Goal: Task Accomplishment & Management: Use online tool/utility

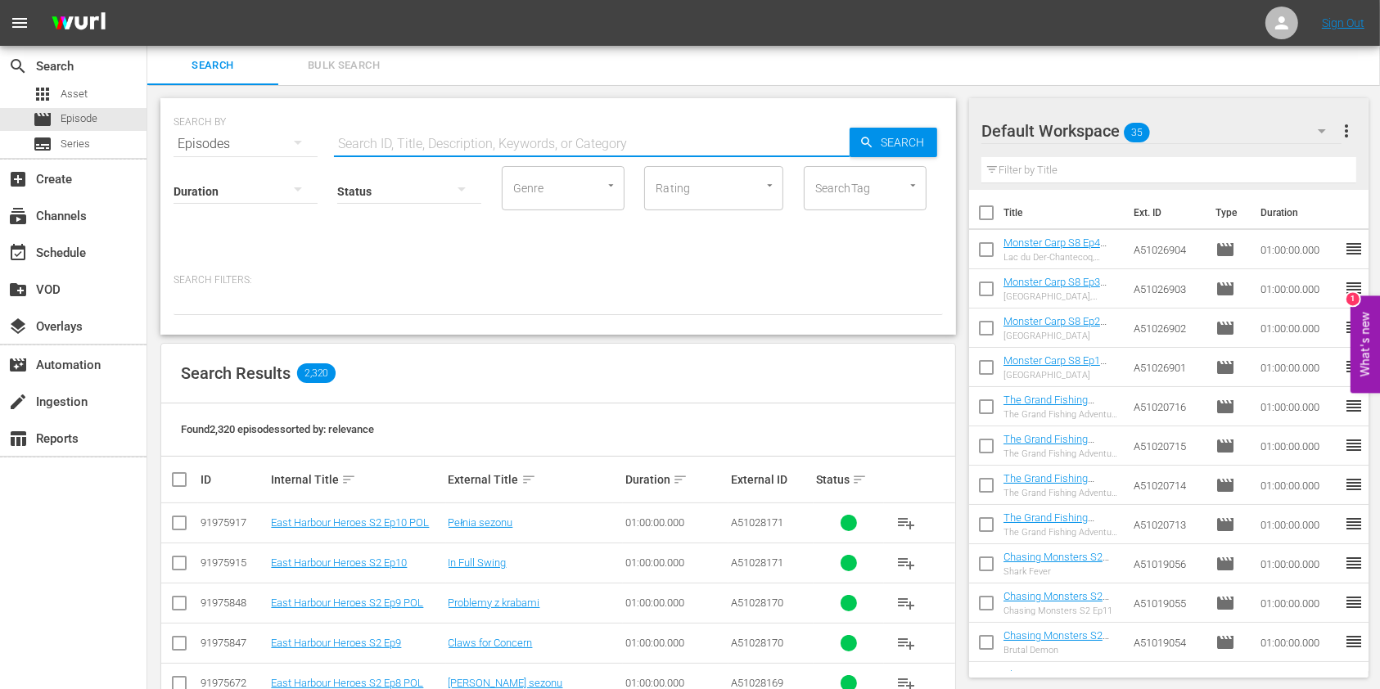
drag, startPoint x: 507, startPoint y: 128, endPoint x: 683, endPoint y: 134, distance: 176.1
click at [507, 128] on input "text" at bounding box center [592, 143] width 516 height 39
paste input "Outback Truckers S4E4"
type input "Outback Truckers S4 ep4"
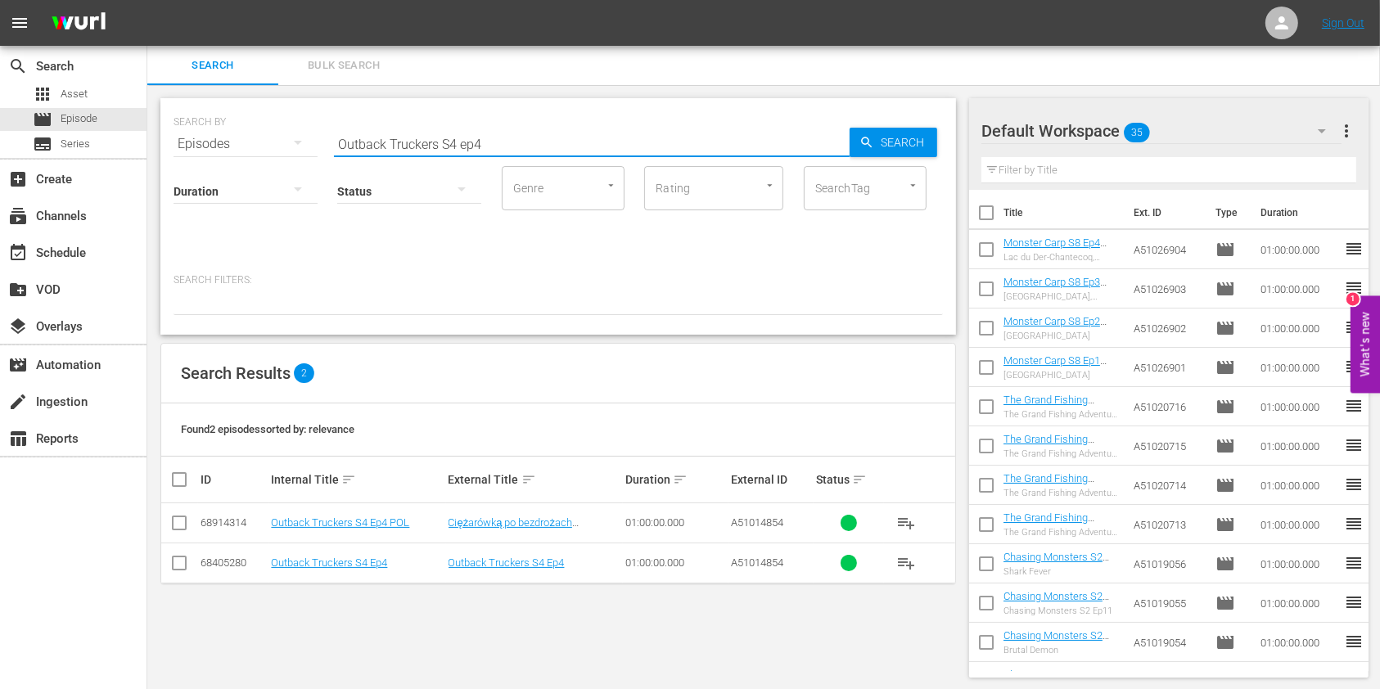
drag, startPoint x: 418, startPoint y: 140, endPoint x: 259, endPoint y: 140, distance: 158.8
click at [259, 140] on div "SEARCH BY Search By Episodes Search ID, Title, Description, Keywords, or Catego…" at bounding box center [558, 134] width 769 height 59
click at [358, 562] on link "Outback Truckers S4 Ep4" at bounding box center [329, 563] width 116 height 12
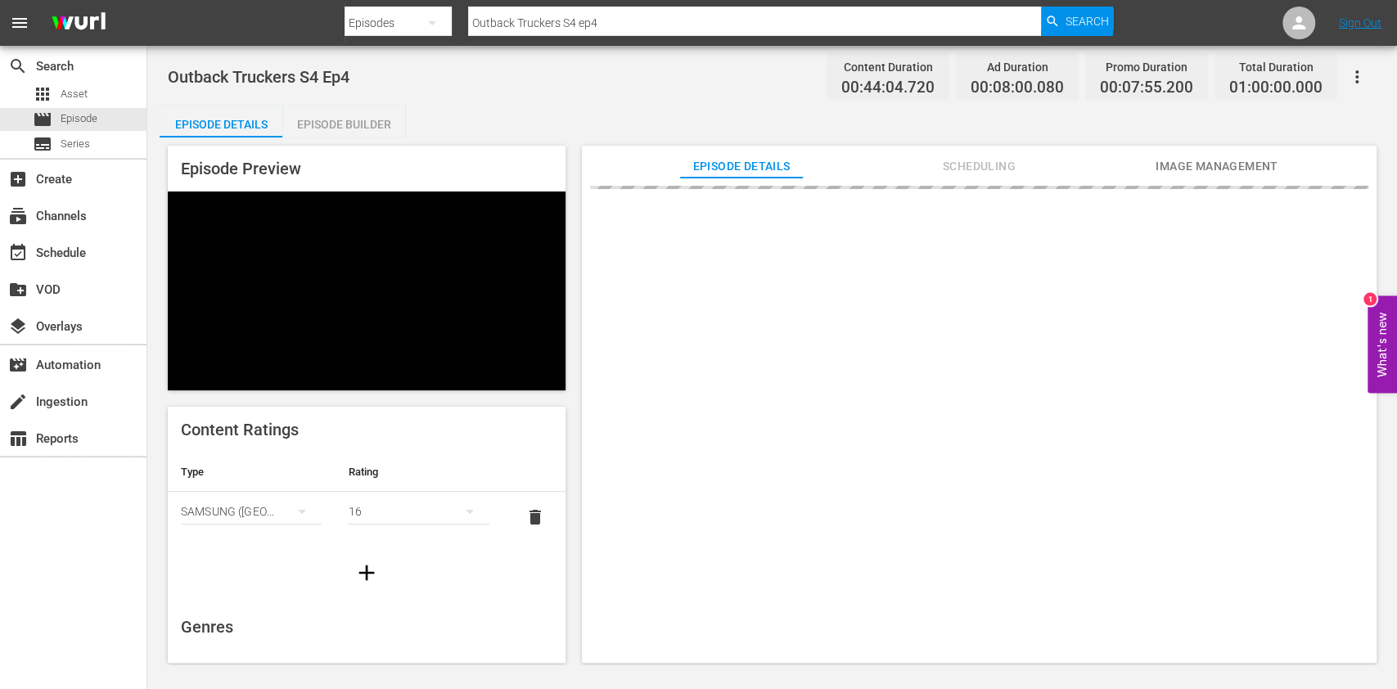
click at [358, 134] on div "Episode Builder" at bounding box center [343, 124] width 123 height 39
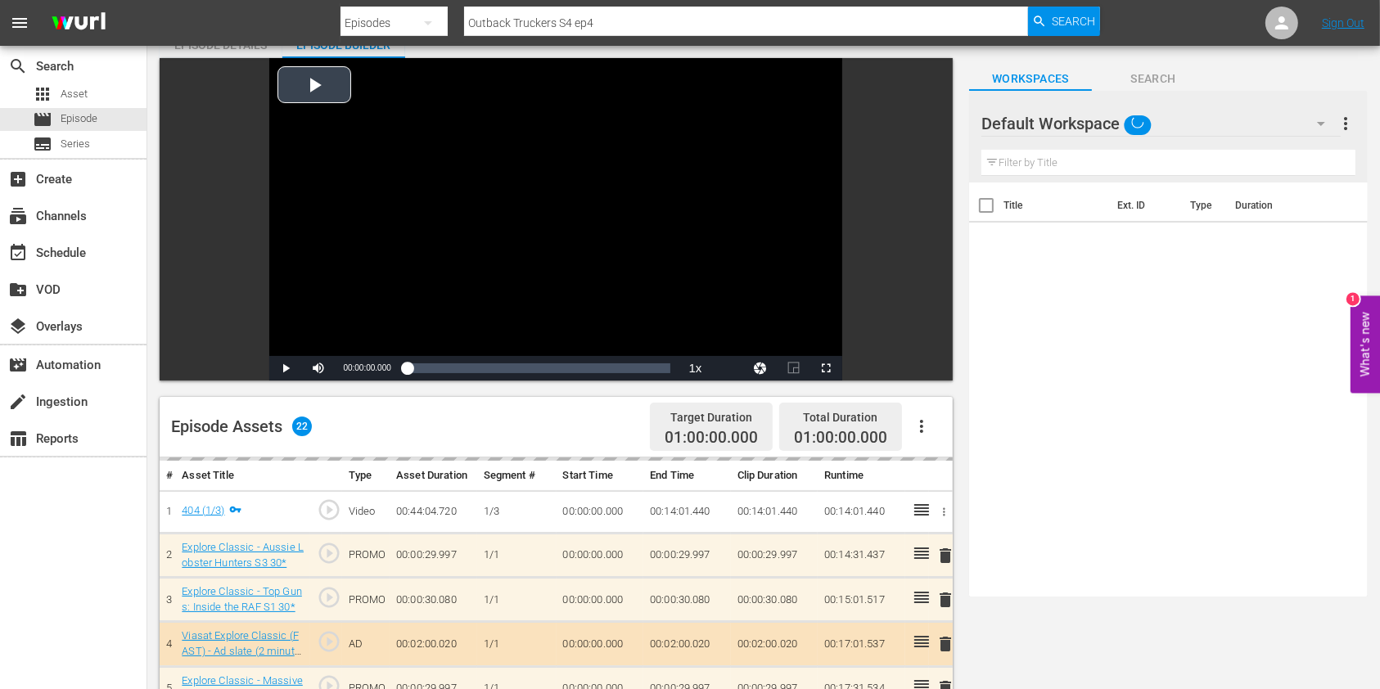
scroll to position [218, 0]
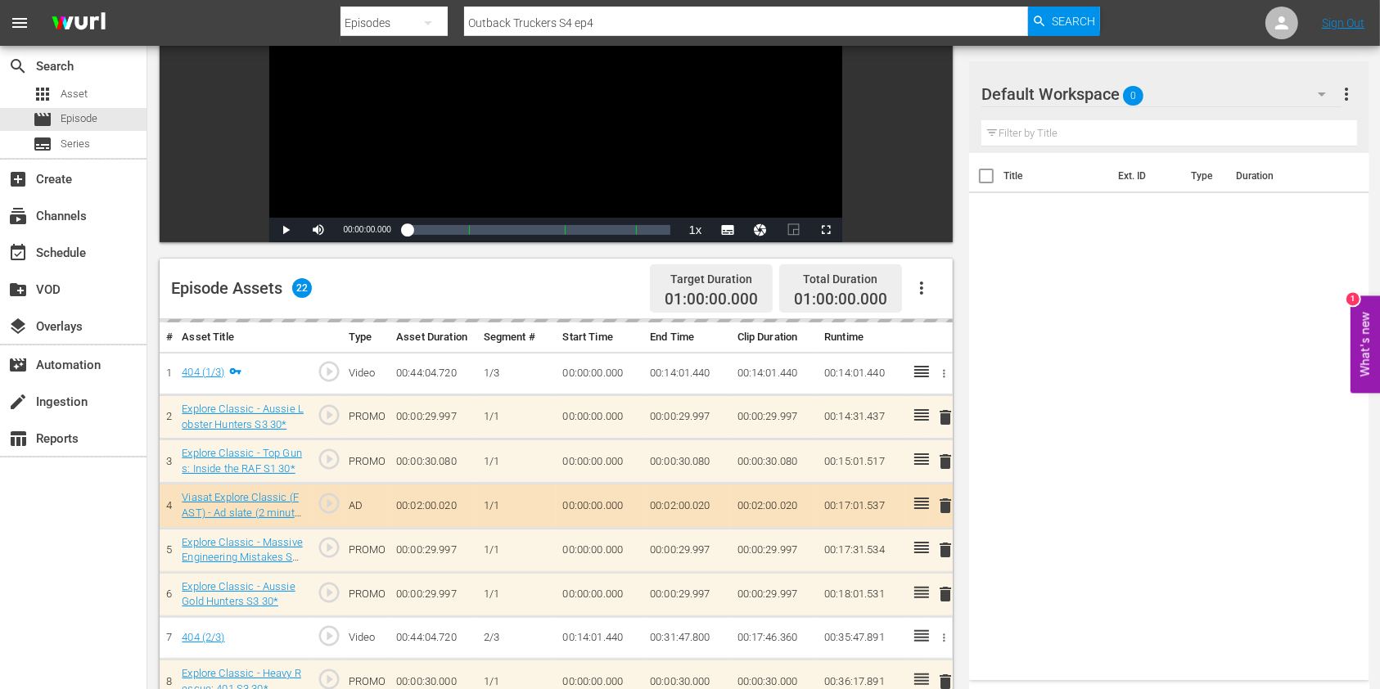
click at [1252, 105] on div "Default Workspace 0" at bounding box center [1161, 94] width 360 height 46
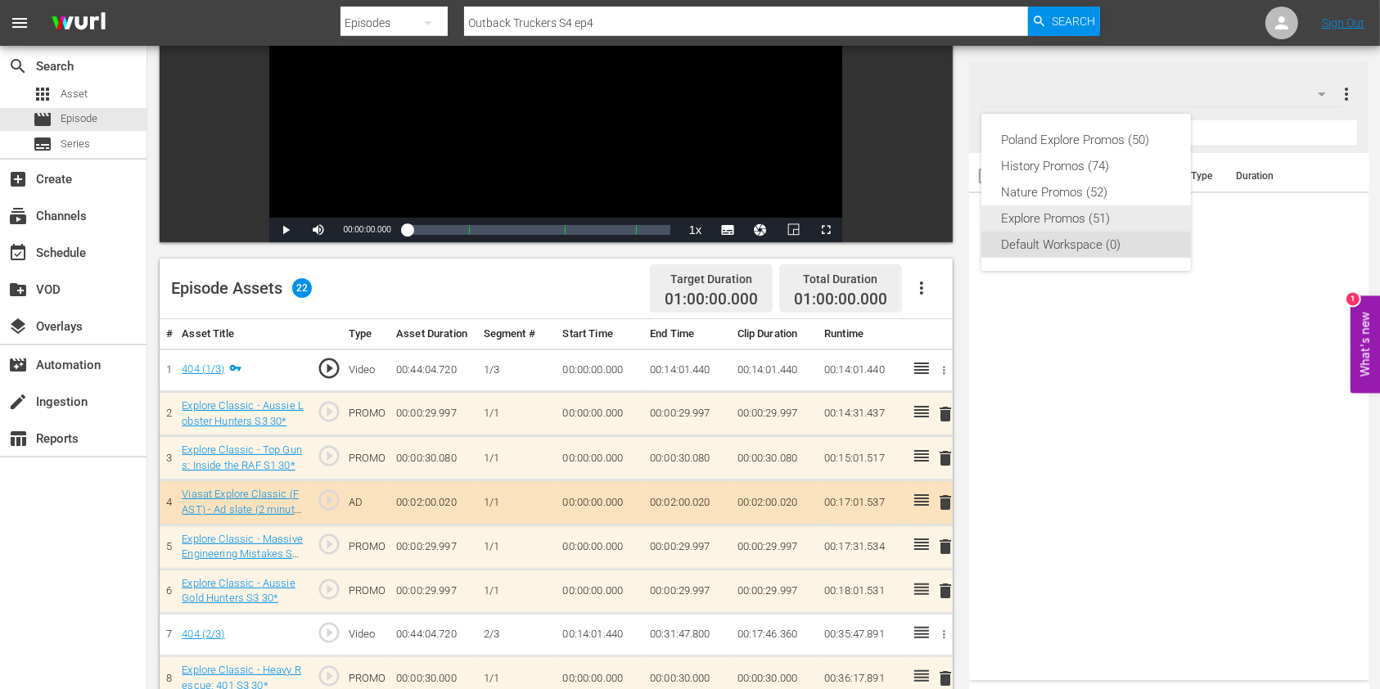
click at [1081, 219] on div "Explore Promos (51)" at bounding box center [1086, 218] width 170 height 26
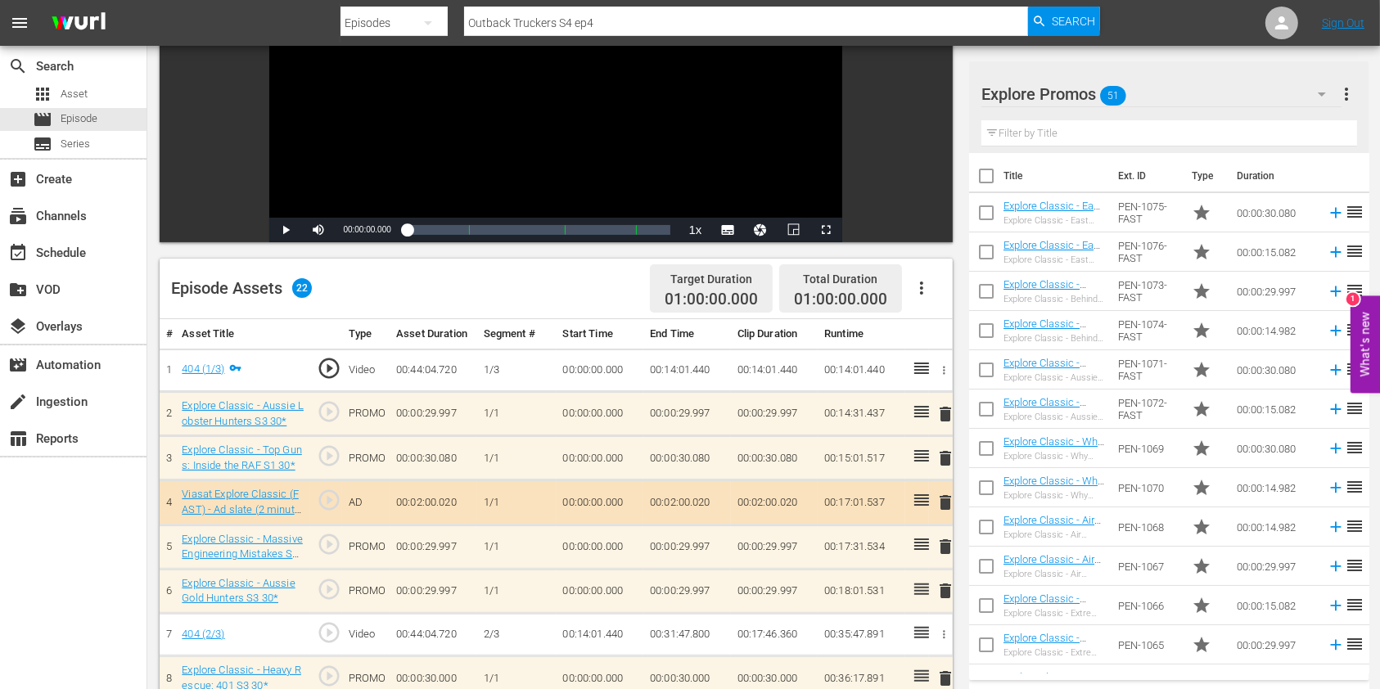
scroll to position [327, 0]
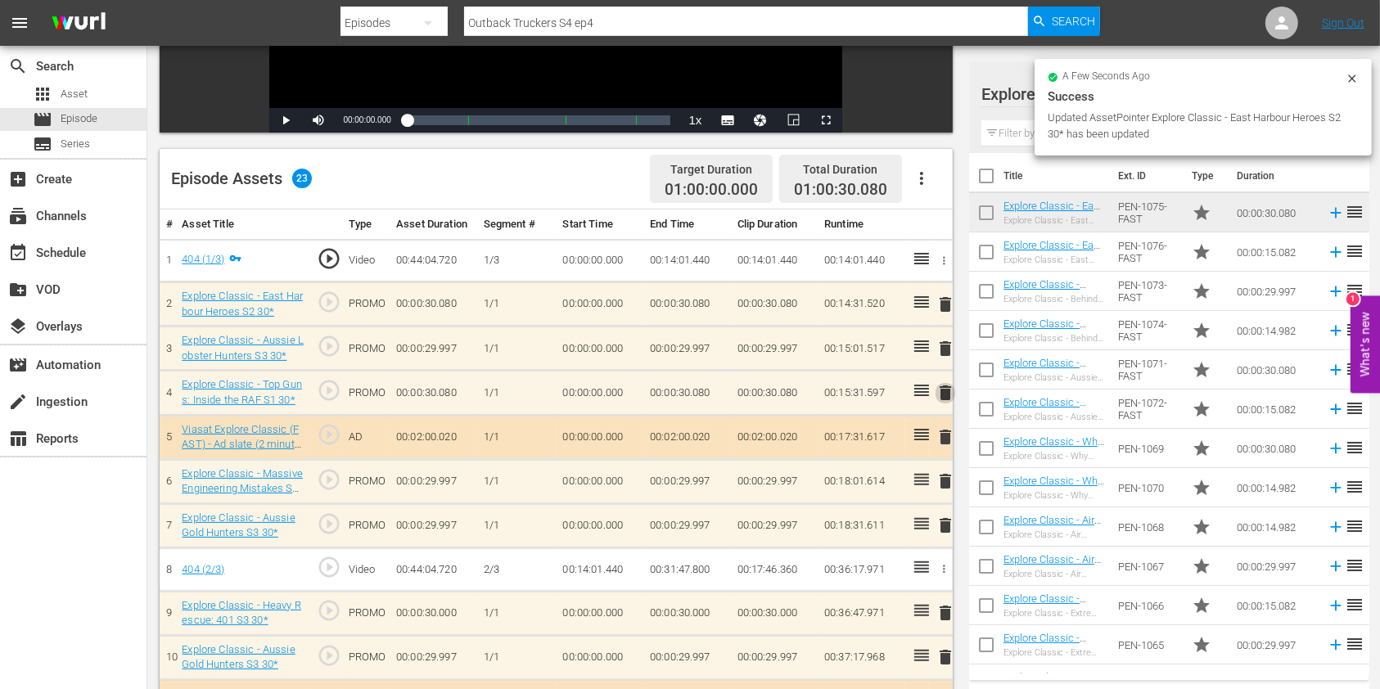
click at [943, 389] on span "delete" at bounding box center [945, 393] width 20 height 20
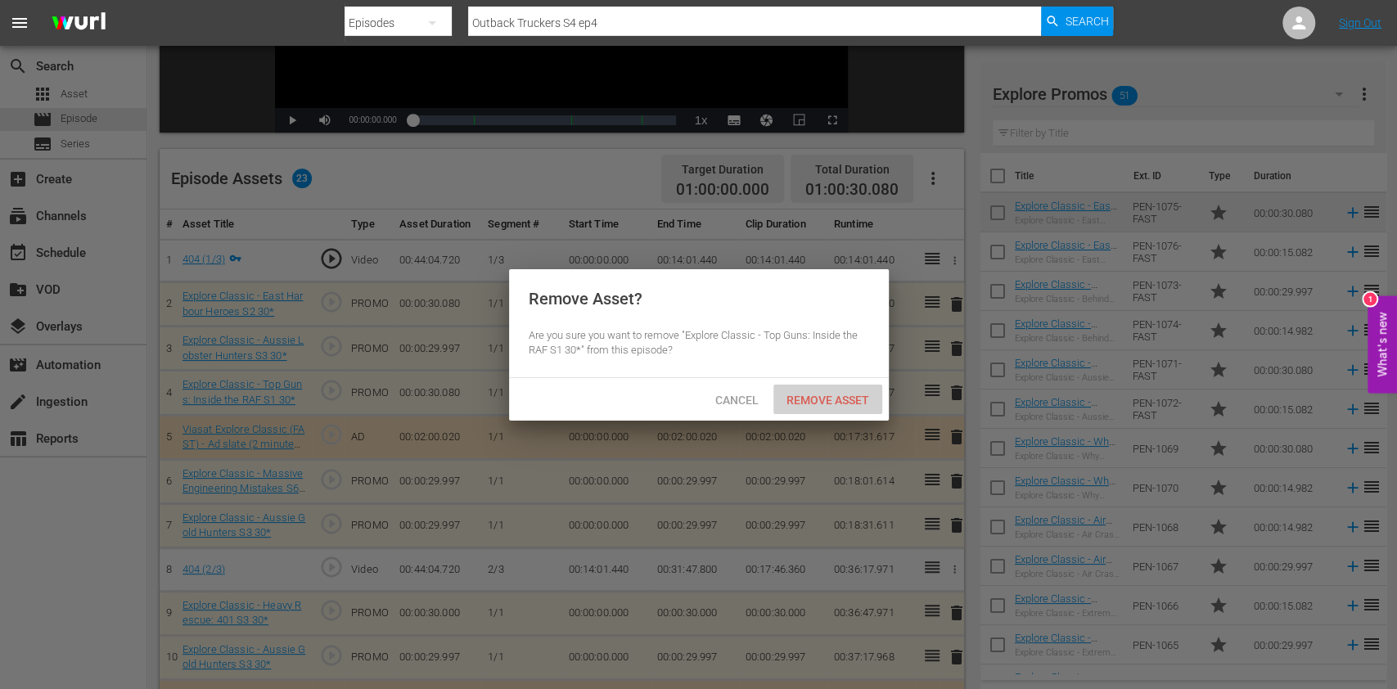
click at [832, 394] on span "Remove Asset" at bounding box center [827, 400] width 109 height 13
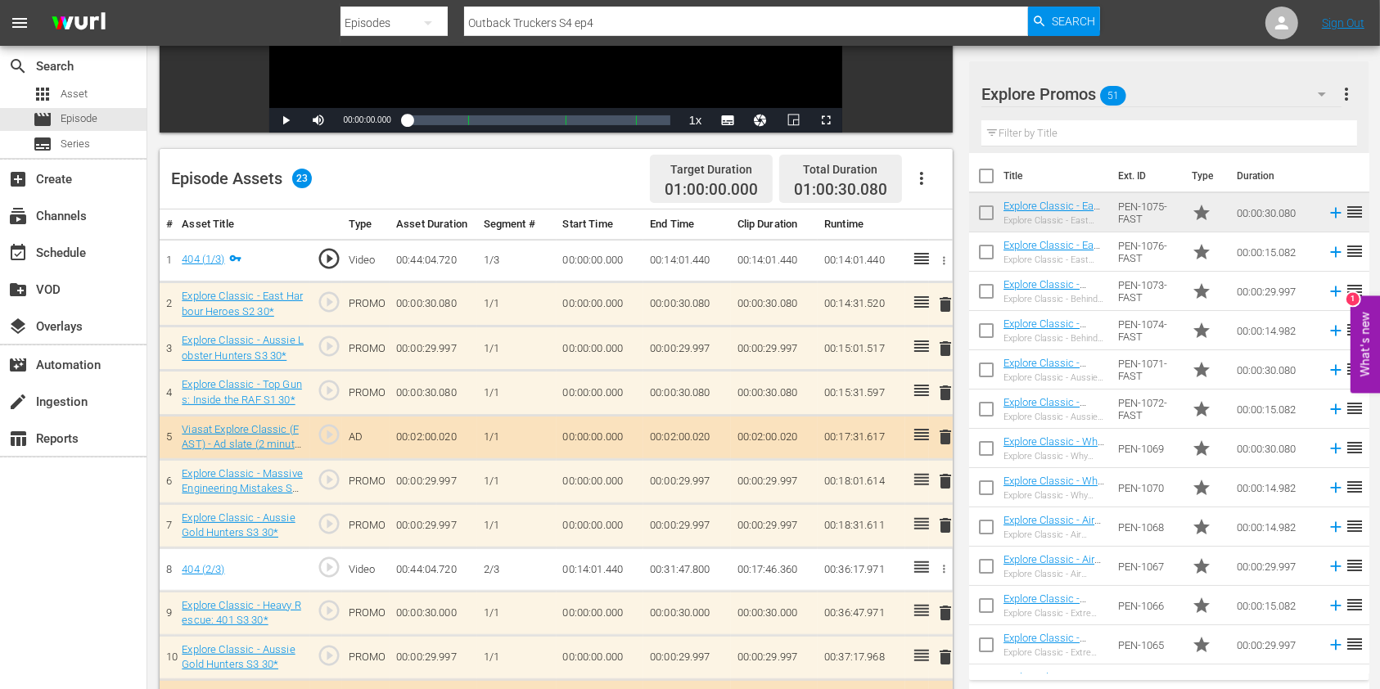
scroll to position [436, 0]
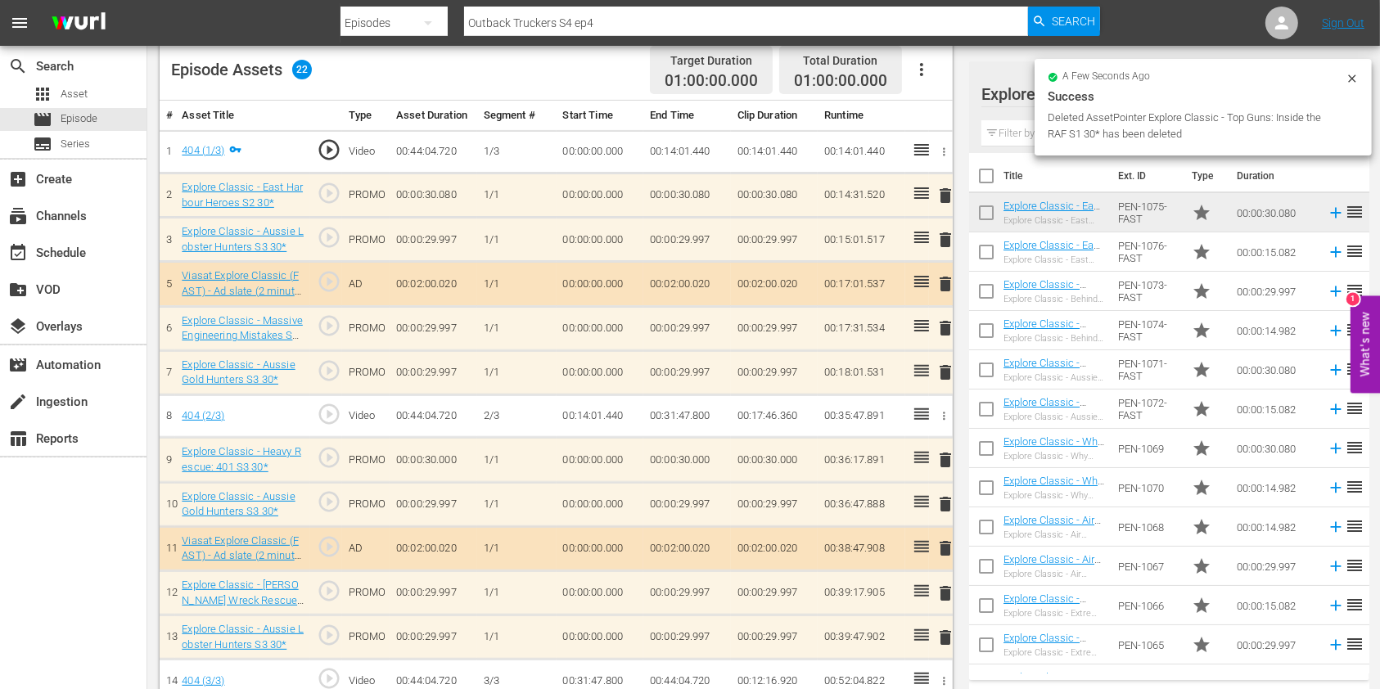
click at [943, 458] on span "delete" at bounding box center [945, 460] width 20 height 20
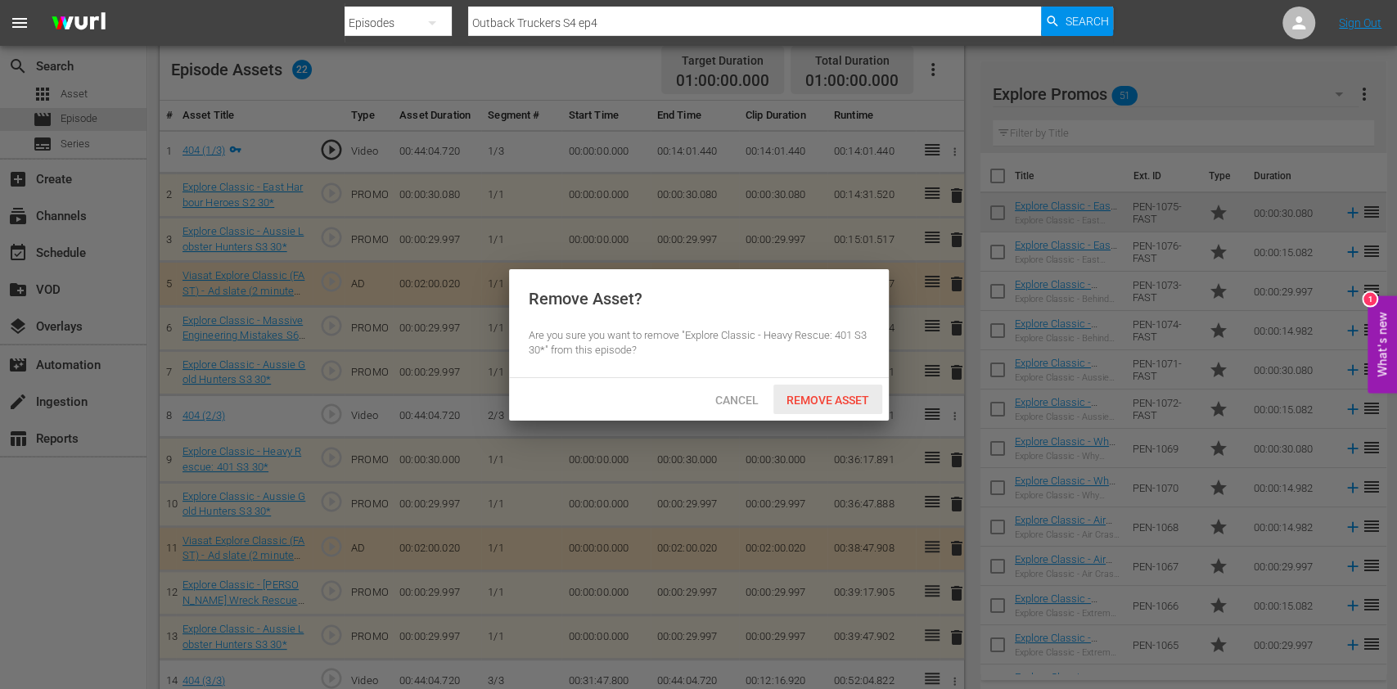
click at [812, 394] on span "Remove Asset" at bounding box center [827, 400] width 109 height 13
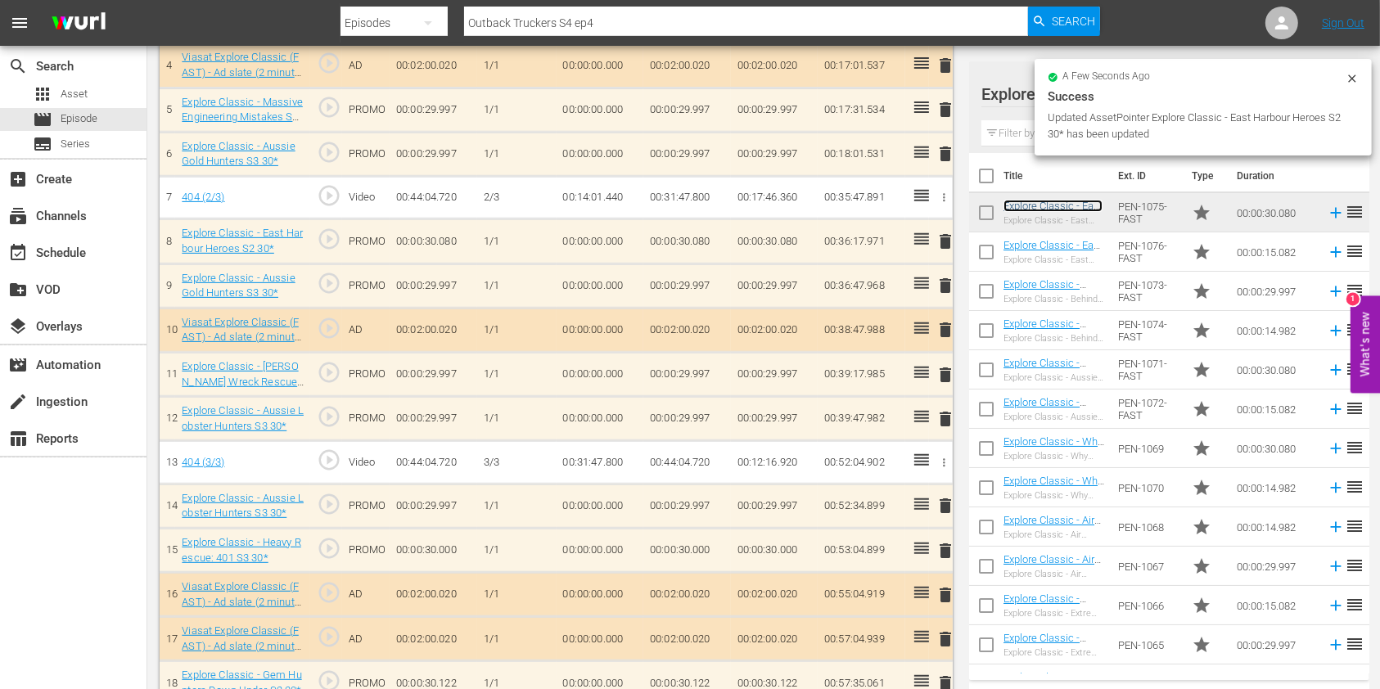
scroll to position [651, 0]
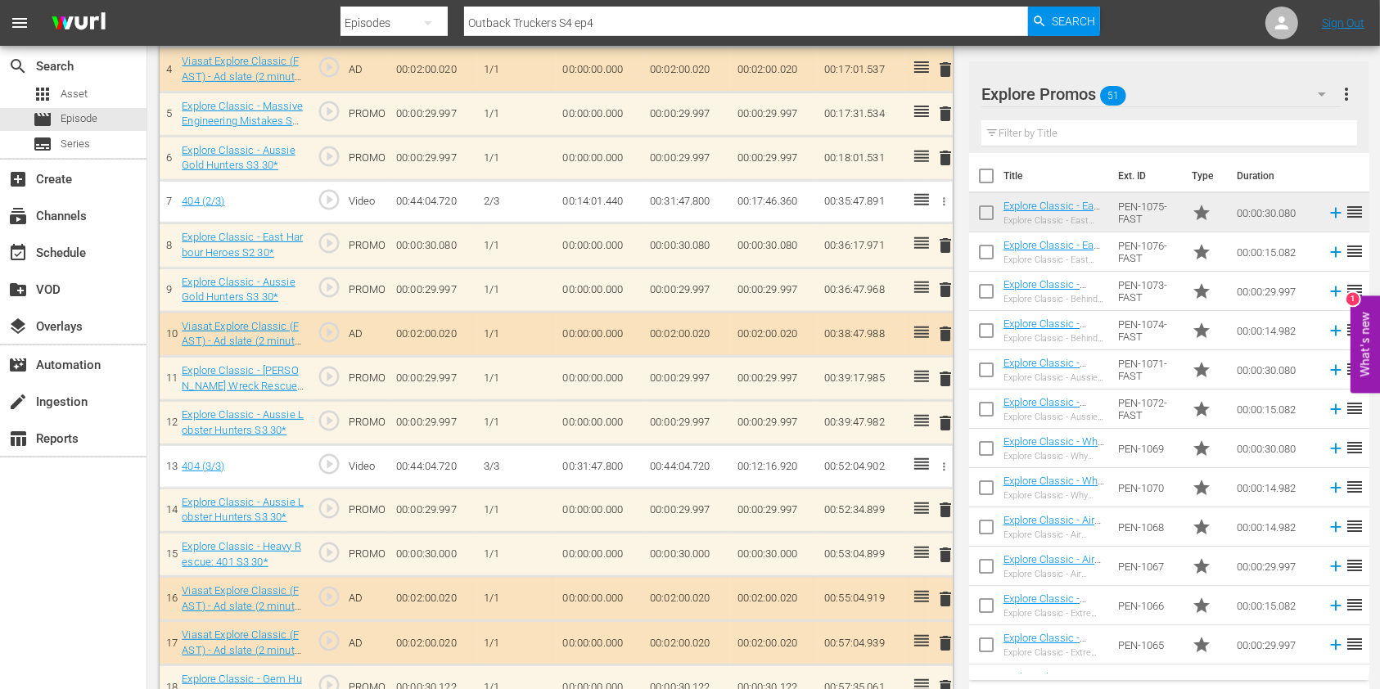
click at [940, 549] on span "delete" at bounding box center [945, 555] width 20 height 20
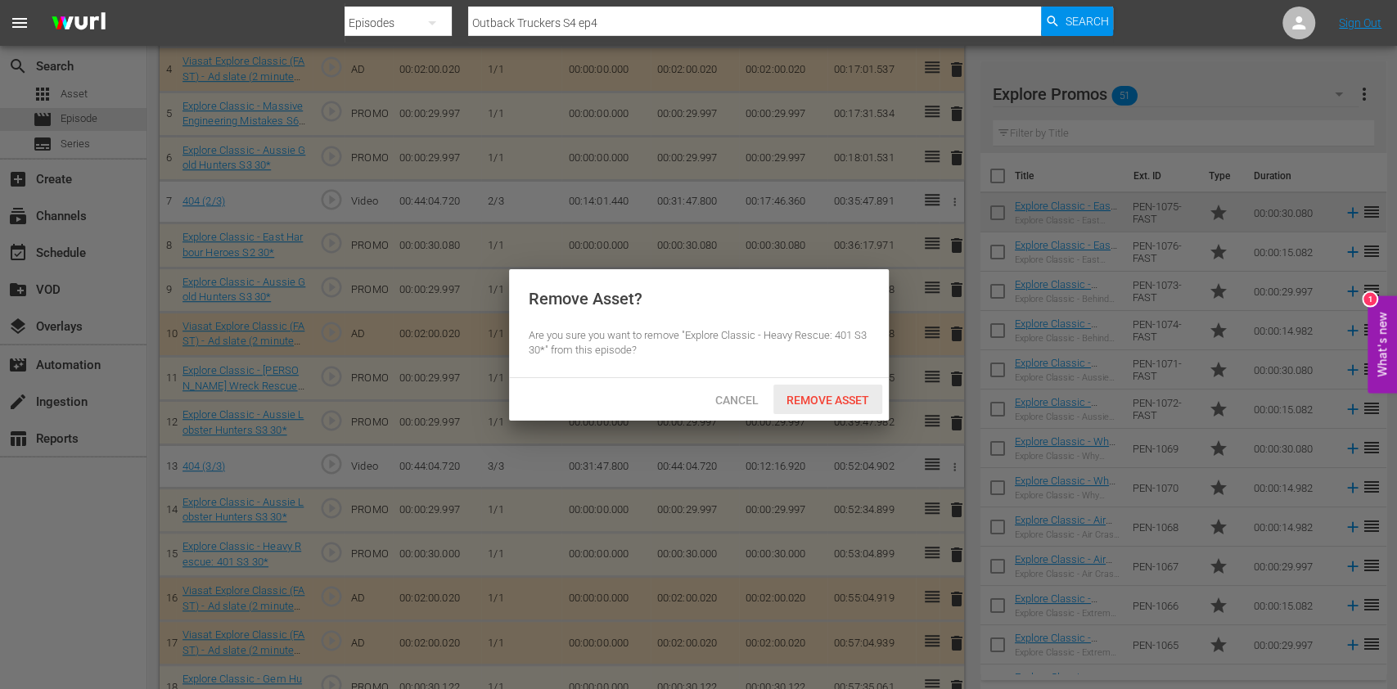
click at [815, 390] on div "Remove Asset" at bounding box center [827, 400] width 109 height 30
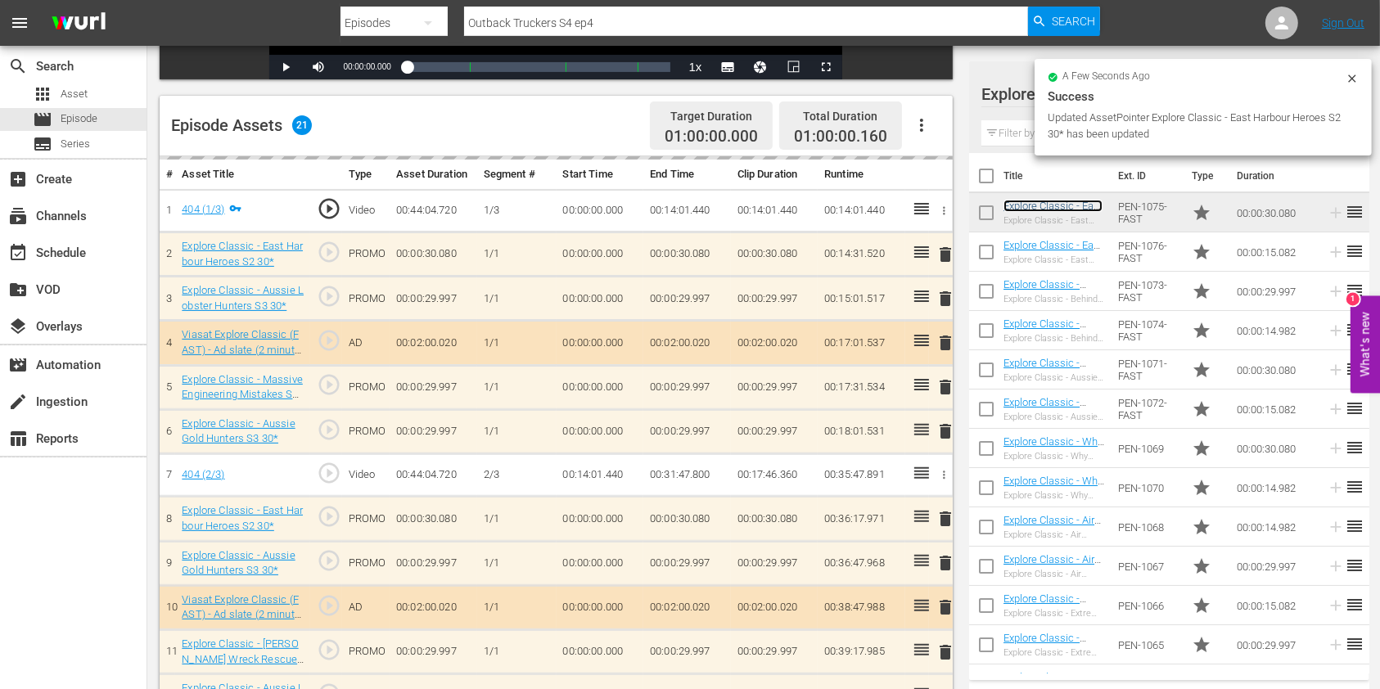
scroll to position [380, 0]
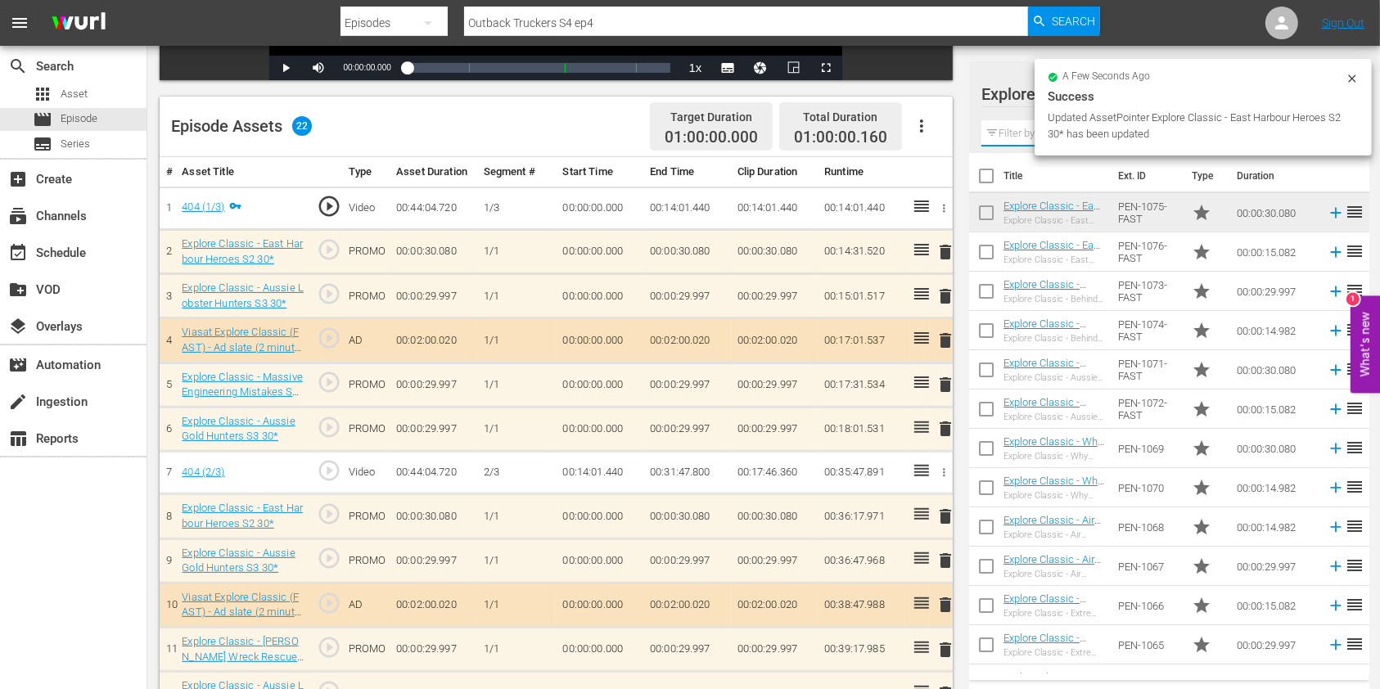
click at [1016, 138] on input "text" at bounding box center [1169, 133] width 376 height 26
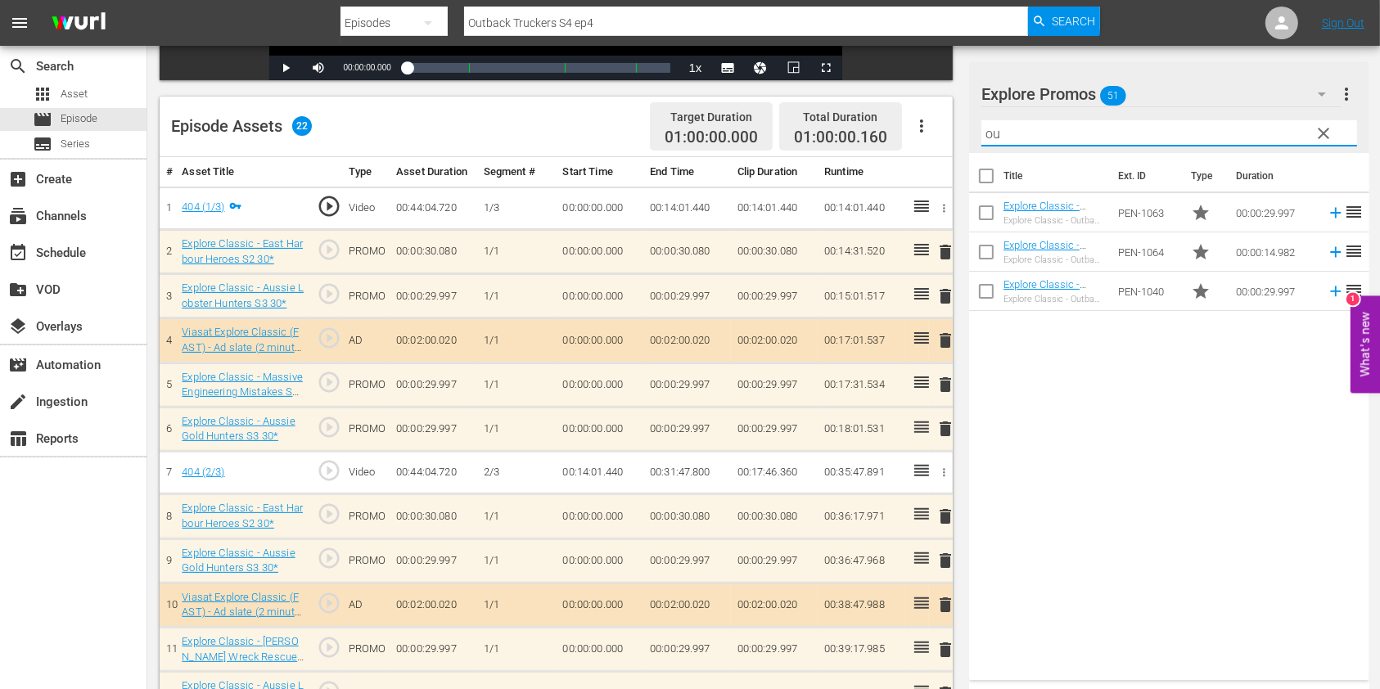
type input "o"
type input "planes gone"
click at [1080, 543] on div "Title Ext. ID Type Duration Explore Classic - Planes Gone Viral 15* Explore Cla…" at bounding box center [1169, 413] width 400 height 521
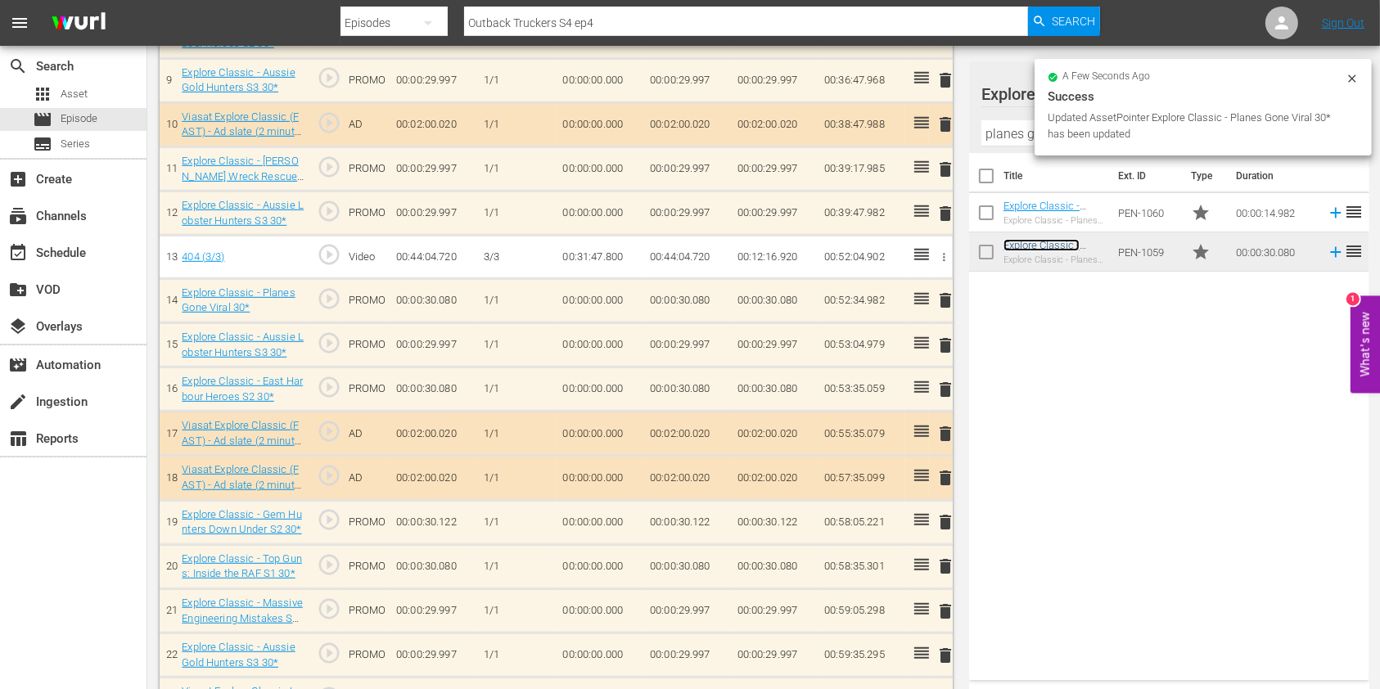
scroll to position [901, 0]
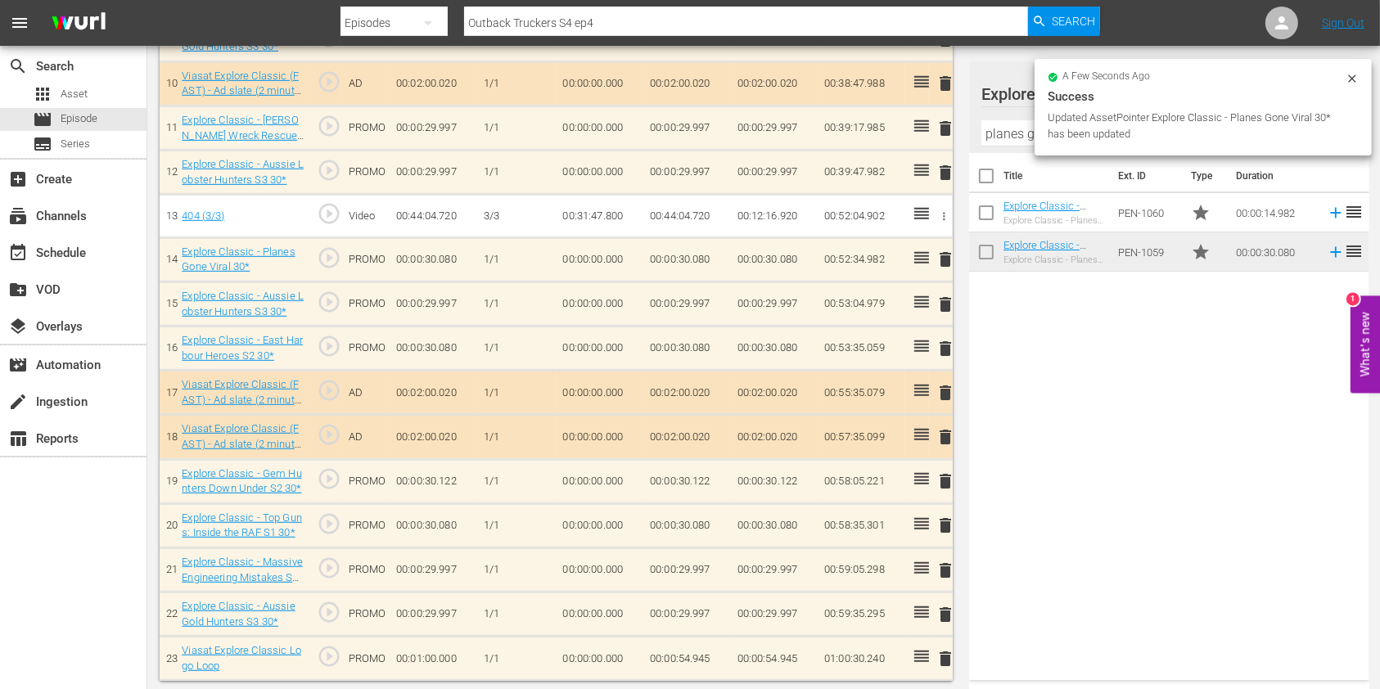
click at [943, 521] on span "delete" at bounding box center [945, 526] width 20 height 20
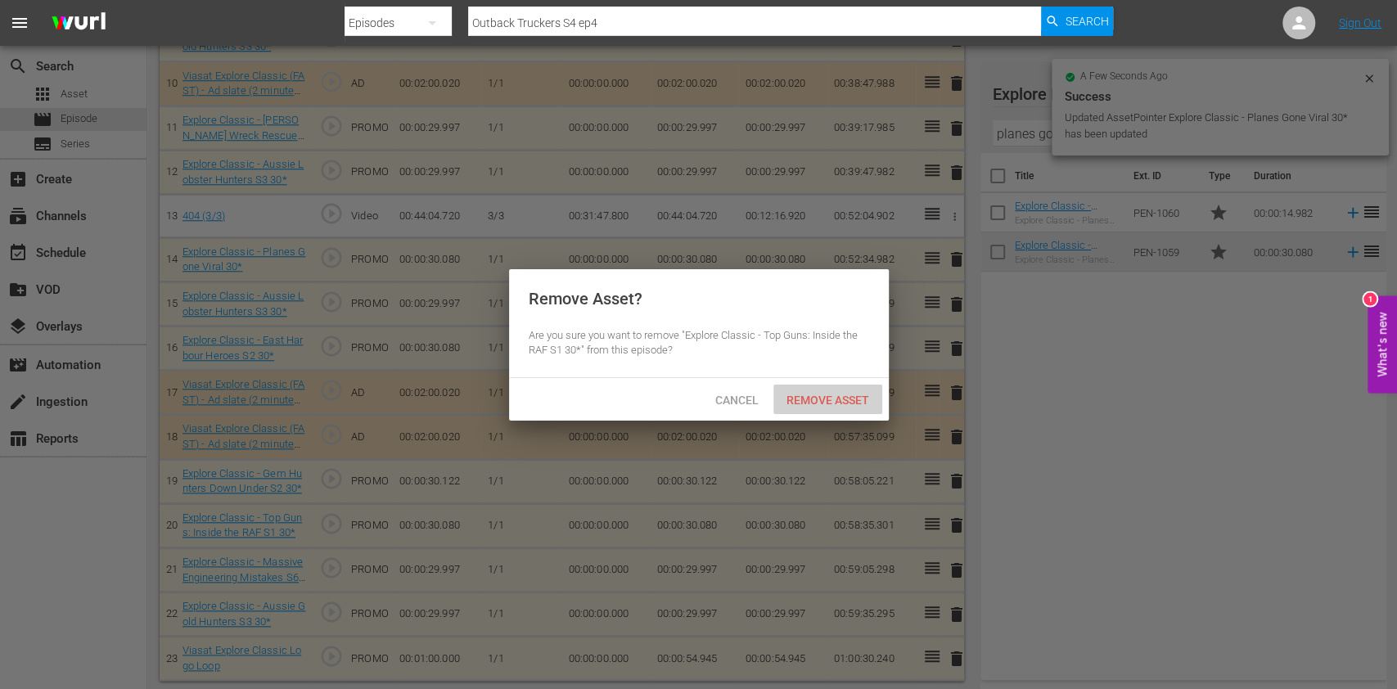
click at [864, 394] on span "Remove Asset" at bounding box center [827, 400] width 109 height 13
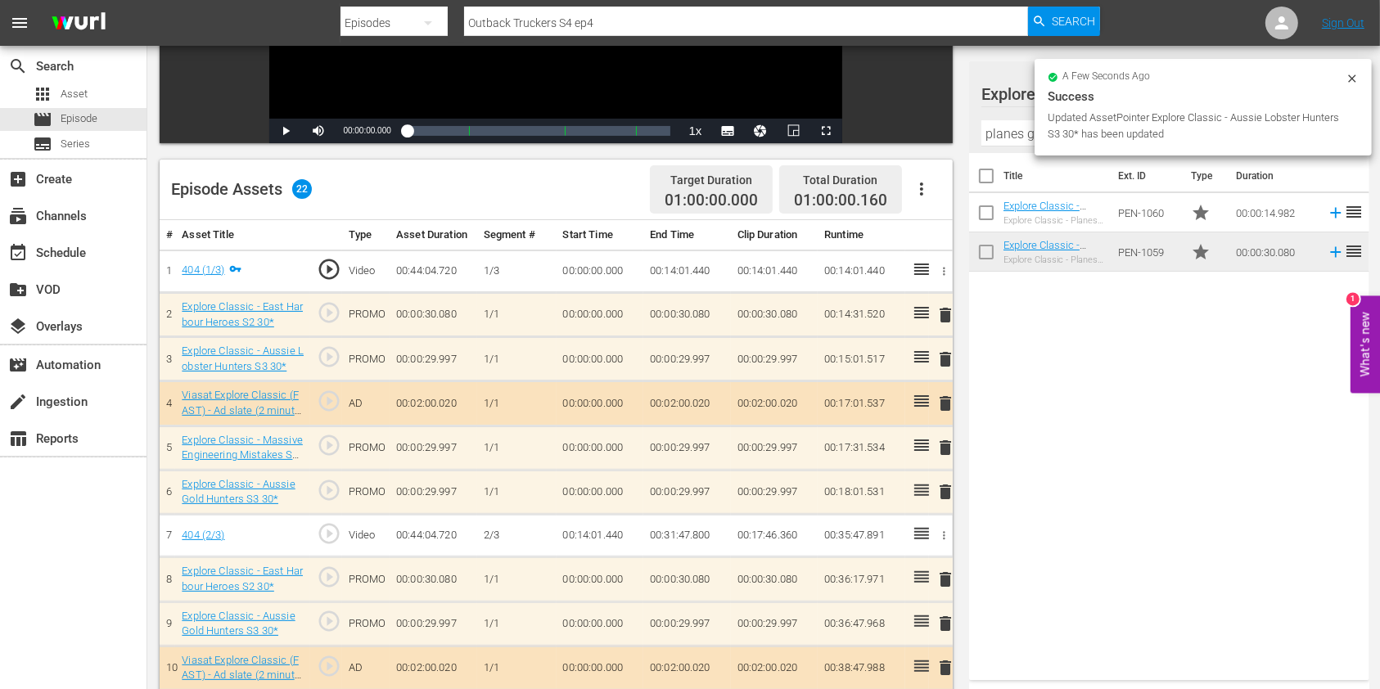
scroll to position [314, 0]
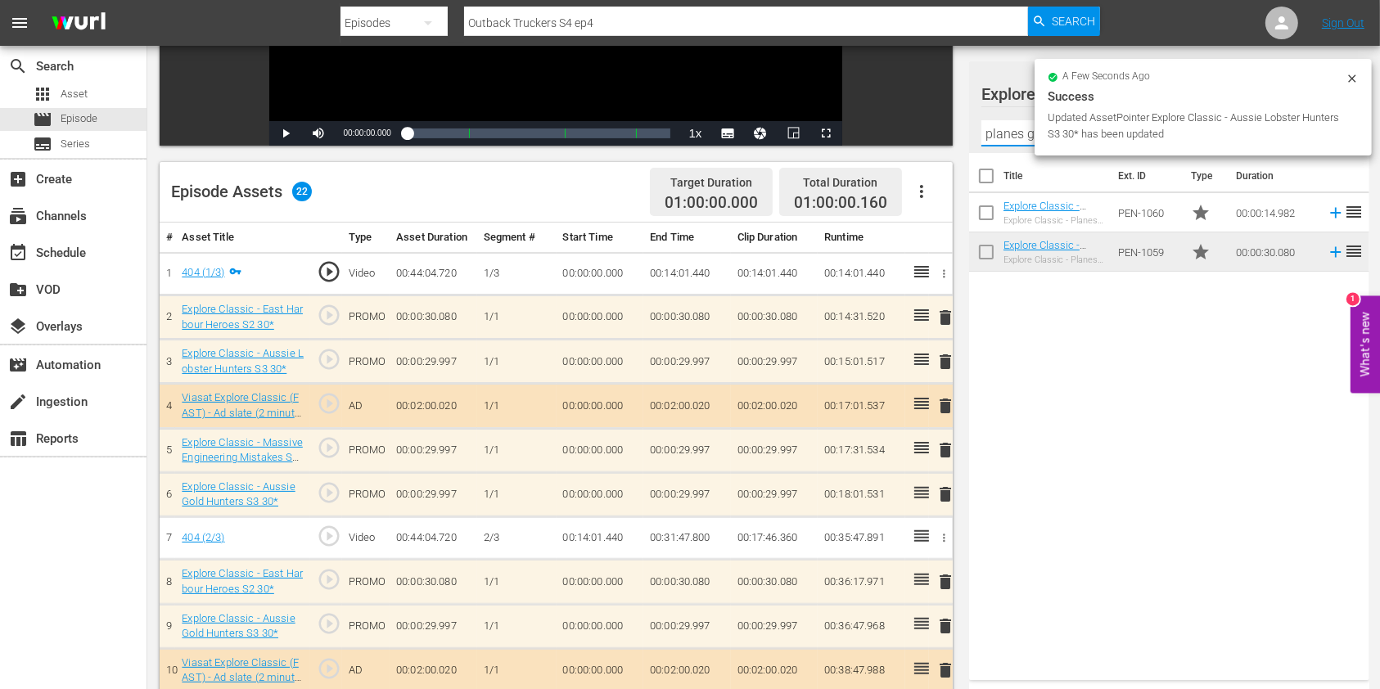
click at [1006, 135] on input "planes gone" at bounding box center [1169, 133] width 376 height 26
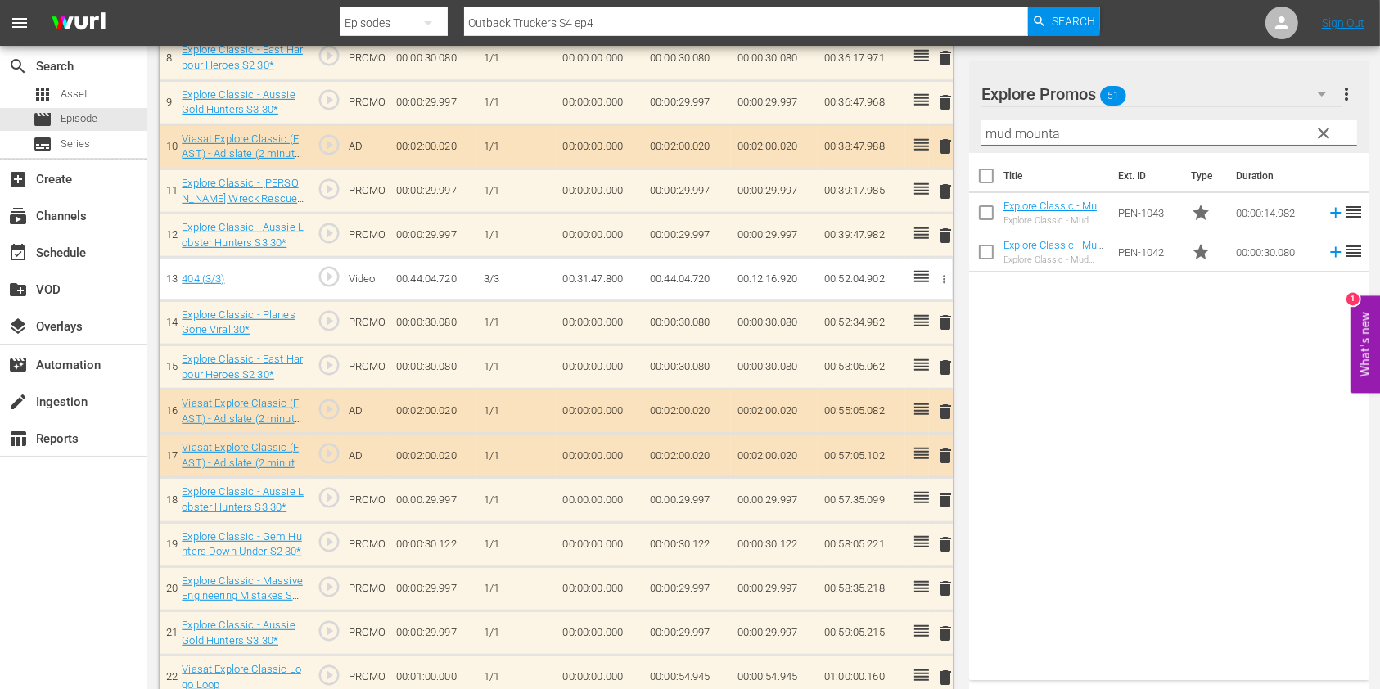
scroll to position [857, 0]
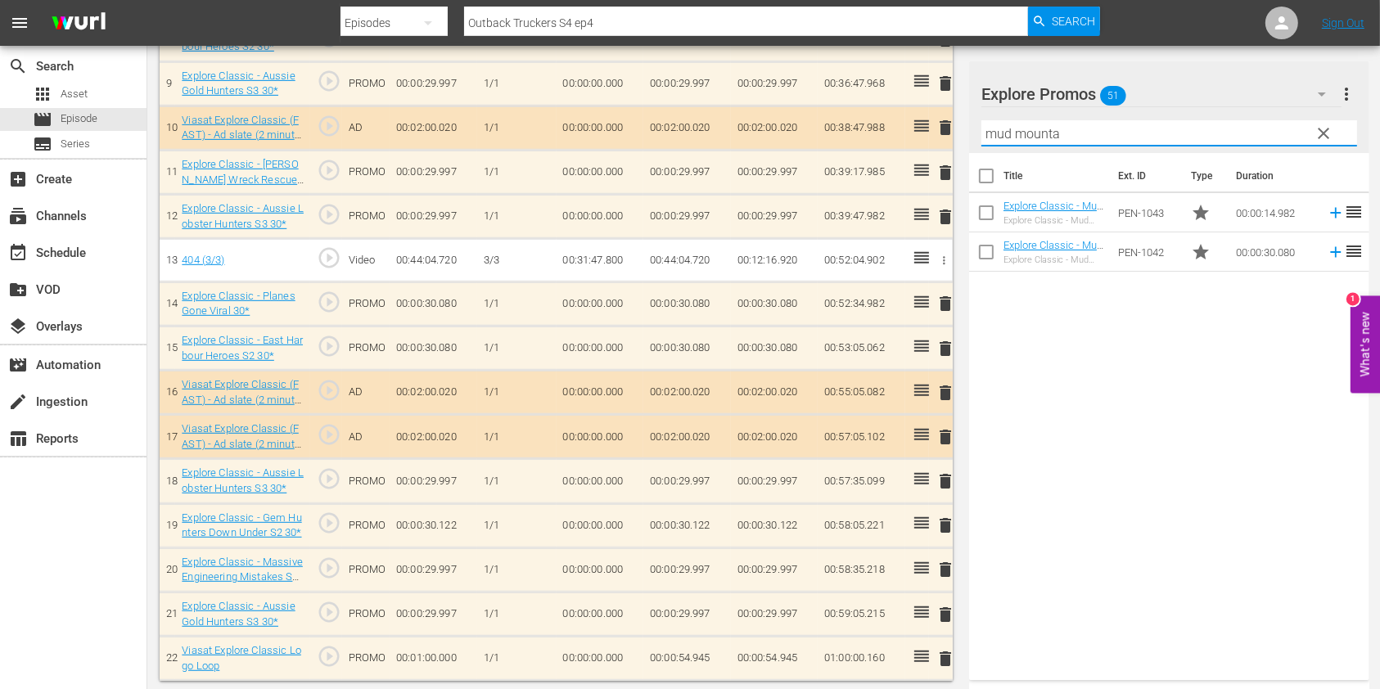
type input "mud mounta"
click at [701, 650] on td "00:00:54.945" at bounding box center [687, 659] width 88 height 44
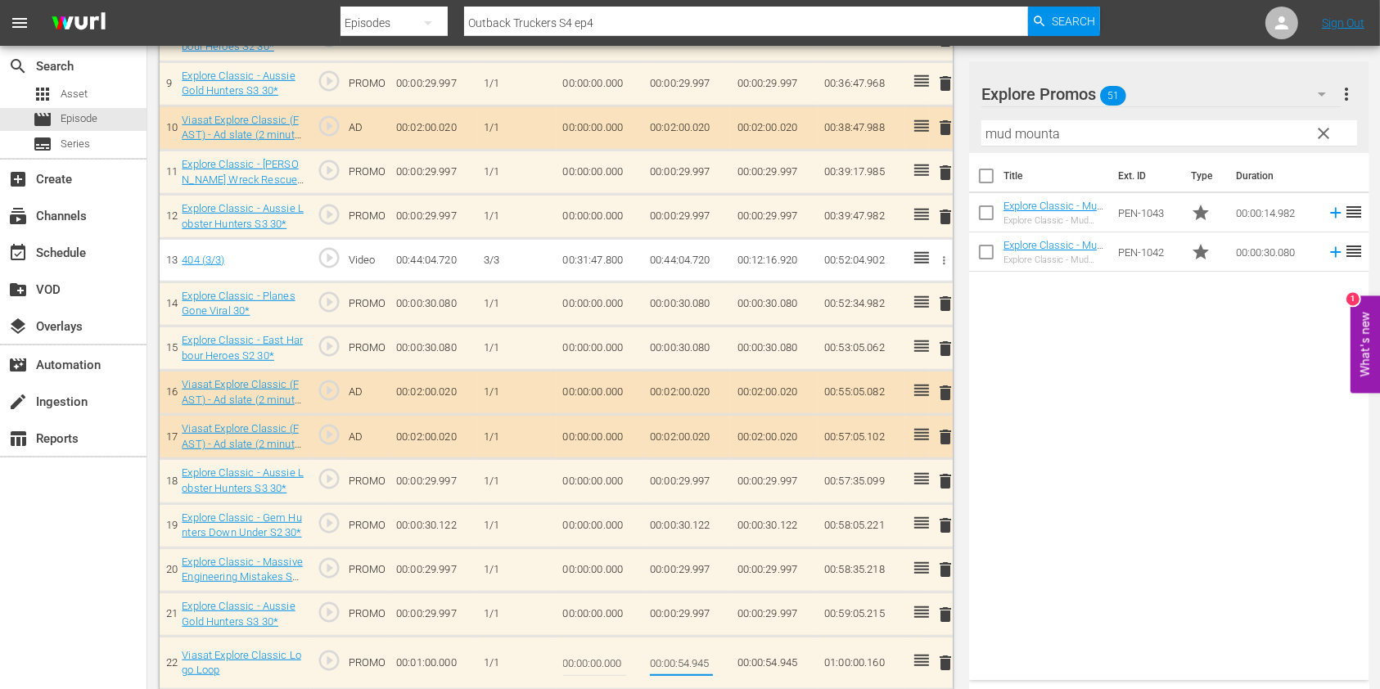
click at [697, 658] on input "00:00:54.945" at bounding box center [681, 662] width 63 height 39
drag, startPoint x: 684, startPoint y: 657, endPoint x: 727, endPoint y: 661, distance: 42.8
click at [684, 658] on input "00:00:54.945" at bounding box center [681, 662] width 63 height 39
type input "00:00:54.785"
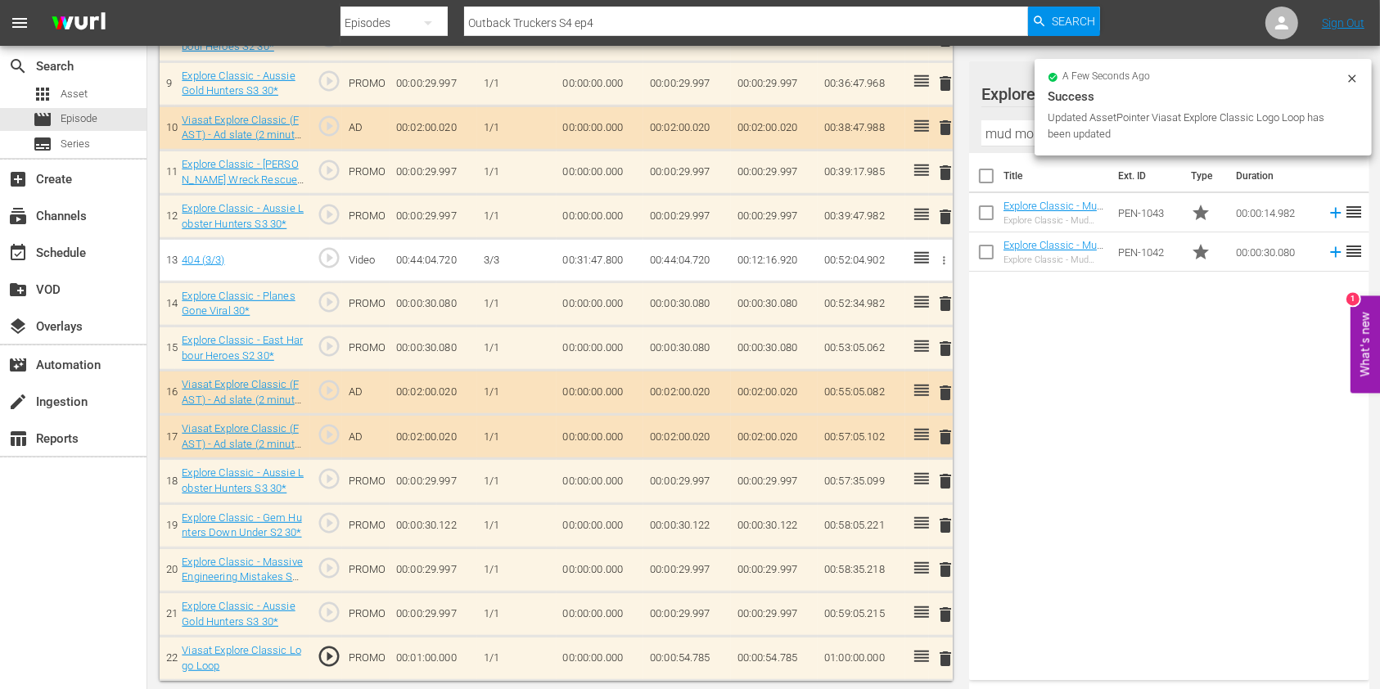
scroll to position [0, 0]
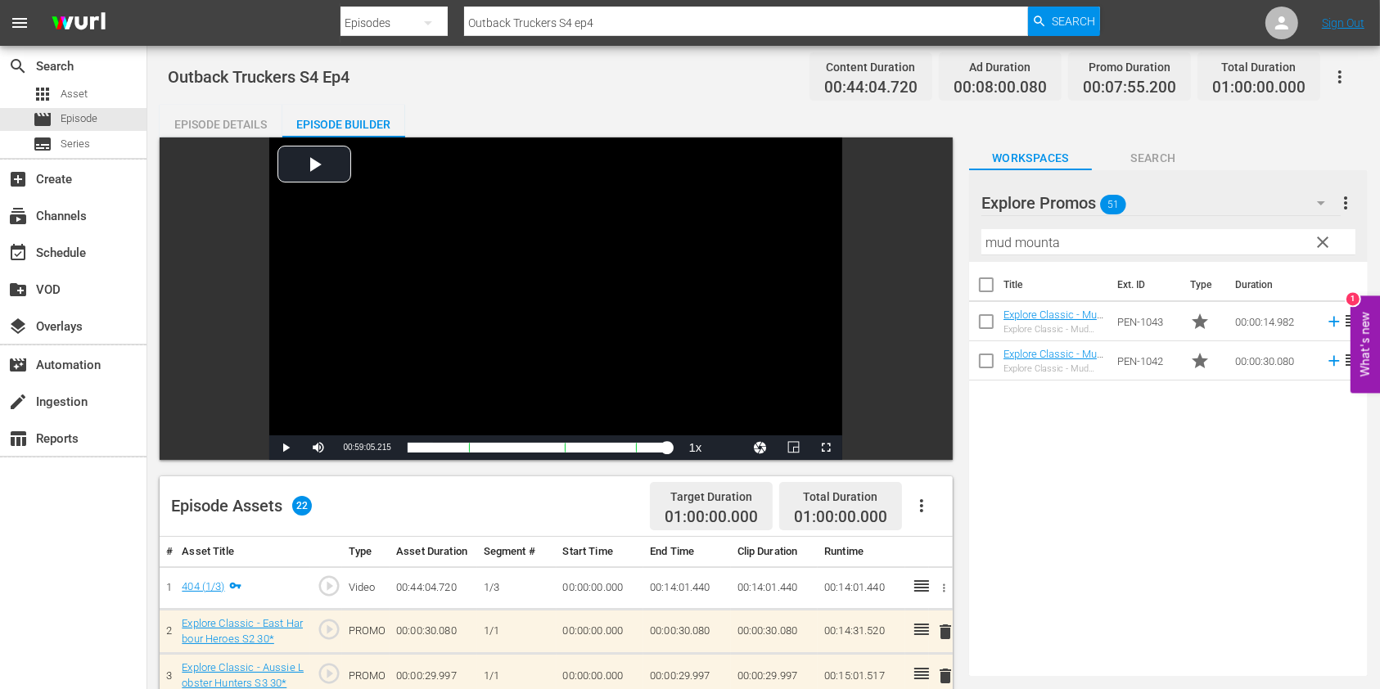
click at [634, 28] on input "Outback Truckers S4 ep4" at bounding box center [746, 22] width 564 height 39
type input "Outback Truckers S4 ep5"
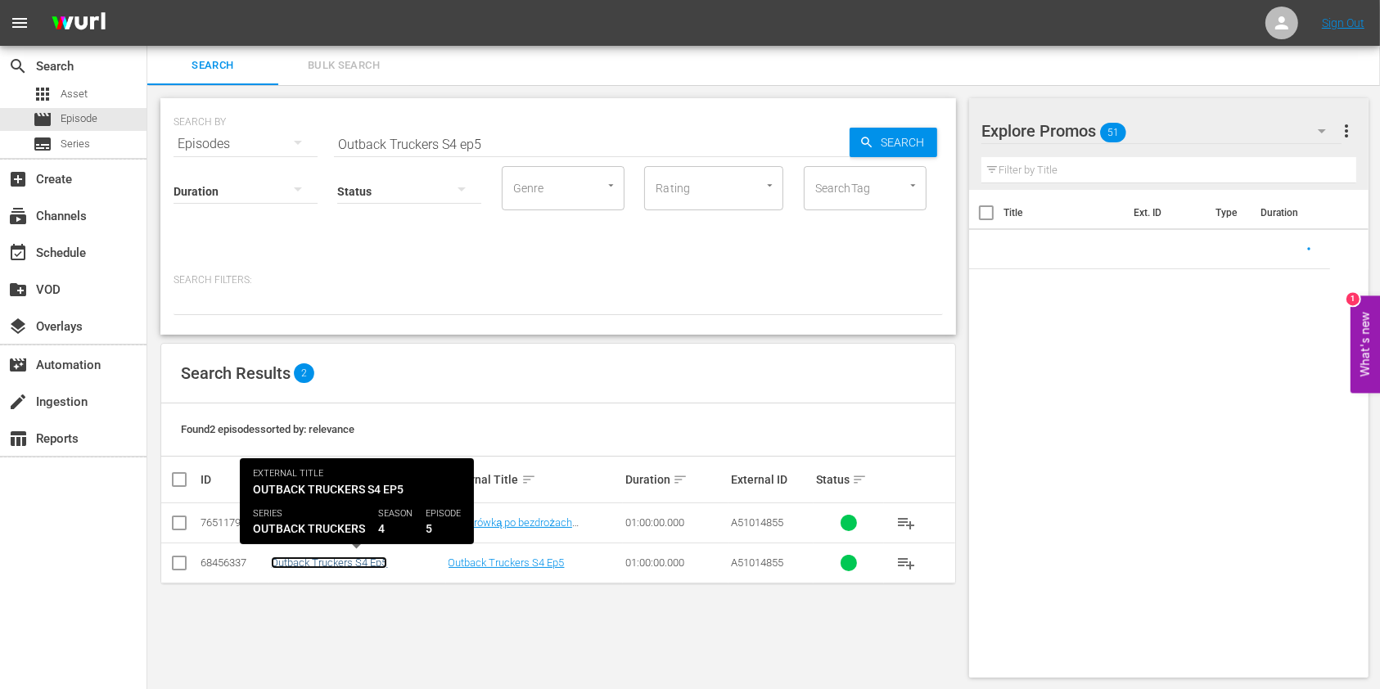
click at [364, 565] on link "Outback Truckers S4 Ep5" at bounding box center [329, 563] width 116 height 12
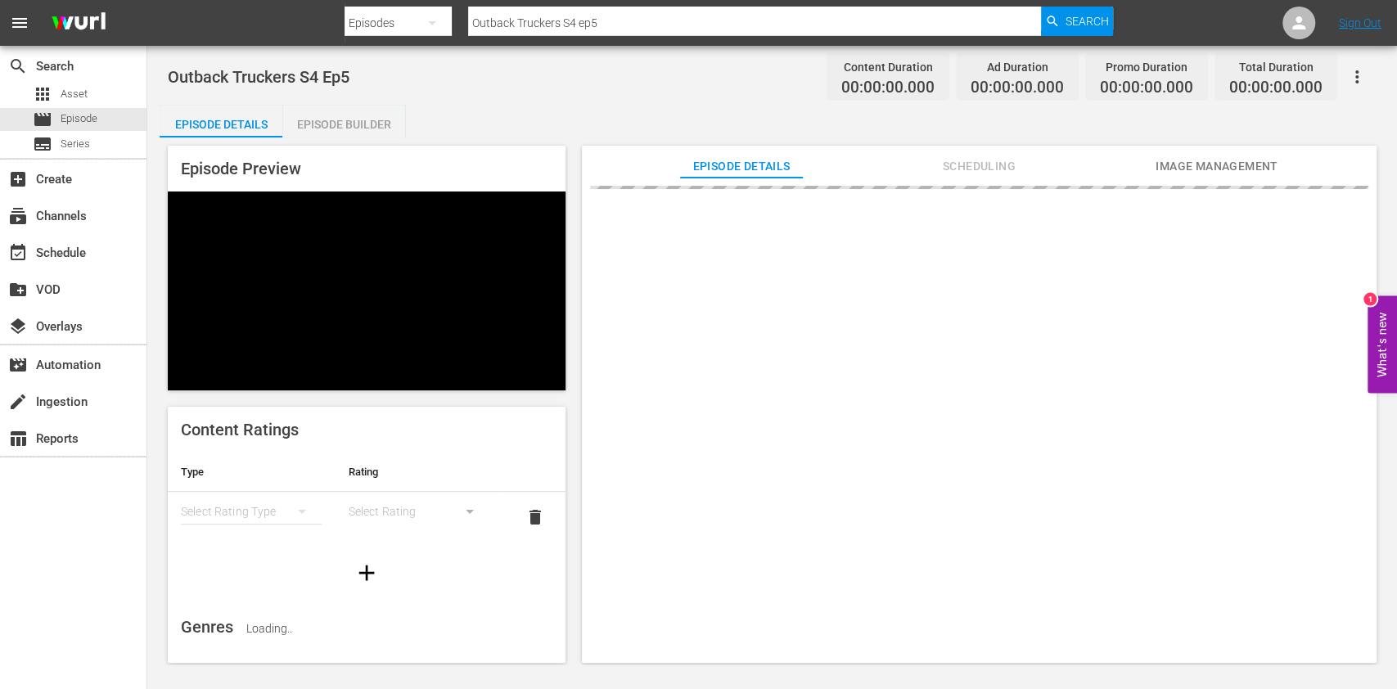
click at [374, 116] on div "Episode Builder" at bounding box center [343, 124] width 123 height 39
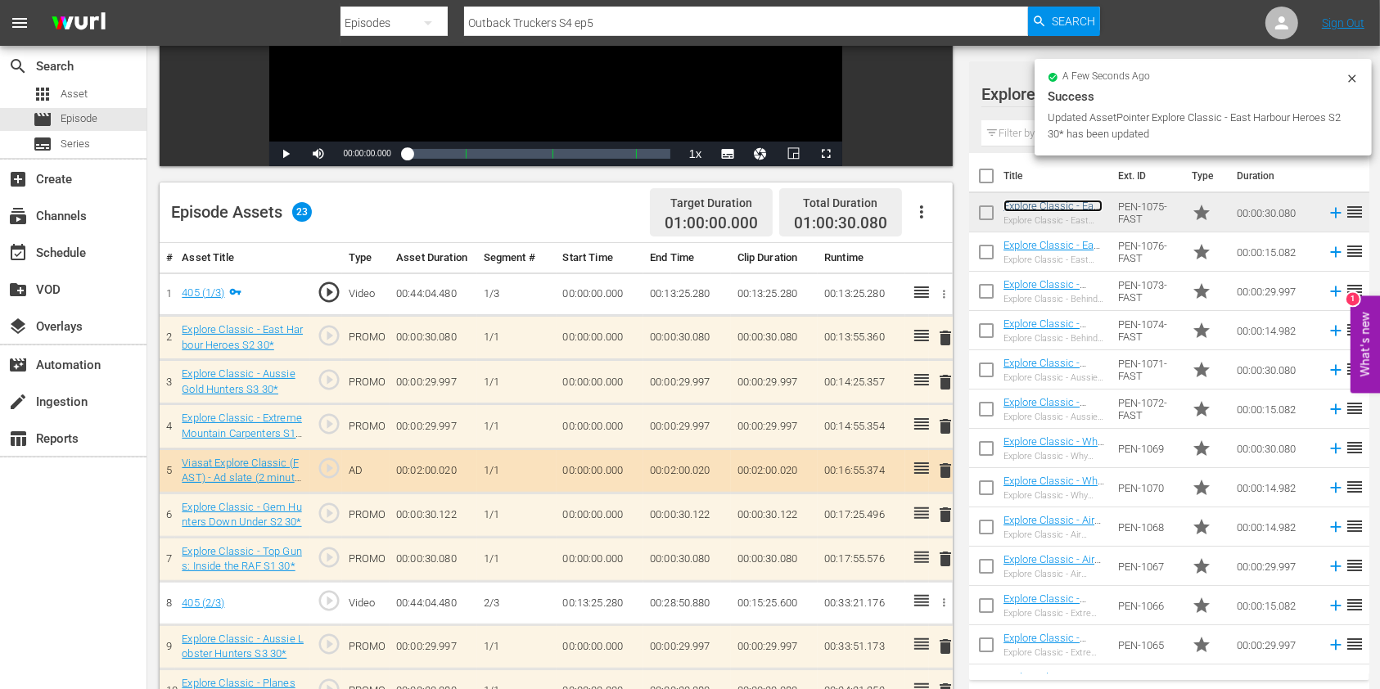
scroll to position [327, 0]
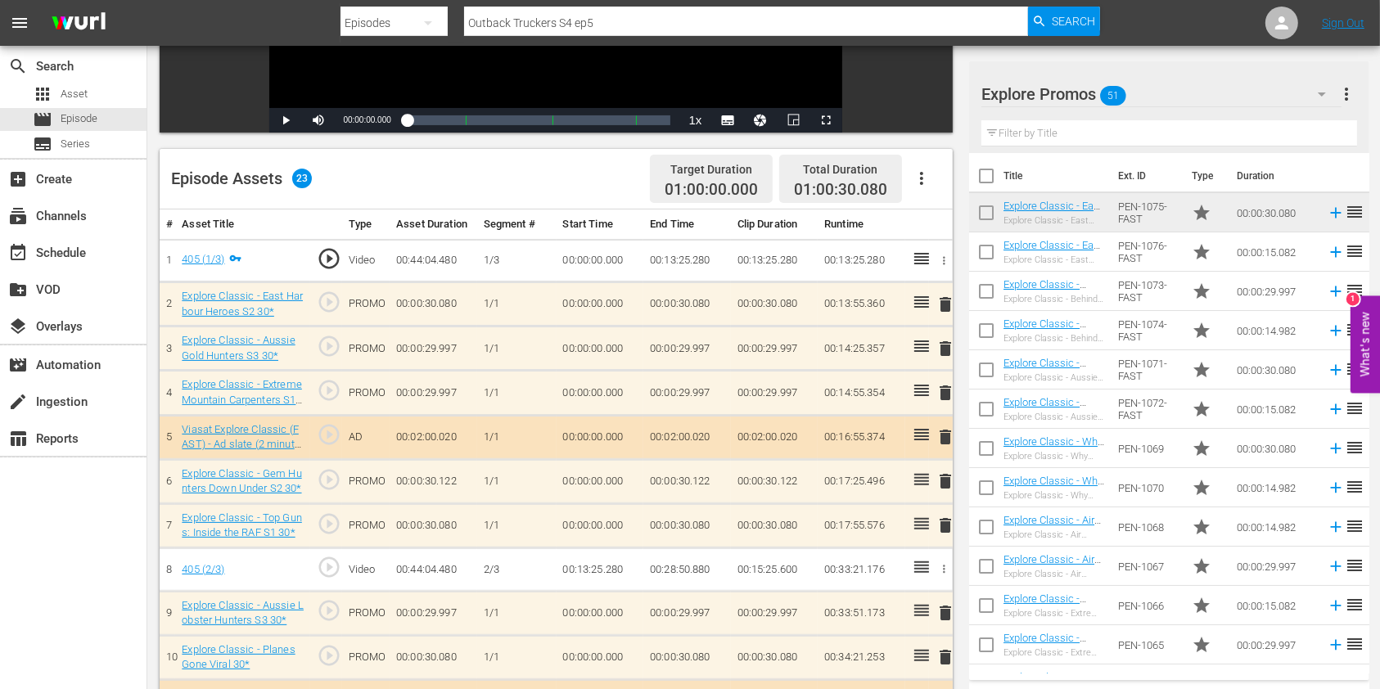
click at [943, 526] on span "delete" at bounding box center [945, 526] width 20 height 20
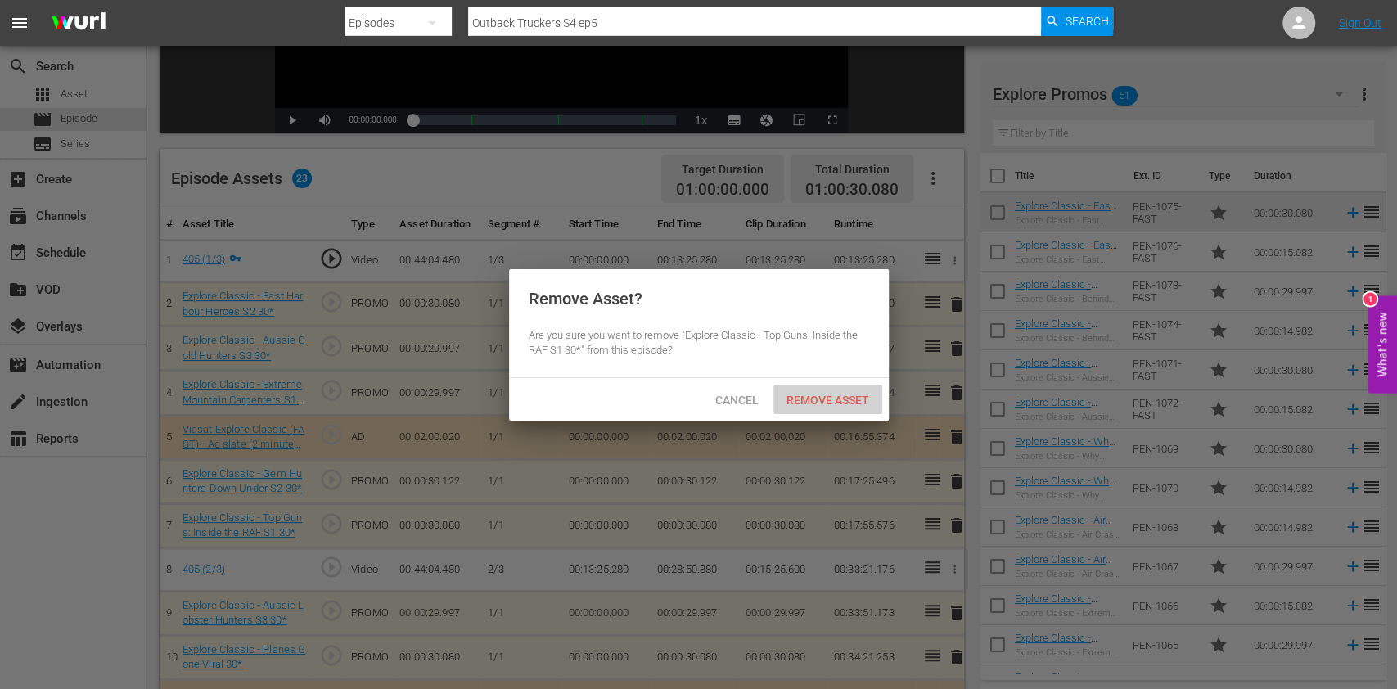
click at [823, 394] on span "Remove Asset" at bounding box center [827, 400] width 109 height 13
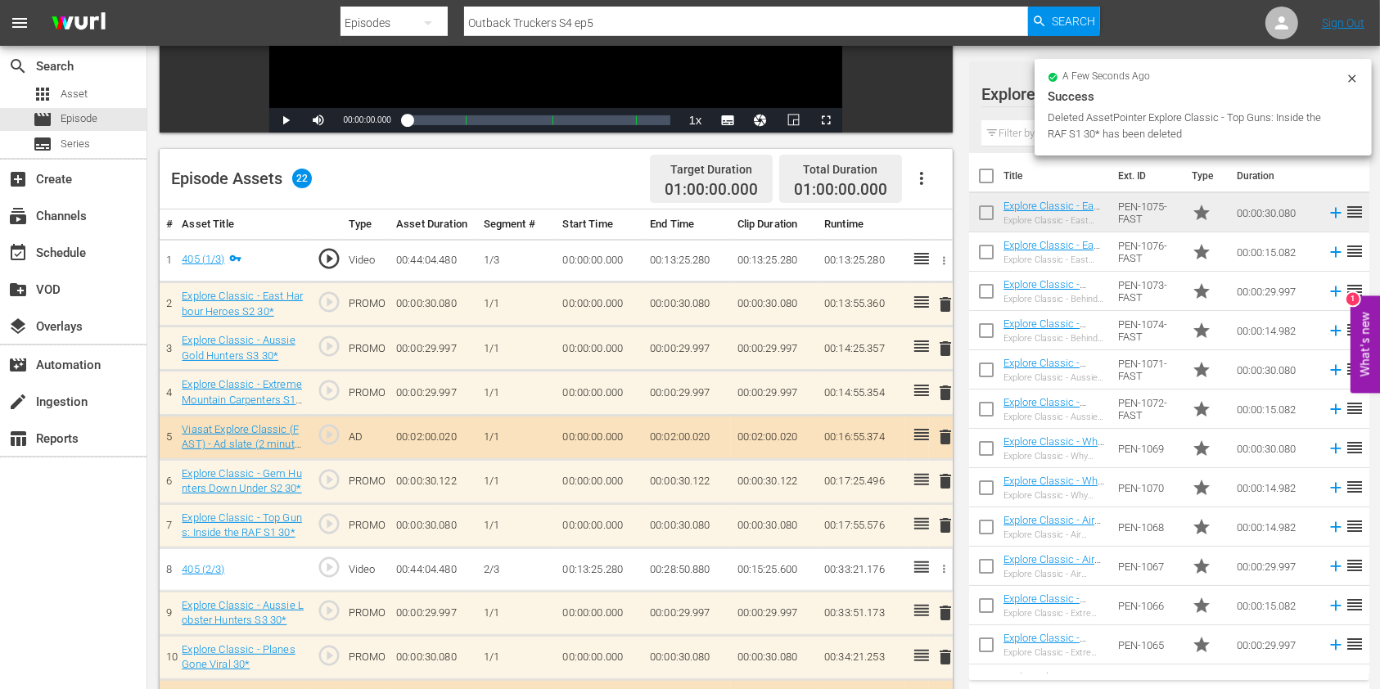
click at [1014, 122] on input "text" at bounding box center [1169, 133] width 376 height 26
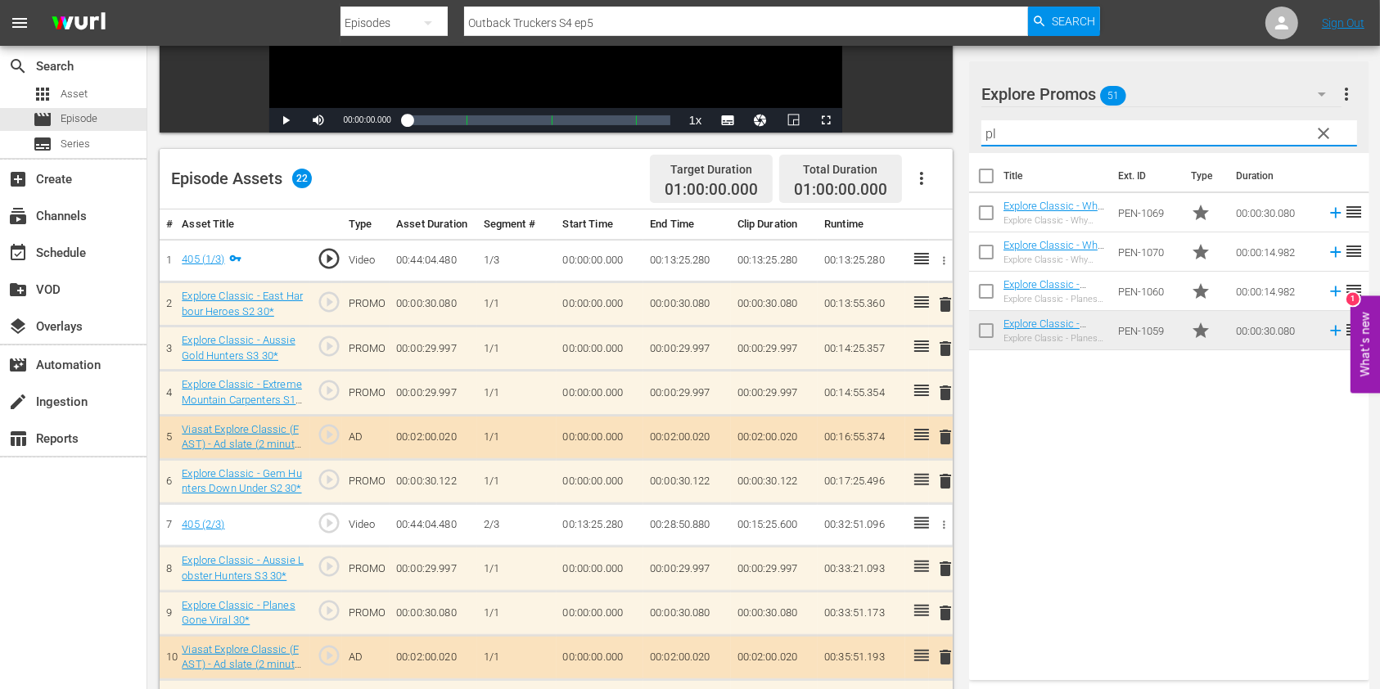
type input "p"
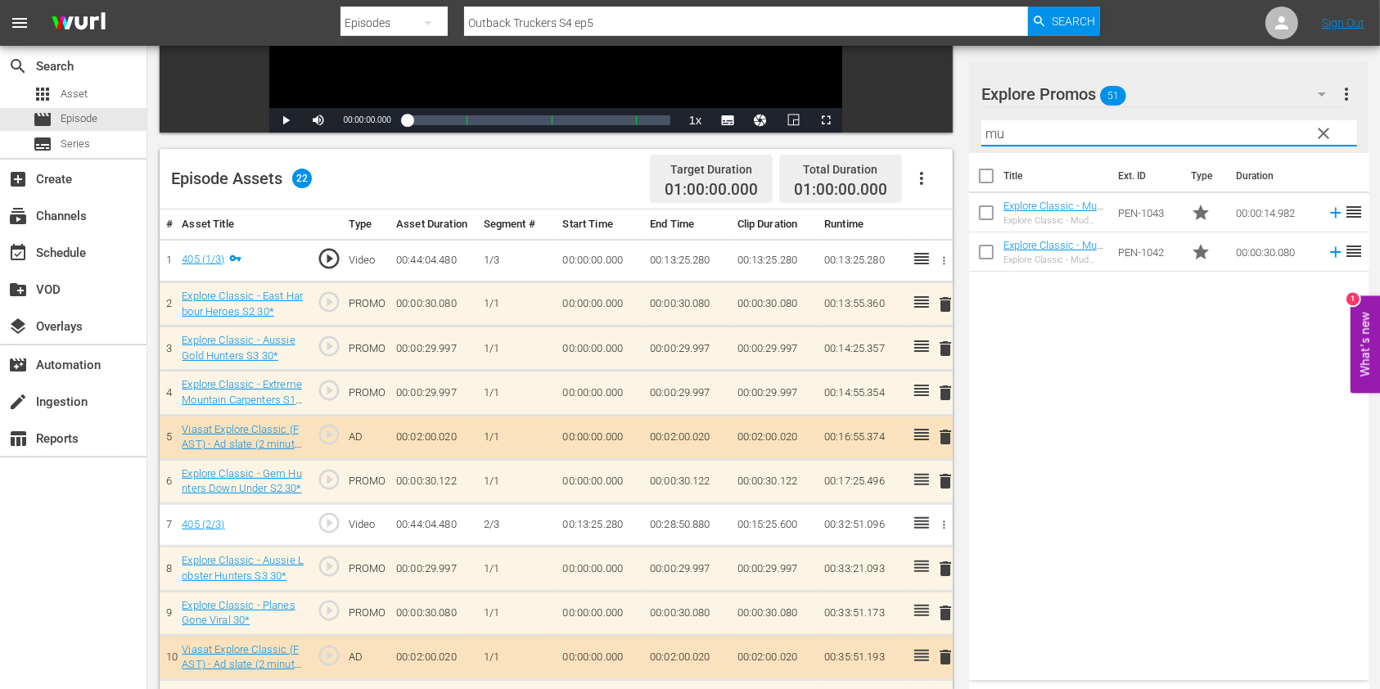
type input "m"
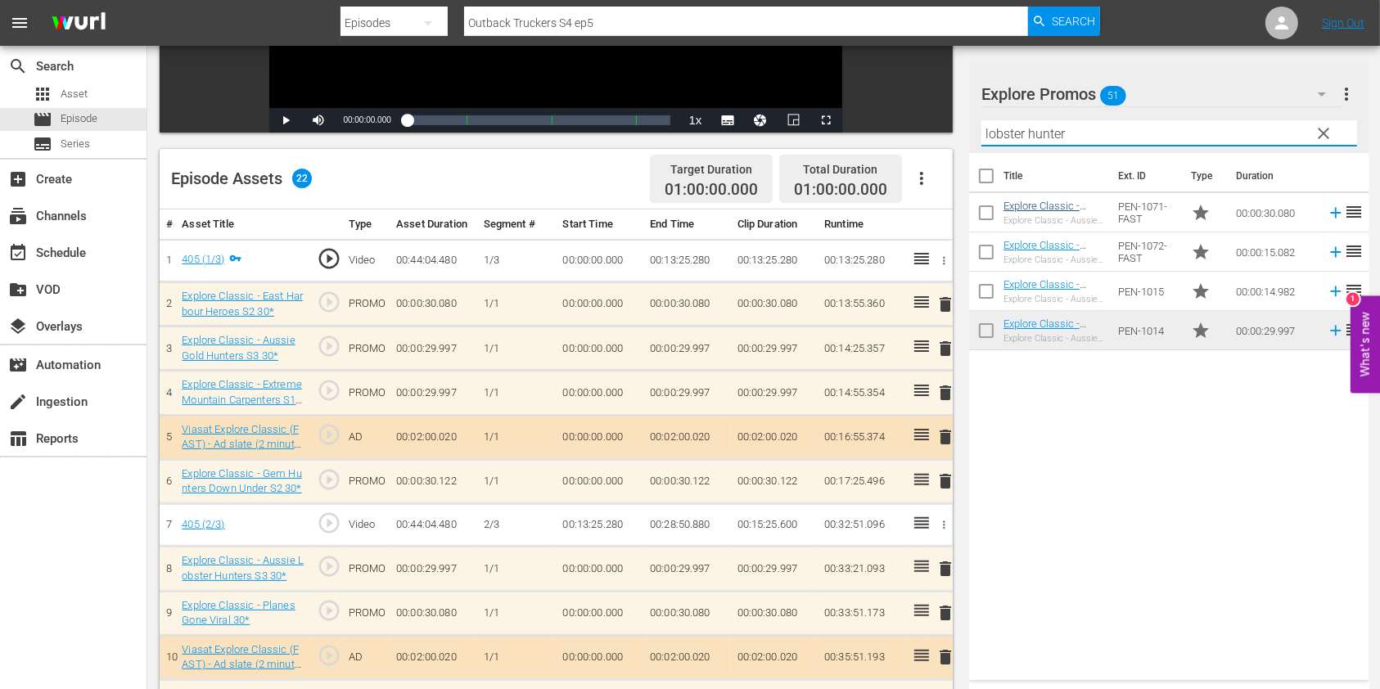
type input "lobster hunter"
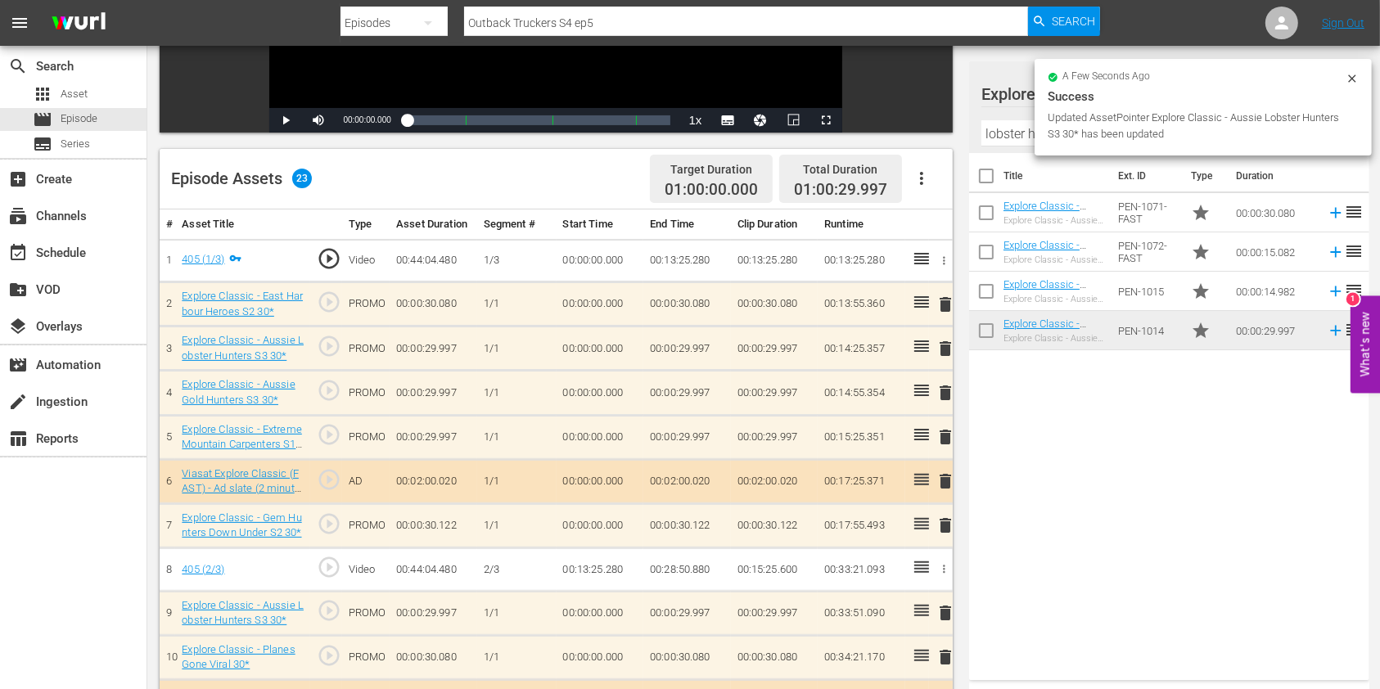
click at [939, 430] on span "delete" at bounding box center [945, 437] width 20 height 20
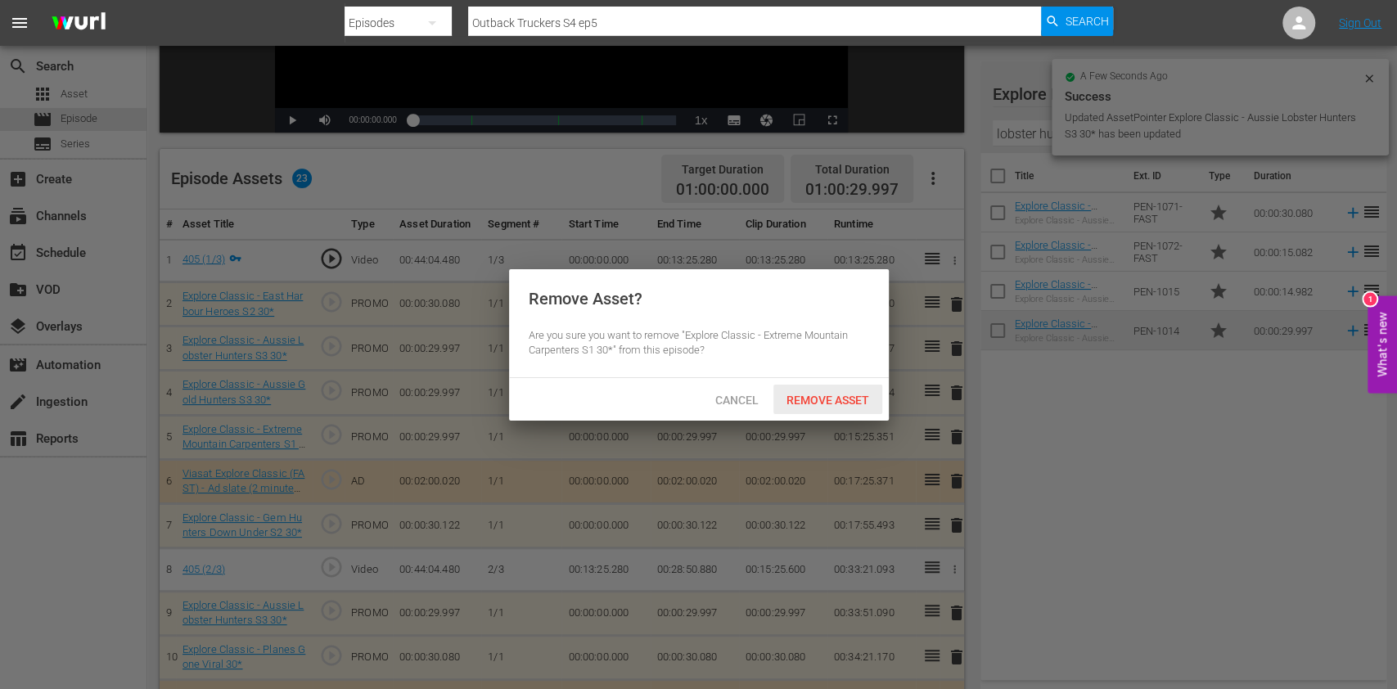
click at [844, 394] on span "Remove Asset" at bounding box center [827, 400] width 109 height 13
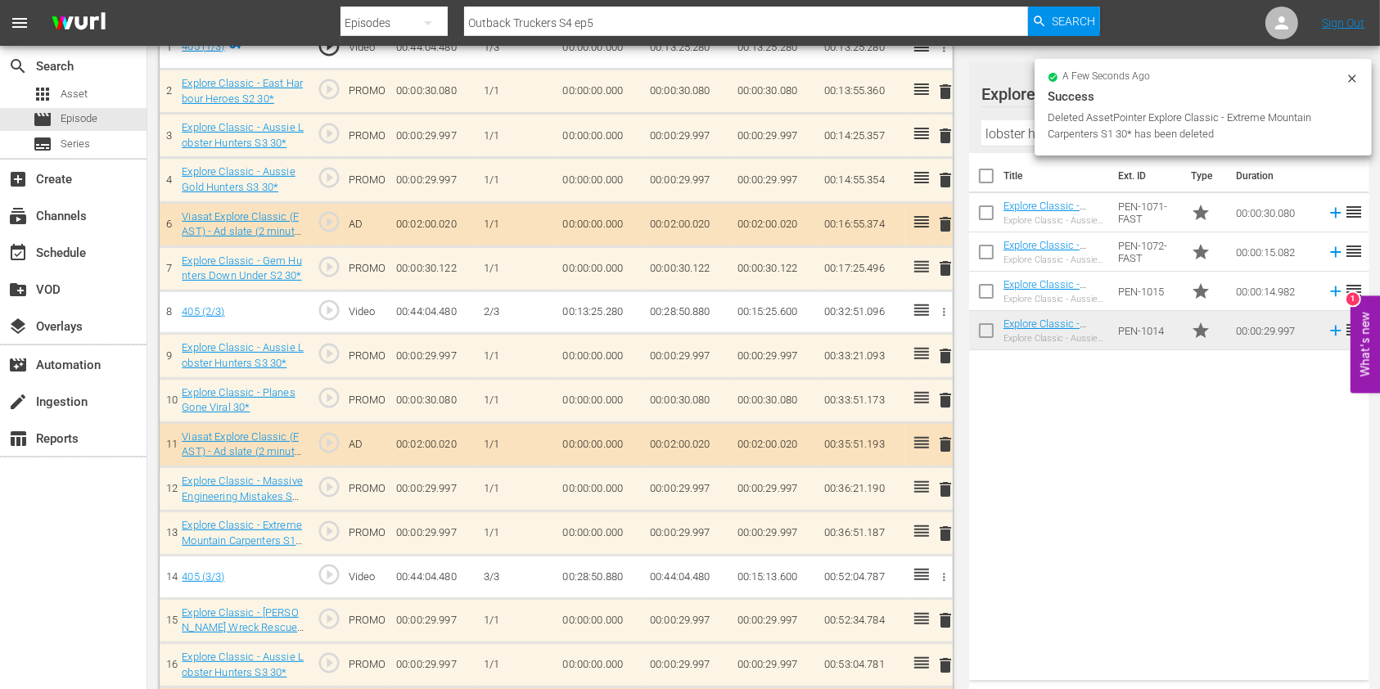
scroll to position [545, 0]
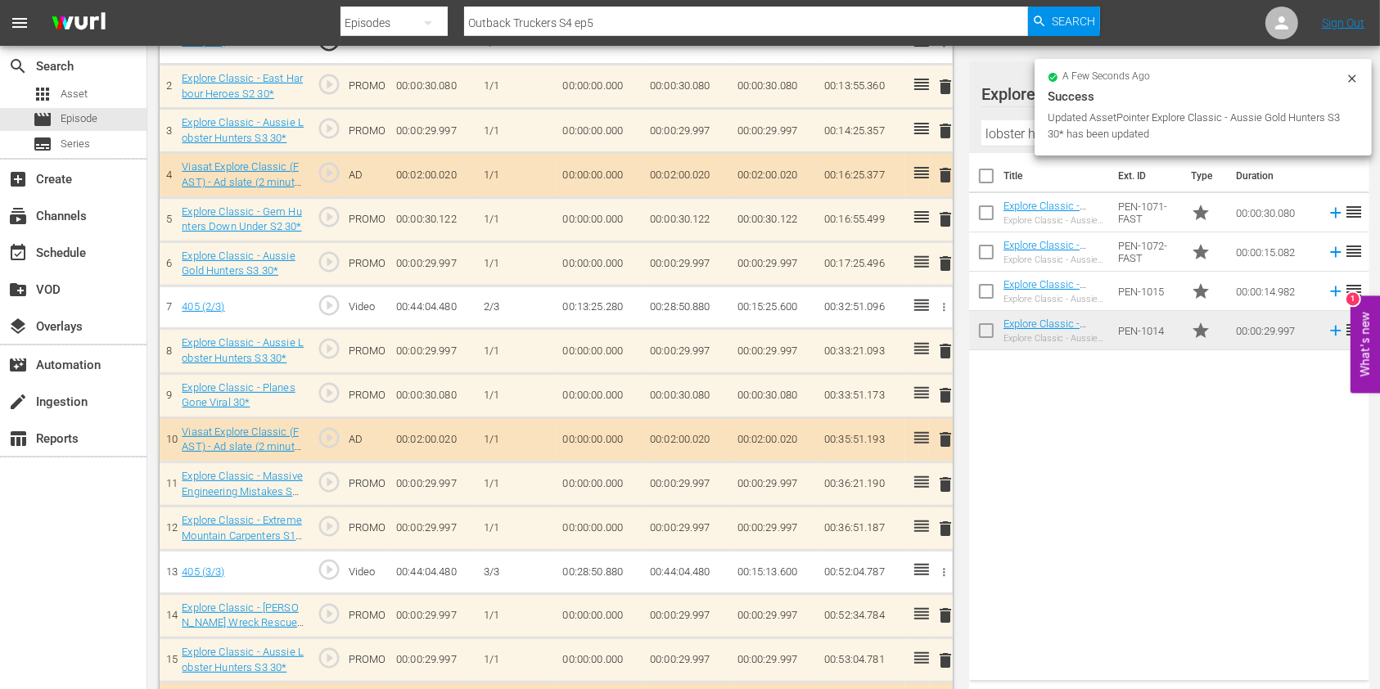
click at [912, 354] on td at bounding box center [917, 351] width 24 height 44
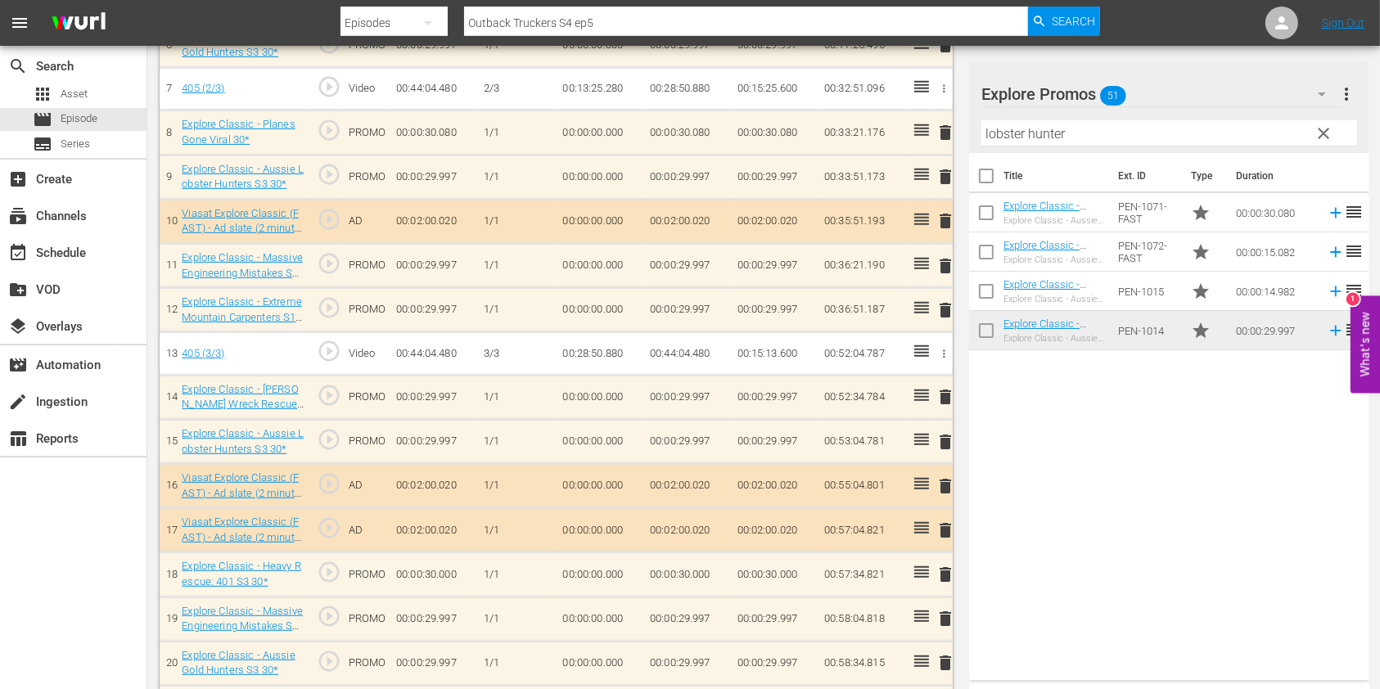
scroll to position [857, 0]
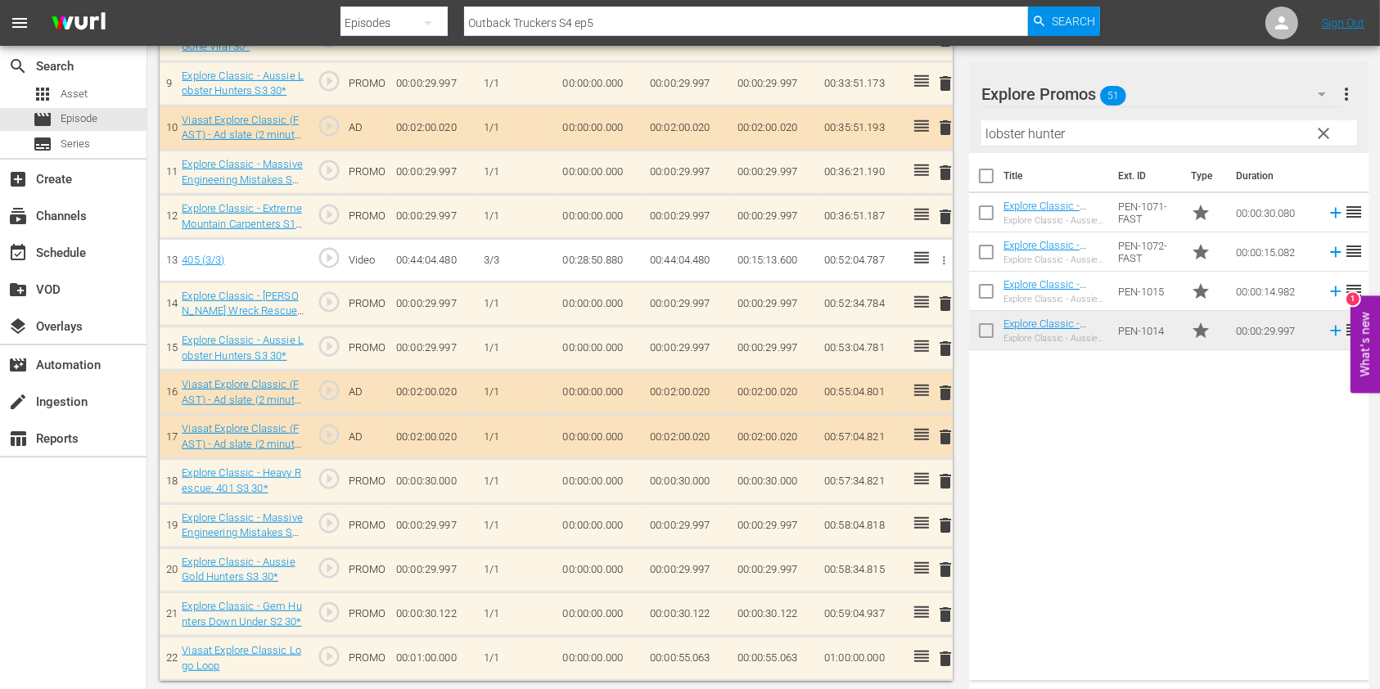
click at [944, 480] on span "delete" at bounding box center [945, 481] width 20 height 20
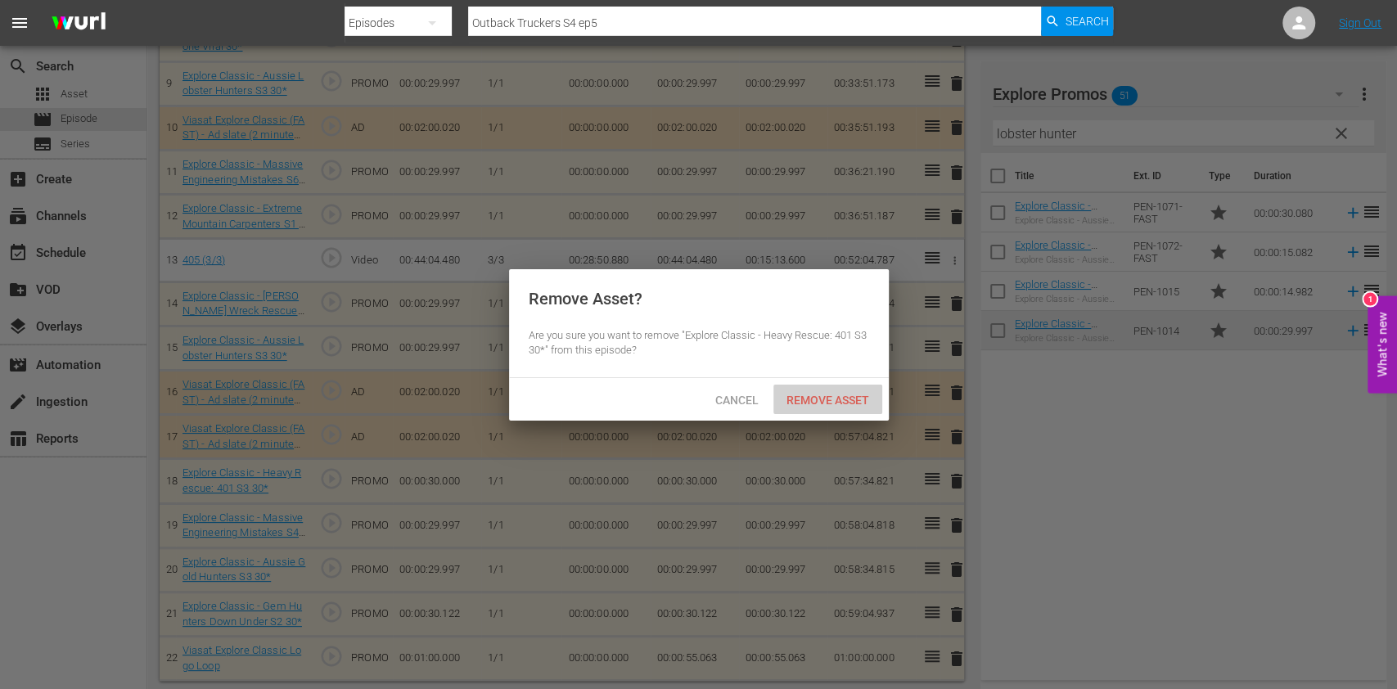
click at [843, 401] on span "Remove Asset" at bounding box center [827, 400] width 109 height 13
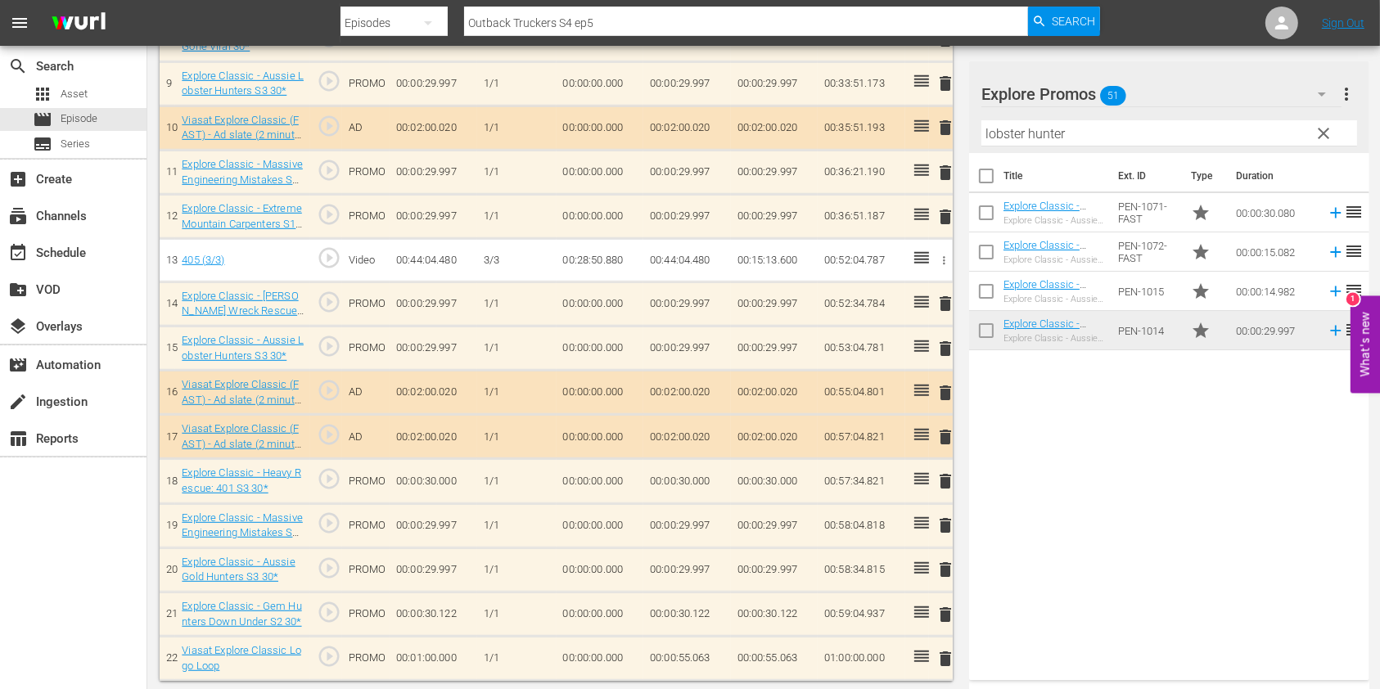
click at [1318, 131] on span "clear" at bounding box center [1324, 134] width 20 height 20
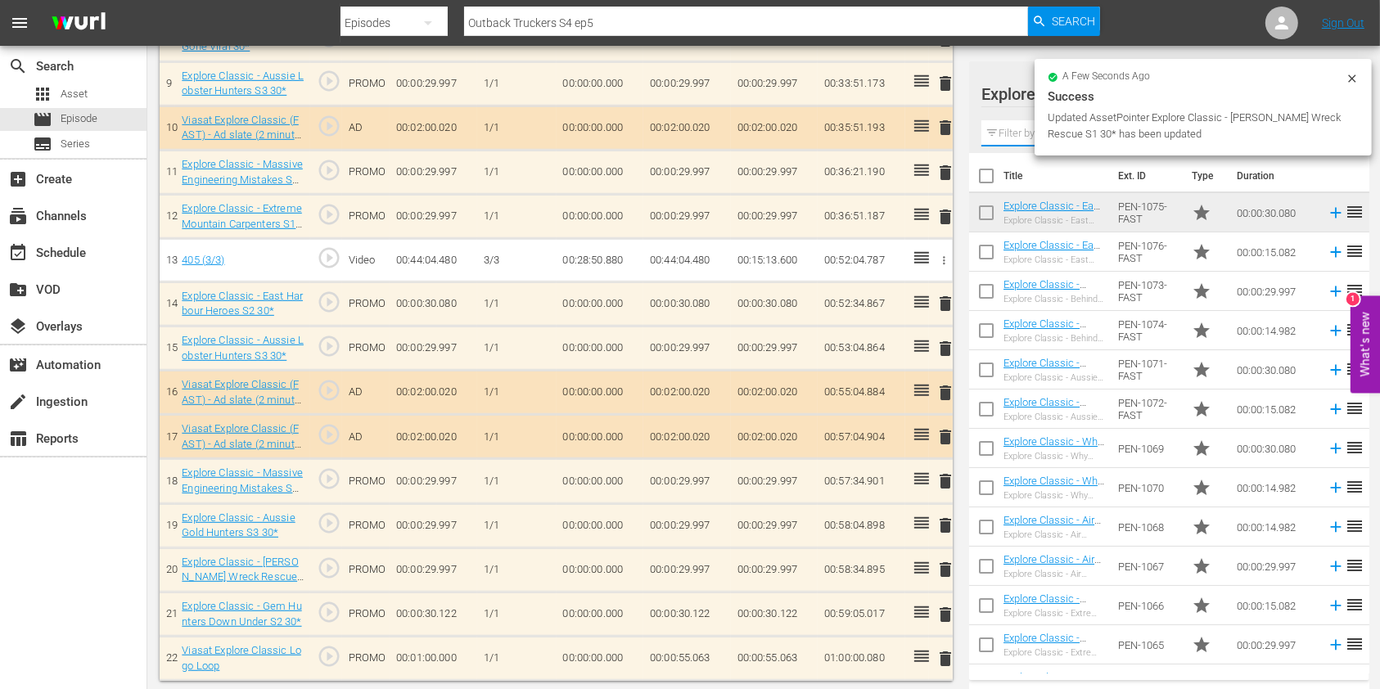
click at [1022, 129] on input "text" at bounding box center [1169, 133] width 376 height 26
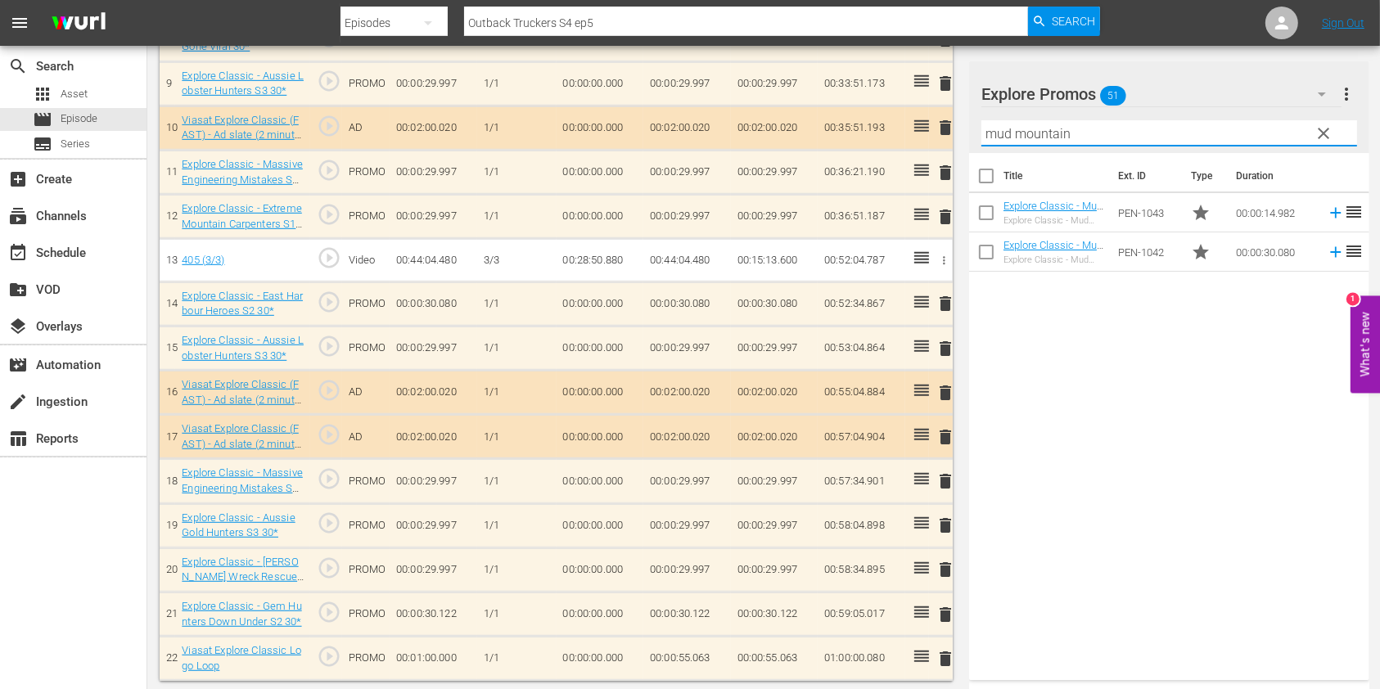
type input "mud mountain"
click at [680, 648] on td "00:00:55.063" at bounding box center [687, 659] width 88 height 44
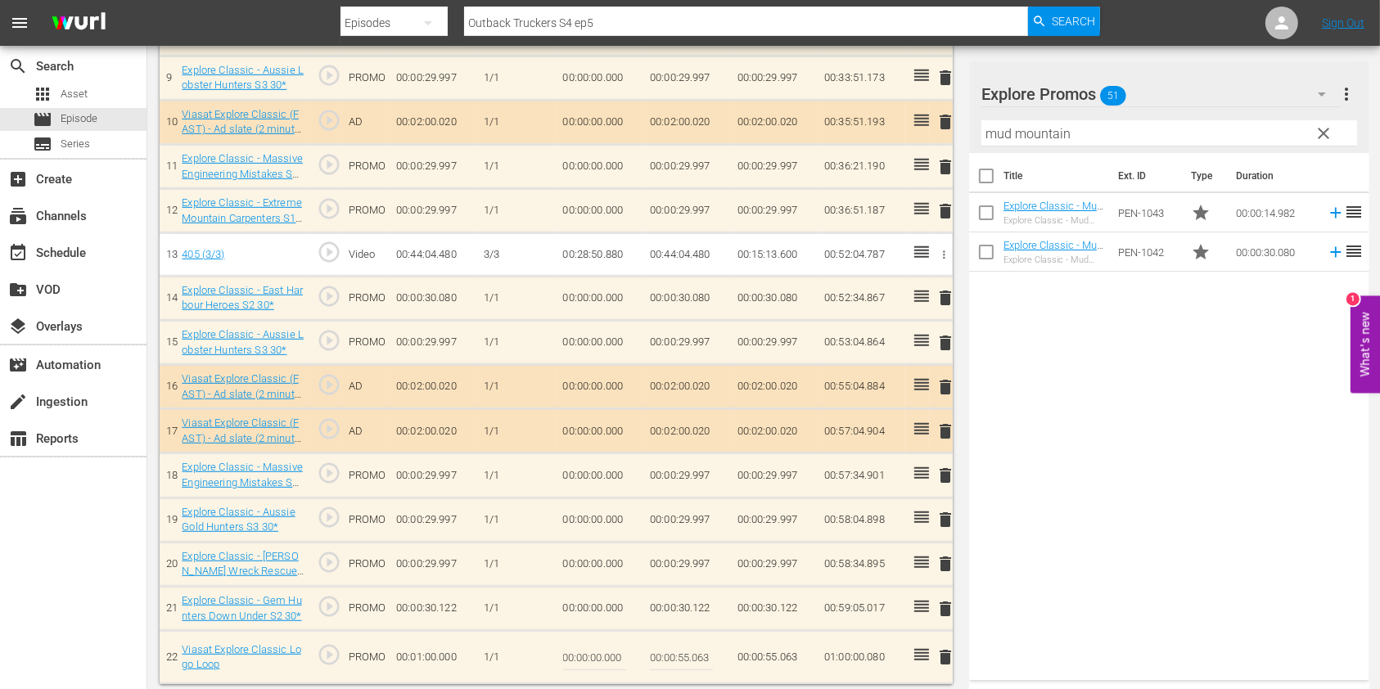
scroll to position [865, 0]
click at [699, 656] on input "00:00:55.063" at bounding box center [681, 654] width 63 height 39
type input "00:00:54.983"
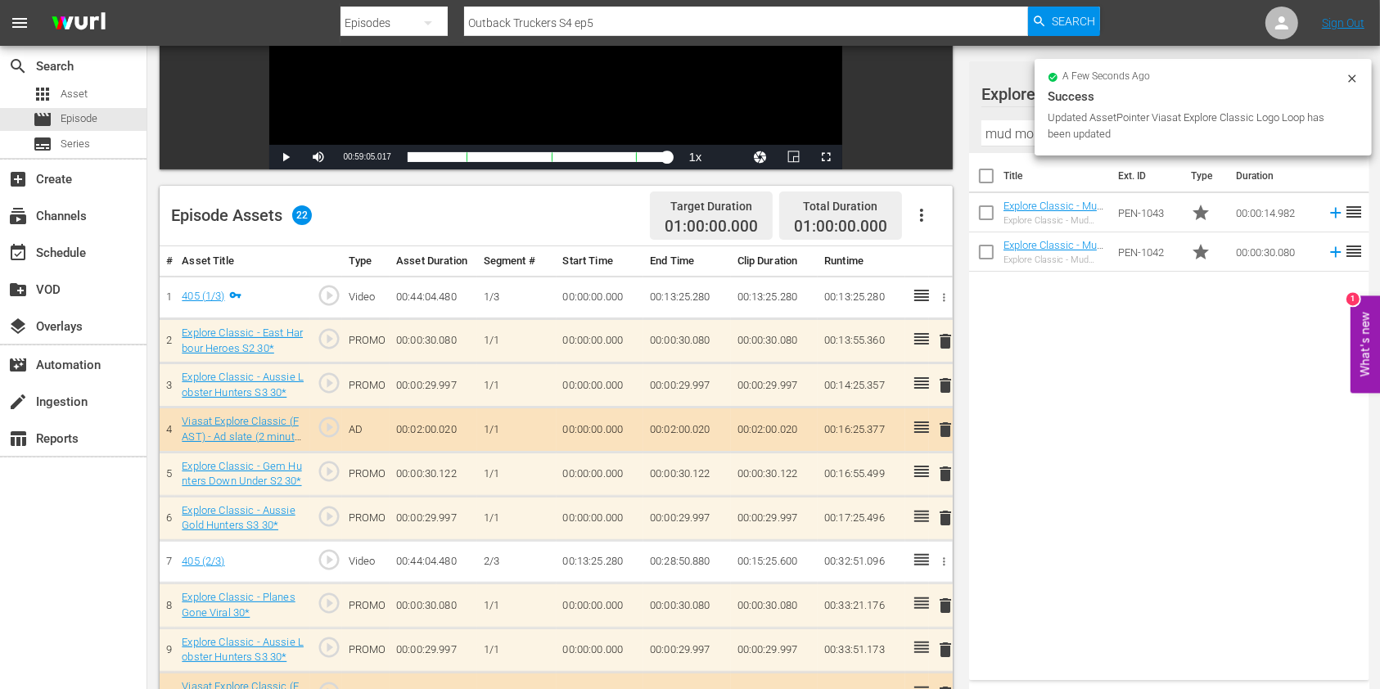
scroll to position [0, 0]
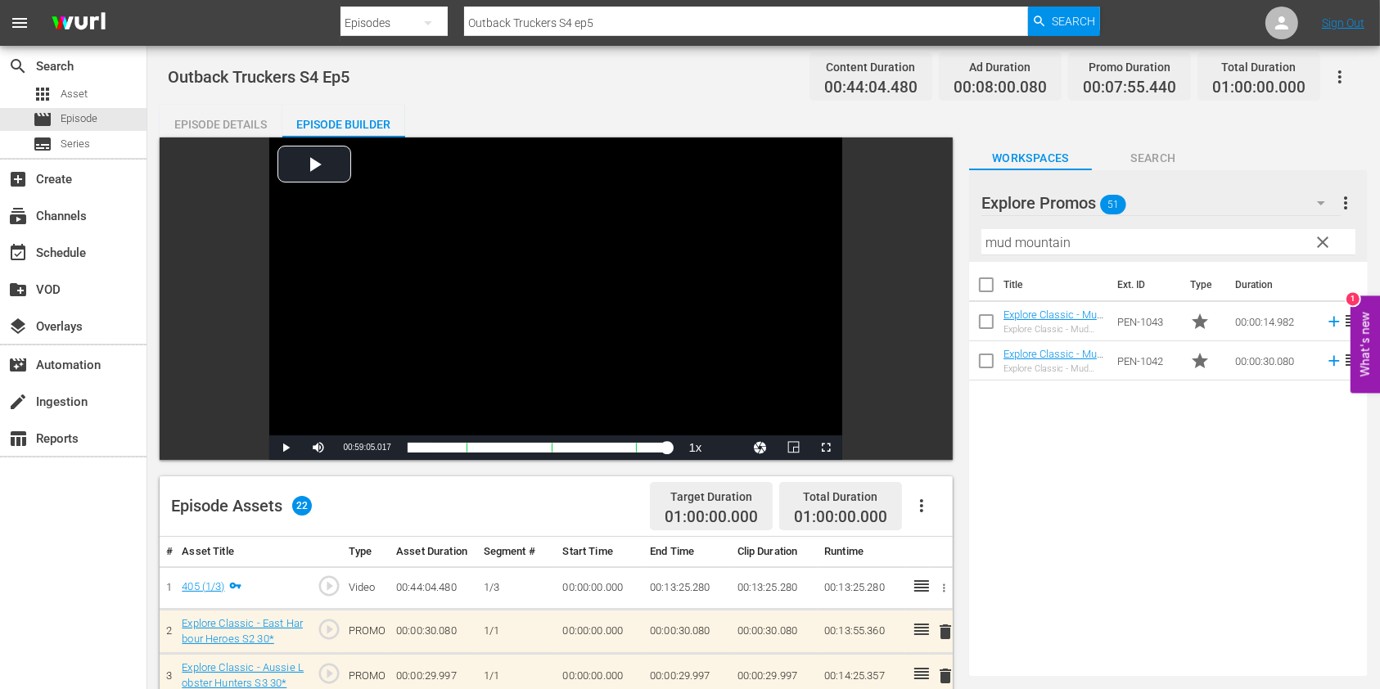
click at [631, 31] on nav "menu Search By Episodes Search ID, Title, Description, Keywords, or Category Ou…" at bounding box center [690, 23] width 1380 height 46
click at [631, 34] on input "Outback Truckers S4 ep5" at bounding box center [746, 22] width 564 height 39
type input "Outback Truckers S4 ep6"
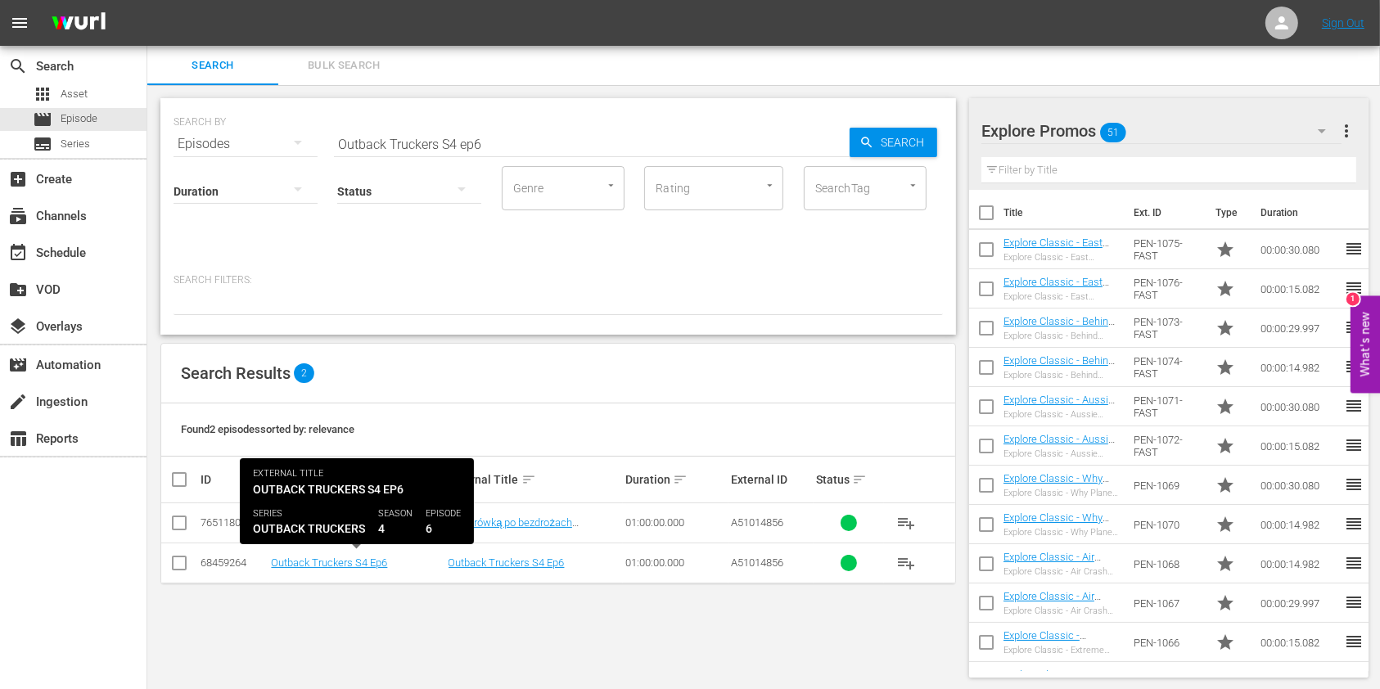
click at [391, 566] on div "Outback Truckers S4 Ep6" at bounding box center [357, 563] width 172 height 12
click at [376, 564] on link "Outback Truckers S4 Ep6" at bounding box center [329, 563] width 116 height 12
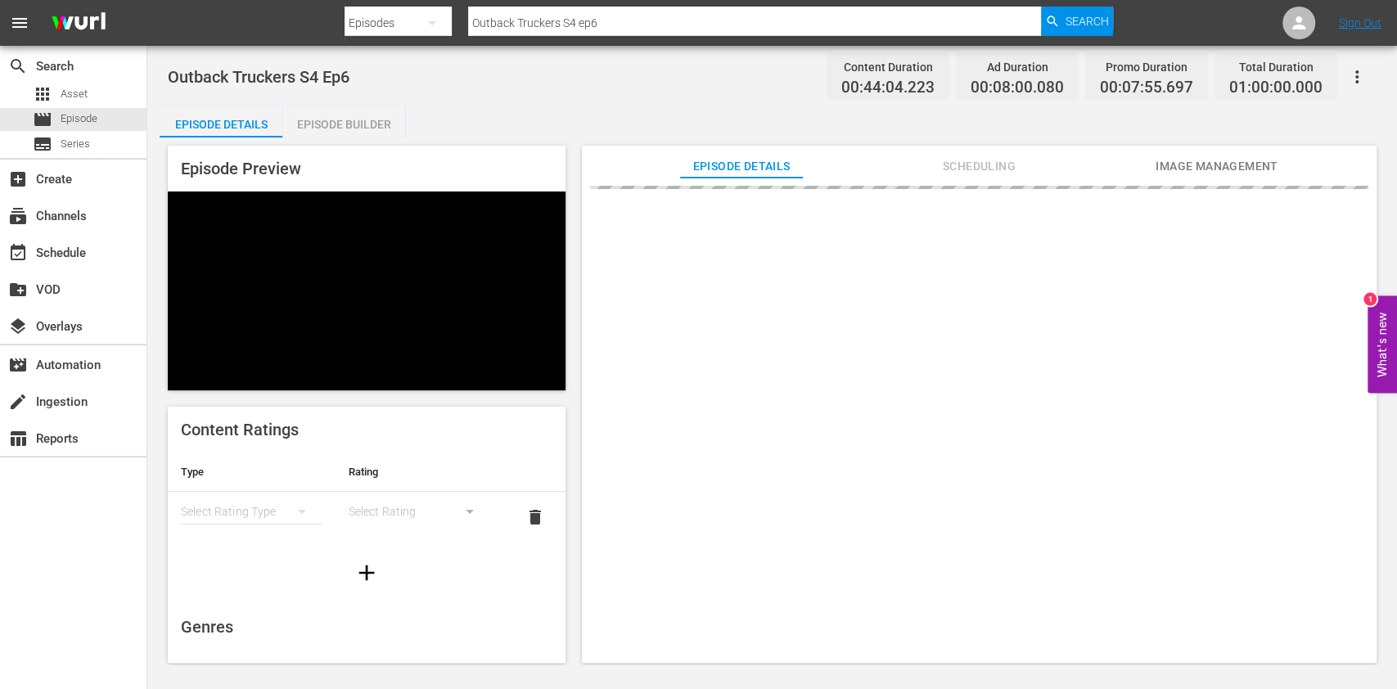
click at [329, 101] on div "Outback Truckers S4 Ep6 Content Duration 00:44:04.223 Ad Duration 00:08:00.080 …" at bounding box center [772, 356] width 1250 height 620
click at [334, 137] on div "Episode Preview Content Ratings Type Rating Select Rating Type Select Rating de…" at bounding box center [772, 406] width 1225 height 539
click at [336, 132] on div "Episode Builder" at bounding box center [343, 124] width 123 height 39
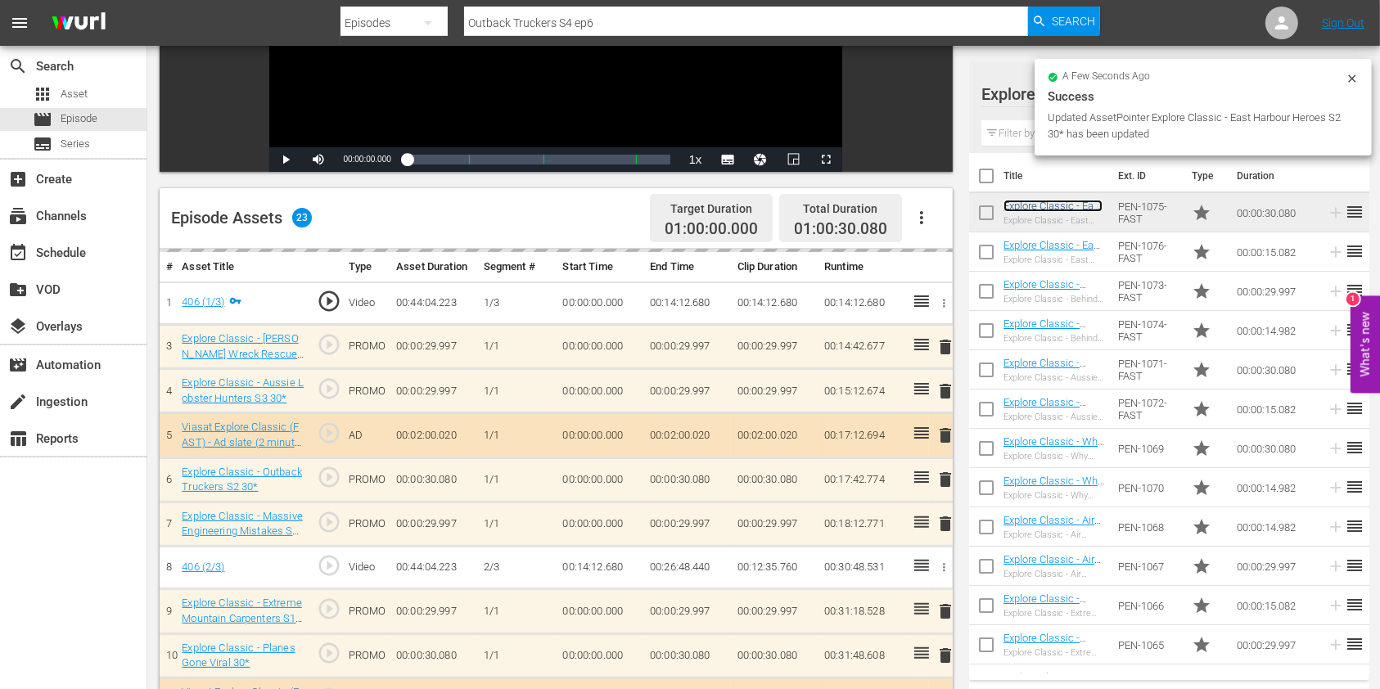
scroll to position [327, 0]
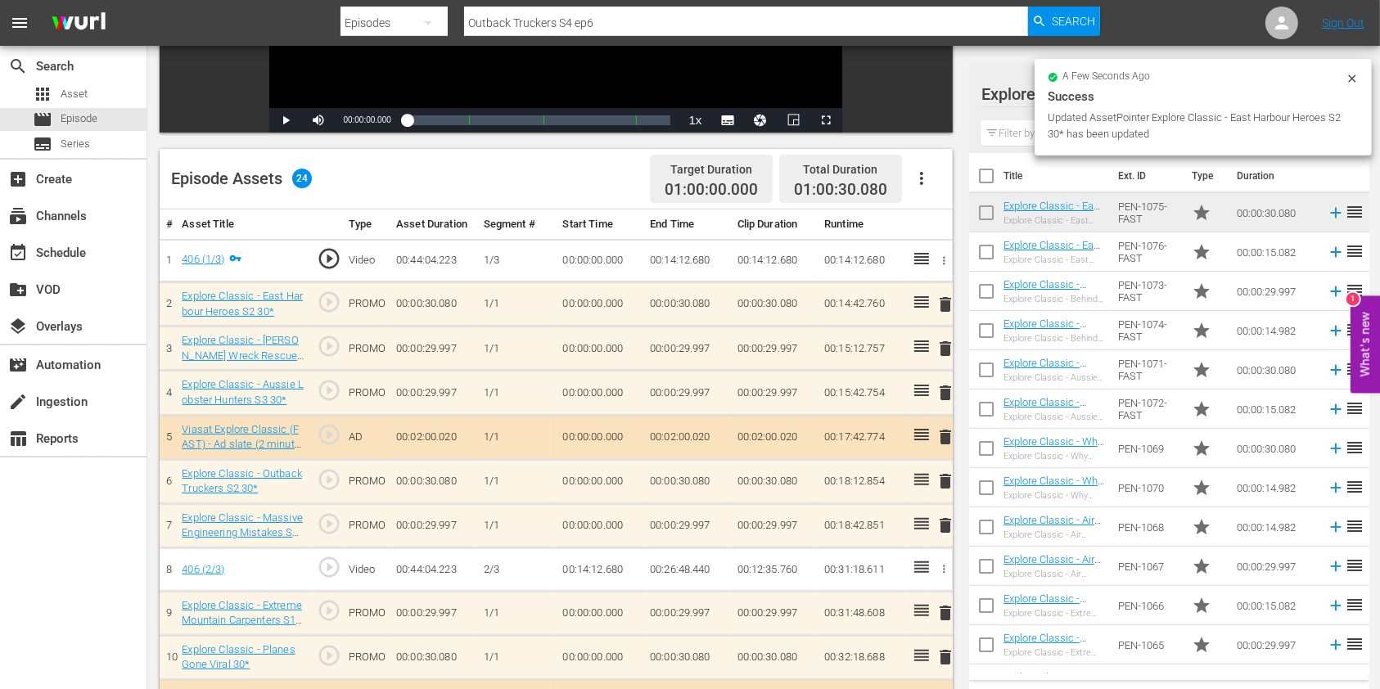
click at [949, 483] on span "delete" at bounding box center [945, 481] width 20 height 20
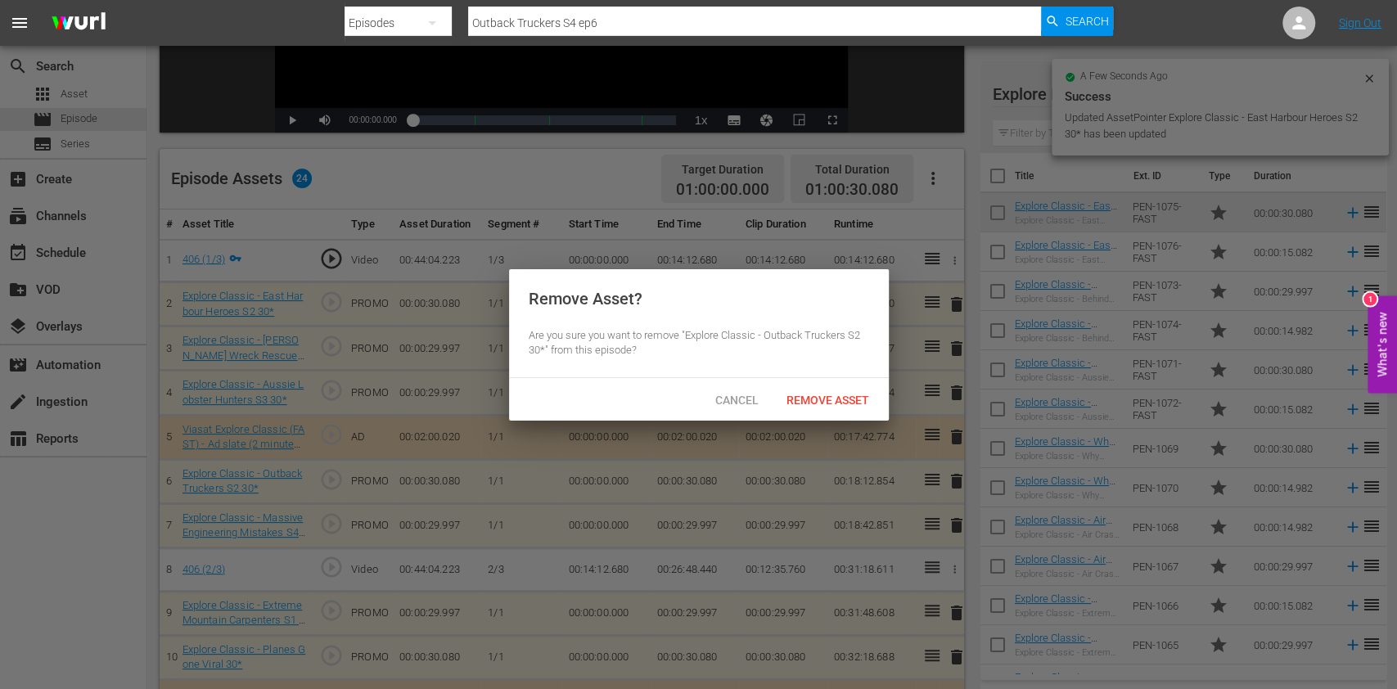
click at [823, 396] on span "Remove Asset" at bounding box center [827, 400] width 109 height 13
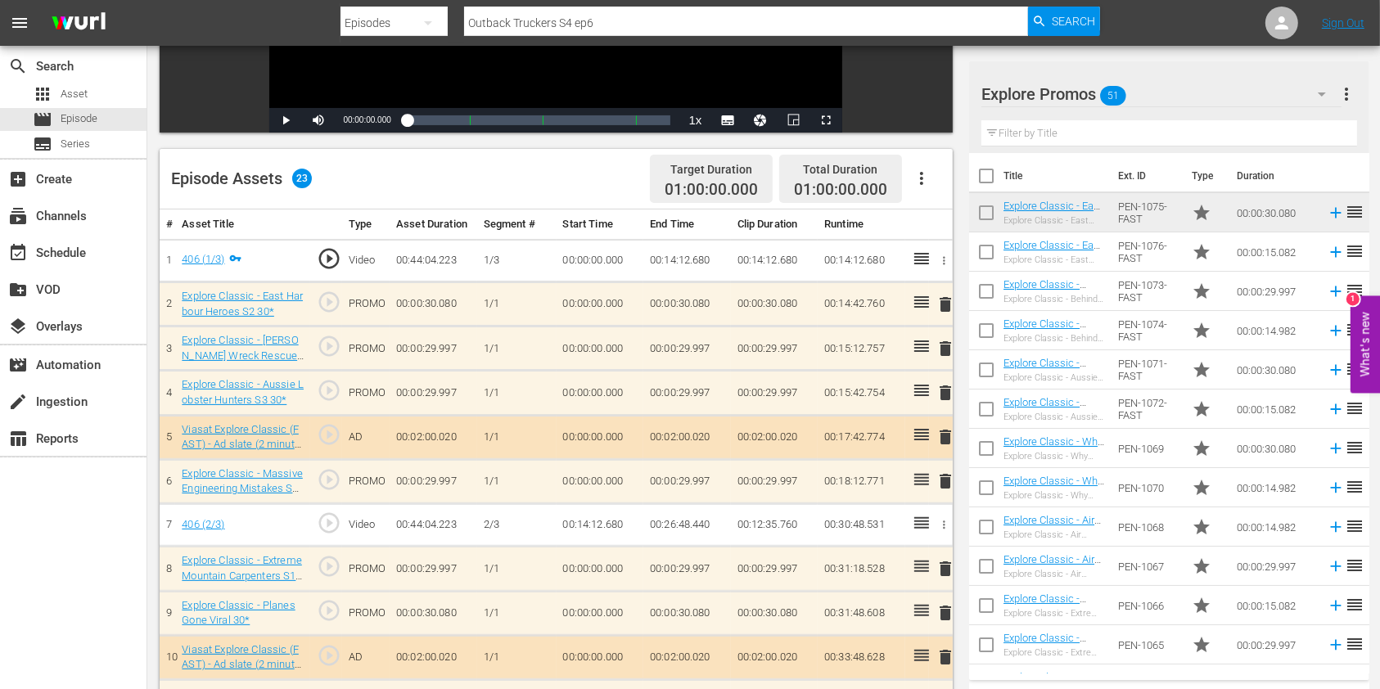
click at [912, 349] on td at bounding box center [917, 349] width 24 height 44
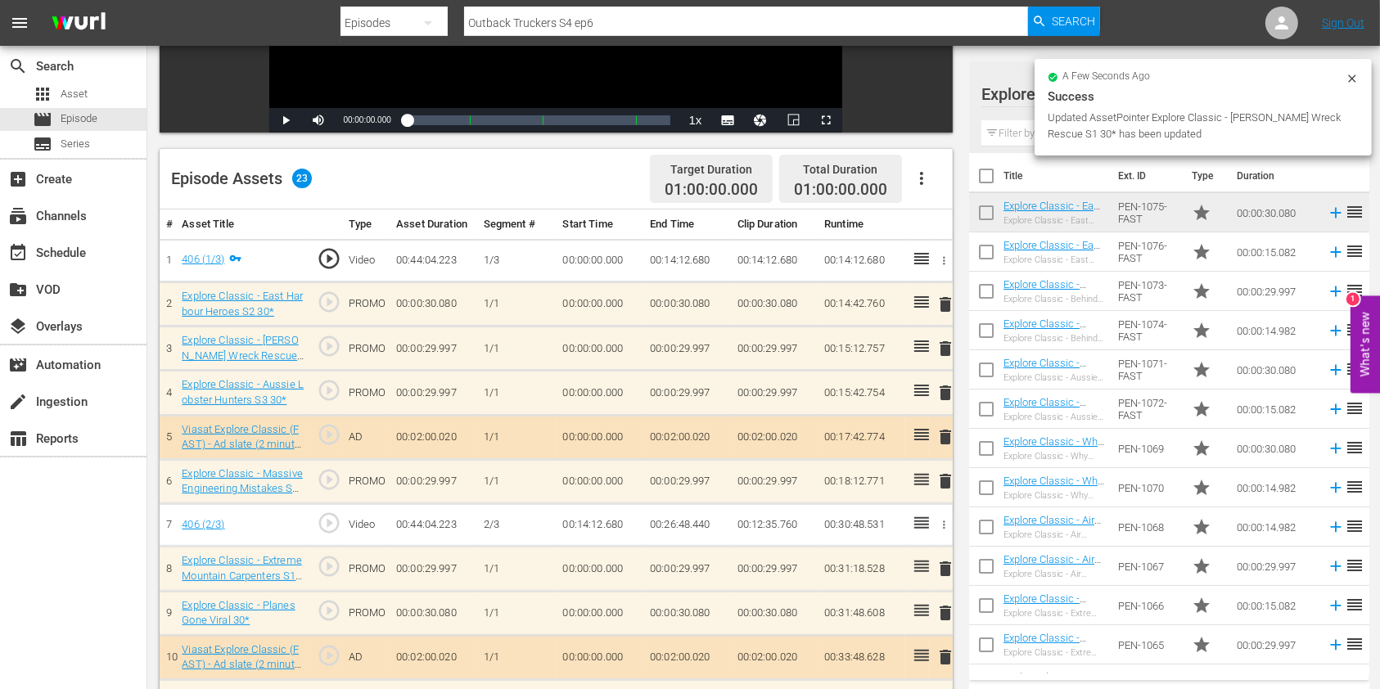
click at [1008, 126] on input "text" at bounding box center [1169, 133] width 376 height 26
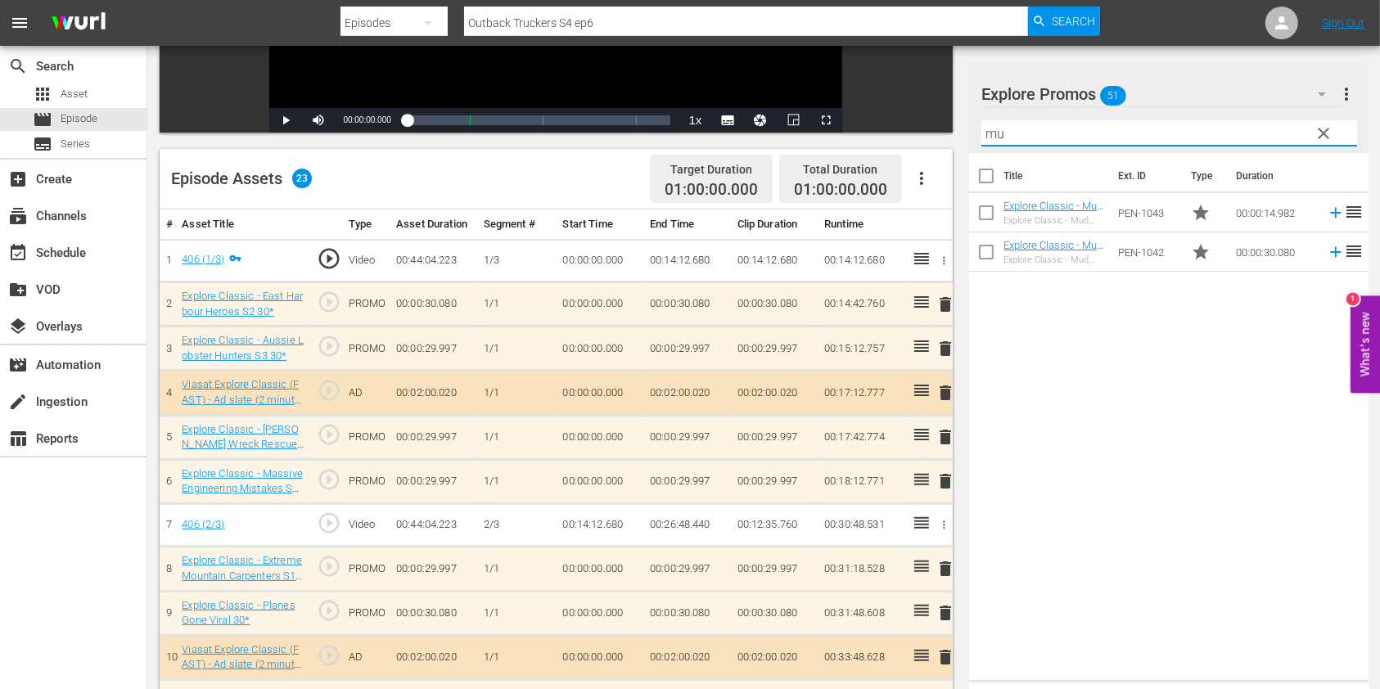
type input "m"
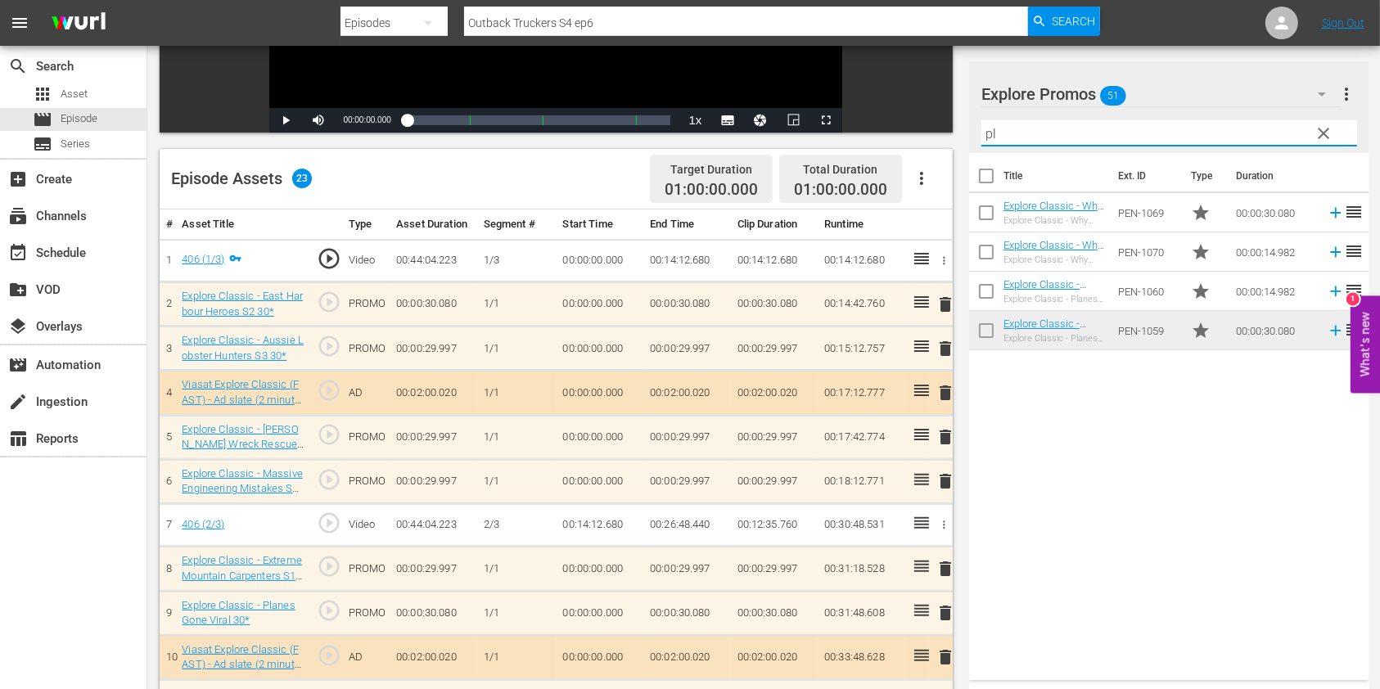
type input "p"
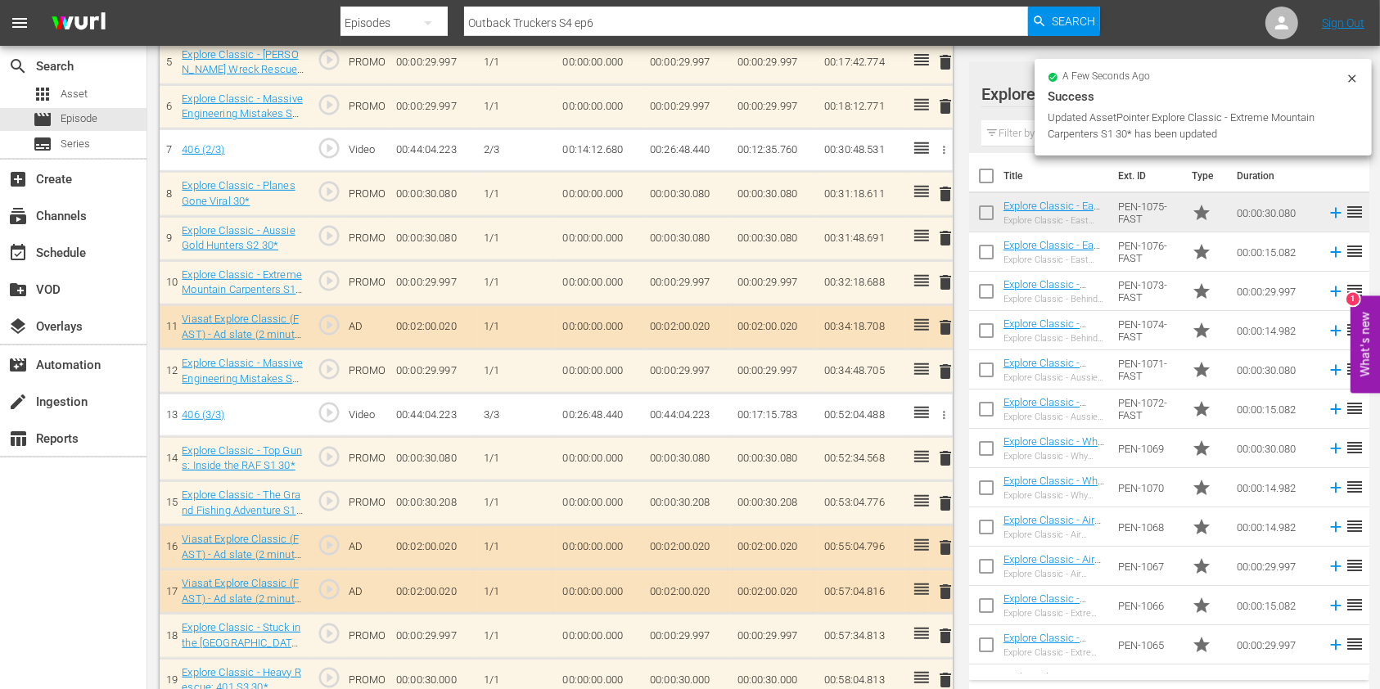
scroll to position [764, 0]
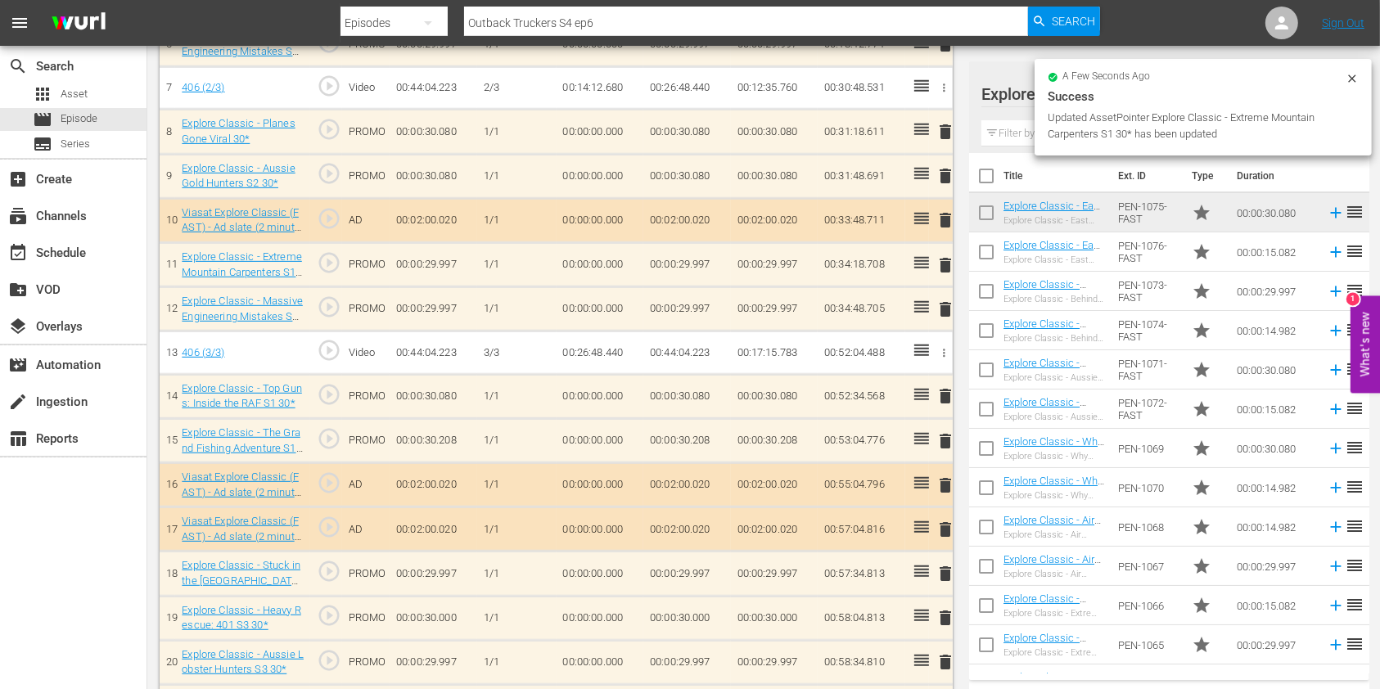
click at [936, 390] on span "delete" at bounding box center [945, 396] width 20 height 20
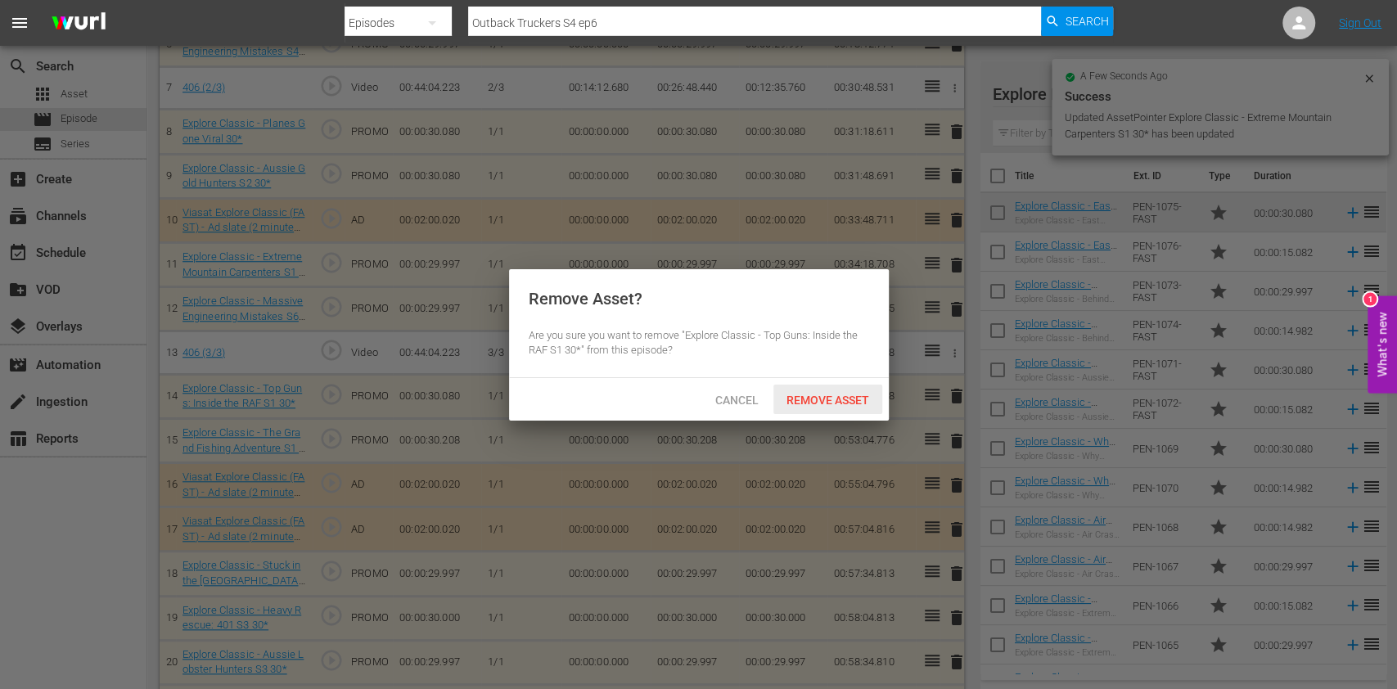
click at [848, 401] on span "Remove Asset" at bounding box center [827, 400] width 109 height 13
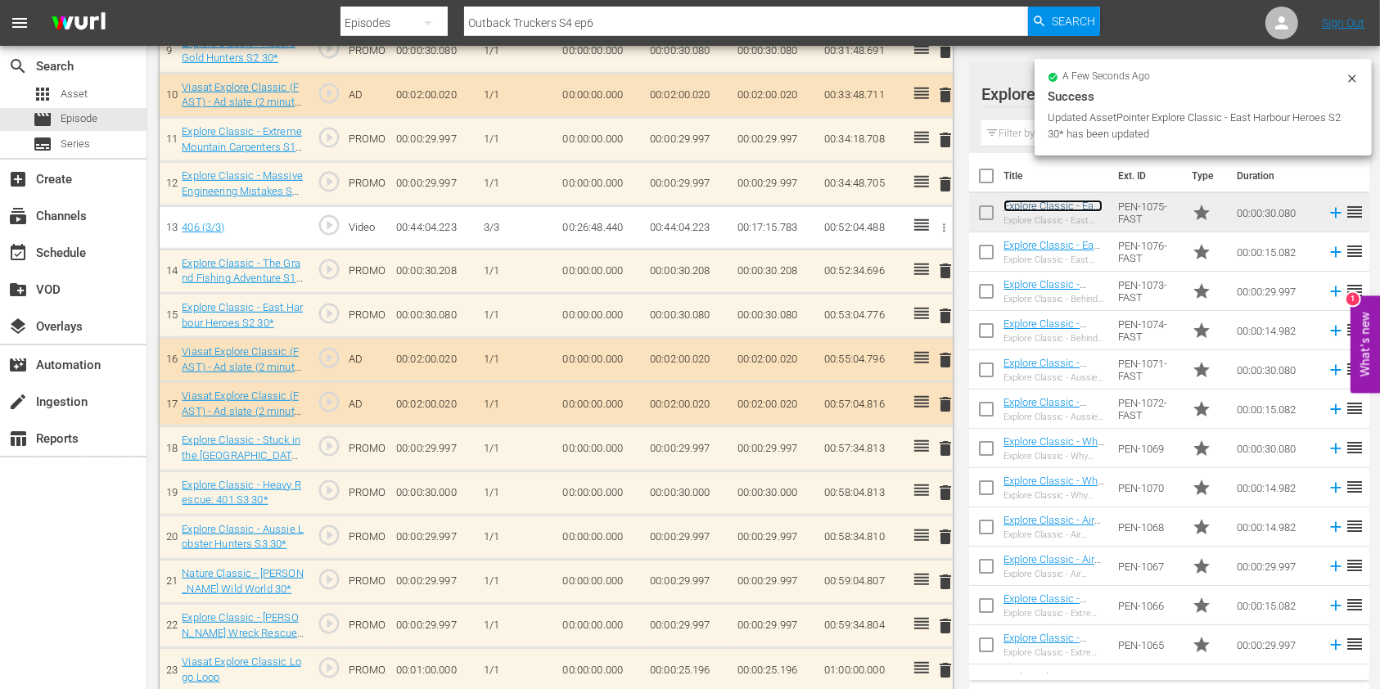
scroll to position [901, 0]
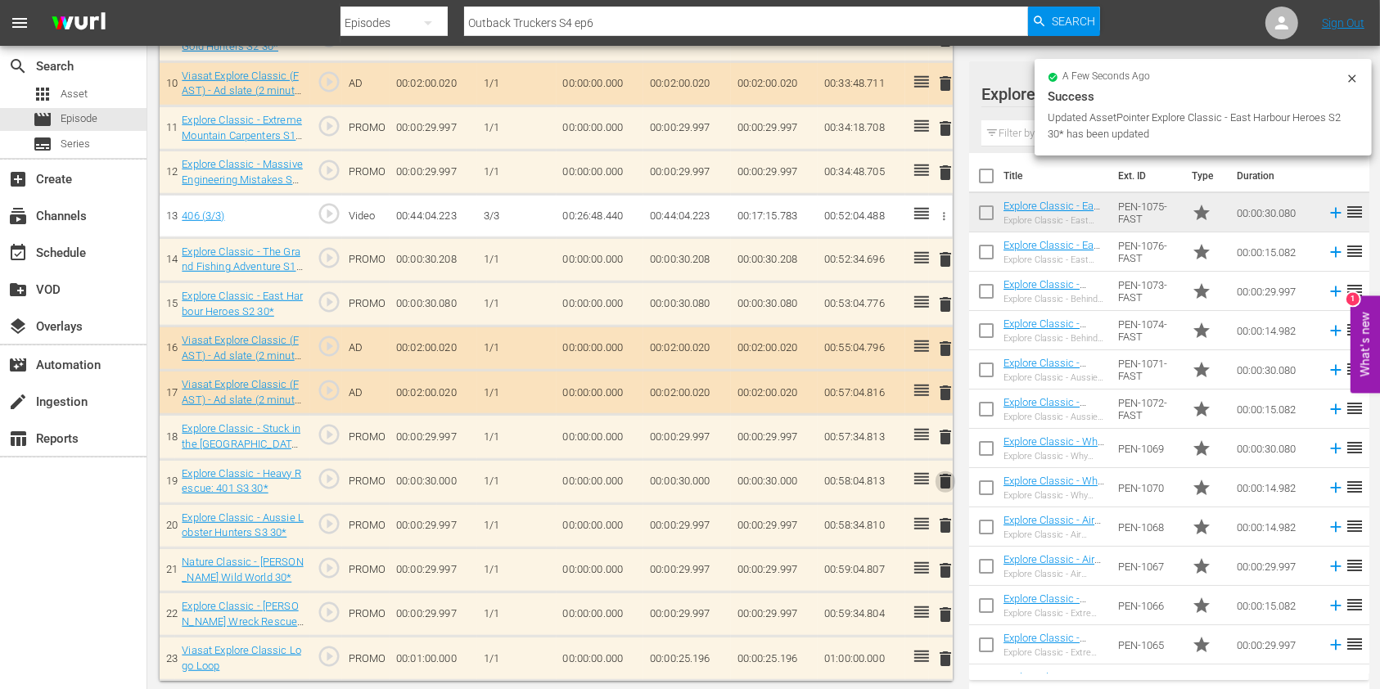
drag, startPoint x: 944, startPoint y: 474, endPoint x: 932, endPoint y: 471, distance: 11.7
click at [944, 473] on span "delete" at bounding box center [945, 481] width 20 height 20
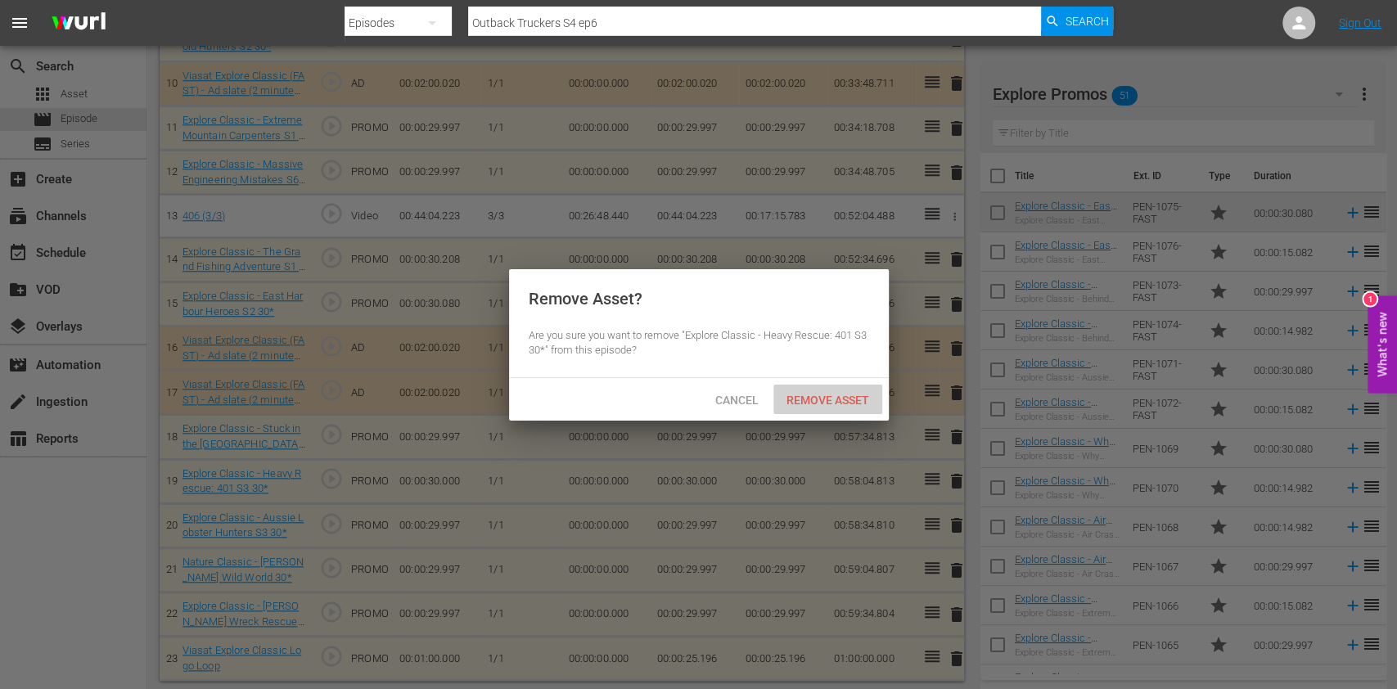
click at [841, 394] on span "Remove Asset" at bounding box center [827, 400] width 109 height 13
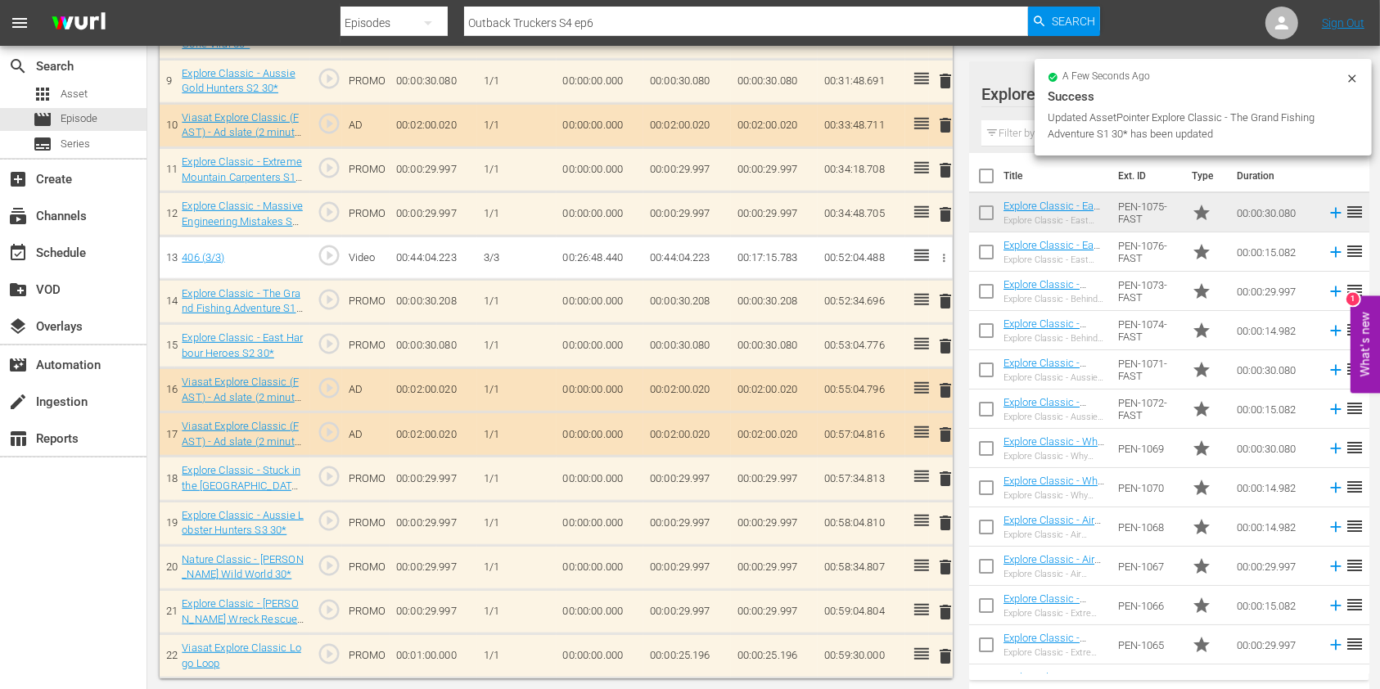
scroll to position [857, 0]
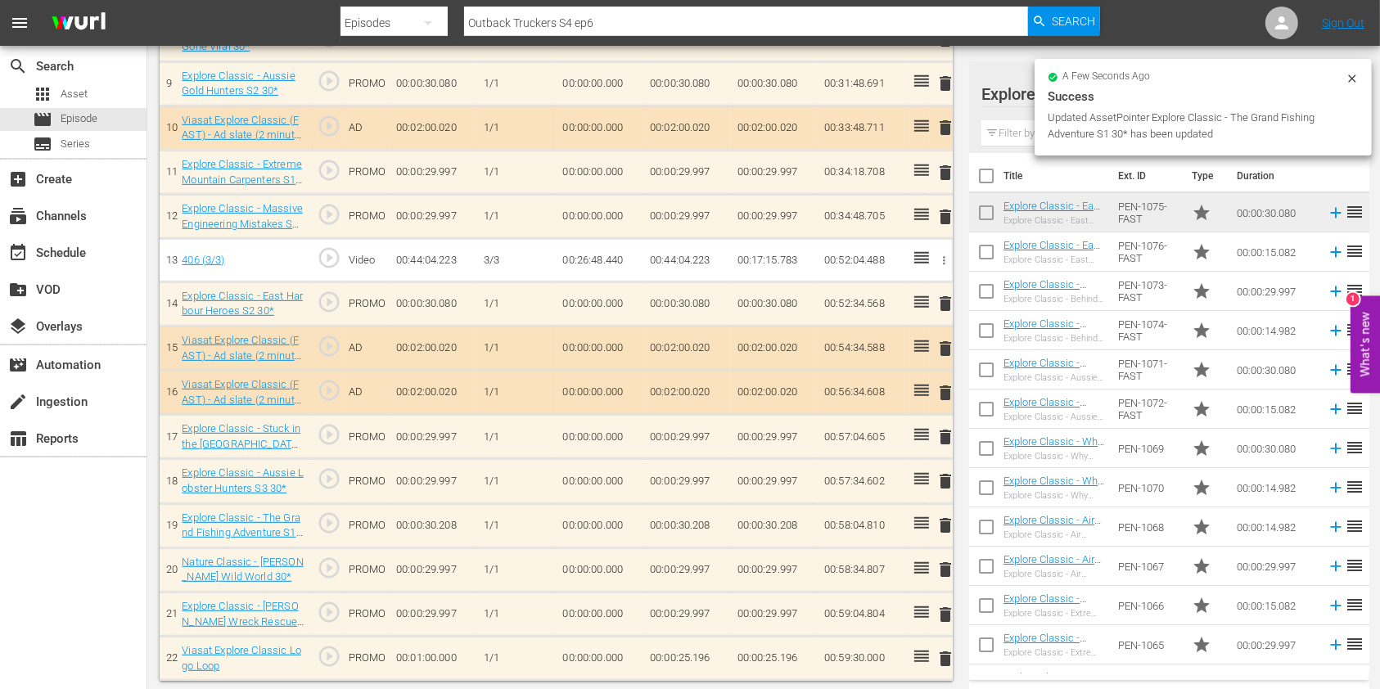
click at [1008, 122] on input "text" at bounding box center [1169, 133] width 376 height 26
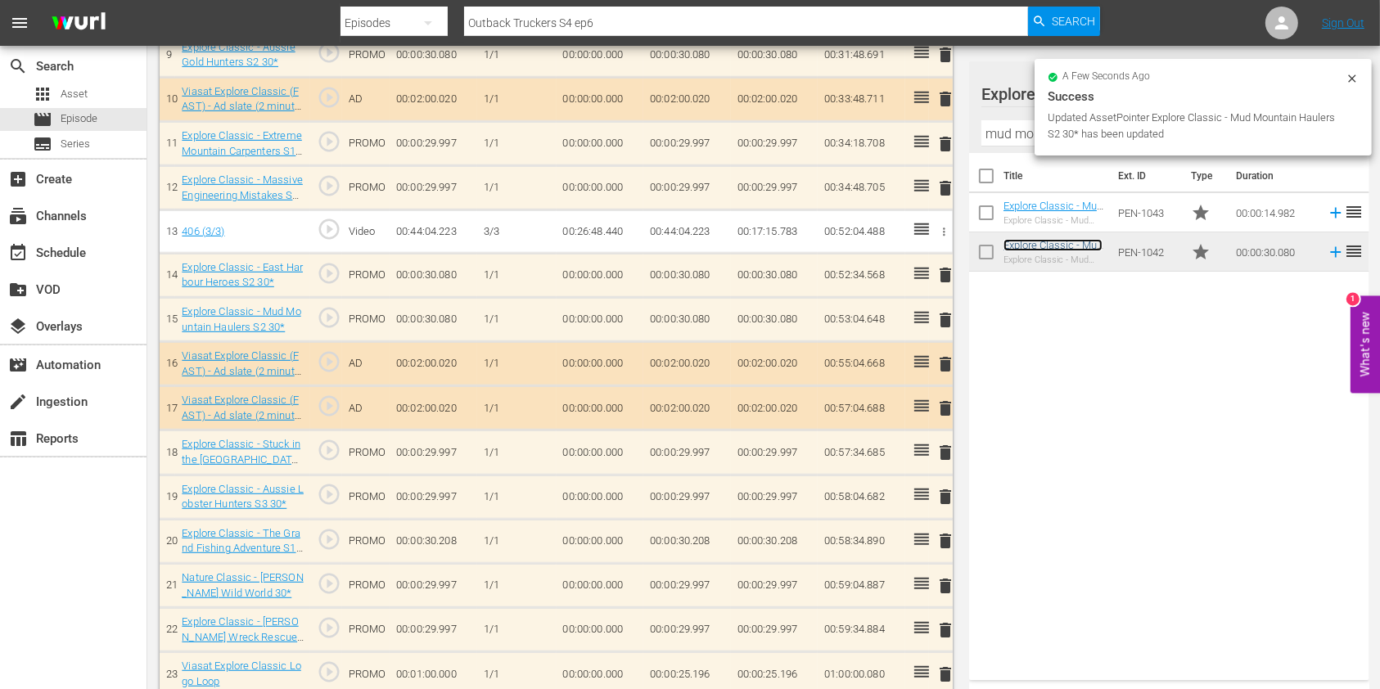
scroll to position [901, 0]
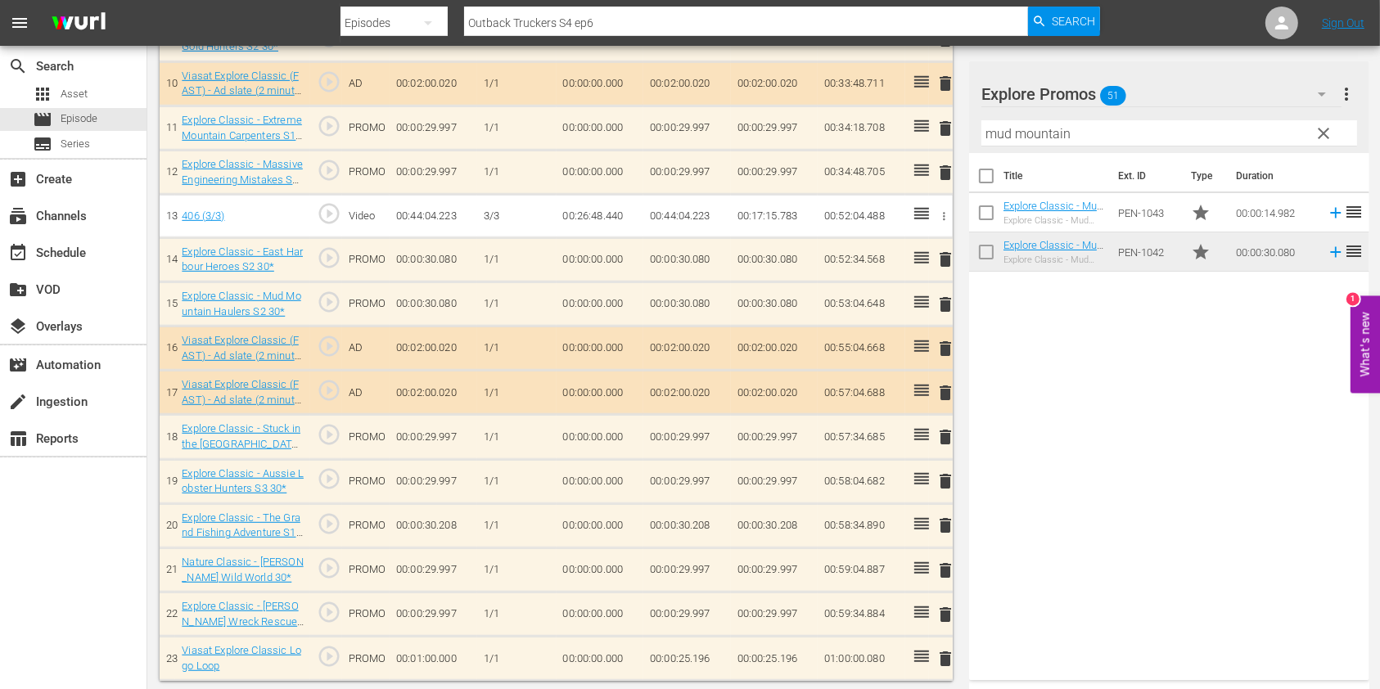
click at [944, 438] on span "delete" at bounding box center [945, 437] width 20 height 20
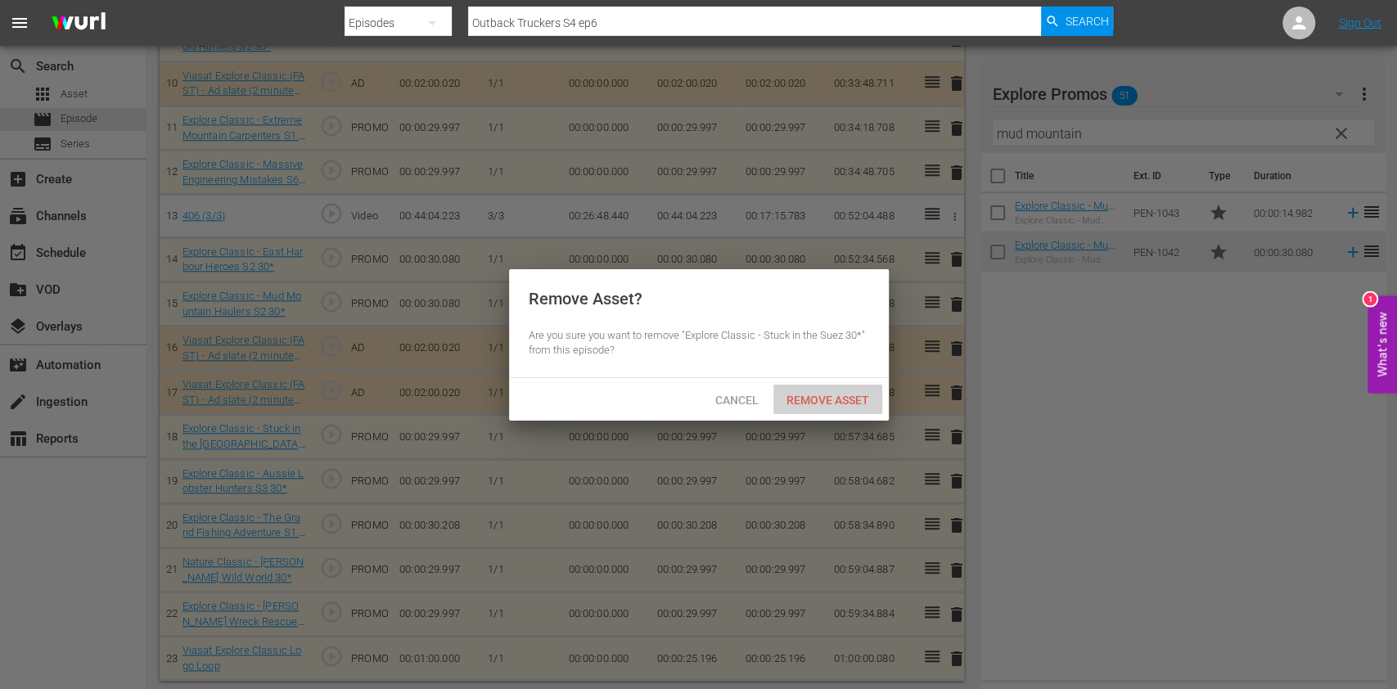
click at [844, 400] on span "Remove Asset" at bounding box center [827, 400] width 109 height 13
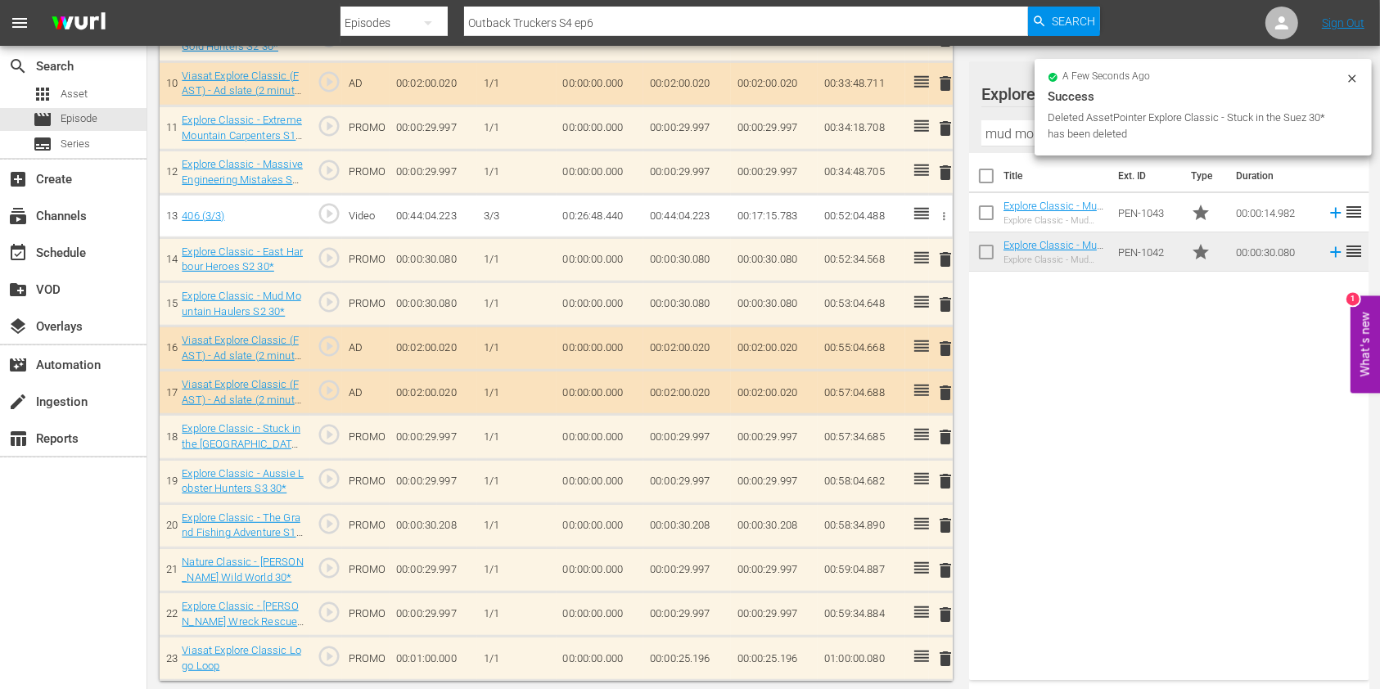
click at [992, 128] on input "mud mountain" at bounding box center [1169, 133] width 376 height 26
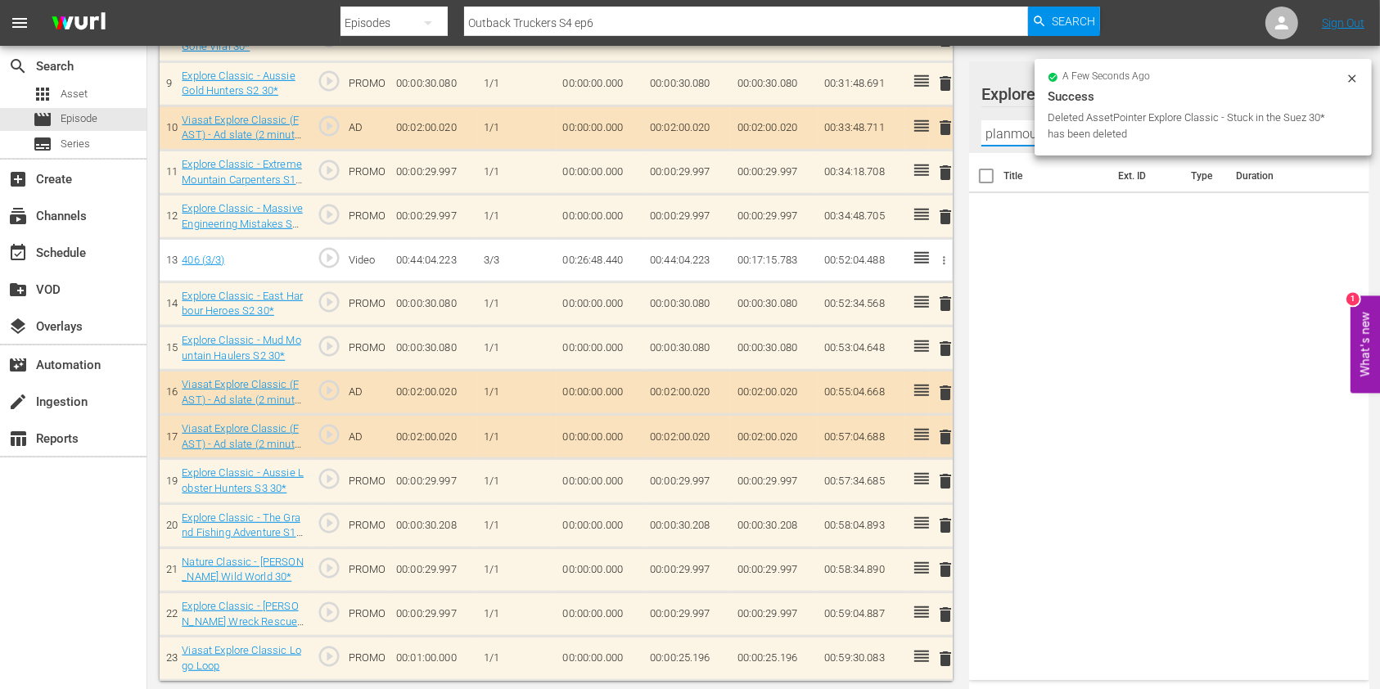
click at [992, 128] on input "planmountain" at bounding box center [1169, 133] width 376 height 26
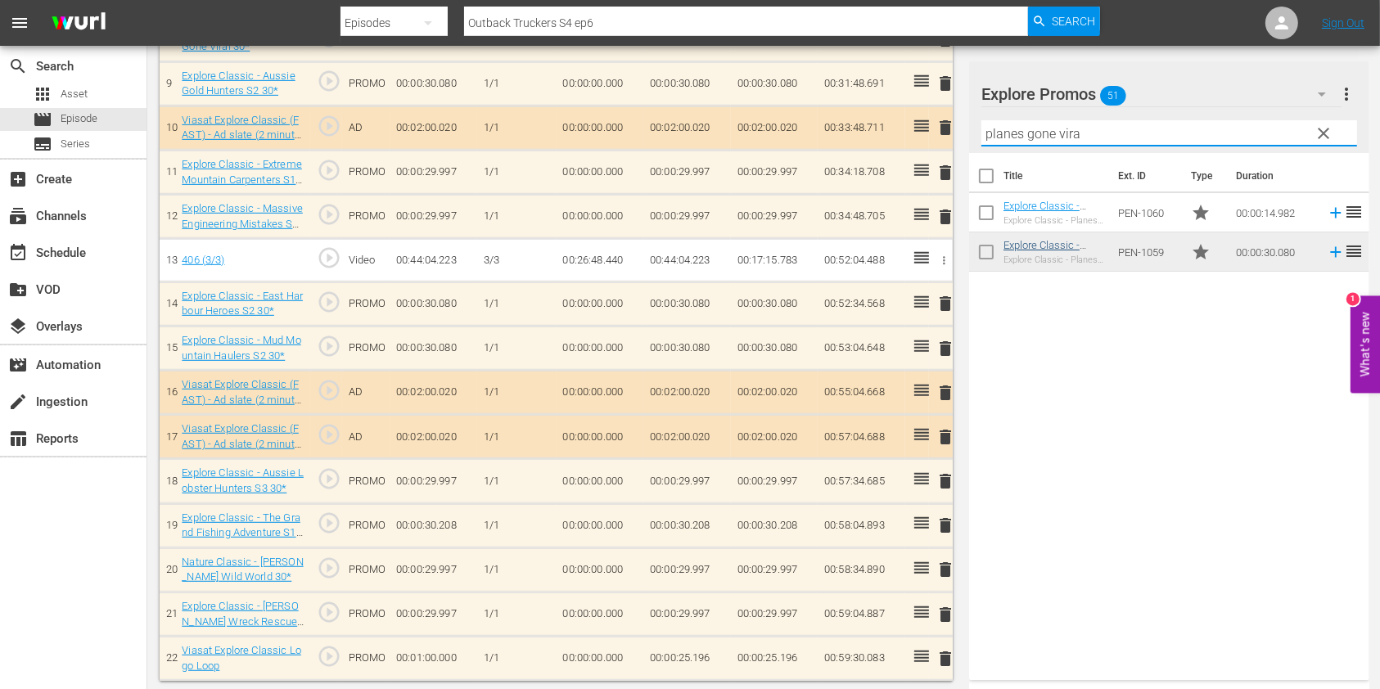
type input "planes gone vira"
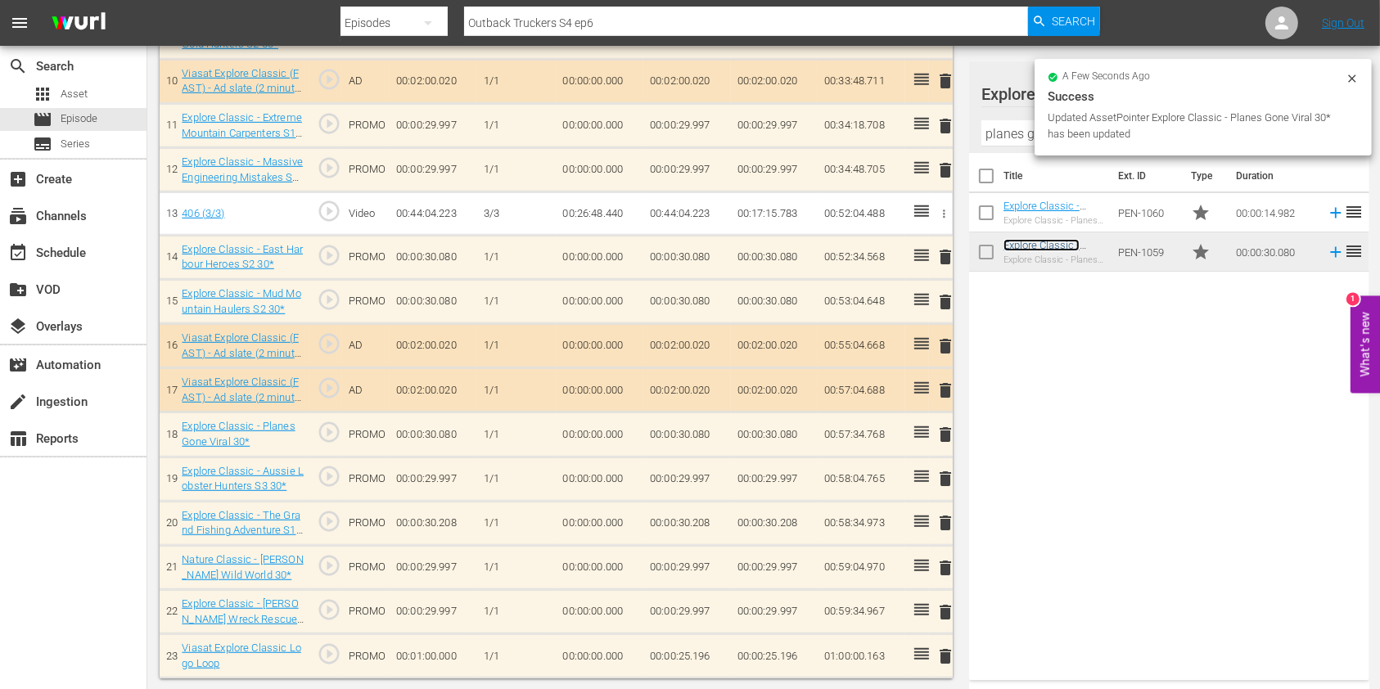
scroll to position [900, 0]
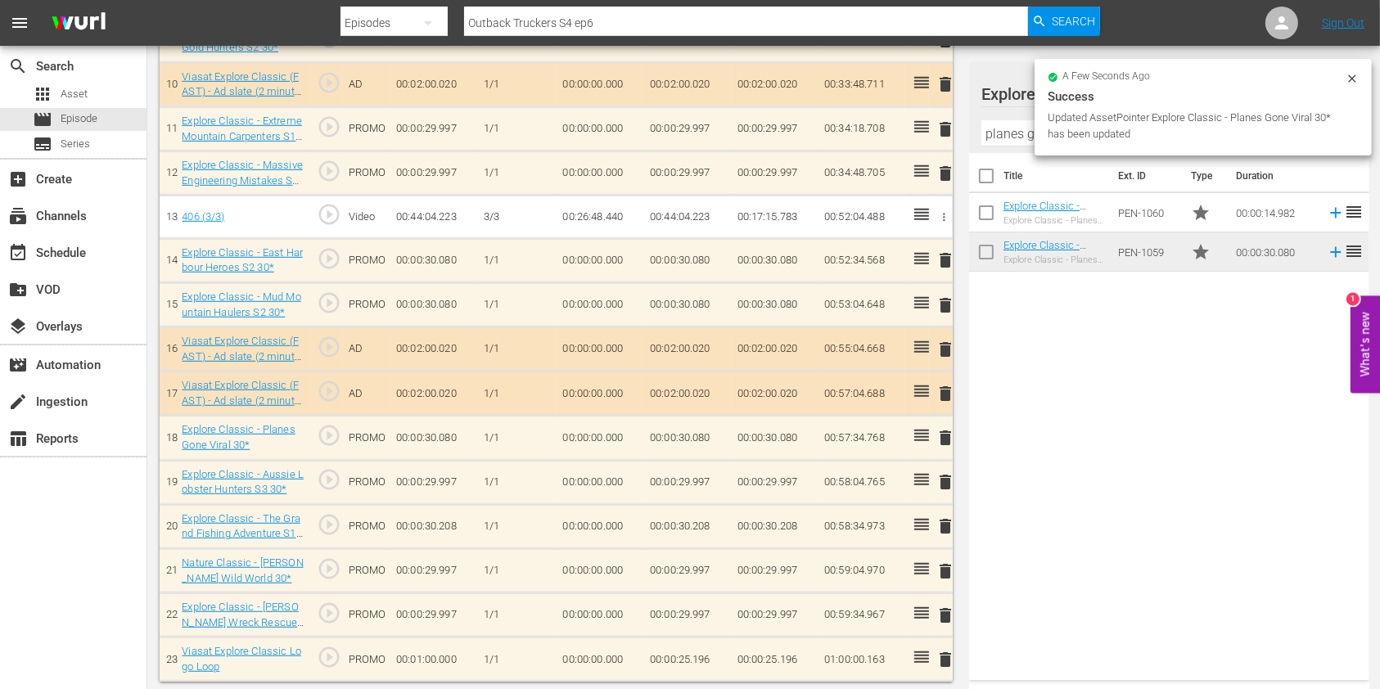
click at [694, 651] on td "00:00:25.196" at bounding box center [687, 660] width 88 height 44
click at [701, 655] on input "00:00:25.196" at bounding box center [681, 663] width 63 height 39
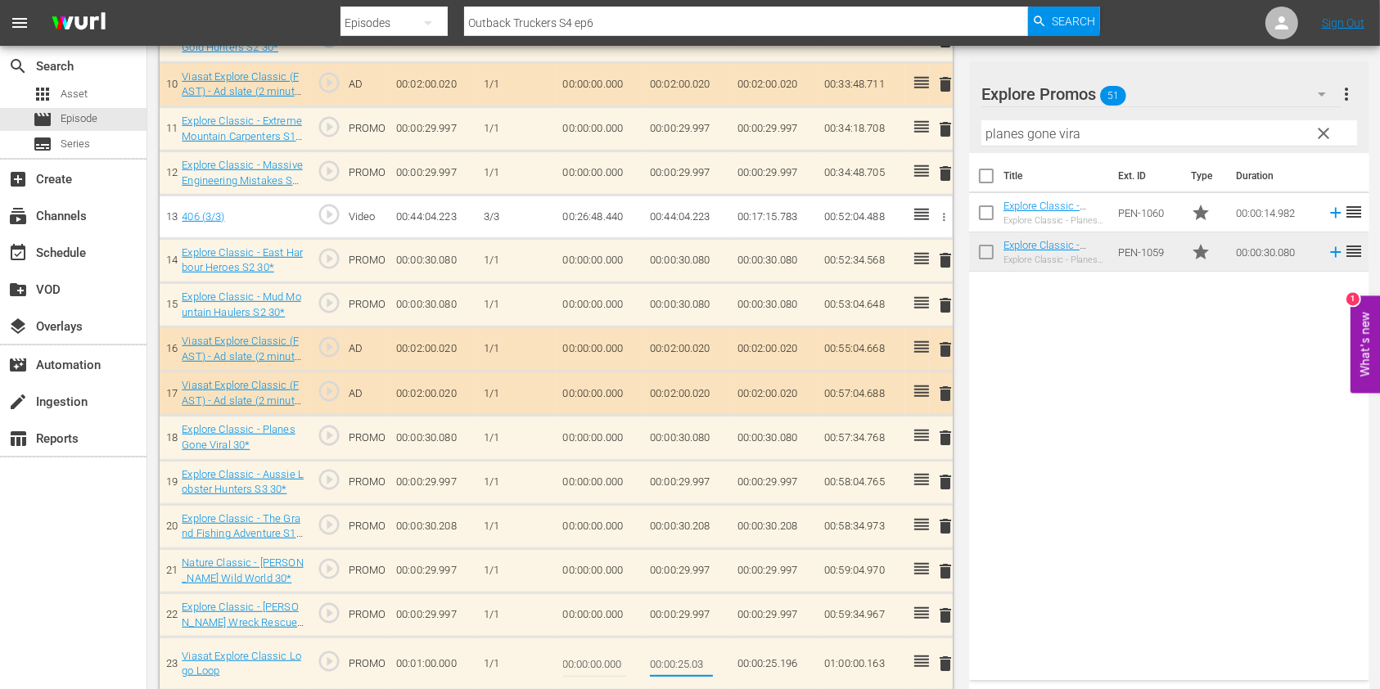
type input "00:00:25.033"
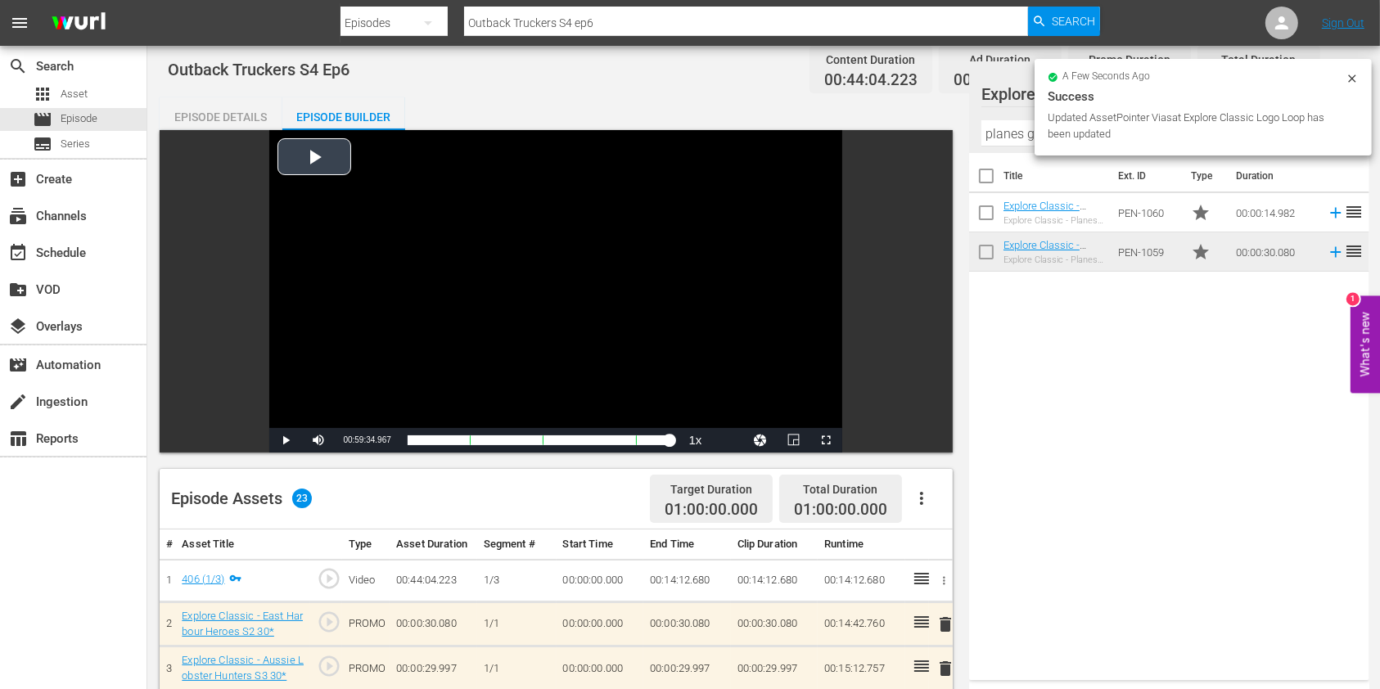
scroll to position [0, 0]
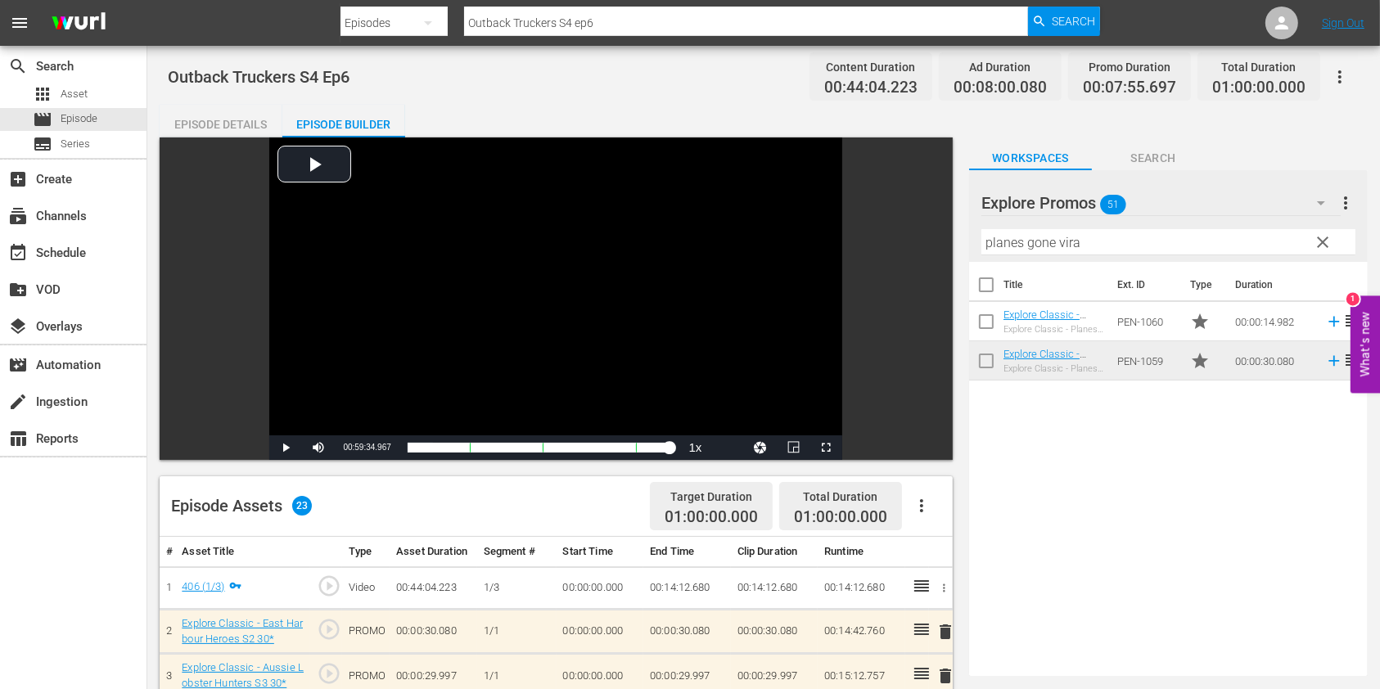
click at [622, 16] on input "Outback Truckers S4 ep6" at bounding box center [746, 22] width 564 height 39
type input "Outback Truckers S4 ep7"
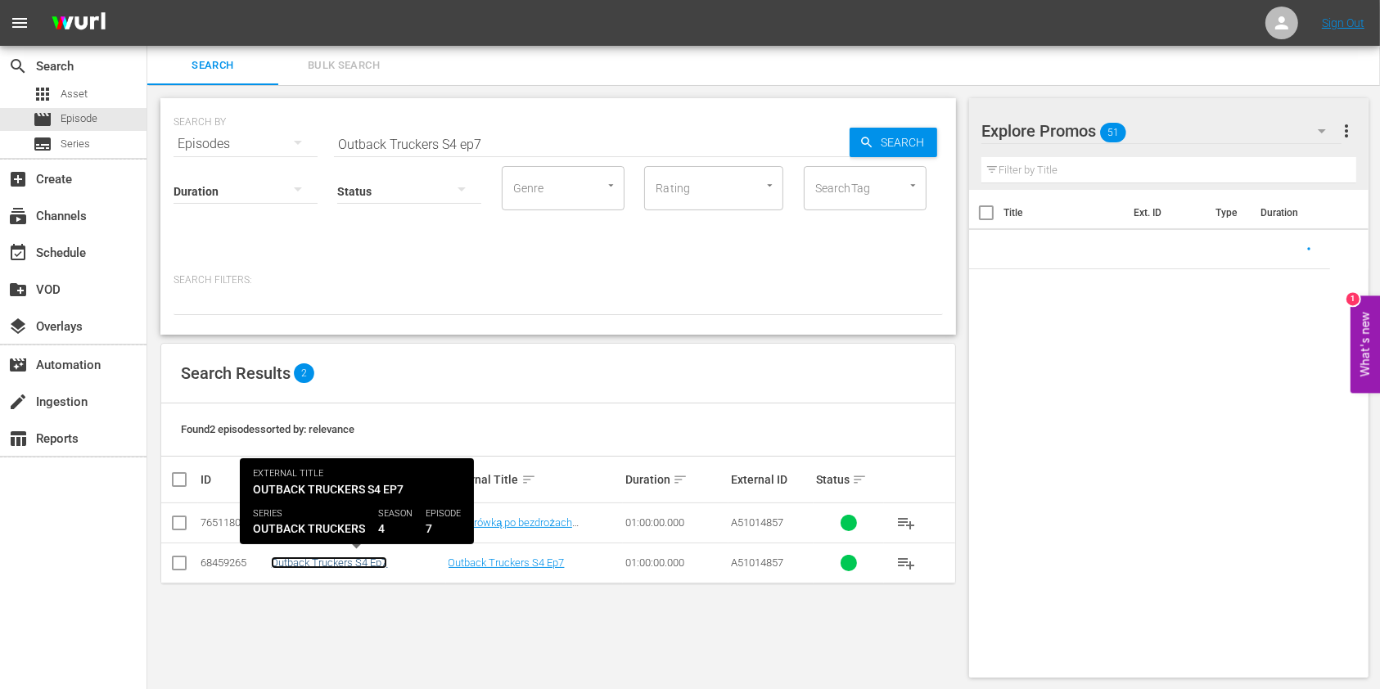
click at [357, 566] on link "Outback Truckers S4 Ep7" at bounding box center [329, 563] width 116 height 12
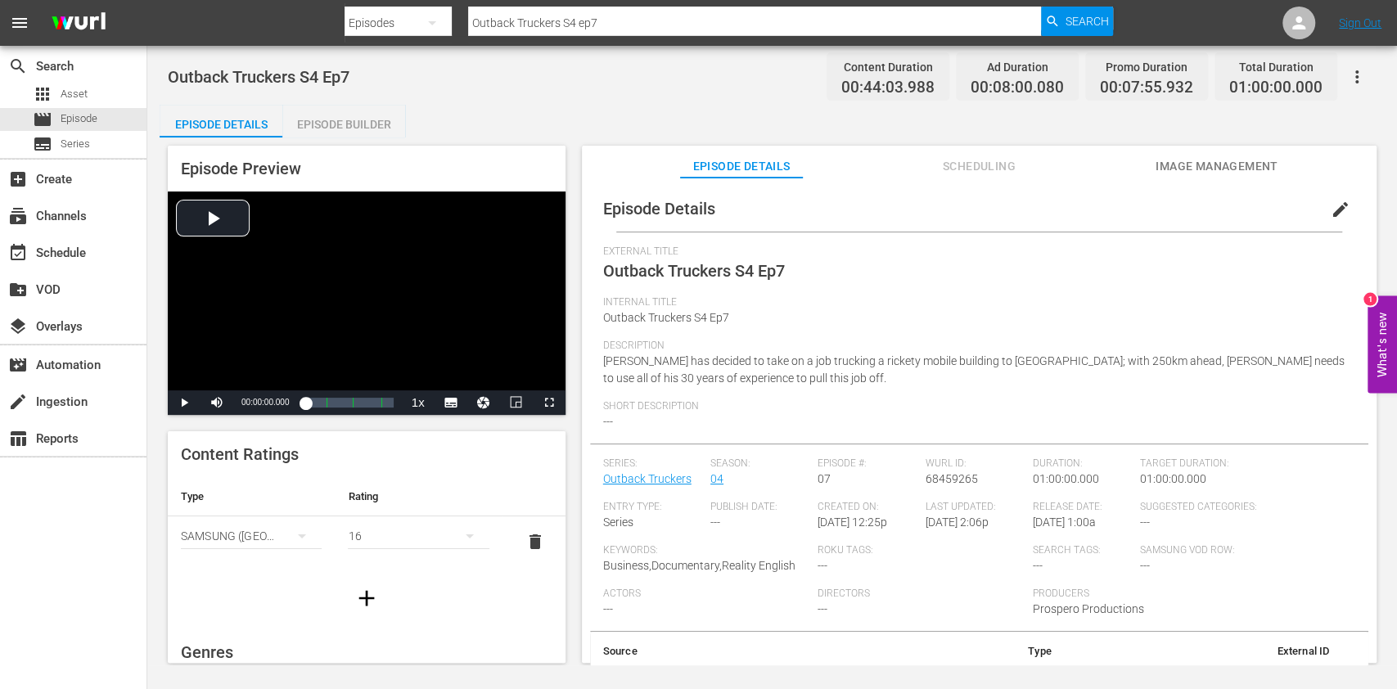
click at [340, 126] on div "Episode Builder" at bounding box center [343, 124] width 123 height 39
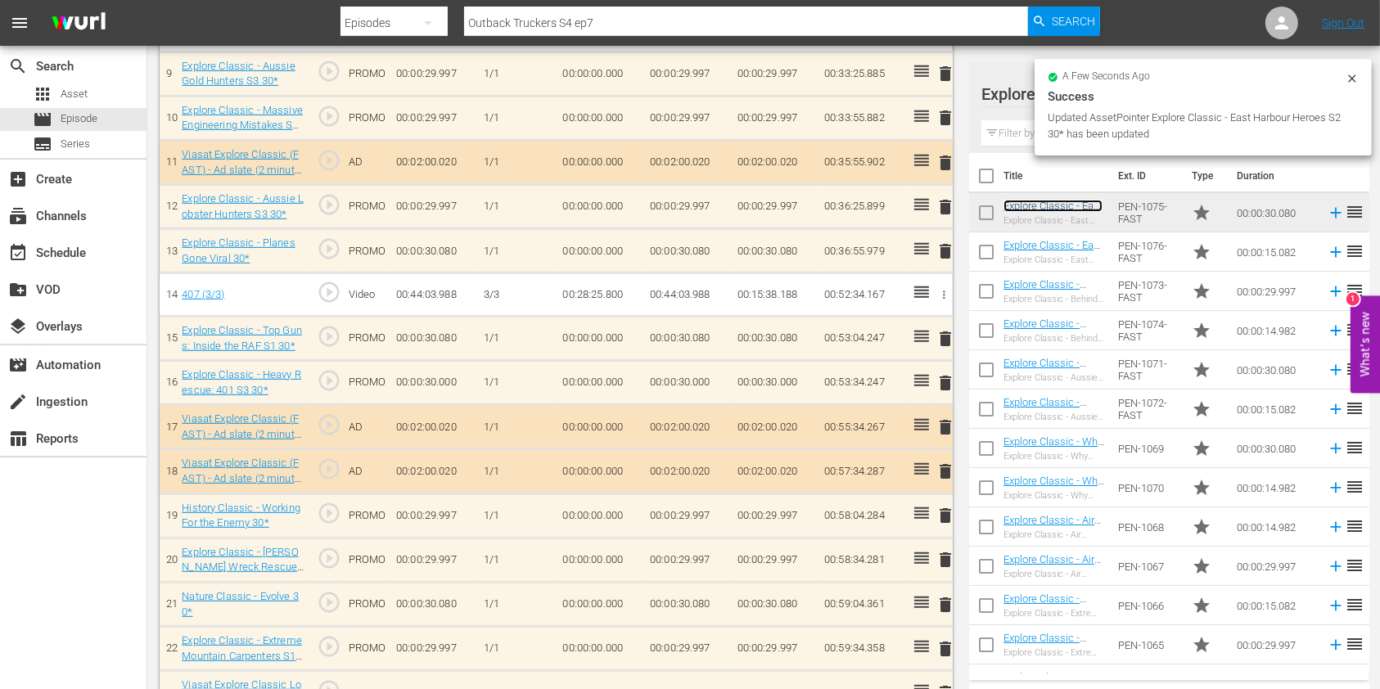
scroll to position [901, 0]
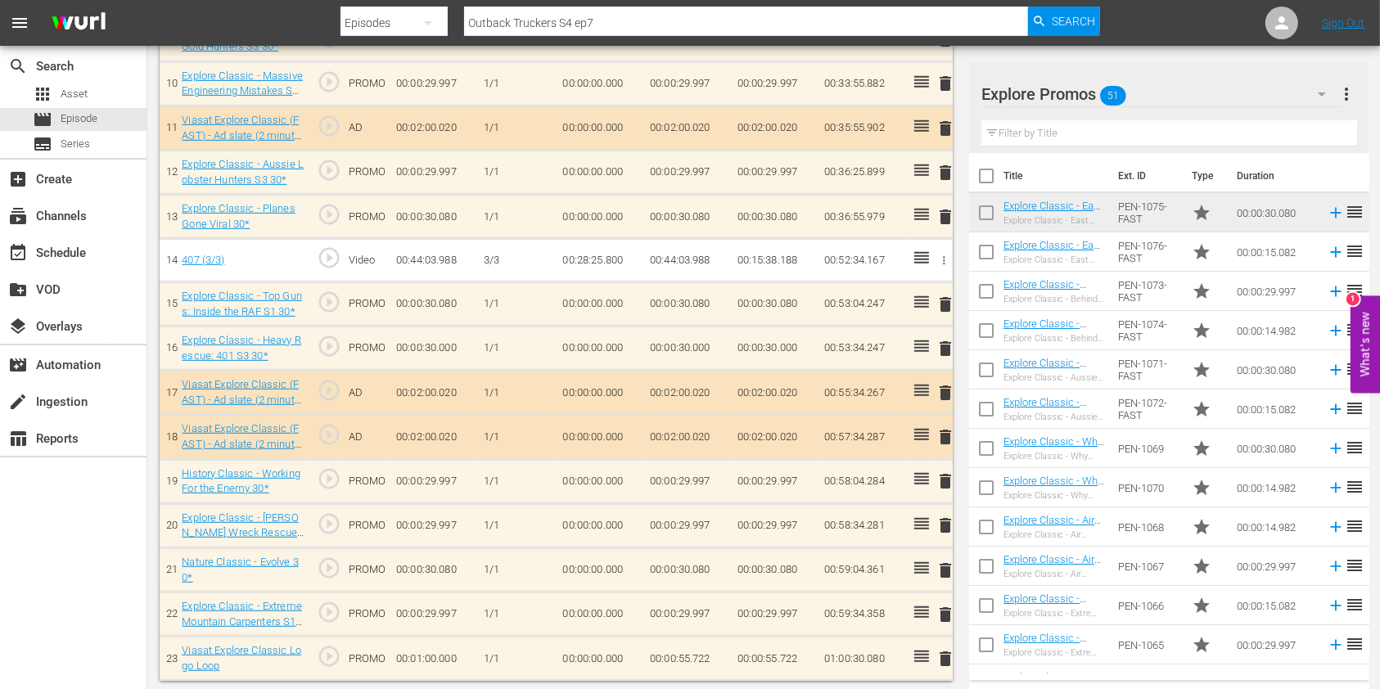
click at [938, 295] on span "delete" at bounding box center [945, 305] width 20 height 20
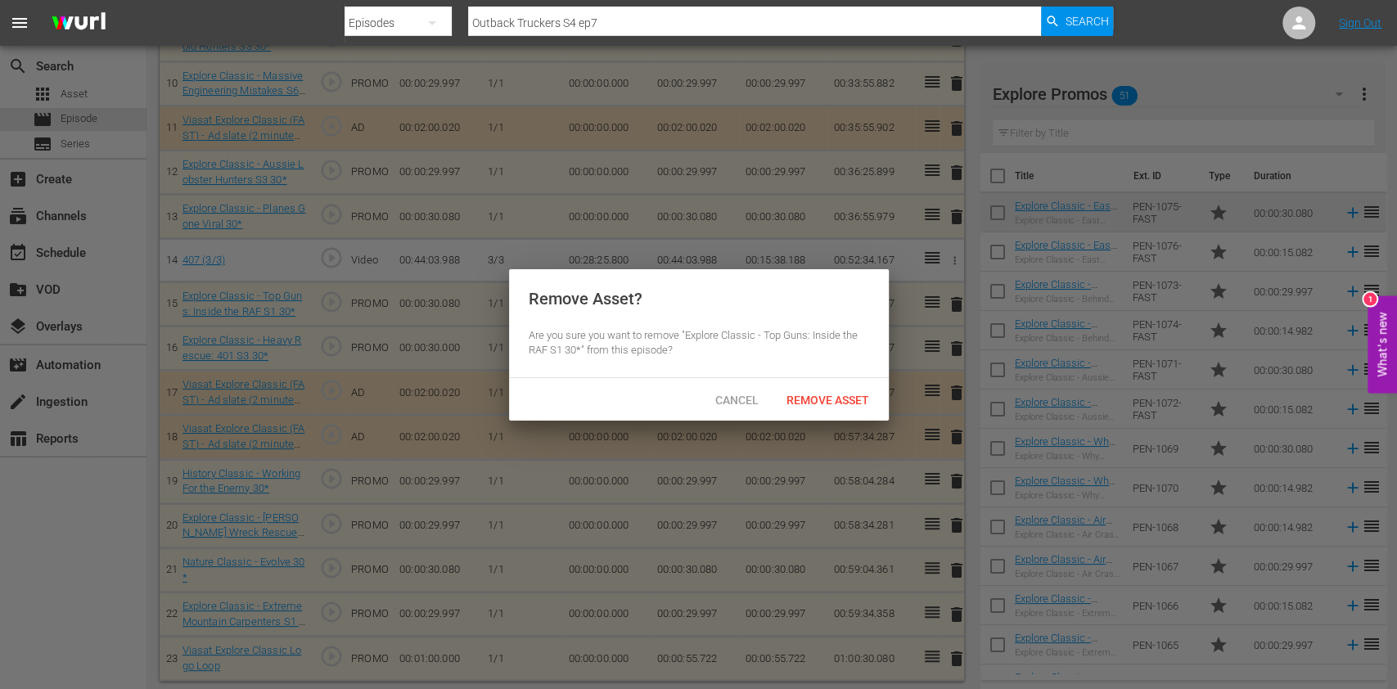
click at [868, 366] on div "Remove Asset? Are you sure you want to remove "Explore Classic - Top Guns: Insi…" at bounding box center [699, 323] width 380 height 109
click at [860, 389] on div "Remove Asset" at bounding box center [827, 400] width 109 height 30
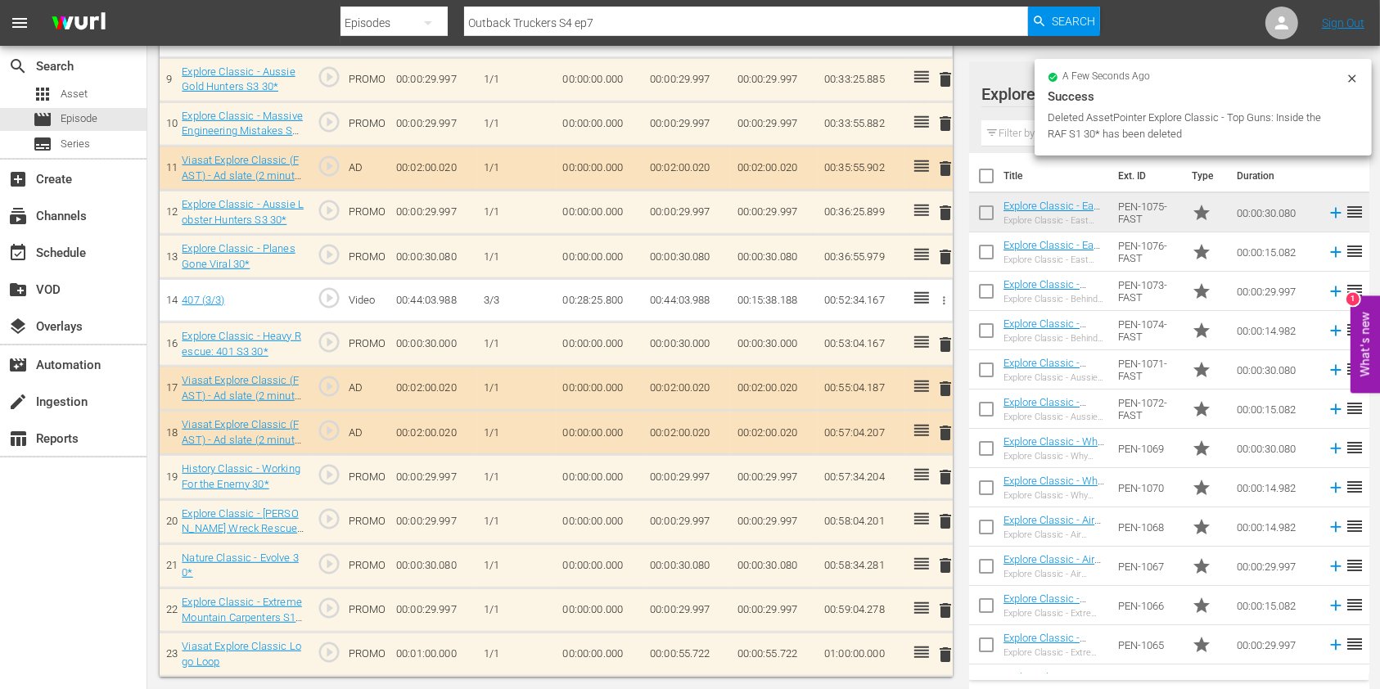
scroll to position [857, 0]
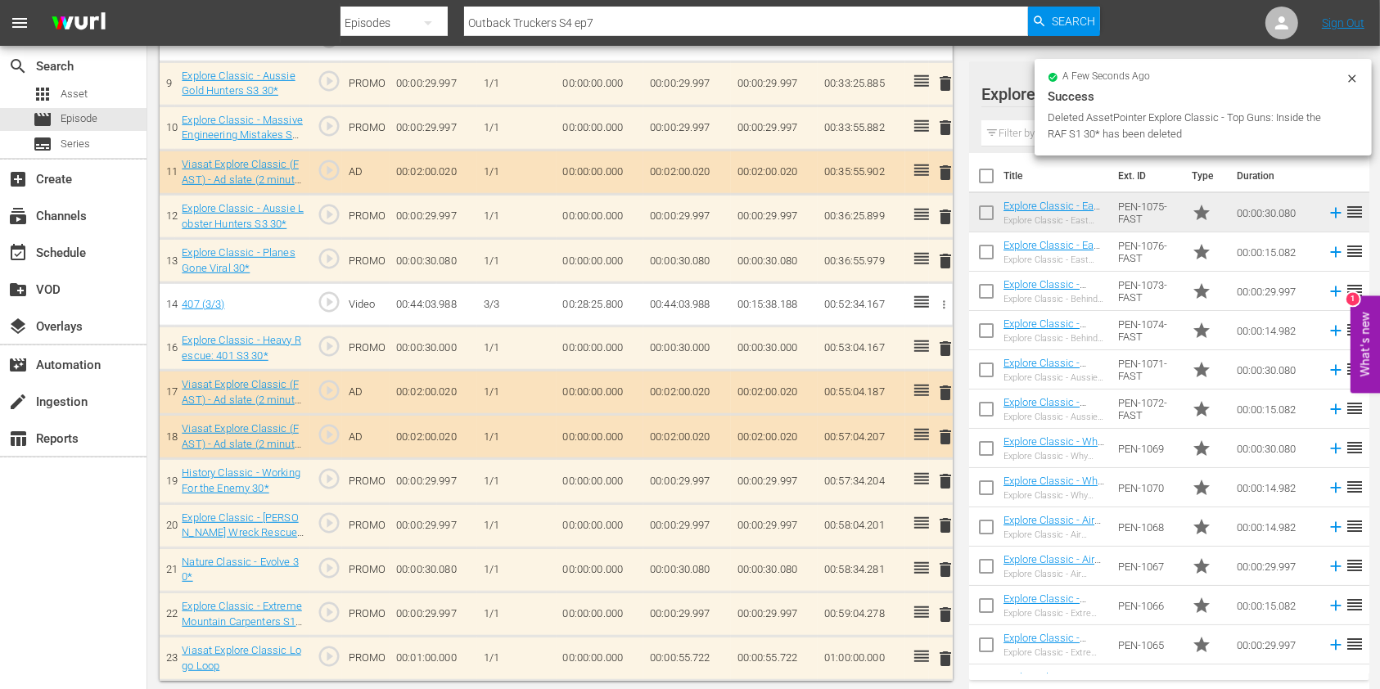
click at [943, 344] on span "delete" at bounding box center [945, 349] width 20 height 20
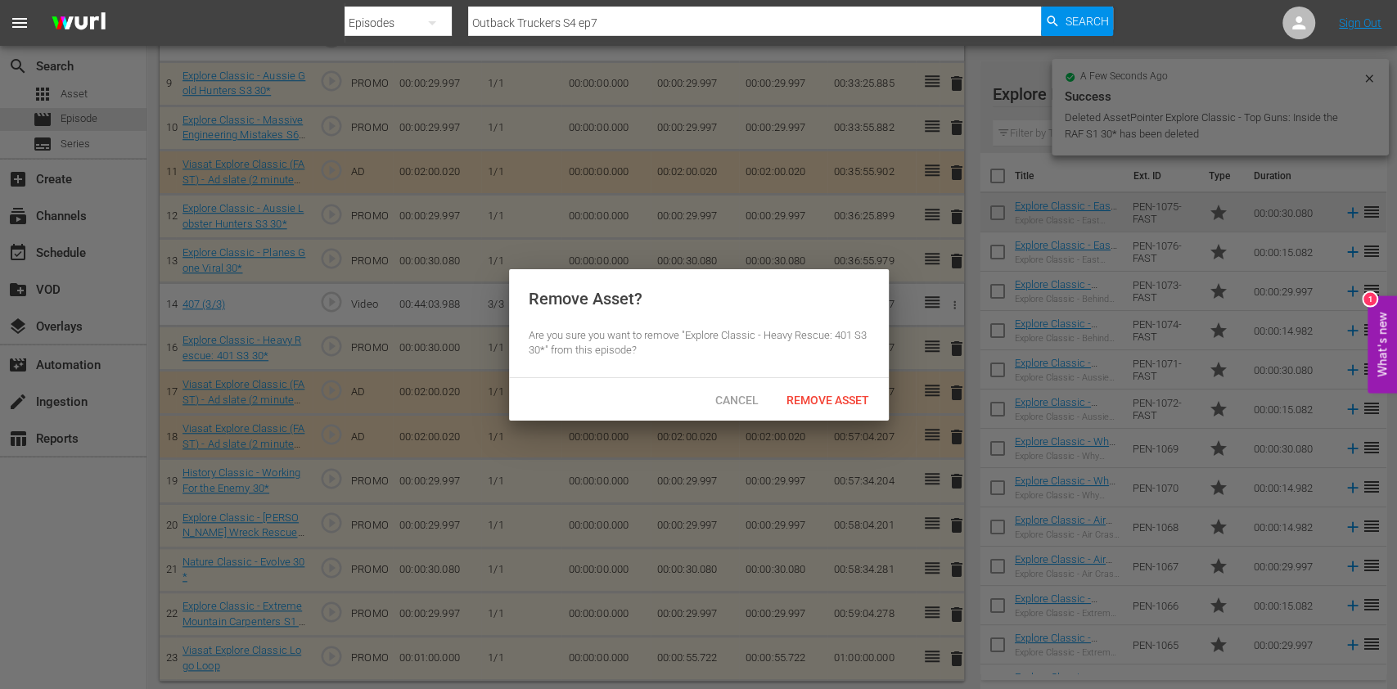
click at [853, 400] on span "Remove Asset" at bounding box center [827, 400] width 109 height 13
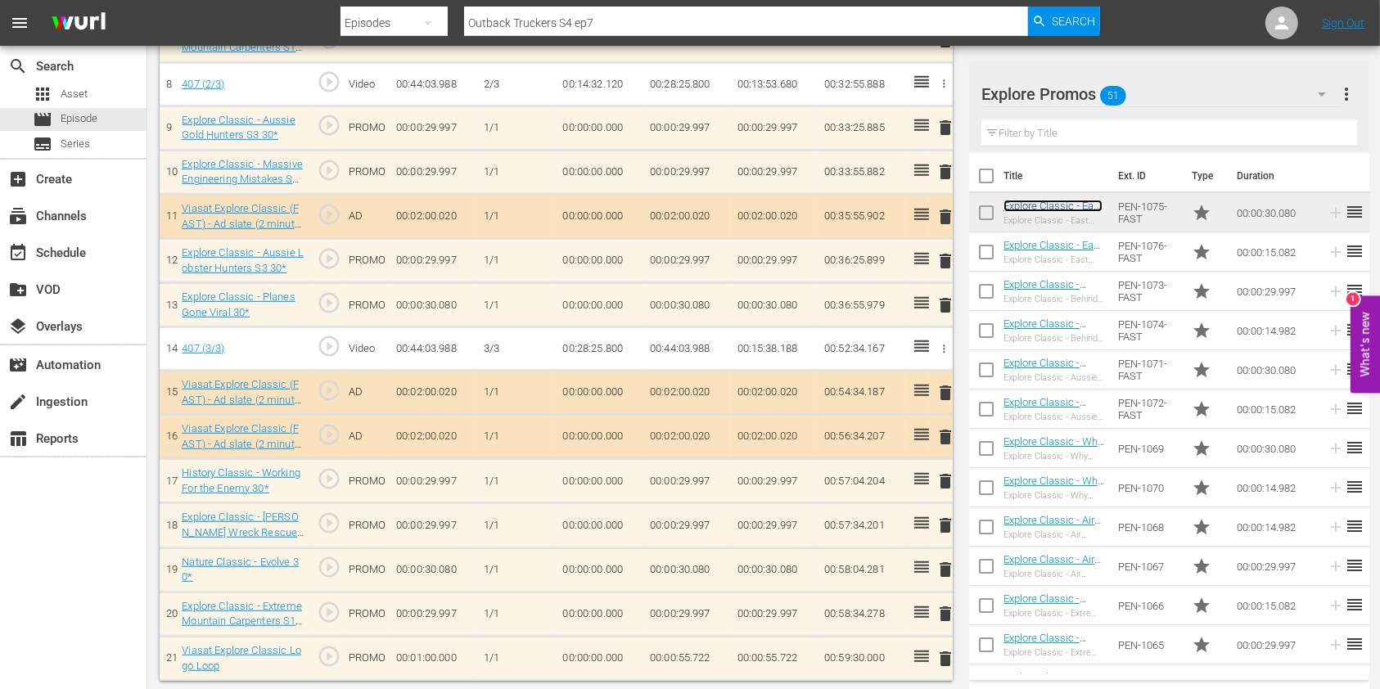
scroll to position [380, 0]
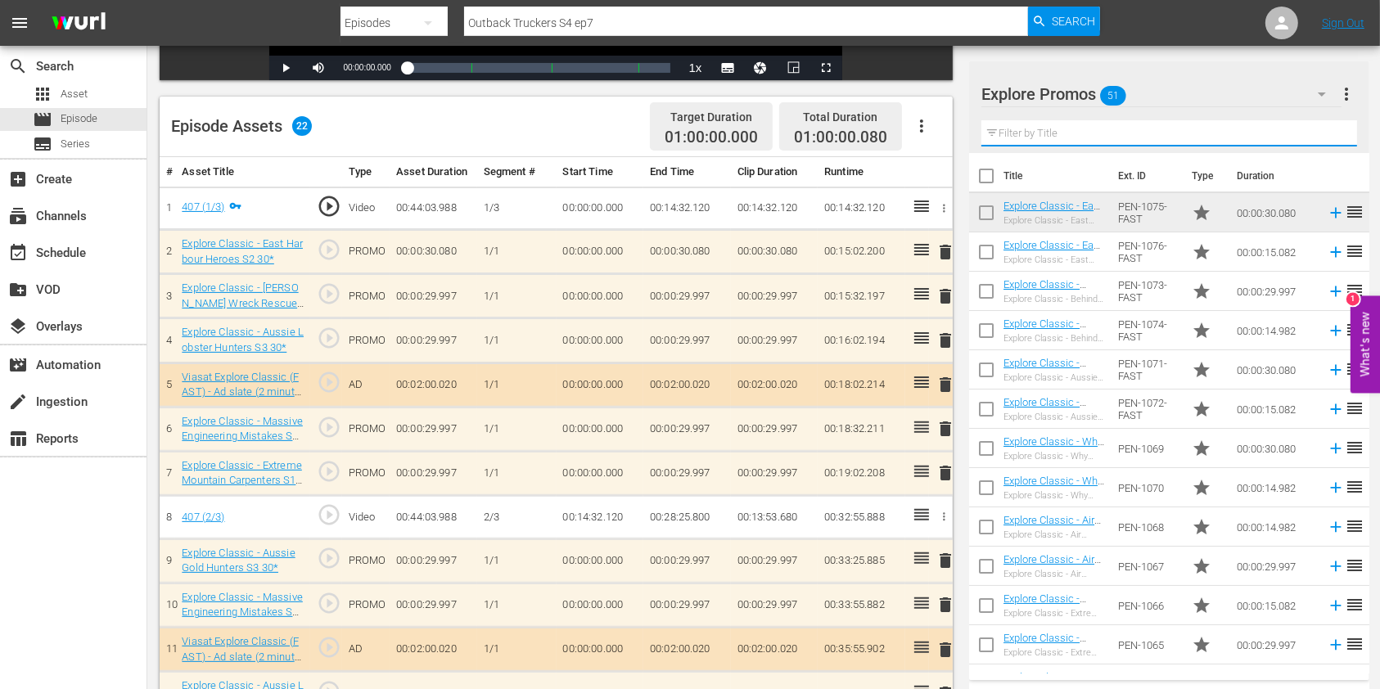
click at [1013, 127] on input "text" at bounding box center [1169, 133] width 376 height 26
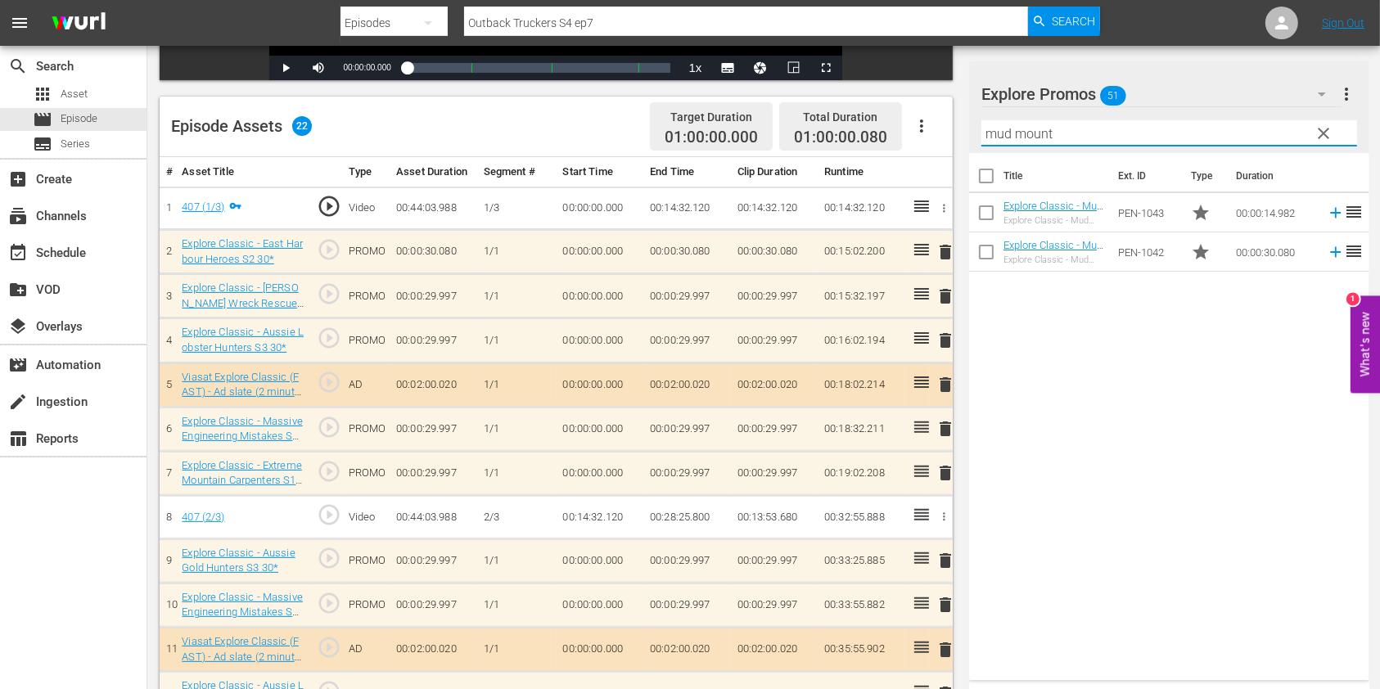
drag, startPoint x: 1093, startPoint y: 133, endPoint x: 930, endPoint y: 141, distance: 163.0
click at [930, 141] on div "Video Player is loading. Play Video Play Mute Current Time 00:00:00.000 / Durat…" at bounding box center [764, 458] width 1208 height 1400
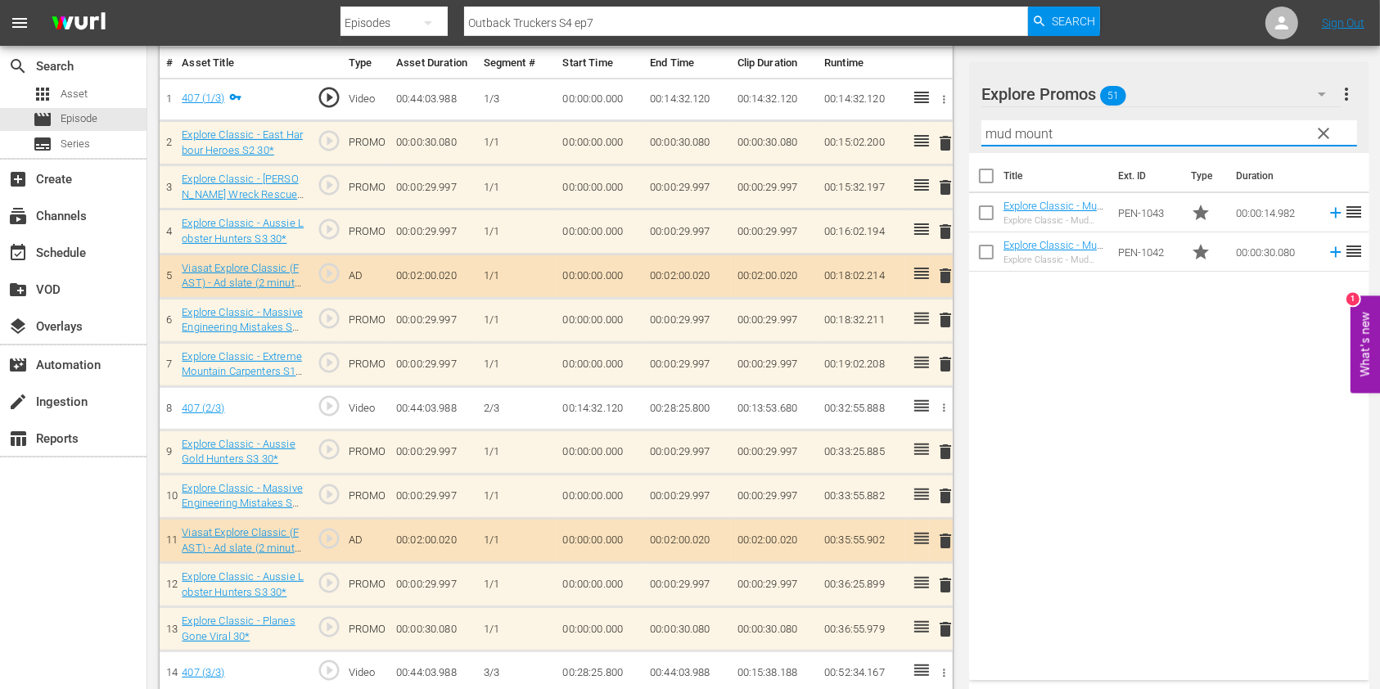
type input "mud mount"
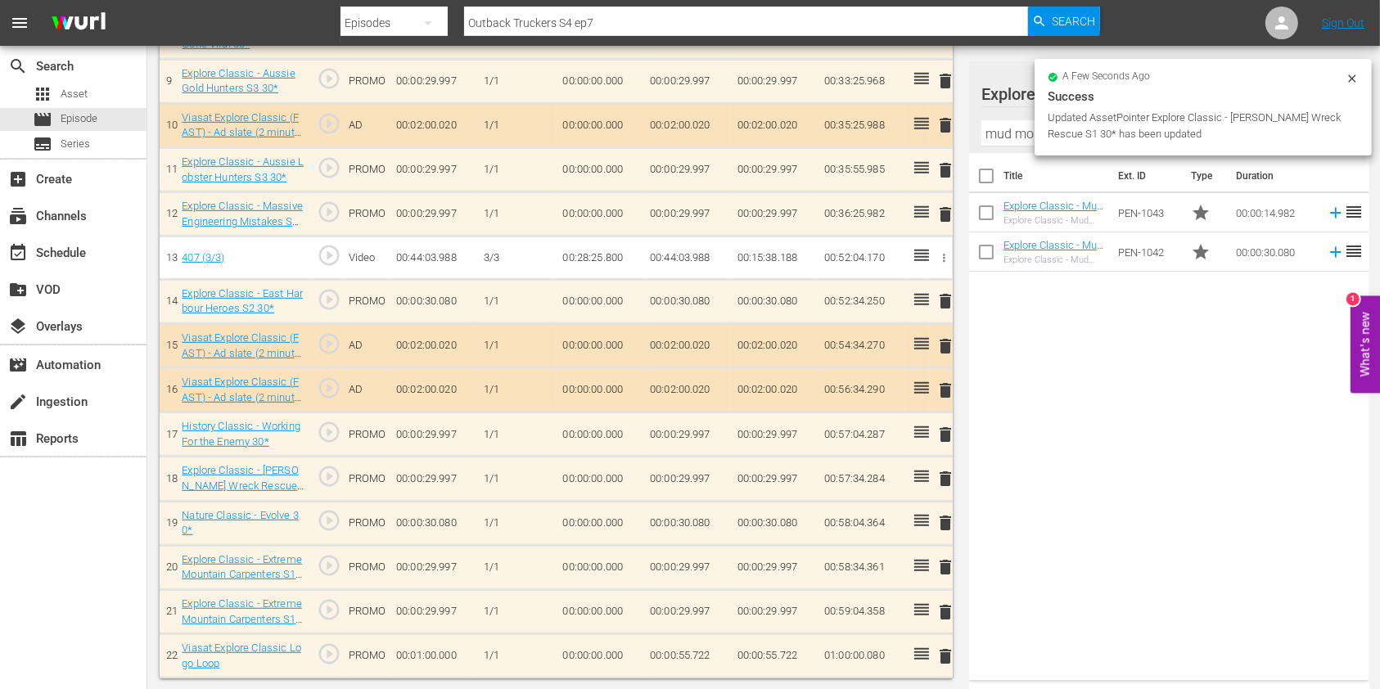
scroll to position [857, 0]
click at [946, 516] on span "delete" at bounding box center [945, 526] width 20 height 20
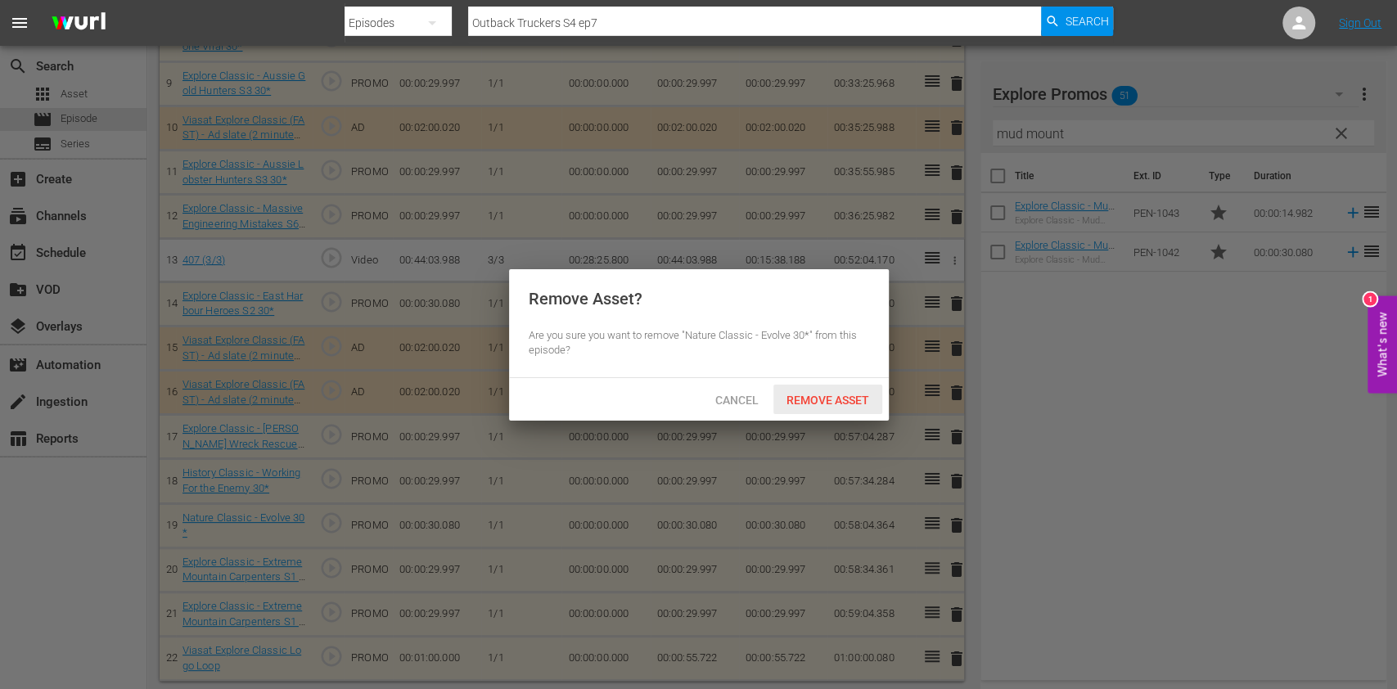
click at [820, 407] on div "Remove Asset" at bounding box center [827, 400] width 109 height 30
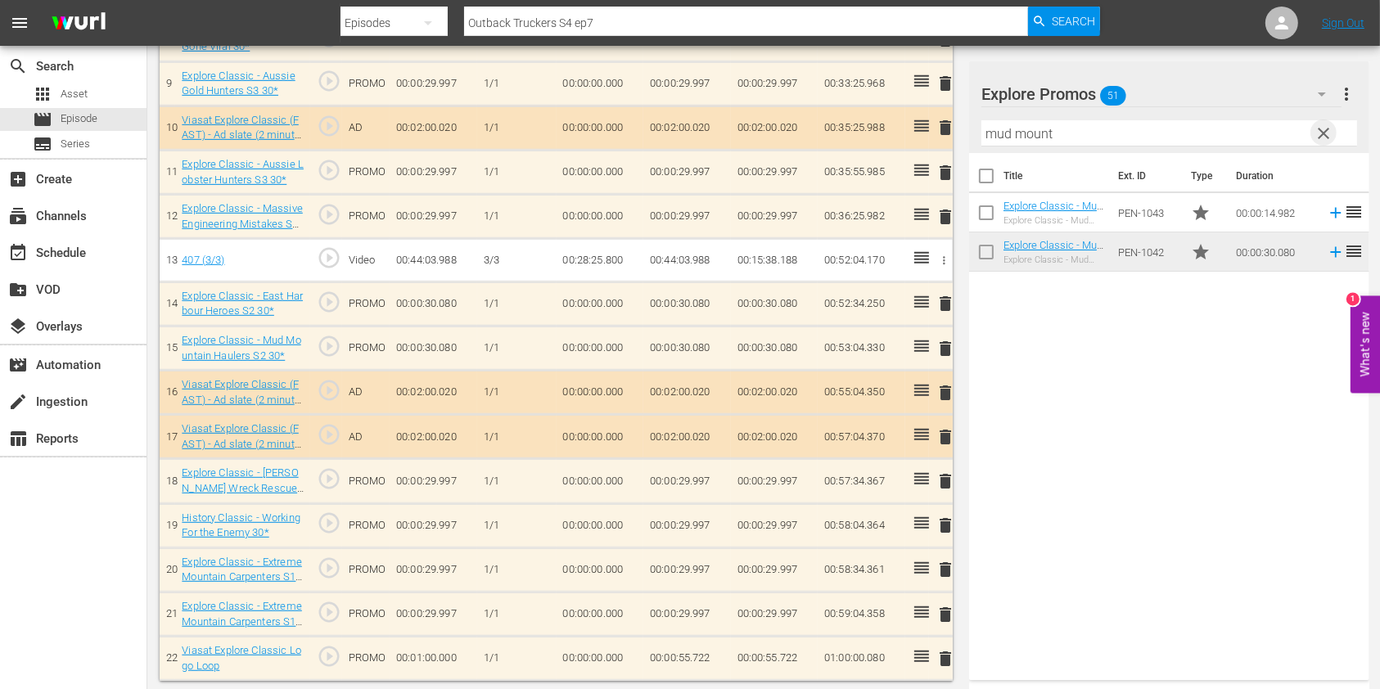
click at [1323, 128] on span "clear" at bounding box center [1324, 134] width 20 height 20
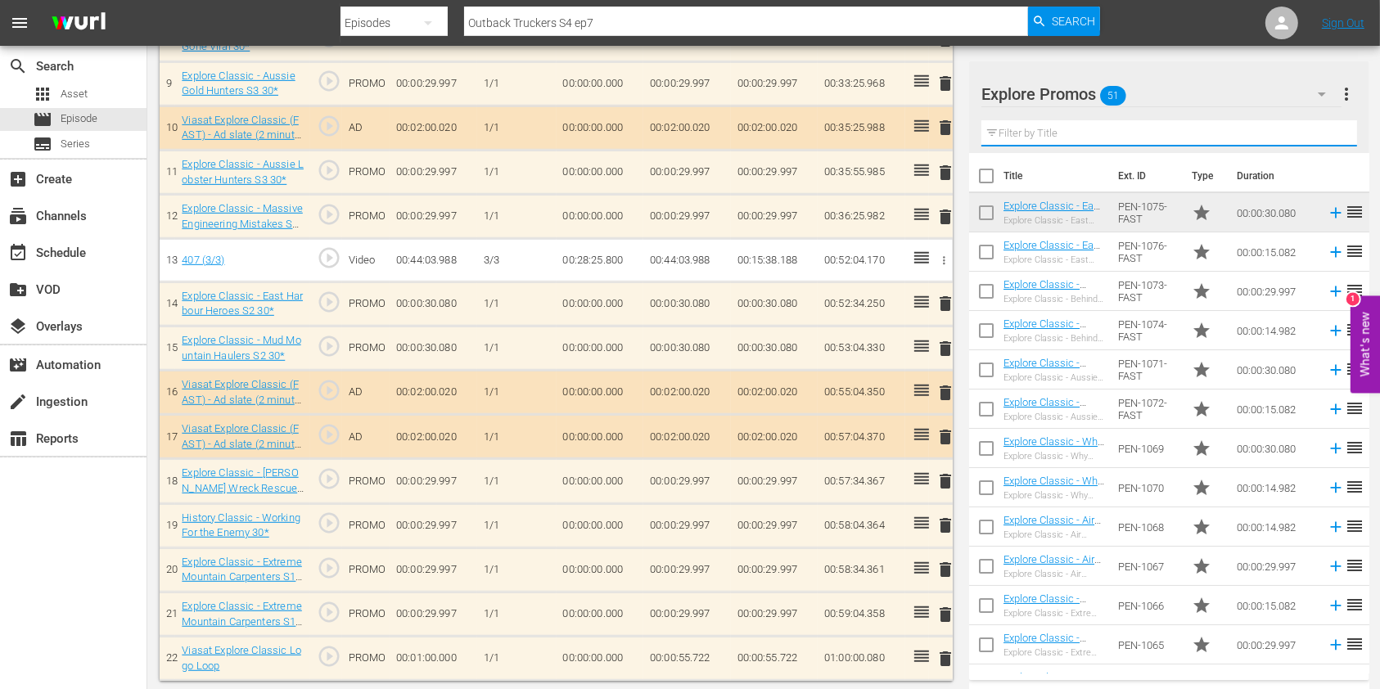
click at [1135, 136] on input "text" at bounding box center [1169, 133] width 376 height 26
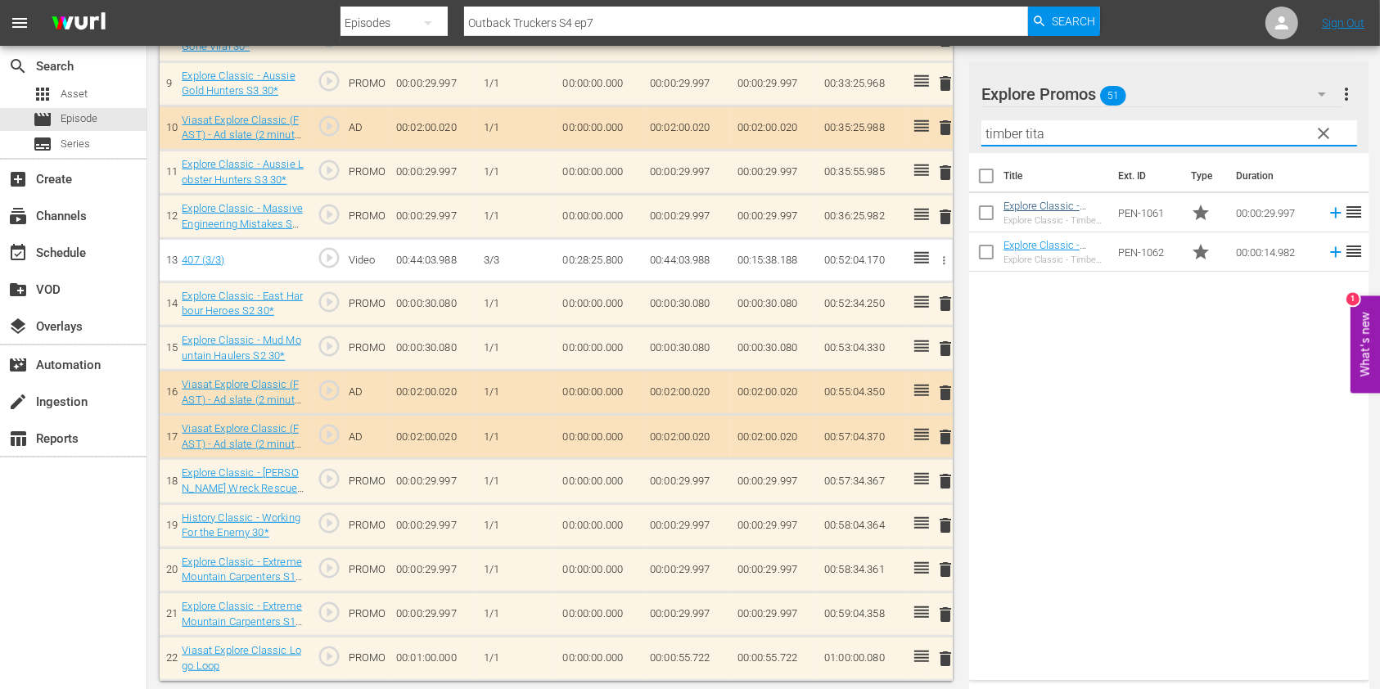
type input "timber tita"
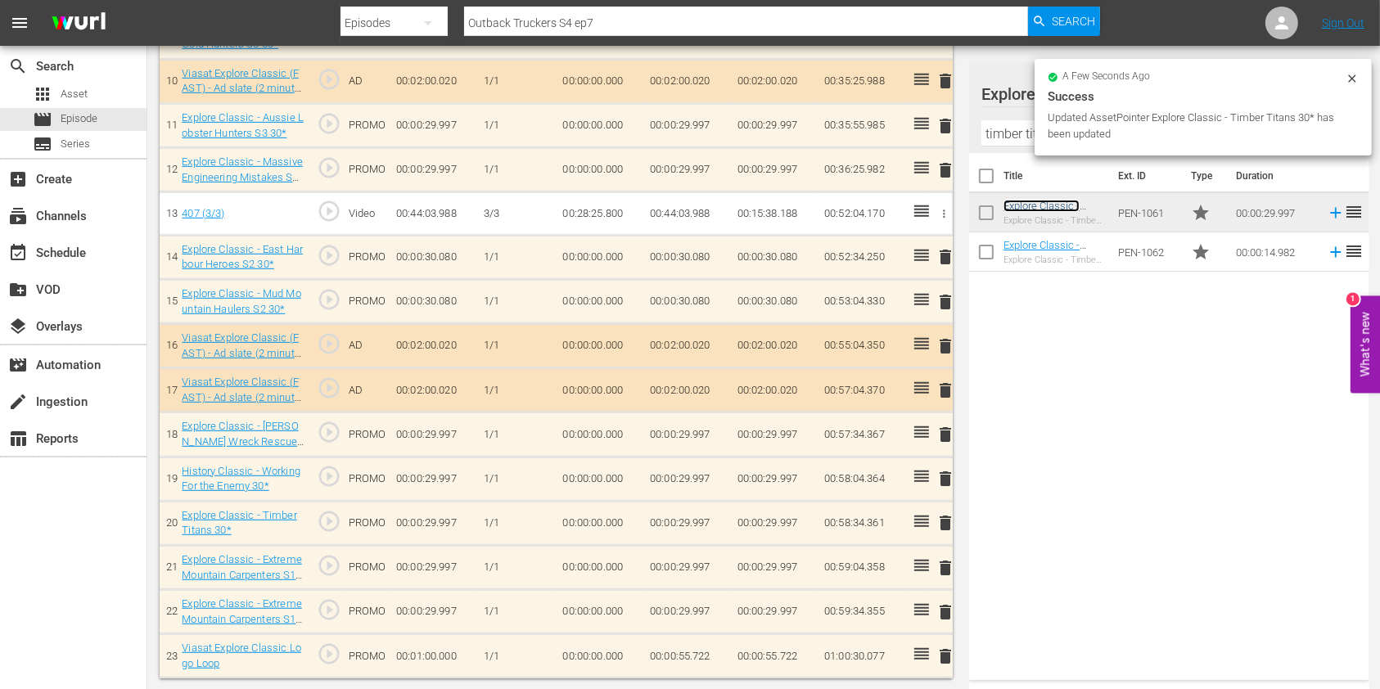
scroll to position [900, 0]
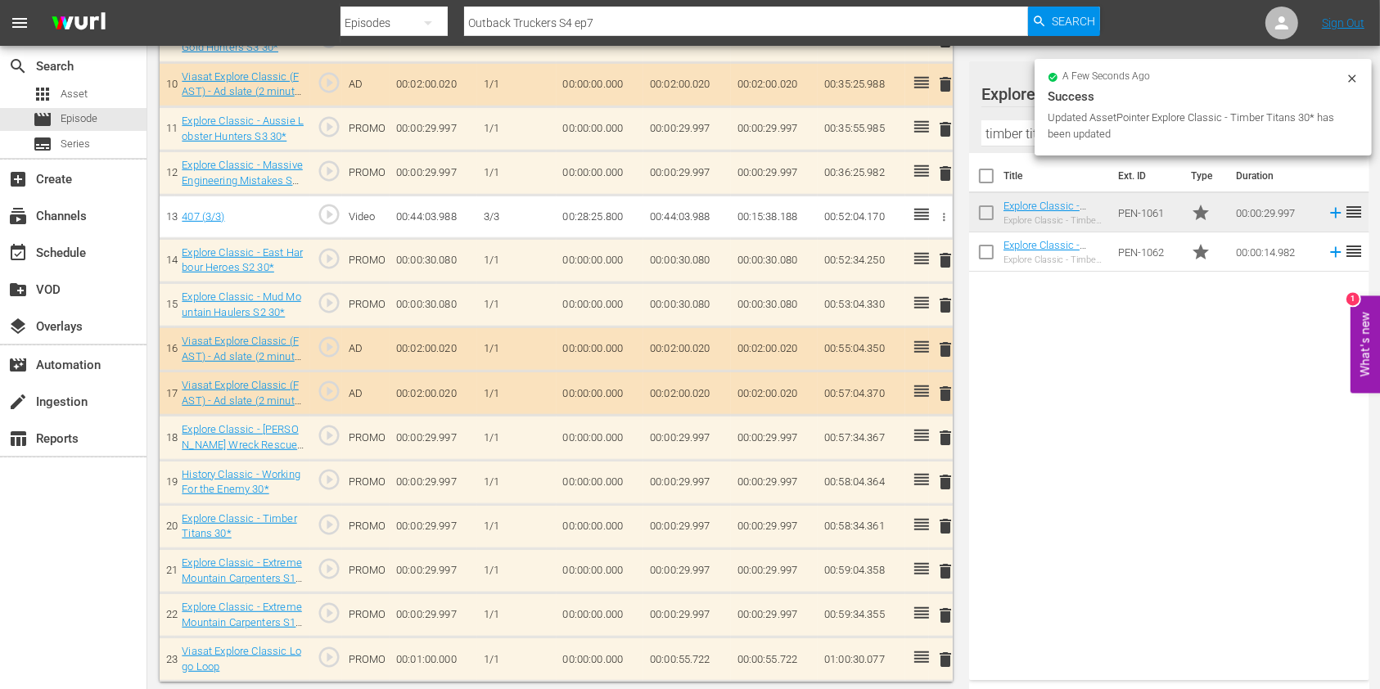
click at [941, 474] on span "delete" at bounding box center [945, 482] width 20 height 20
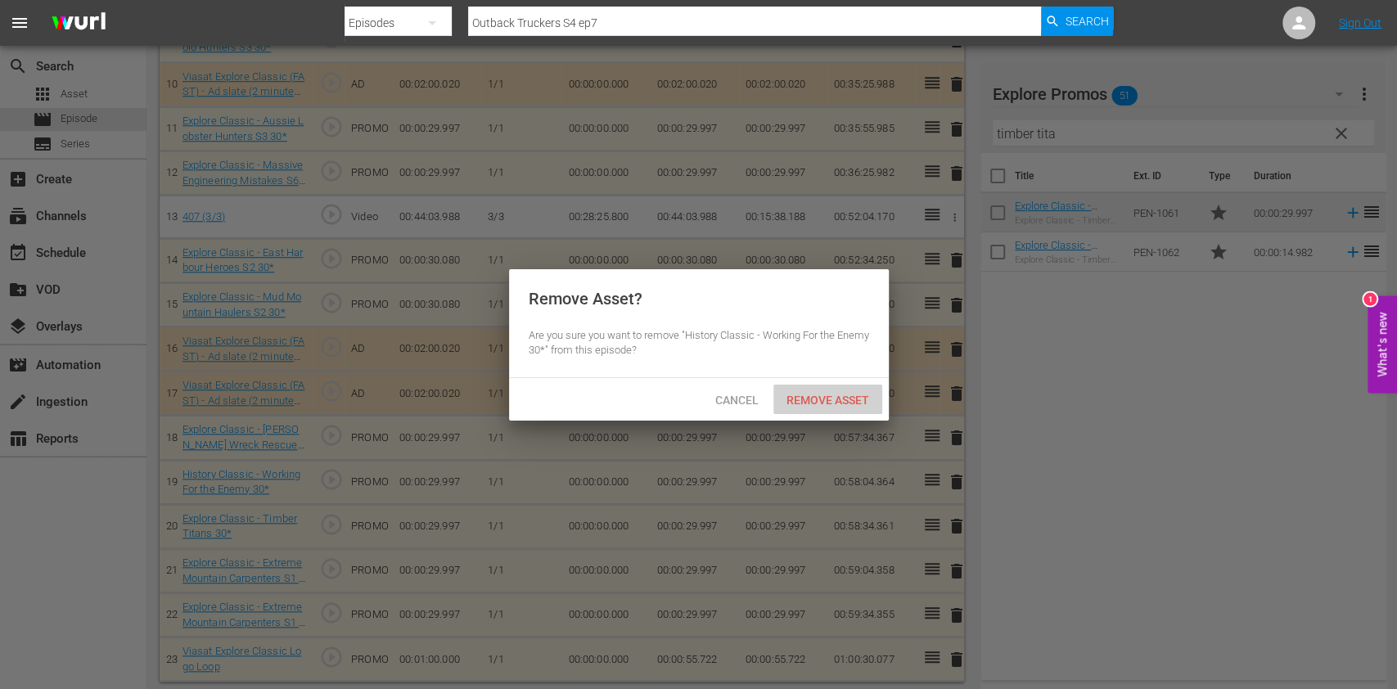
click at [837, 399] on span "Remove Asset" at bounding box center [827, 400] width 109 height 13
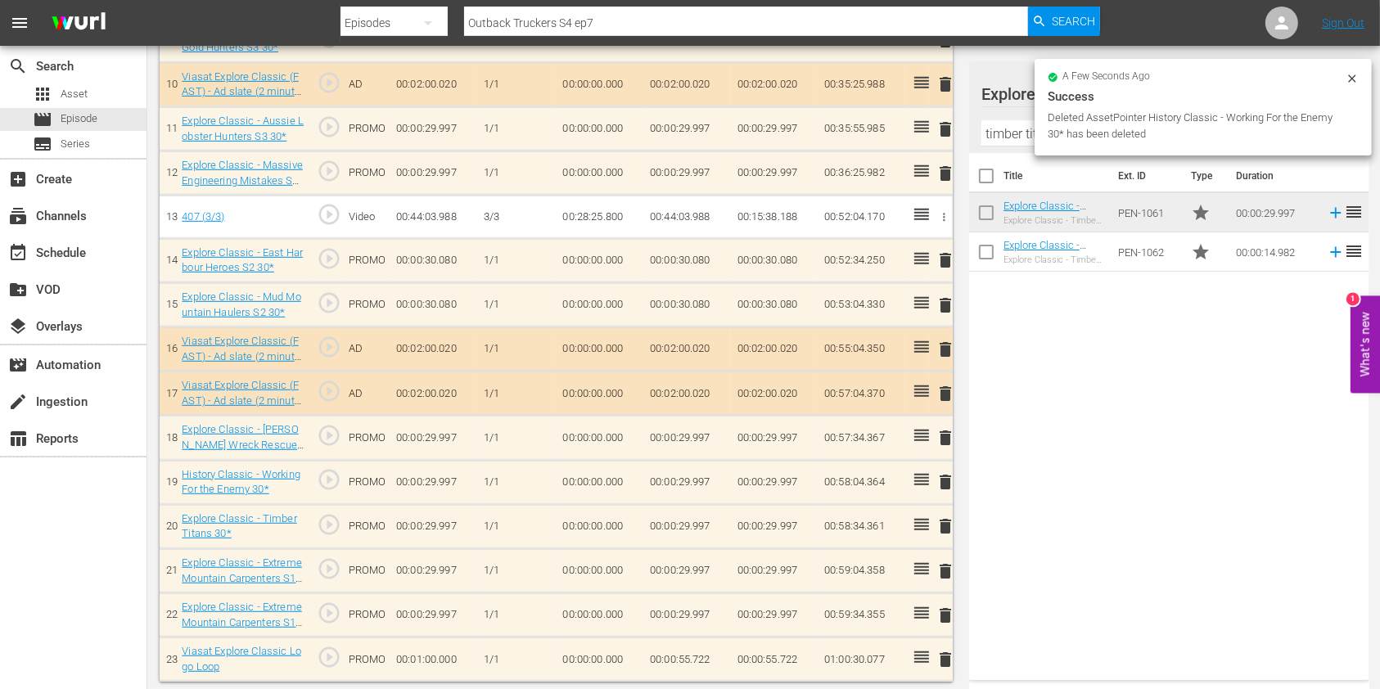
scroll to position [857, 0]
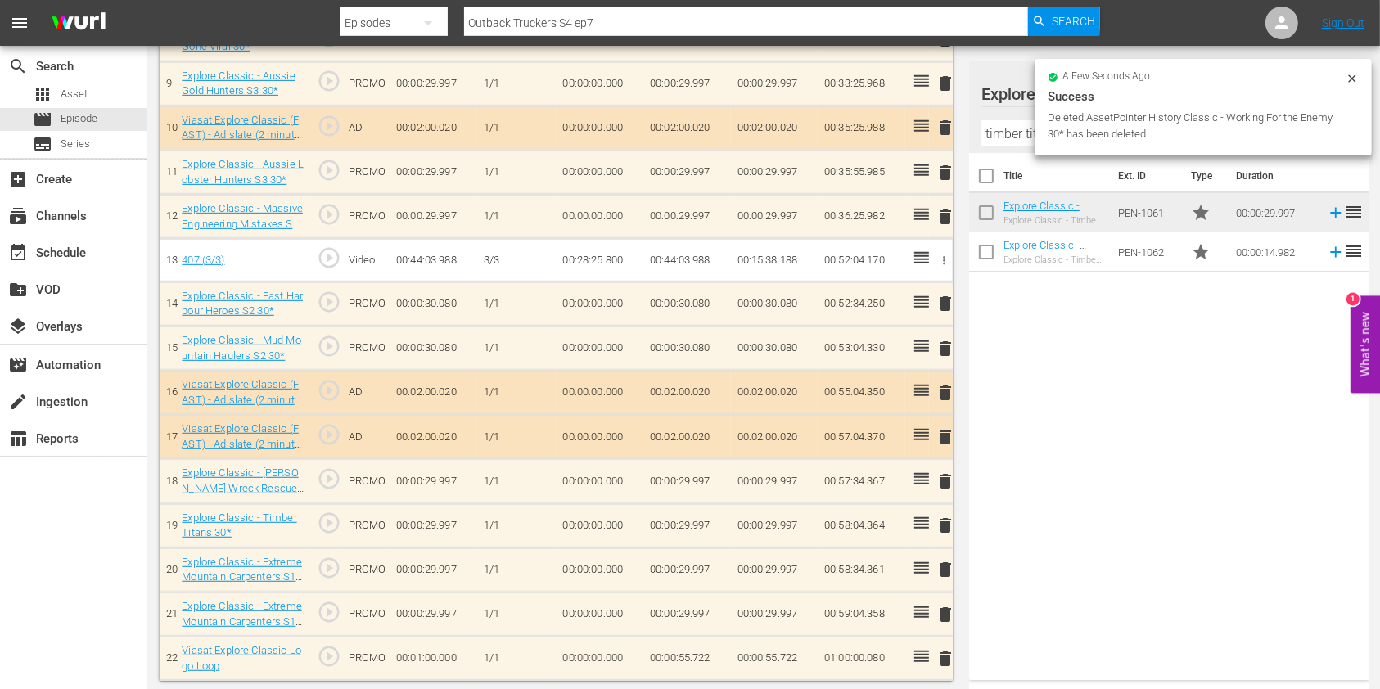
click at [943, 566] on span "delete" at bounding box center [945, 570] width 20 height 20
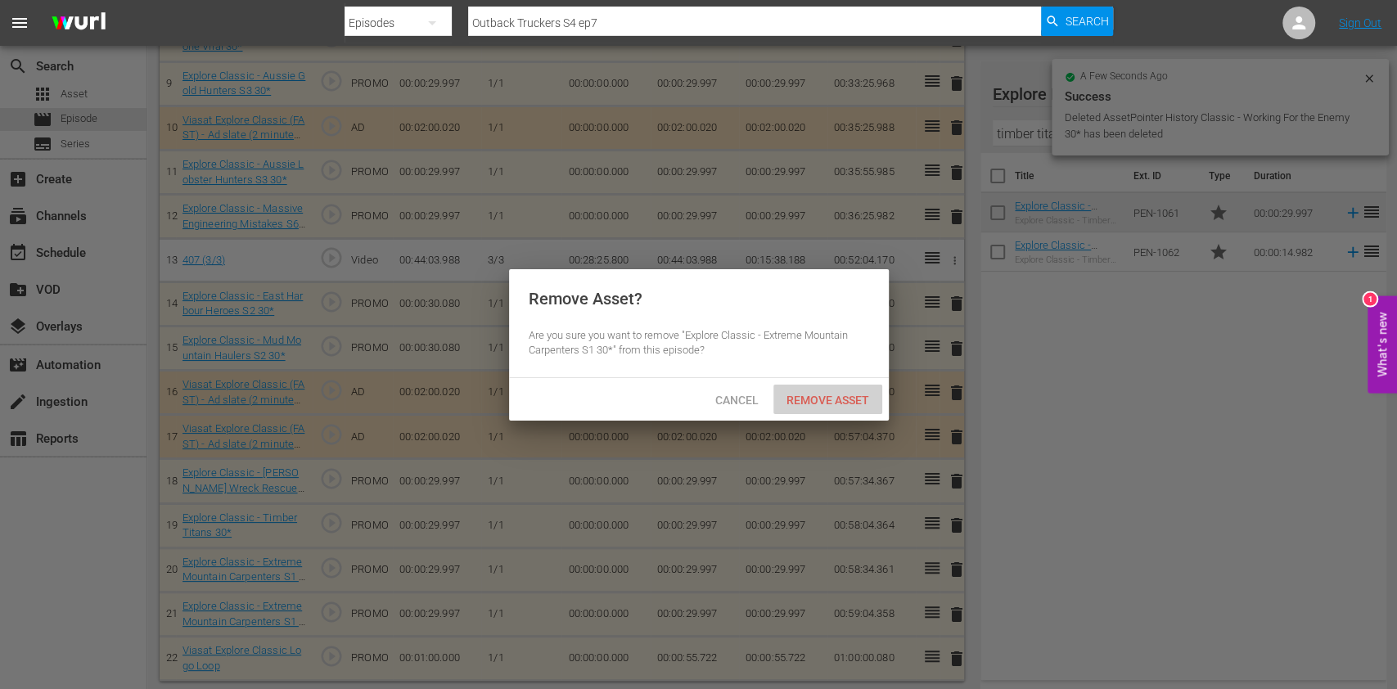
click at [834, 394] on span "Remove Asset" at bounding box center [827, 400] width 109 height 13
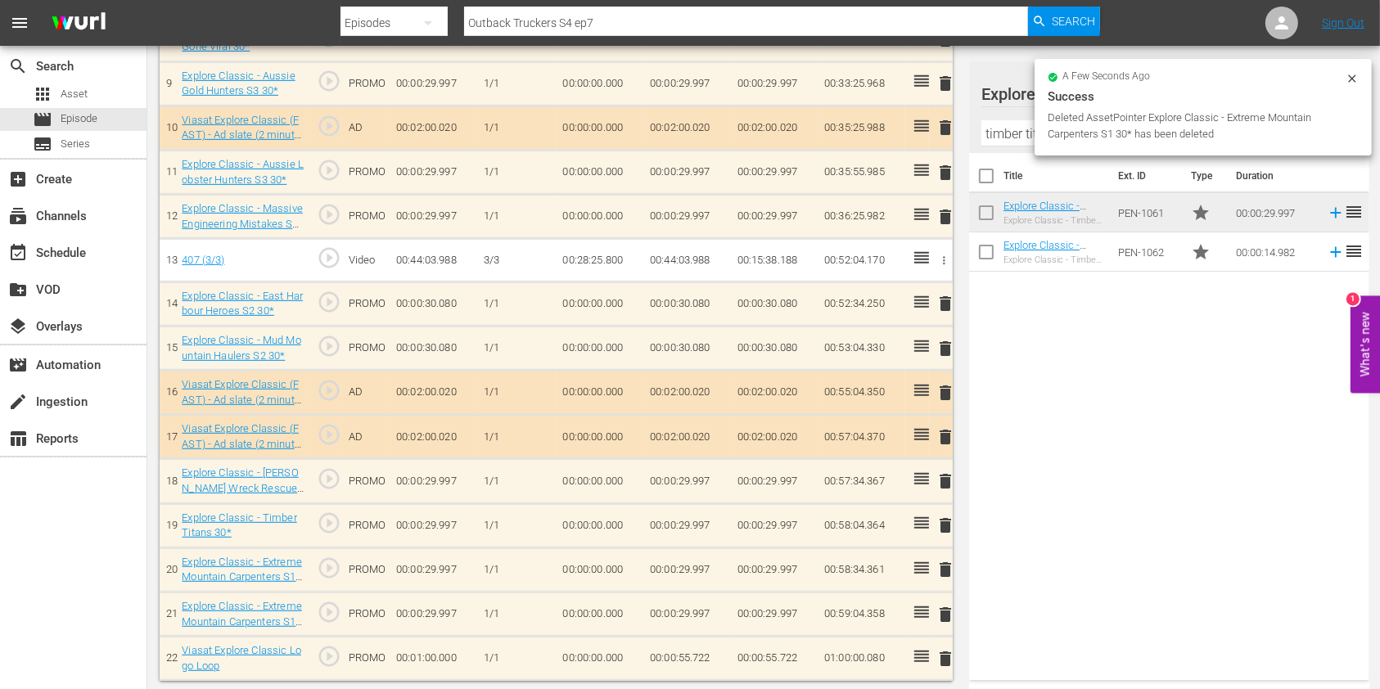
click at [1350, 82] on icon at bounding box center [1351, 78] width 13 height 13
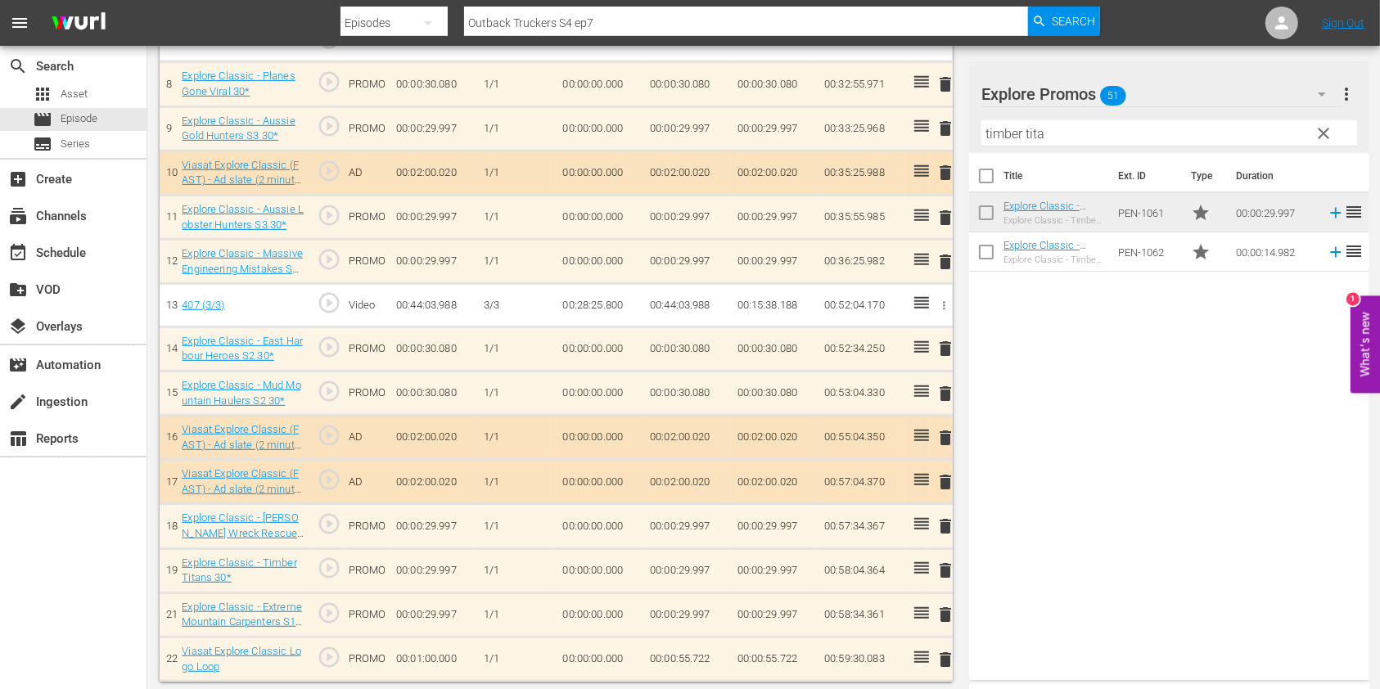
click at [1321, 137] on span "clear" at bounding box center [1324, 134] width 20 height 20
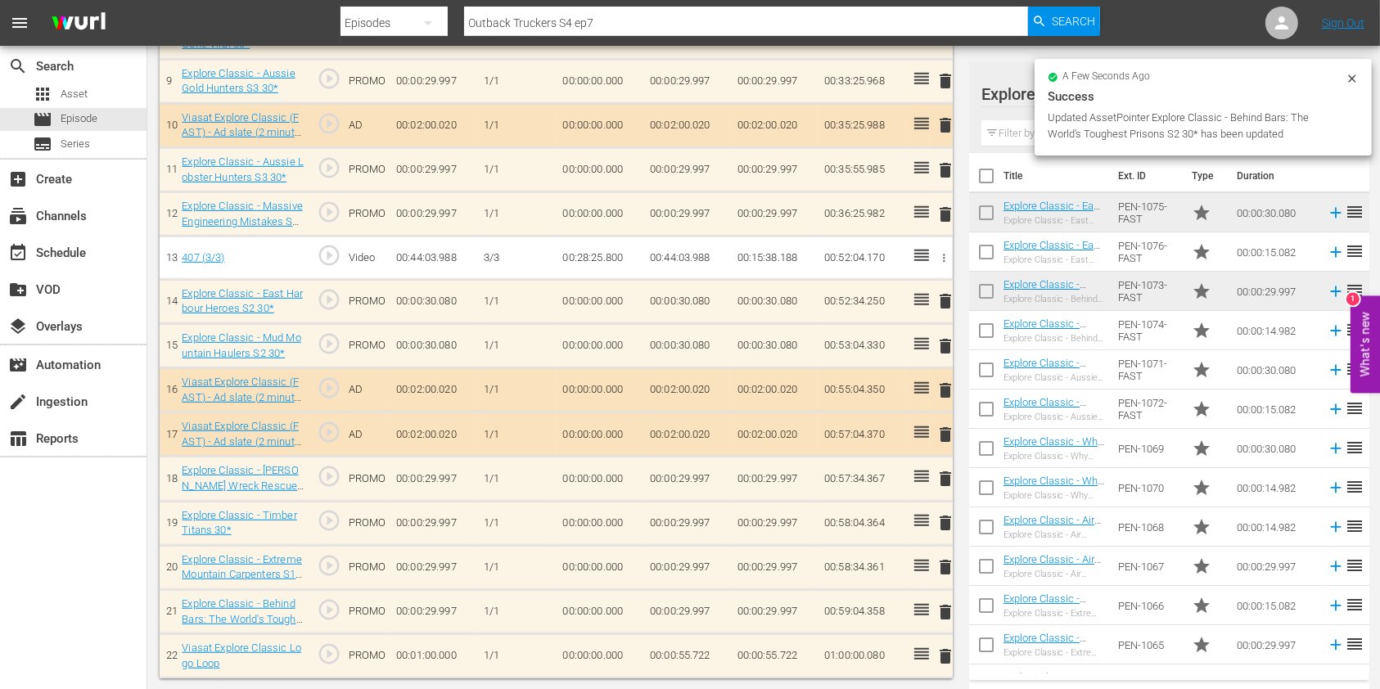
scroll to position [857, 0]
click at [683, 644] on td "00:00:55.722" at bounding box center [687, 659] width 88 height 44
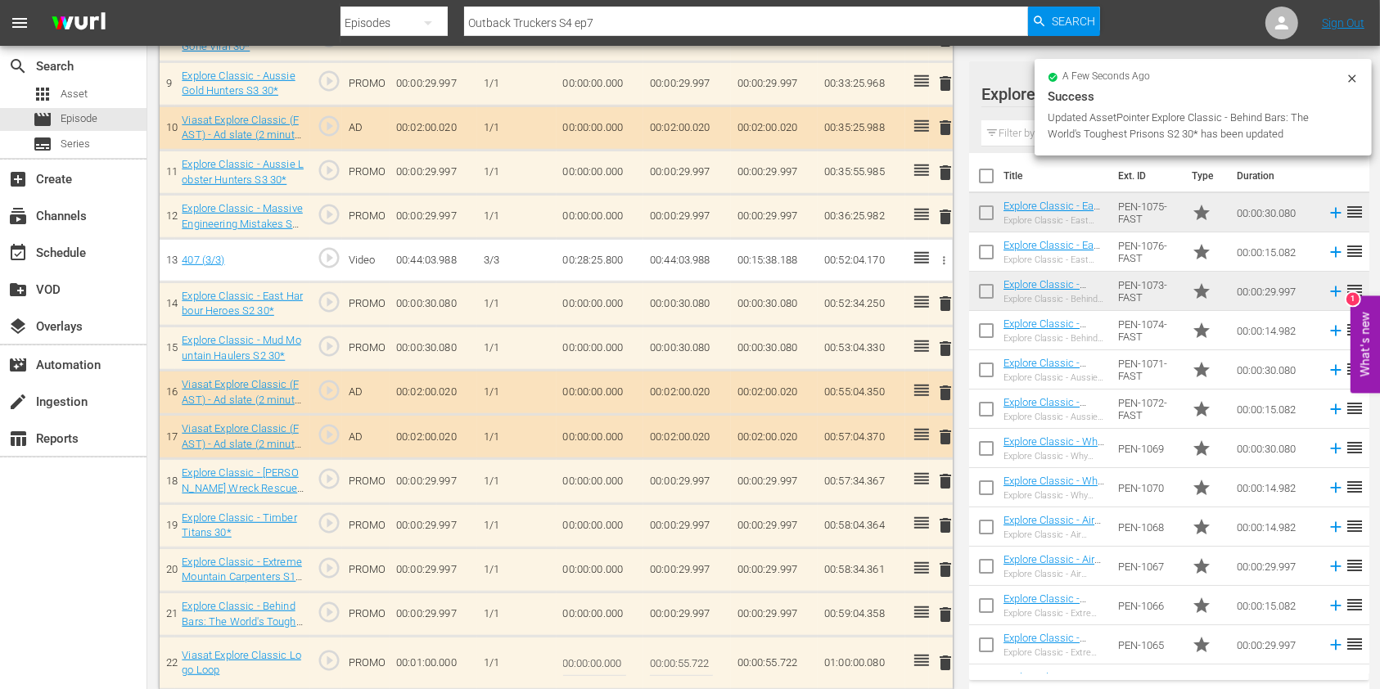
click at [699, 655] on input "00:00:55.722" at bounding box center [681, 662] width 63 height 39
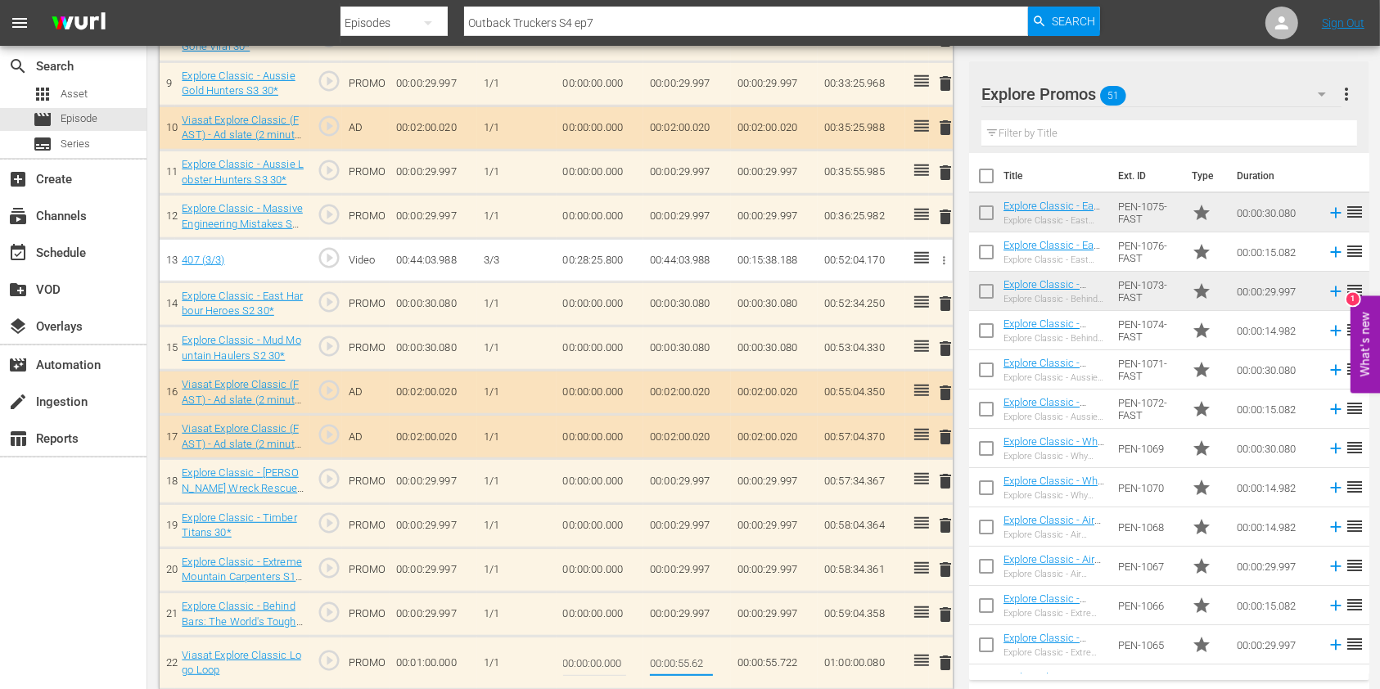
type input "00:00:55.642"
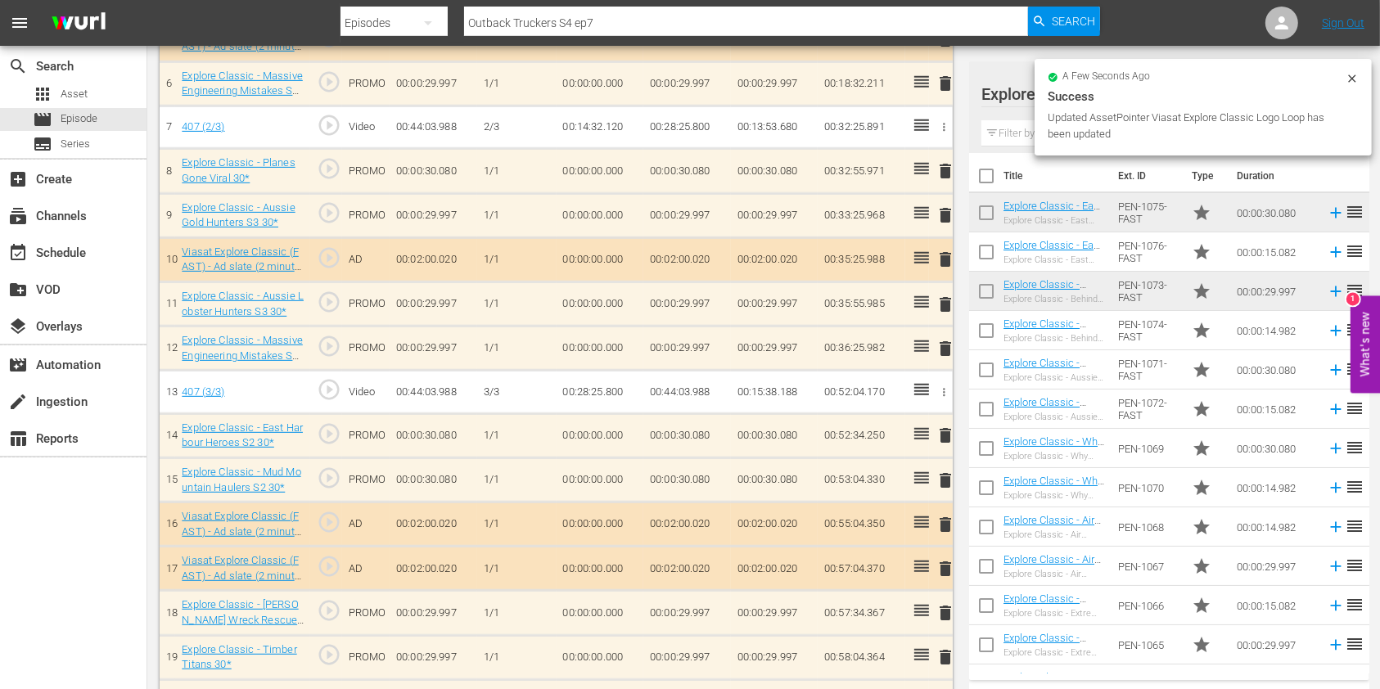
scroll to position [0, 0]
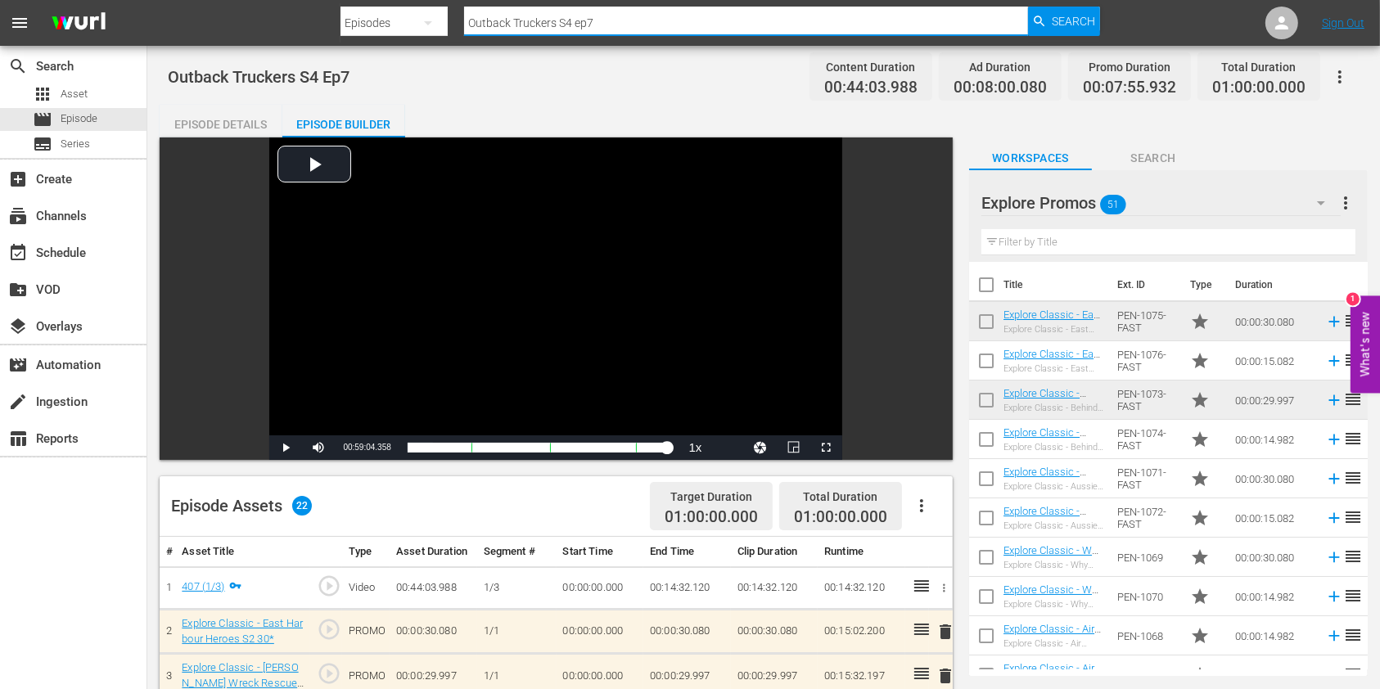
click at [640, 28] on input "Outback Truckers S4 ep7" at bounding box center [746, 22] width 564 height 39
type input "Outback Truckers S4 ep8"
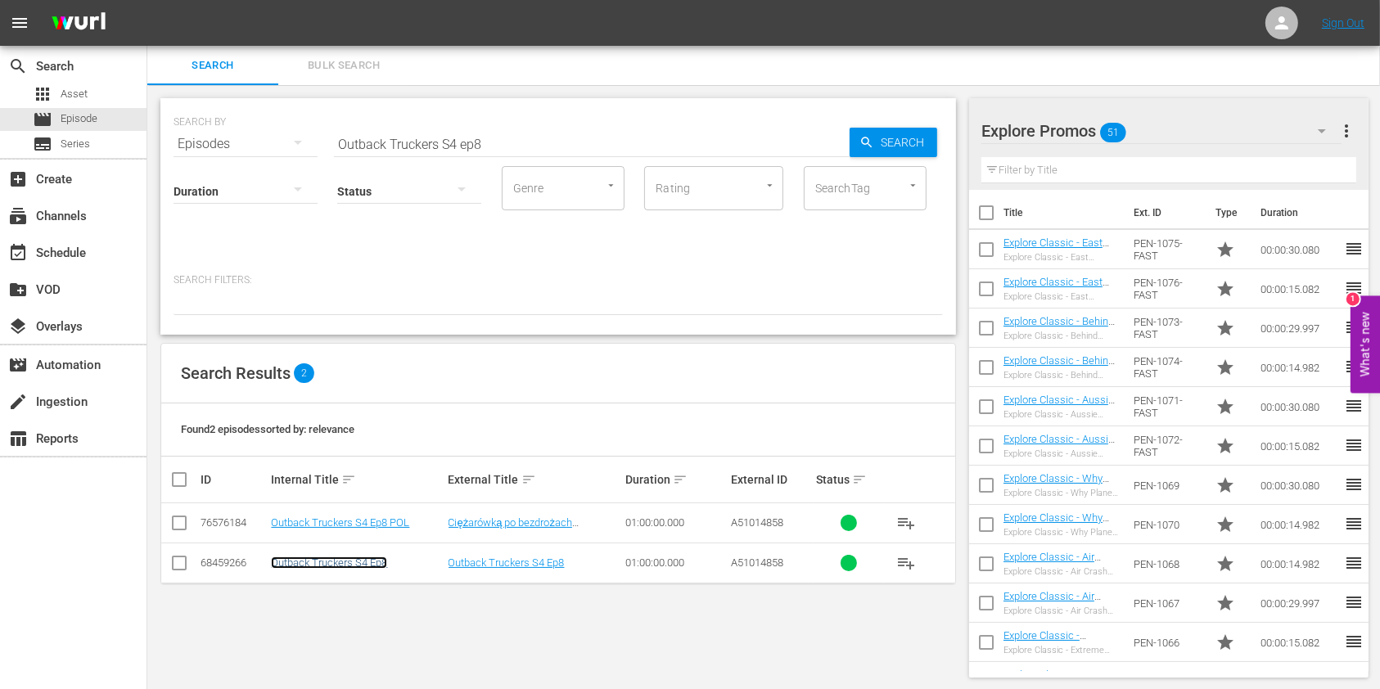
click at [365, 560] on link "Outback Truckers S4 Ep8" at bounding box center [329, 563] width 116 height 12
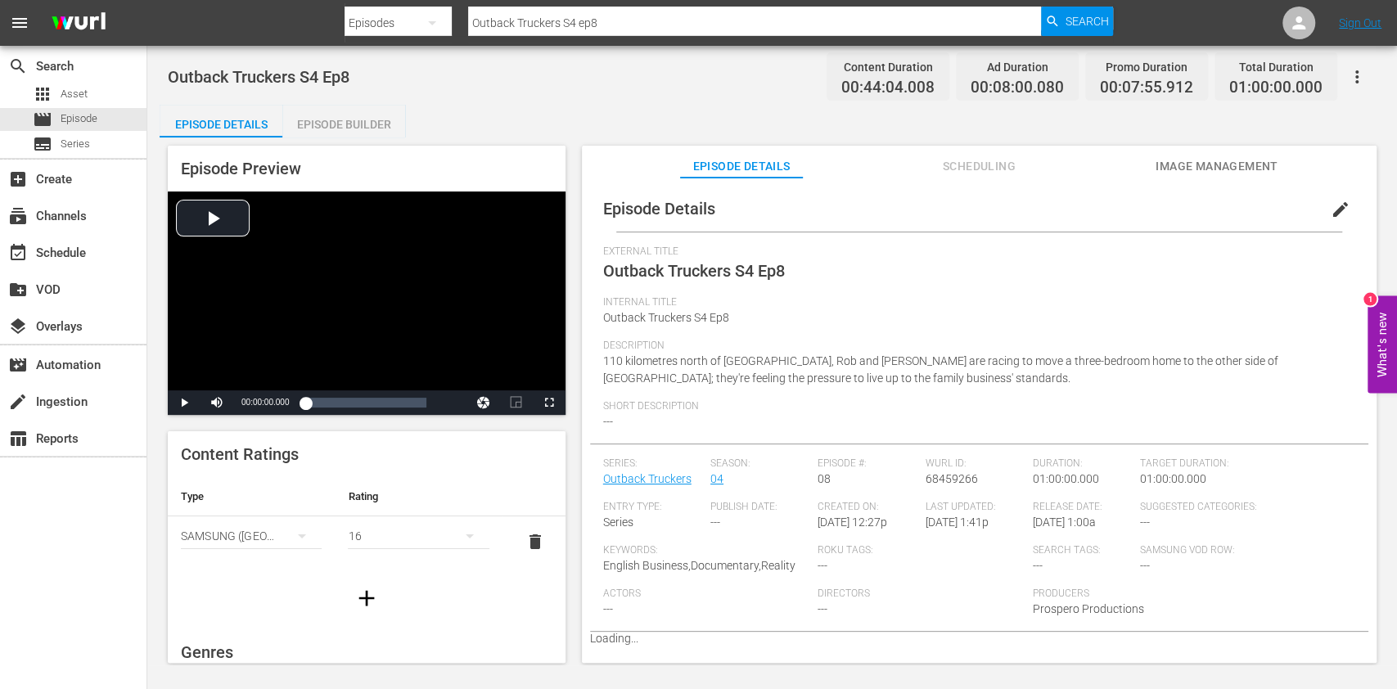
click at [347, 118] on div "Episode Builder" at bounding box center [343, 124] width 123 height 39
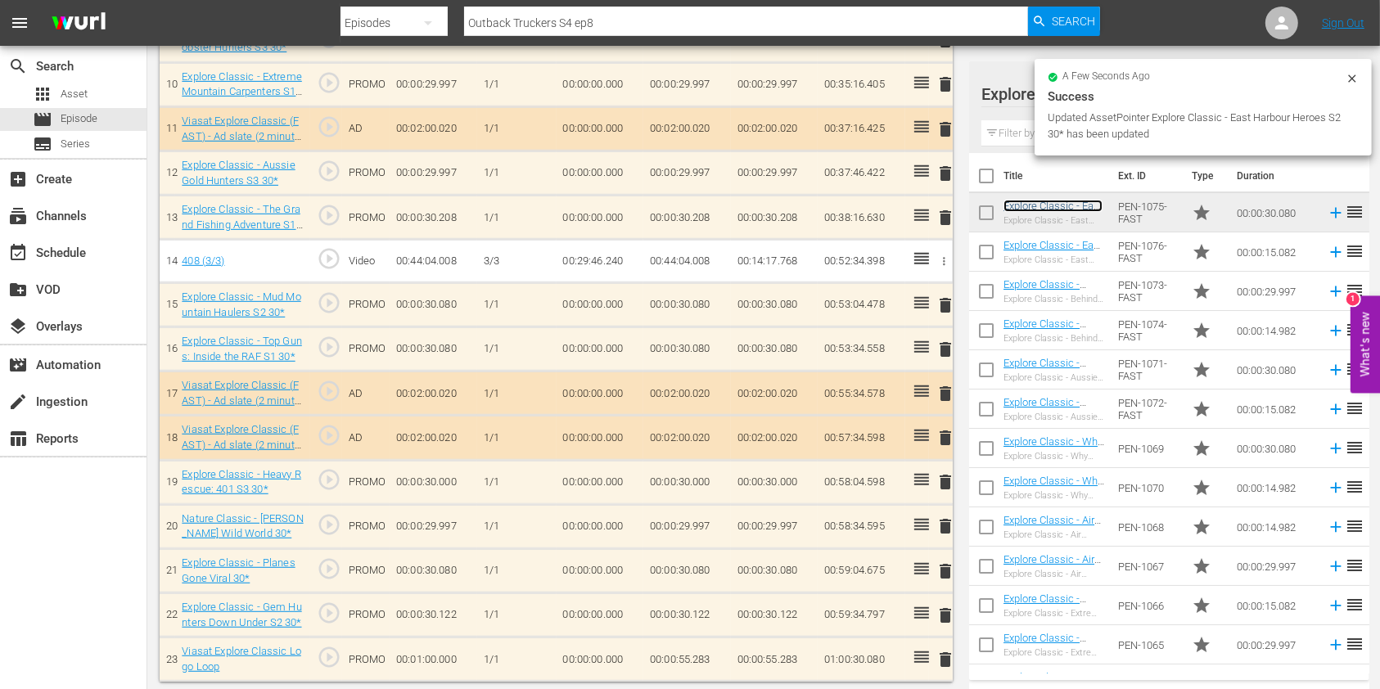
scroll to position [901, 0]
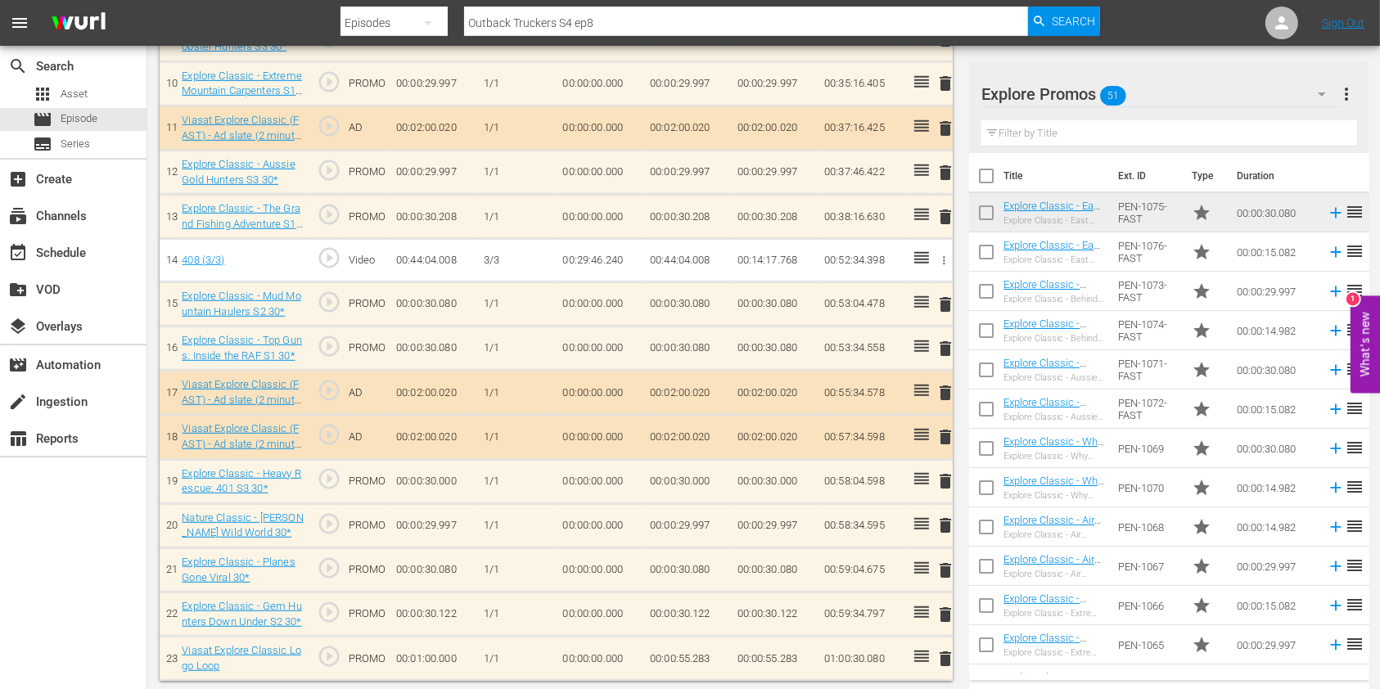
click at [944, 342] on span "delete" at bounding box center [945, 349] width 20 height 20
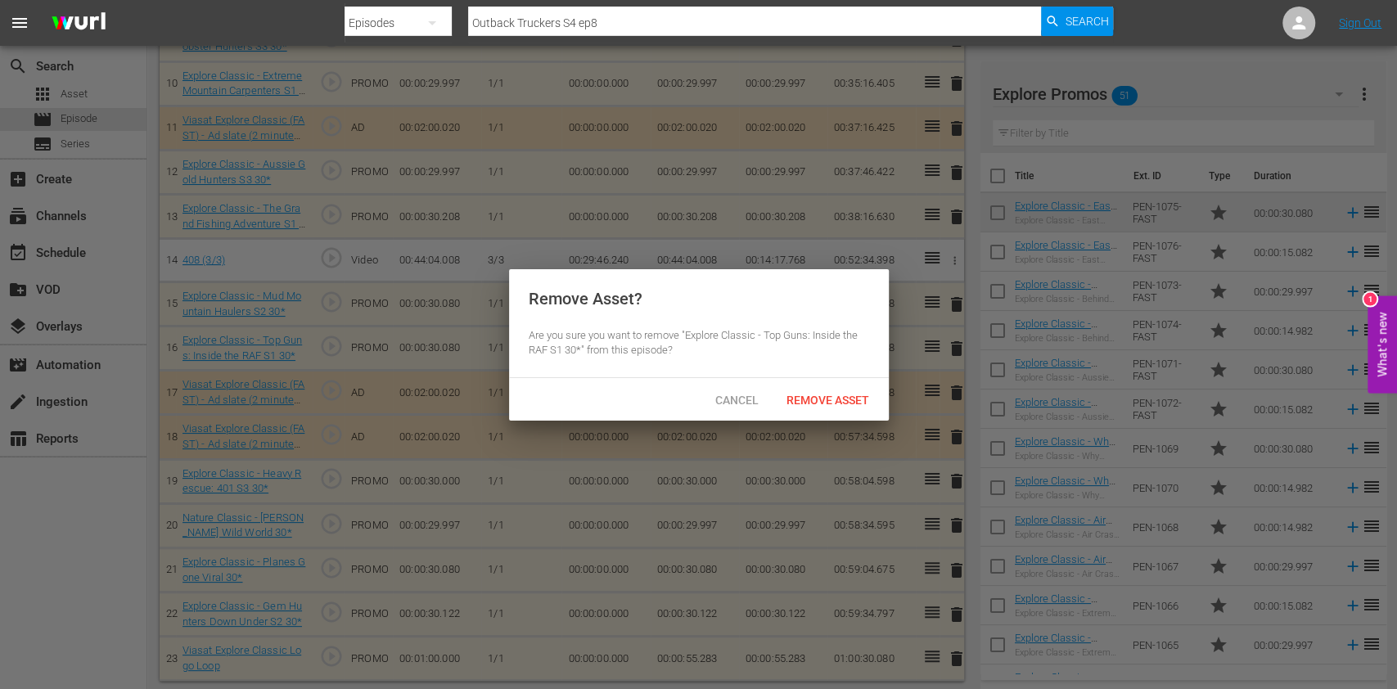
click at [852, 396] on span "Remove Asset" at bounding box center [827, 400] width 109 height 13
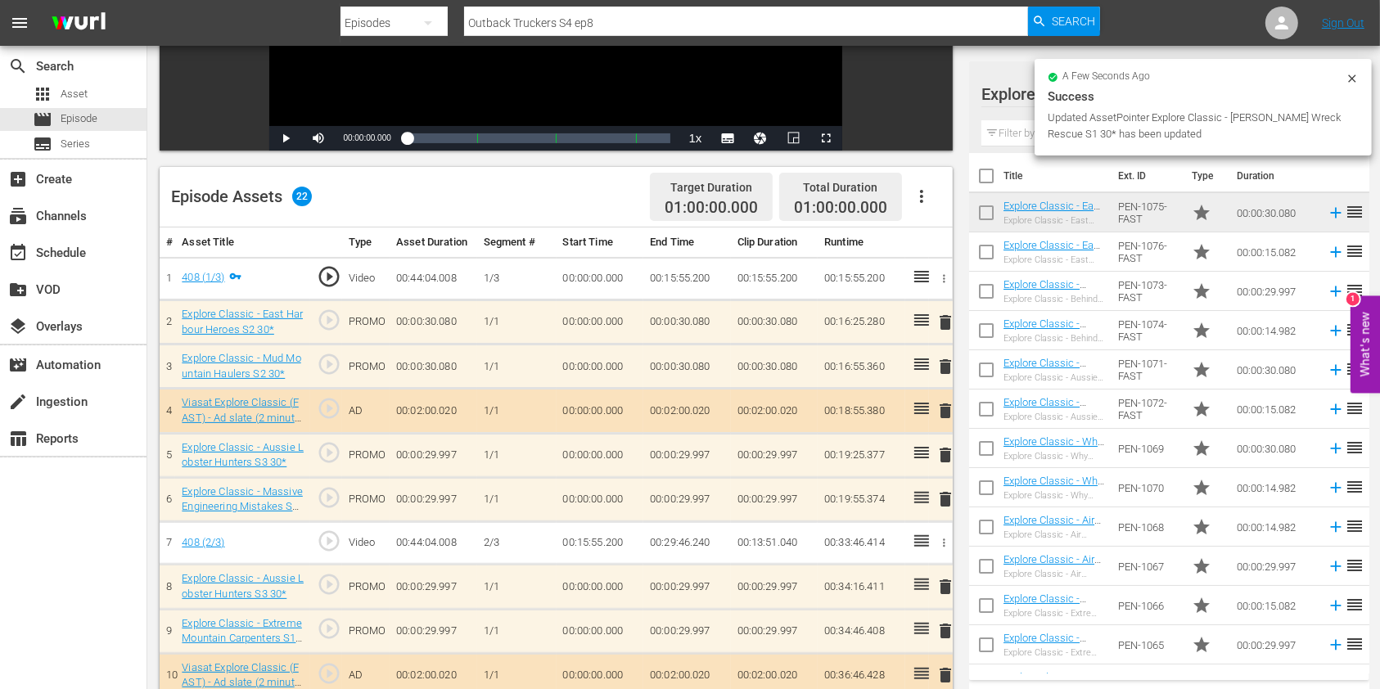
scroll to position [637, 0]
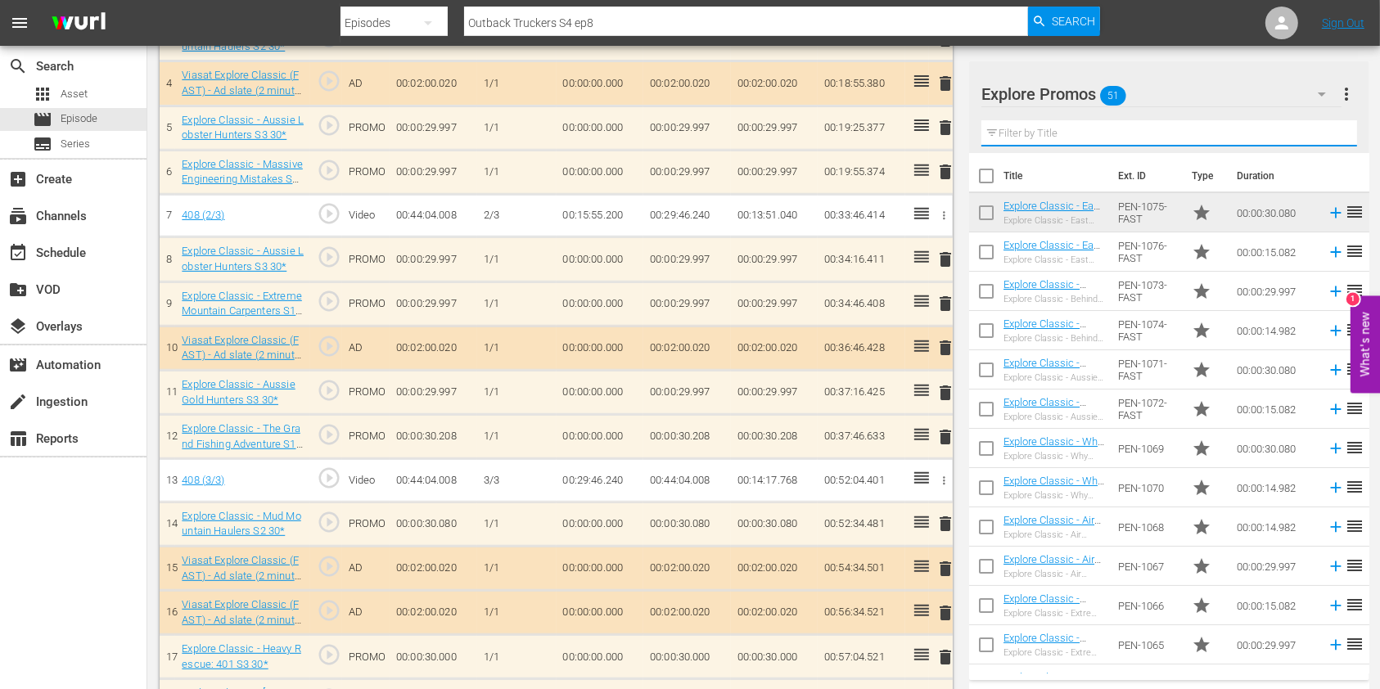
click at [1098, 124] on input "text" at bounding box center [1169, 133] width 376 height 26
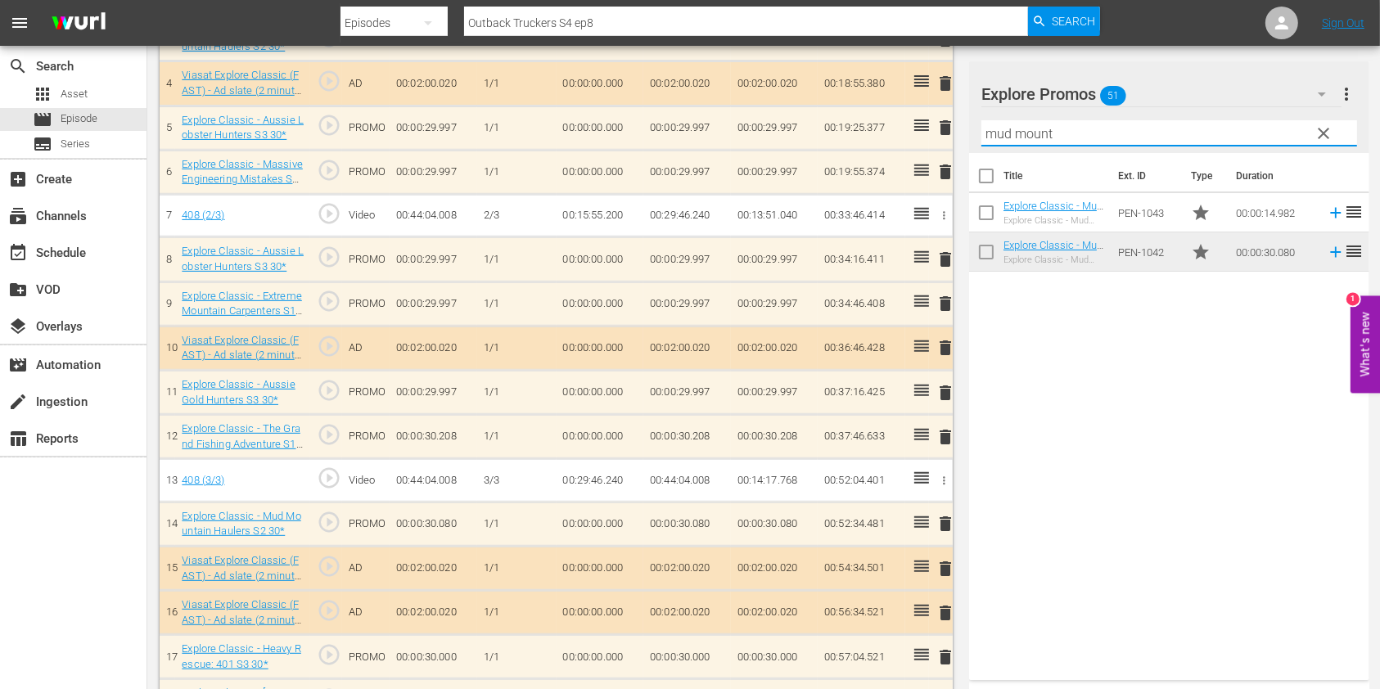
type input "mud mount"
click at [1142, 477] on div "Title Ext. ID Type Duration Explore Classic - Mud Mountain Haulers S2 15* Explo…" at bounding box center [1169, 413] width 400 height 521
drag, startPoint x: 1094, startPoint y: 132, endPoint x: 906, endPoint y: 139, distance: 188.4
click at [906, 139] on div "Video Player is loading. Play Video Play Mute Current Time 00:00:00.000 / Durat…" at bounding box center [764, 201] width 1208 height 1400
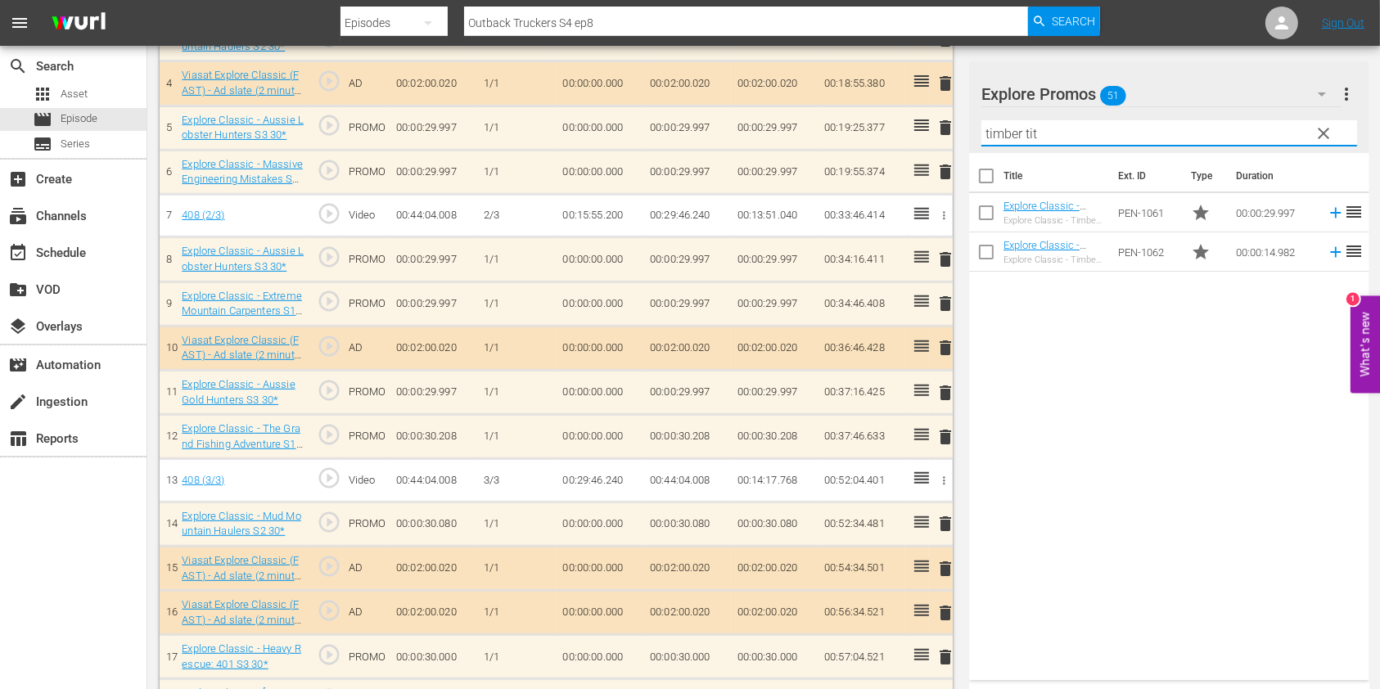
type input "timber tit"
click at [1149, 478] on div "Title Ext. ID Type Duration Explore Classic - Timber Titans 30* Explore Classic…" at bounding box center [1169, 413] width 400 height 521
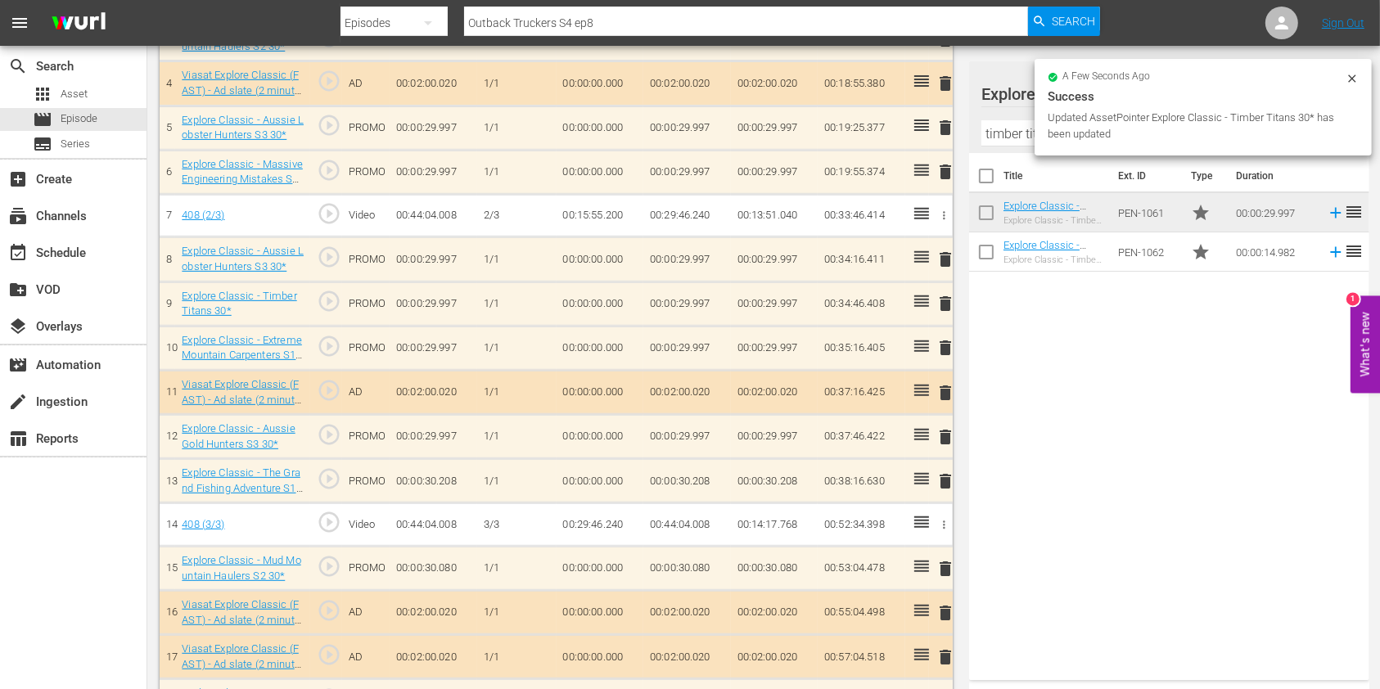
click at [945, 344] on span "delete" at bounding box center [945, 348] width 20 height 20
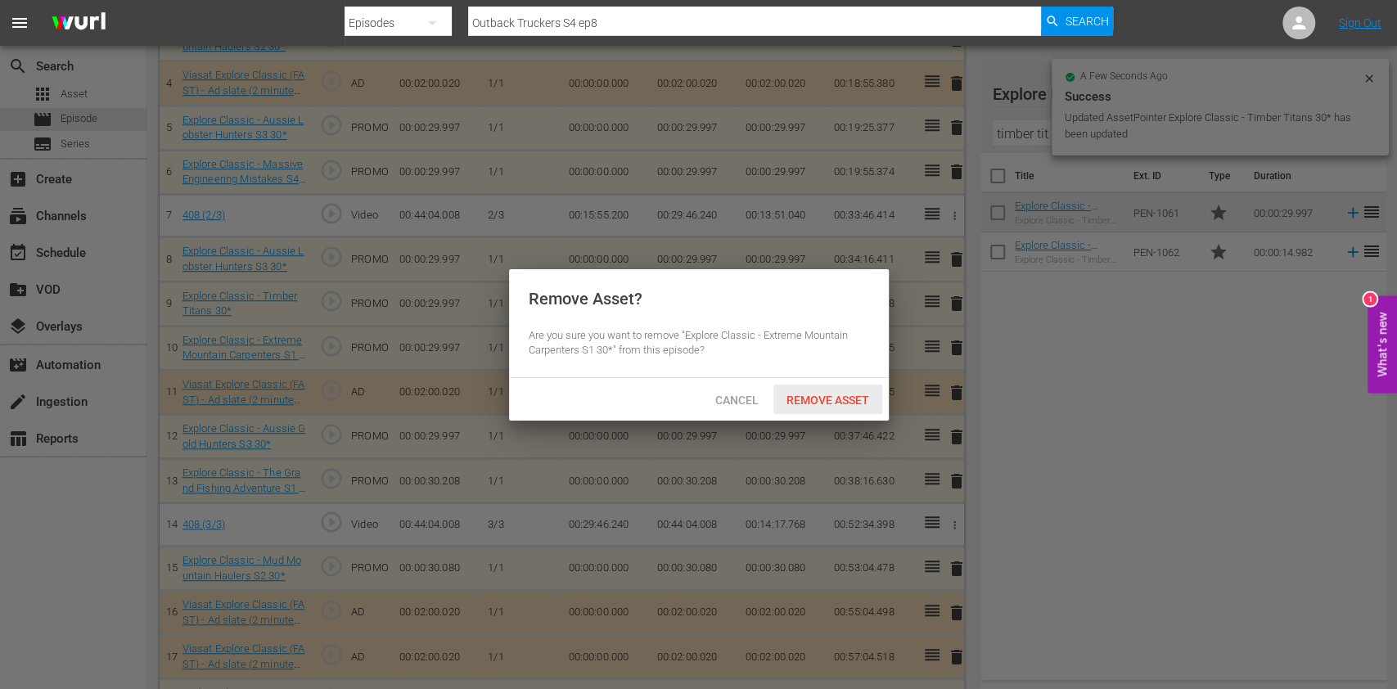
click at [838, 403] on span "Remove Asset" at bounding box center [827, 400] width 109 height 13
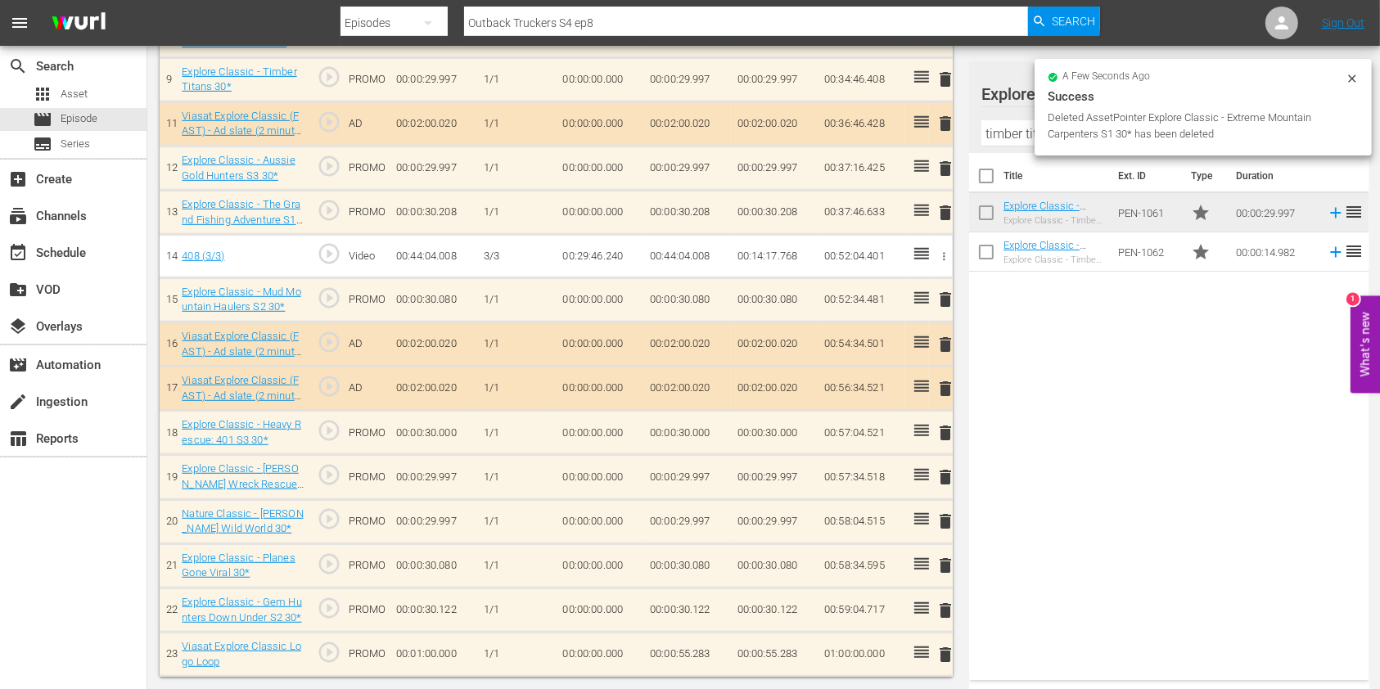
scroll to position [857, 0]
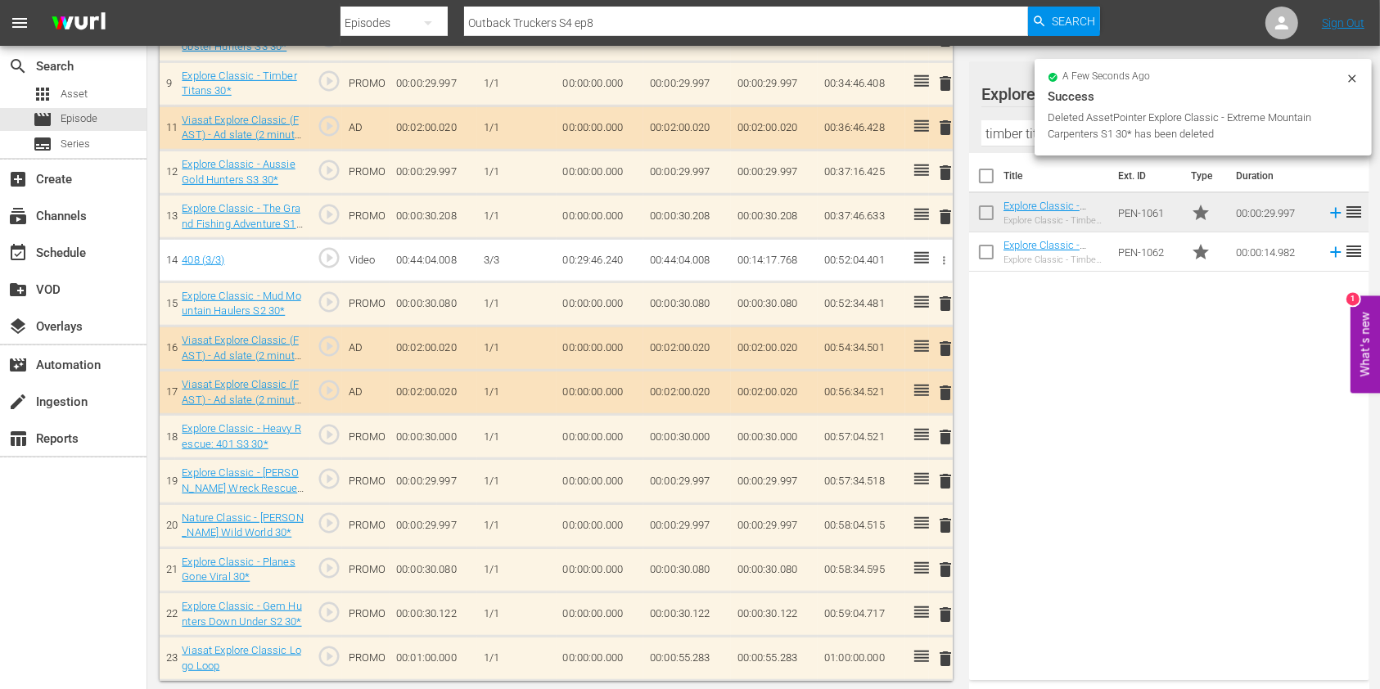
click at [1351, 80] on icon at bounding box center [1351, 78] width 13 height 13
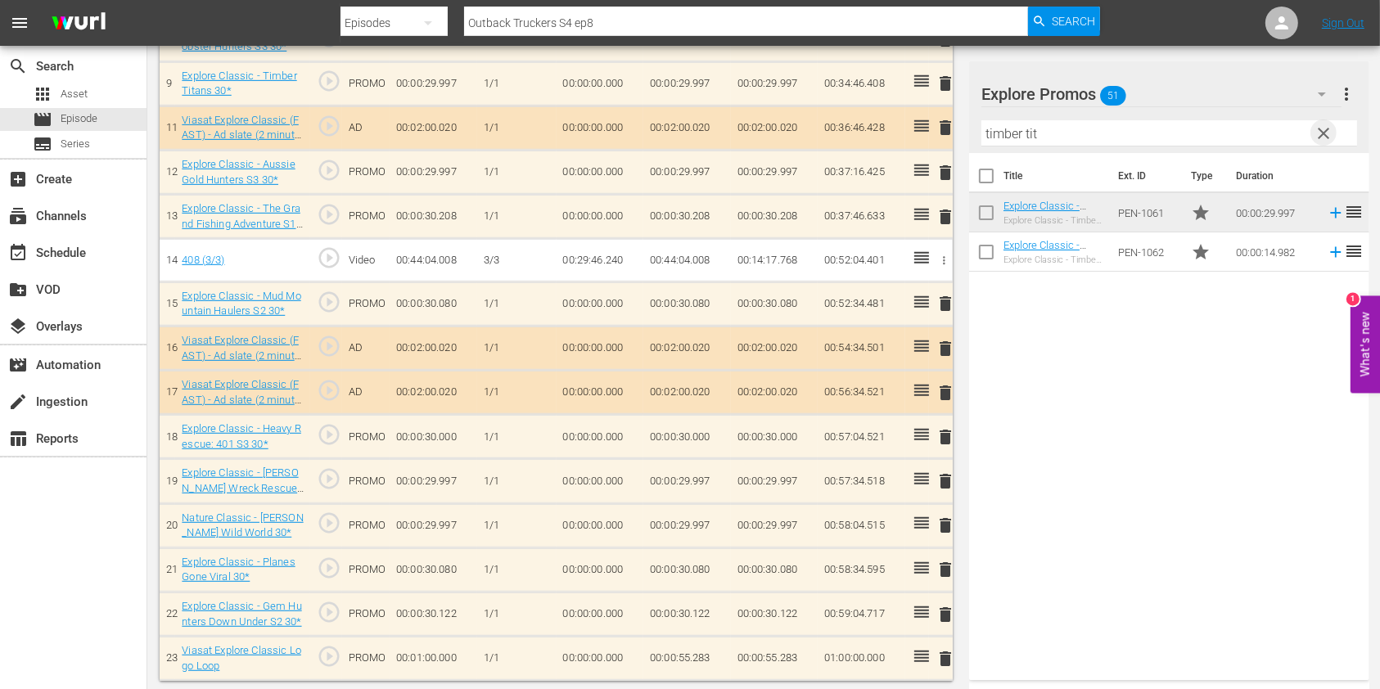
click at [1323, 128] on span "clear" at bounding box center [1324, 134] width 20 height 20
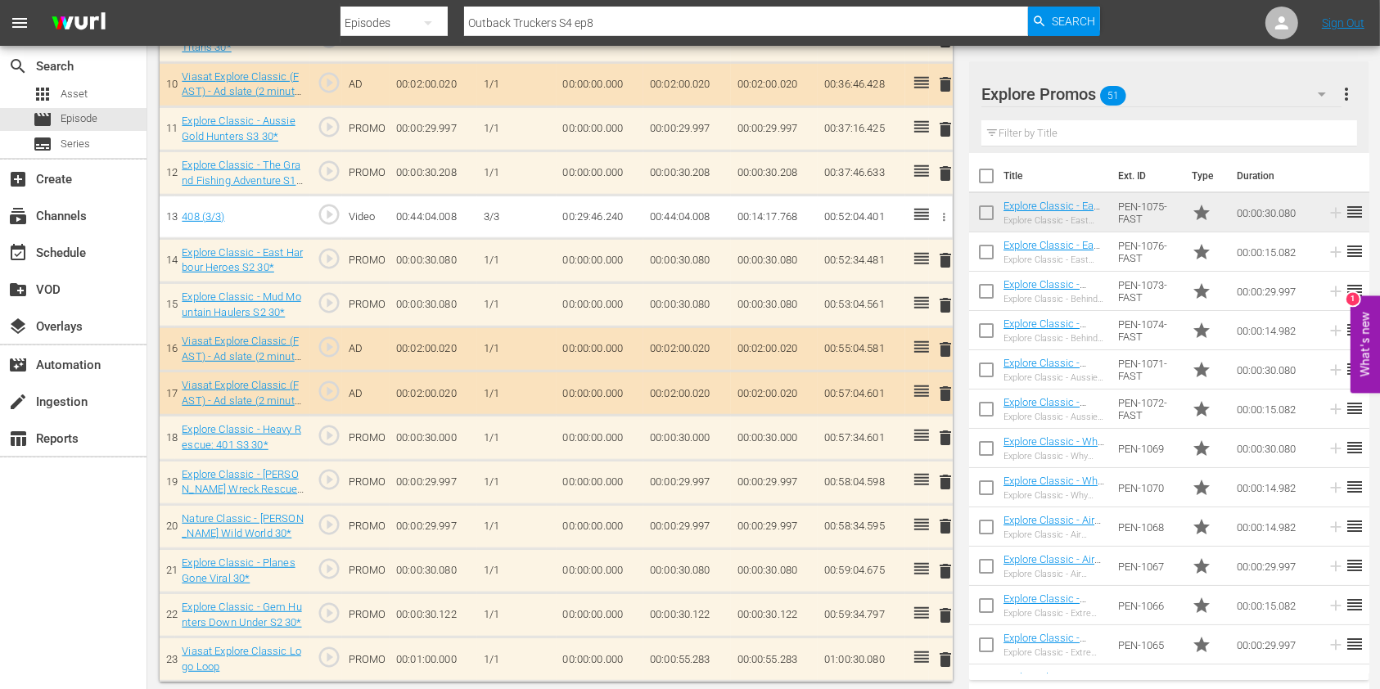
scroll to position [901, 0]
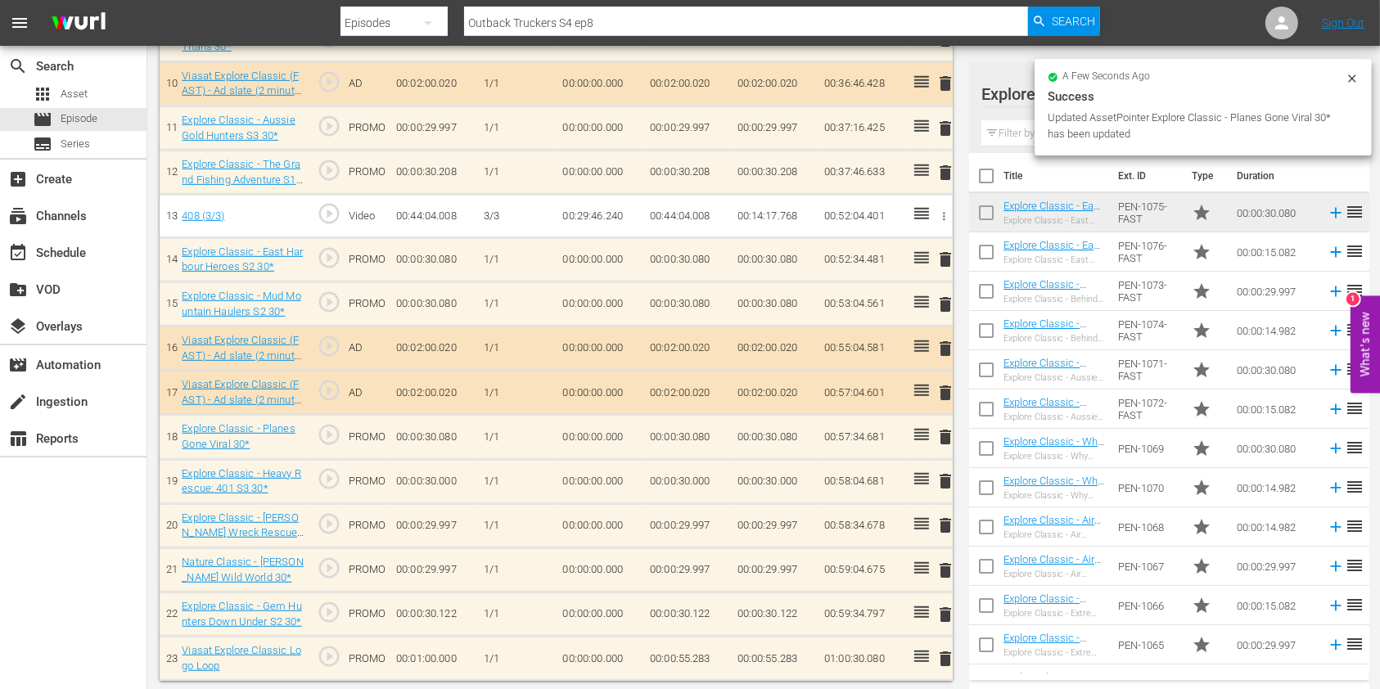
click at [943, 478] on span "delete" at bounding box center [945, 481] width 20 height 20
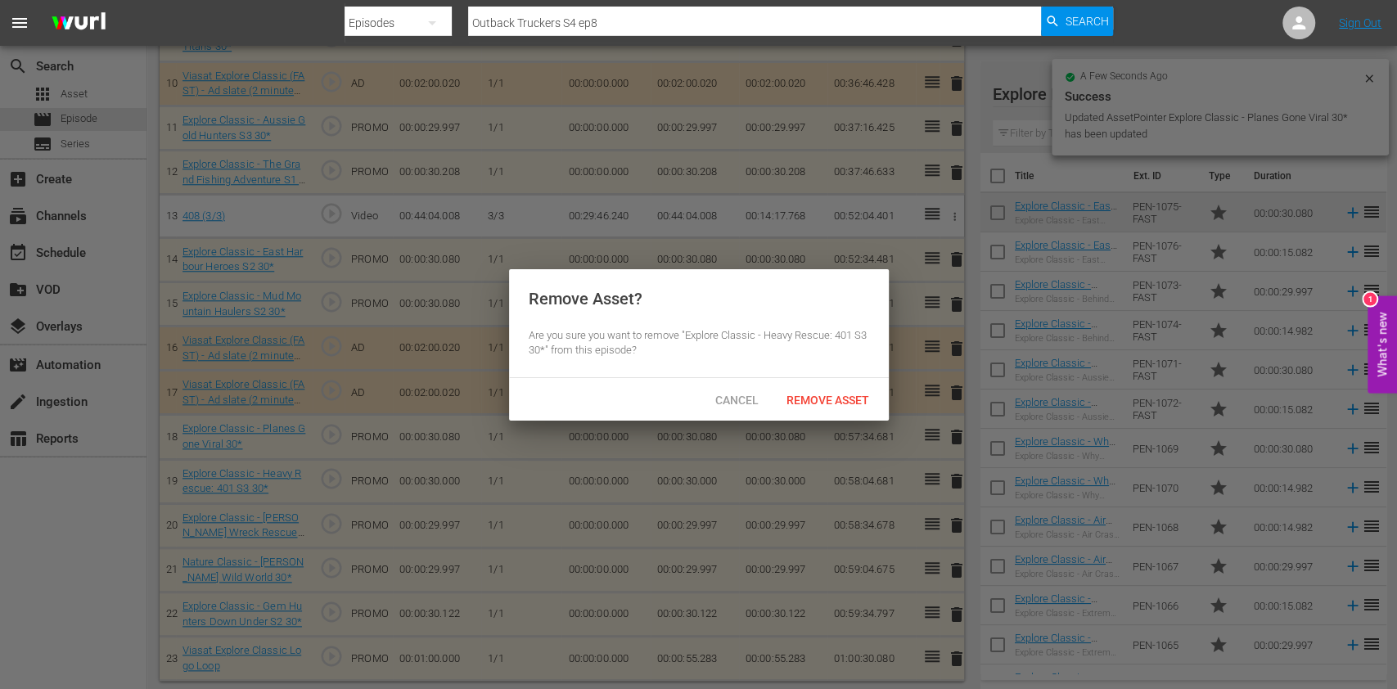
click at [823, 394] on span "Remove Asset" at bounding box center [827, 400] width 109 height 13
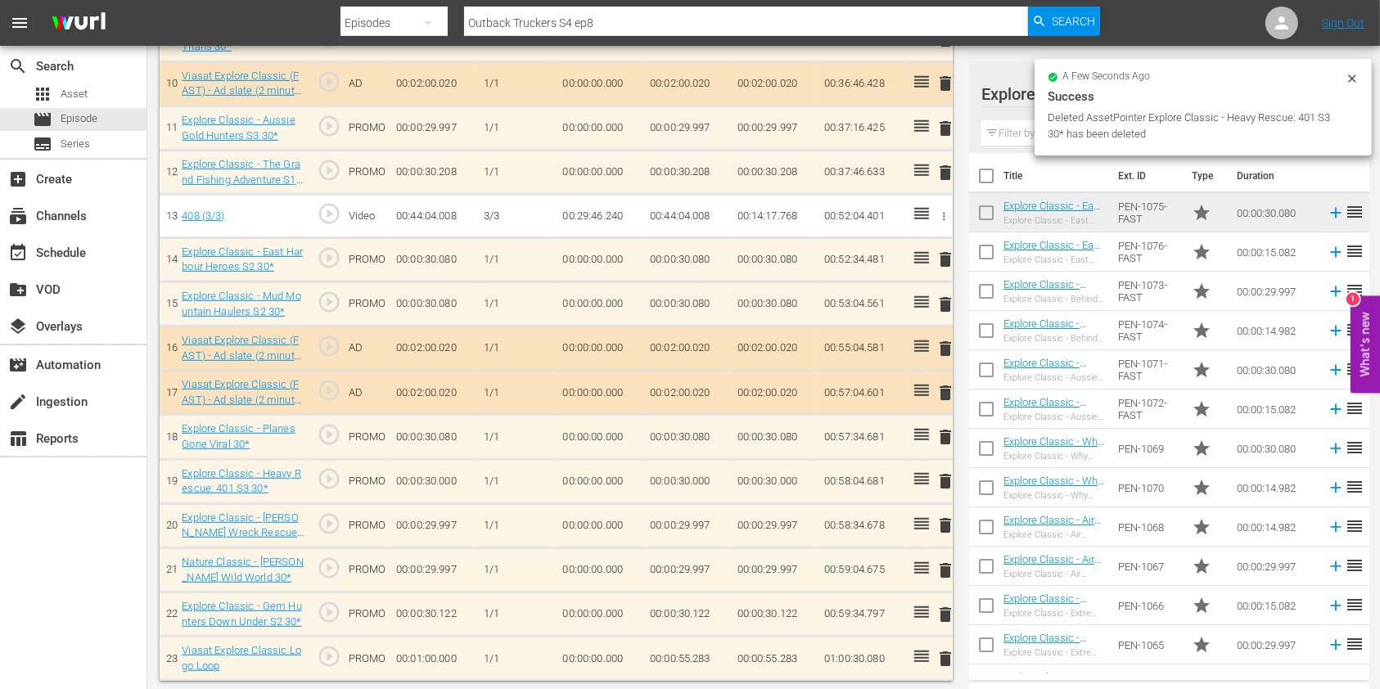
scroll to position [857, 0]
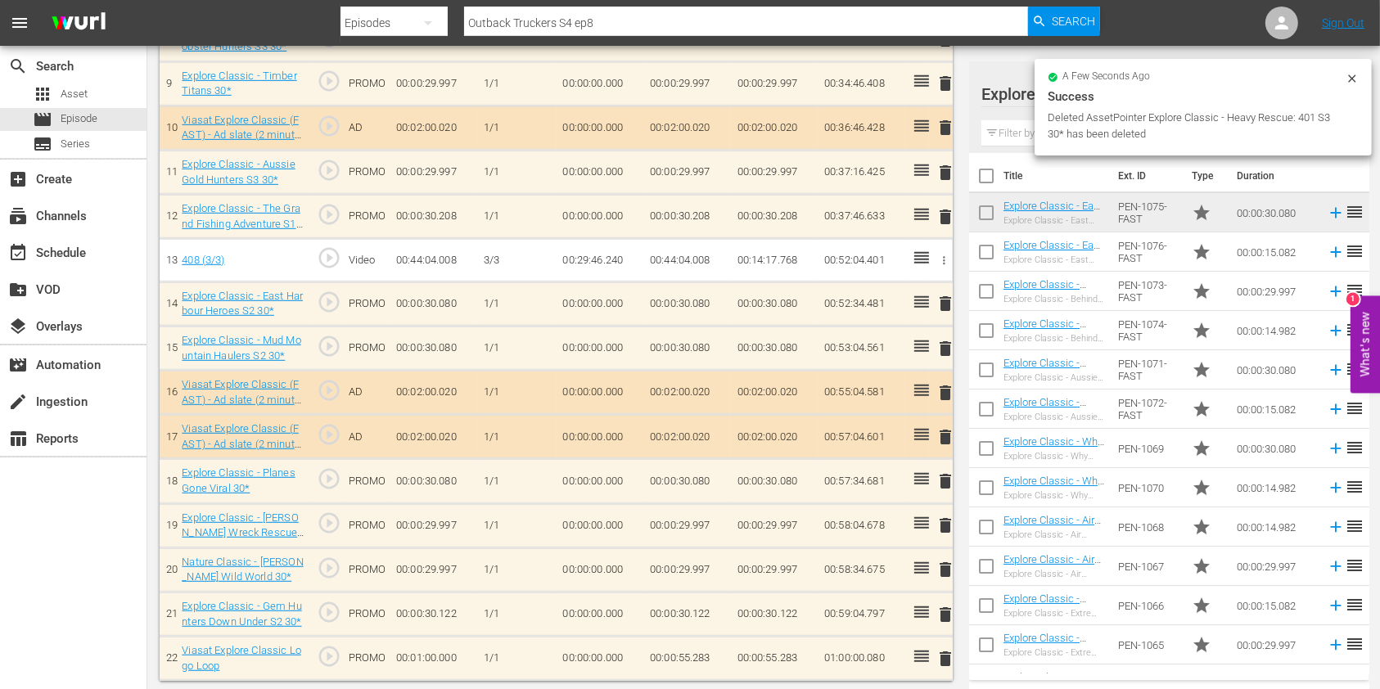
click at [687, 658] on td "00:00:55.283" at bounding box center [687, 659] width 88 height 44
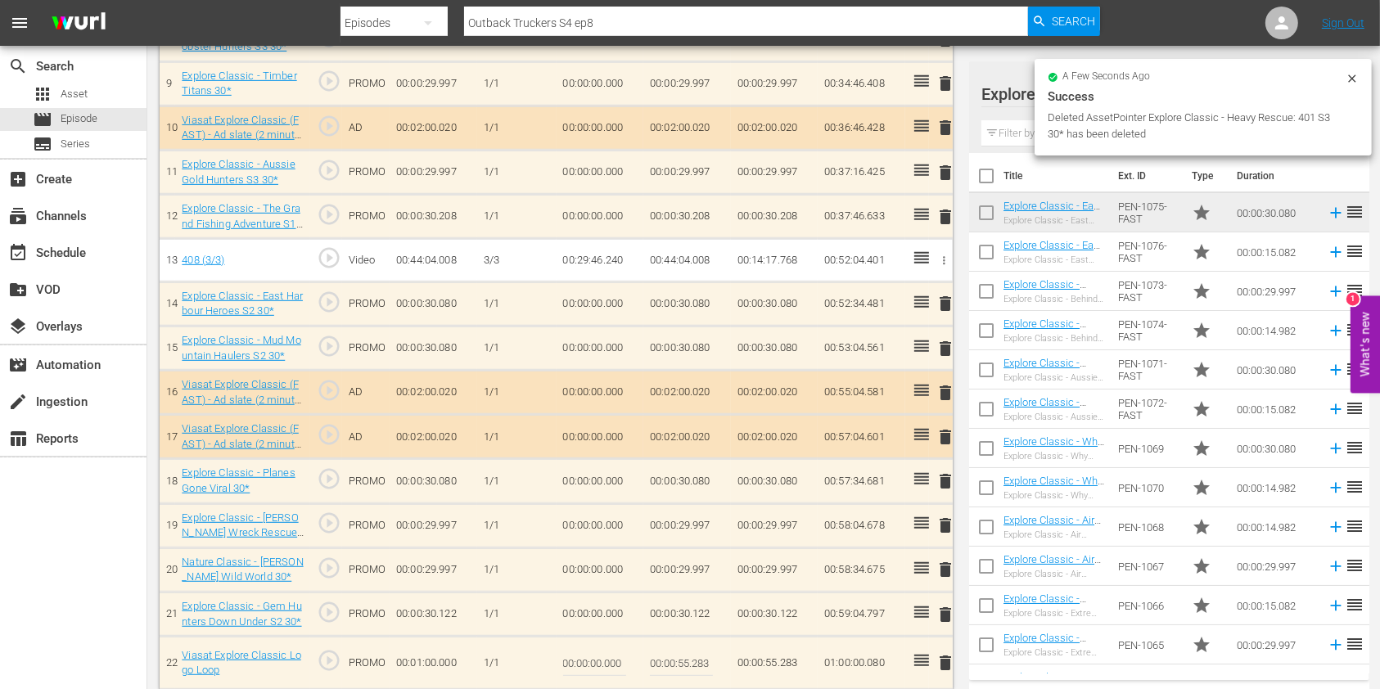
scroll to position [865, 0]
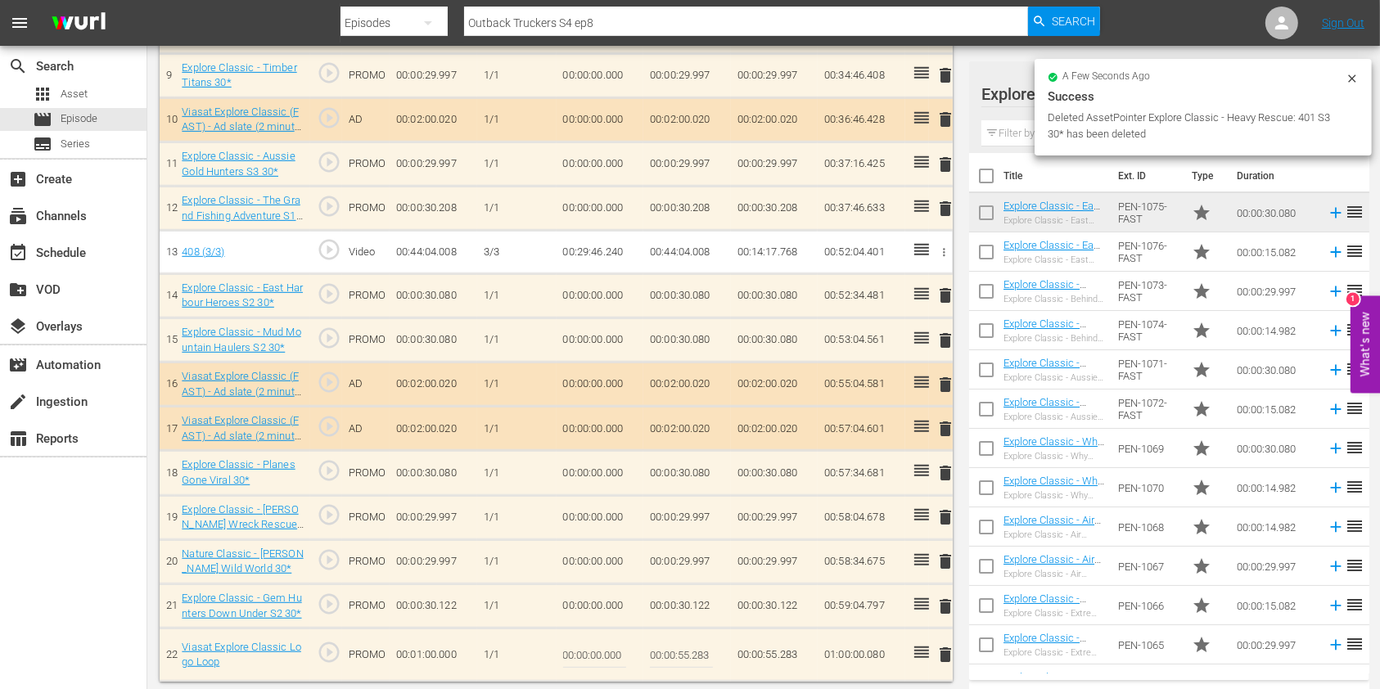
click at [694, 658] on input "00:00:55.283" at bounding box center [681, 654] width 63 height 39
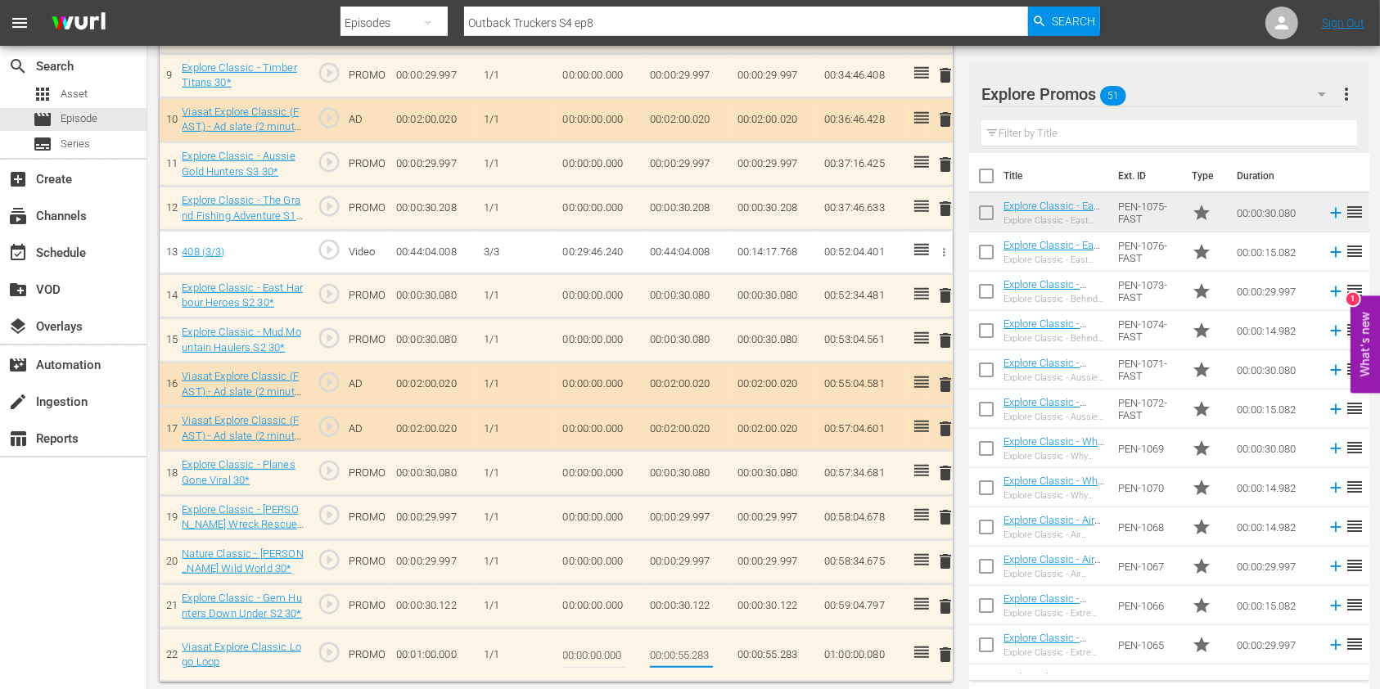
click at [701, 651] on input "00:00:55.283" at bounding box center [681, 654] width 63 height 39
type input "00:00:55.203"
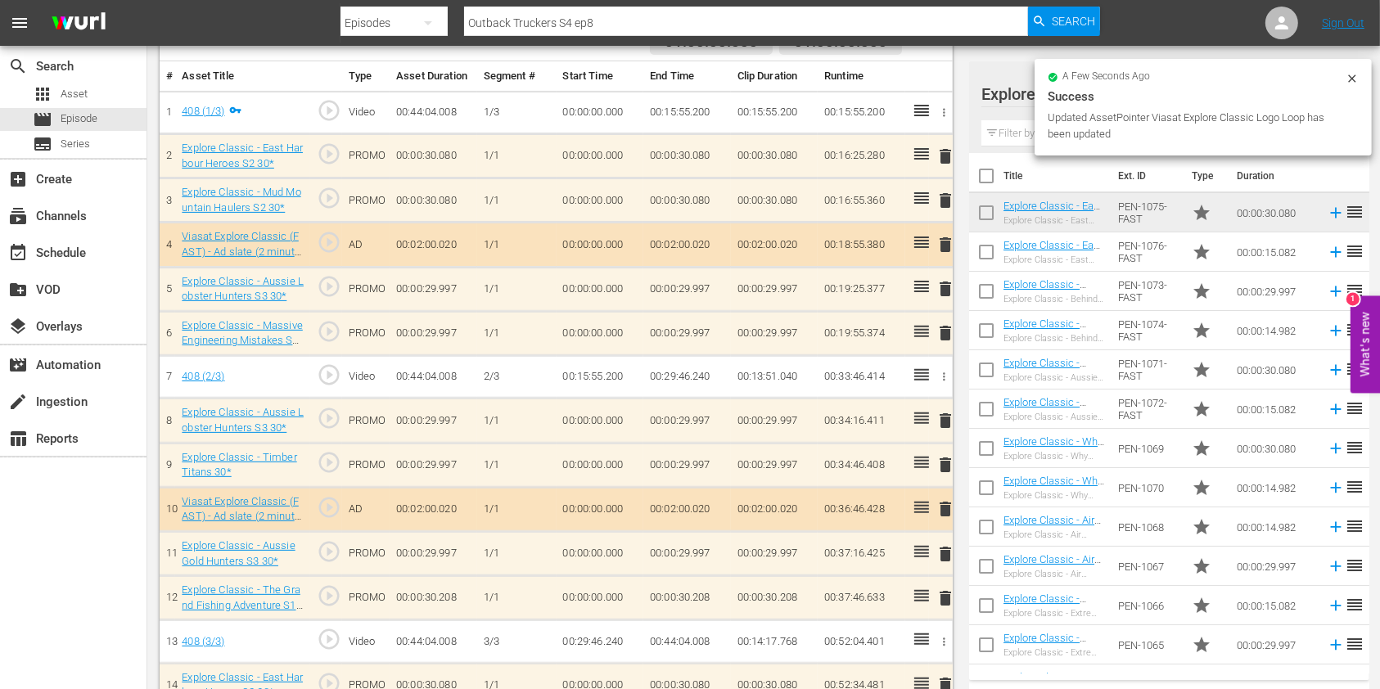
scroll to position [0, 0]
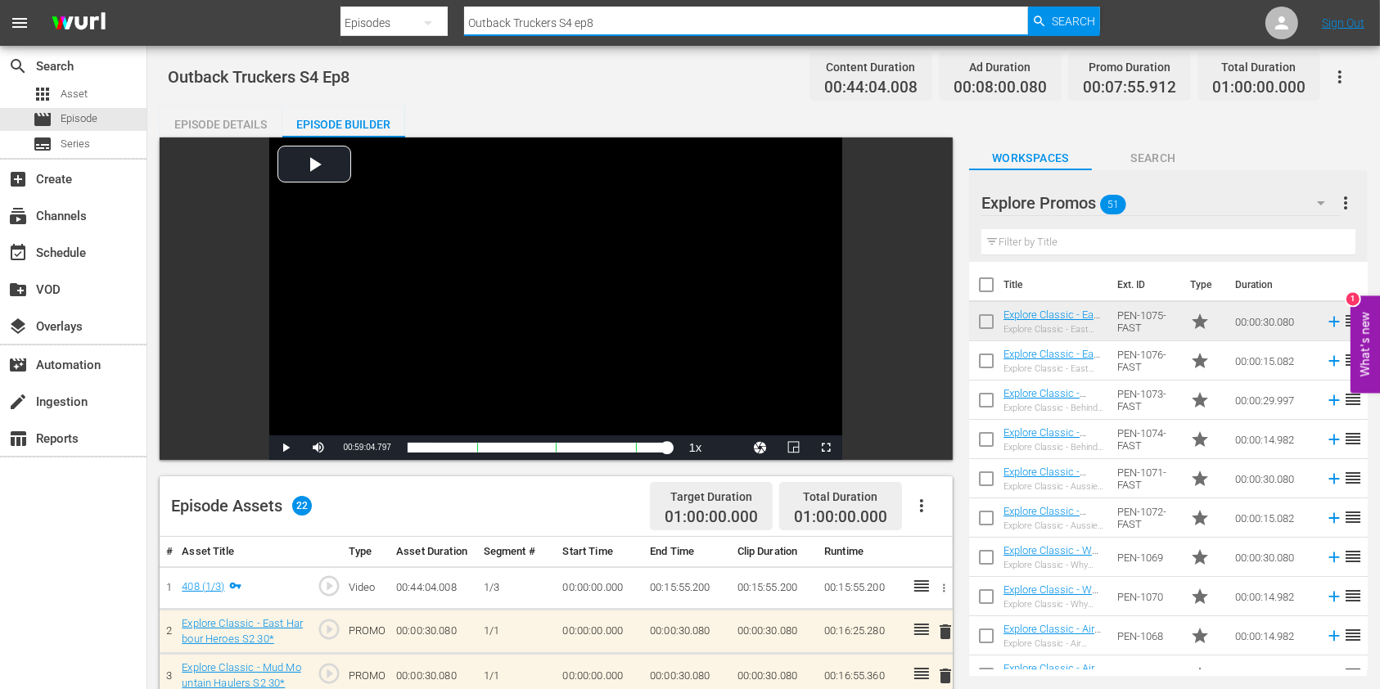
drag, startPoint x: 611, startPoint y: 12, endPoint x: 374, endPoint y: 17, distance: 236.6
click at [374, 17] on div "Search By Episodes Search ID, Title, Description, Keywords, or Category Outback…" at bounding box center [719, 22] width 759 height 39
type input "planes gone viral ep1"
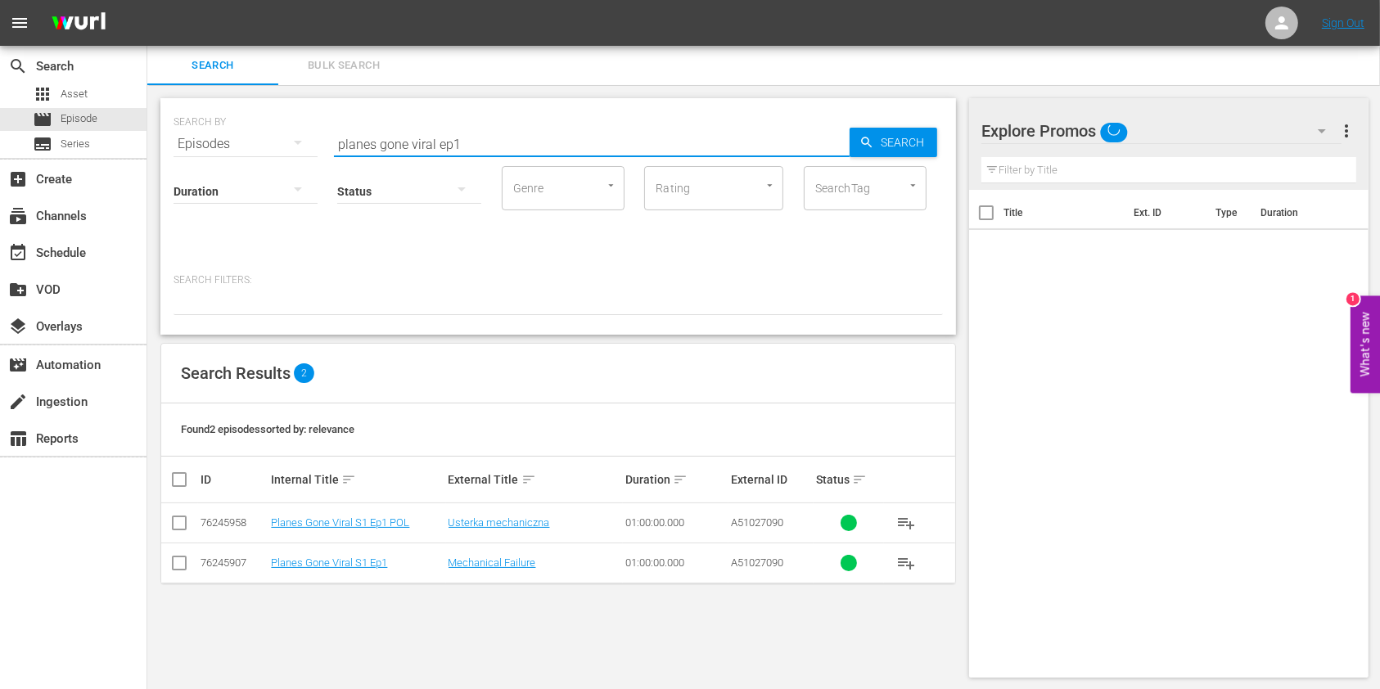
drag, startPoint x: 507, startPoint y: 142, endPoint x: 407, endPoint y: 16, distance: 160.7
click at [229, 147] on div "SEARCH BY Search By Episodes Search ID, Title, Description, Keywords, or Catego…" at bounding box center [558, 134] width 769 height 59
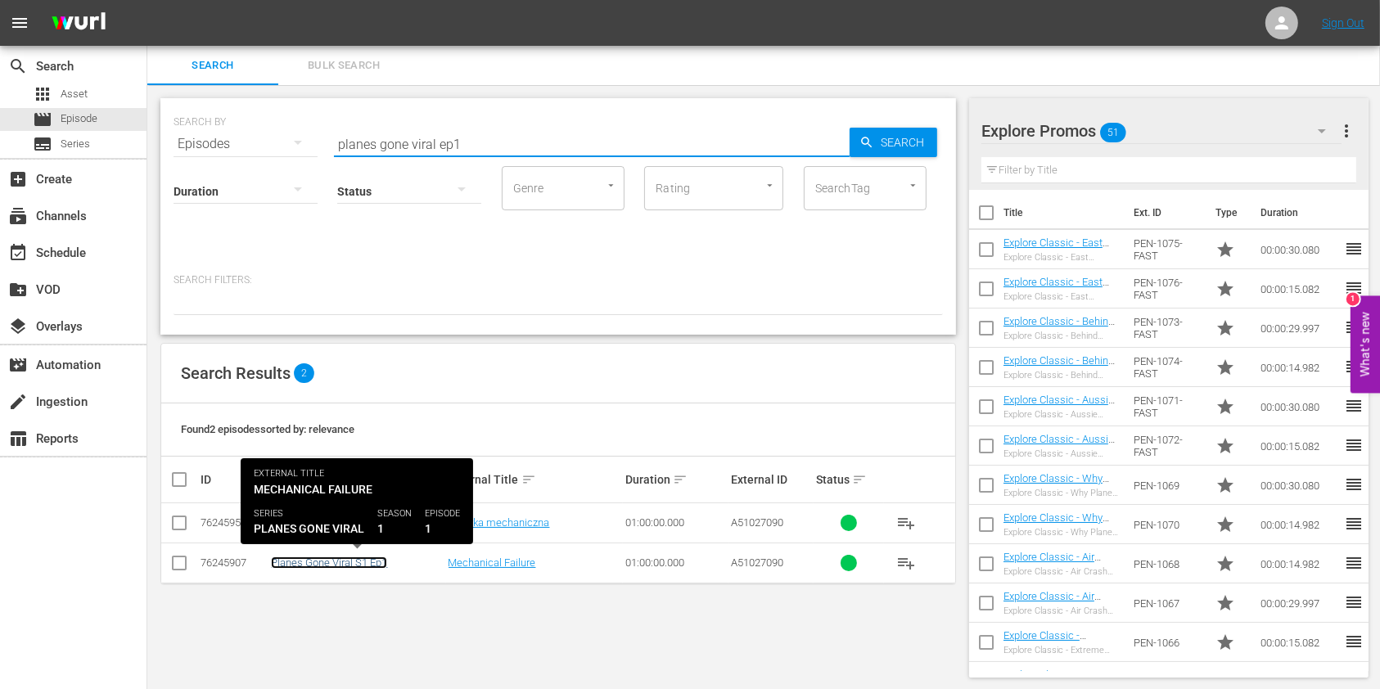
click at [385, 562] on link "Planes Gone Viral S1 Ep1" at bounding box center [329, 563] width 116 height 12
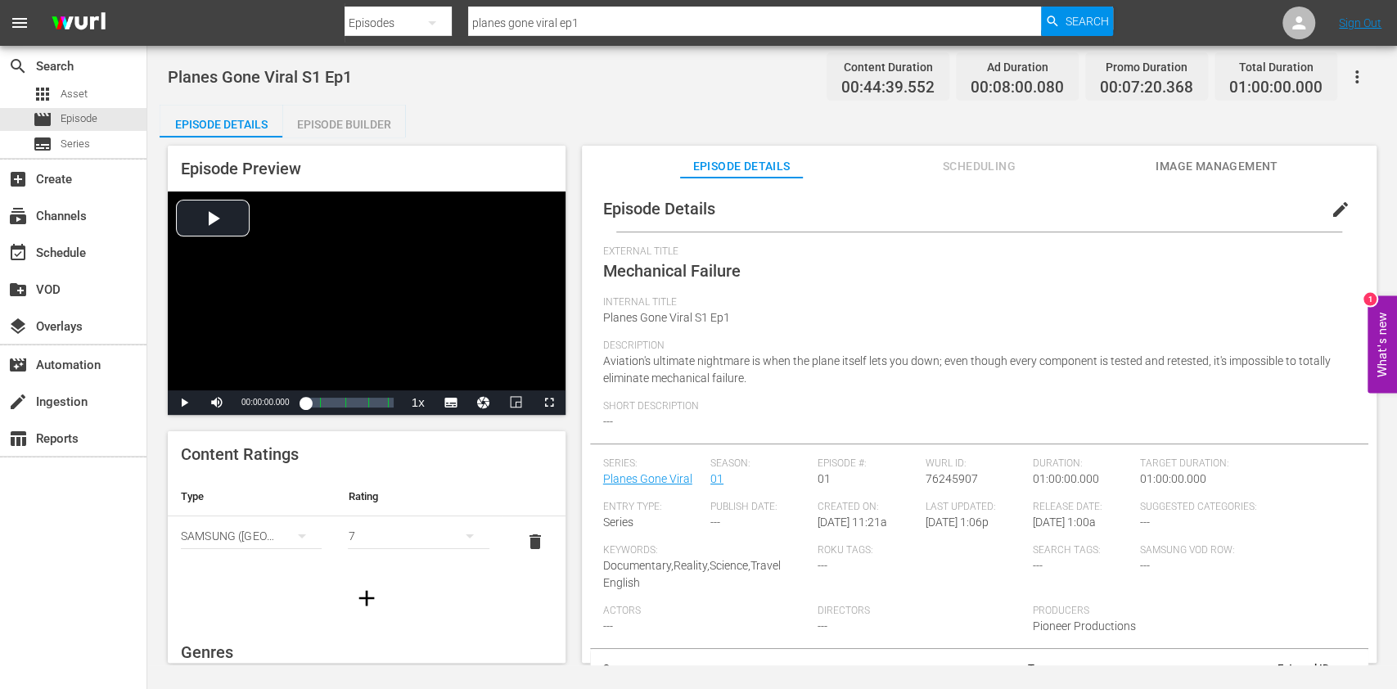
click at [370, 135] on div "Episode Builder" at bounding box center [343, 124] width 123 height 39
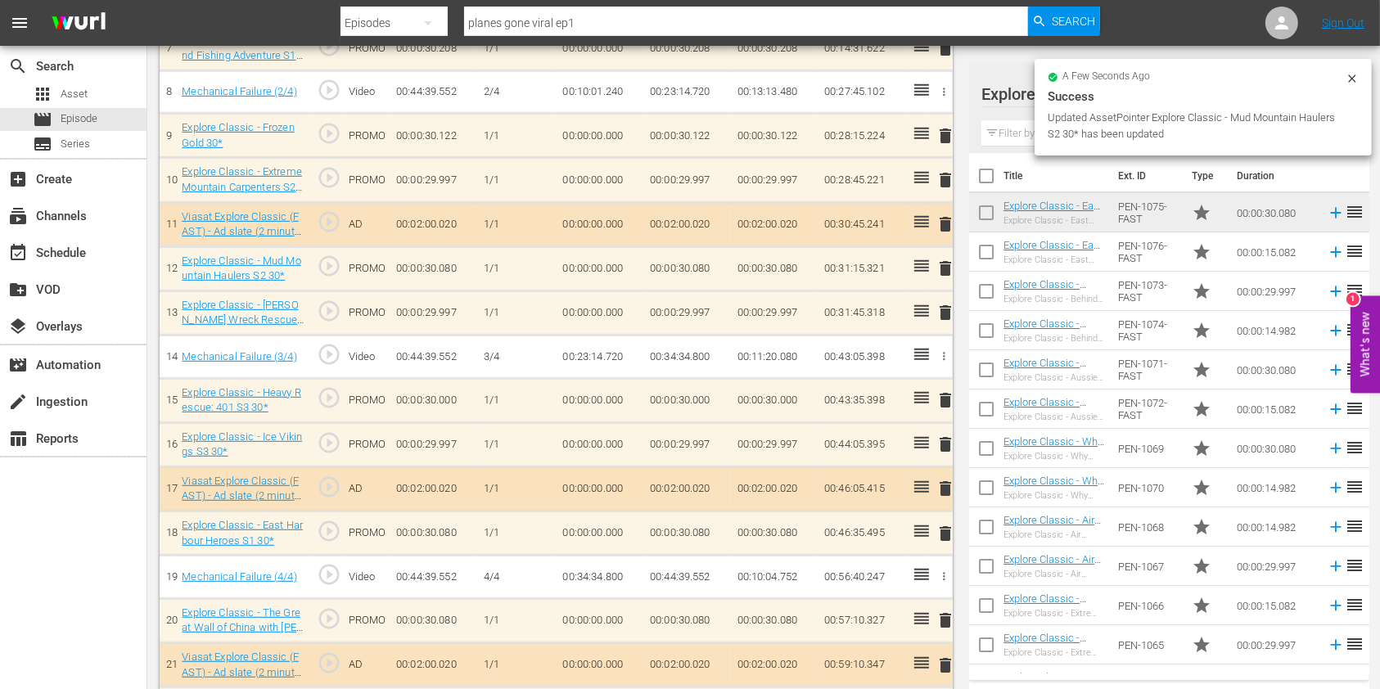
scroll to position [872, 0]
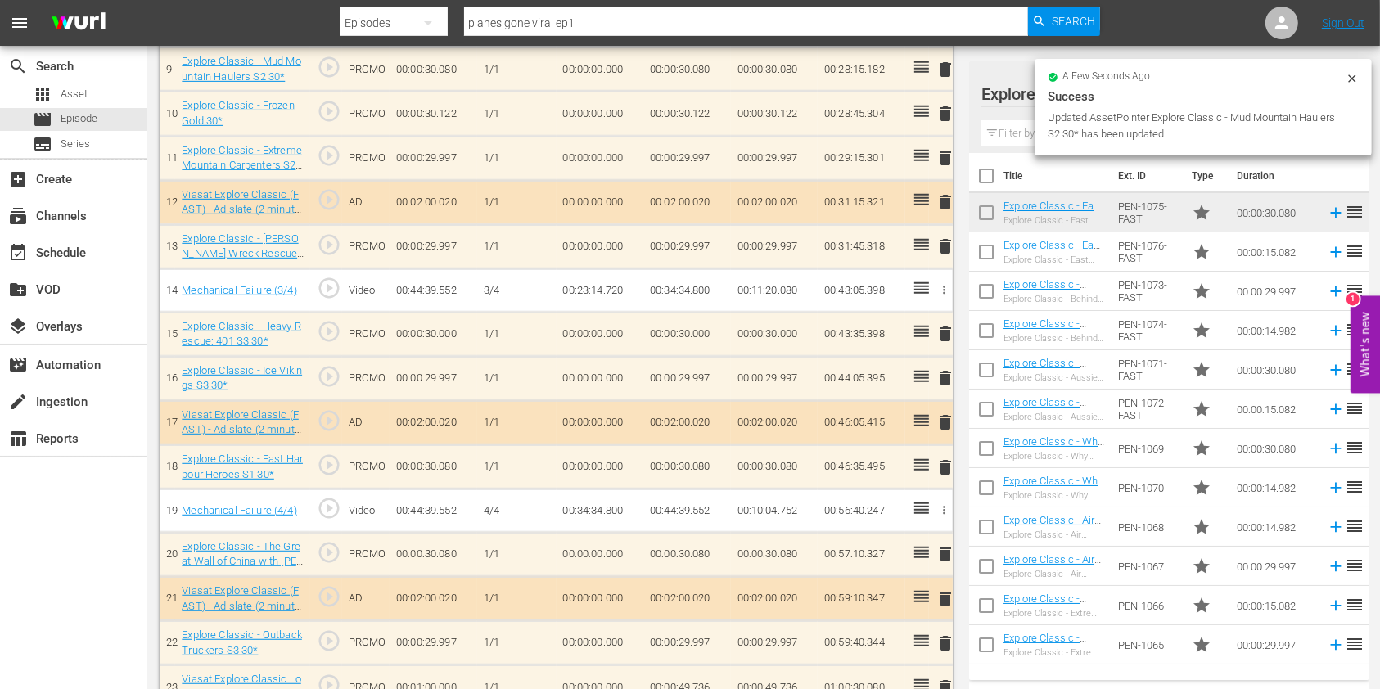
click at [940, 324] on span "delete" at bounding box center [945, 334] width 20 height 20
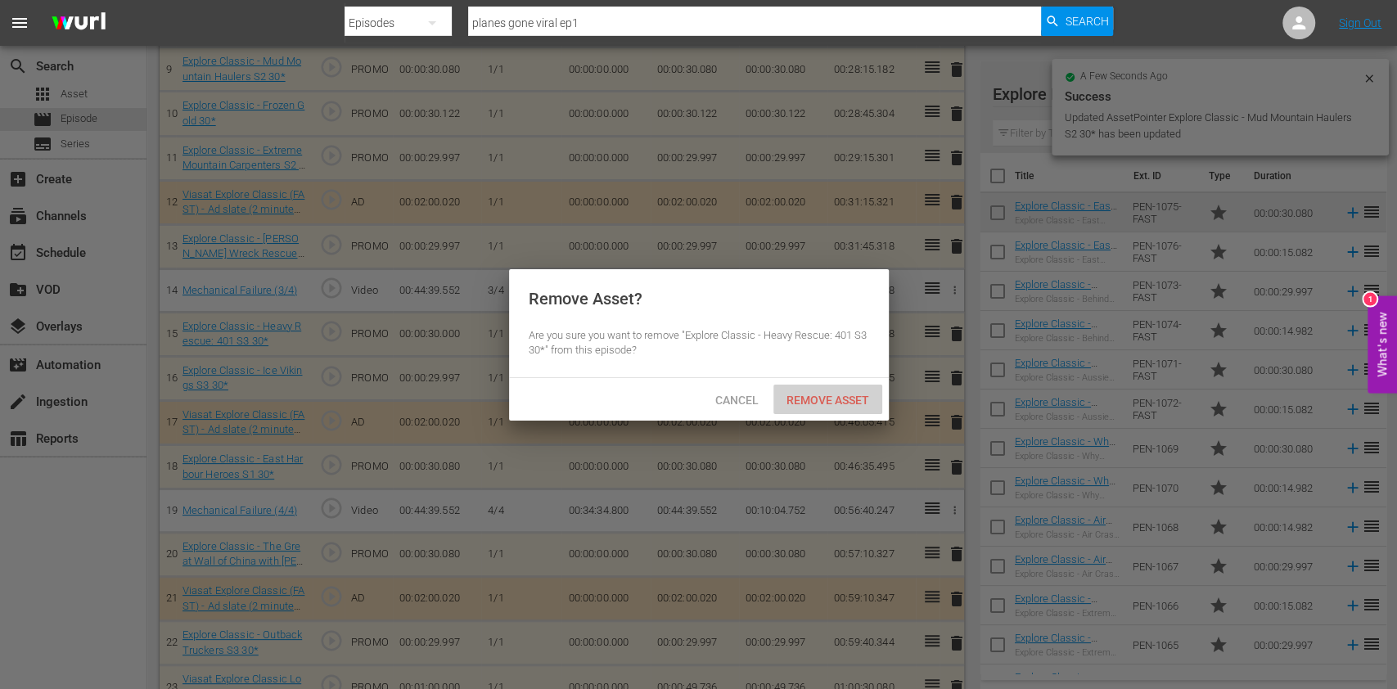
click at [858, 394] on span "Remove Asset" at bounding box center [827, 400] width 109 height 13
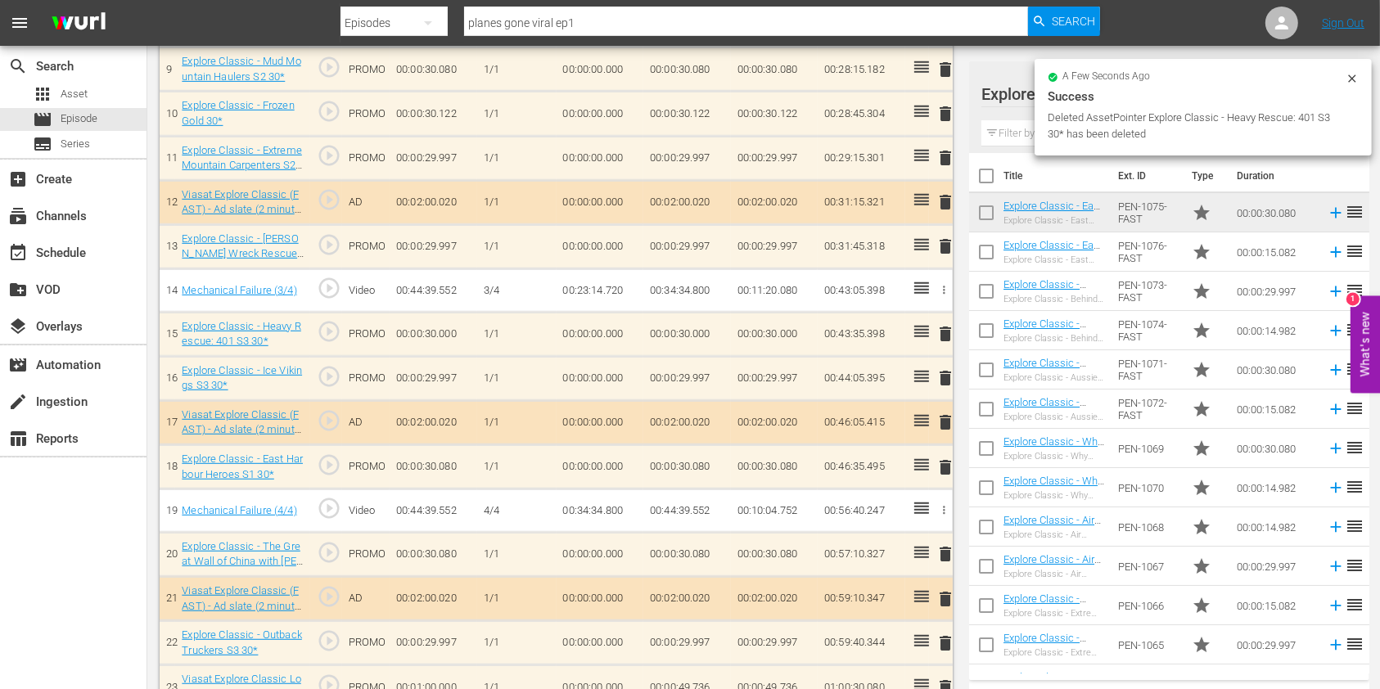
scroll to position [857, 0]
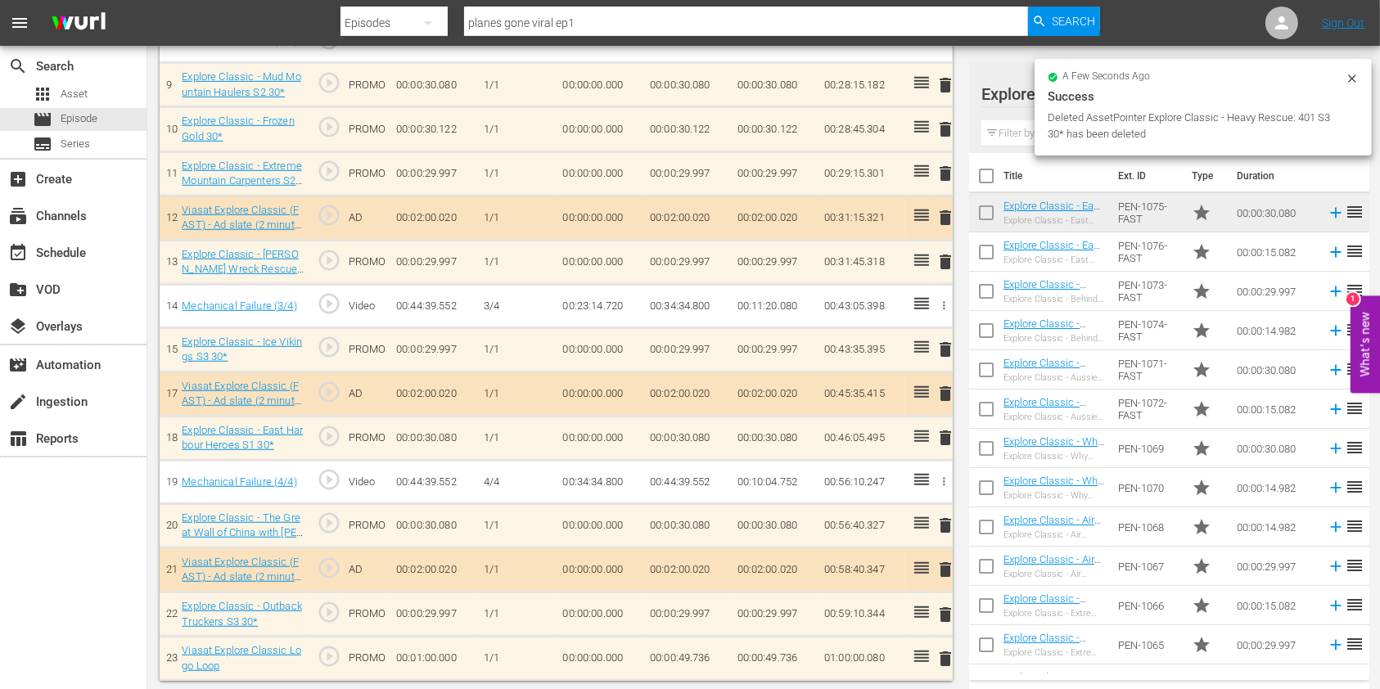
click at [944, 441] on span "delete" at bounding box center [945, 438] width 20 height 20
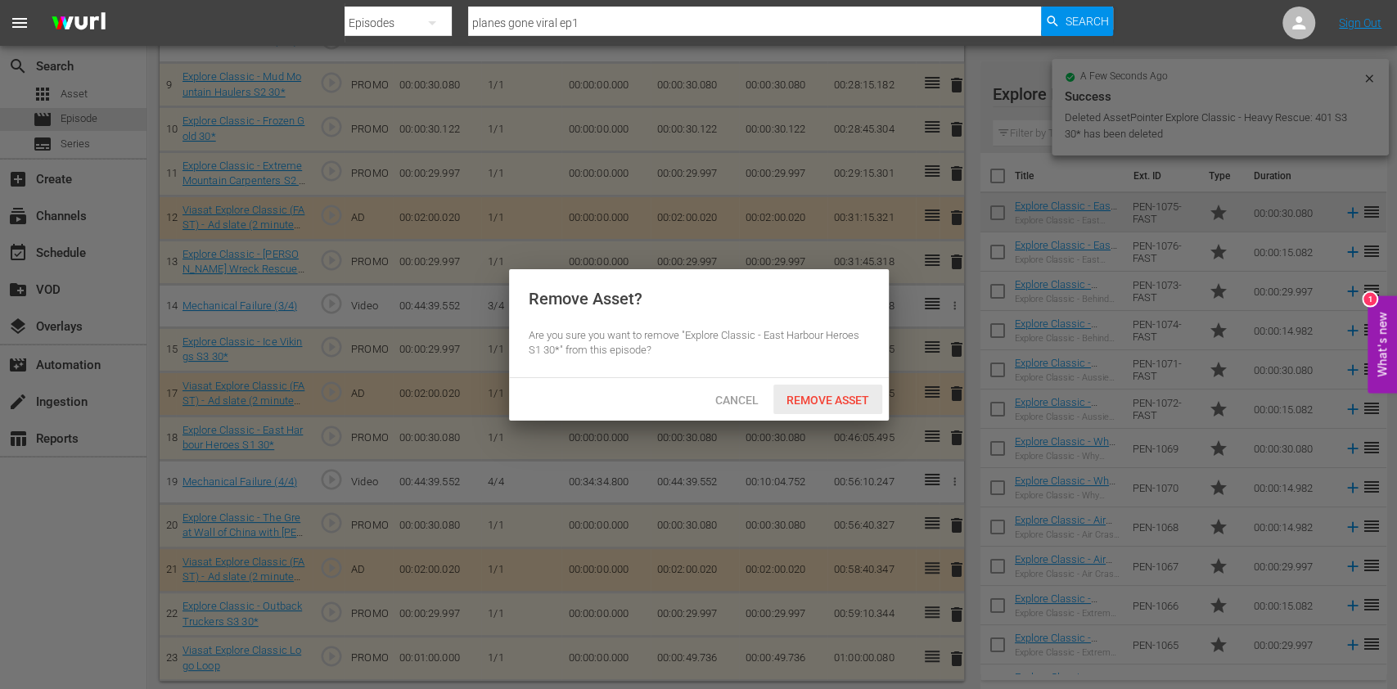
click at [845, 403] on span "Remove Asset" at bounding box center [827, 400] width 109 height 13
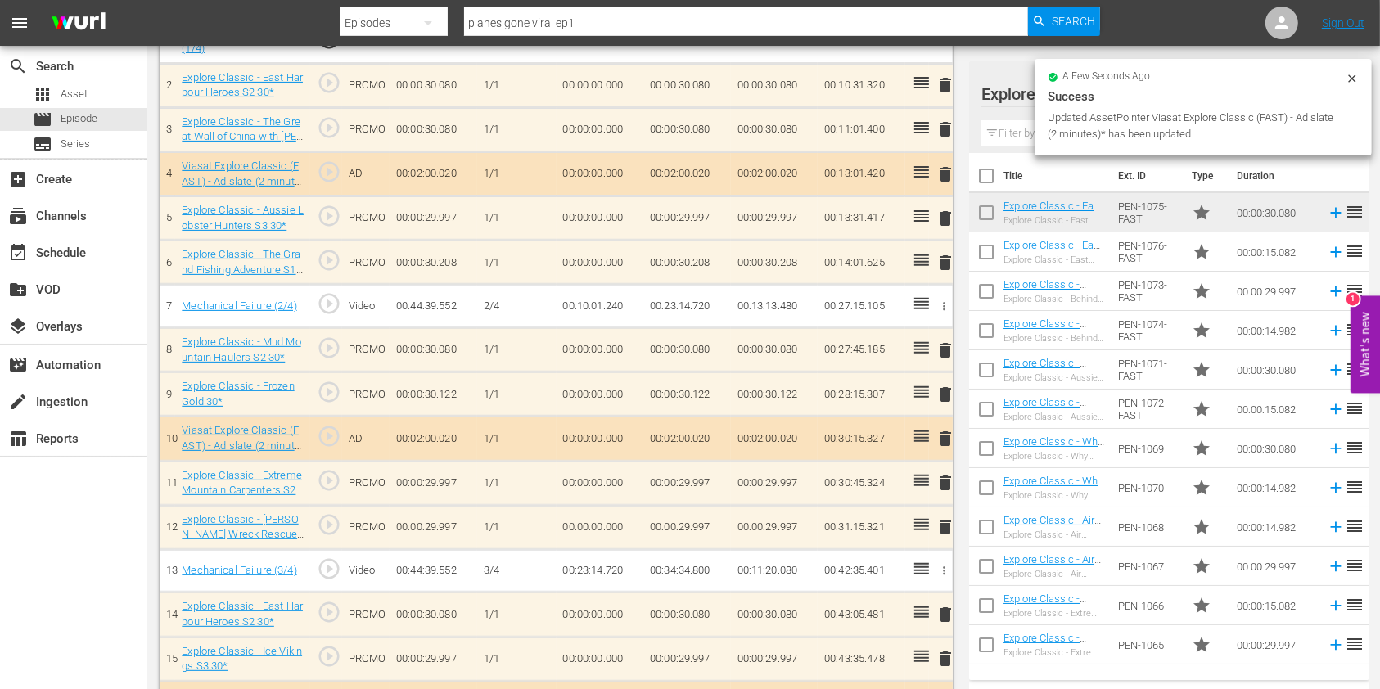
scroll to position [532, 0]
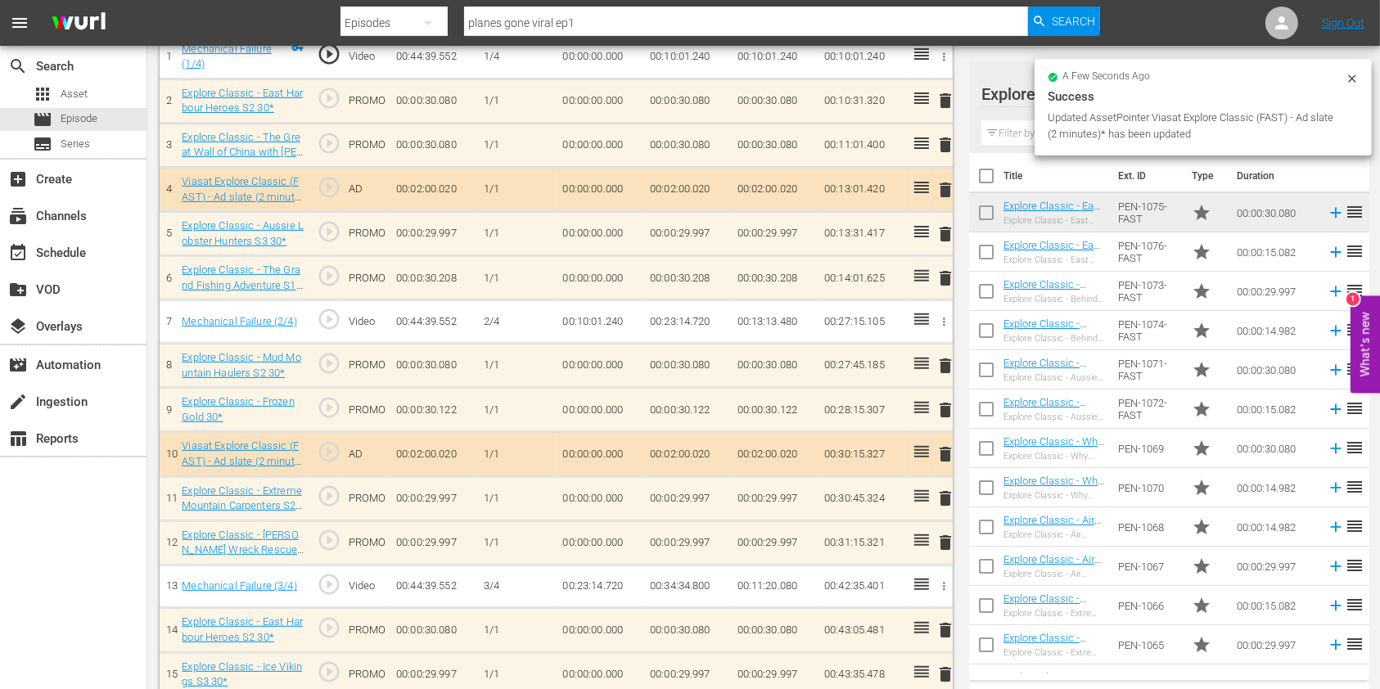
click at [1350, 75] on icon at bounding box center [1351, 78] width 13 height 13
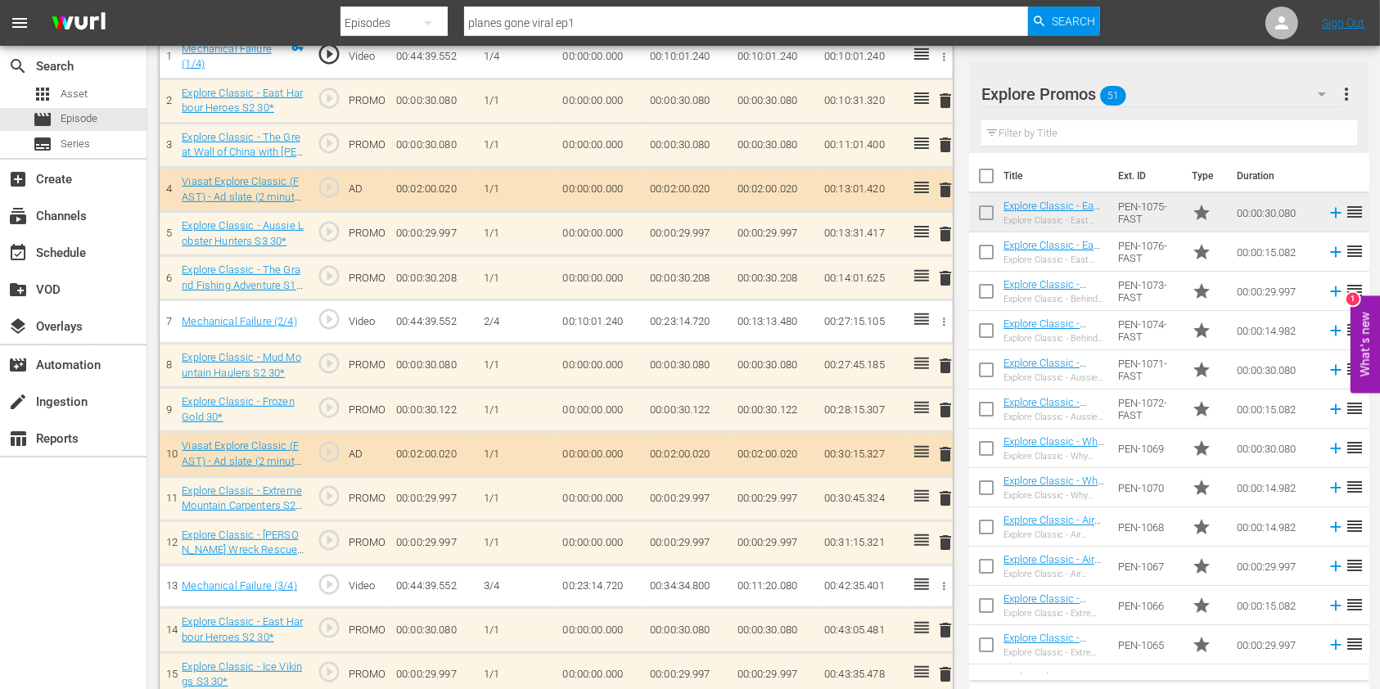
click at [1043, 124] on input "text" at bounding box center [1169, 133] width 376 height 26
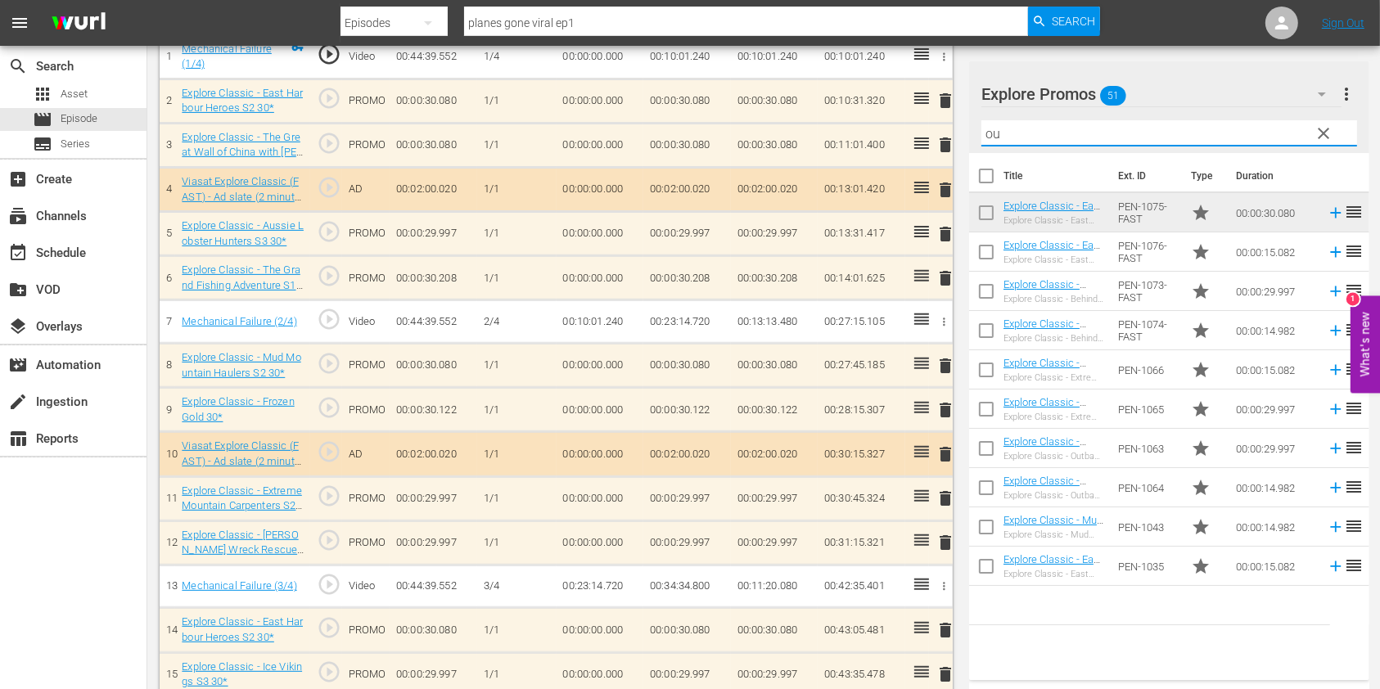
type input "o"
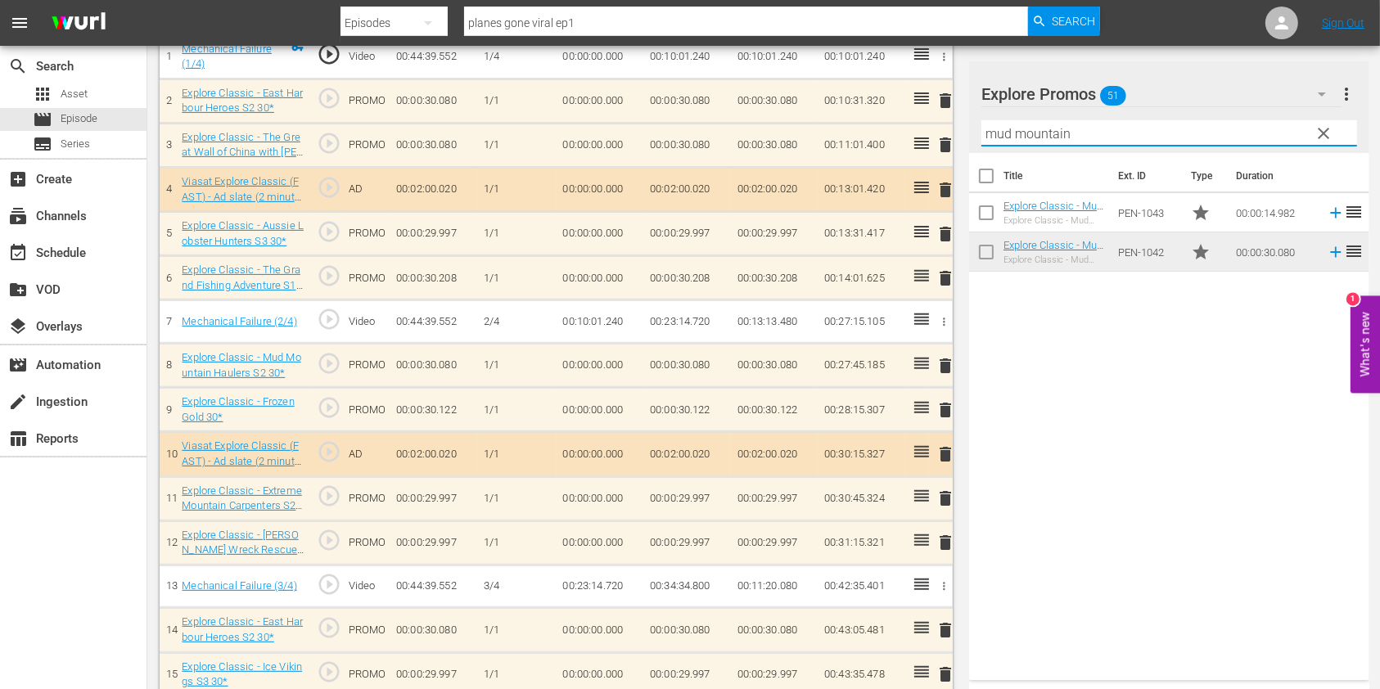
click at [1226, 465] on div "Title Ext. ID Type Duration Explore Classic - Mud Mountain Haulers S2 15* Explo…" at bounding box center [1169, 413] width 400 height 521
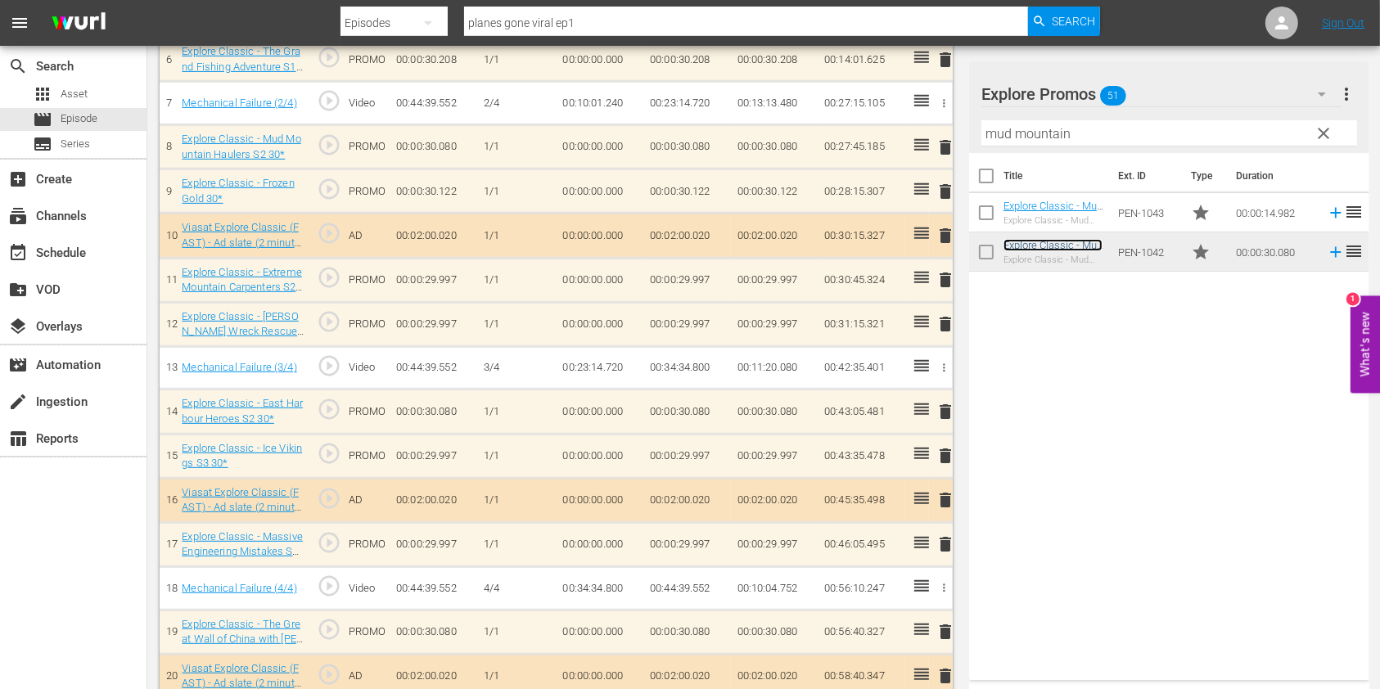
scroll to position [857, 0]
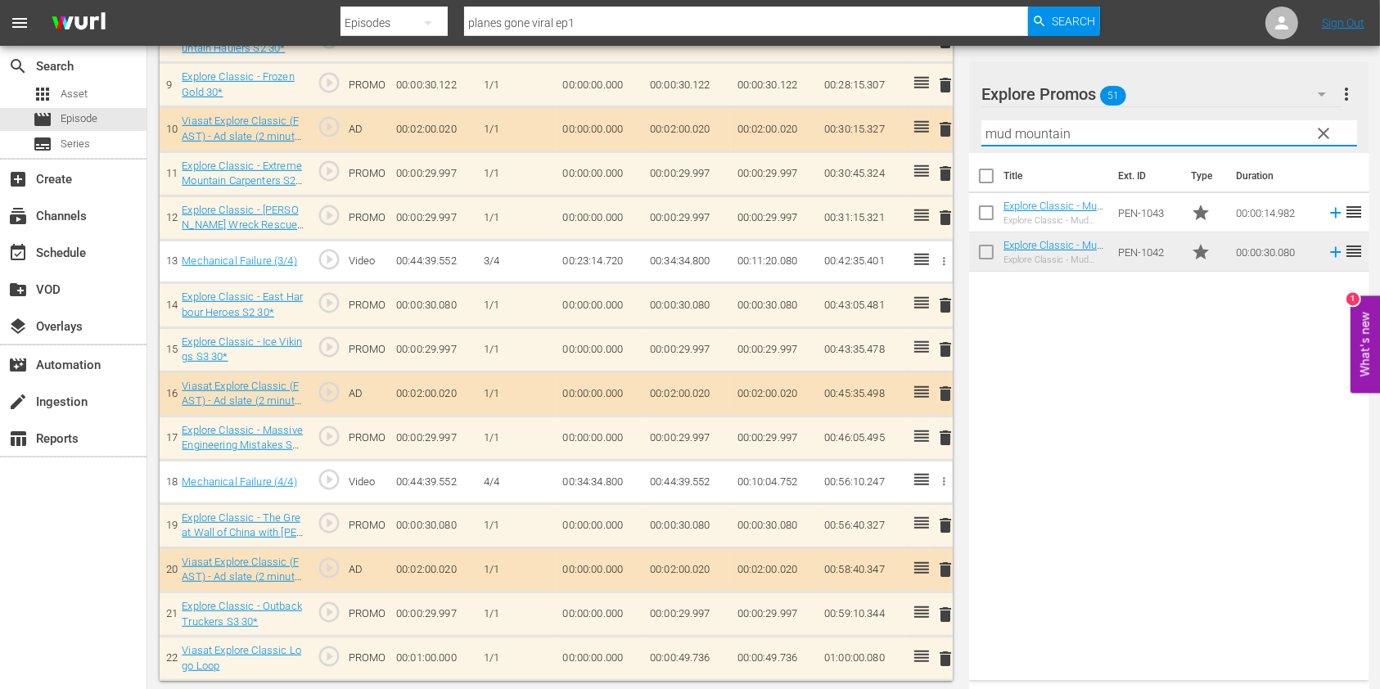
drag, startPoint x: 1098, startPoint y: 133, endPoint x: 968, endPoint y: 129, distance: 130.2
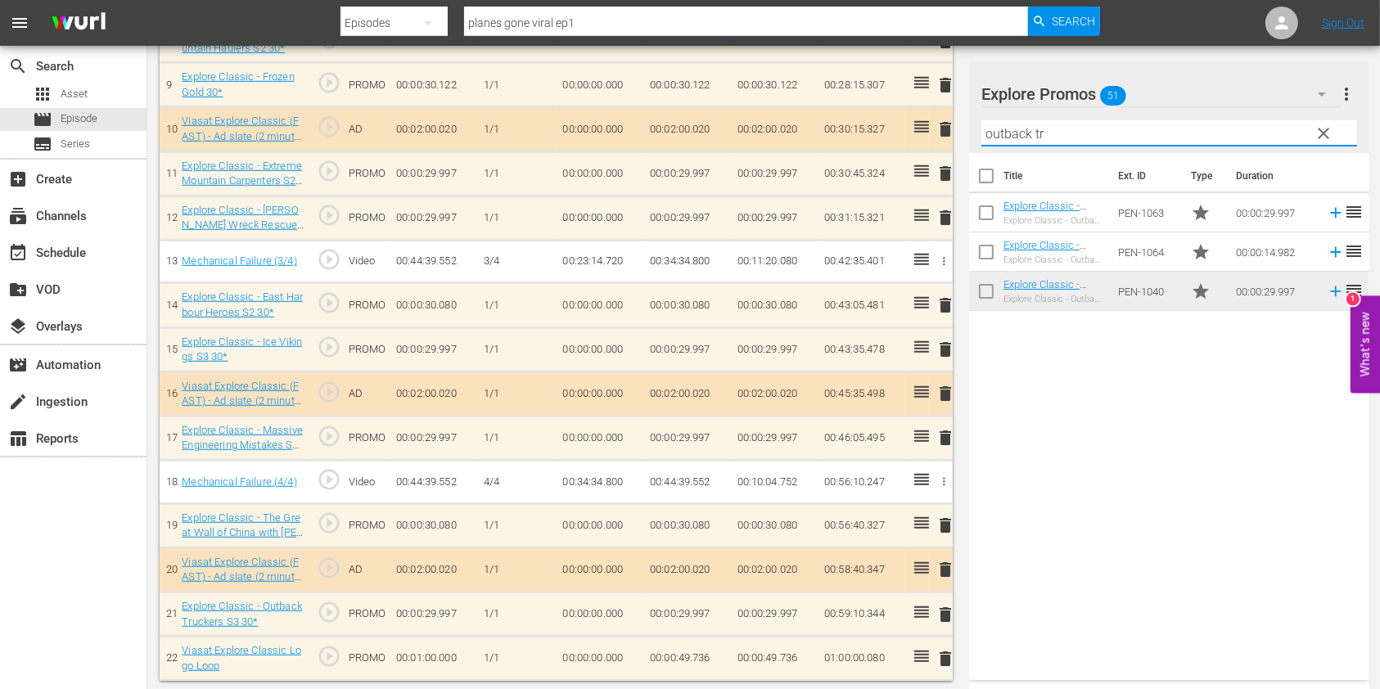
click at [1070, 465] on div "Title Ext. ID Type Duration Explore Classic - Outback Truckers S6 30* Explore C…" at bounding box center [1169, 413] width 400 height 521
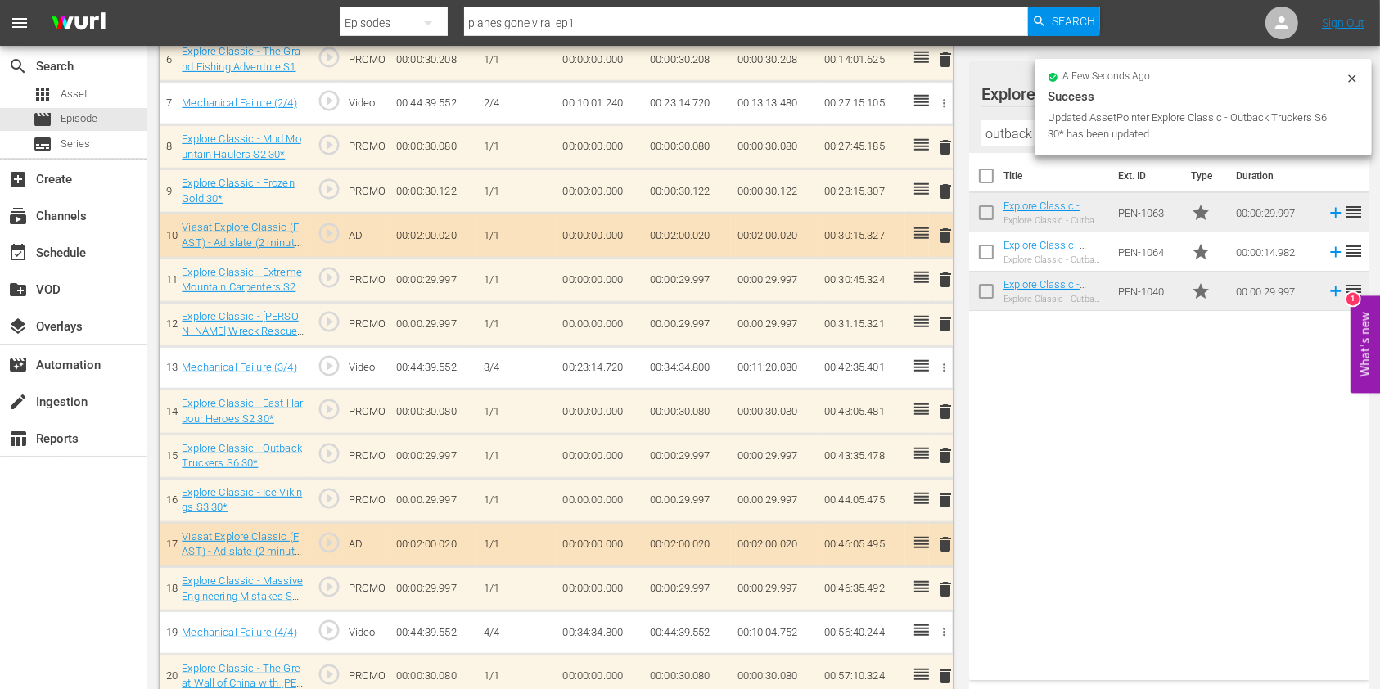
scroll to position [747, 0]
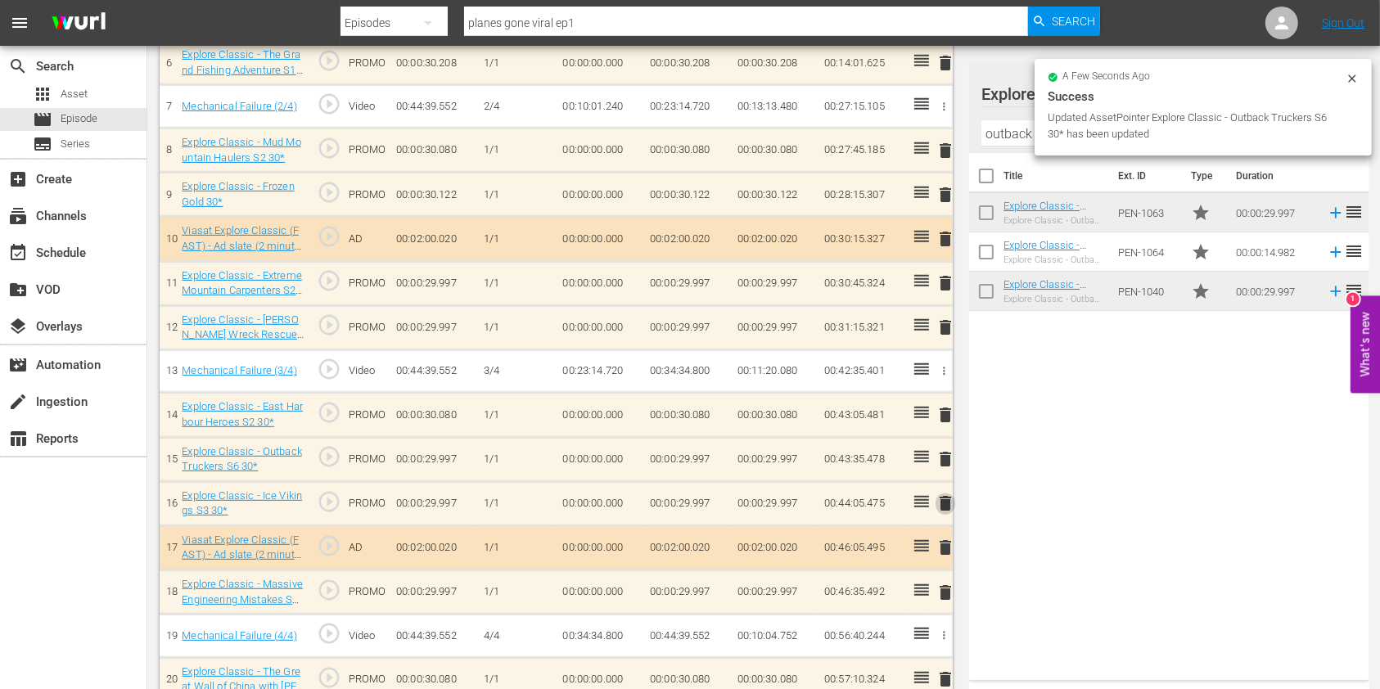
click at [949, 496] on span "delete" at bounding box center [945, 504] width 20 height 20
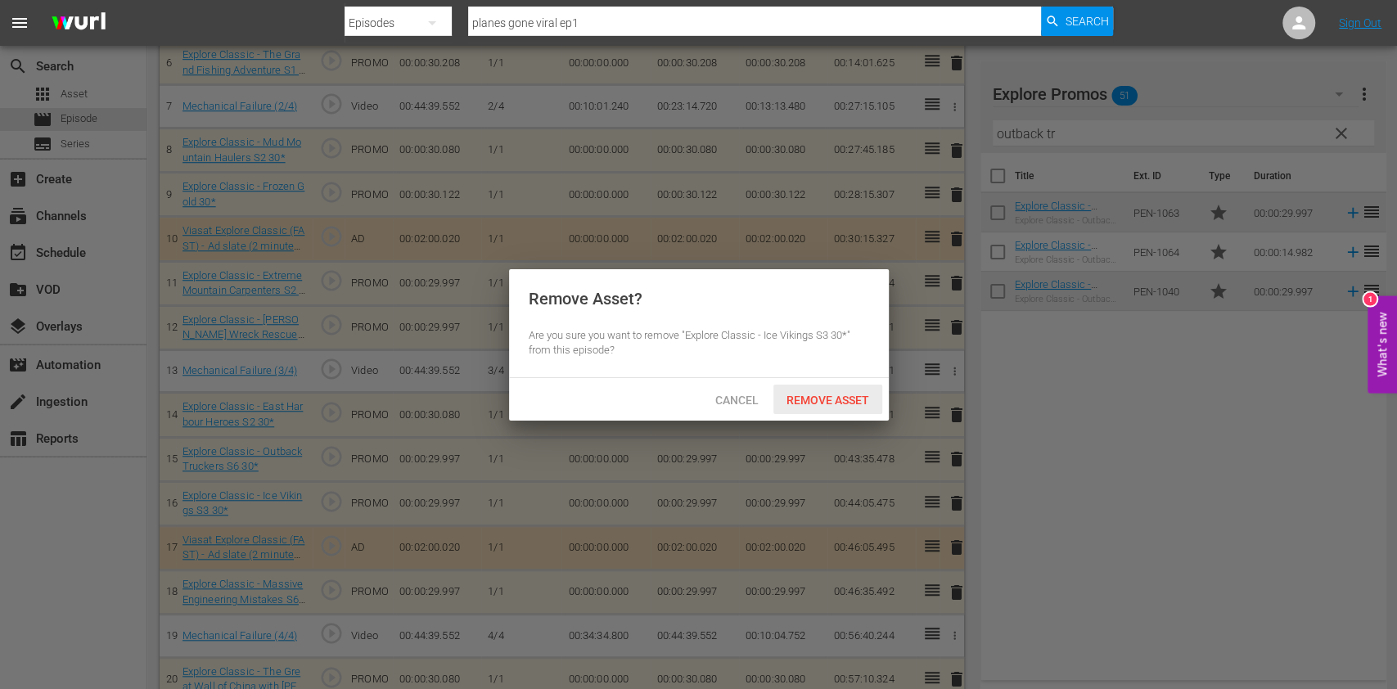
click at [837, 390] on div "Remove Asset" at bounding box center [827, 400] width 109 height 30
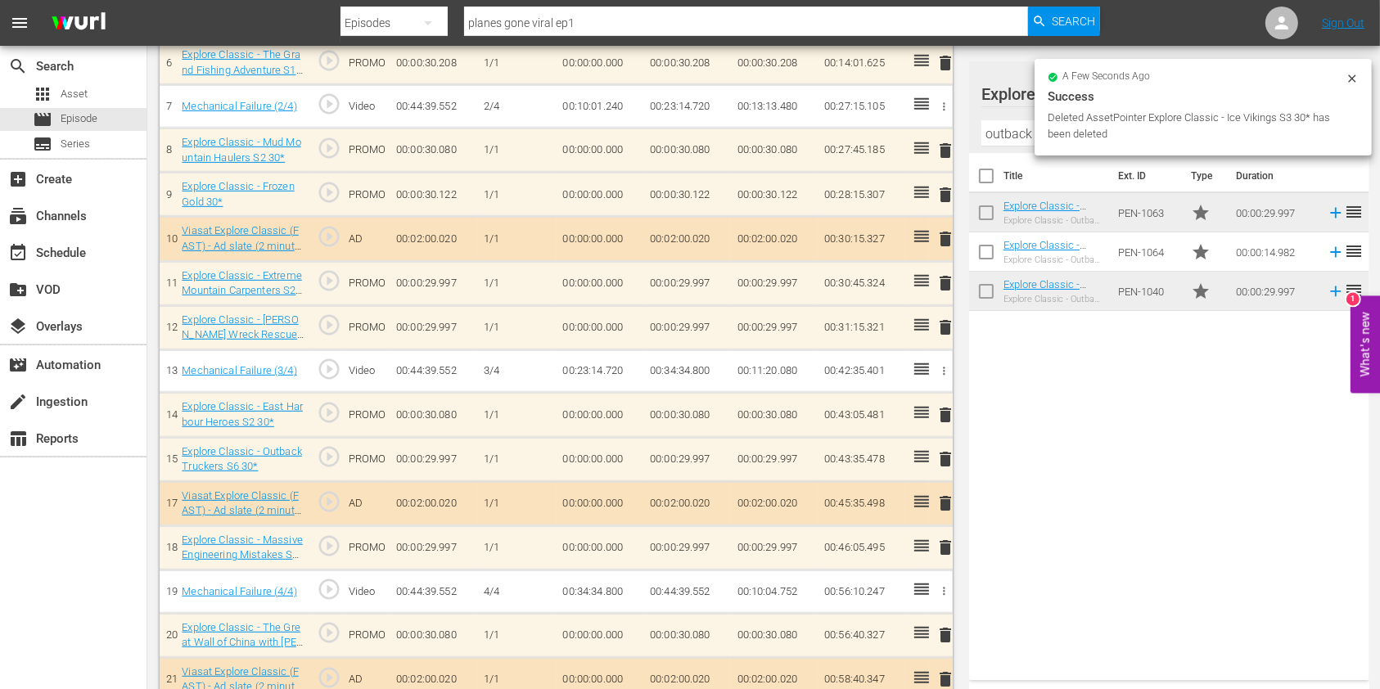
click at [935, 281] on span "delete" at bounding box center [945, 283] width 20 height 20
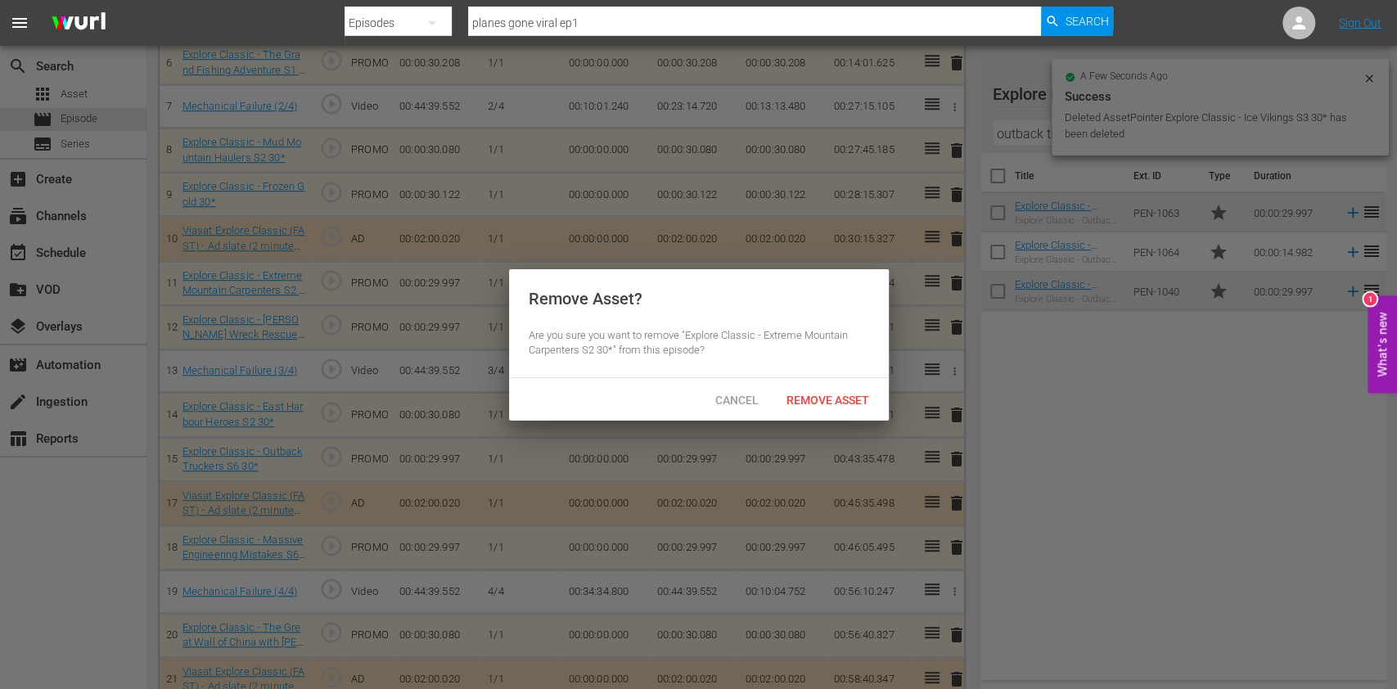
click at [841, 387] on div "Remove Asset" at bounding box center [827, 400] width 109 height 30
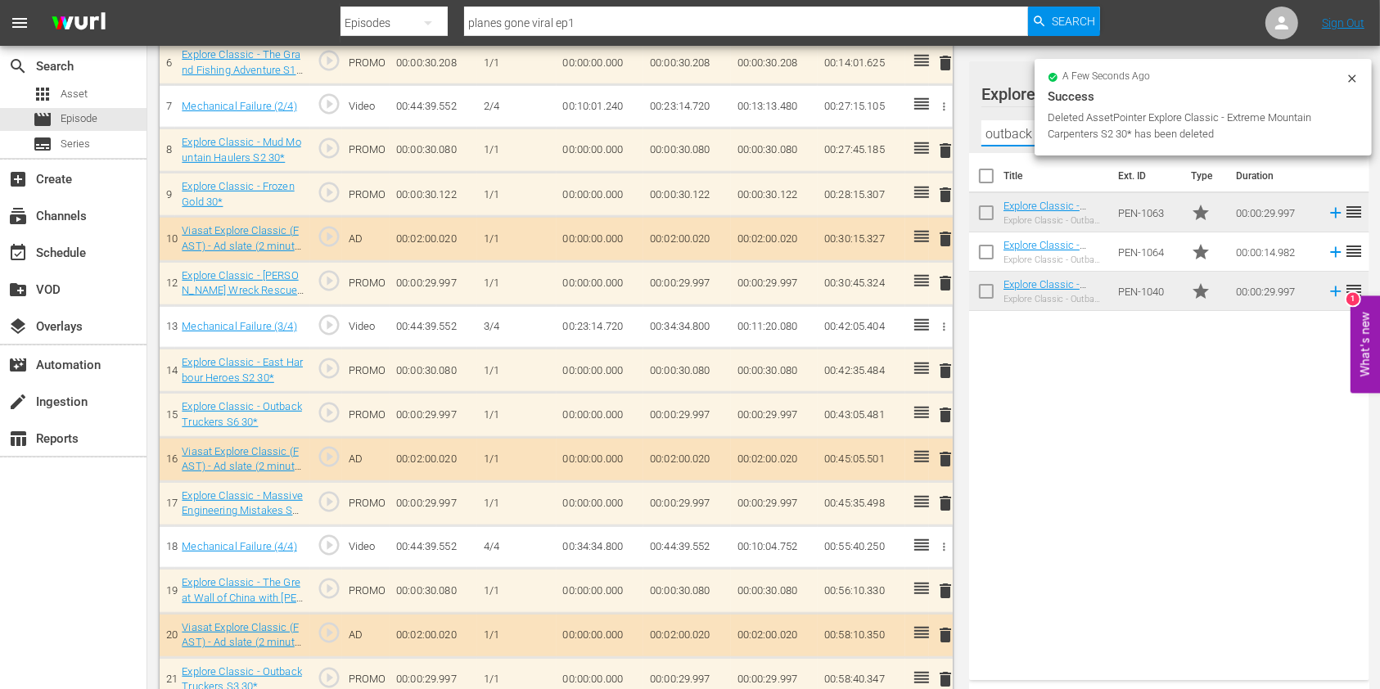
click at [1000, 128] on input "outback tr" at bounding box center [1169, 133] width 376 height 26
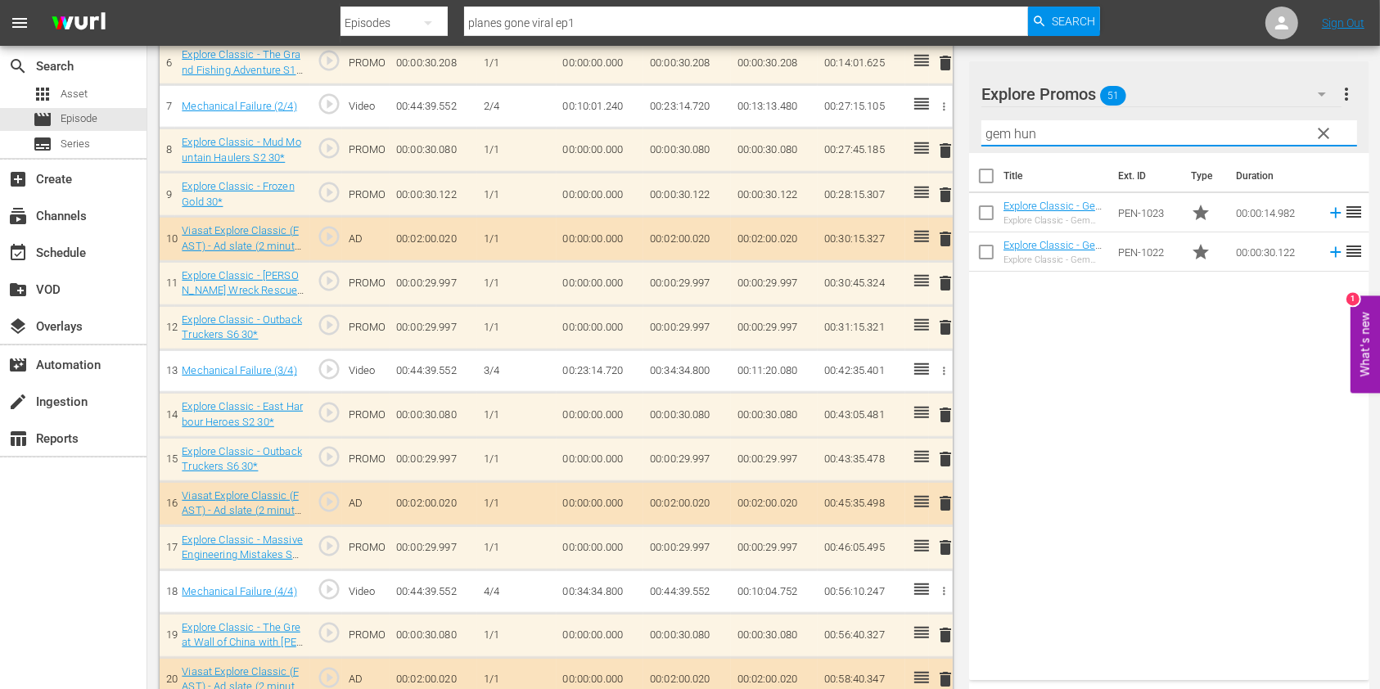
type input "gem hunt"
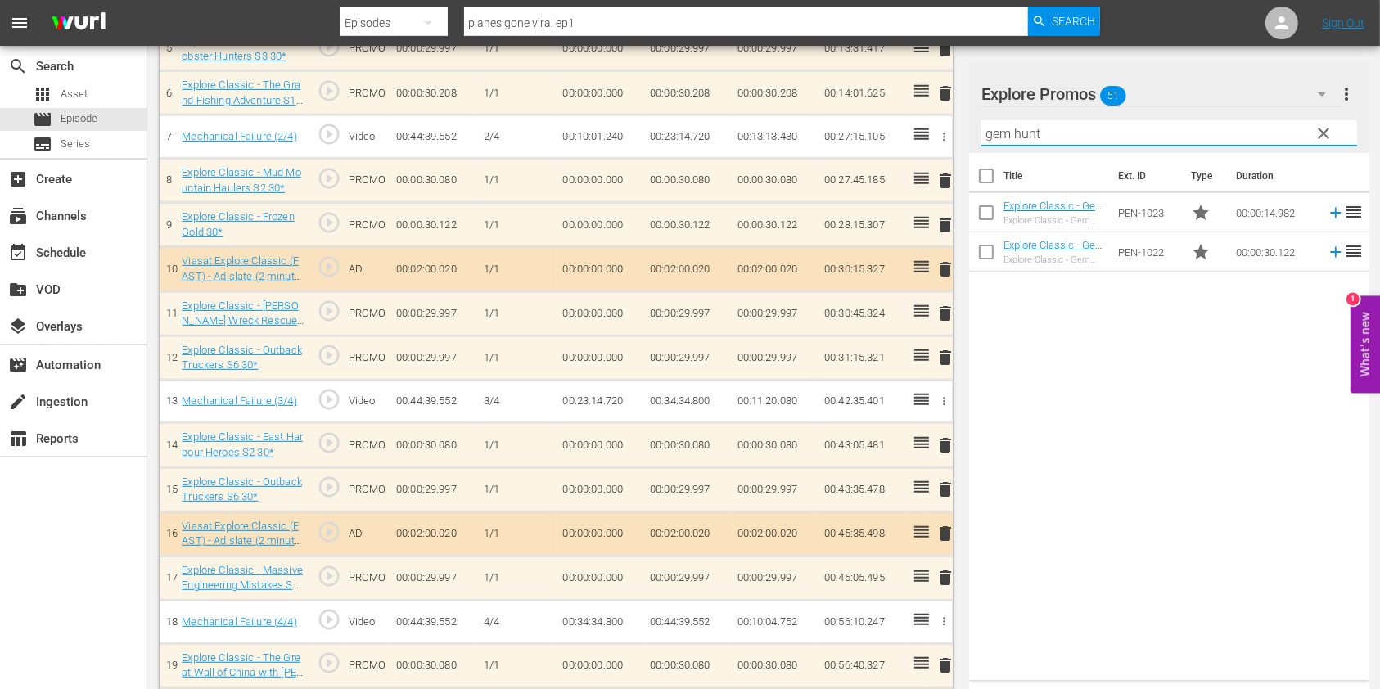
scroll to position [857, 0]
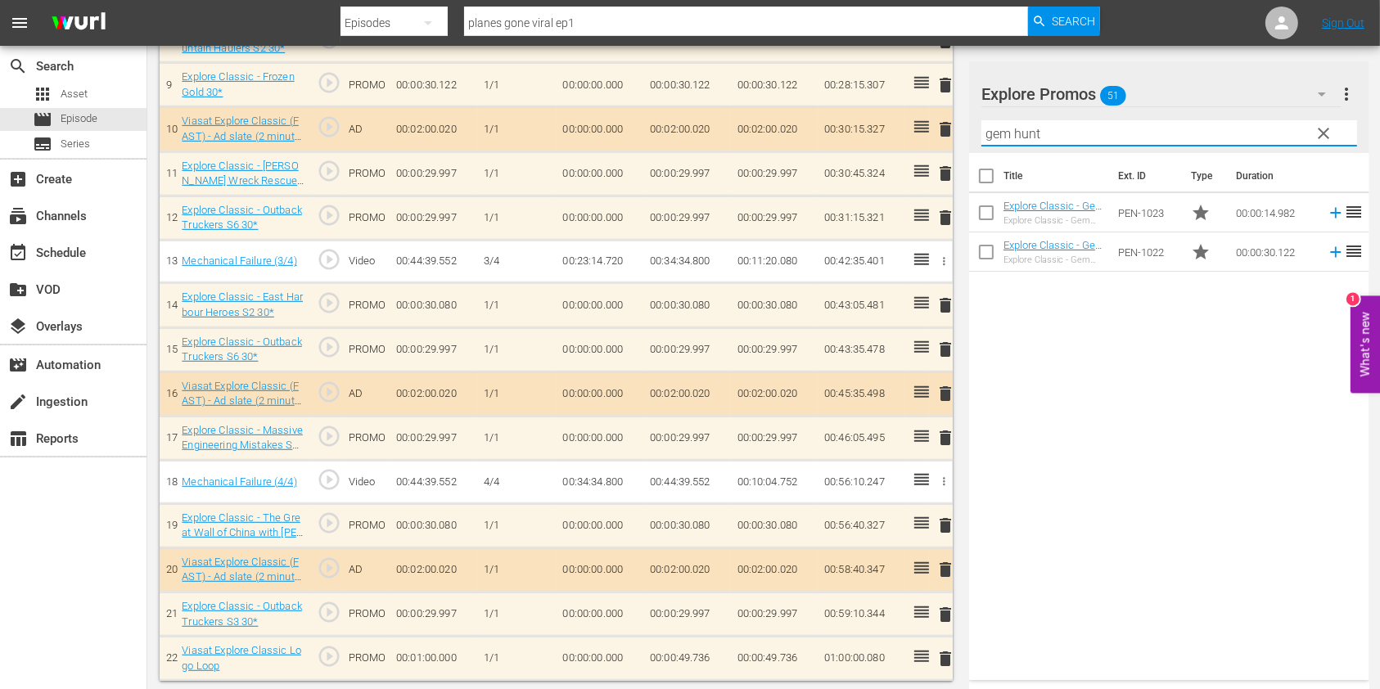
drag, startPoint x: 1062, startPoint y: 131, endPoint x: 890, endPoint y: 132, distance: 171.9
type input "timber titans"
click at [1148, 374] on div "Title Ext. ID Type Duration Explore Classic - Timber Titans 30* Explore Classic…" at bounding box center [1169, 413] width 400 height 521
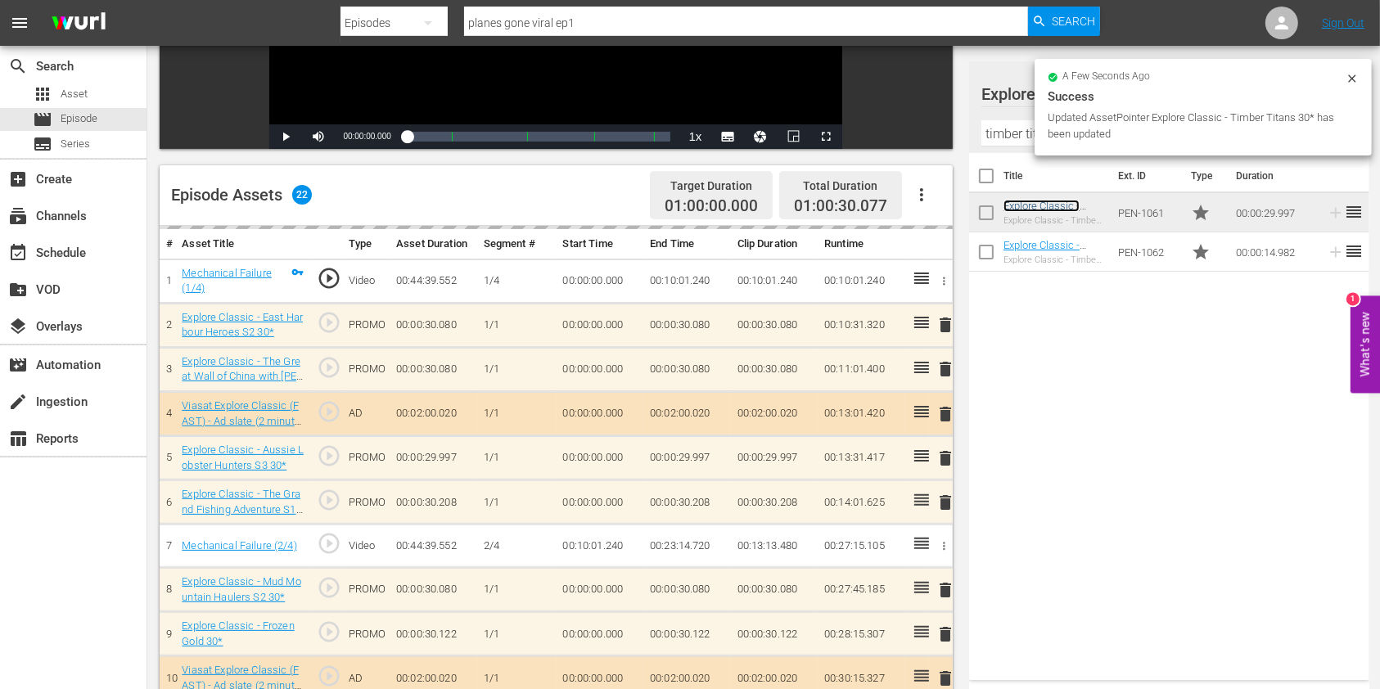
scroll to position [530, 0]
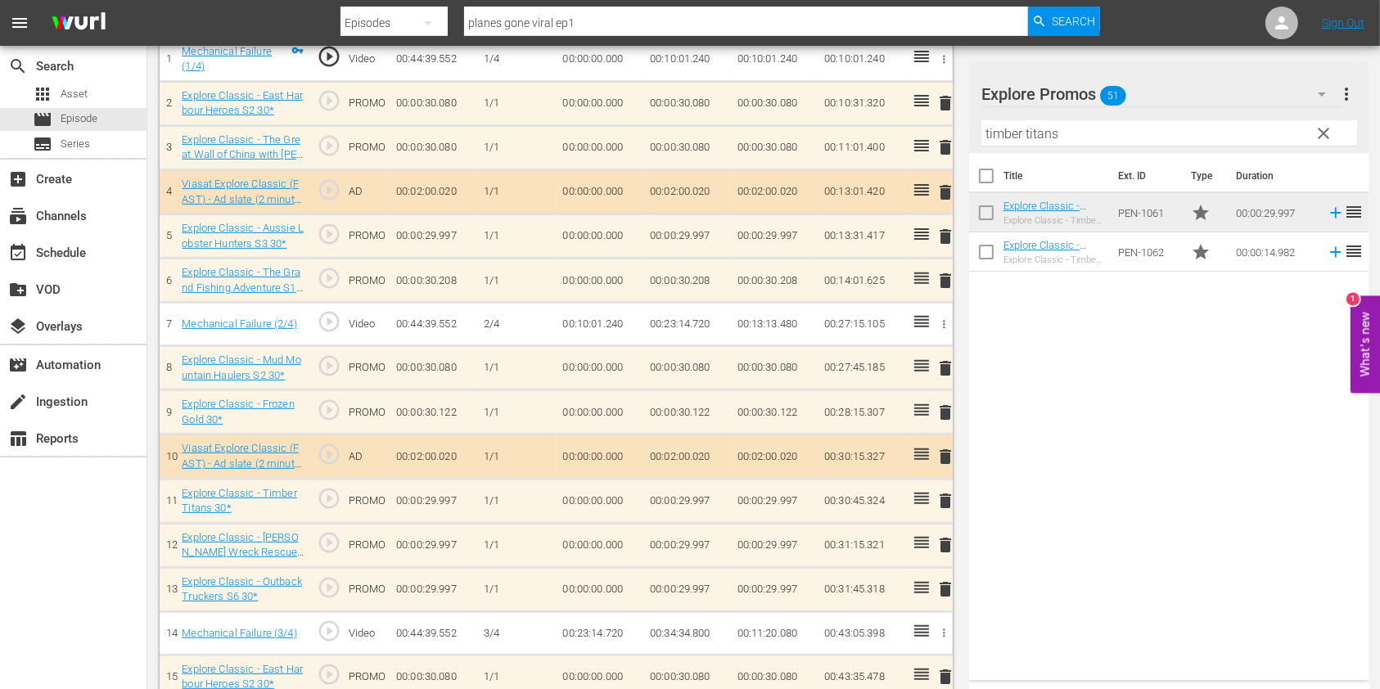
click at [943, 538] on span "delete" at bounding box center [945, 545] width 20 height 20
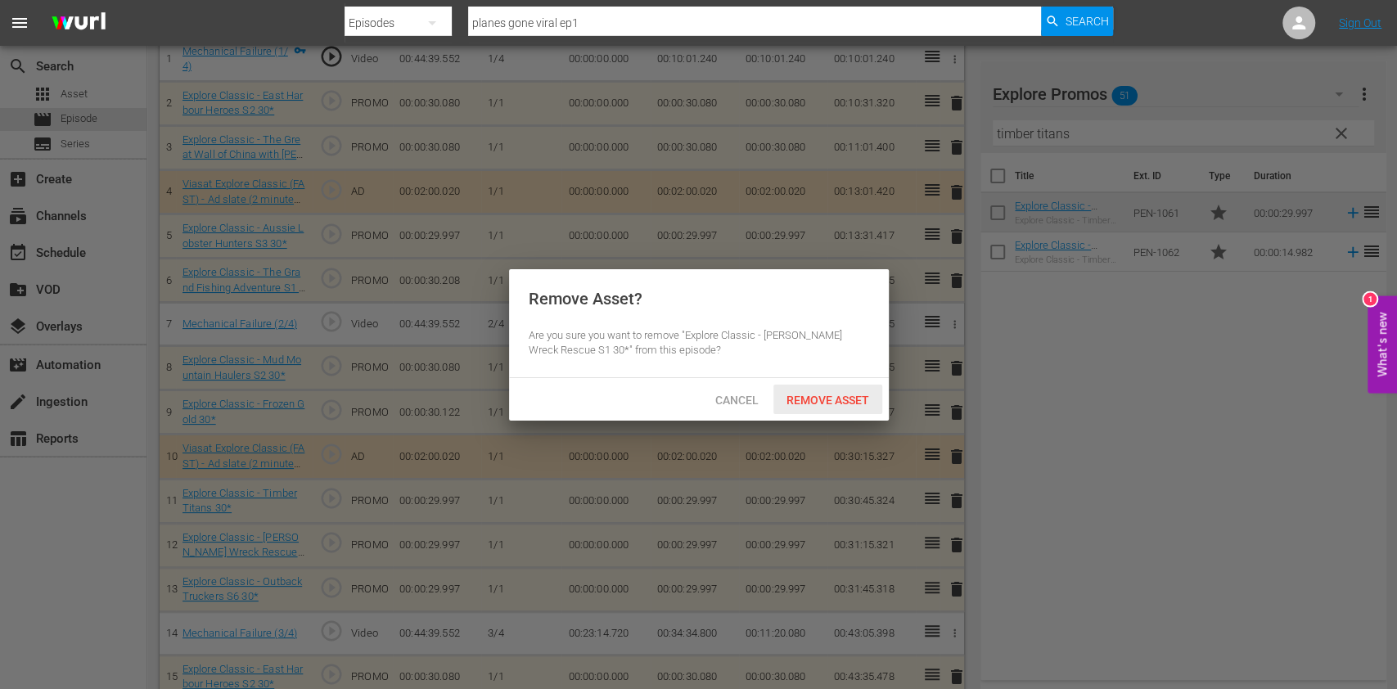
click at [840, 394] on span "Remove Asset" at bounding box center [827, 400] width 109 height 13
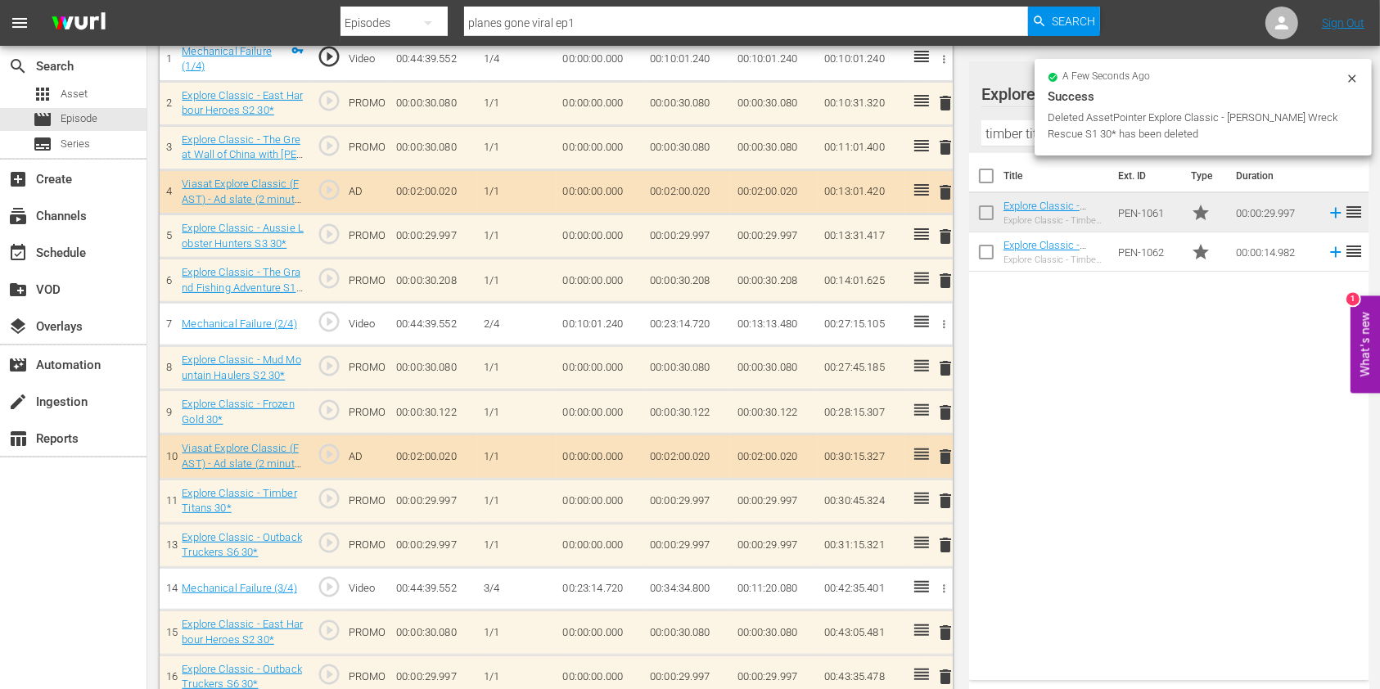
click at [995, 128] on input "timber titans" at bounding box center [1169, 133] width 376 height 26
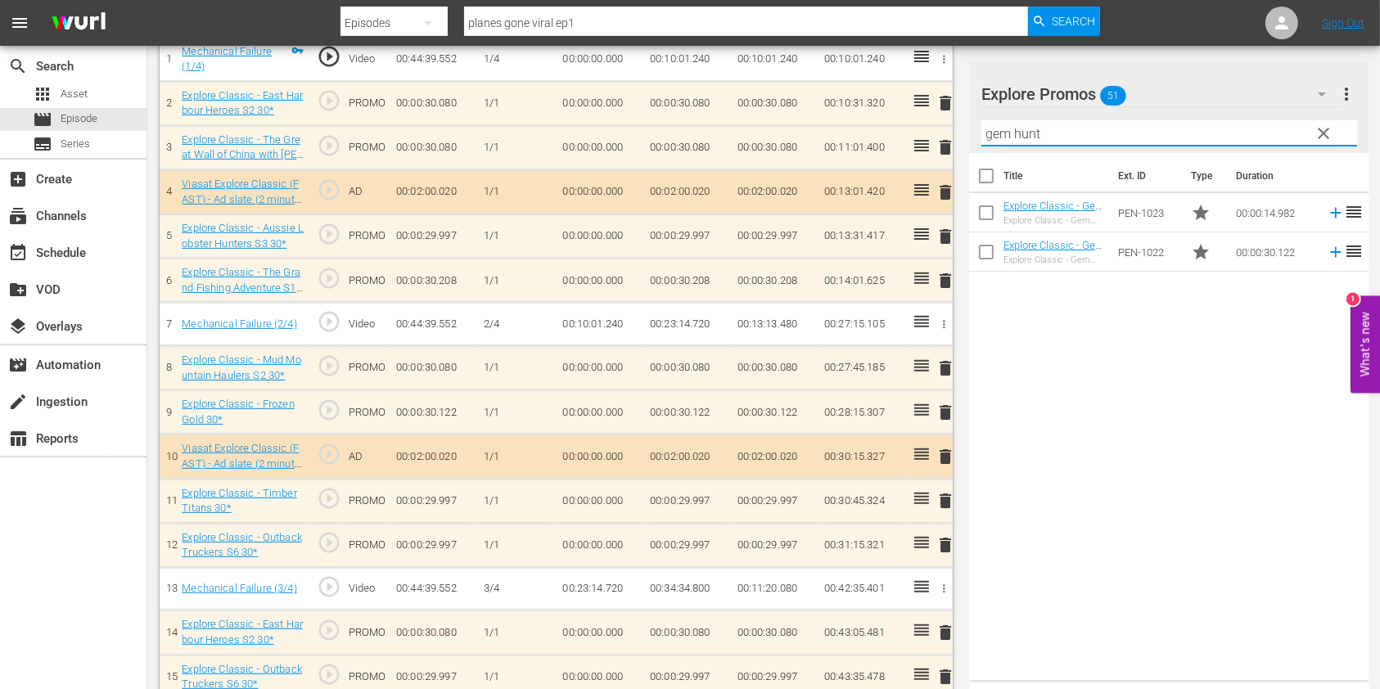
type input "gem hunt"
click at [1162, 503] on div "Title Ext. ID Type Duration Explore Classic - Gem Hunters Down Under S2 15* Exp…" at bounding box center [1169, 413] width 400 height 521
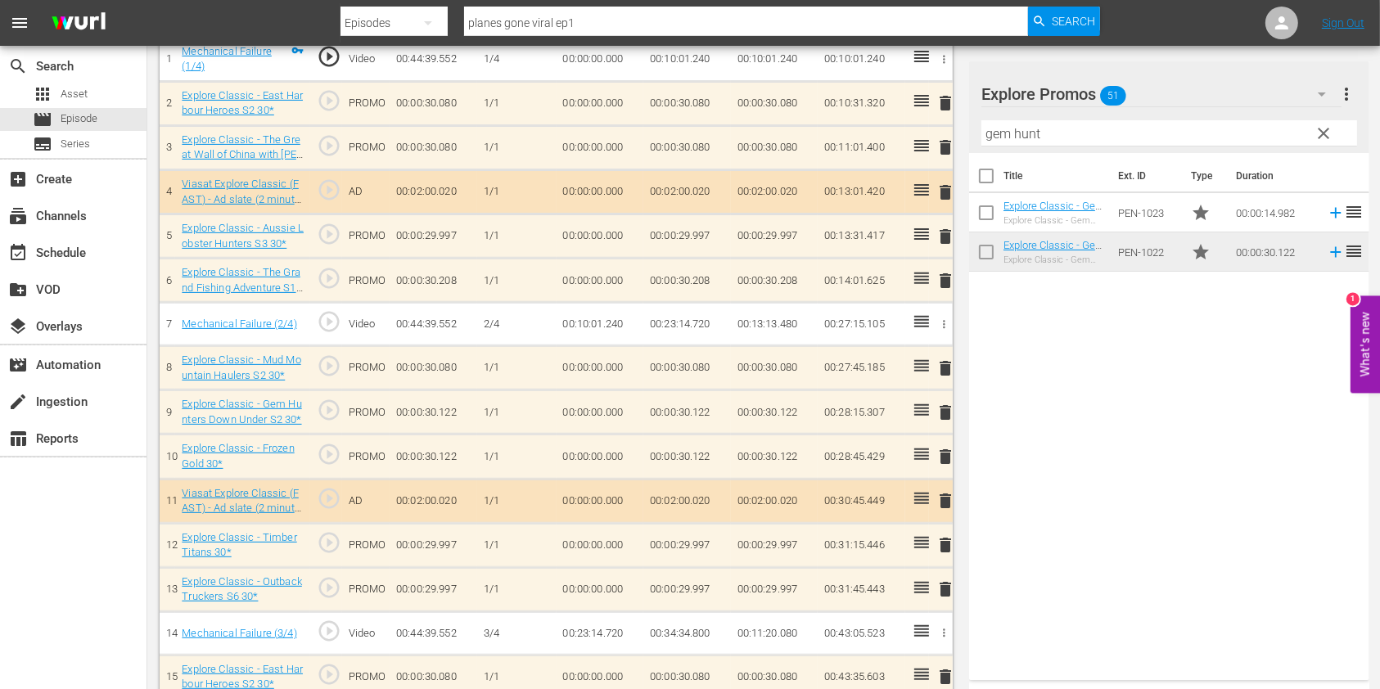
click at [946, 450] on span "delete" at bounding box center [945, 457] width 20 height 20
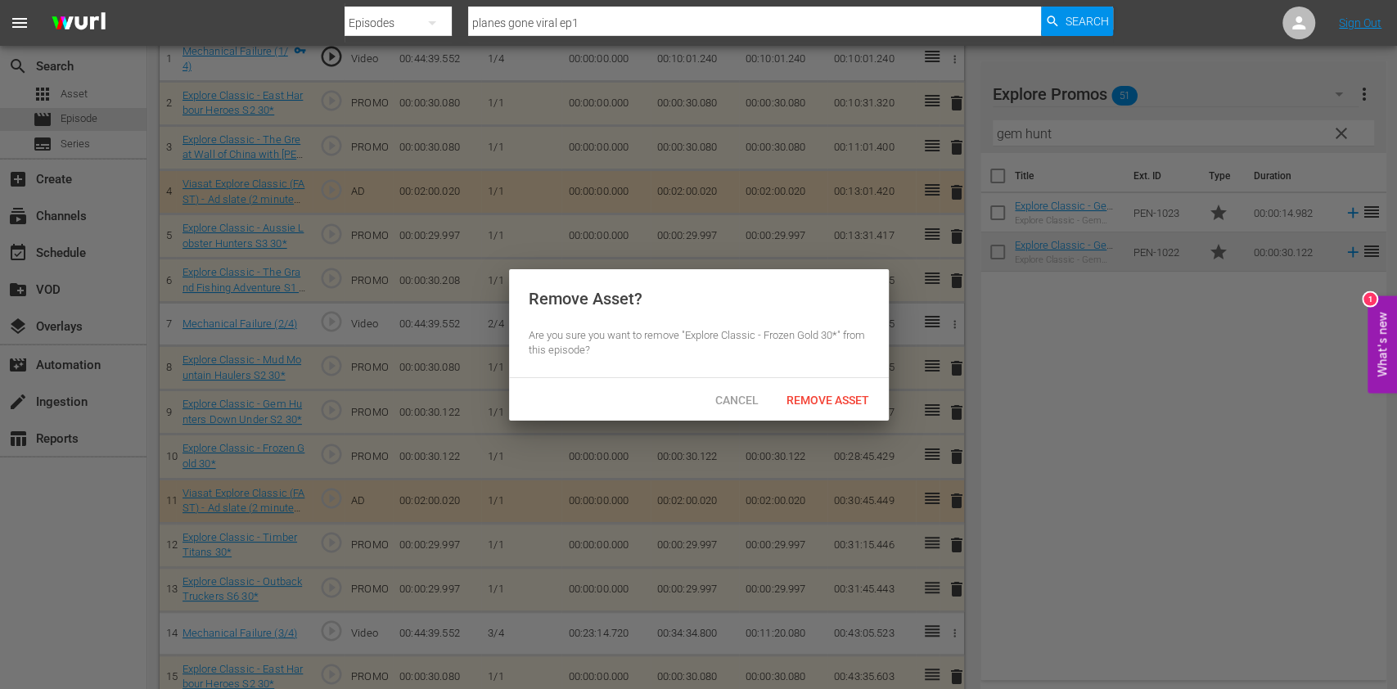
click at [839, 395] on span "Remove Asset" at bounding box center [827, 400] width 109 height 13
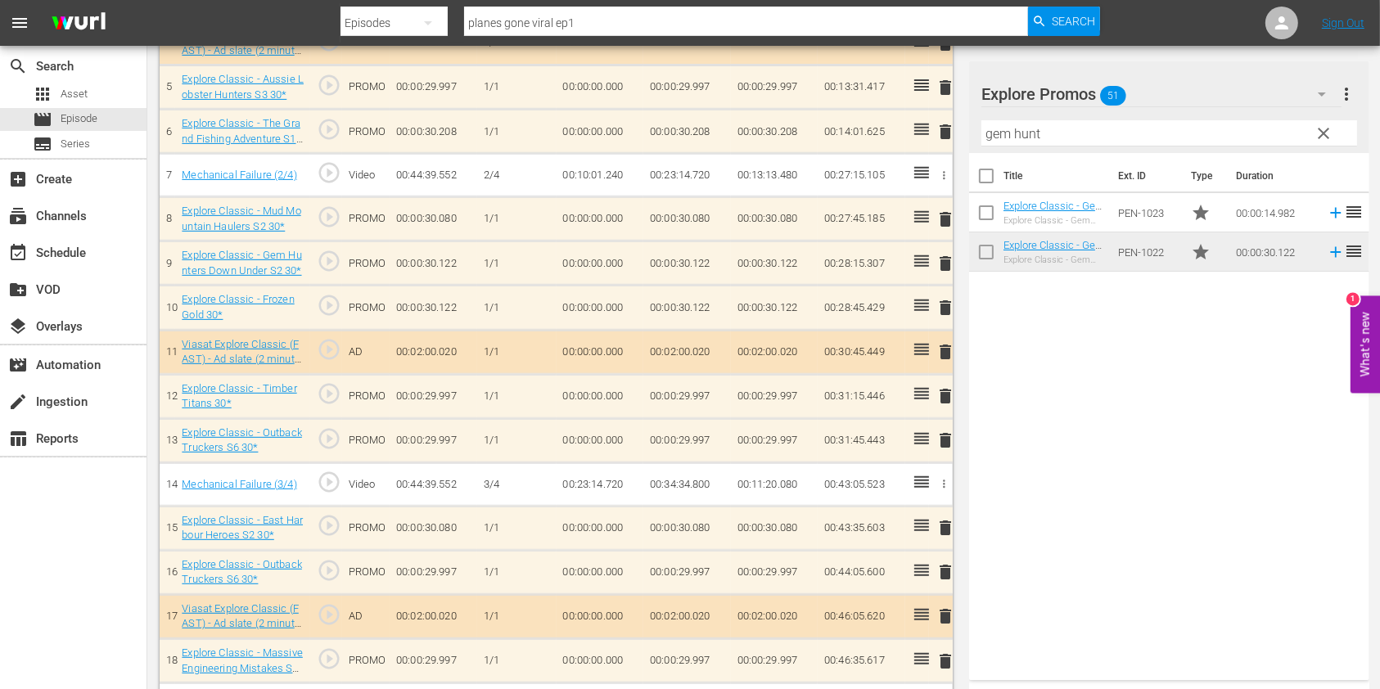
scroll to position [857, 0]
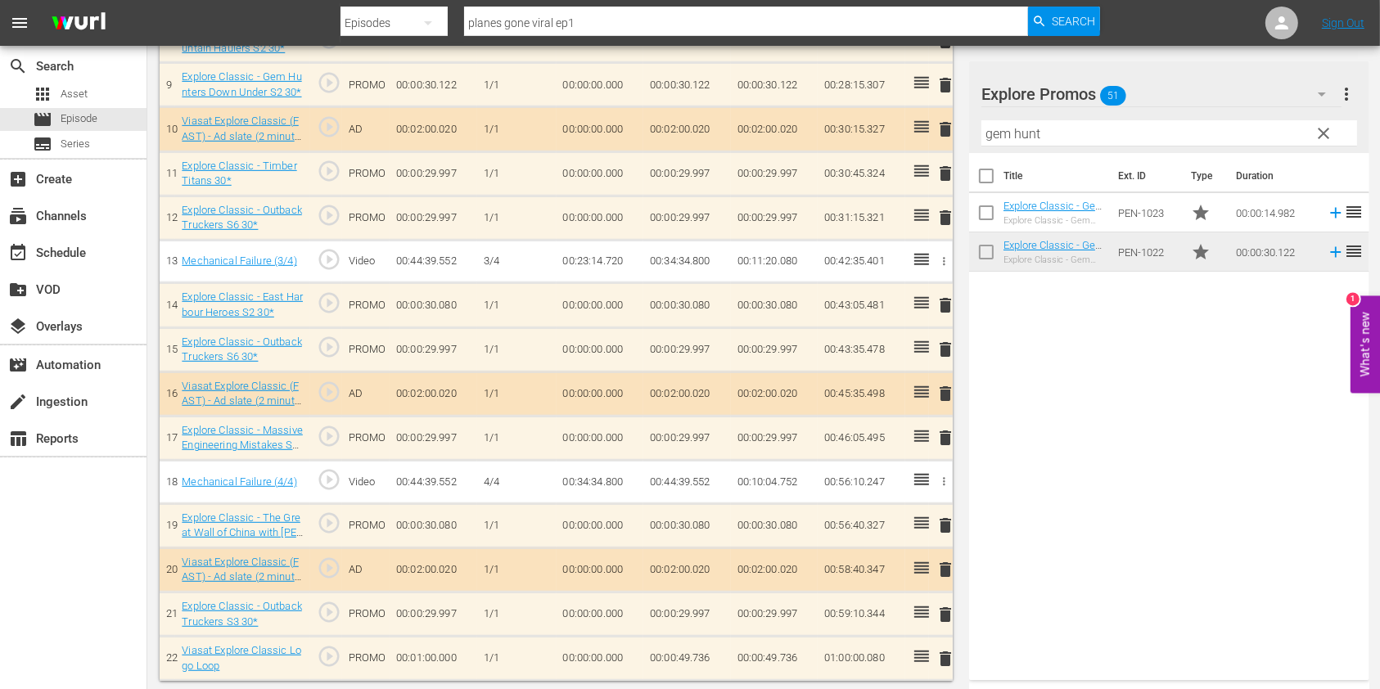
click at [694, 652] on td "00:00:49.736" at bounding box center [687, 659] width 88 height 44
click at [694, 651] on td "00:00:49.736" at bounding box center [687, 659] width 88 height 44
click at [700, 660] on input "00:00:49.736" at bounding box center [681, 662] width 63 height 39
type input "00:00:49.656"
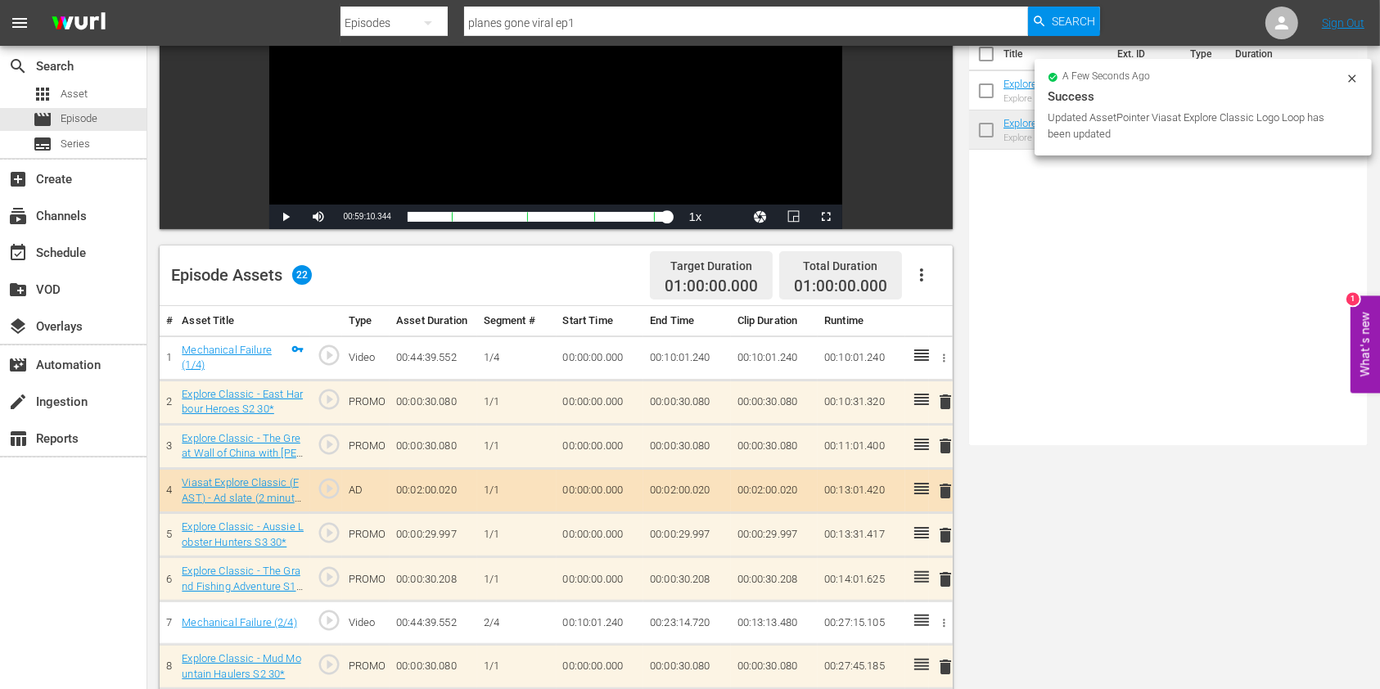
scroll to position [0, 0]
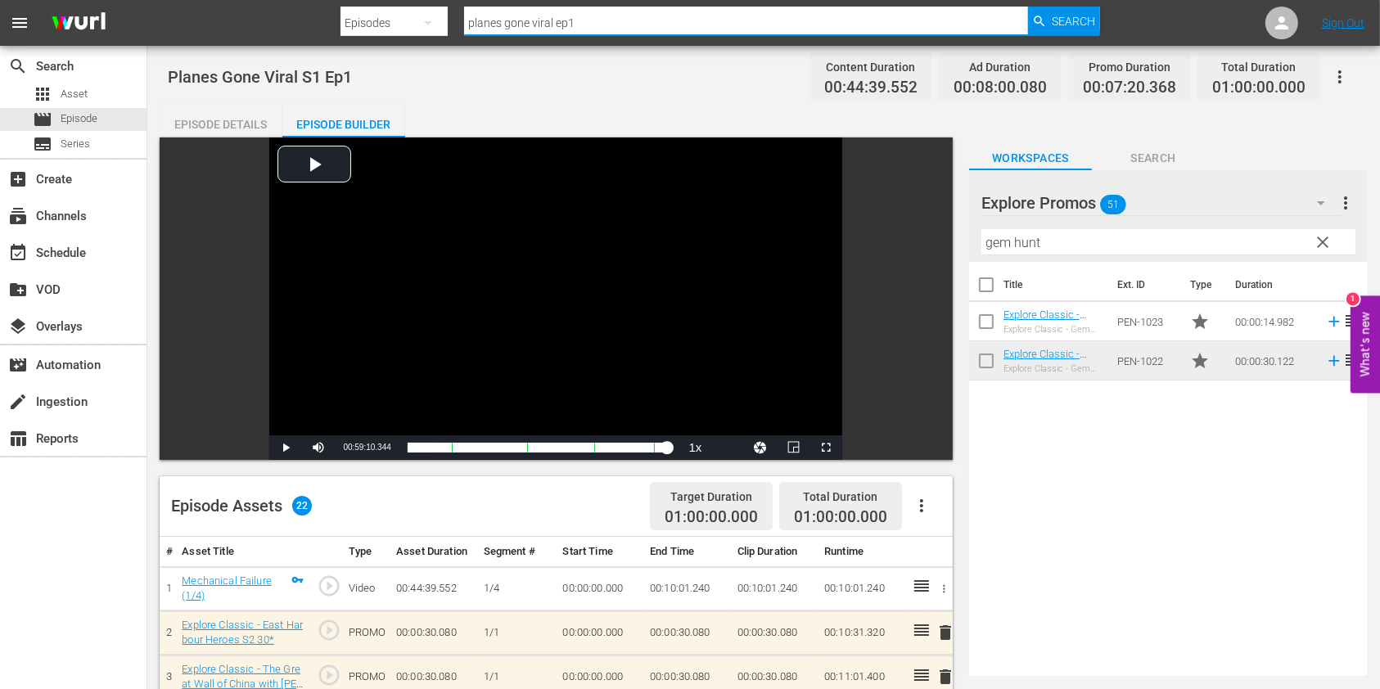
click at [641, 16] on input "planes gone viral ep1" at bounding box center [746, 22] width 564 height 39
type input "planes gone viral ep2"
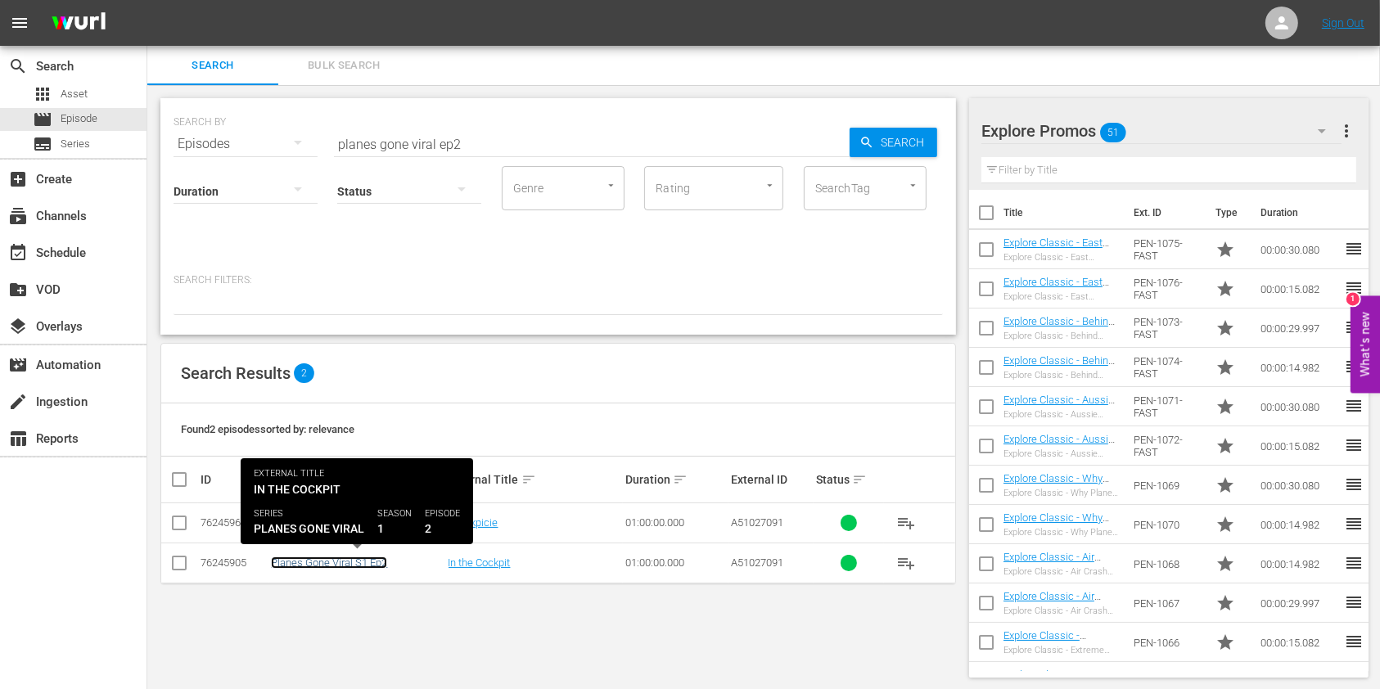
click at [364, 557] on link "Planes Gone Viral S1 Ep2" at bounding box center [329, 563] width 116 height 12
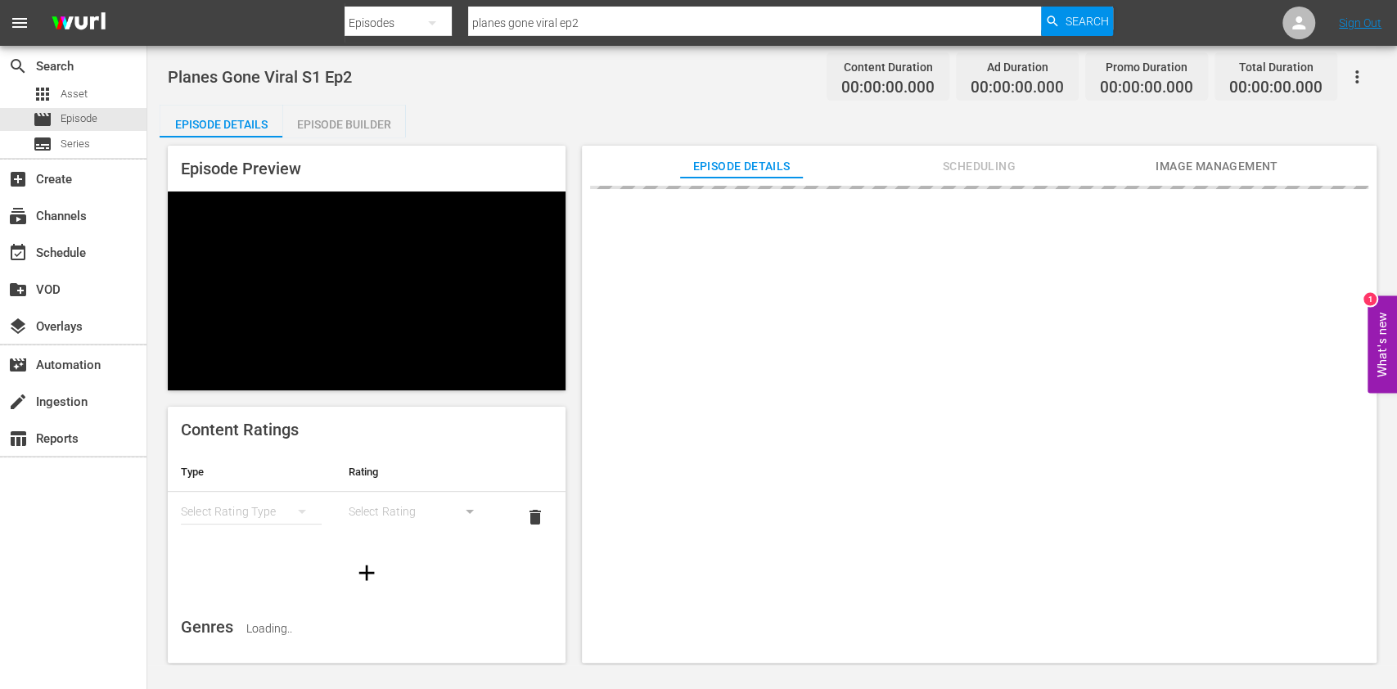
click at [359, 113] on div "Episode Builder" at bounding box center [343, 124] width 123 height 39
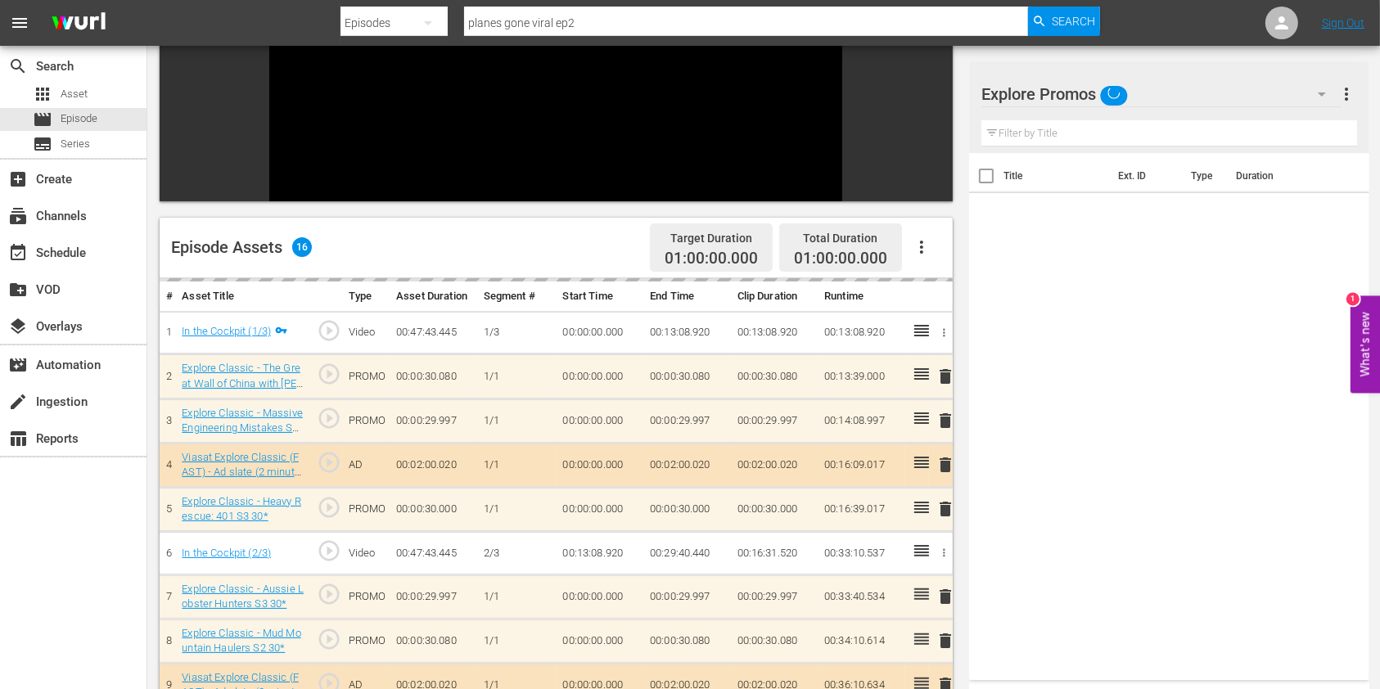
scroll to position [227, 0]
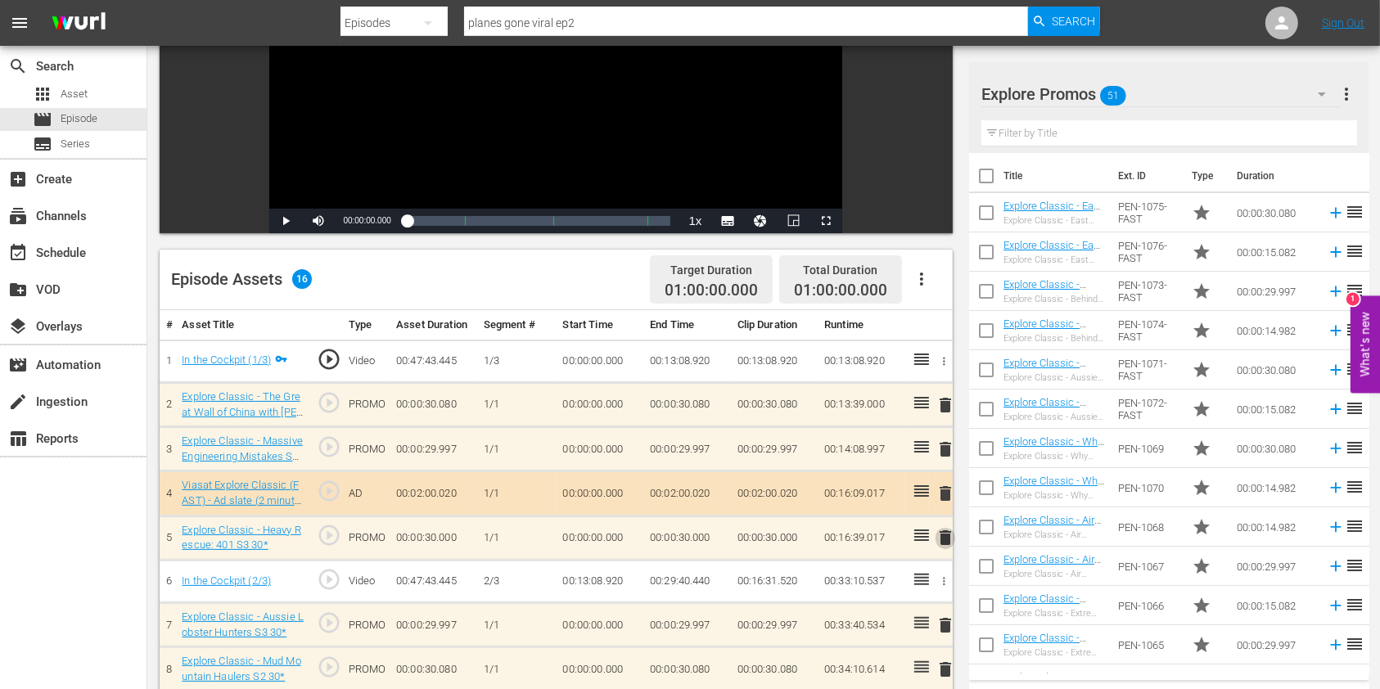
click at [940, 535] on span "delete" at bounding box center [945, 538] width 20 height 20
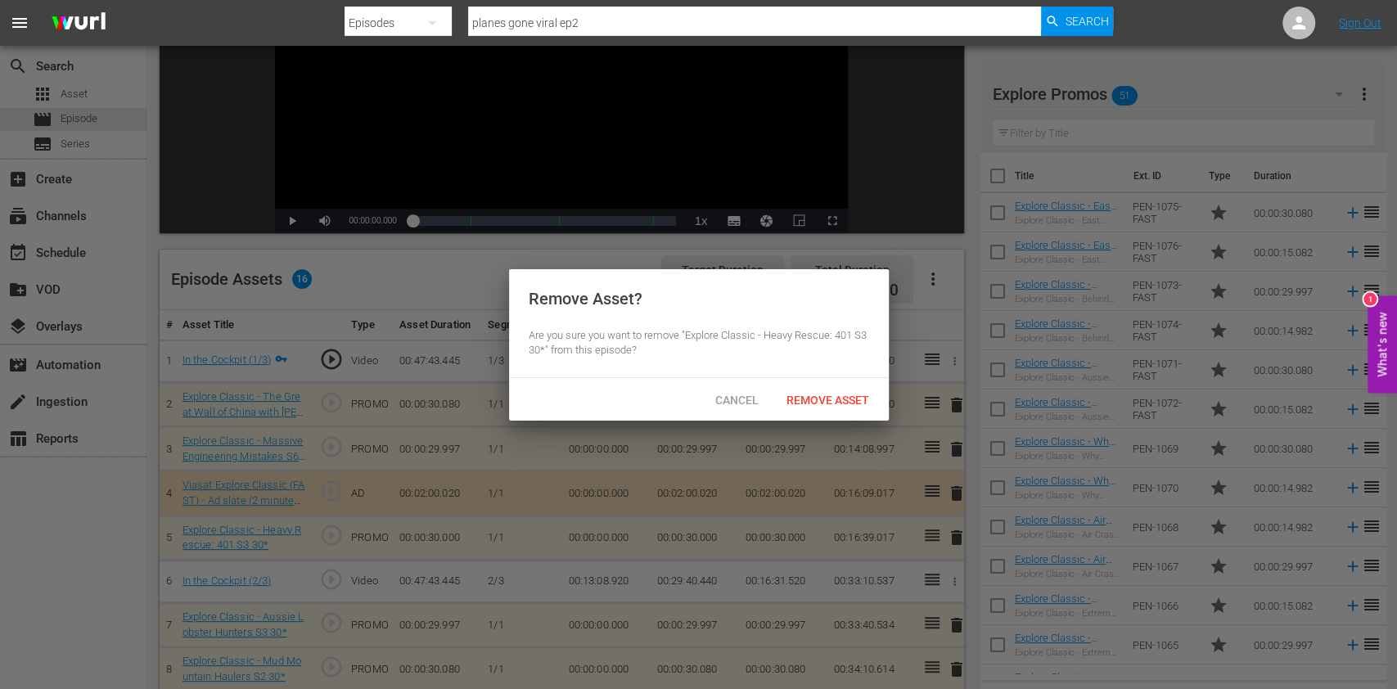
click at [832, 405] on div "Remove Asset" at bounding box center [827, 400] width 109 height 30
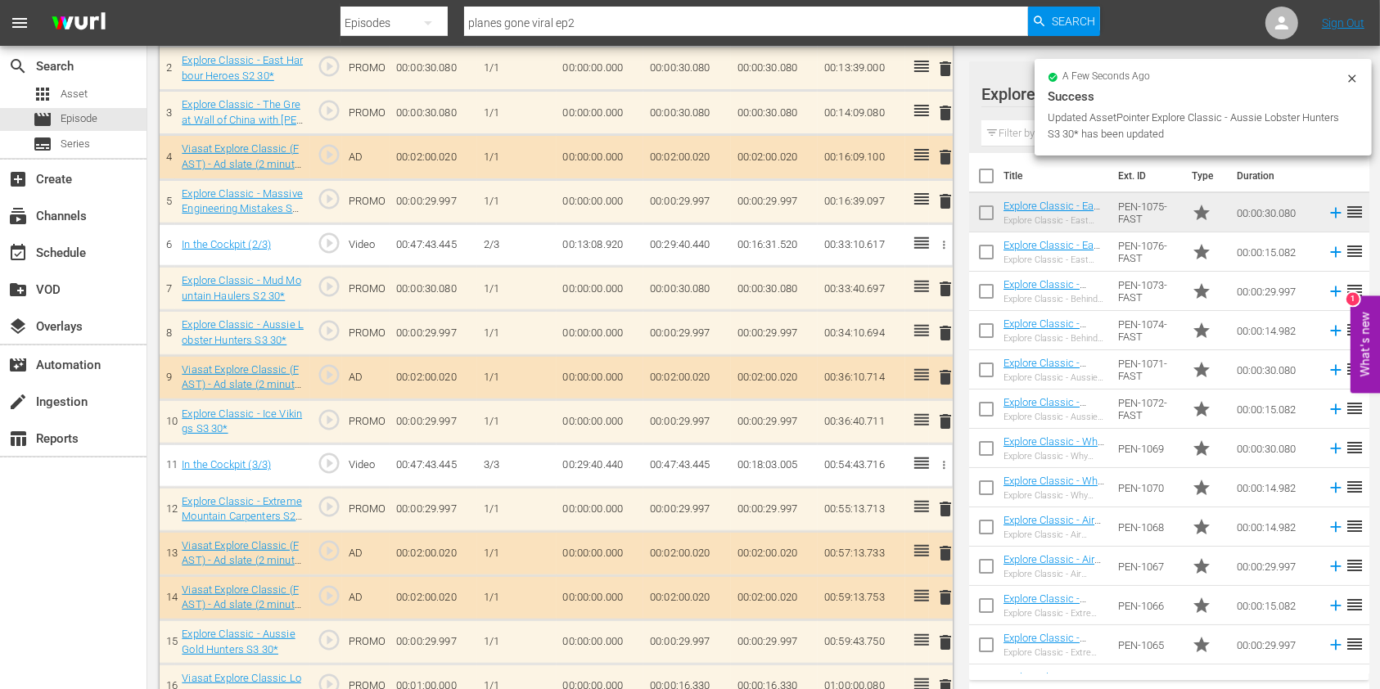
scroll to position [591, 0]
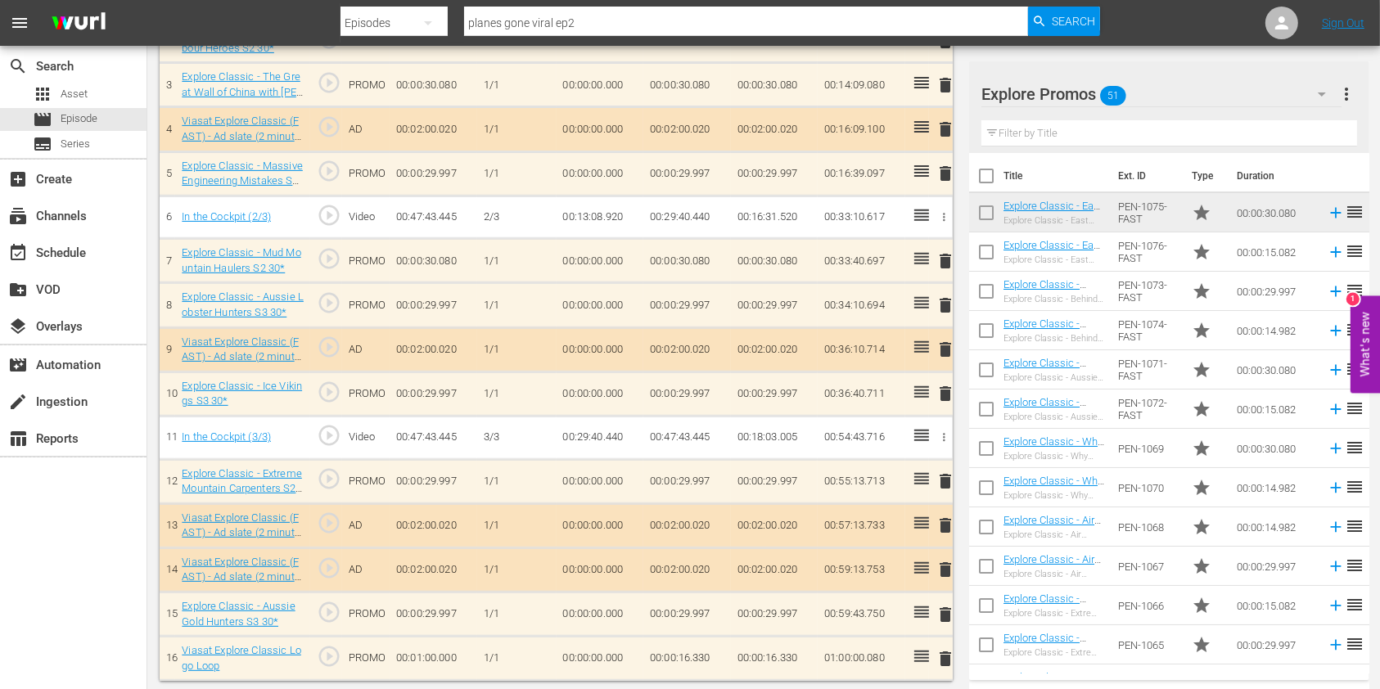
click at [1019, 130] on input "text" at bounding box center [1169, 133] width 376 height 26
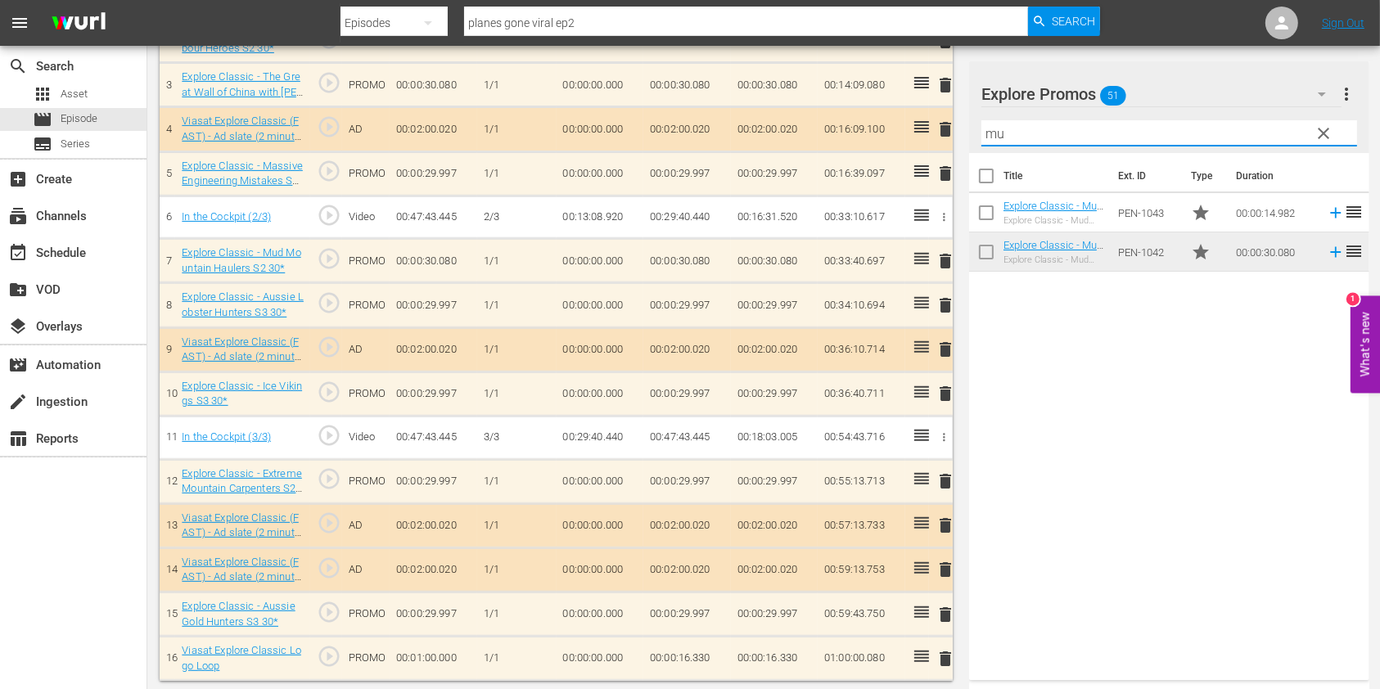
type input "m"
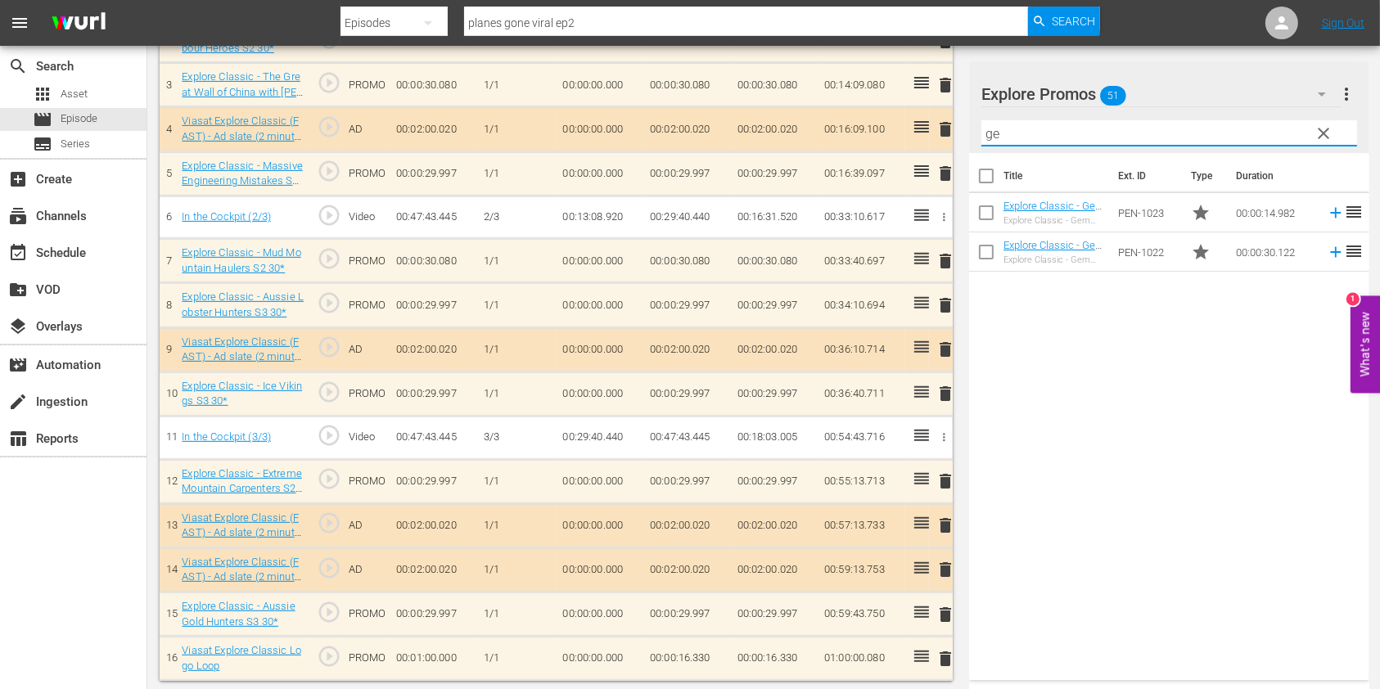
type input "g"
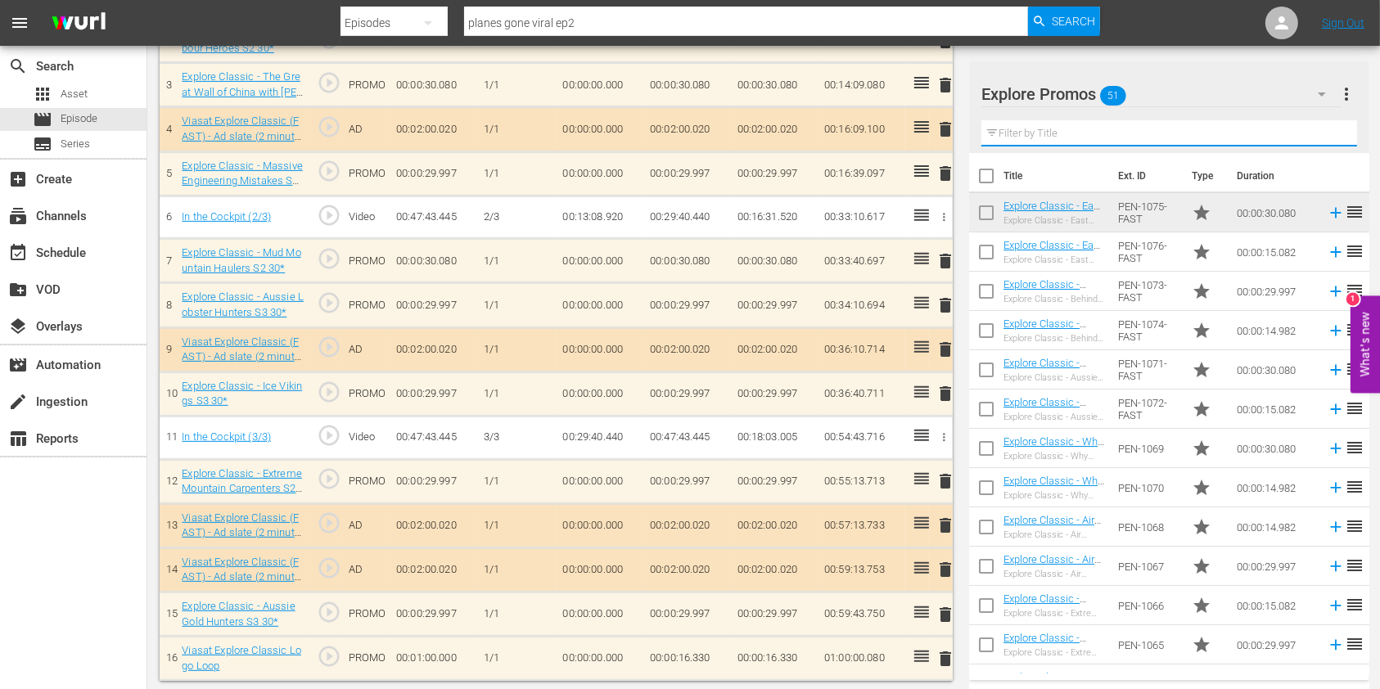
click at [1020, 127] on input "text" at bounding box center [1169, 133] width 376 height 26
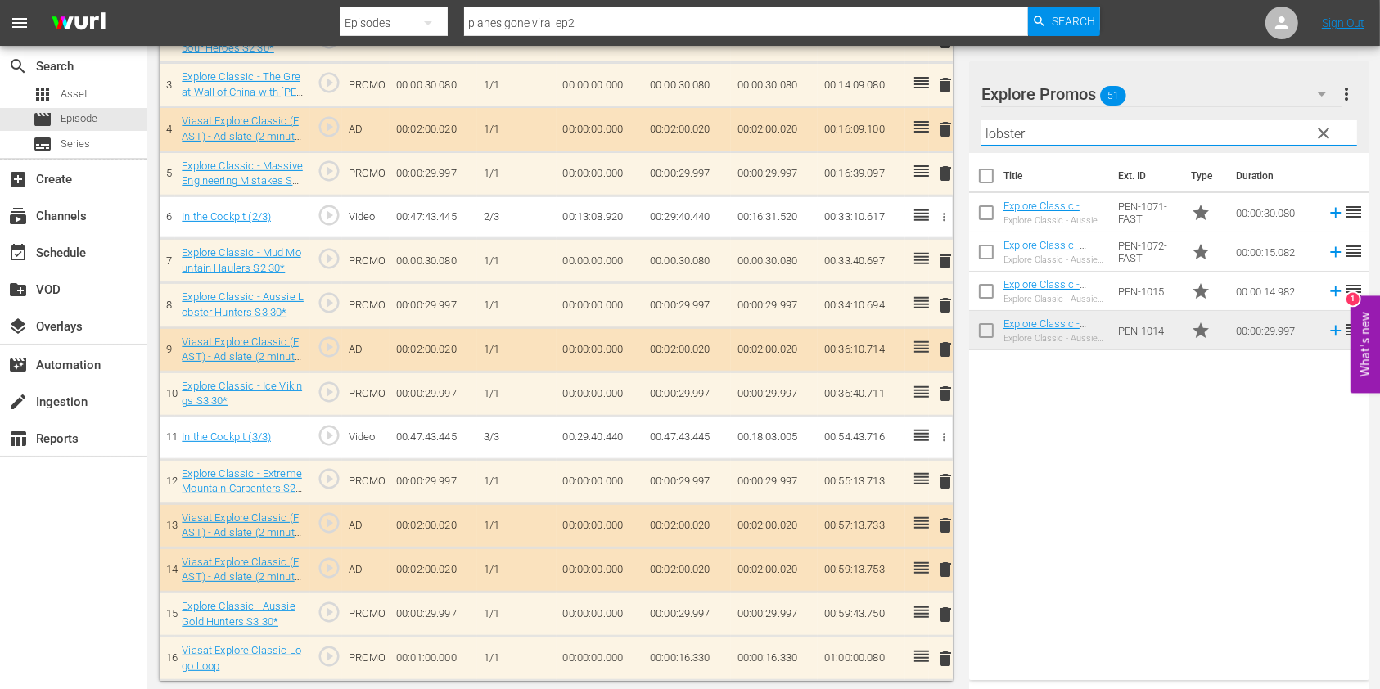
type input "lobster"
click at [1155, 530] on div "Title Ext. ID Type Duration Explore Classic - Aussie Lobster Hunters S5 30* Exp…" at bounding box center [1169, 413] width 400 height 521
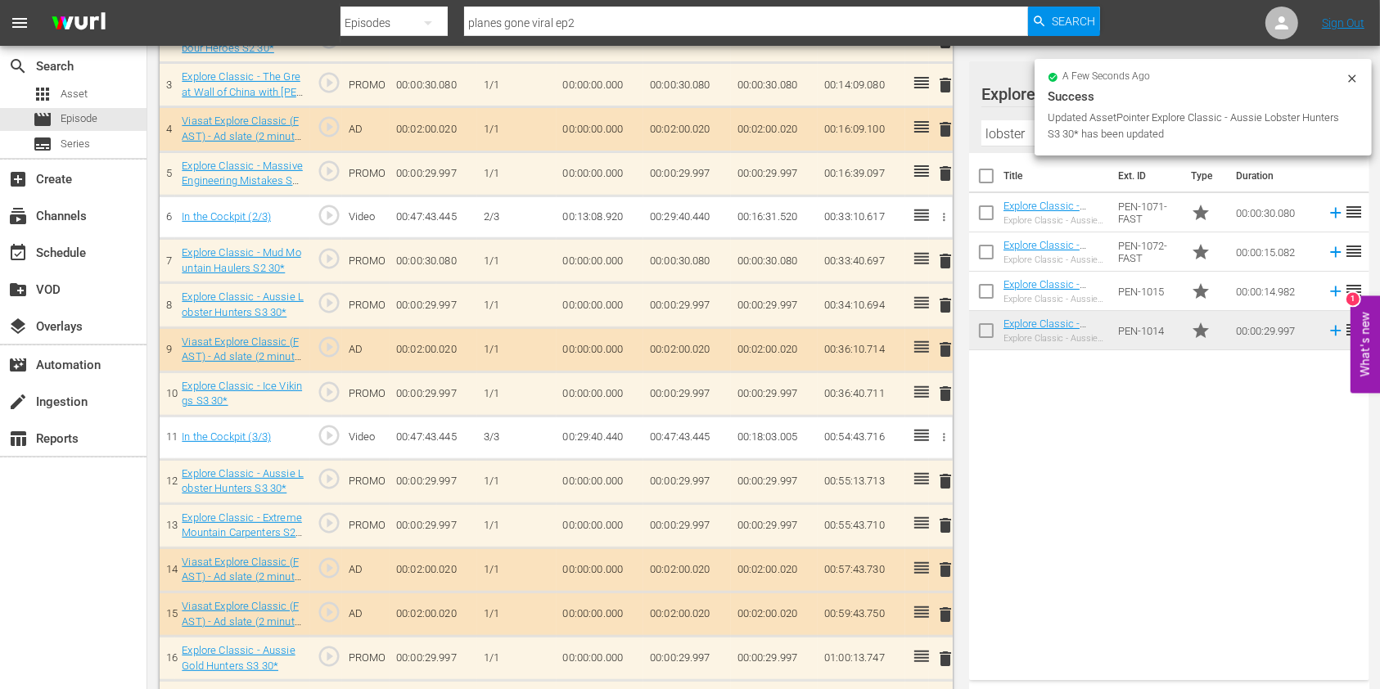
click at [943, 522] on span "delete" at bounding box center [945, 526] width 20 height 20
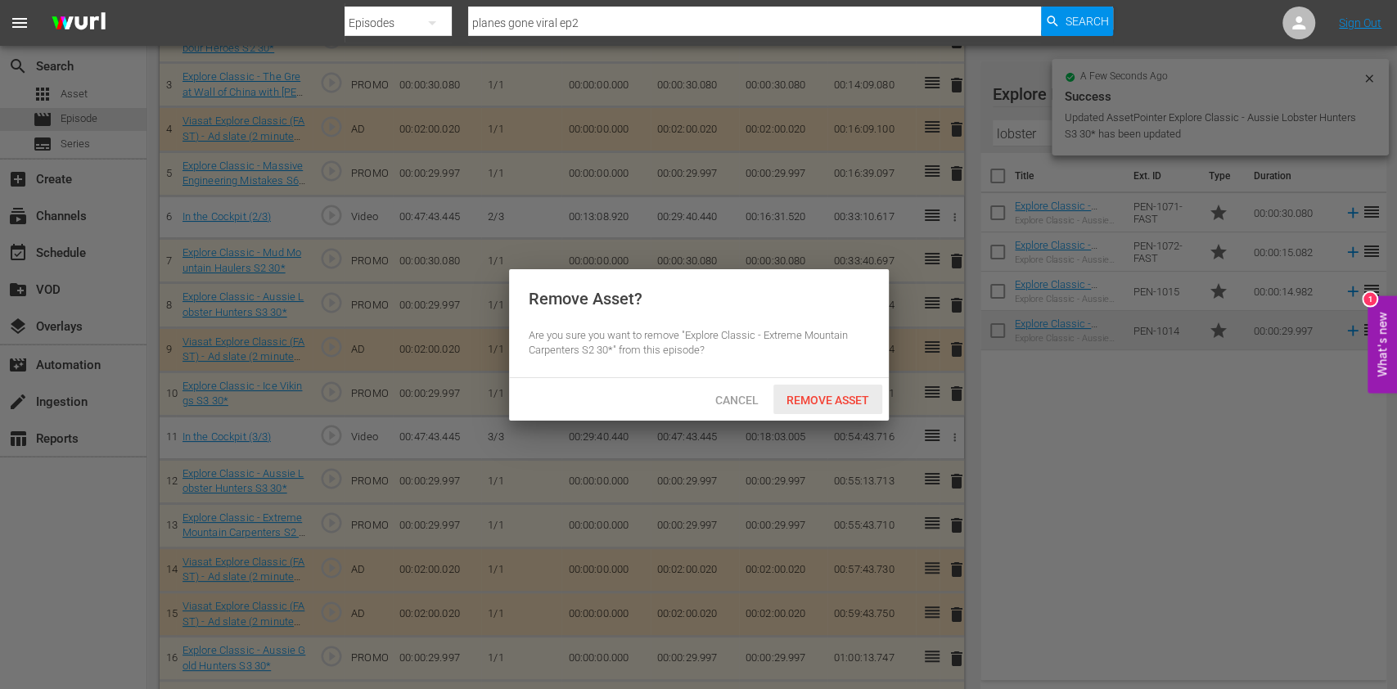
click at [814, 394] on span "Remove Asset" at bounding box center [827, 400] width 109 height 13
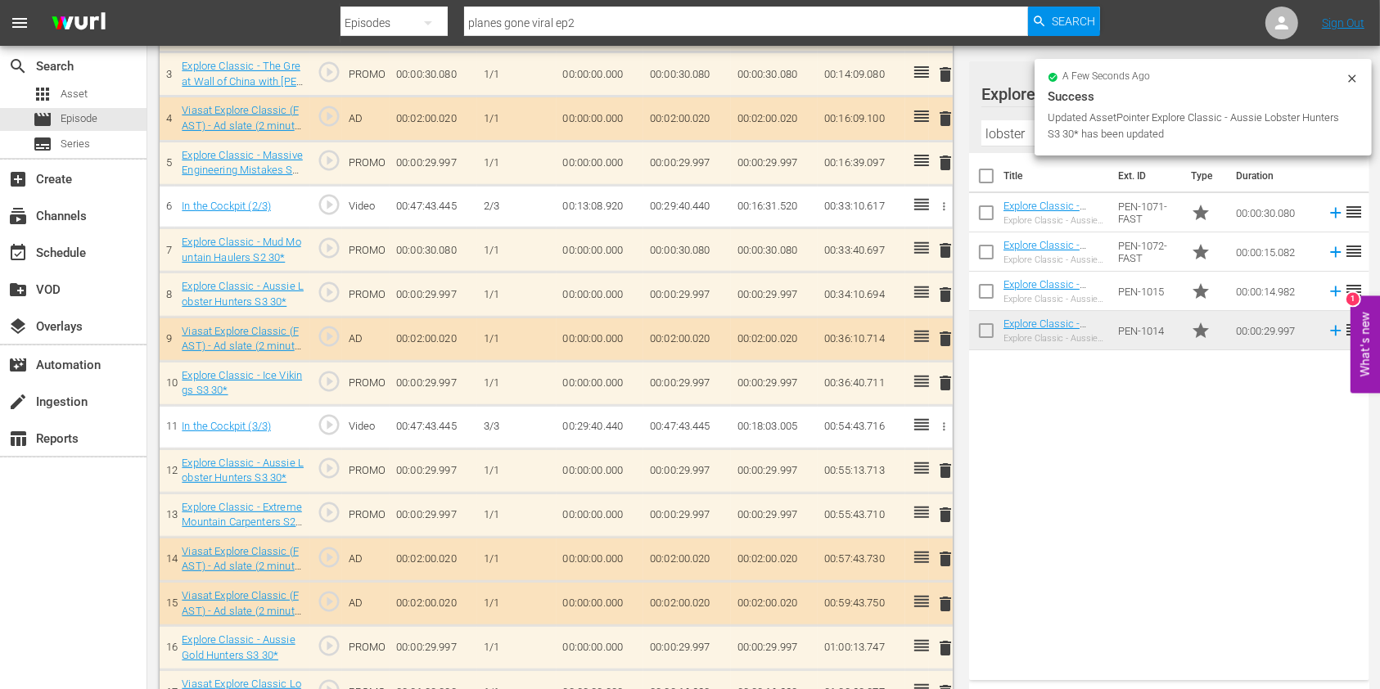
scroll to position [635, 0]
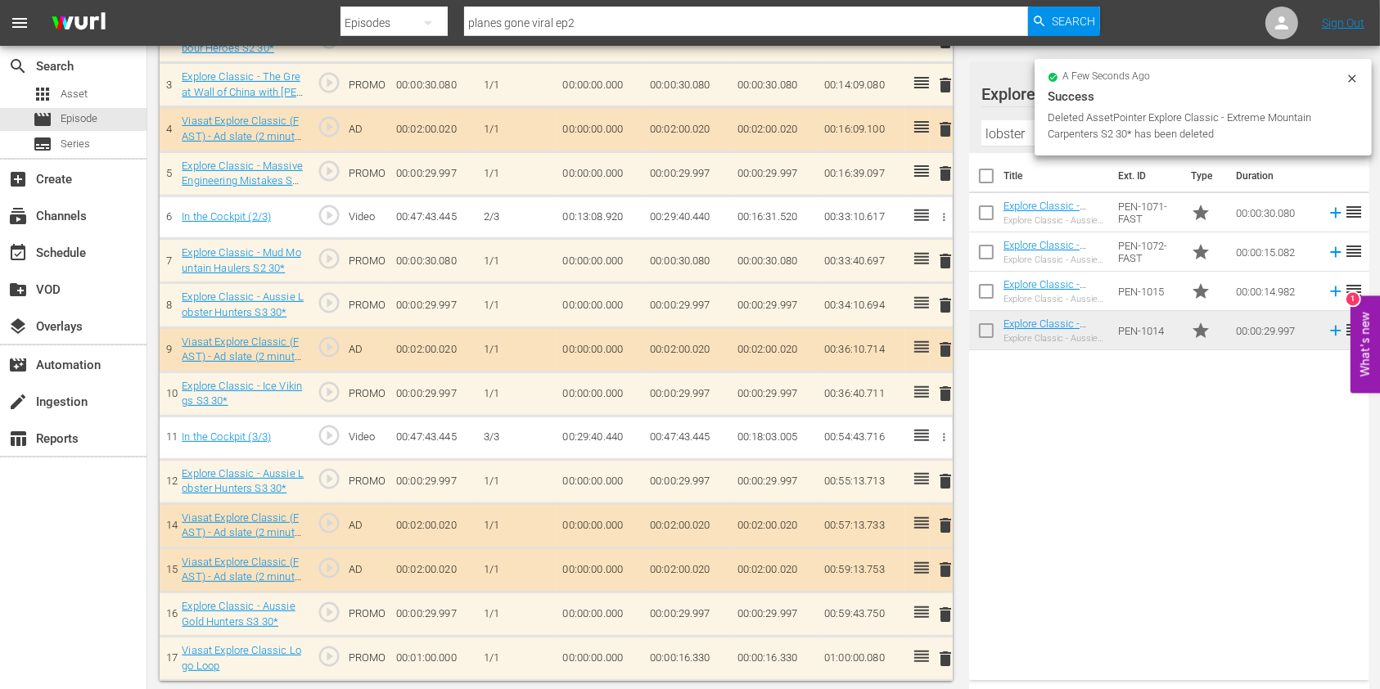
click at [694, 651] on td "00:00:16.330" at bounding box center [687, 659] width 88 height 44
click at [692, 651] on td "00:00:16.330" at bounding box center [687, 659] width 88 height 44
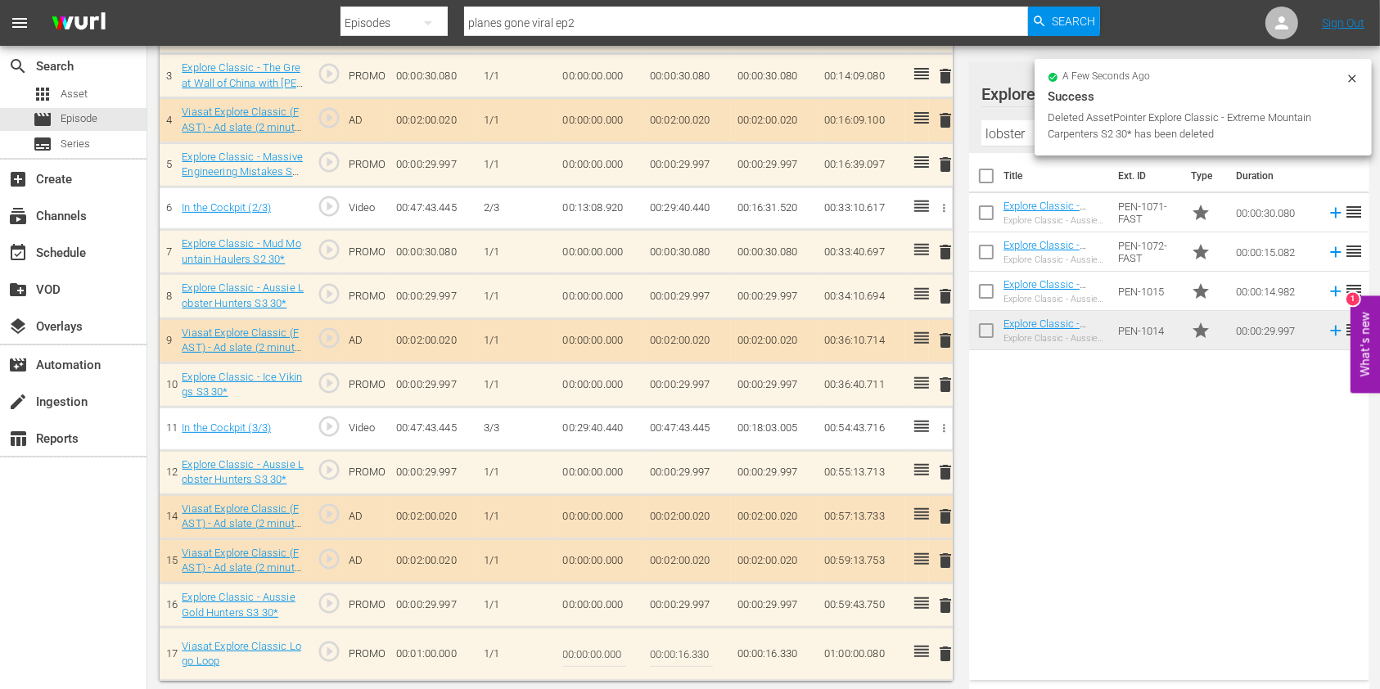
click at [698, 645] on input "00:00:16.330" at bounding box center [681, 653] width 63 height 39
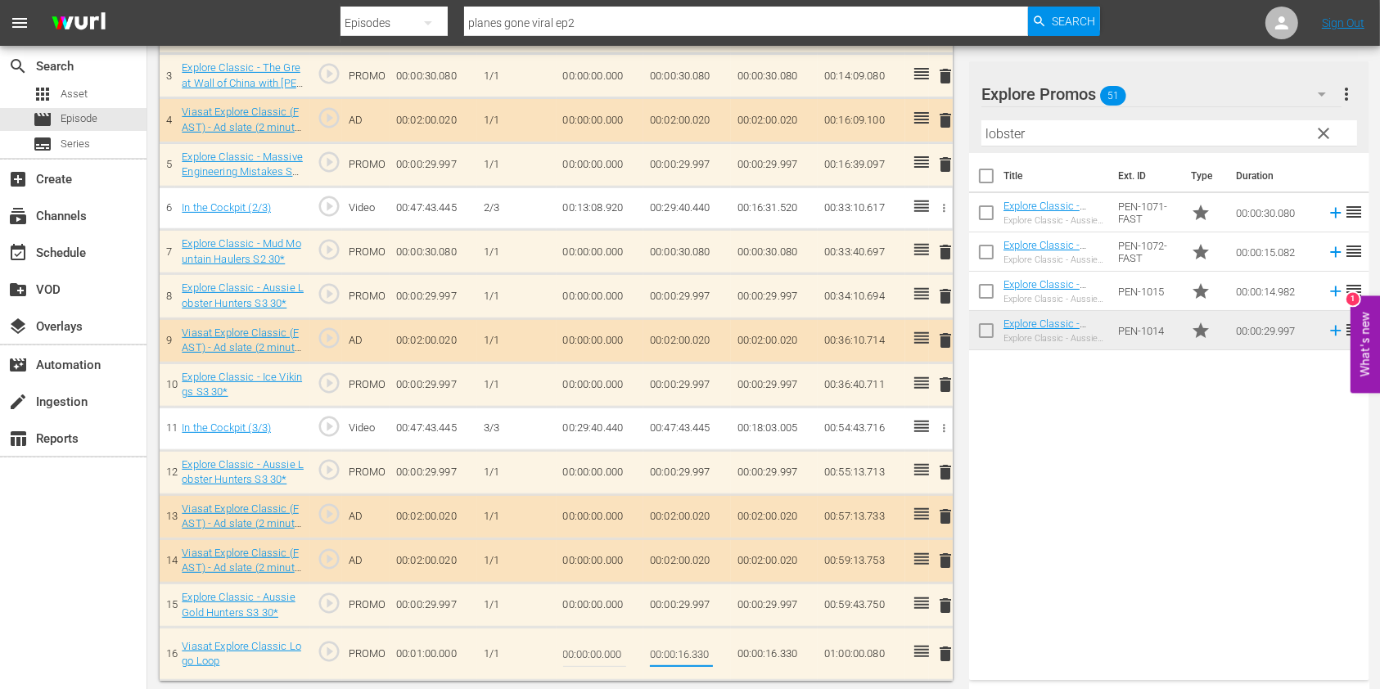
click at [690, 651] on input "00:00:16.330" at bounding box center [681, 653] width 63 height 39
type input "00:00:16.250"
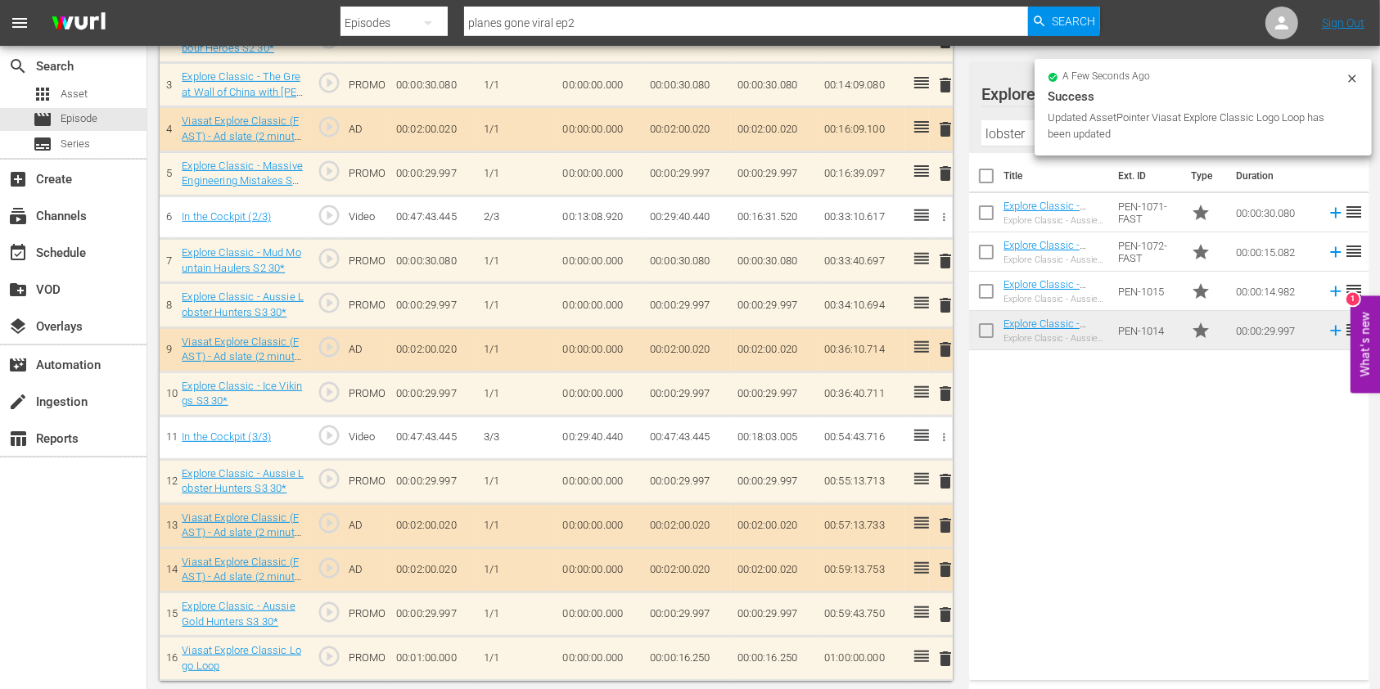
scroll to position [0, 0]
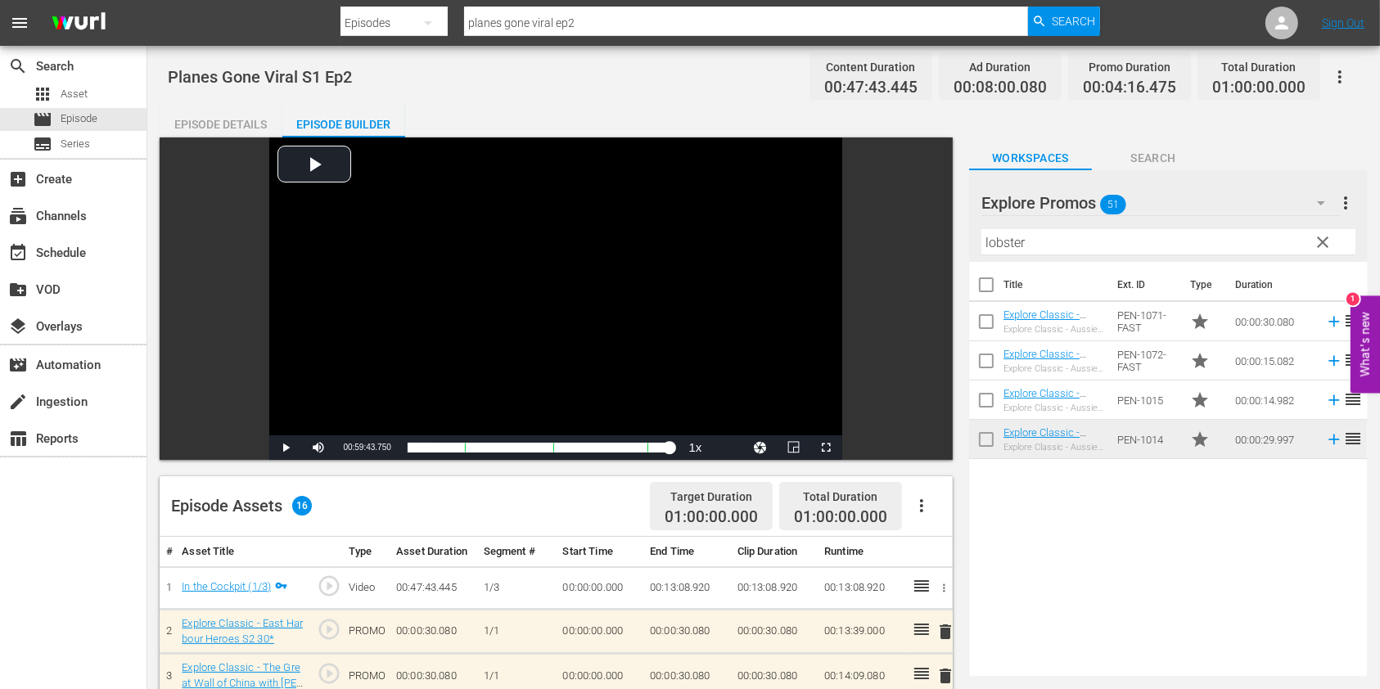
click at [607, 10] on input "planes gone viral ep2" at bounding box center [746, 22] width 564 height 39
type input "planes gone viral ep3"
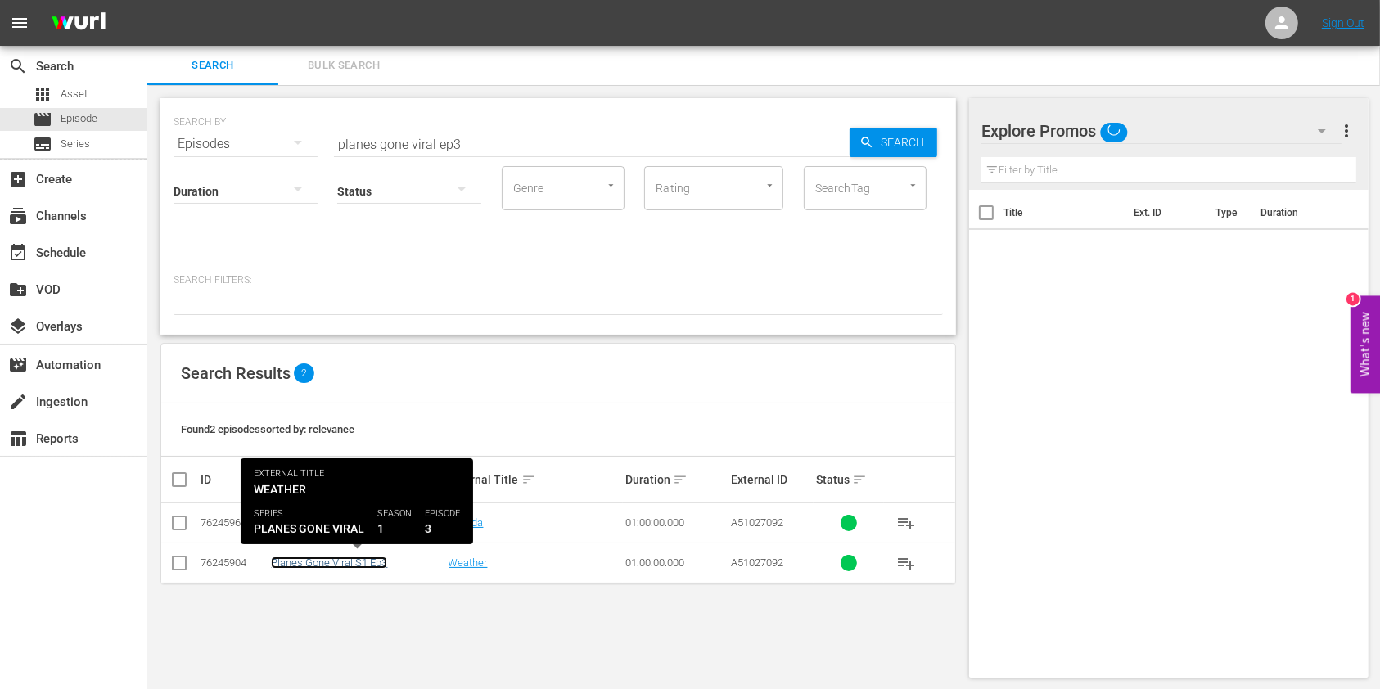
click at [362, 566] on link "Planes Gone Viral S1 Ep3" at bounding box center [329, 563] width 116 height 12
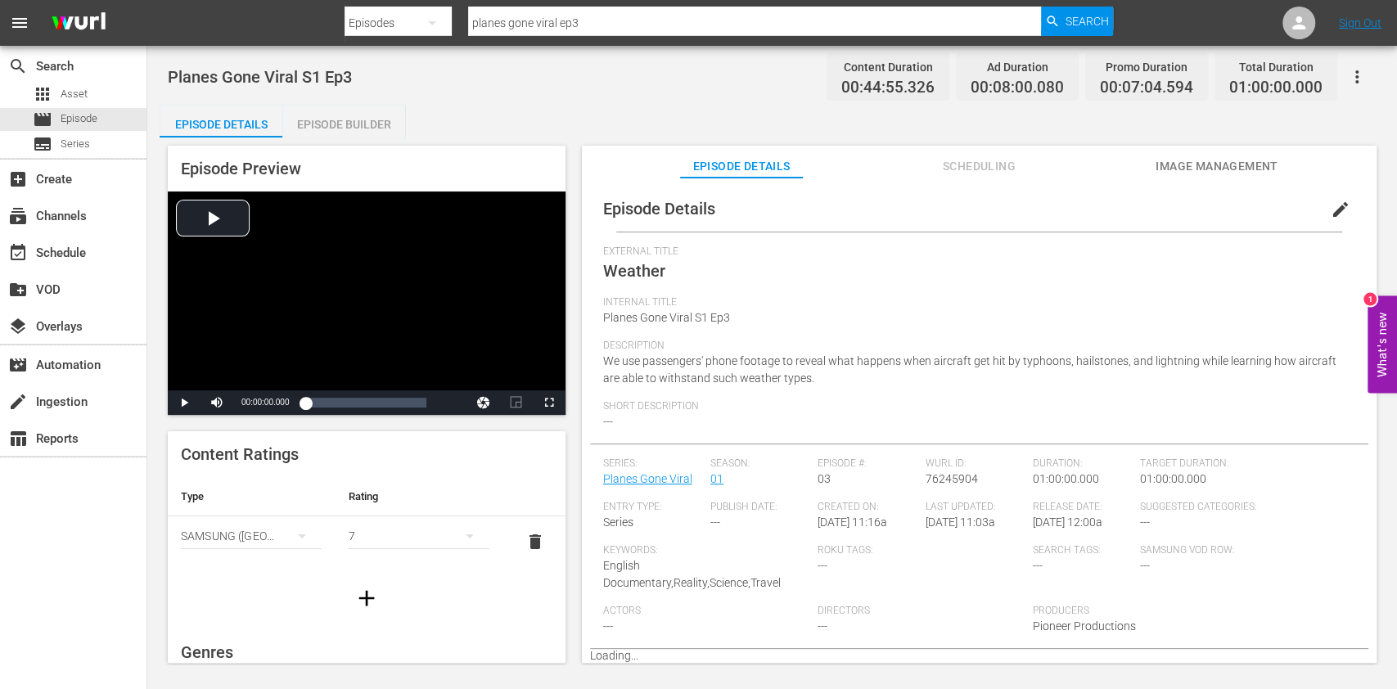
click at [339, 119] on div "Episode Builder" at bounding box center [343, 124] width 123 height 39
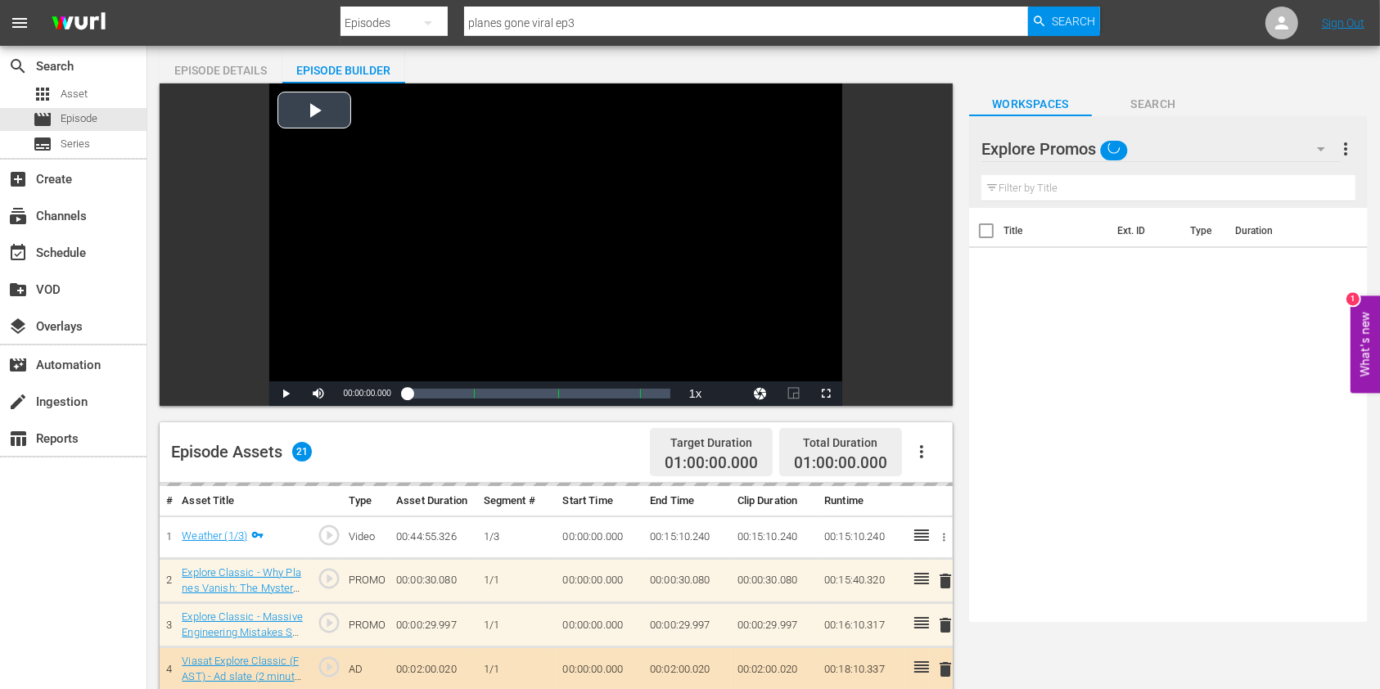
scroll to position [327, 0]
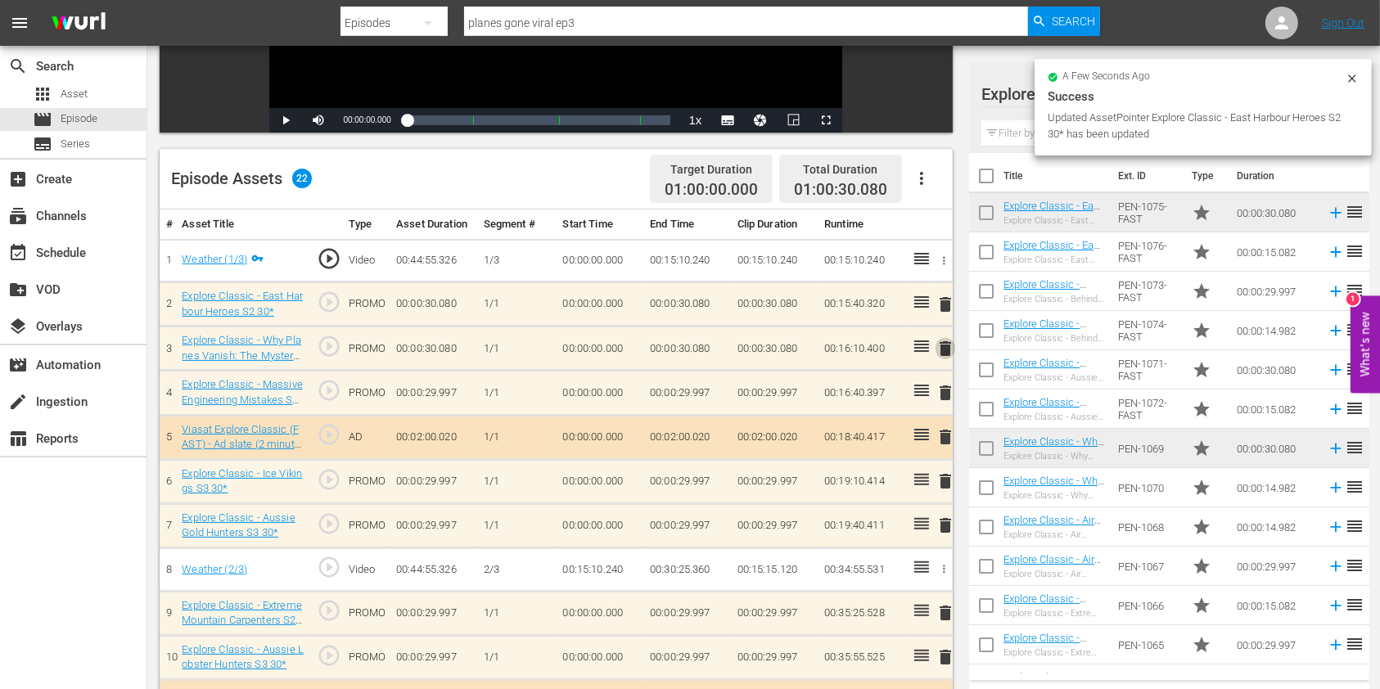
click at [951, 349] on span "delete" at bounding box center [945, 349] width 20 height 20
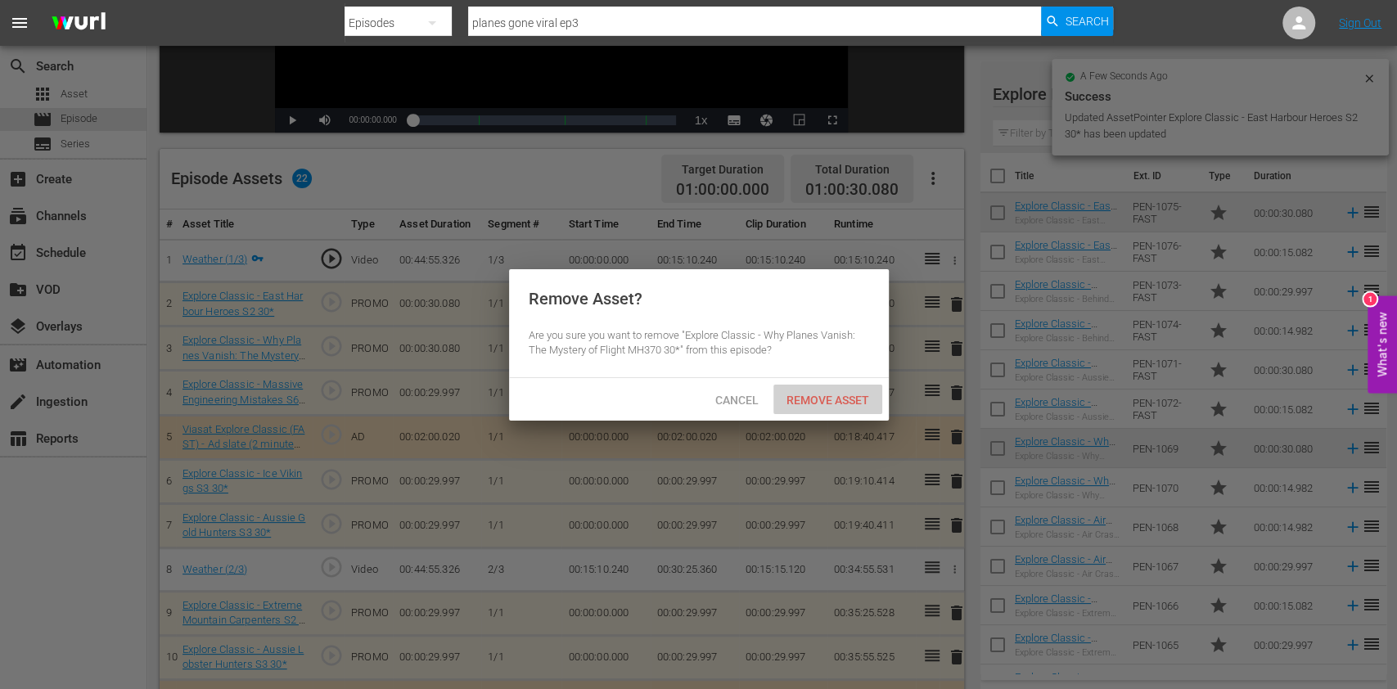
click at [857, 399] on span "Remove Asset" at bounding box center [827, 400] width 109 height 13
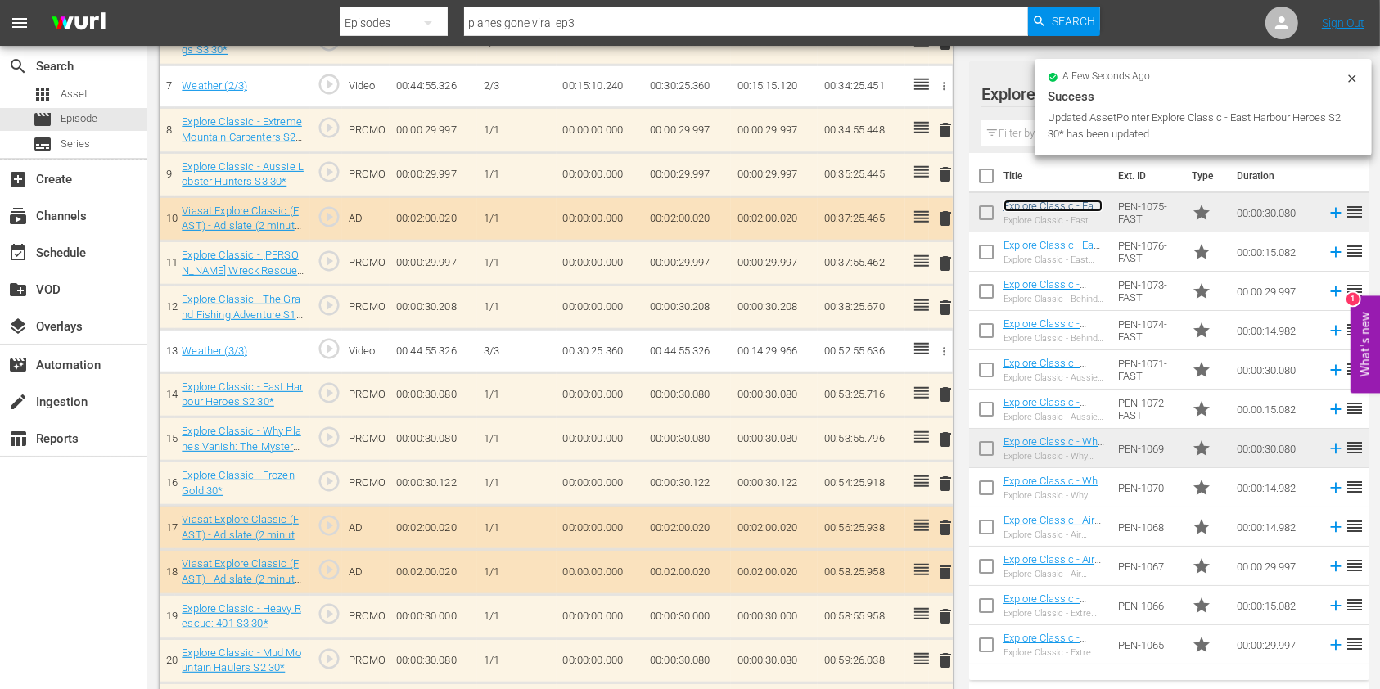
scroll to position [764, 0]
click at [940, 435] on span "delete" at bounding box center [945, 442] width 20 height 20
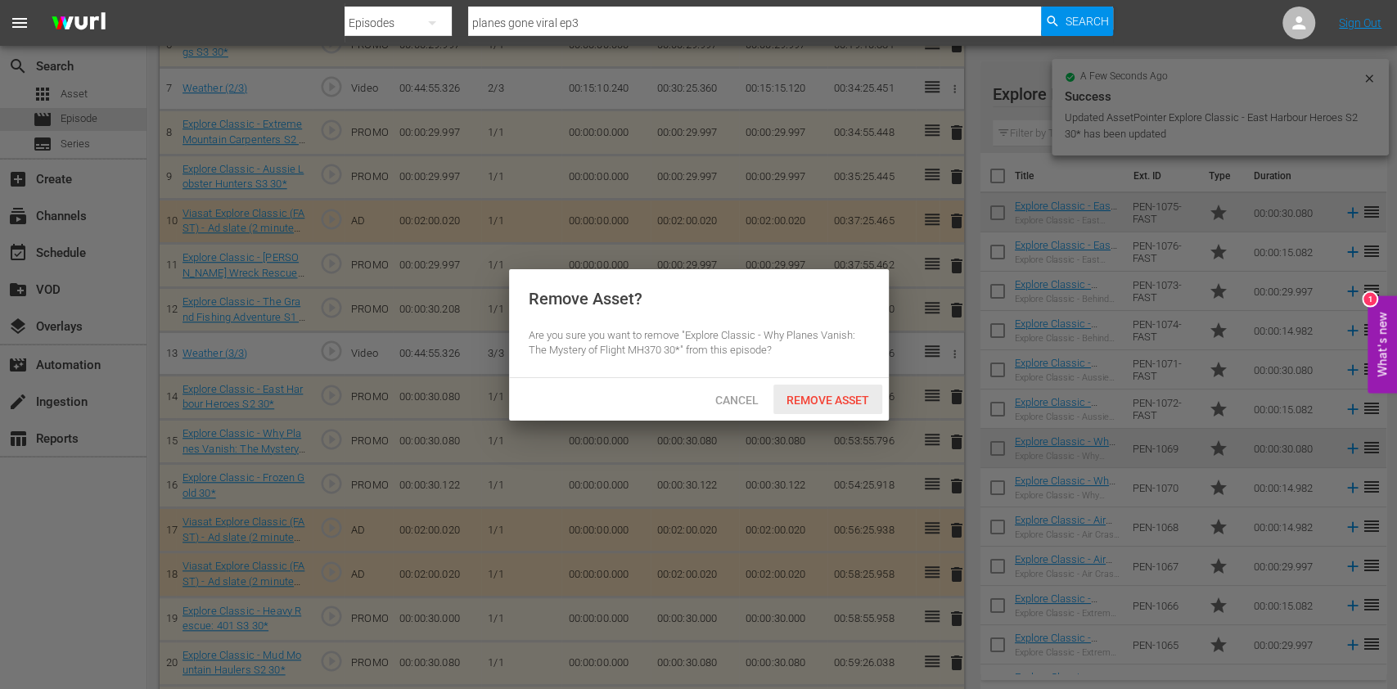
click at [814, 383] on div "Cancel Remove Asset" at bounding box center [699, 399] width 380 height 43
click at [811, 398] on span "Remove Asset" at bounding box center [827, 400] width 109 height 13
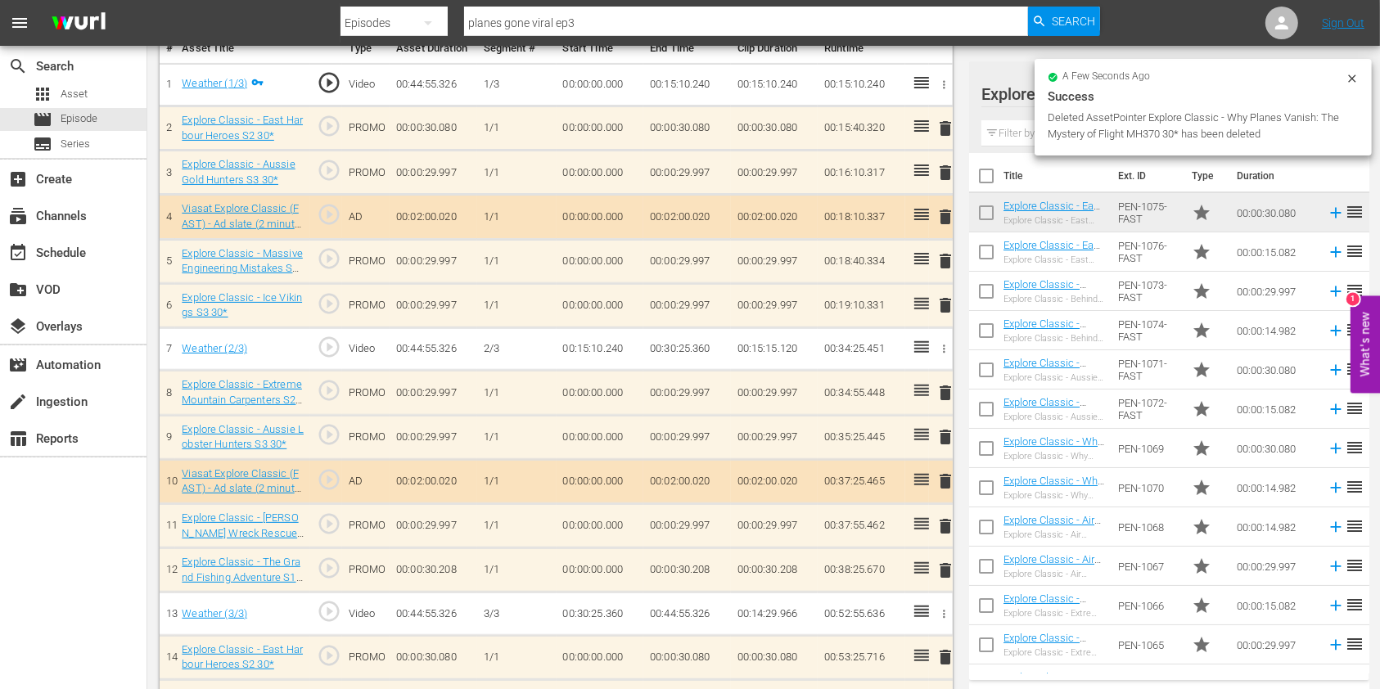
scroll to position [485, 0]
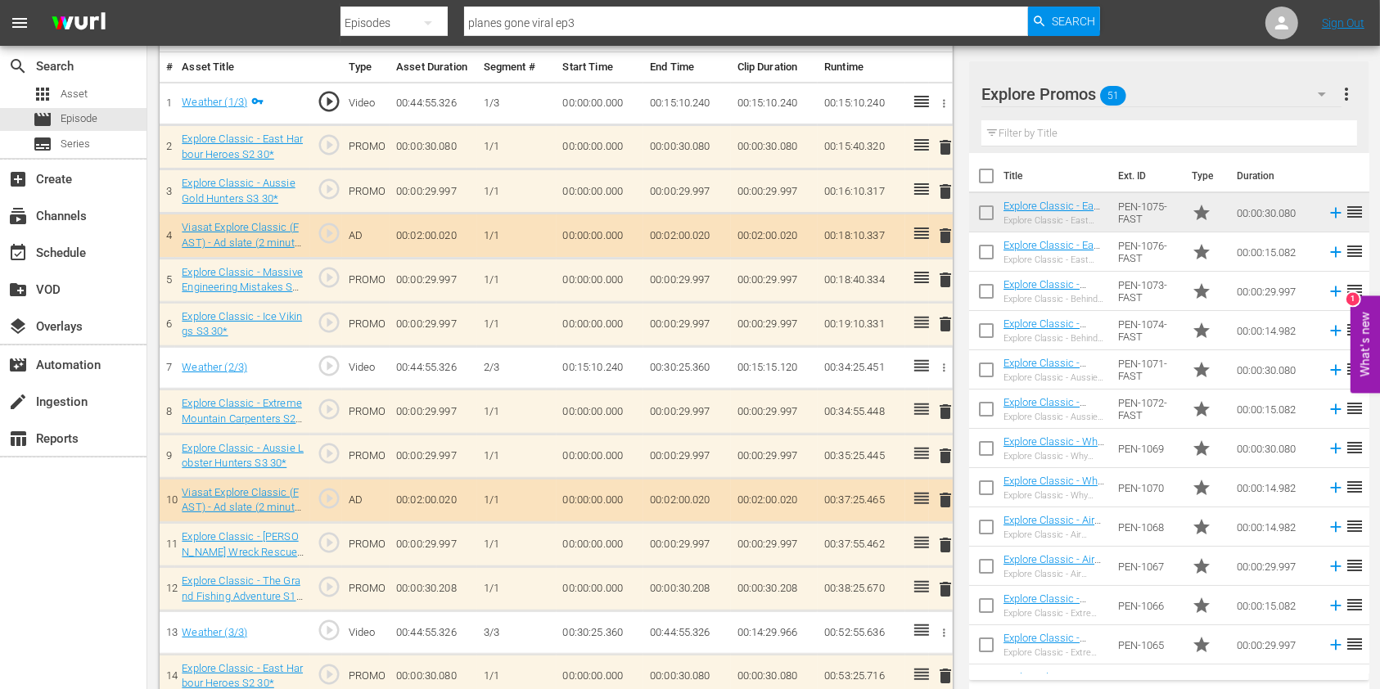
click at [1014, 123] on input "text" at bounding box center [1169, 133] width 376 height 26
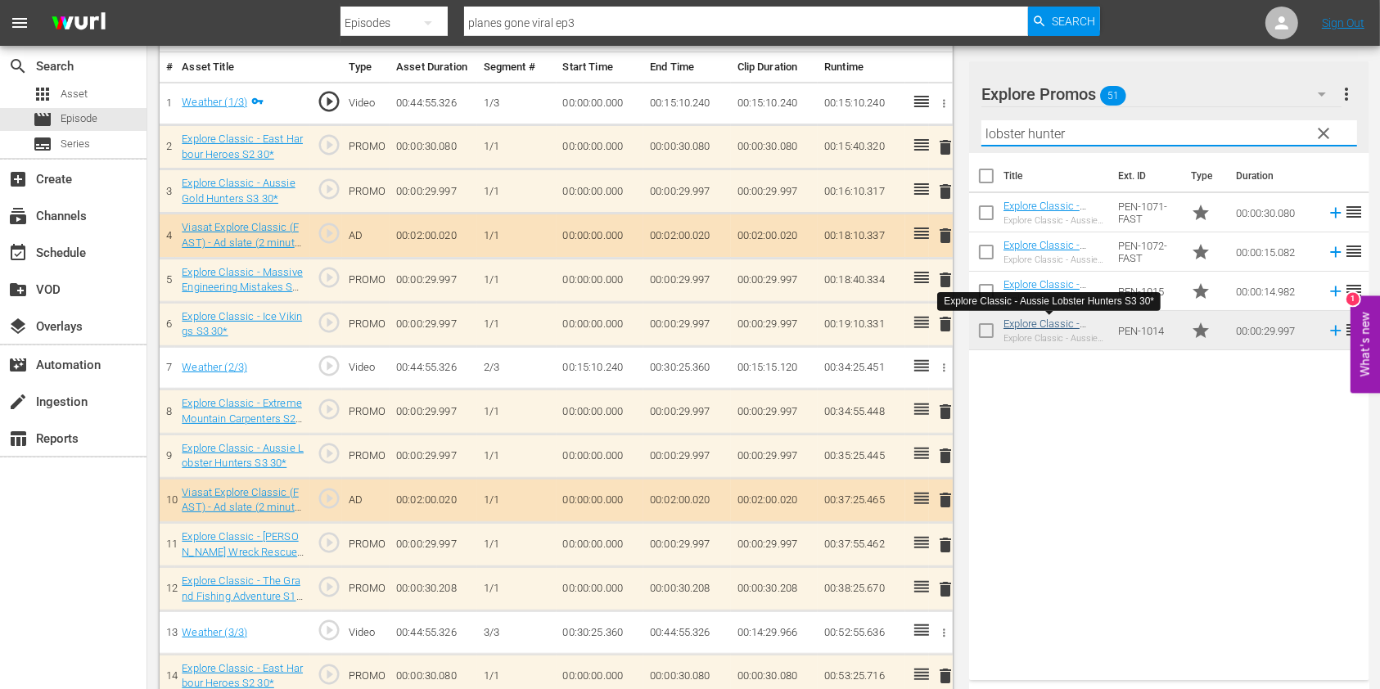
type input "lobster hunter"
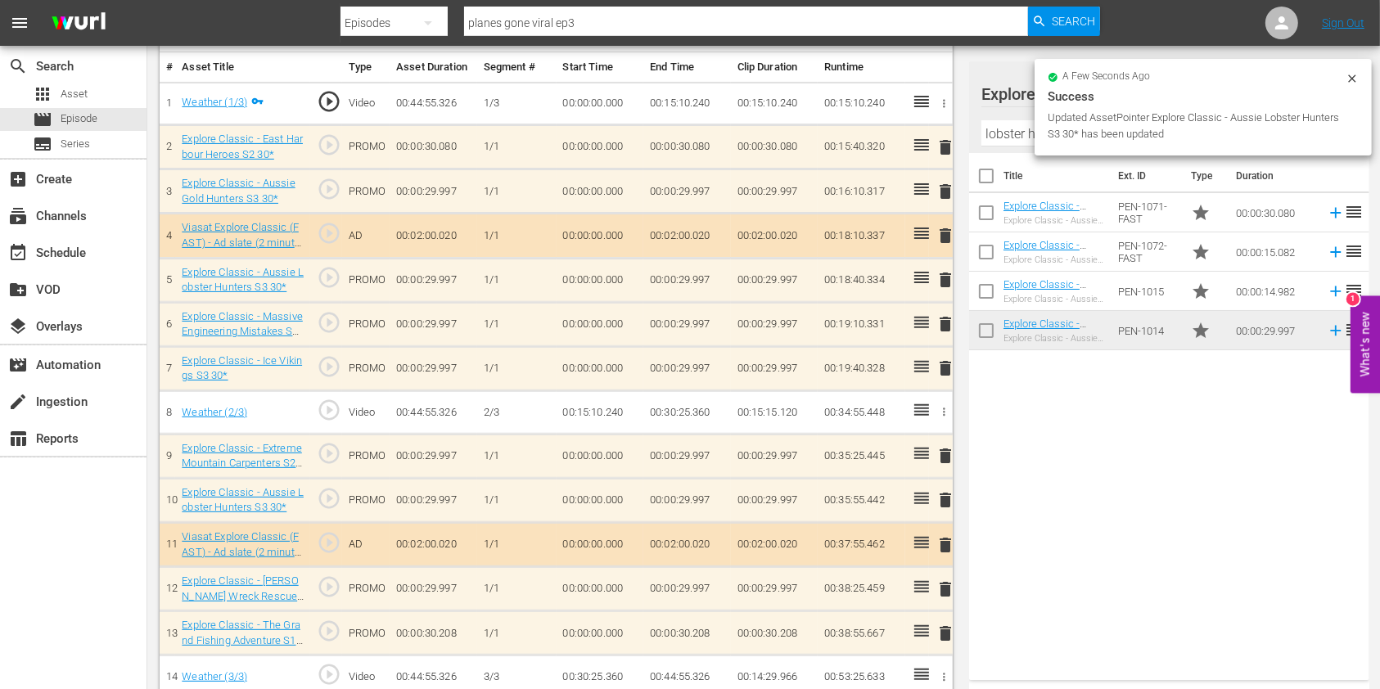
click at [943, 367] on span "delete" at bounding box center [945, 368] width 20 height 20
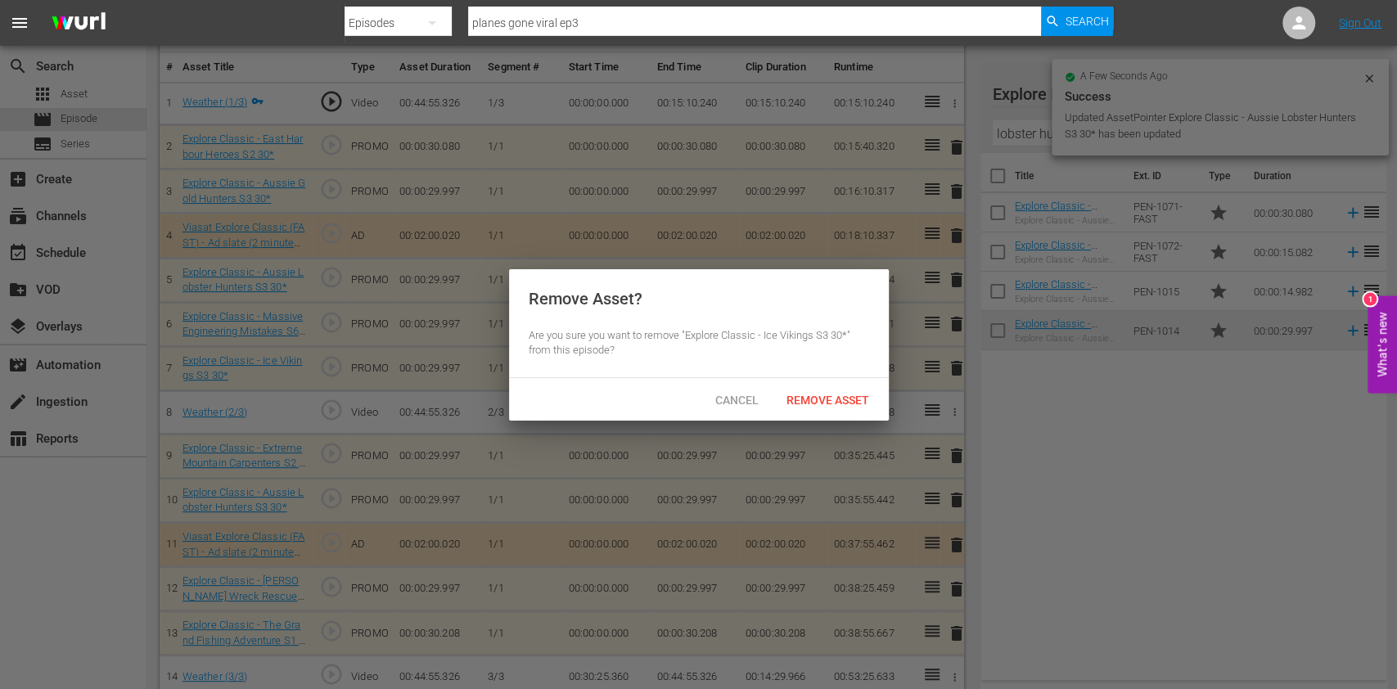
click at [838, 379] on div "Cancel Remove Asset" at bounding box center [699, 399] width 380 height 43
click at [836, 399] on span "Remove Asset" at bounding box center [827, 400] width 109 height 13
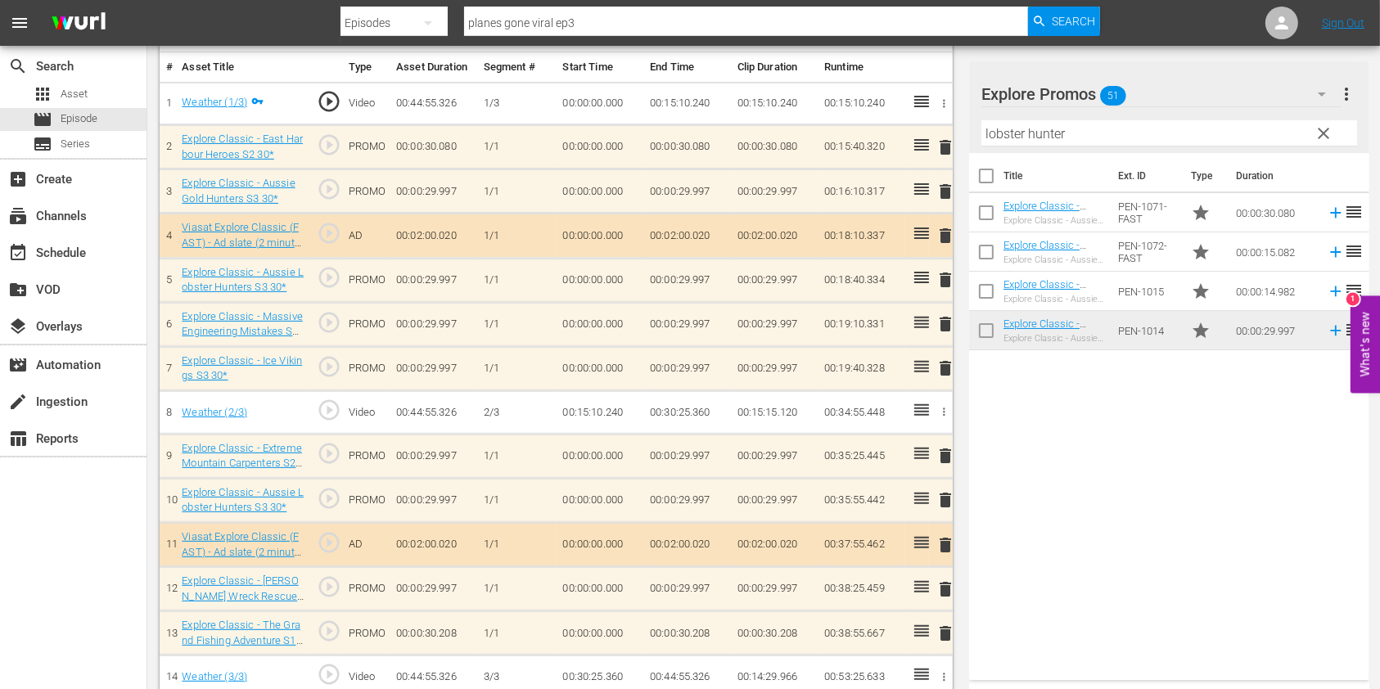
click at [1012, 131] on input "lobster hunter" at bounding box center [1169, 133] width 376 height 26
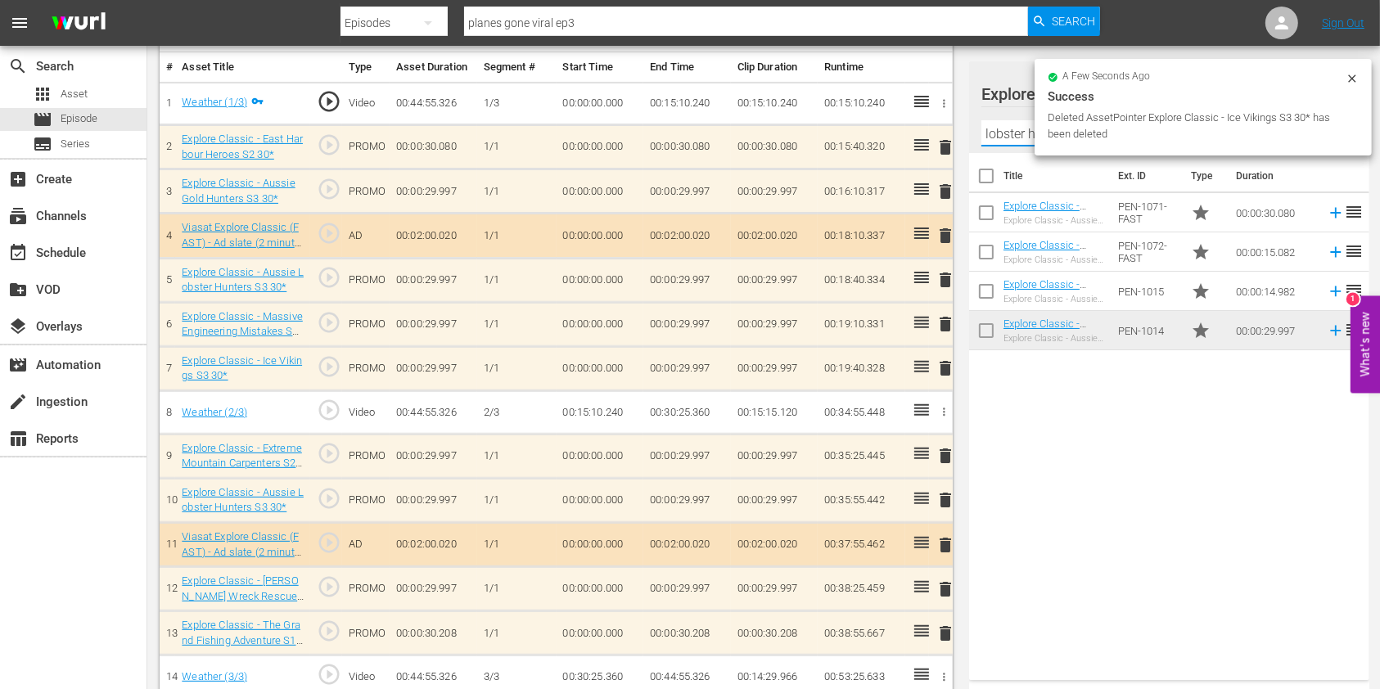
click at [1012, 131] on input "lobster hunter" at bounding box center [1169, 133] width 376 height 26
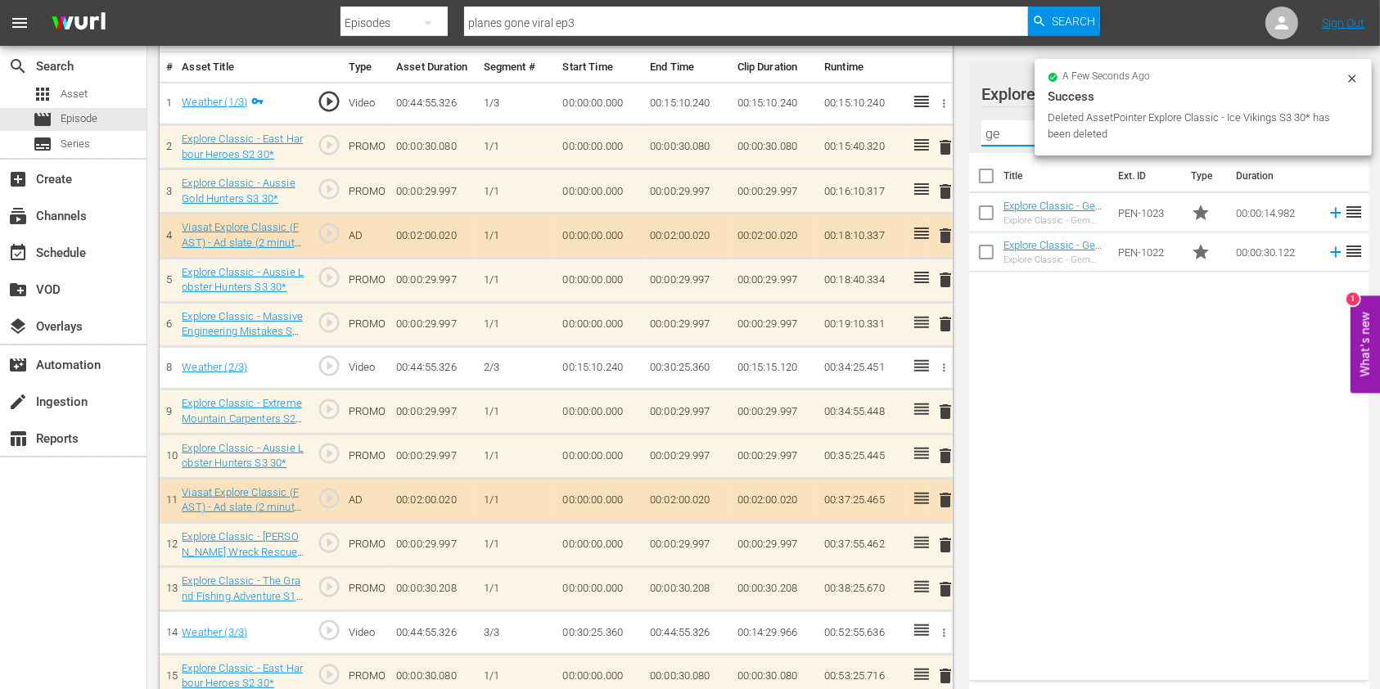
type input "g"
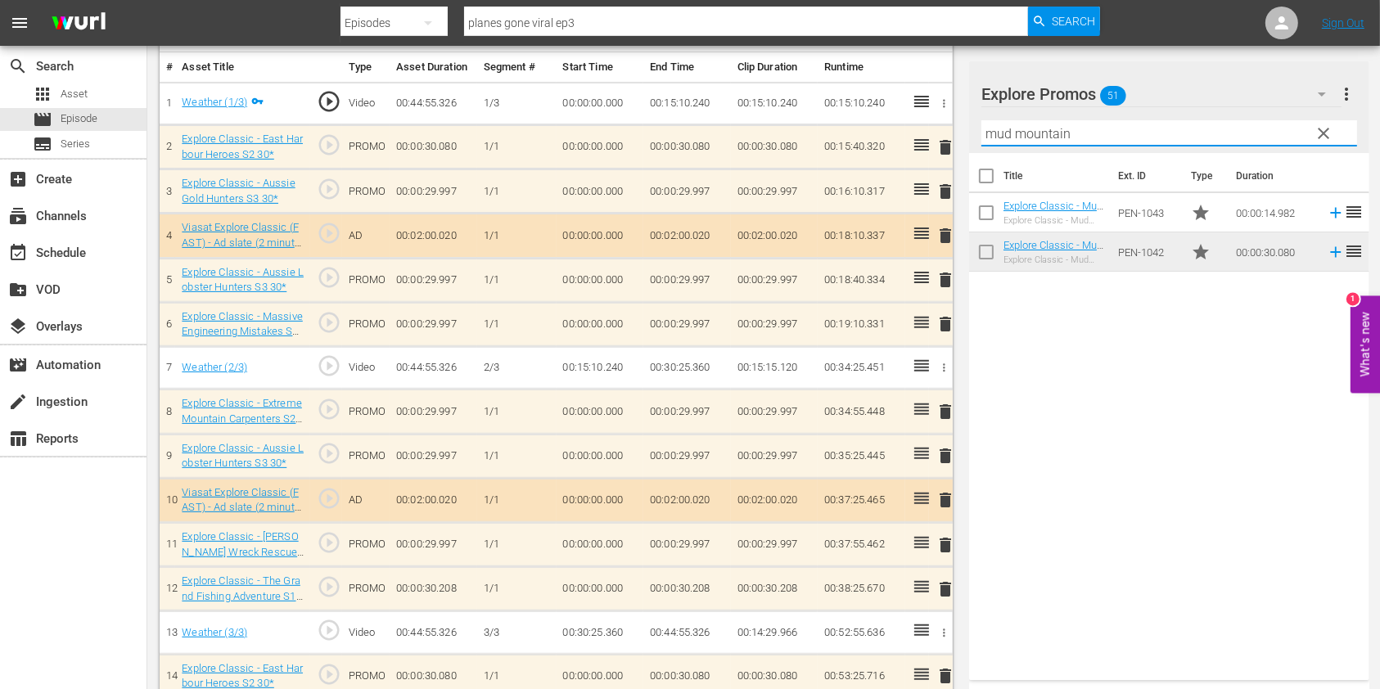
click at [1012, 131] on input "mud mountain" at bounding box center [1169, 133] width 376 height 26
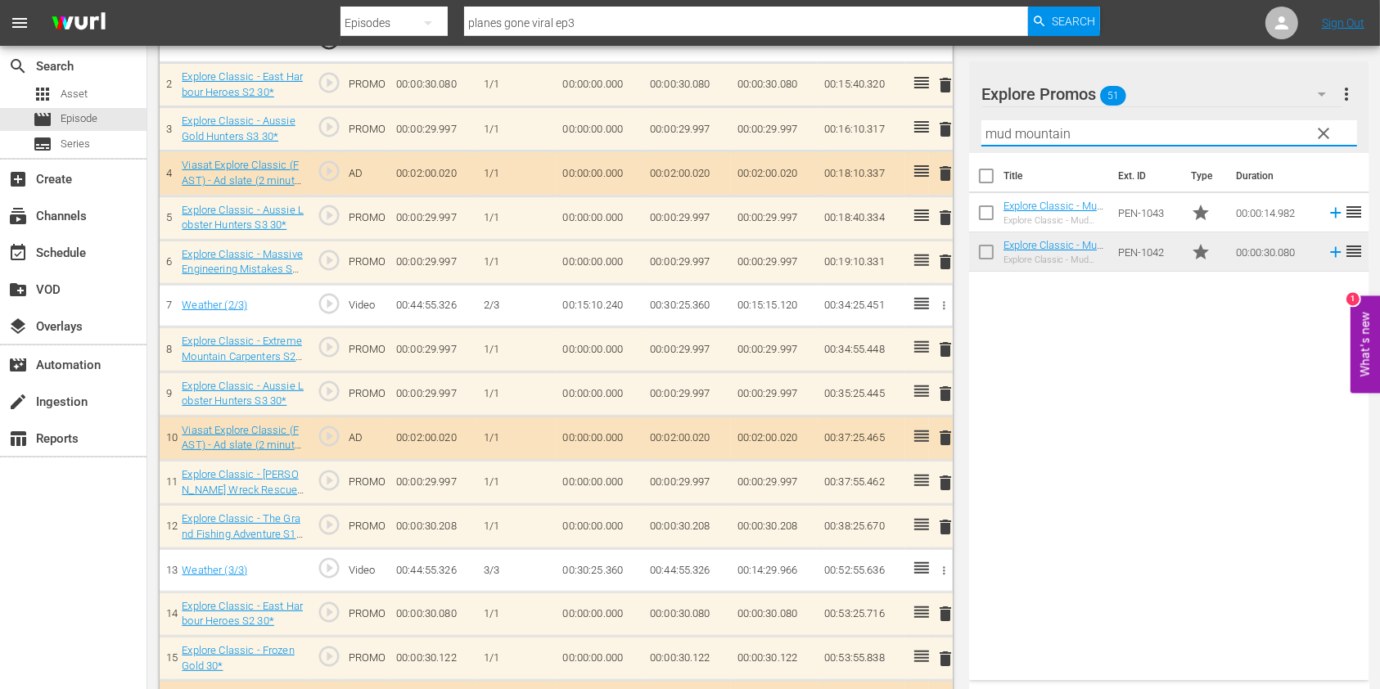
click at [1012, 131] on input "mud mountain" at bounding box center [1169, 133] width 376 height 26
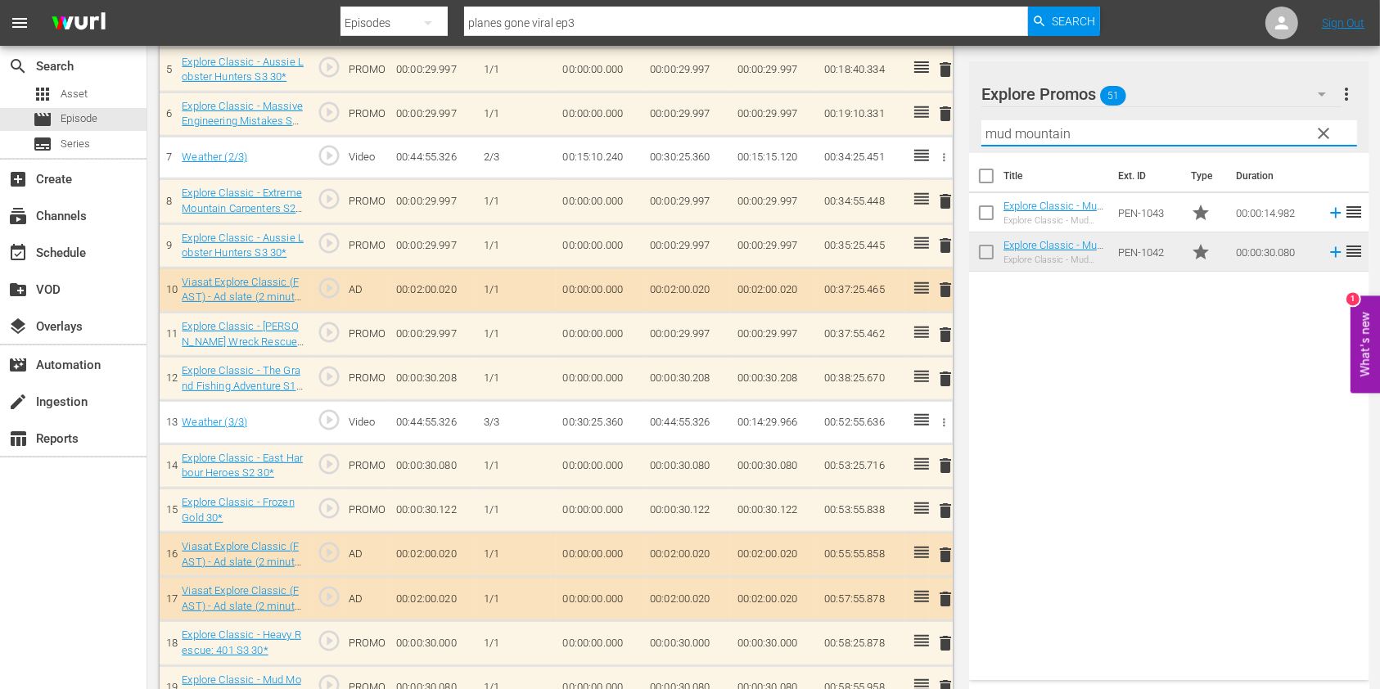
click at [1012, 131] on input "mud mountain" at bounding box center [1169, 133] width 376 height 26
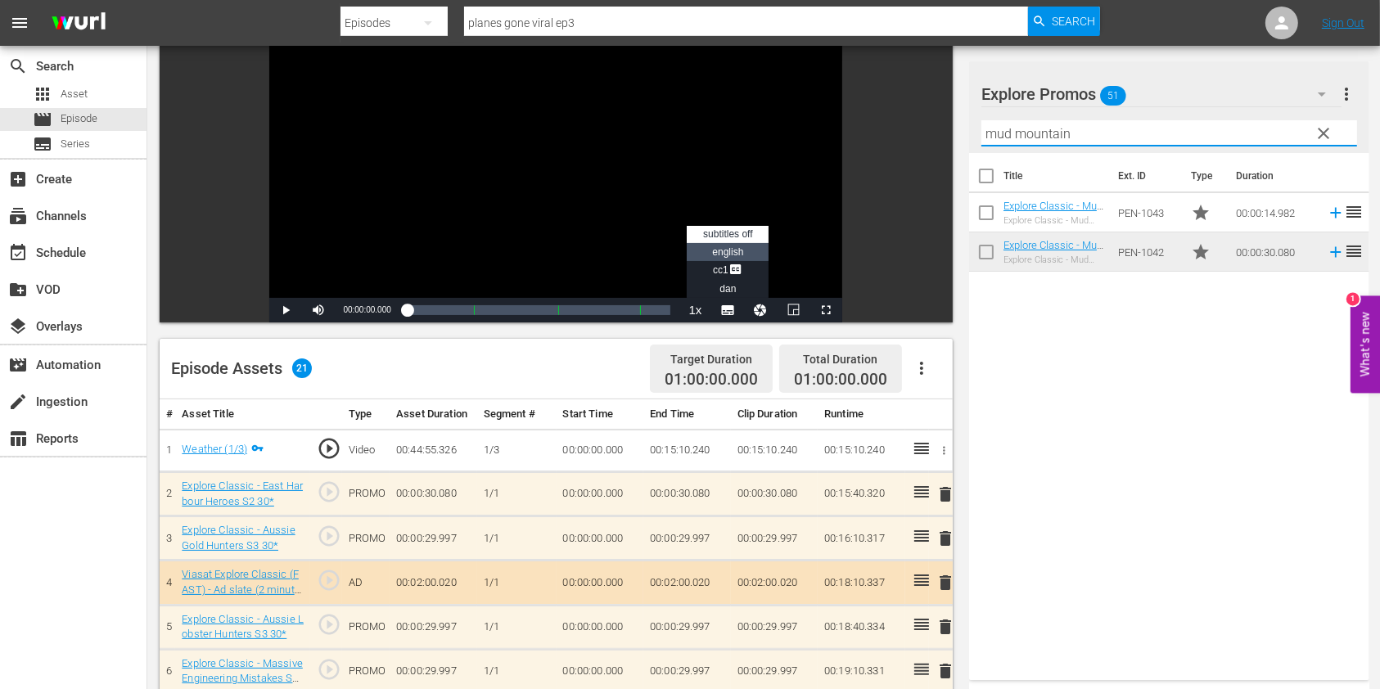
scroll to position [327, 0]
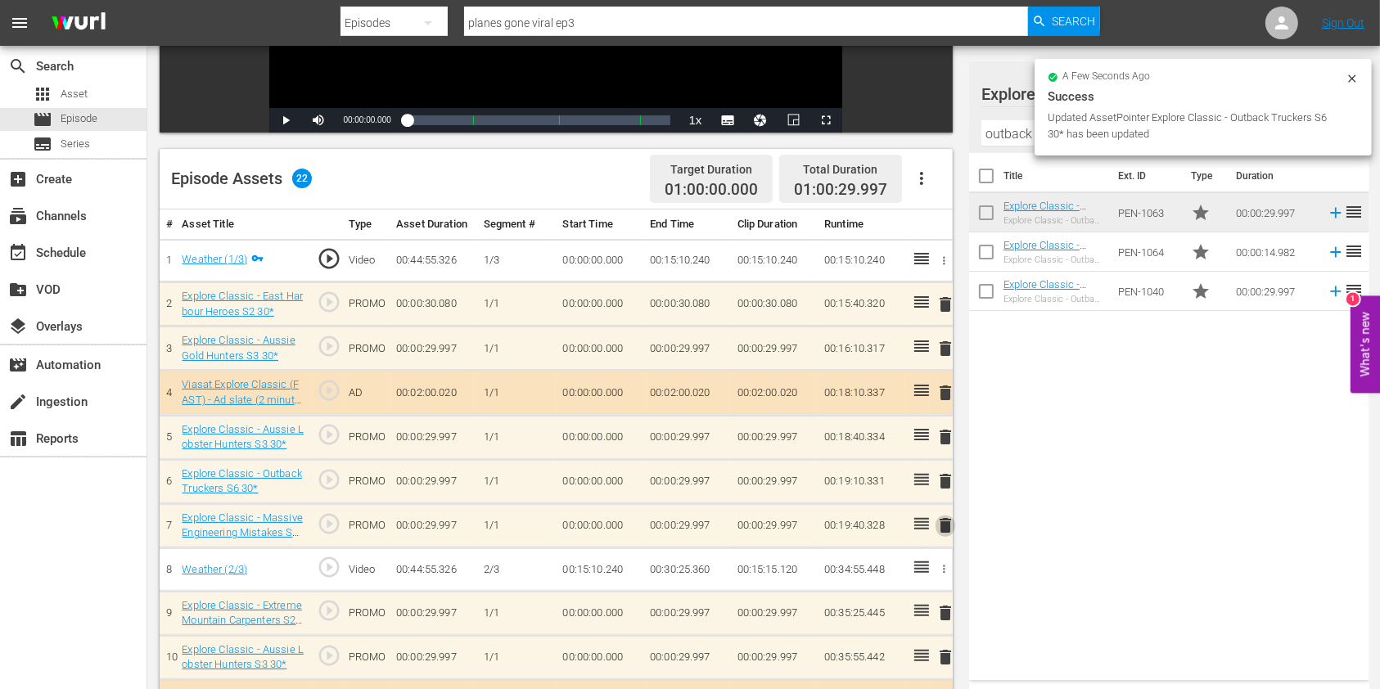
click at [943, 527] on span "delete" at bounding box center [945, 526] width 20 height 20
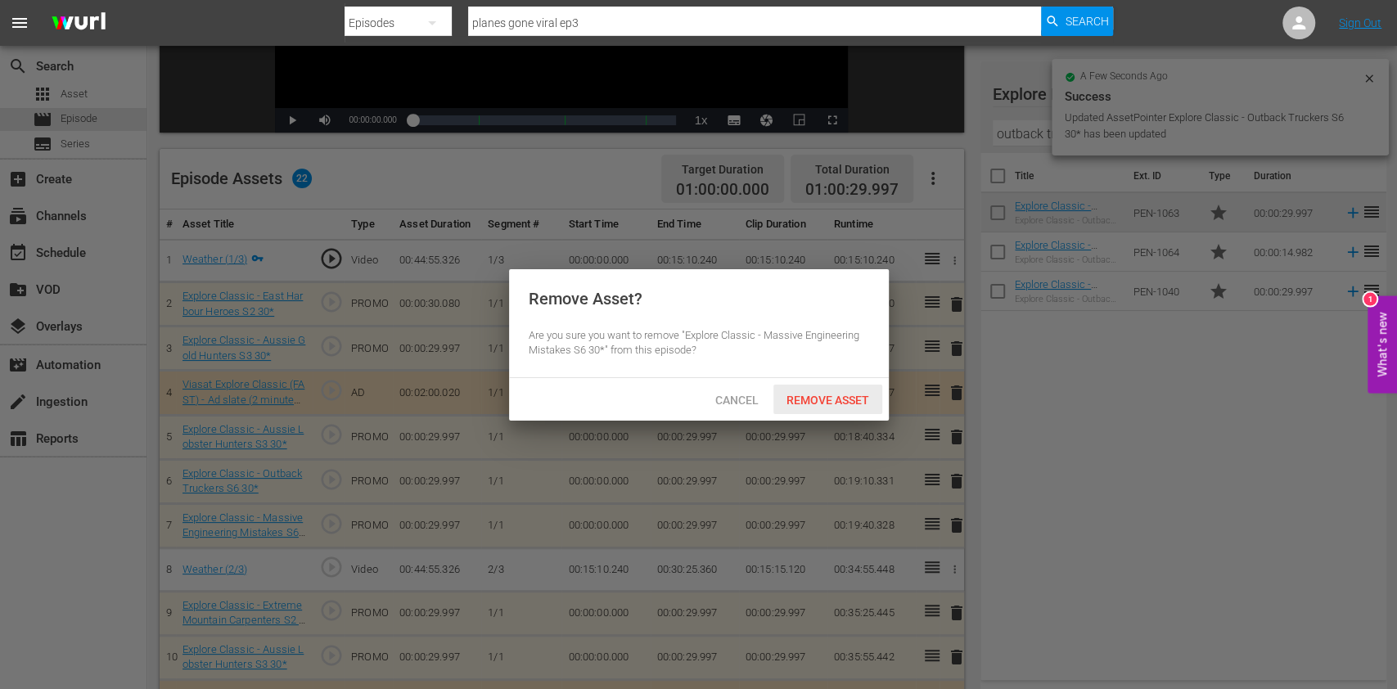
click at [841, 398] on span "Remove Asset" at bounding box center [827, 400] width 109 height 13
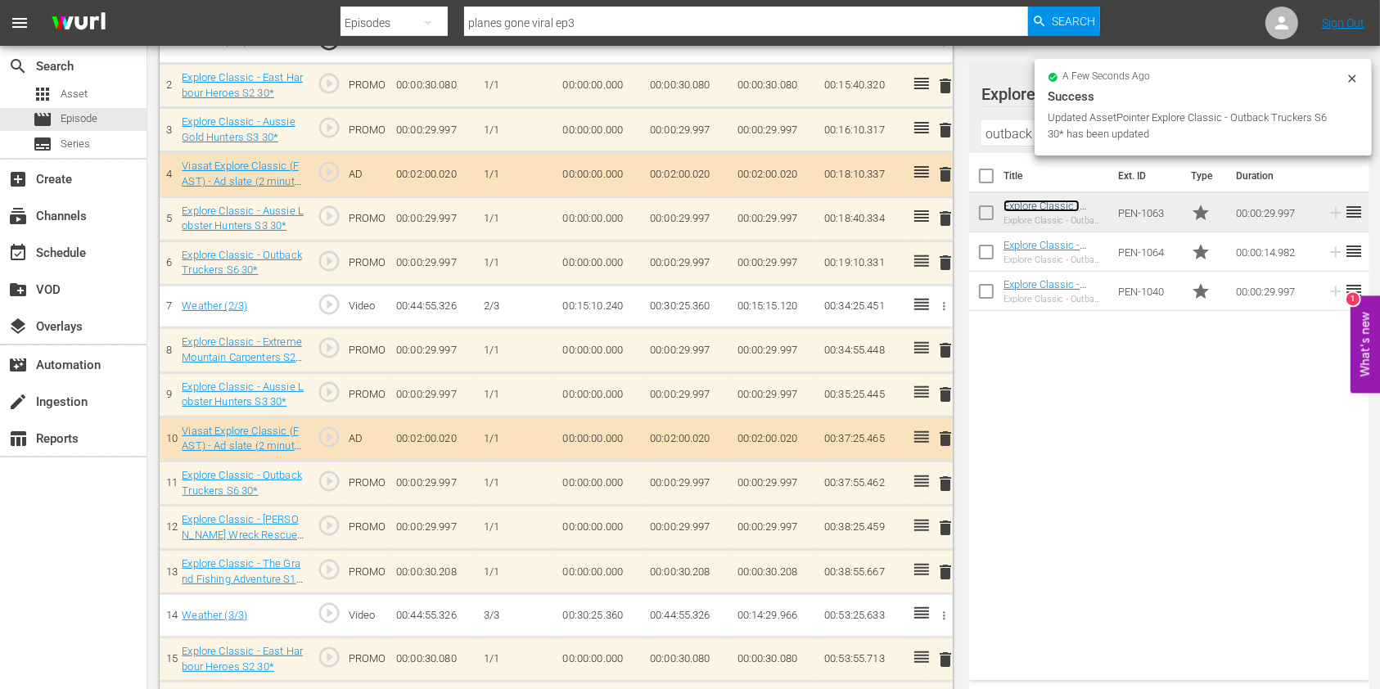
scroll to position [545, 0]
click at [944, 525] on span "delete" at bounding box center [945, 529] width 20 height 20
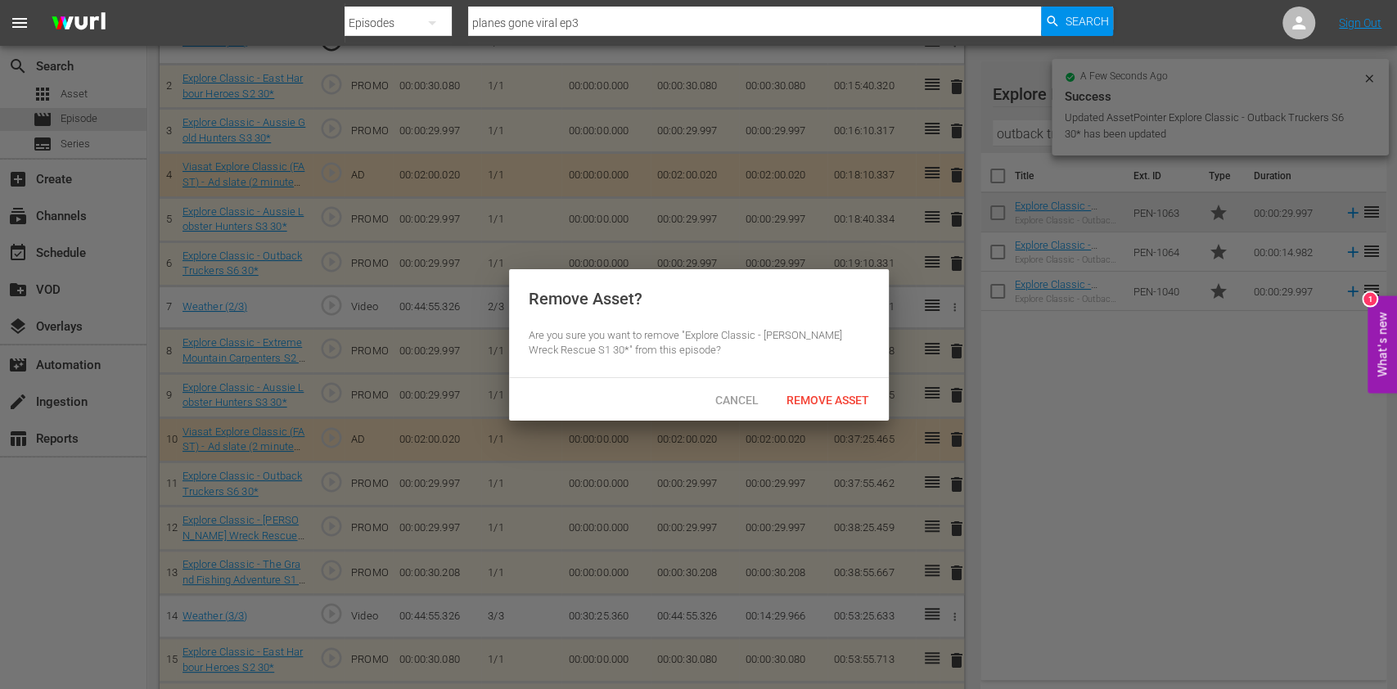
click at [842, 394] on span "Remove Asset" at bounding box center [827, 400] width 109 height 13
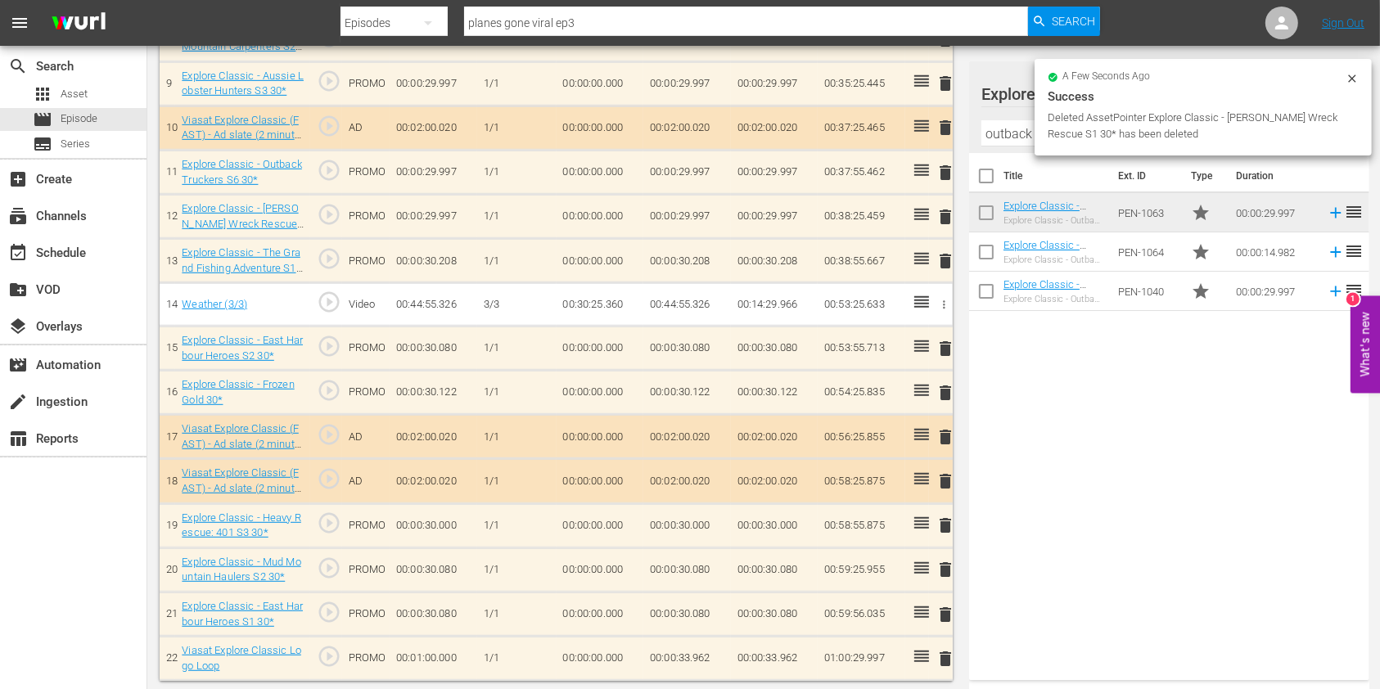
scroll to position [812, 0]
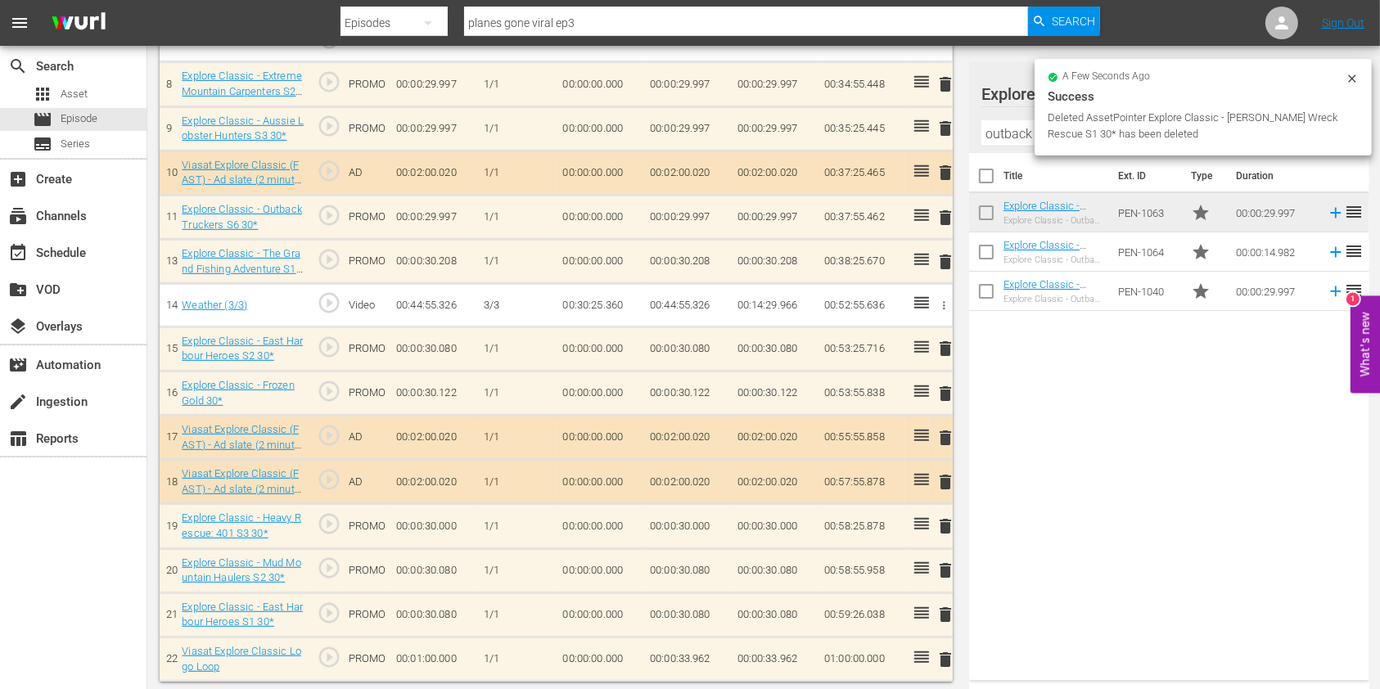
click at [1008, 125] on input "outback truckers" at bounding box center [1169, 133] width 376 height 26
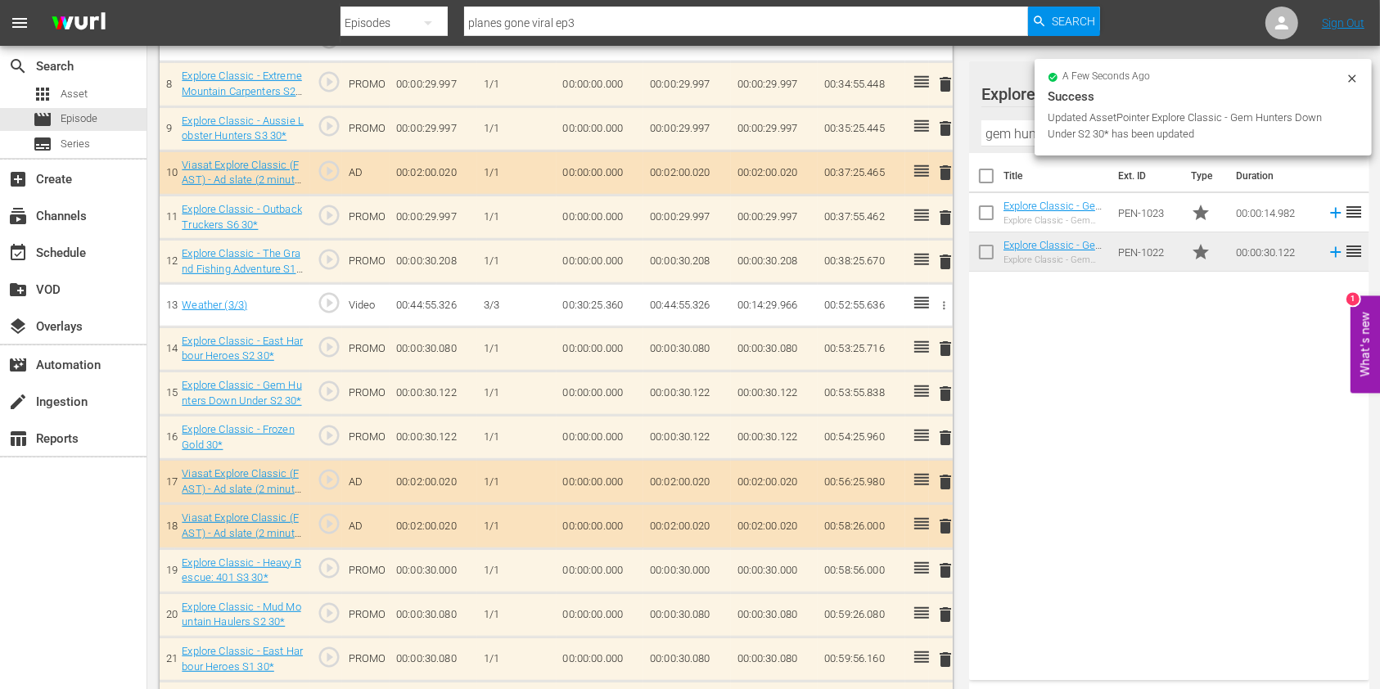
click at [944, 434] on span "delete" at bounding box center [945, 438] width 20 height 20
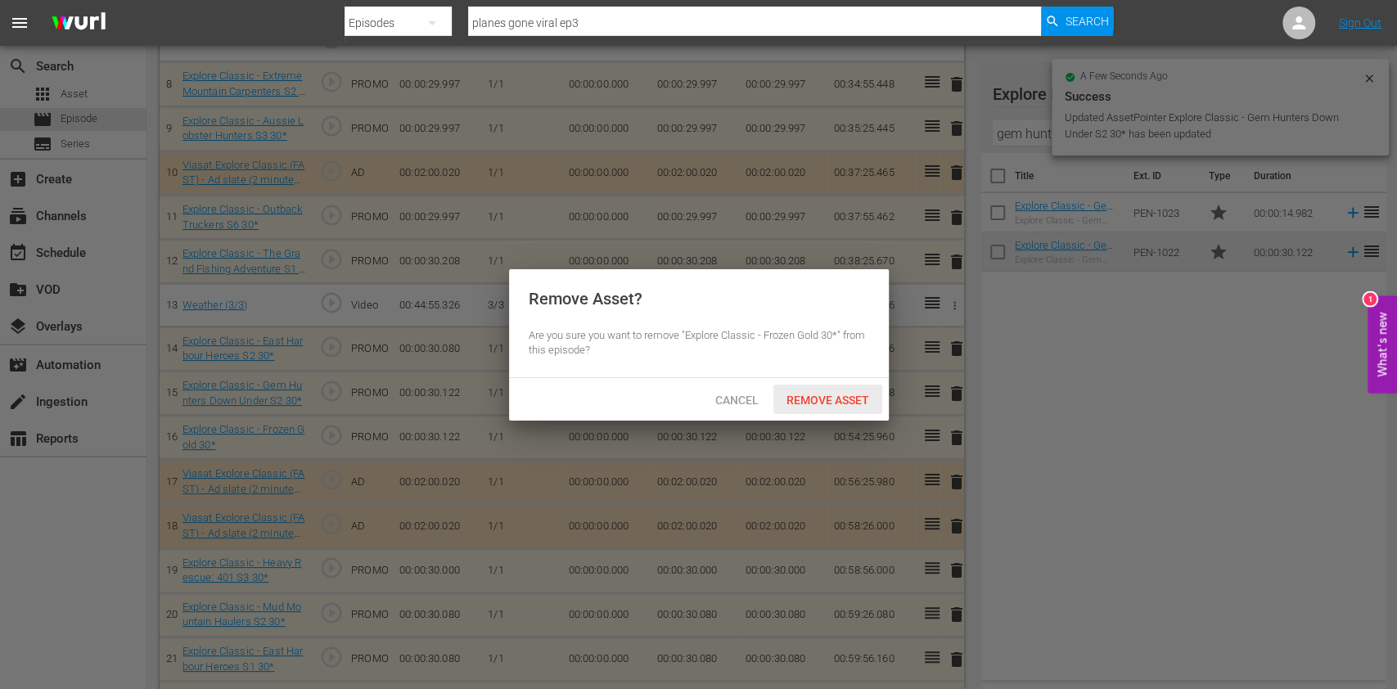
click at [845, 395] on span "Remove Asset" at bounding box center [827, 400] width 109 height 13
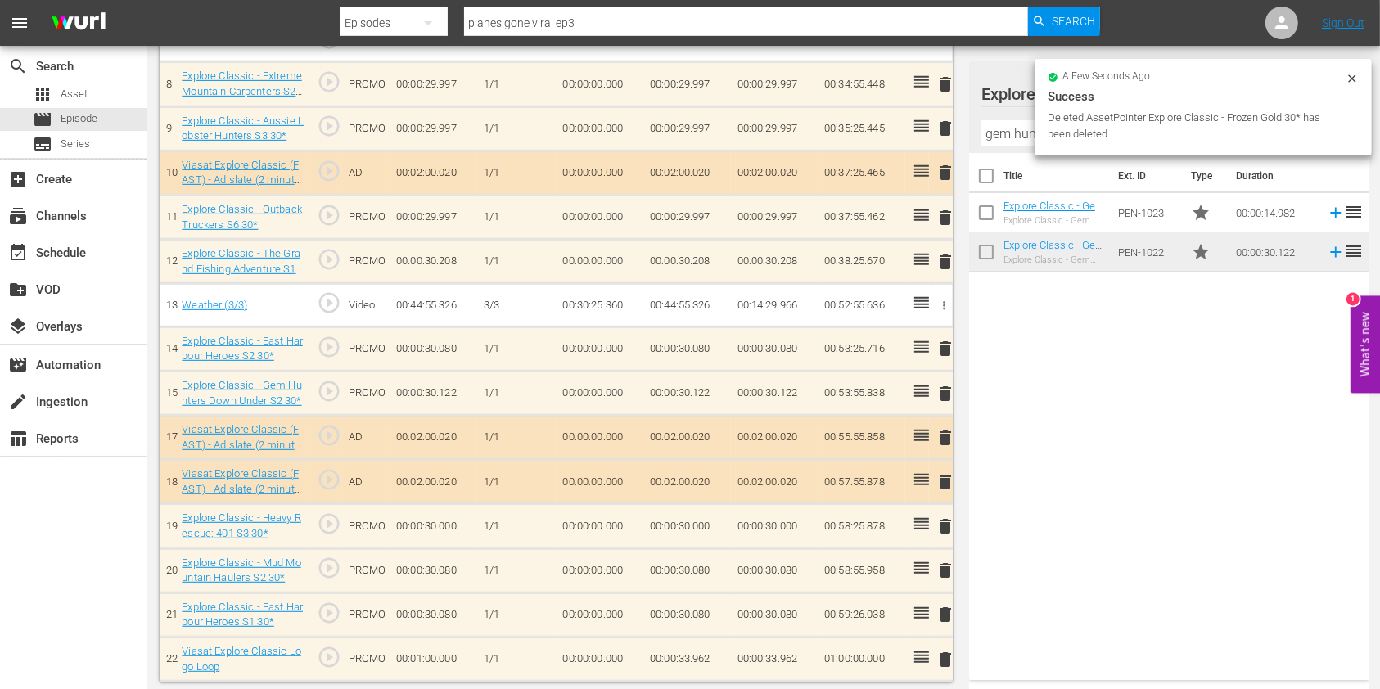
click at [942, 523] on span "delete" at bounding box center [945, 526] width 20 height 20
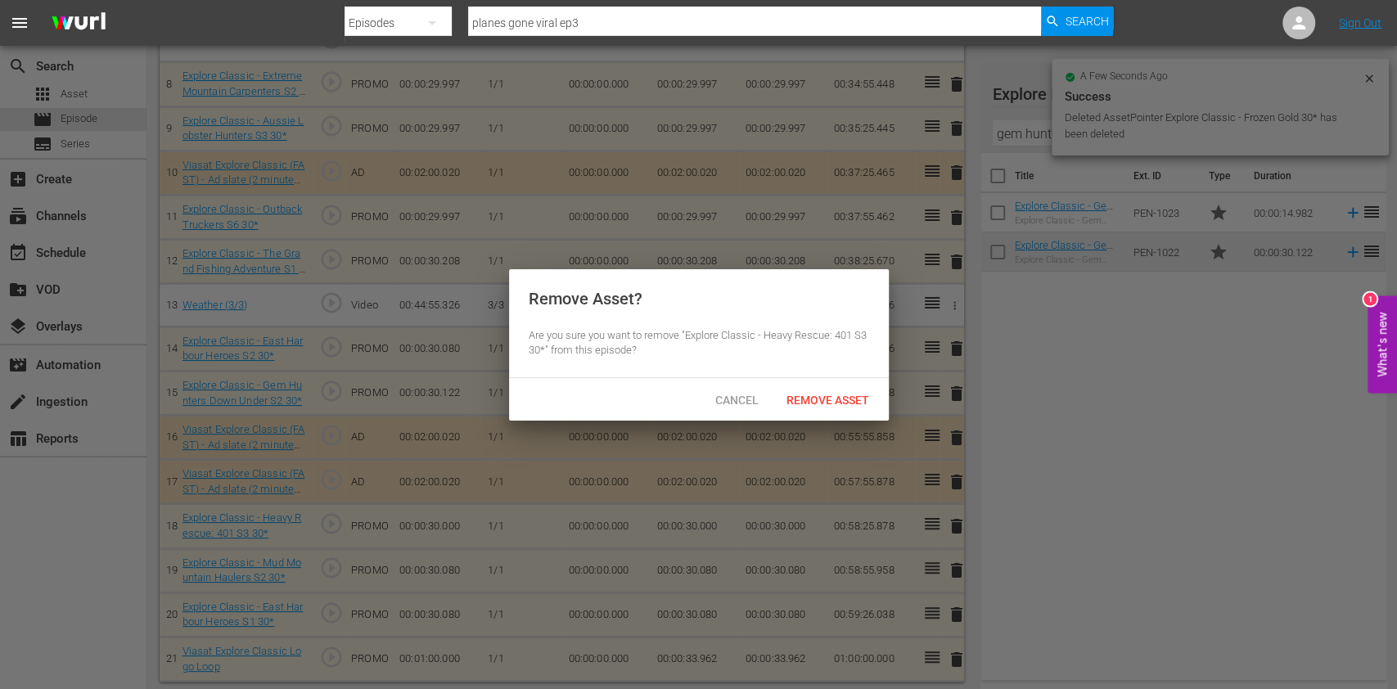
click at [841, 416] on div "Cancel Remove Asset" at bounding box center [699, 399] width 380 height 43
click at [840, 403] on span "Remove Asset" at bounding box center [827, 400] width 109 height 13
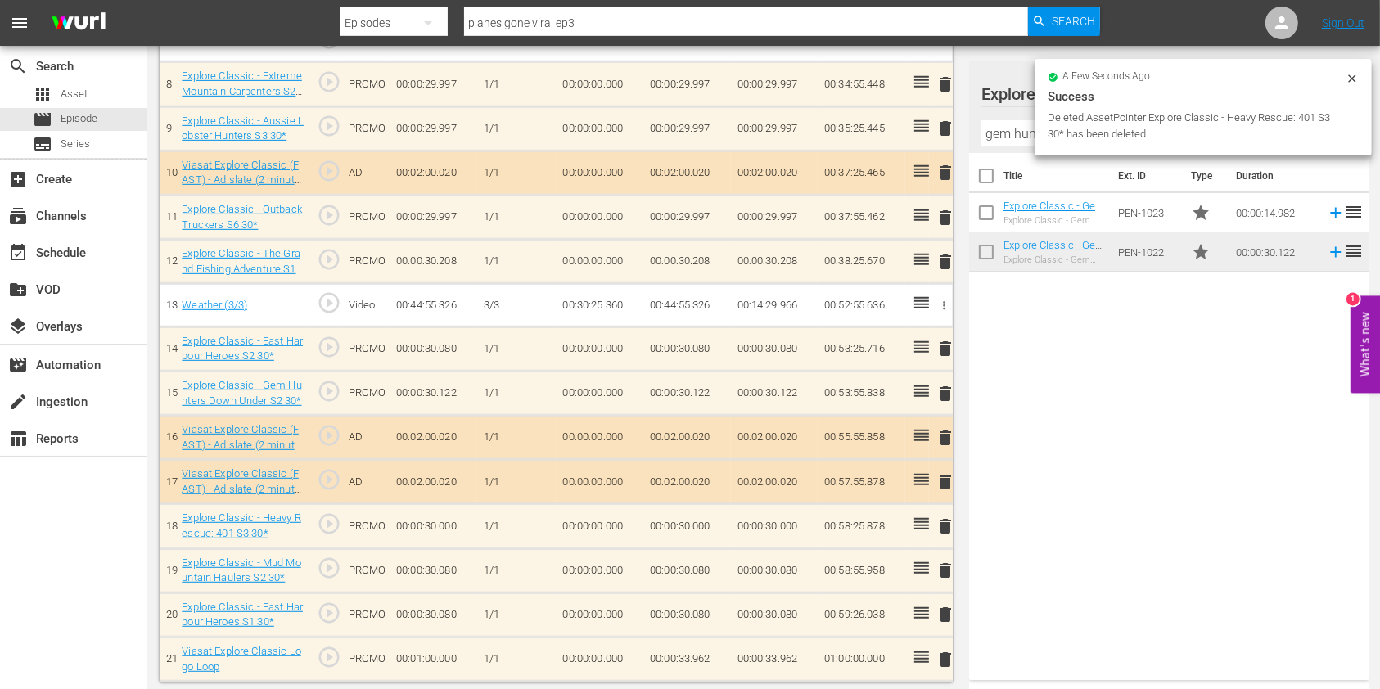
click at [1359, 79] on div "a few seconds ago Success Deleted AssetPointer Explore Classic - Heavy Rescue: …" at bounding box center [1202, 107] width 337 height 97
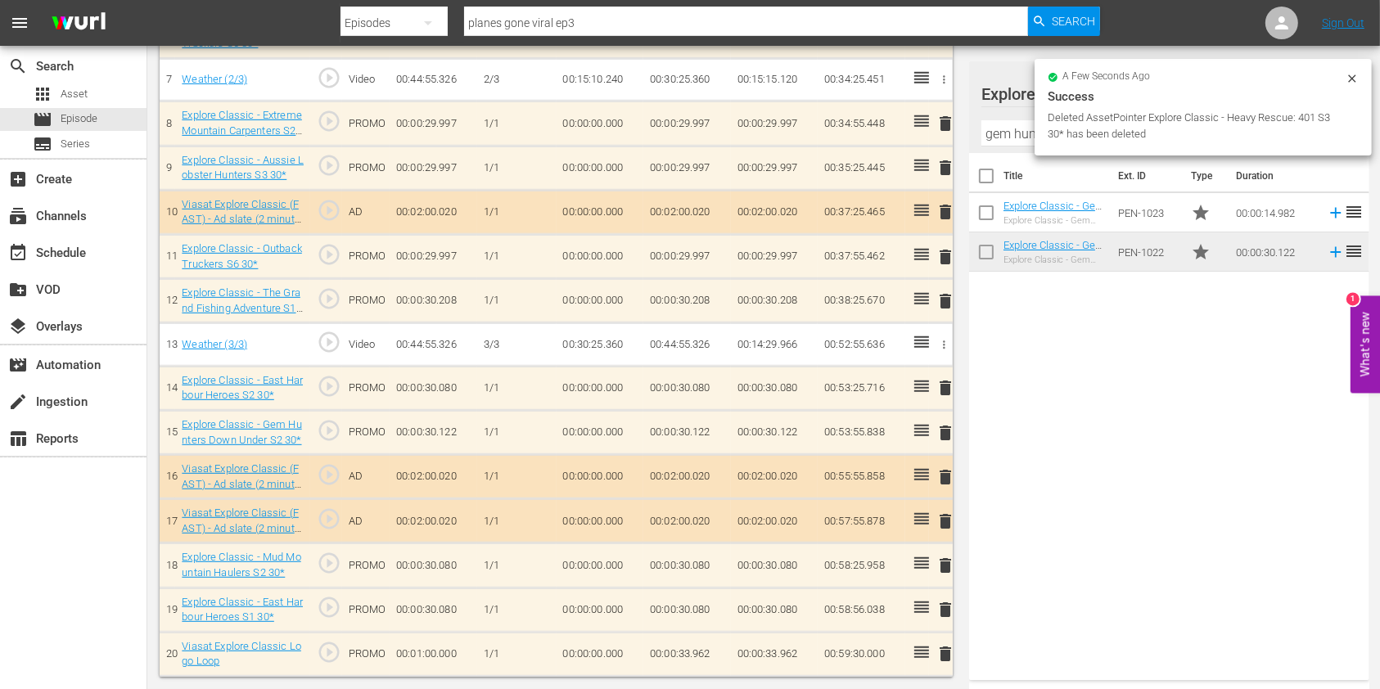
scroll to position [768, 0]
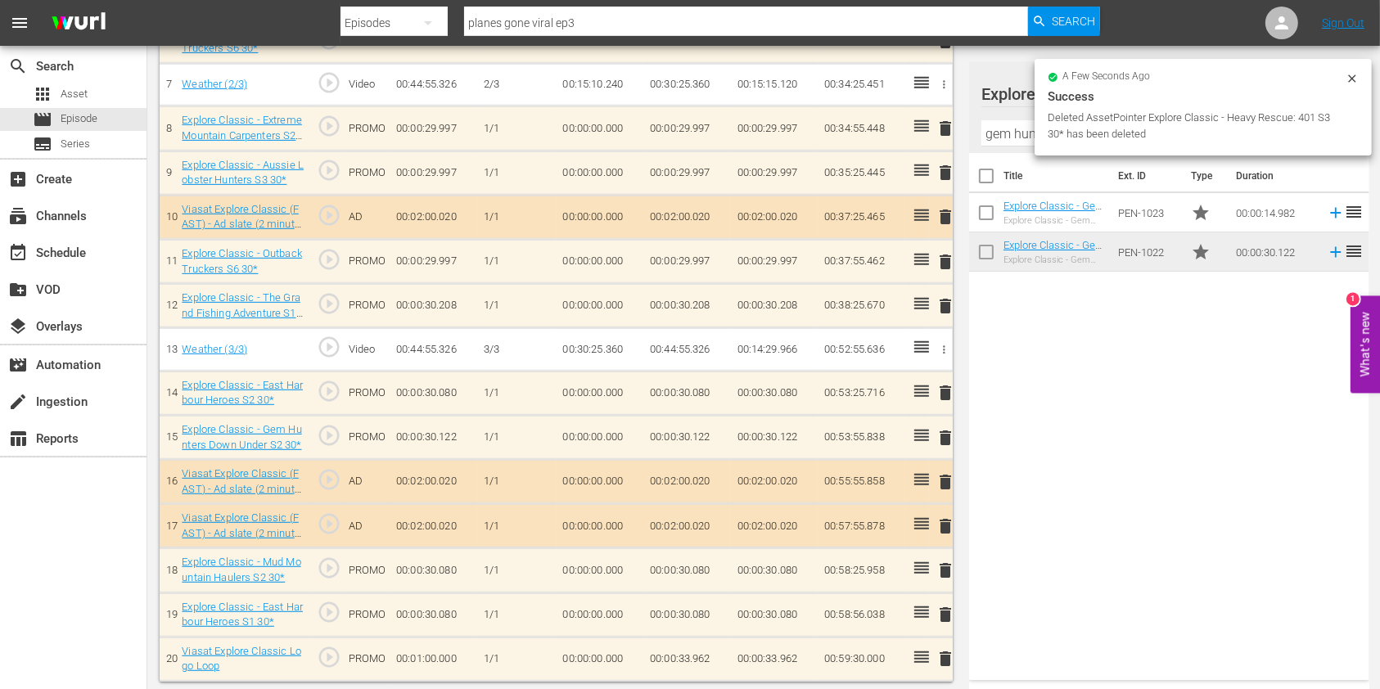
click at [1353, 77] on icon at bounding box center [1351, 77] width 7 height 7
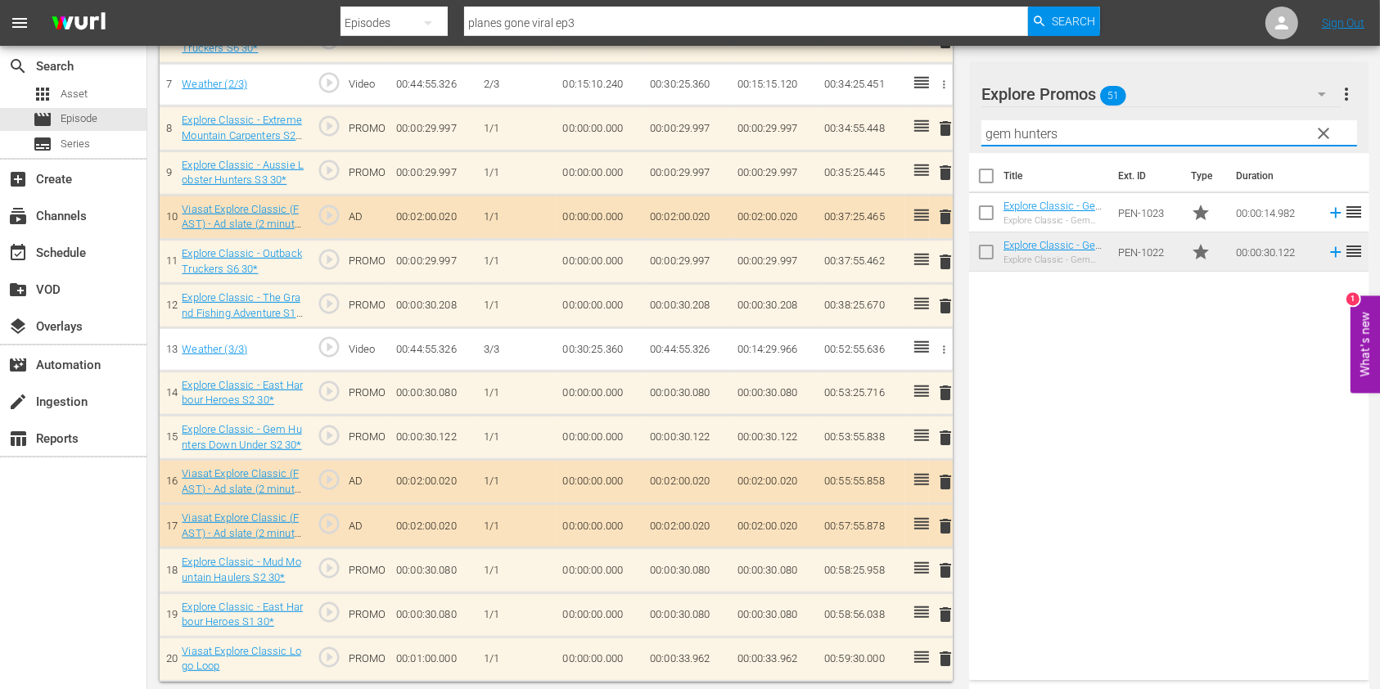
drag, startPoint x: 1151, startPoint y: 130, endPoint x: 930, endPoint y: 141, distance: 221.2
click at [930, 140] on div "Video Player is loading. Play Video Play Mute Current Time 00:00:00.000 / Durat…" at bounding box center [764, 26] width 1208 height 1312
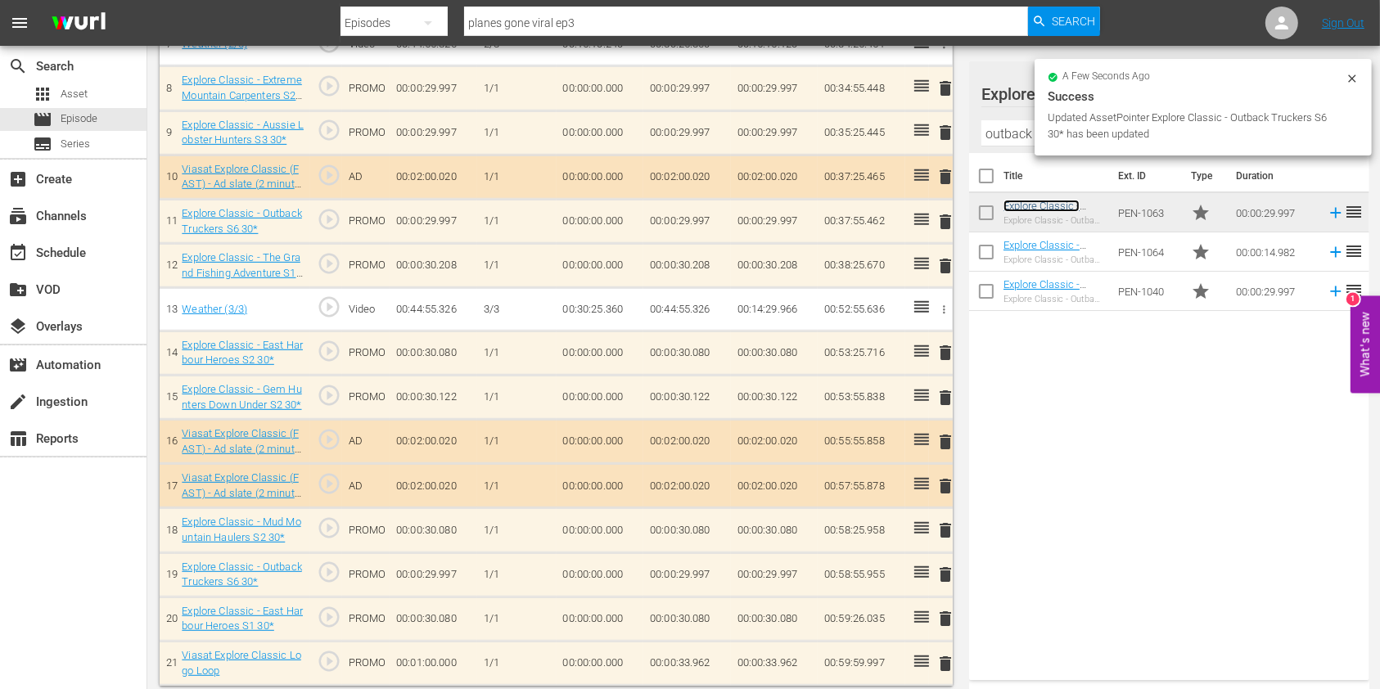
scroll to position [812, 0]
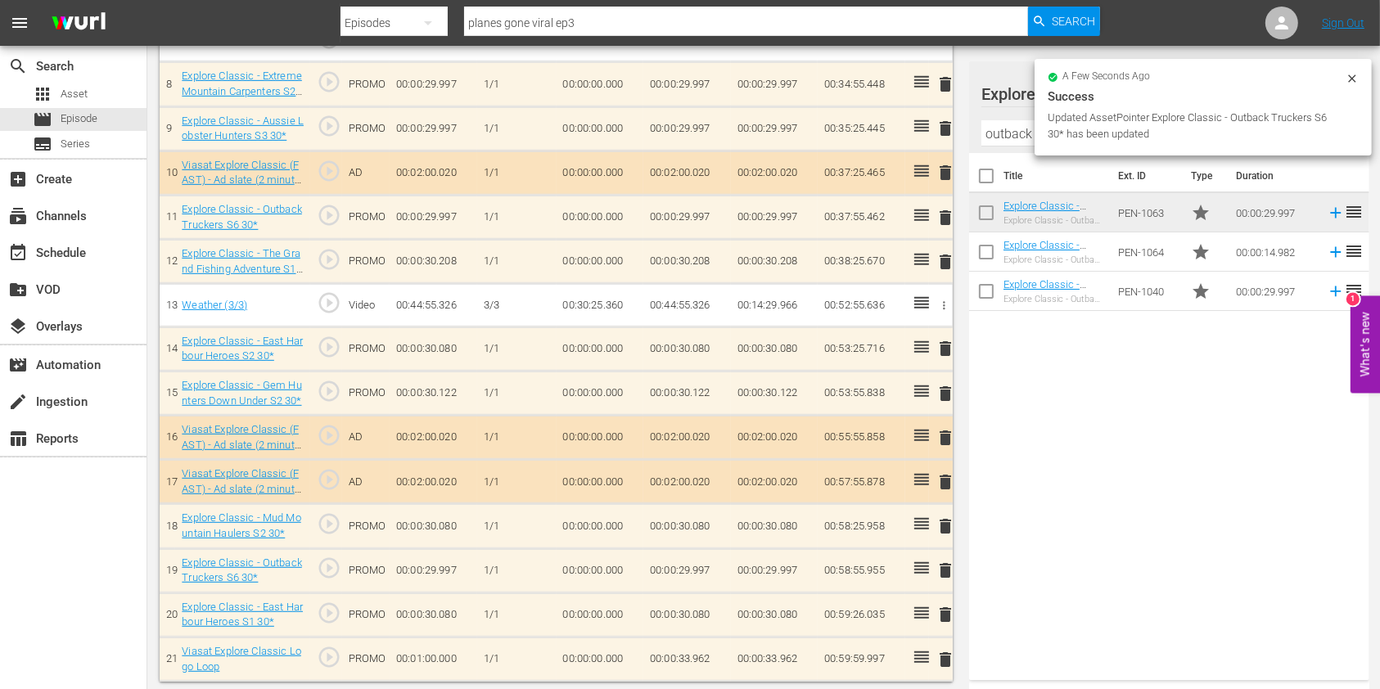
click at [944, 609] on span "delete" at bounding box center [945, 615] width 20 height 20
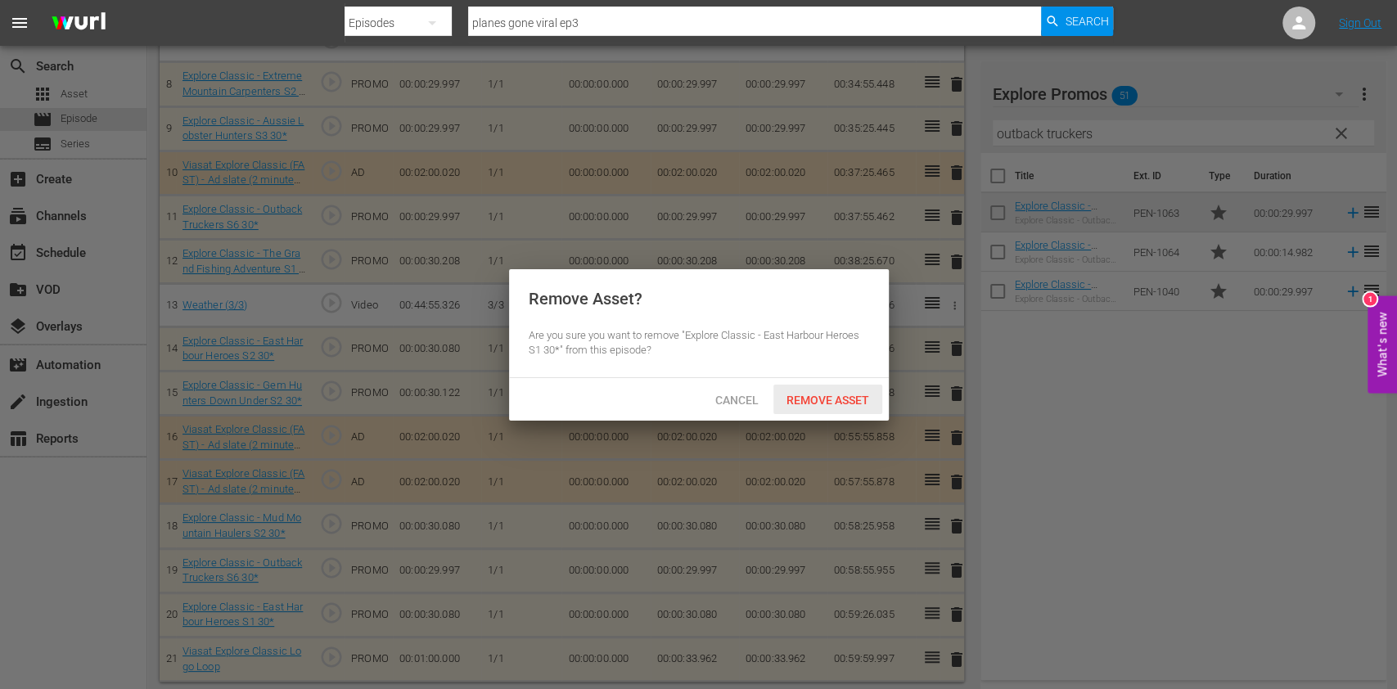
drag, startPoint x: 817, startPoint y: 405, endPoint x: 836, endPoint y: 378, distance: 33.4
click at [816, 404] on span "Remove Asset" at bounding box center [827, 400] width 109 height 13
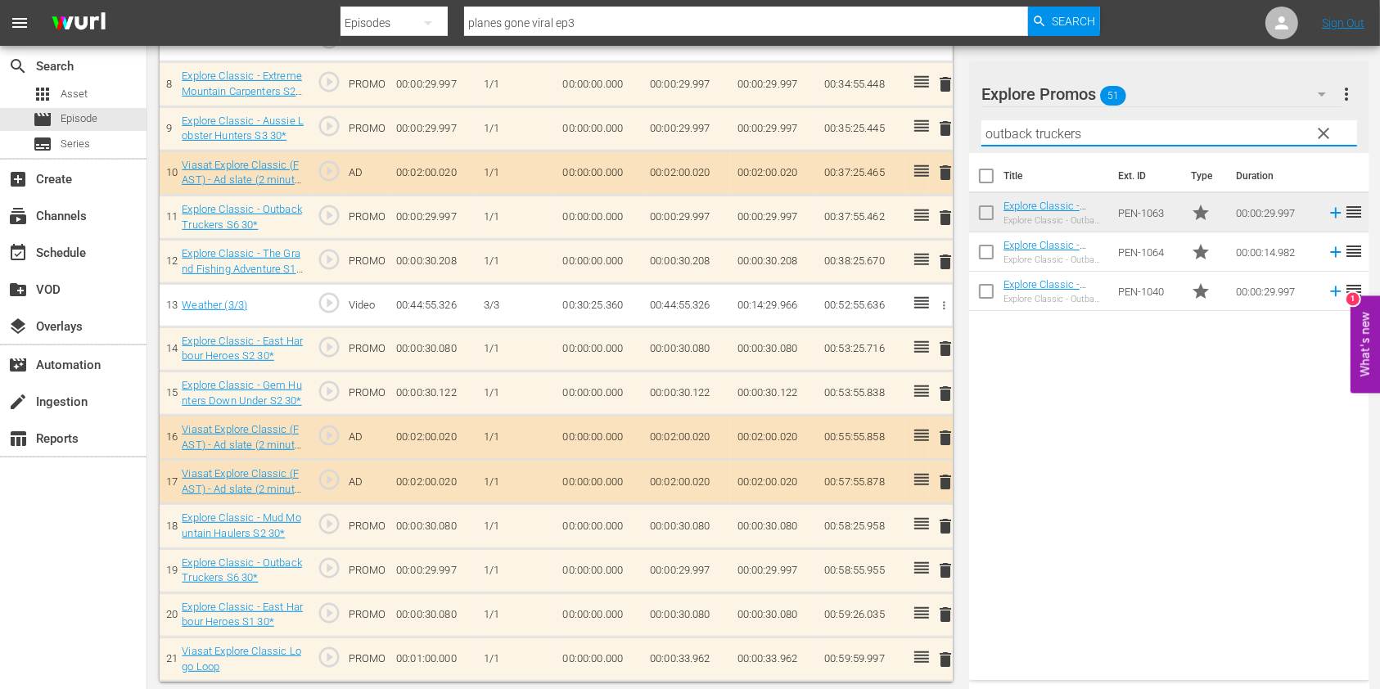
click at [994, 121] on input "outback truckers" at bounding box center [1169, 133] width 376 height 26
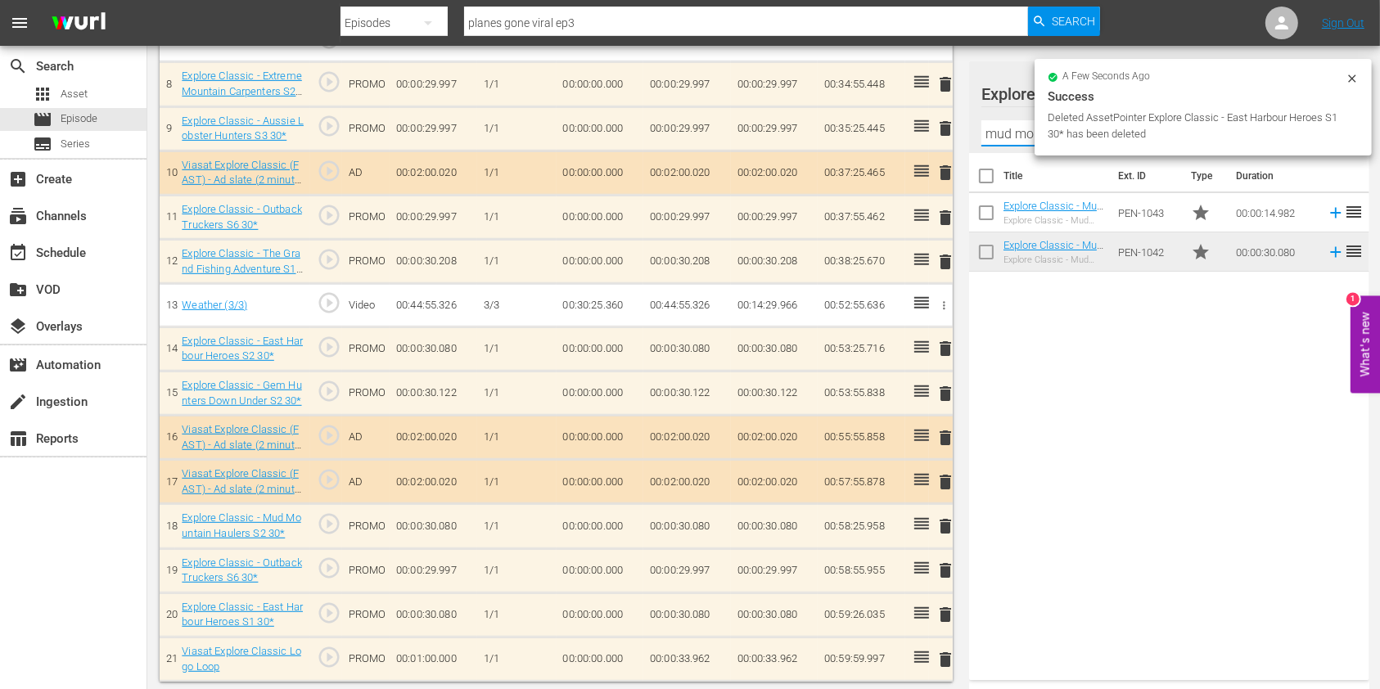
scroll to position [768, 0]
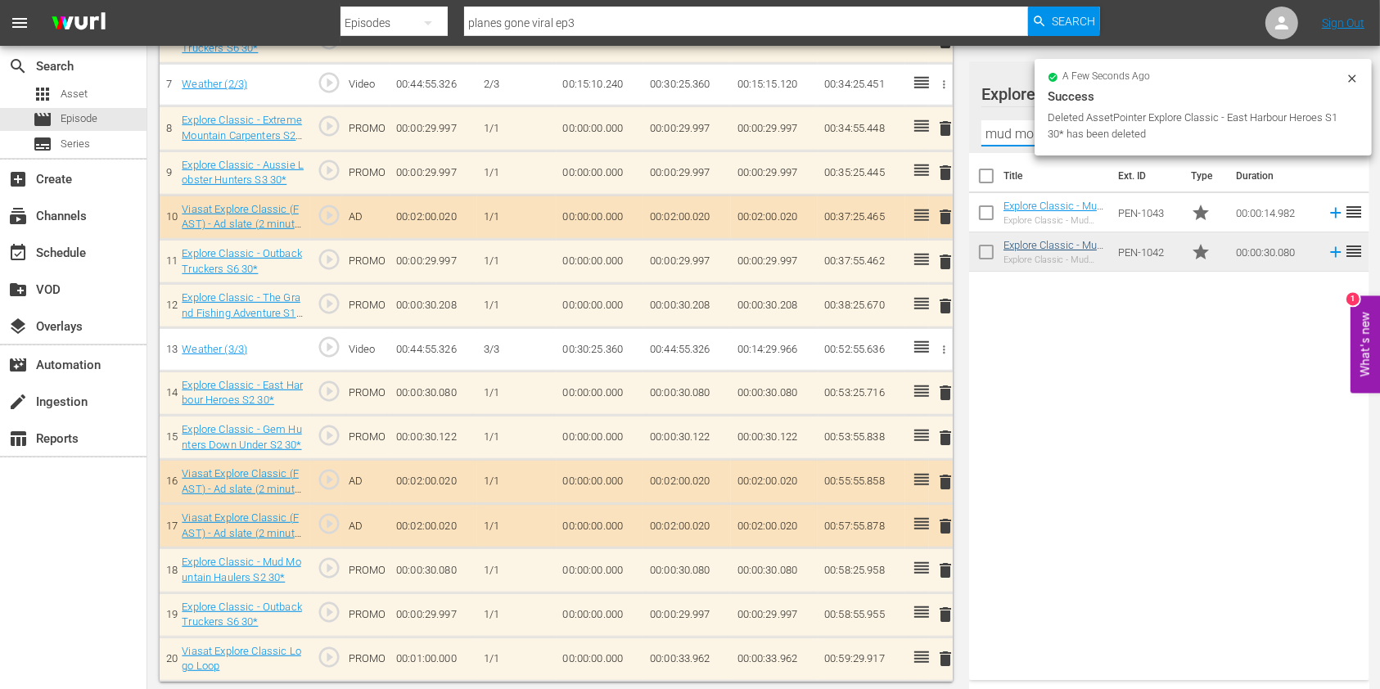
type input "mud mountain"
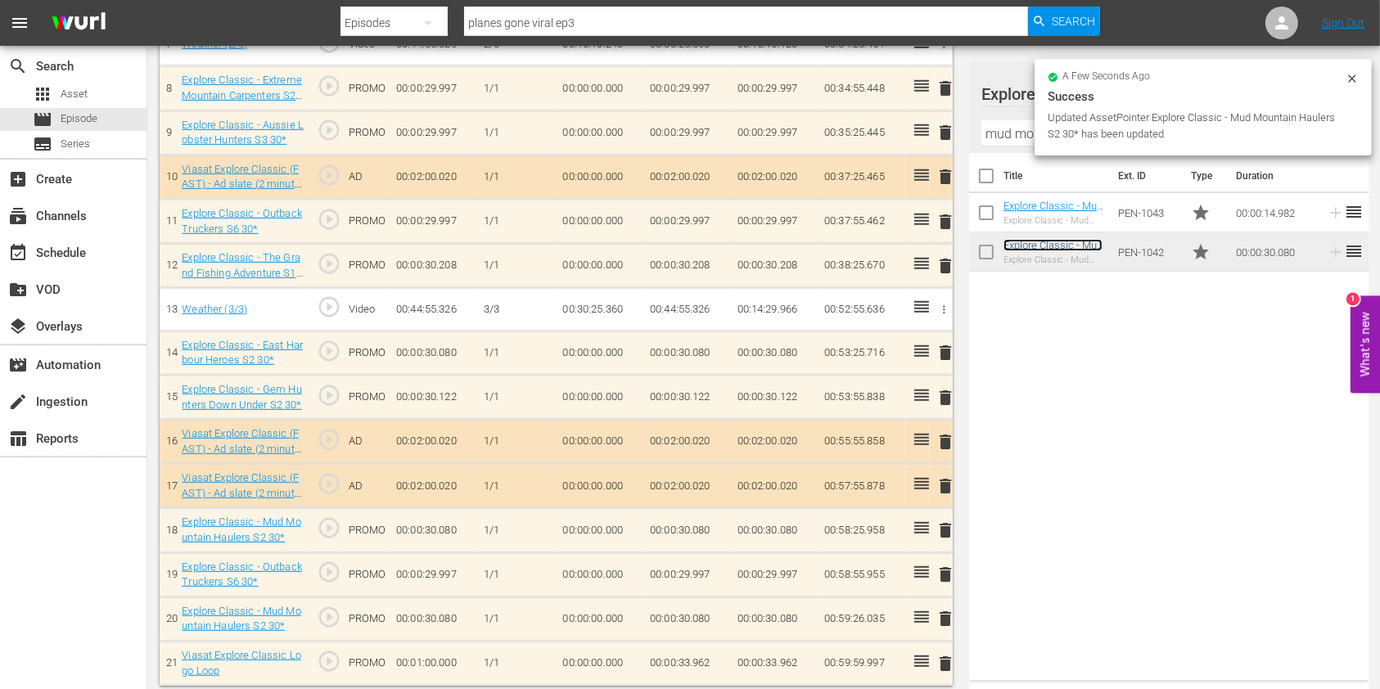
scroll to position [812, 0]
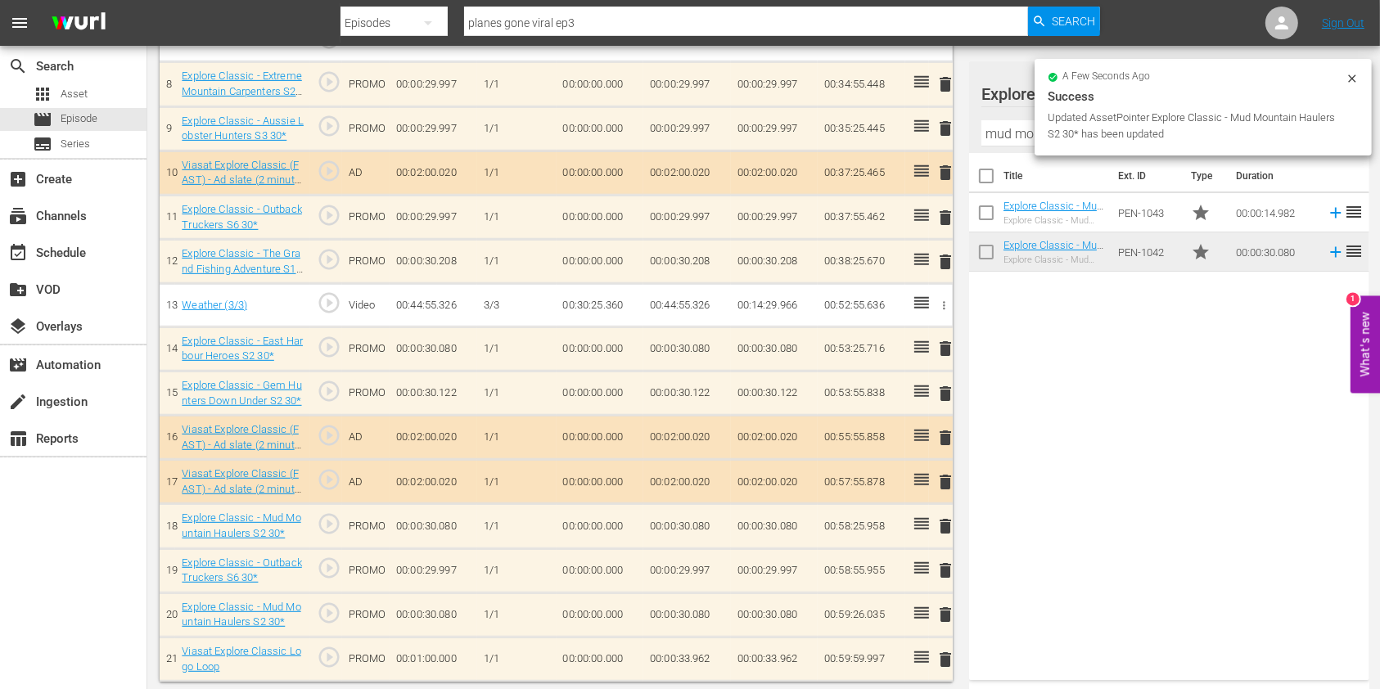
click at [715, 654] on td "00:00:33.962" at bounding box center [687, 659] width 88 height 44
click at [705, 652] on td "00:00:33.962" at bounding box center [687, 659] width 88 height 44
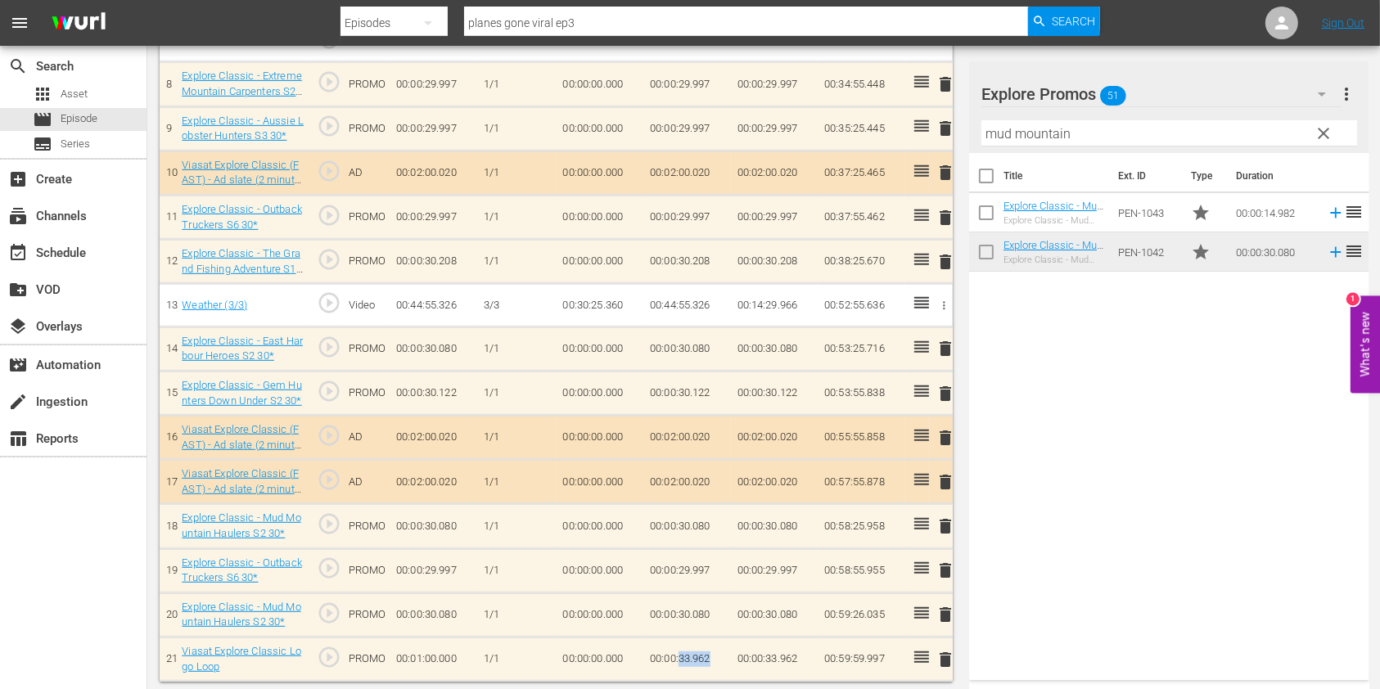
click at [705, 652] on td "00:00:33.962" at bounding box center [687, 659] width 88 height 44
drag, startPoint x: 704, startPoint y: 656, endPoint x: 737, endPoint y: 658, distance: 33.6
click at [737, 658] on tr "21 Viasat Explore Classic Logo Loop play_circle_outline PROMO 00:01:00.000 1/1 …" at bounding box center [556, 663] width 793 height 53
type input "00:00:33.965"
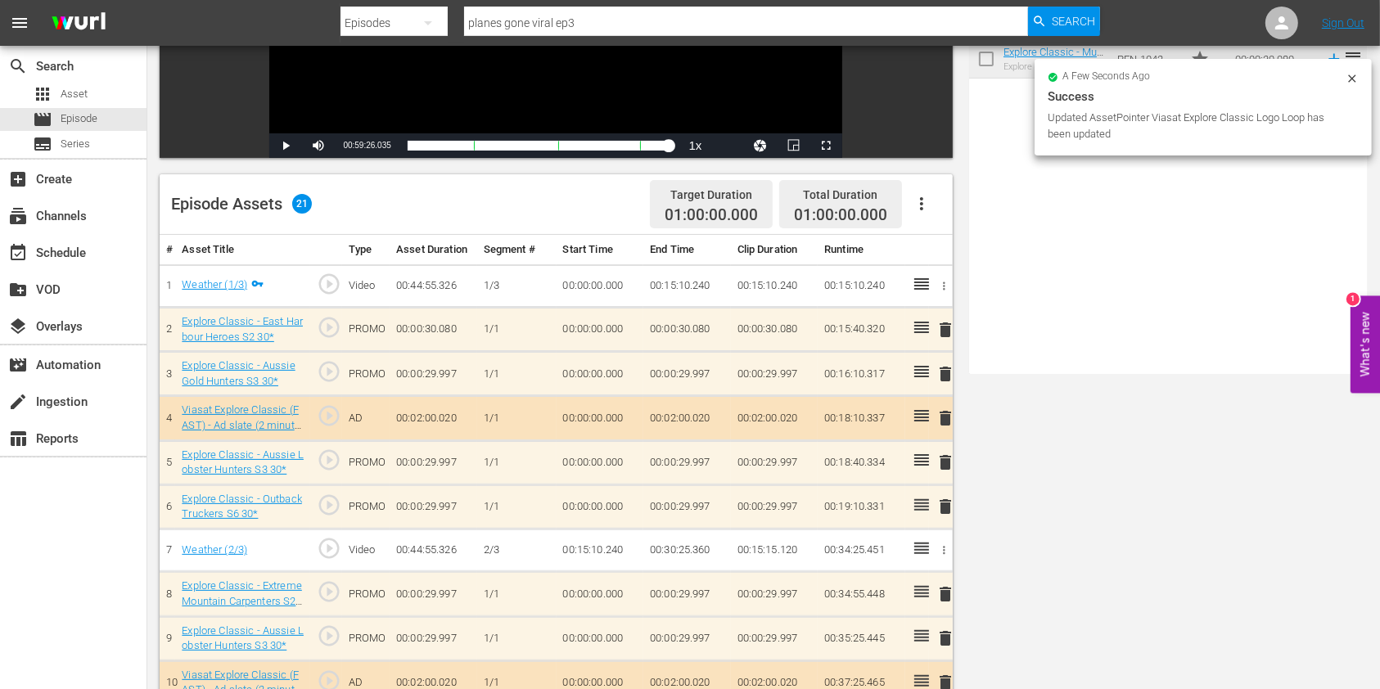
scroll to position [0, 0]
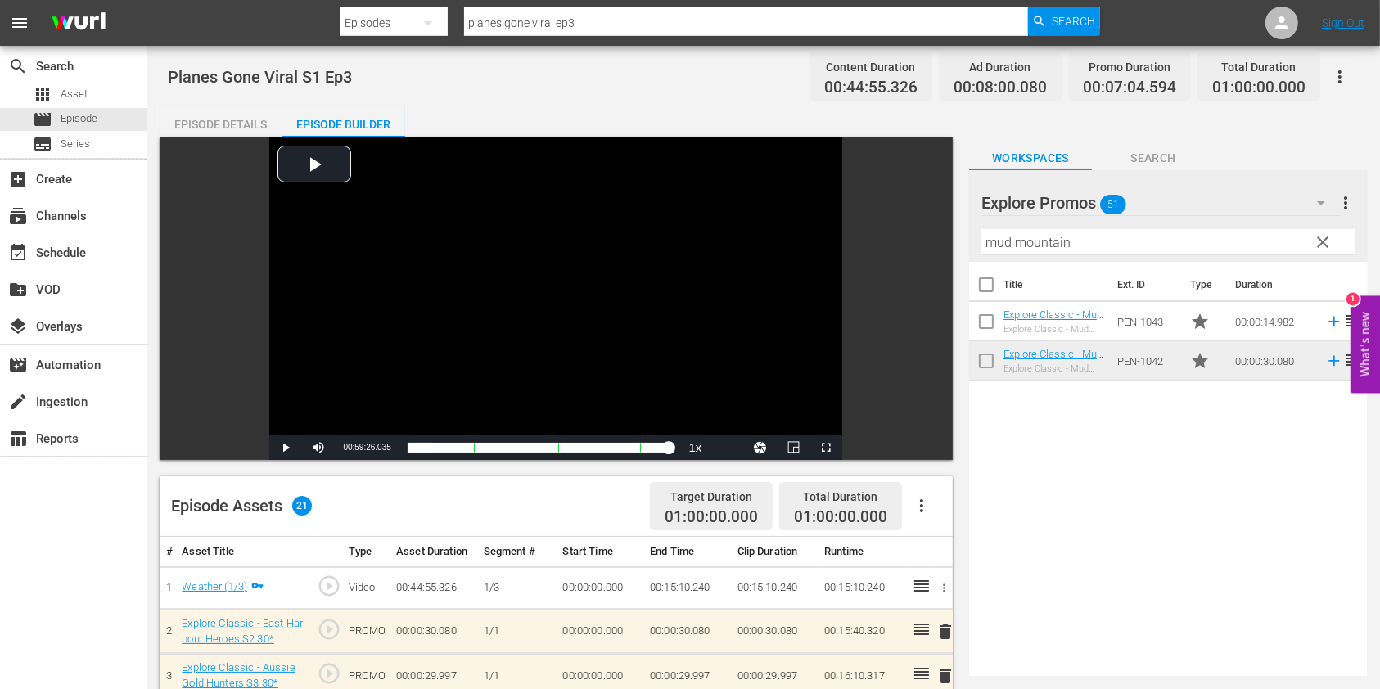
click at [595, 20] on input "planes gone viral ep3" at bounding box center [746, 22] width 564 height 39
type input "planes gone viral ep4"
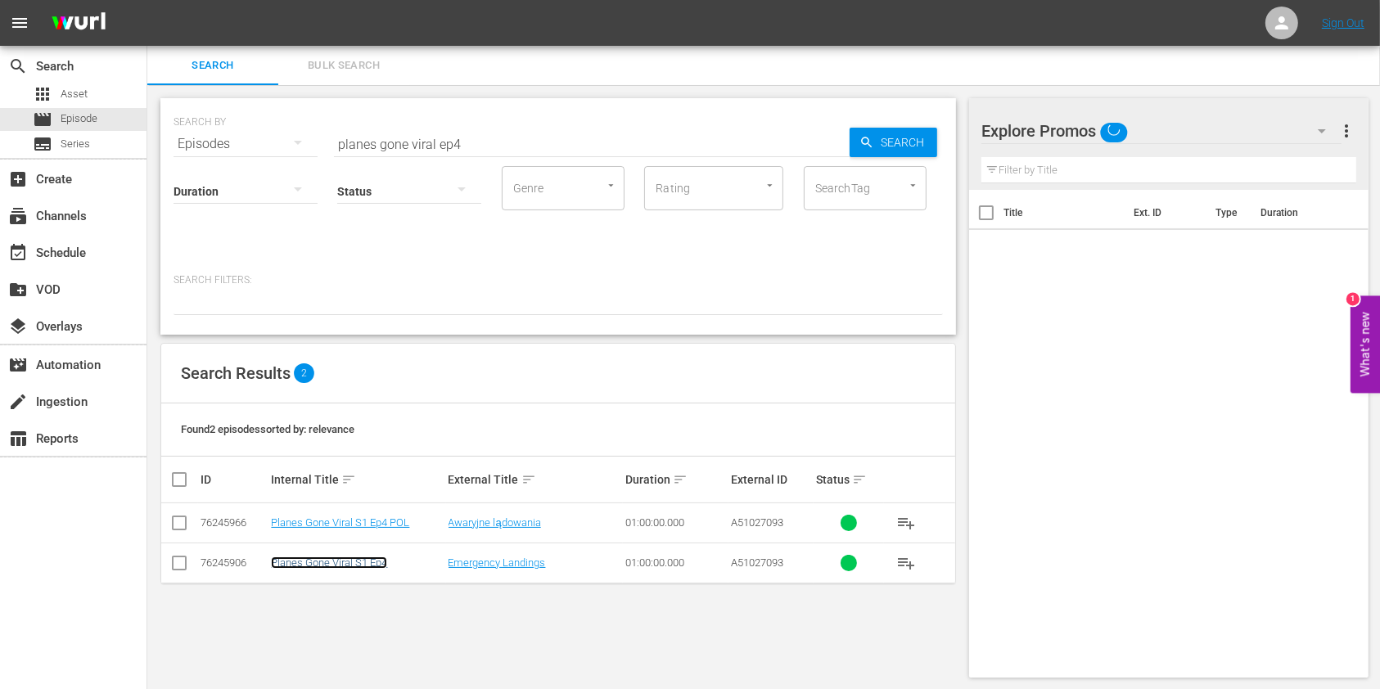
click at [368, 557] on link "Planes Gone Viral S1 Ep4" at bounding box center [329, 563] width 116 height 12
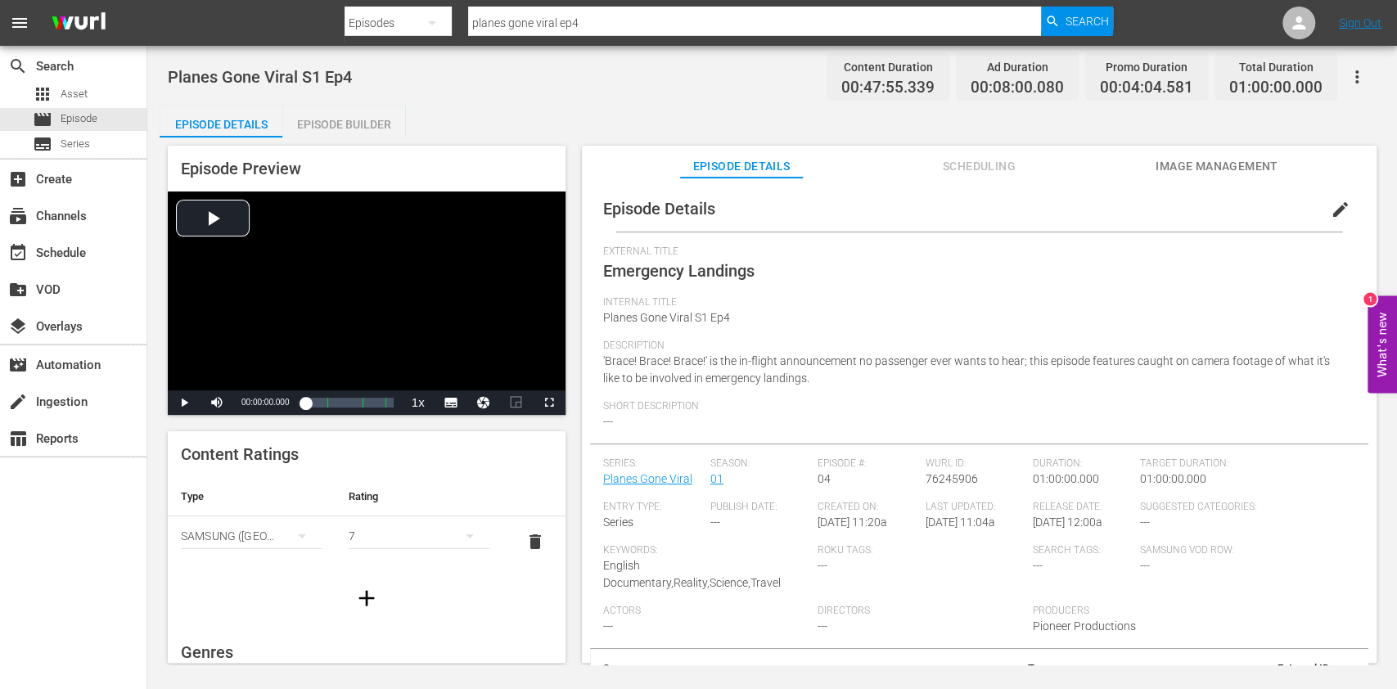
click at [337, 95] on div "Planes Gone Viral S1 Ep4 Content Duration 00:47:55.339 Ad Duration 00:08:00.080…" at bounding box center [772, 356] width 1250 height 620
click at [337, 112] on div "Episode Builder" at bounding box center [343, 124] width 123 height 39
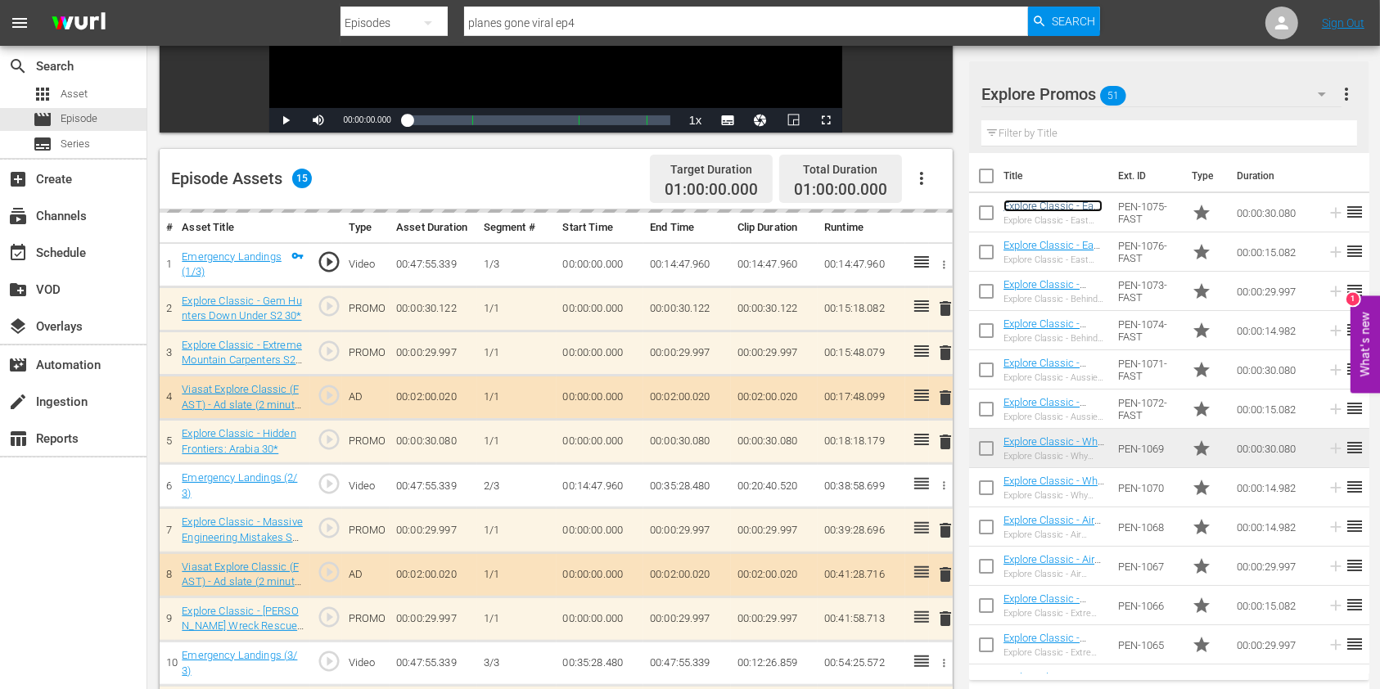
scroll to position [436, 0]
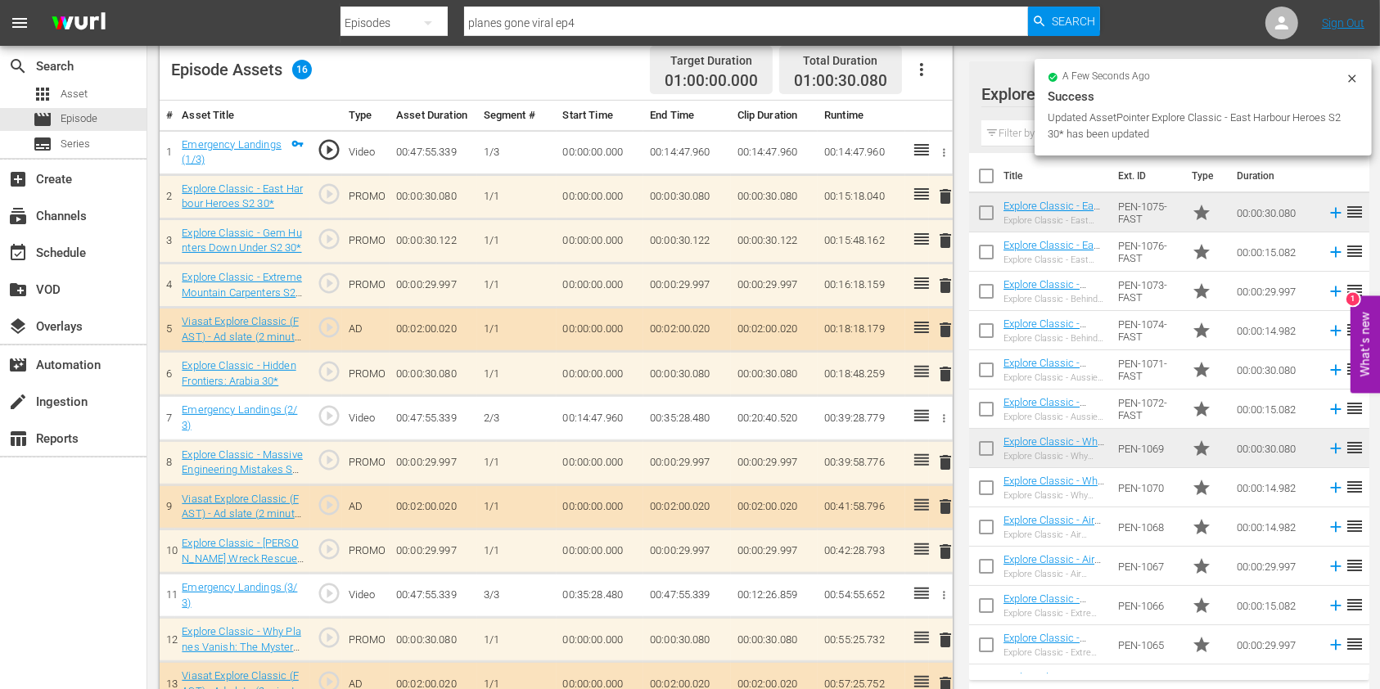
click at [940, 367] on span "delete" at bounding box center [945, 374] width 20 height 20
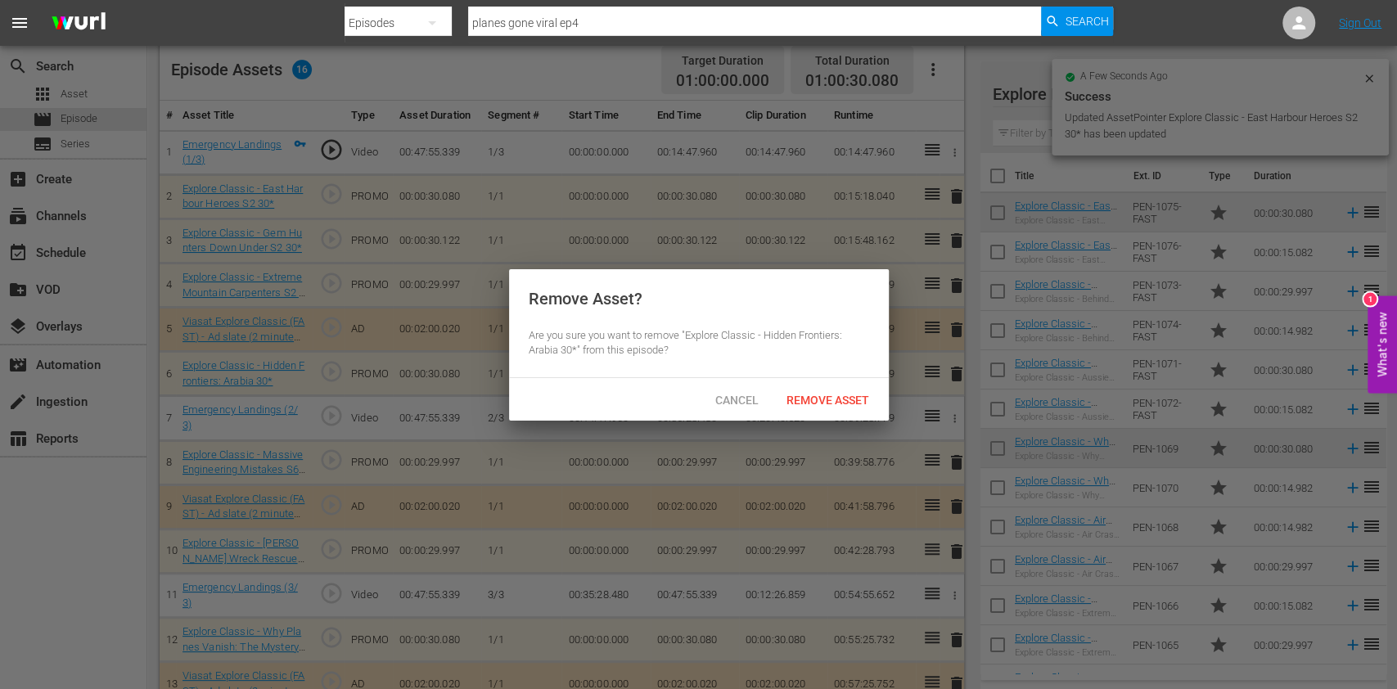
click at [806, 395] on span "Remove Asset" at bounding box center [827, 400] width 109 height 13
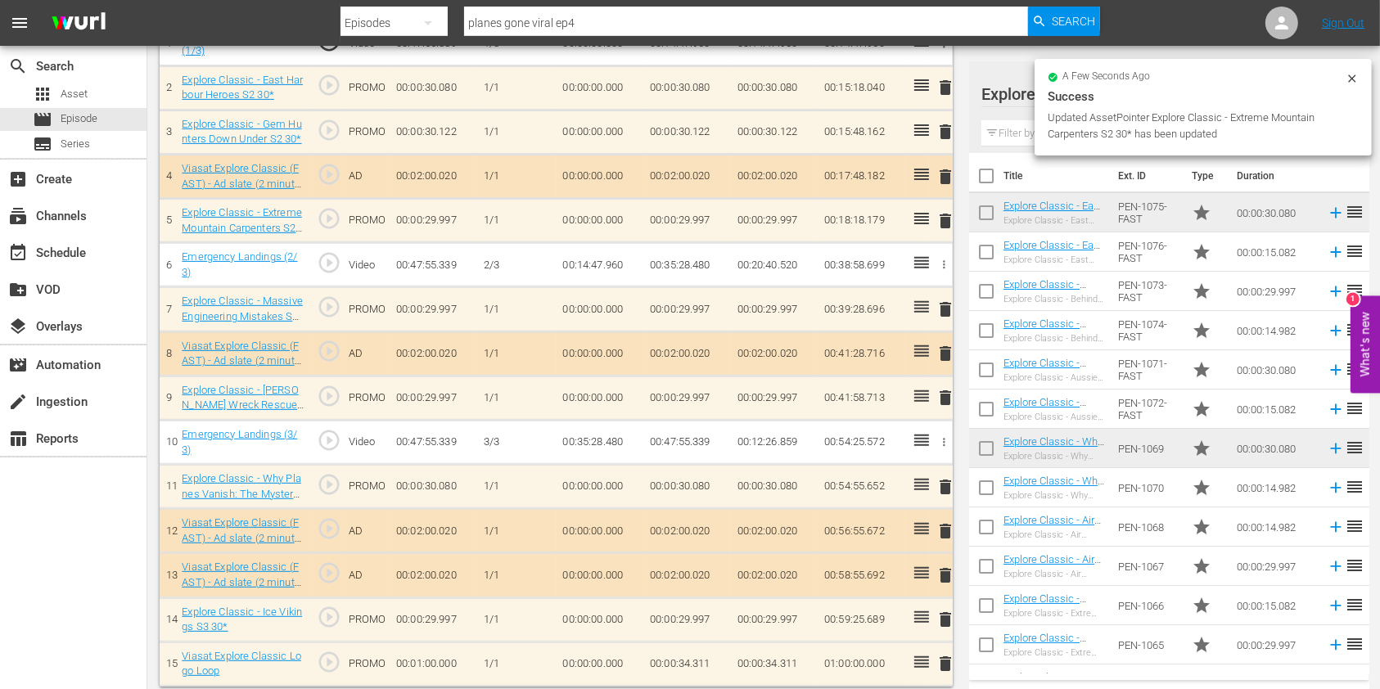
scroll to position [553, 0]
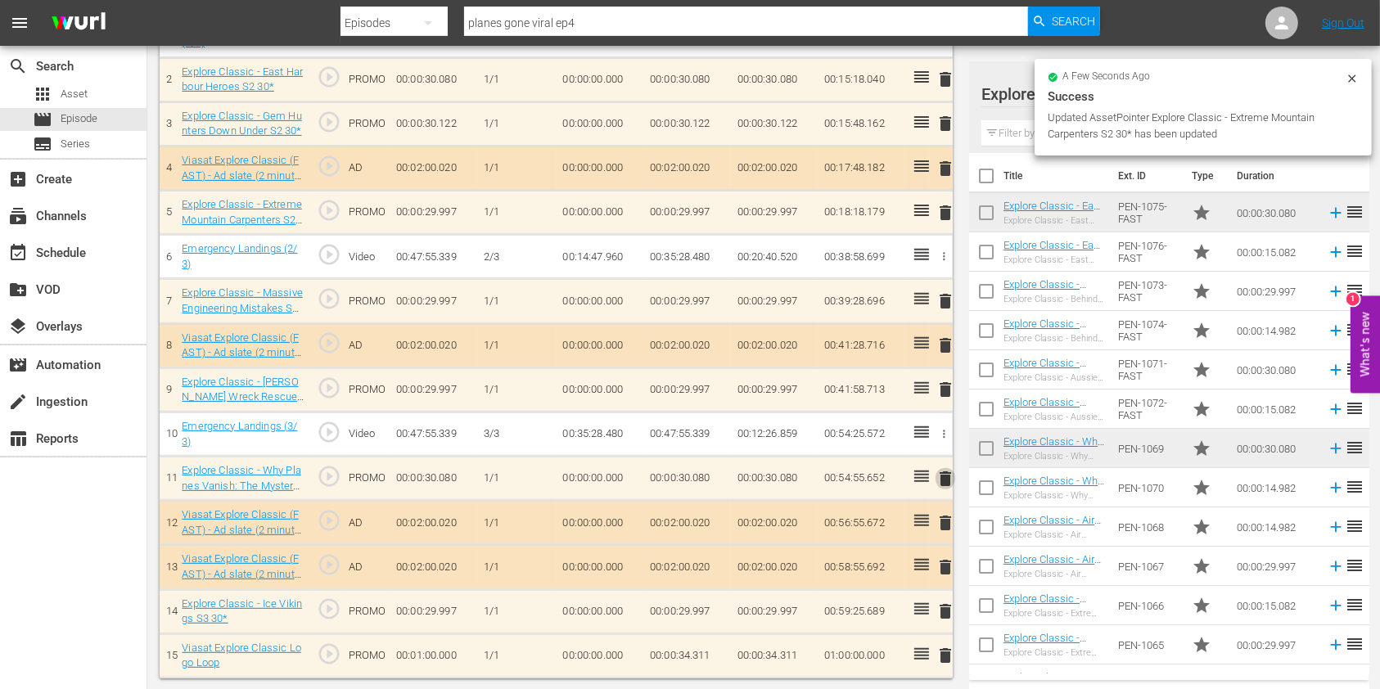
click at [946, 481] on span "delete" at bounding box center [945, 479] width 20 height 20
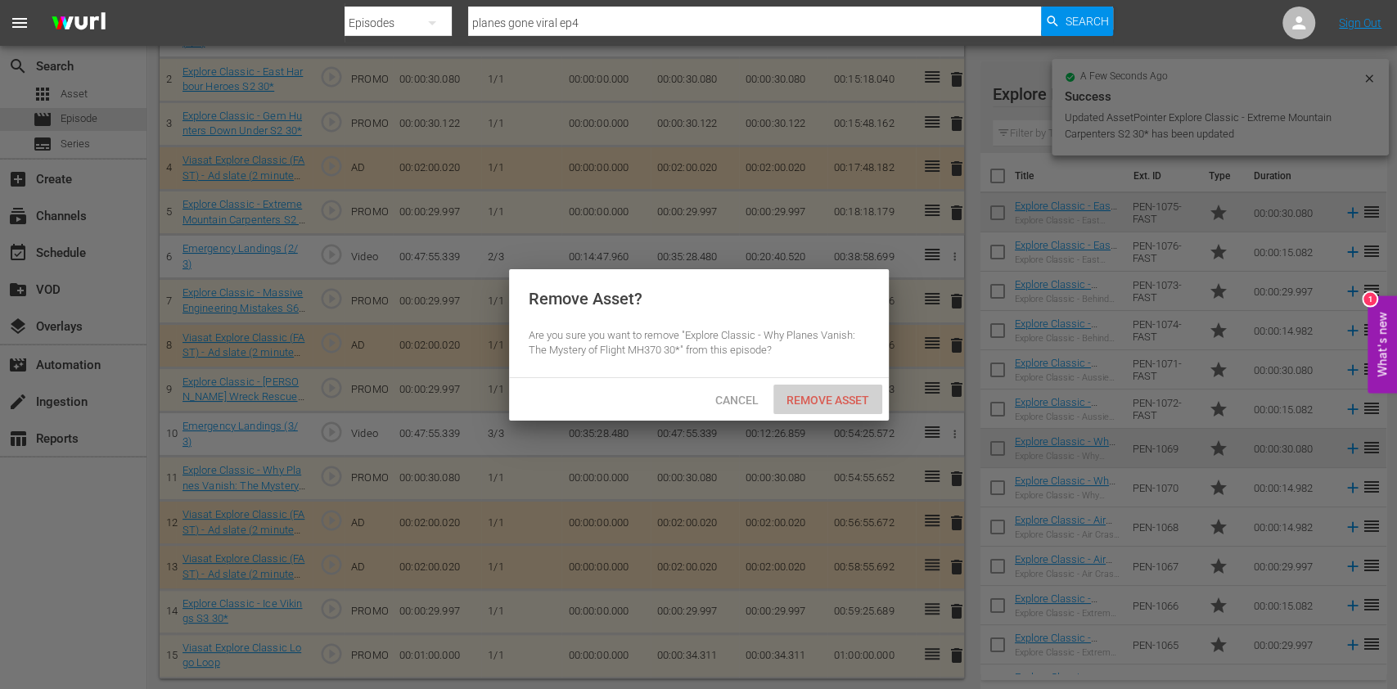
click at [817, 403] on span "Remove Asset" at bounding box center [827, 400] width 109 height 13
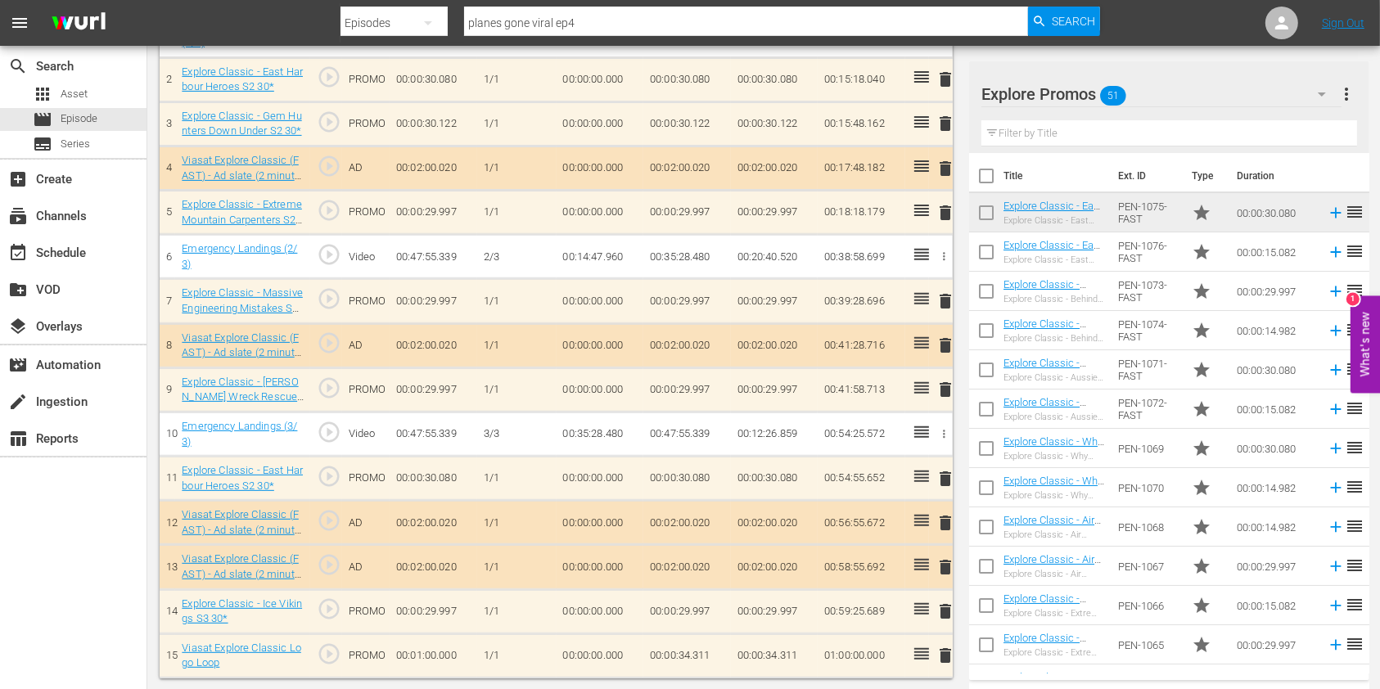
click at [1043, 142] on input "text" at bounding box center [1169, 133] width 376 height 26
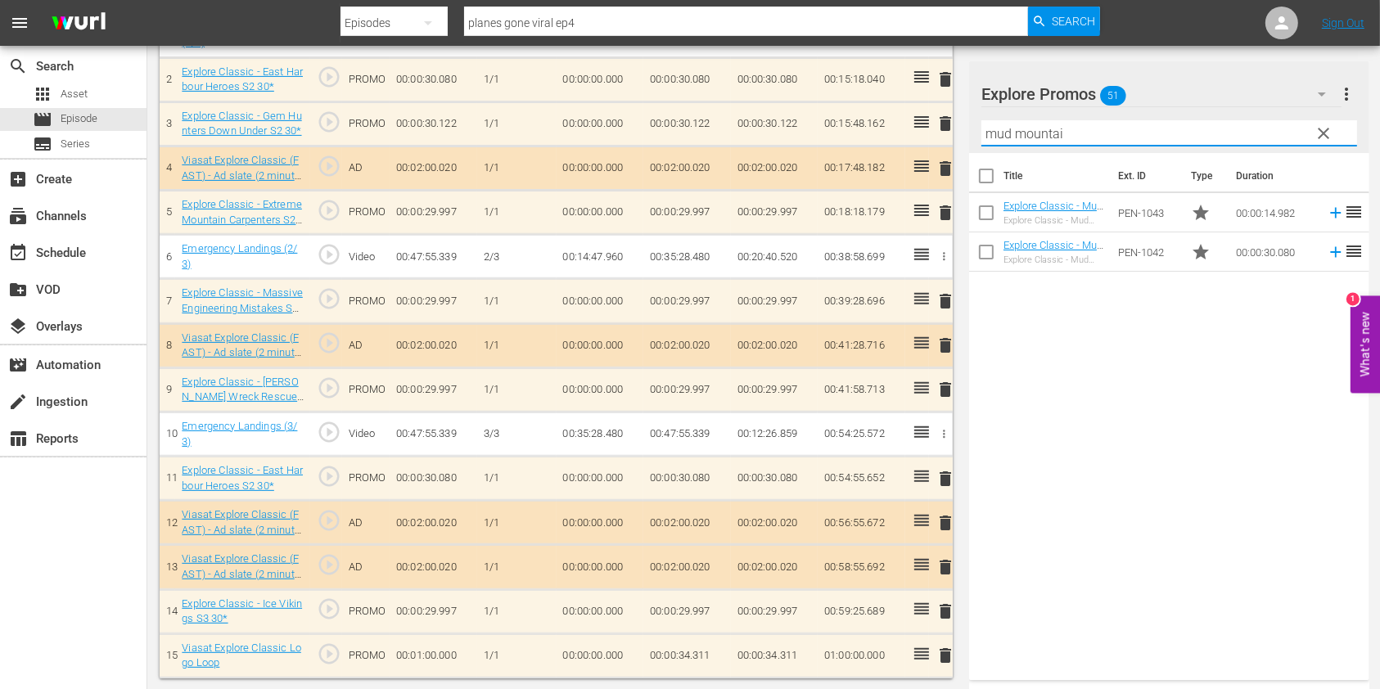
type input "mud mountain"
drag, startPoint x: 1093, startPoint y: 134, endPoint x: 917, endPoint y: 138, distance: 176.0
click at [917, 138] on div "Video Player is loading. Play Video Play Mute Current Time 00:00:00.000 / Durat…" at bounding box center [764, 131] width 1208 height 1094
type input "outback truckers"
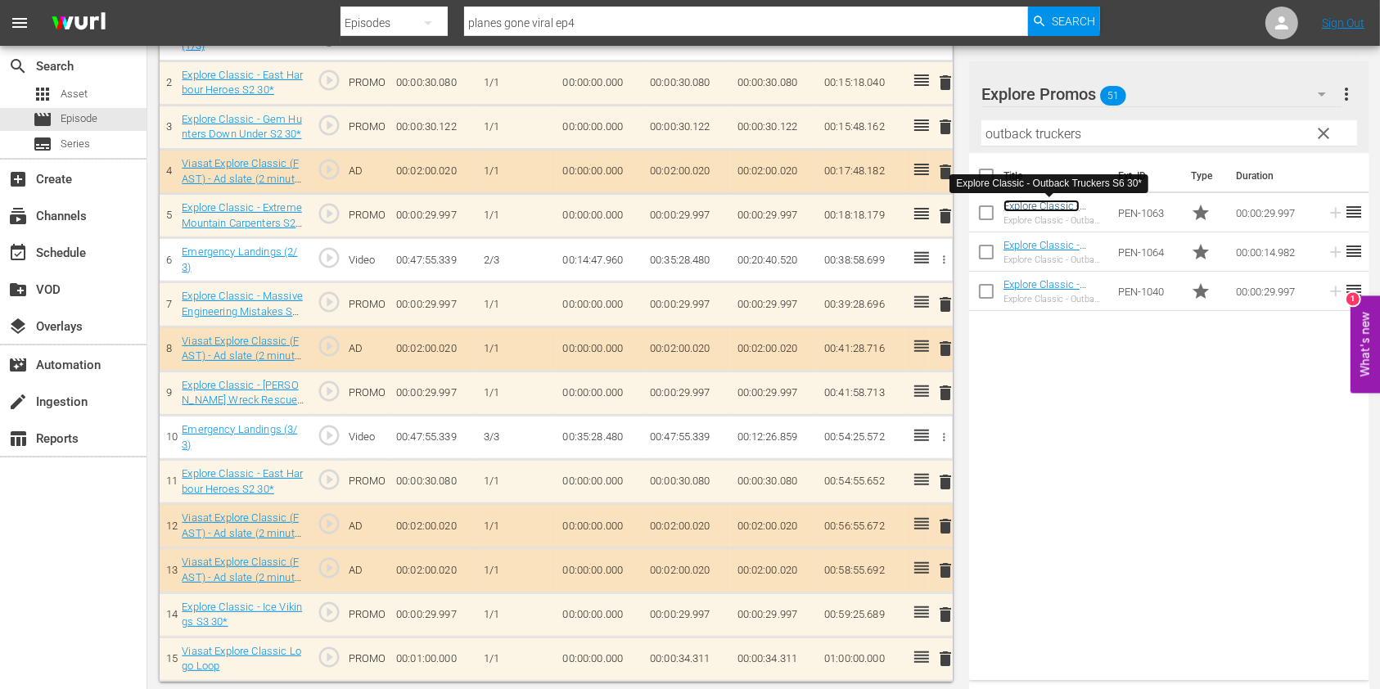
scroll to position [557, 0]
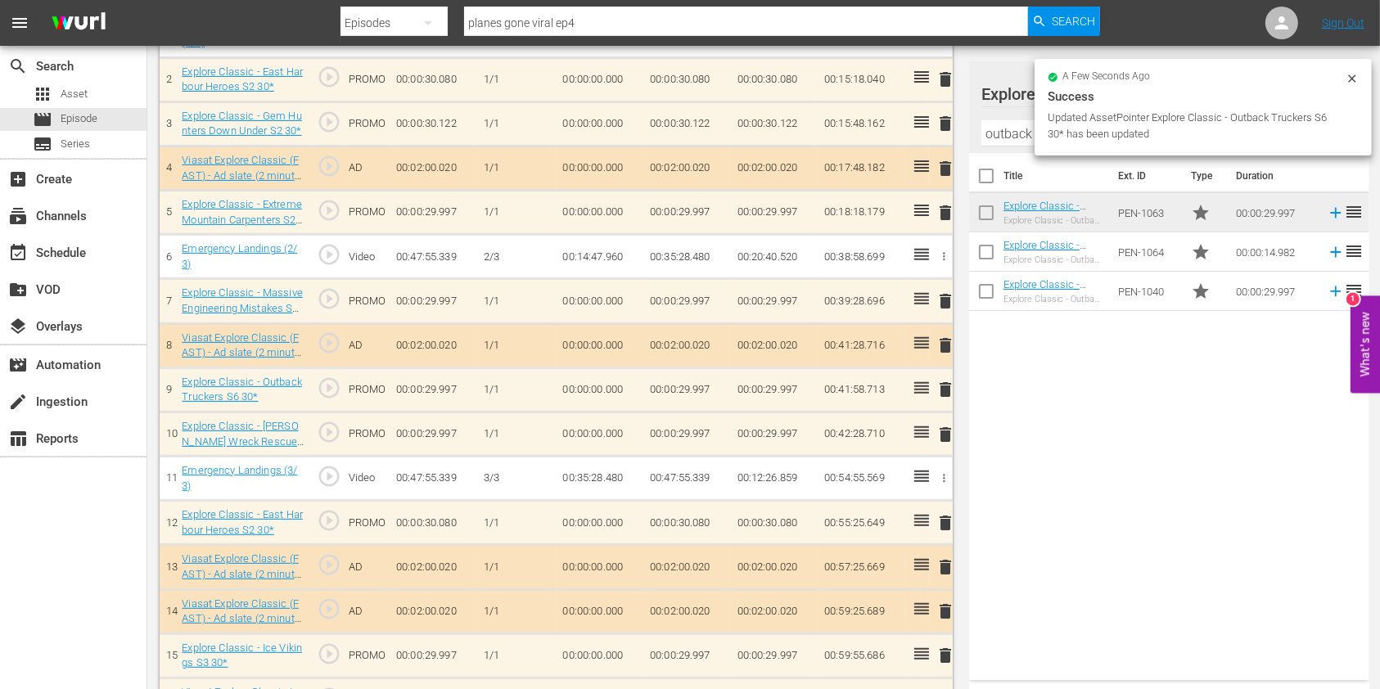
click at [943, 433] on span "delete" at bounding box center [945, 435] width 20 height 20
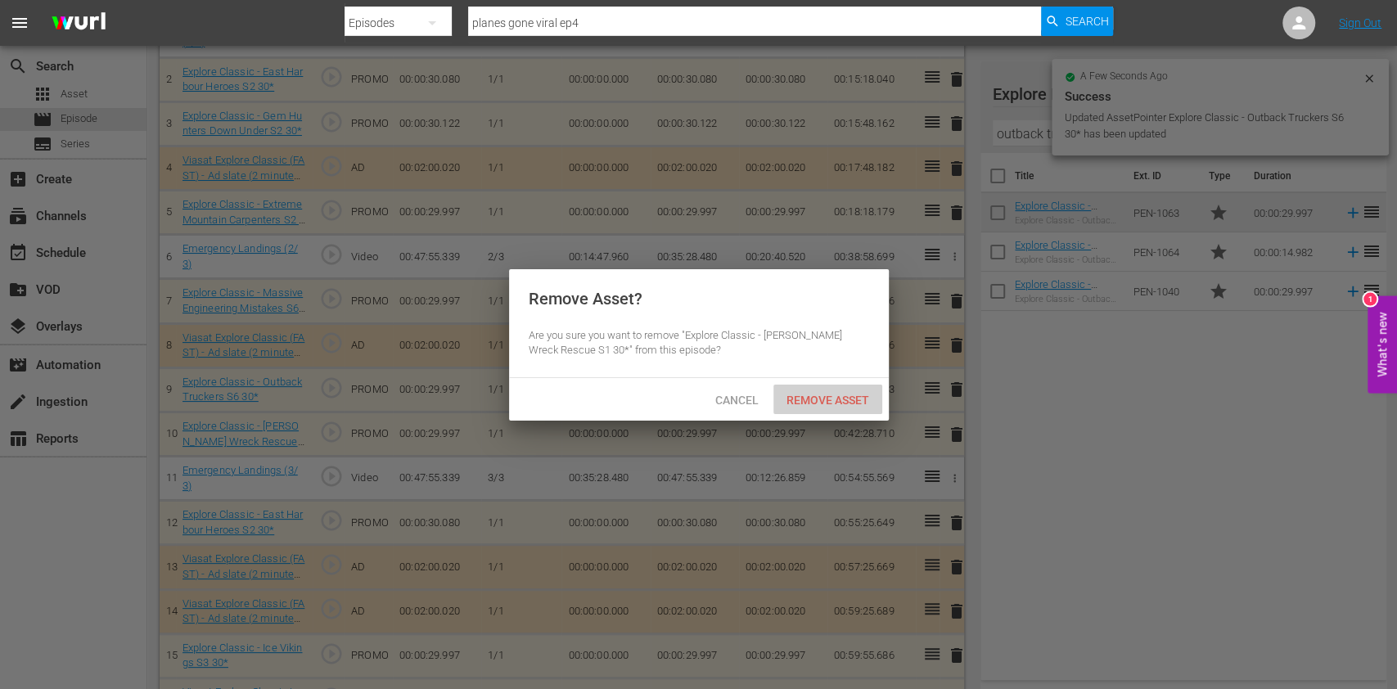
click at [814, 398] on span "Remove Asset" at bounding box center [827, 400] width 109 height 13
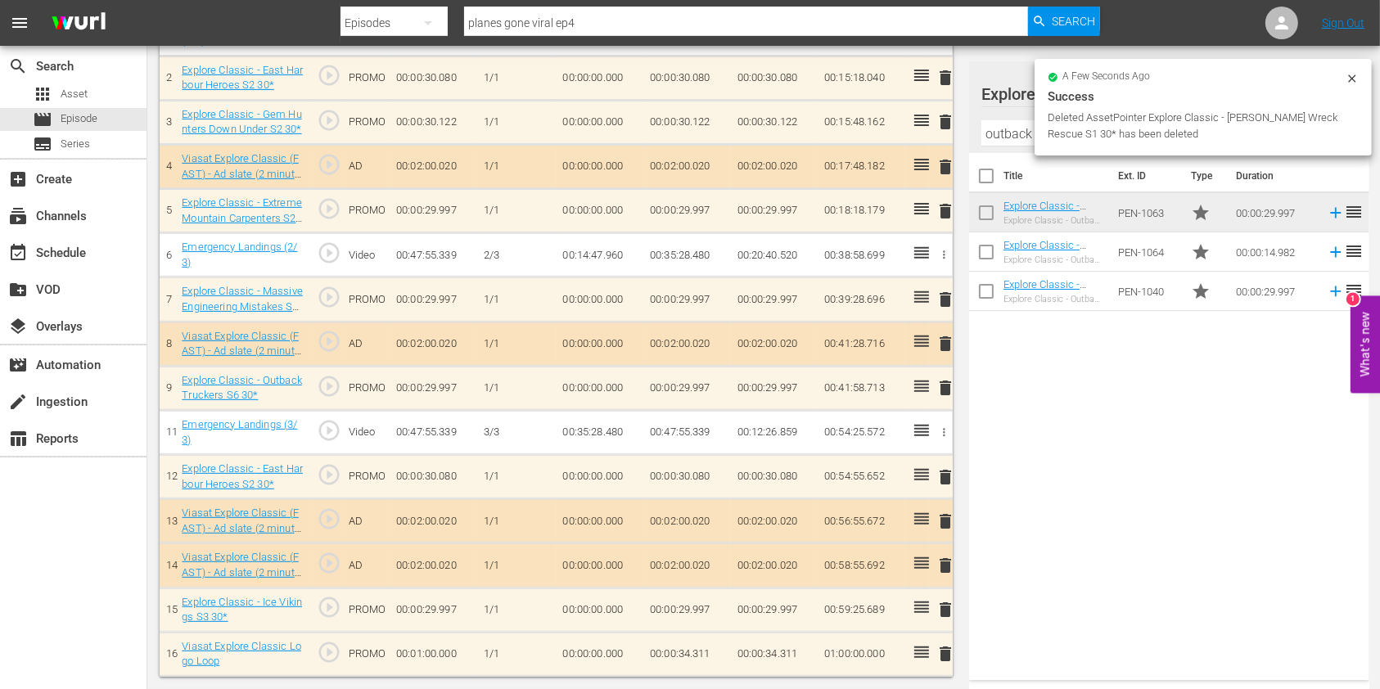
scroll to position [553, 0]
click at [945, 611] on span "delete" at bounding box center [945, 612] width 20 height 20
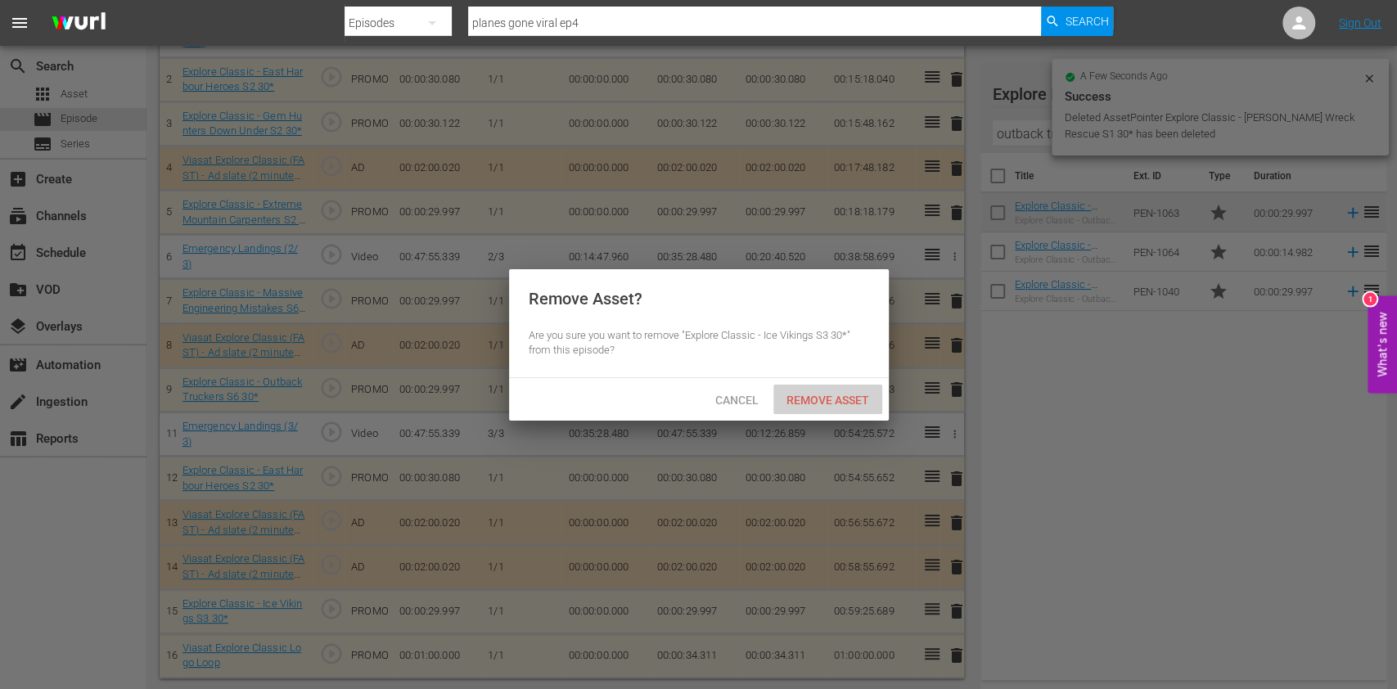
click at [826, 399] on span "Remove Asset" at bounding box center [827, 400] width 109 height 13
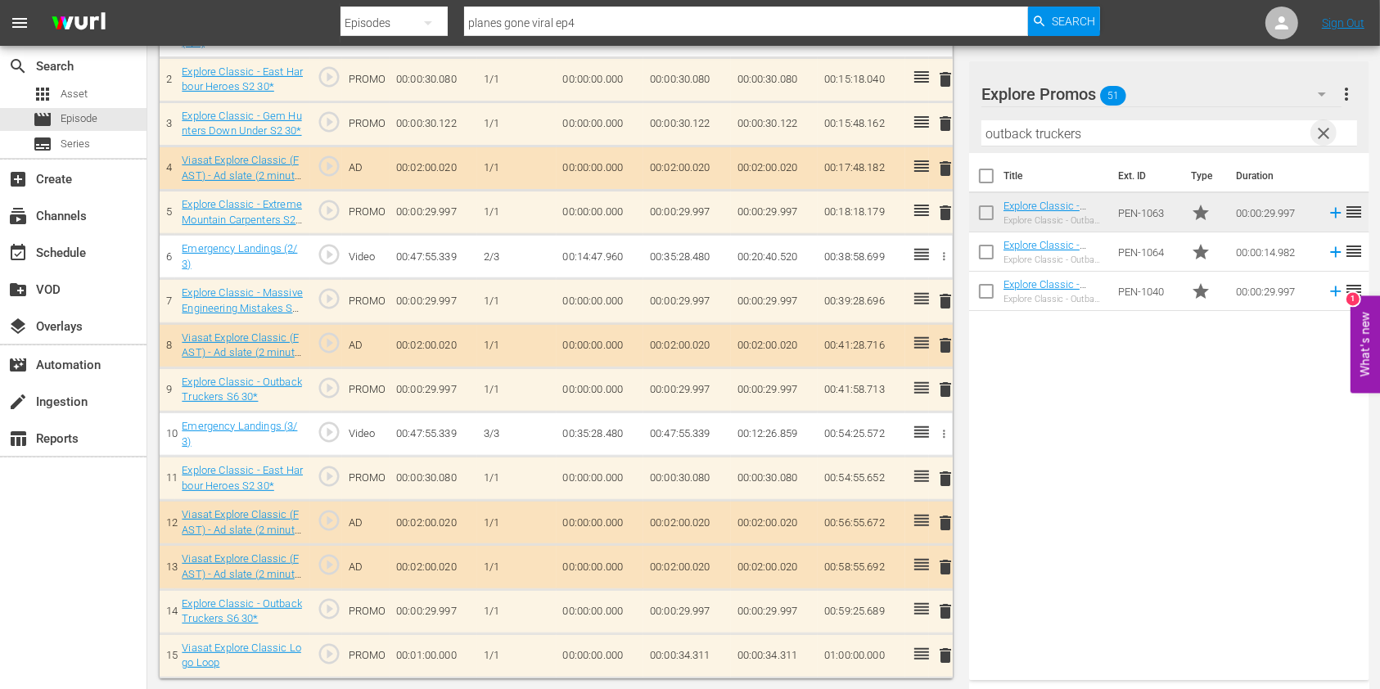
click at [1323, 134] on span "clear" at bounding box center [1324, 134] width 20 height 20
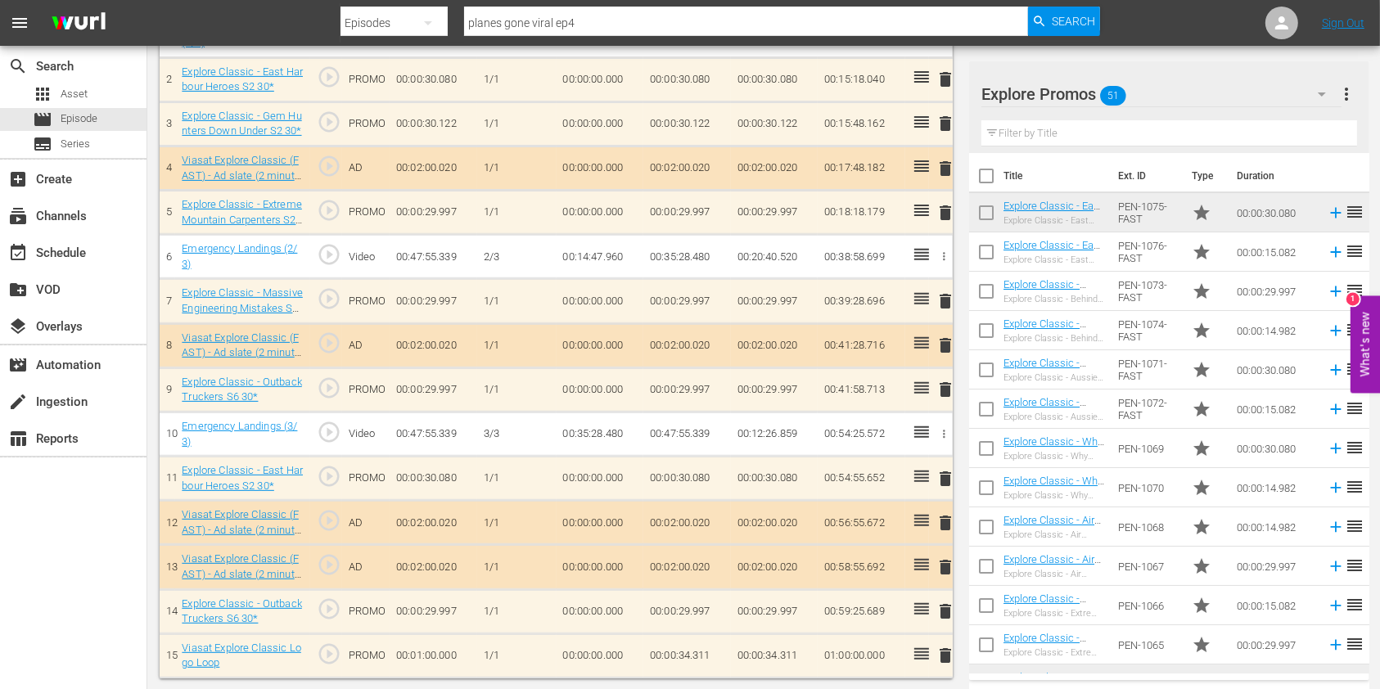
click at [1022, 134] on input "text" at bounding box center [1169, 133] width 376 height 26
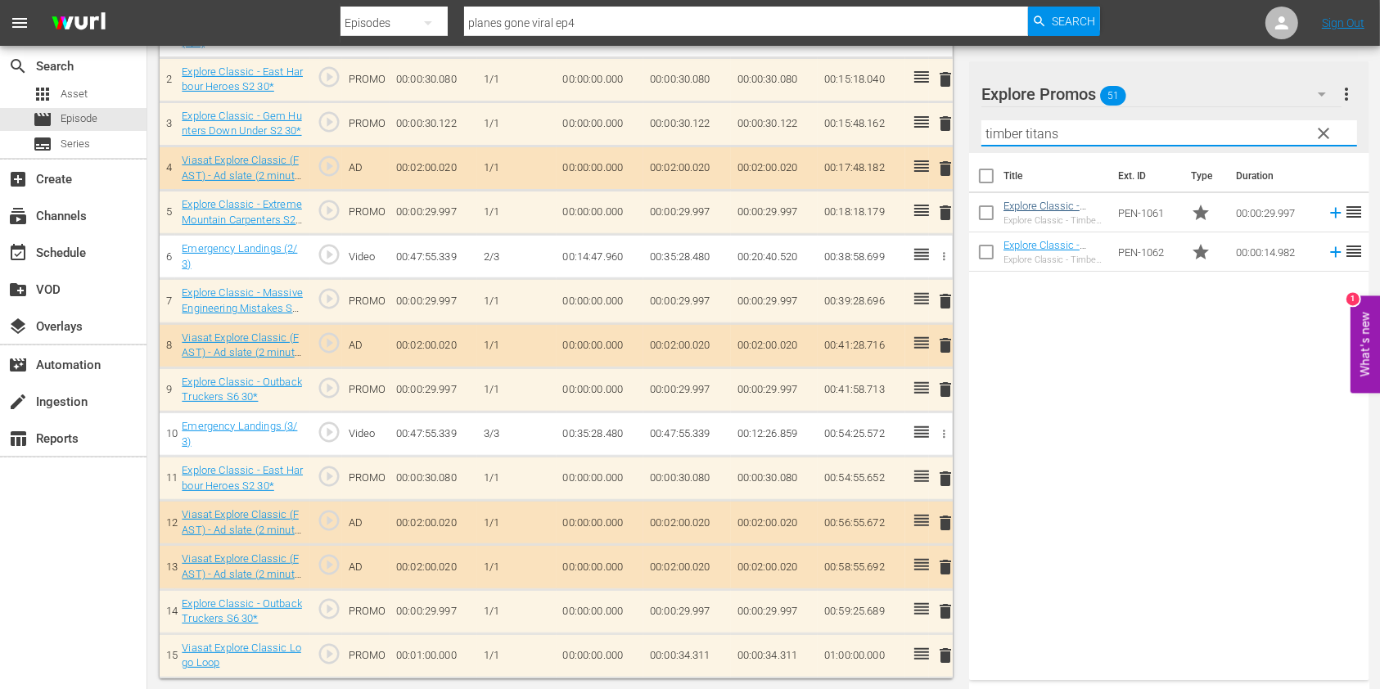
type input "timber titans"
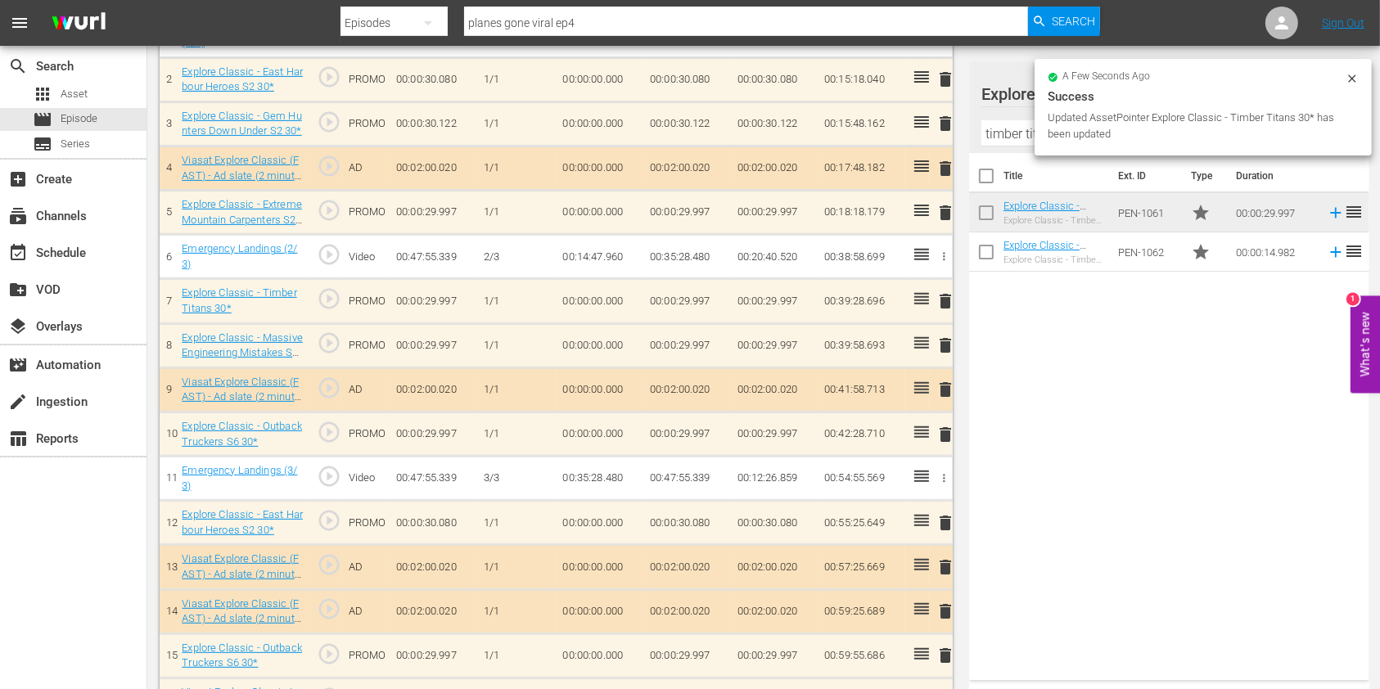
click at [947, 345] on span "delete" at bounding box center [945, 346] width 20 height 20
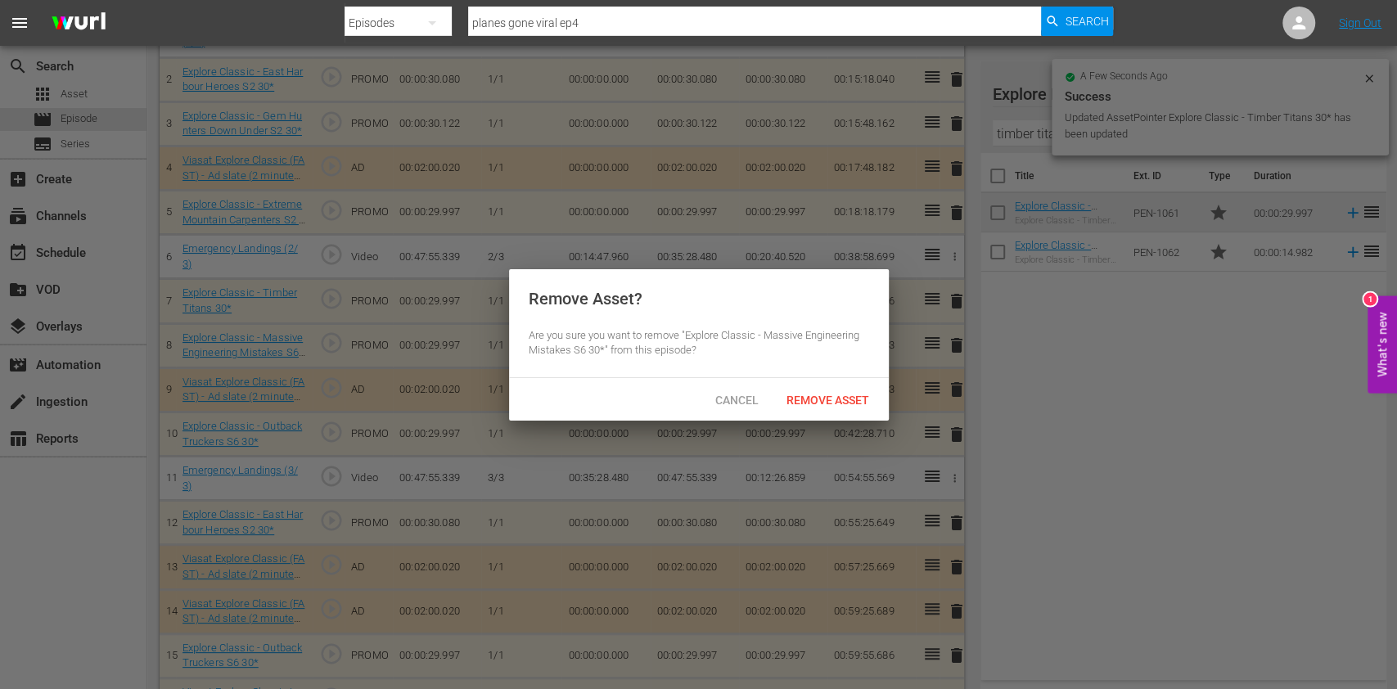
click at [839, 390] on div "Remove Asset" at bounding box center [827, 400] width 109 height 30
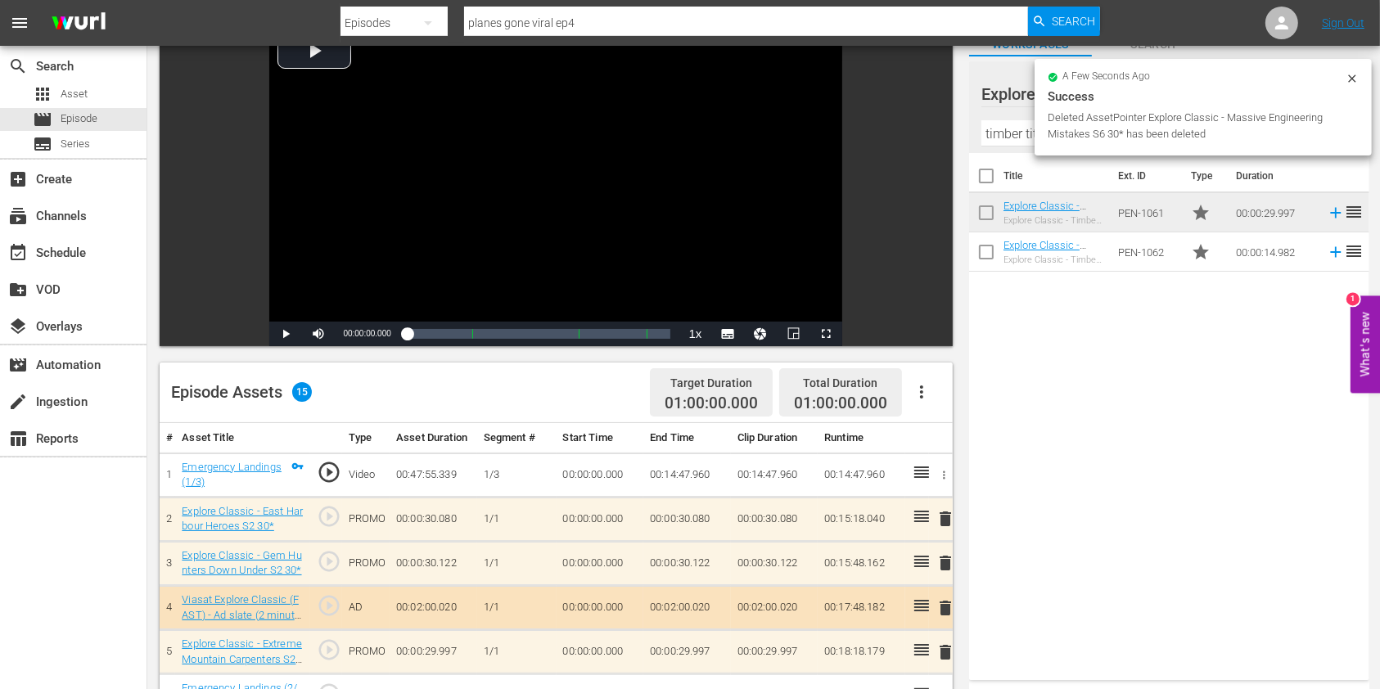
scroll to position [0, 0]
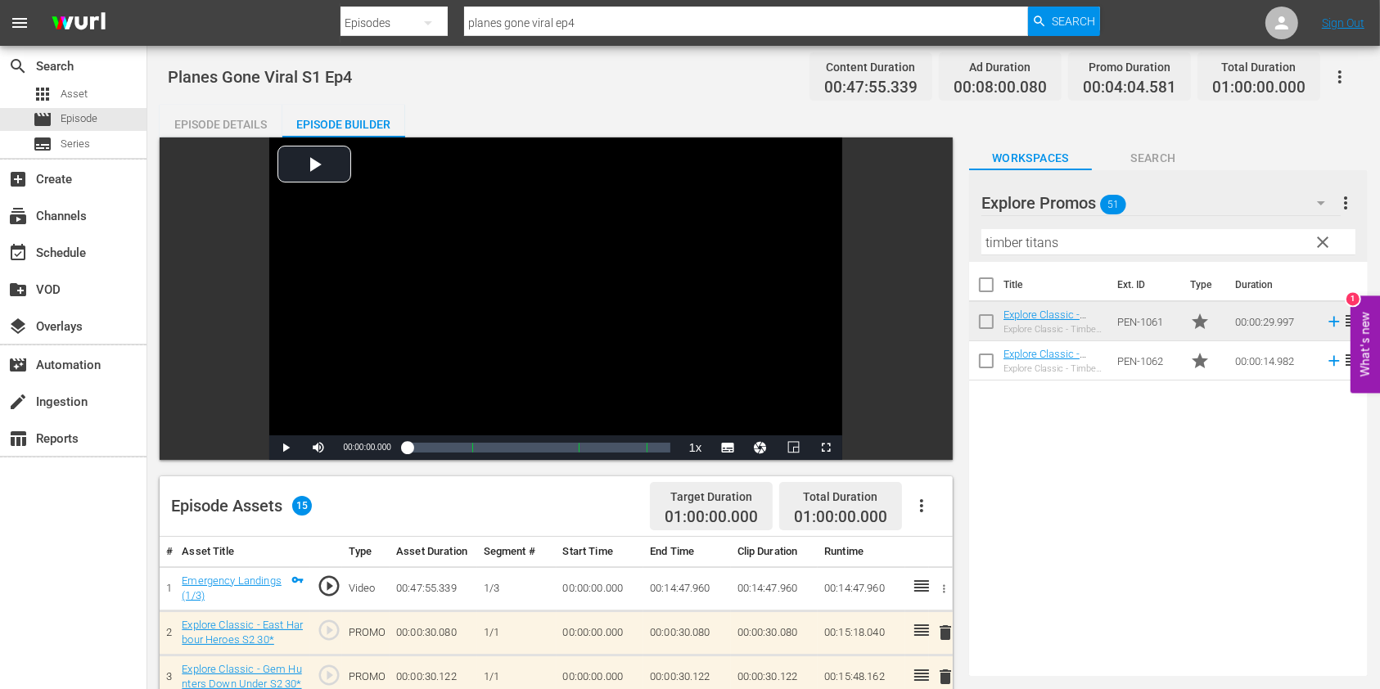
click at [611, 29] on input "planes gone viral ep4" at bounding box center [746, 22] width 564 height 39
type input "planes gone viral ep5"
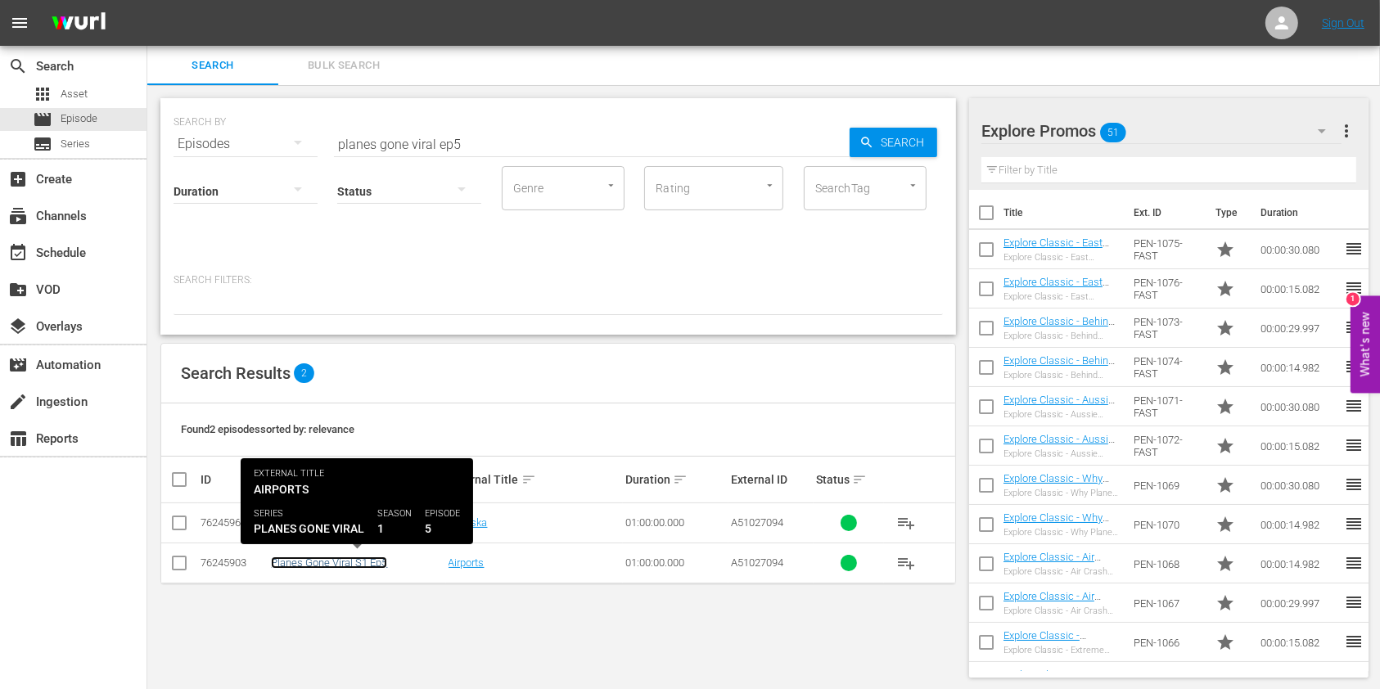
click at [311, 562] on link "Planes Gone Viral S1 Ep5" at bounding box center [329, 563] width 116 height 12
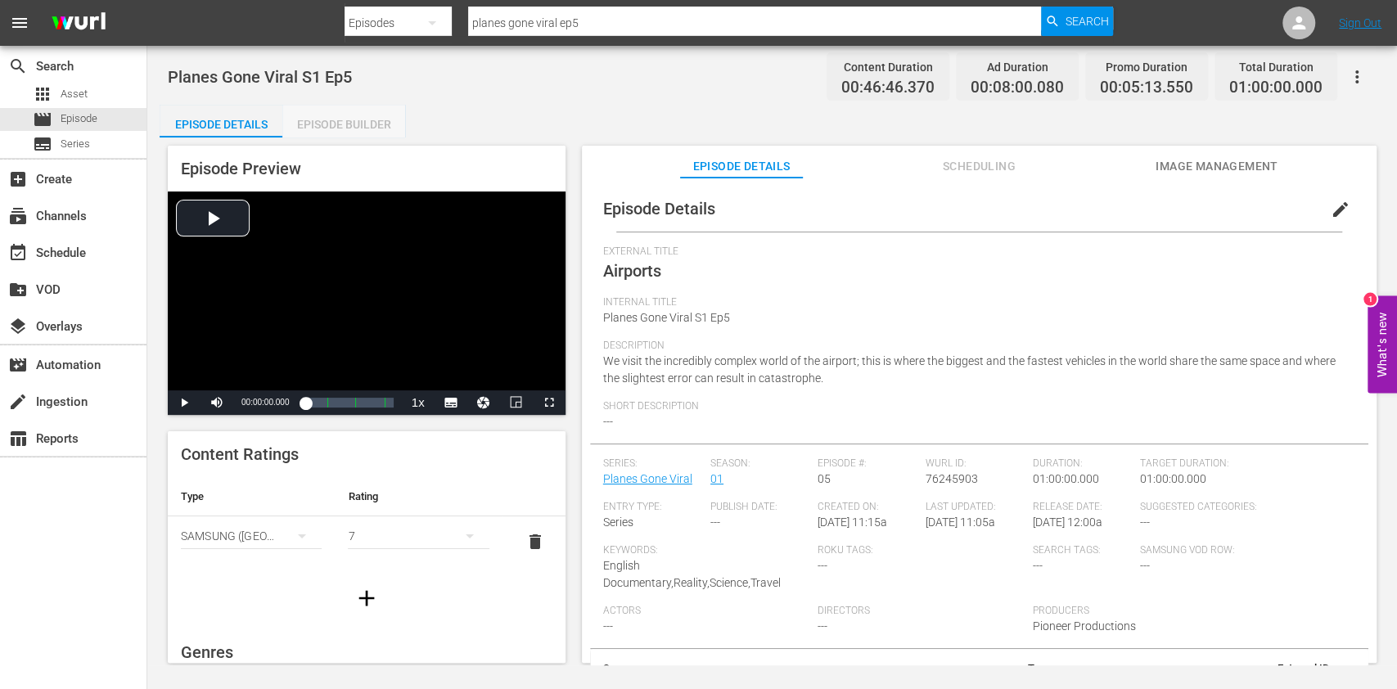
click at [376, 106] on div "Episode Builder" at bounding box center [343, 124] width 123 height 39
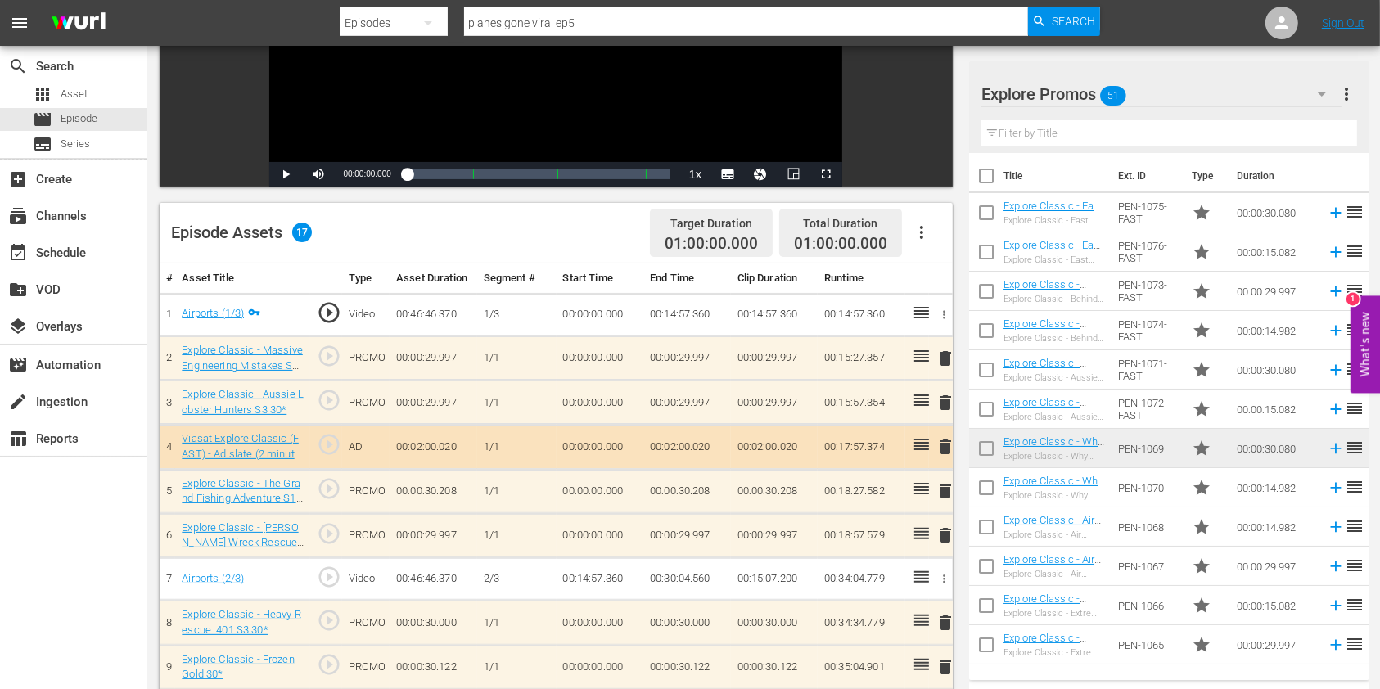
scroll to position [436, 0]
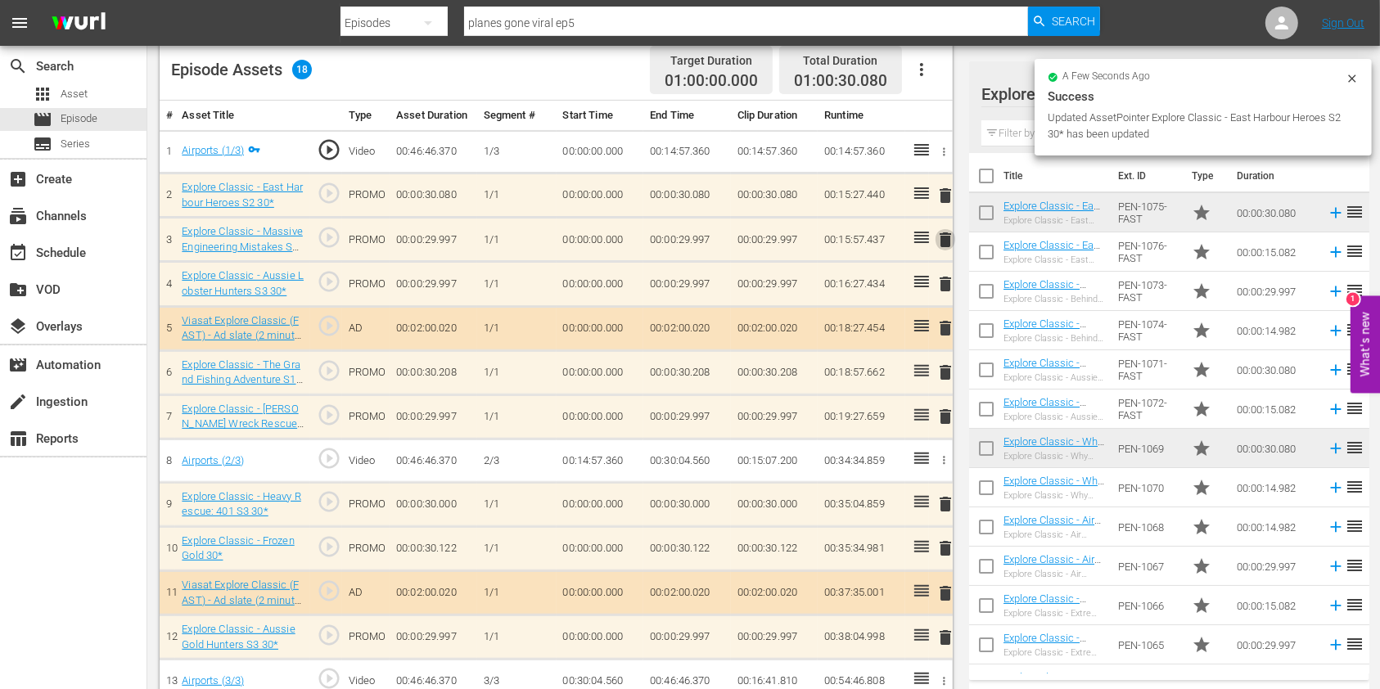
click at [944, 239] on span "delete" at bounding box center [945, 240] width 20 height 20
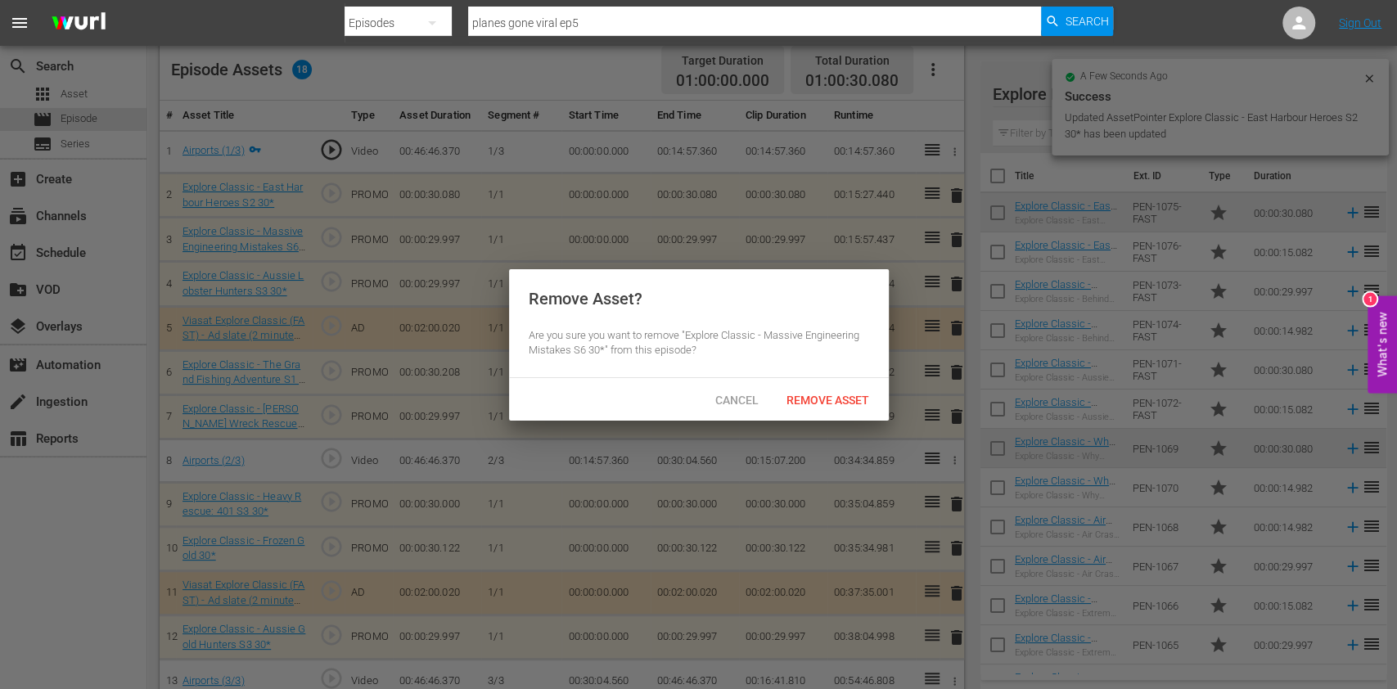
click at [841, 396] on span "Remove Asset" at bounding box center [827, 400] width 109 height 13
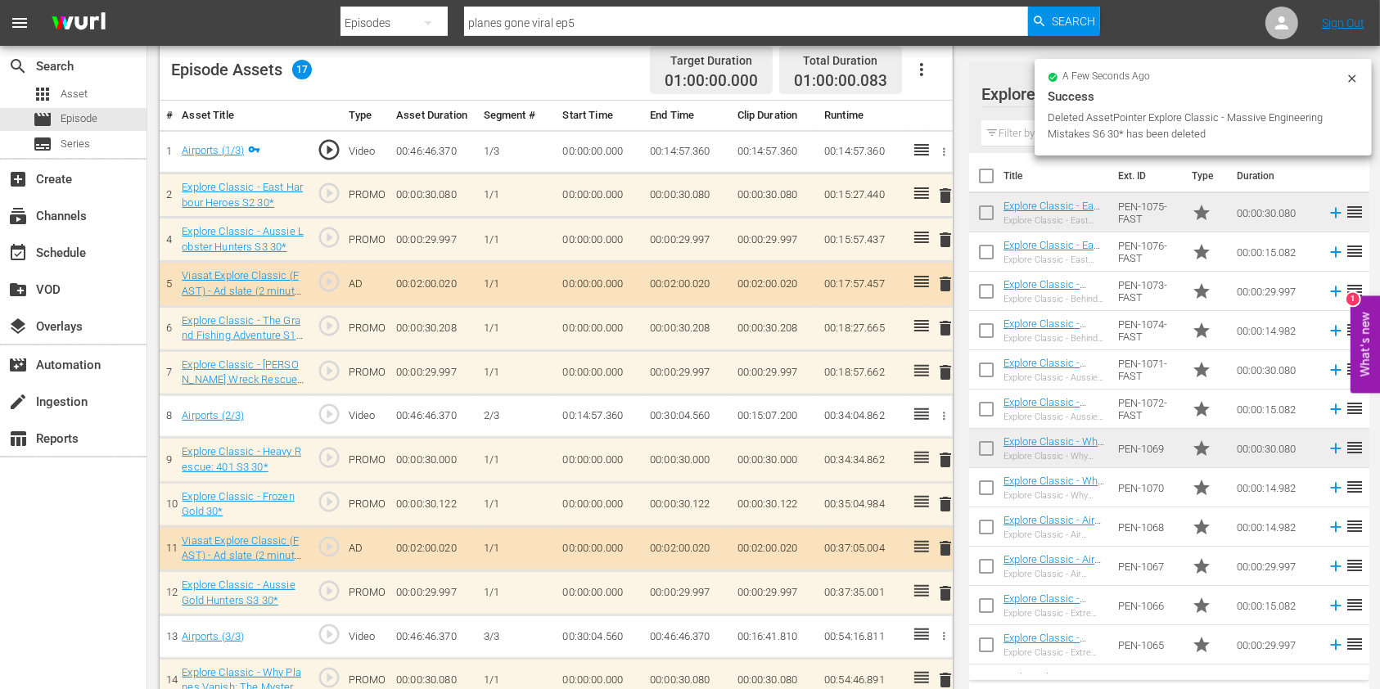
click at [939, 321] on span "delete" at bounding box center [945, 328] width 20 height 20
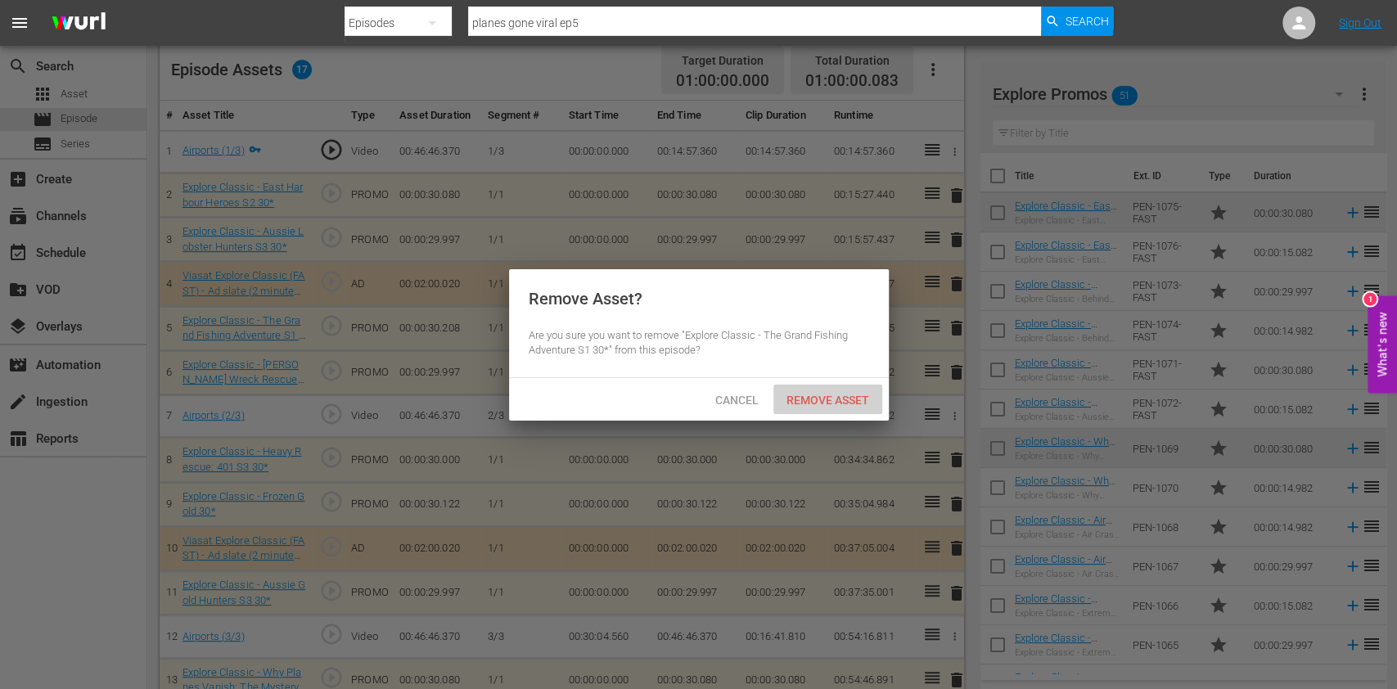
click at [782, 406] on div "Remove Asset" at bounding box center [827, 400] width 109 height 30
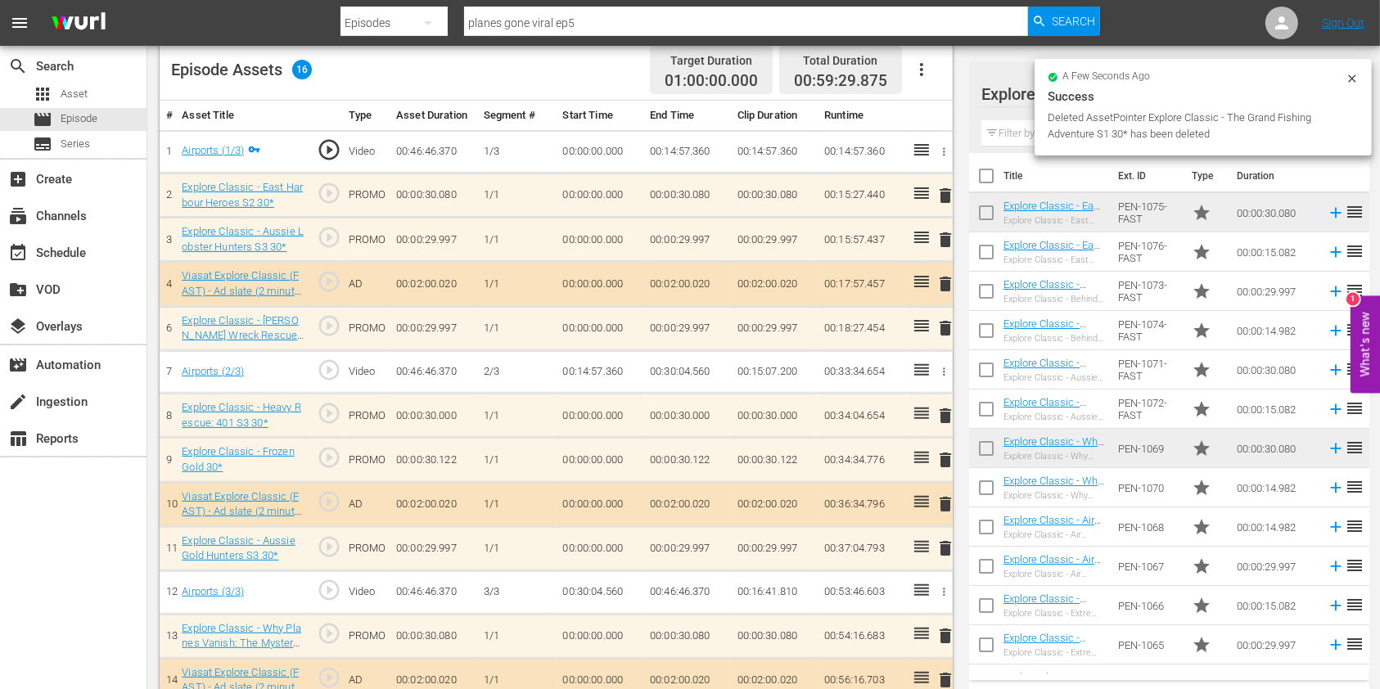
click at [940, 329] on span "delete" at bounding box center [945, 328] width 20 height 20
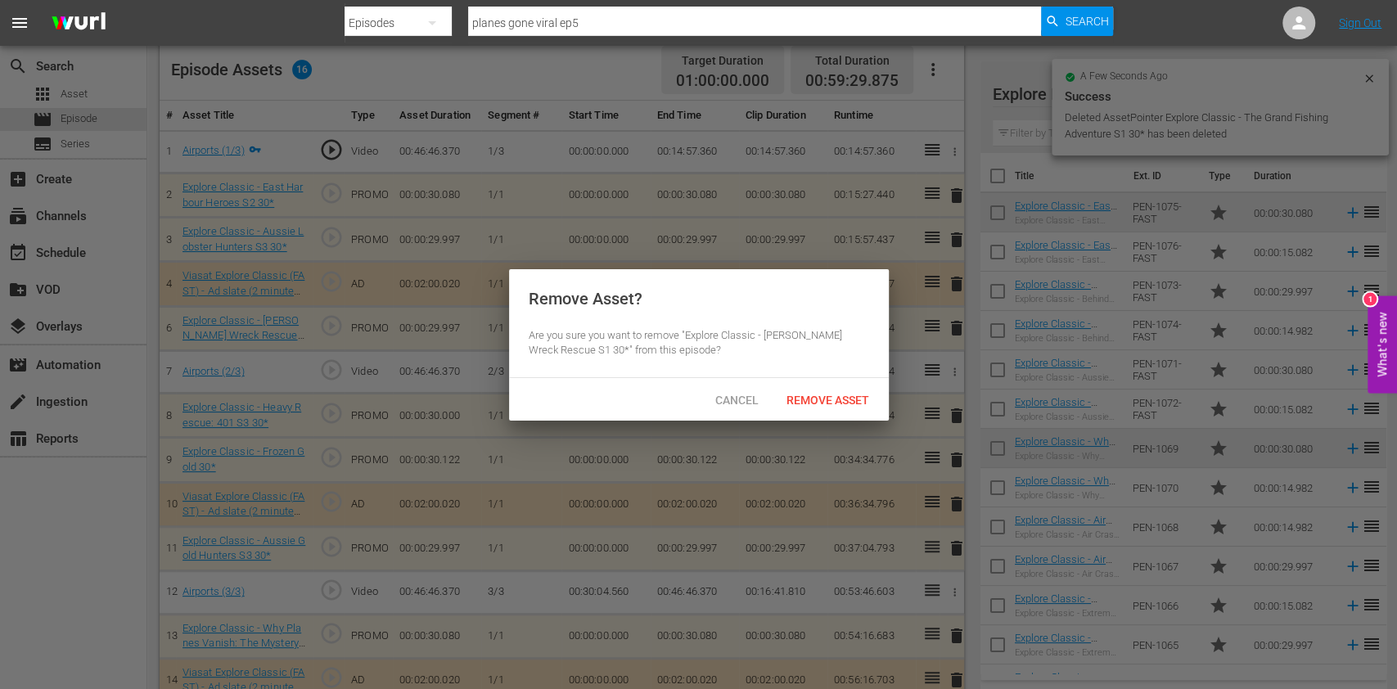
click at [801, 390] on div "Remove Asset" at bounding box center [827, 400] width 109 height 30
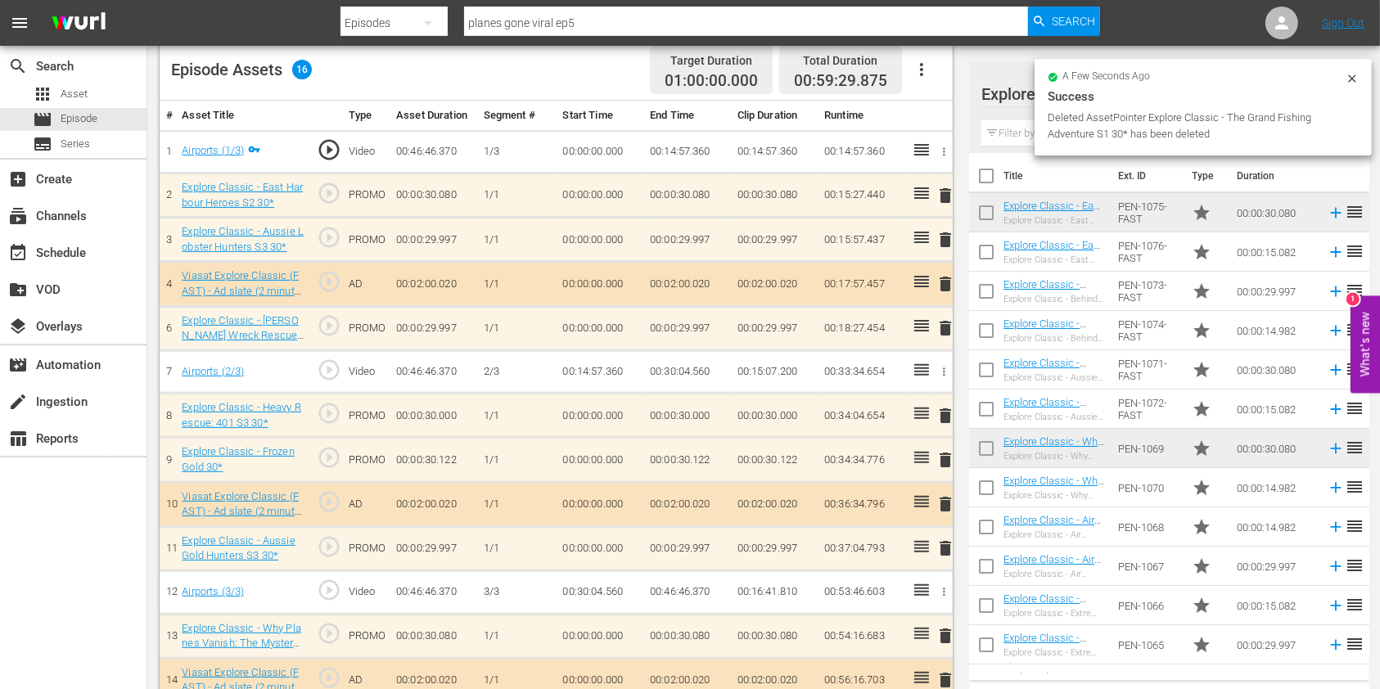
click at [1012, 134] on input "text" at bounding box center [1169, 133] width 376 height 26
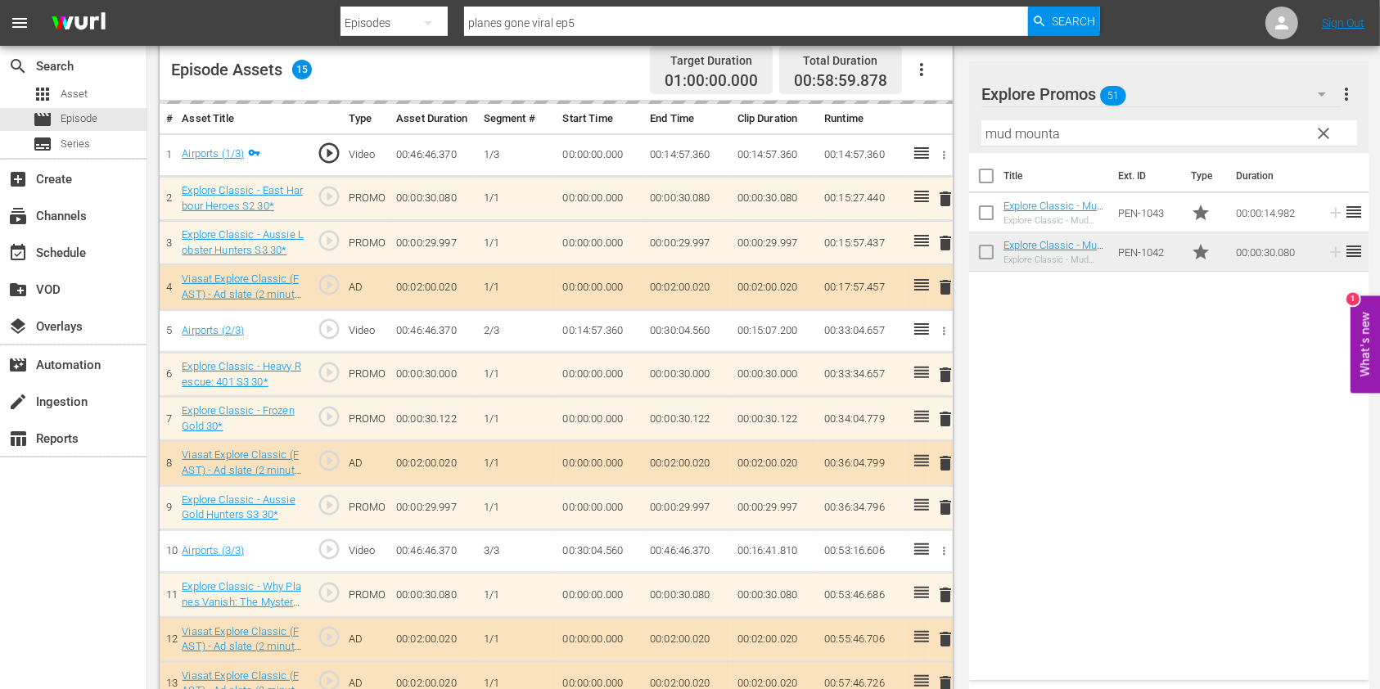
click at [1003, 109] on div at bounding box center [1061, 94] width 161 height 41
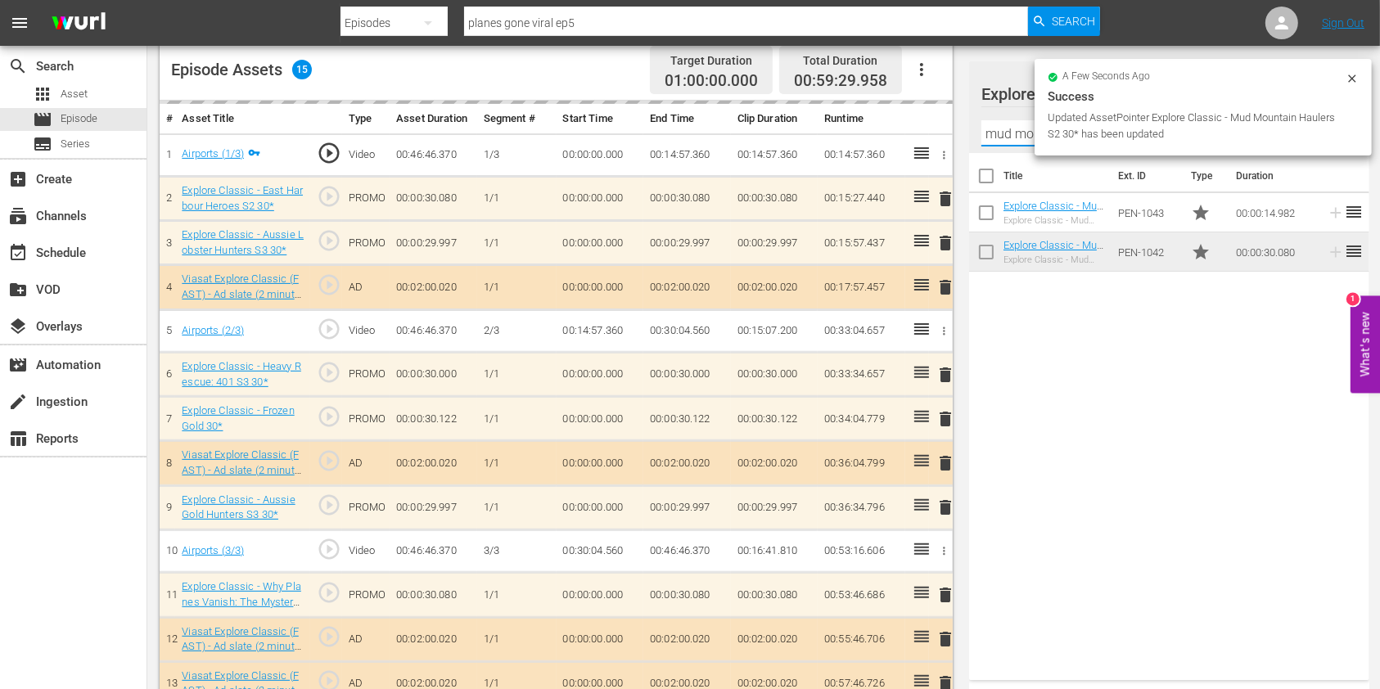
click at [994, 134] on input "mud mounta" at bounding box center [1169, 133] width 376 height 26
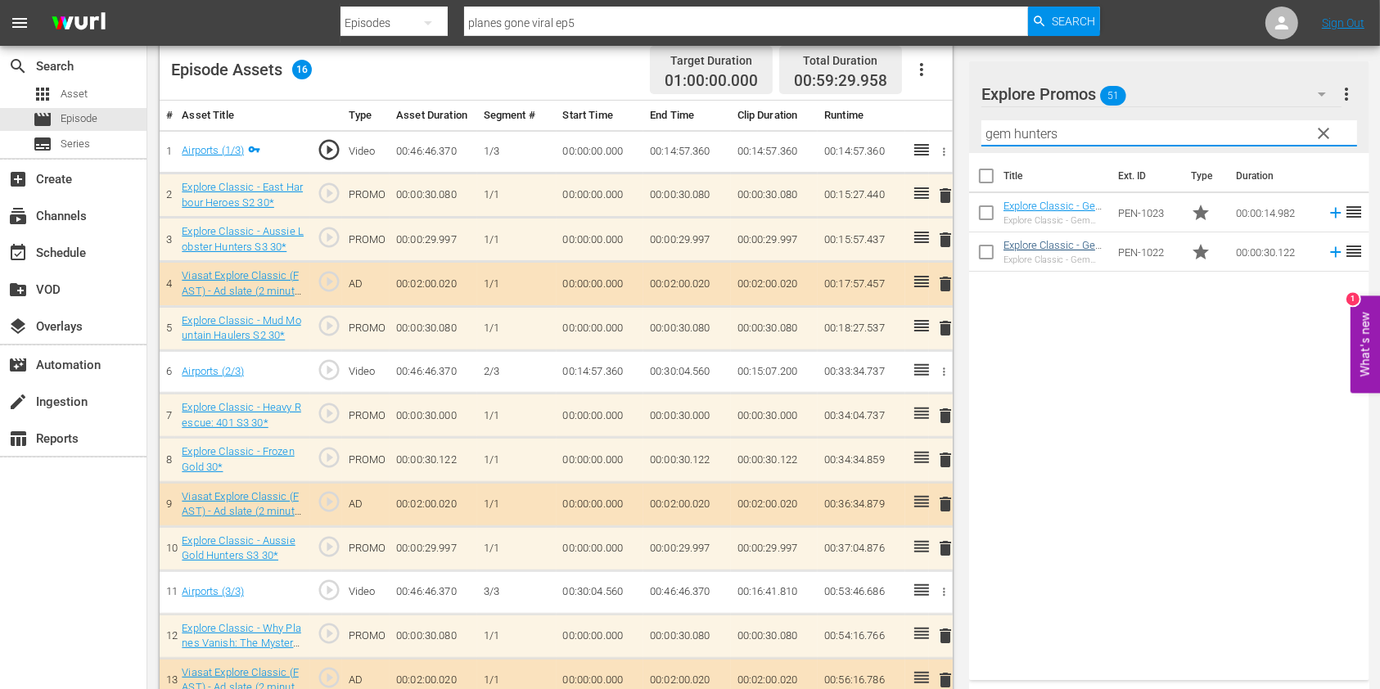
type input "gem hunters"
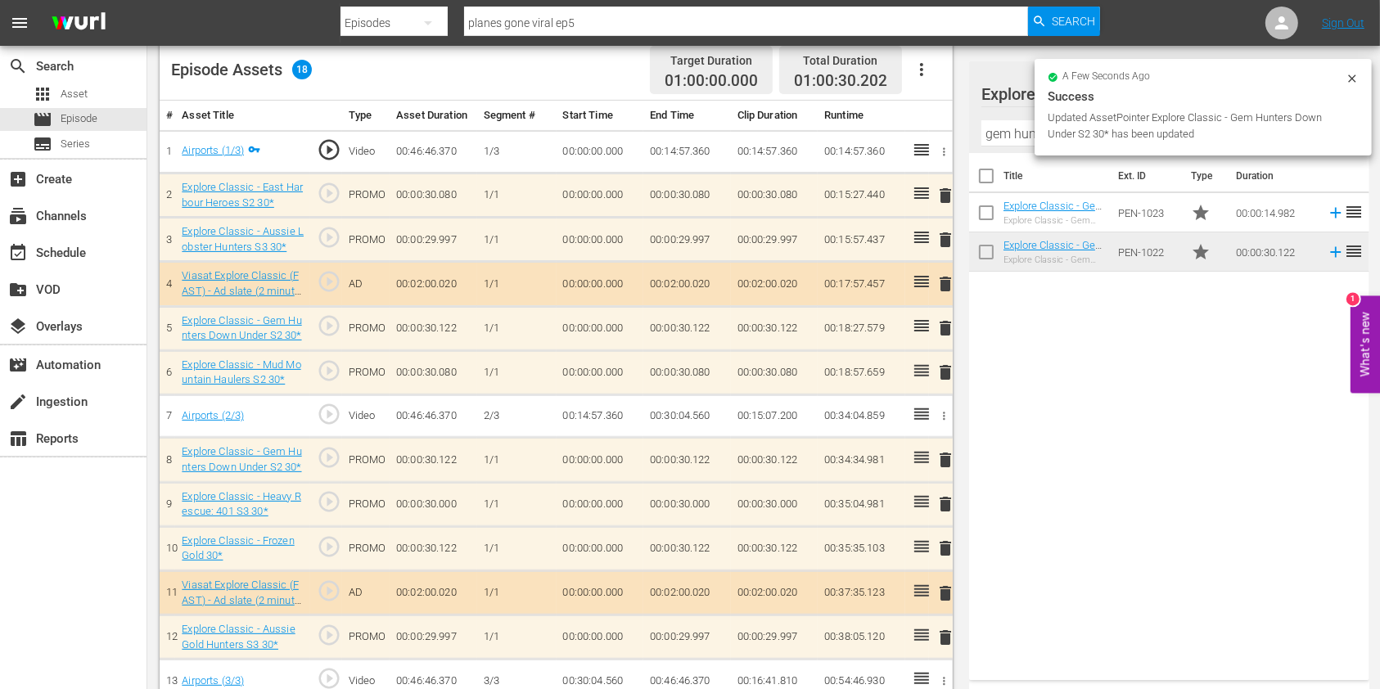
click at [942, 544] on span "delete" at bounding box center [945, 549] width 20 height 20
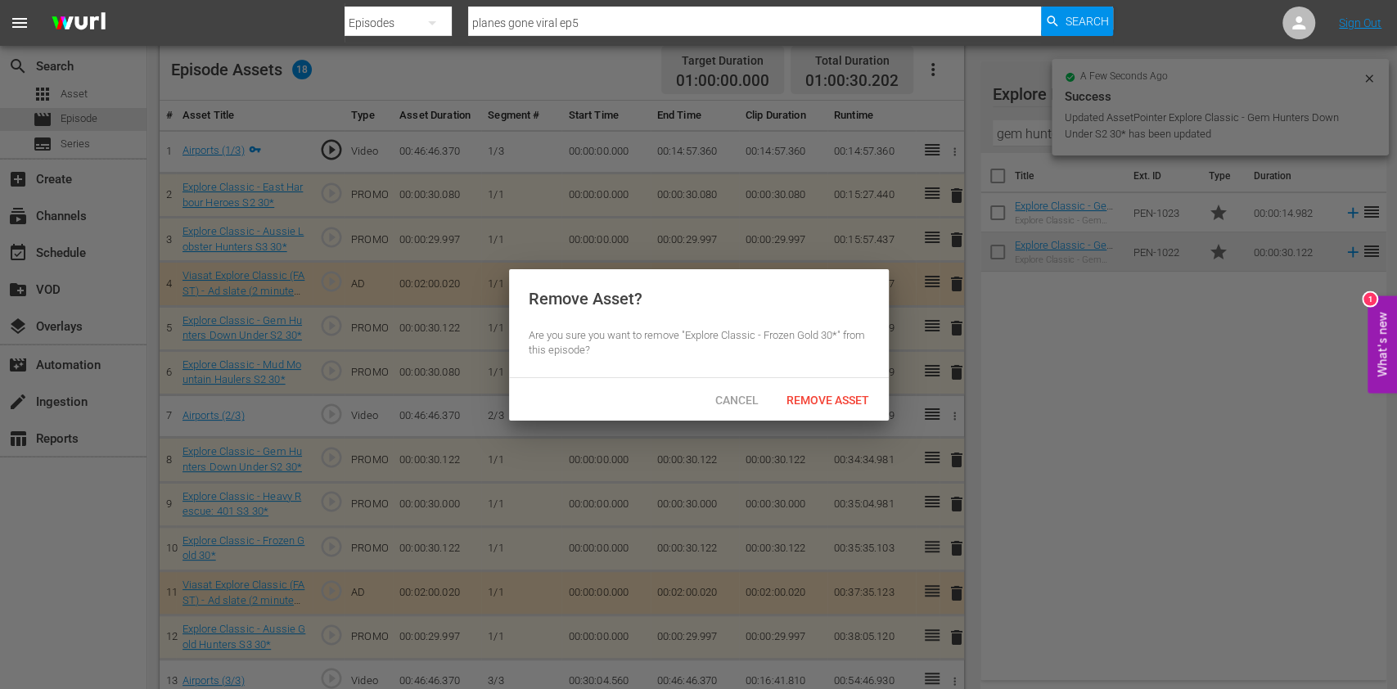
click at [827, 406] on div "Remove Asset" at bounding box center [827, 400] width 109 height 30
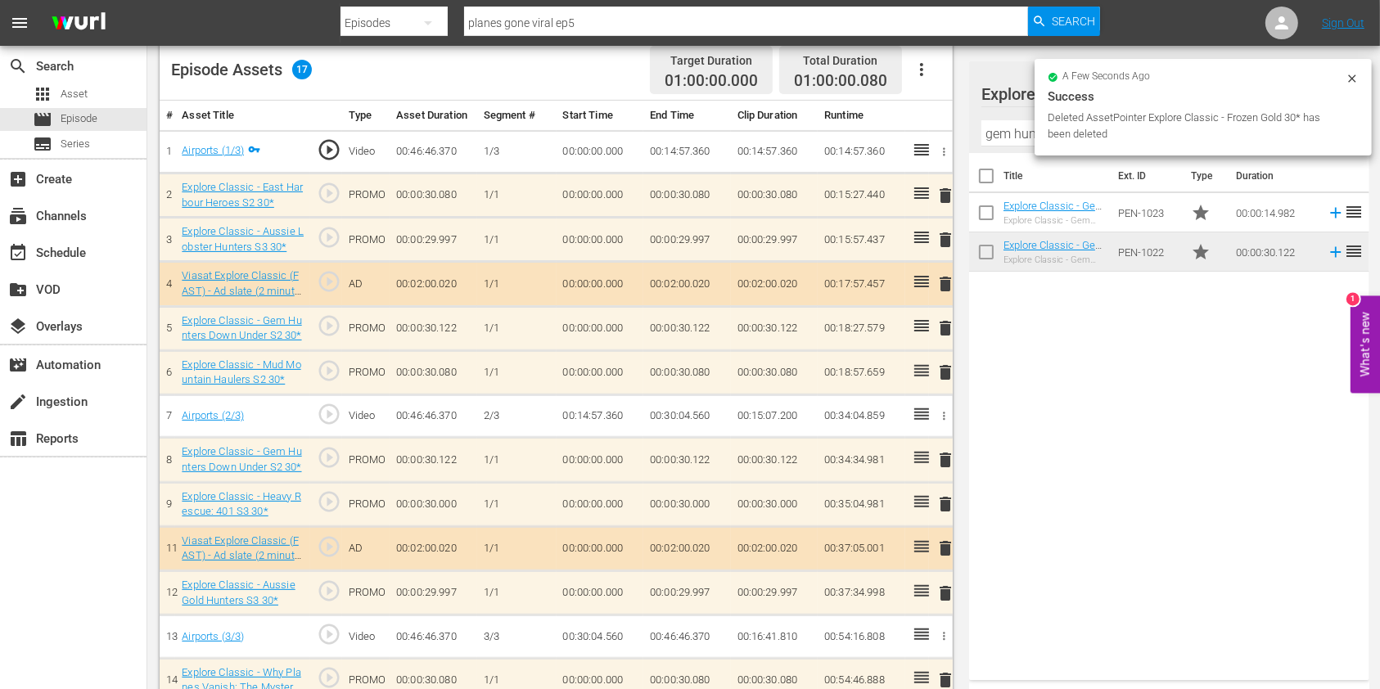
click at [947, 501] on span "delete" at bounding box center [945, 504] width 20 height 20
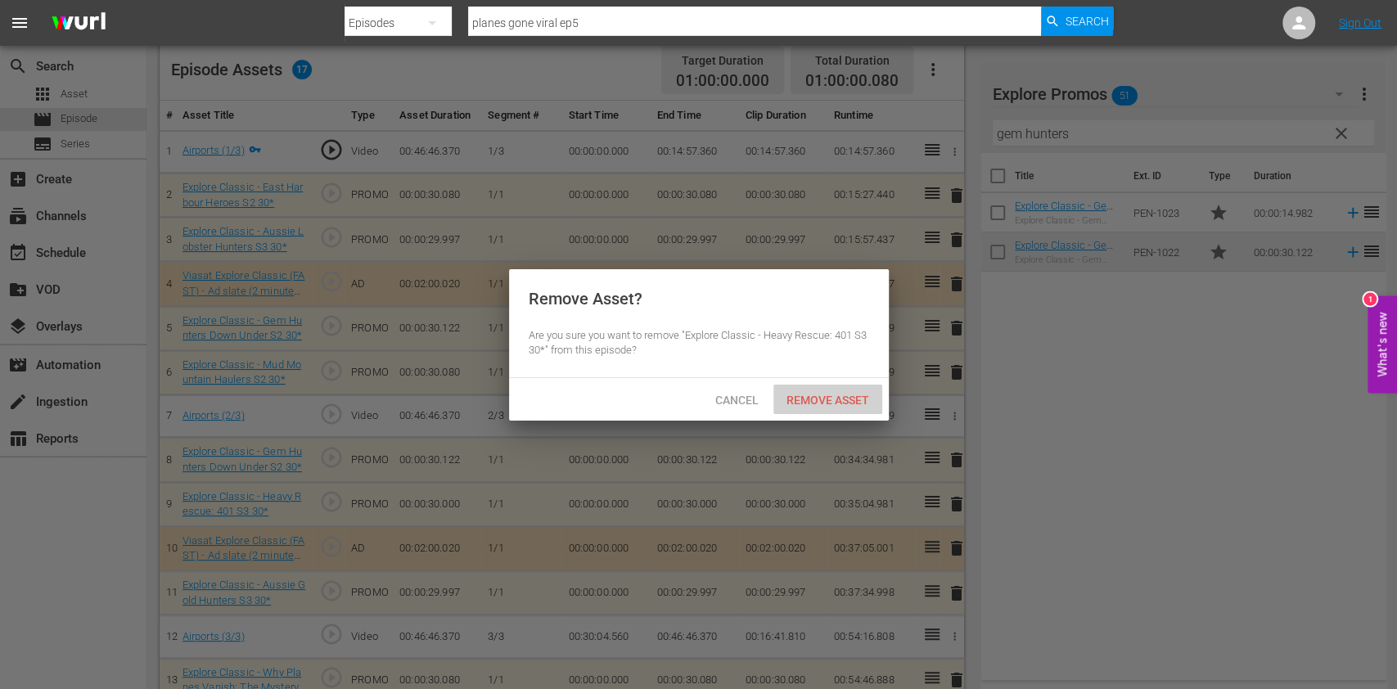
click at [799, 394] on span "Remove Asset" at bounding box center [827, 400] width 109 height 13
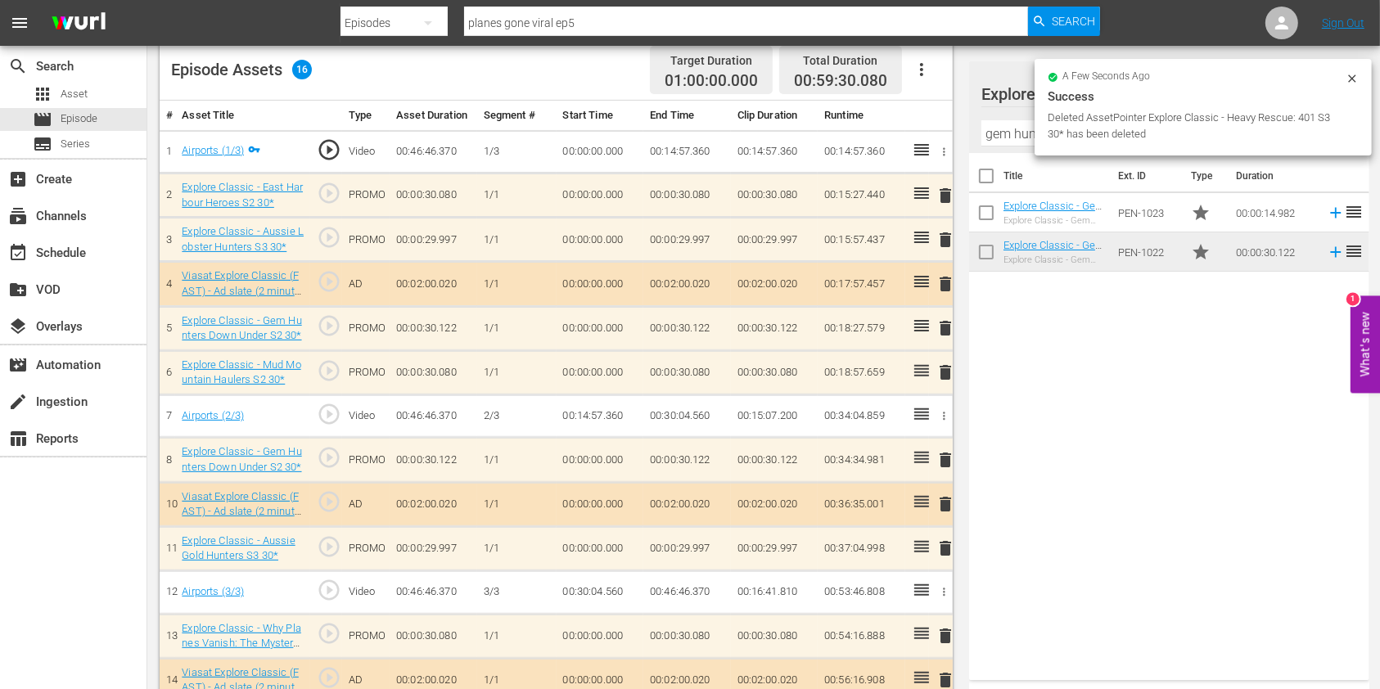
click at [1350, 73] on icon at bounding box center [1351, 78] width 13 height 13
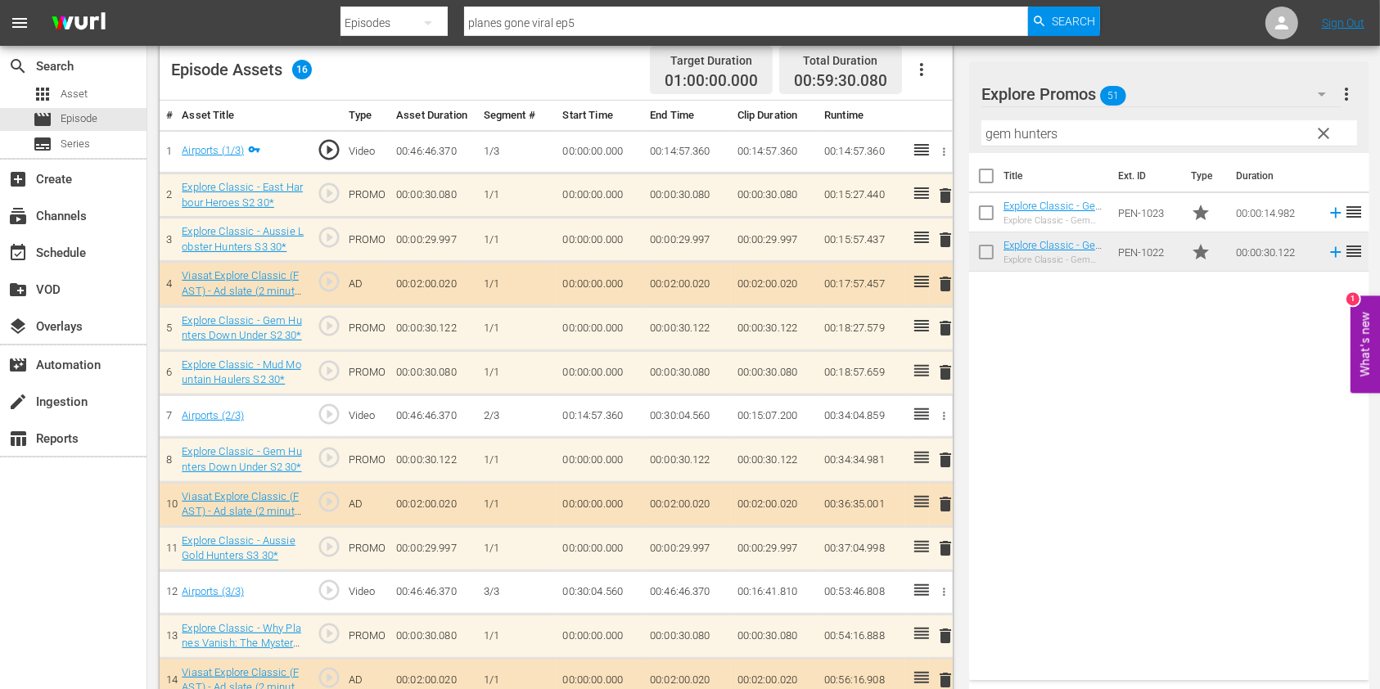
click at [1318, 133] on span "clear" at bounding box center [1324, 134] width 20 height 20
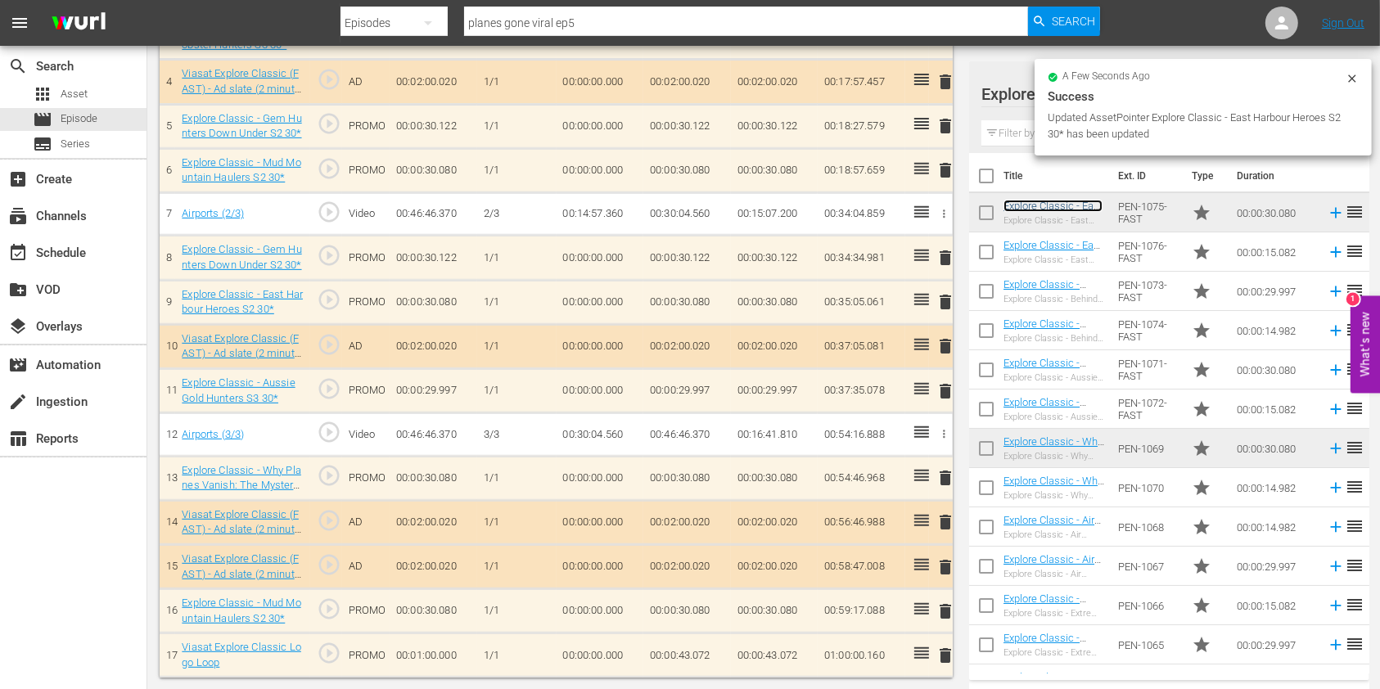
scroll to position [635, 0]
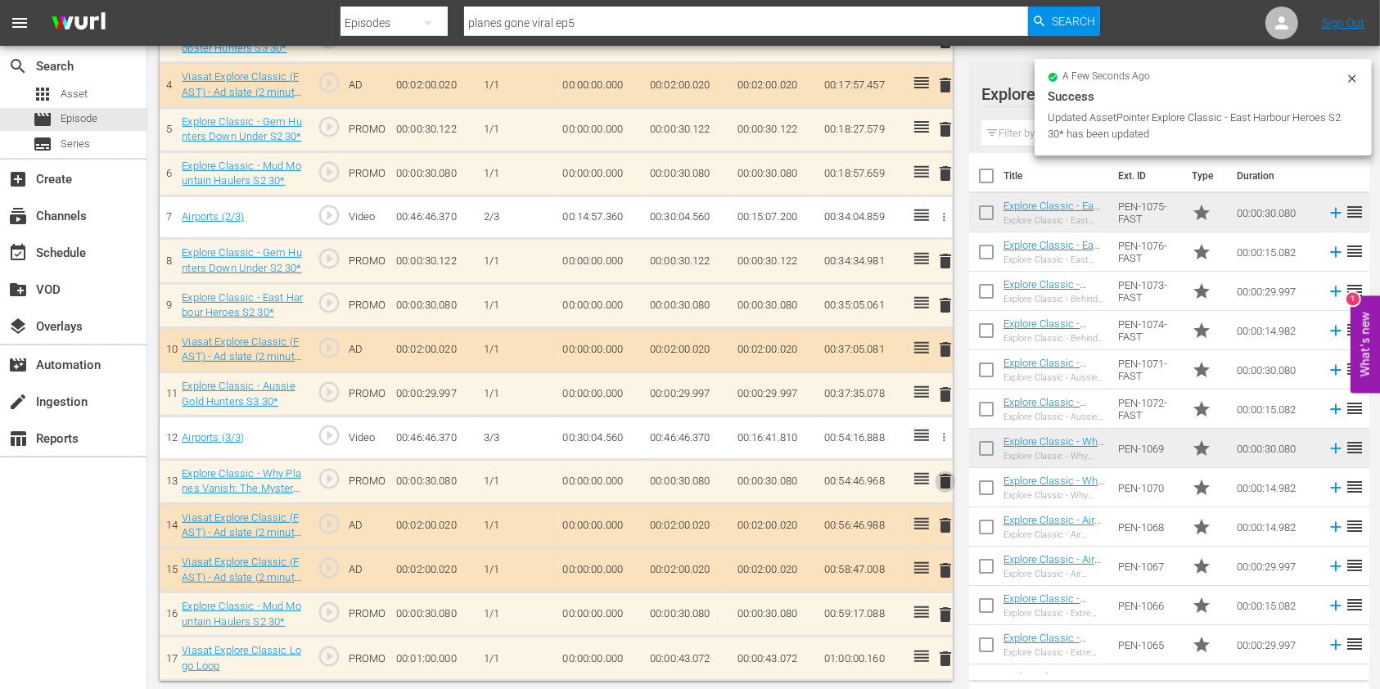
click at [943, 481] on span "delete" at bounding box center [945, 481] width 20 height 20
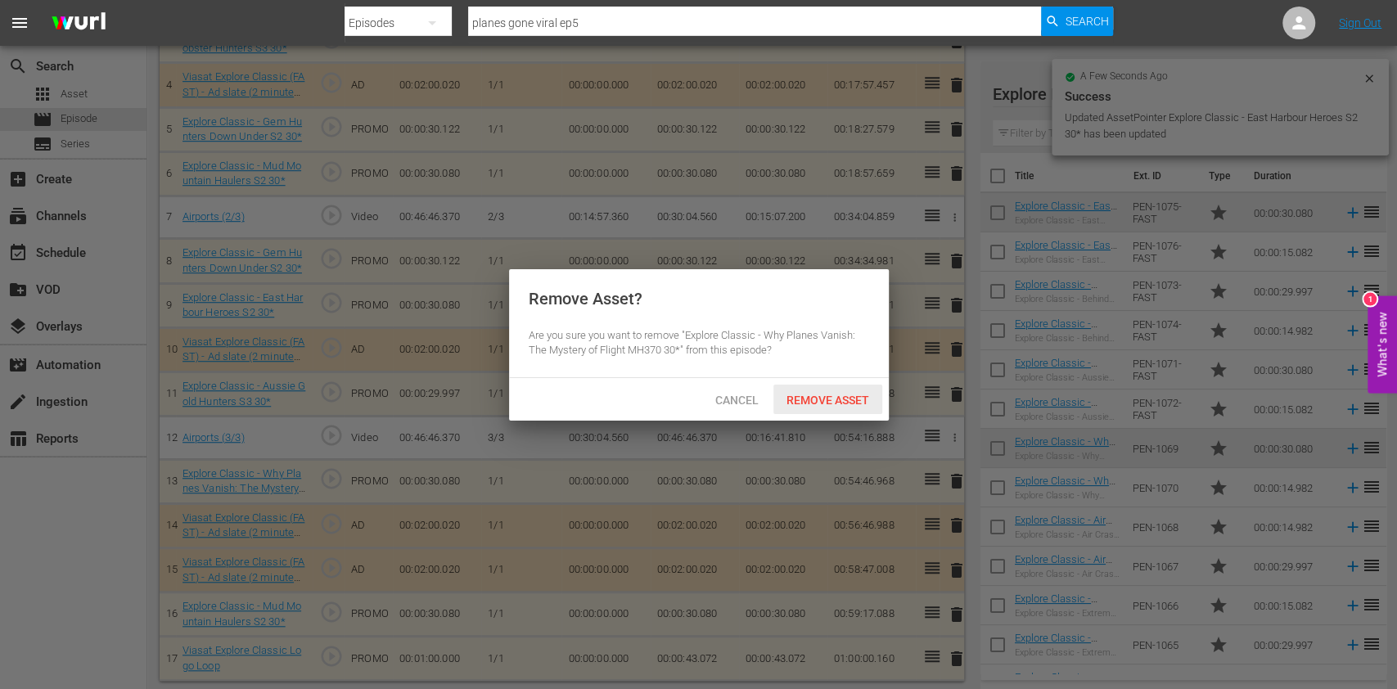
click at [836, 394] on span "Remove Asset" at bounding box center [827, 400] width 109 height 13
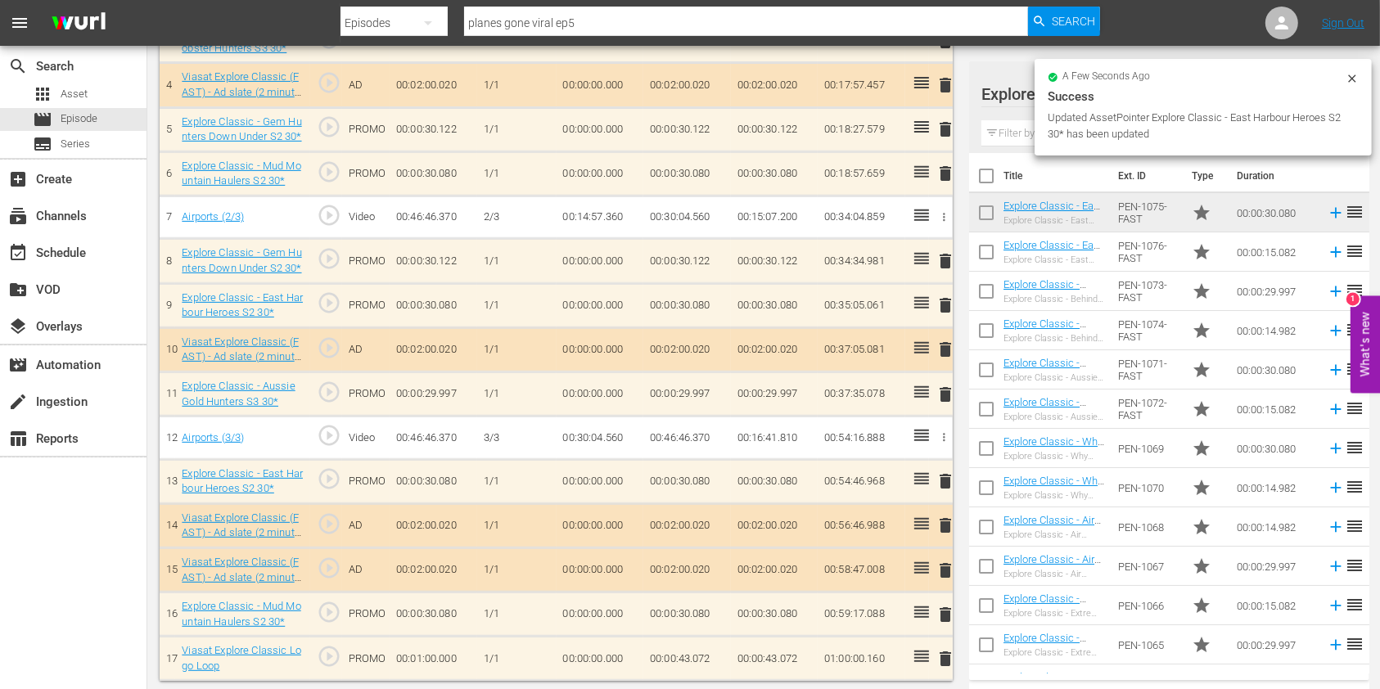
click at [692, 656] on td "00:00:43.072" at bounding box center [687, 659] width 88 height 44
click at [692, 655] on td "00:00:43.072" at bounding box center [687, 659] width 88 height 44
click at [685, 660] on input "00:00:43.072" at bounding box center [681, 662] width 63 height 39
click at [689, 660] on input "00:00:43.072" at bounding box center [681, 662] width 63 height 39
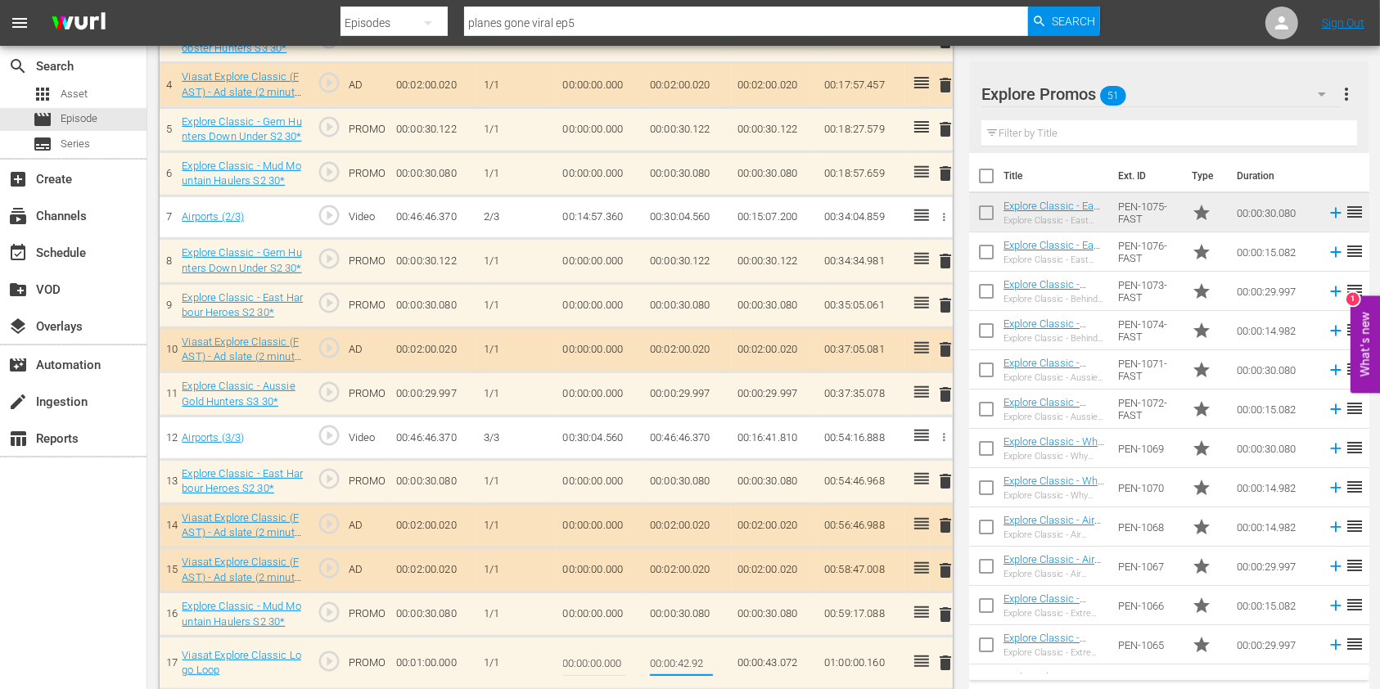
type input "00:00:42.912"
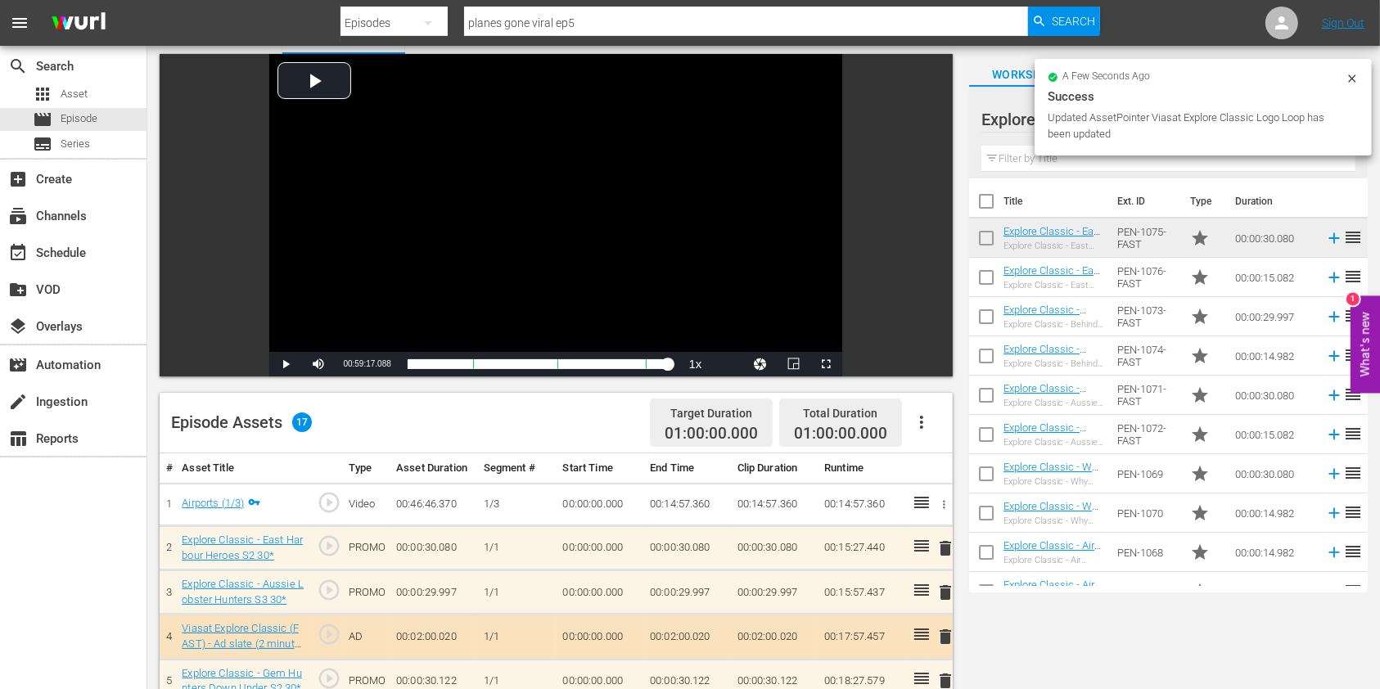
scroll to position [0, 0]
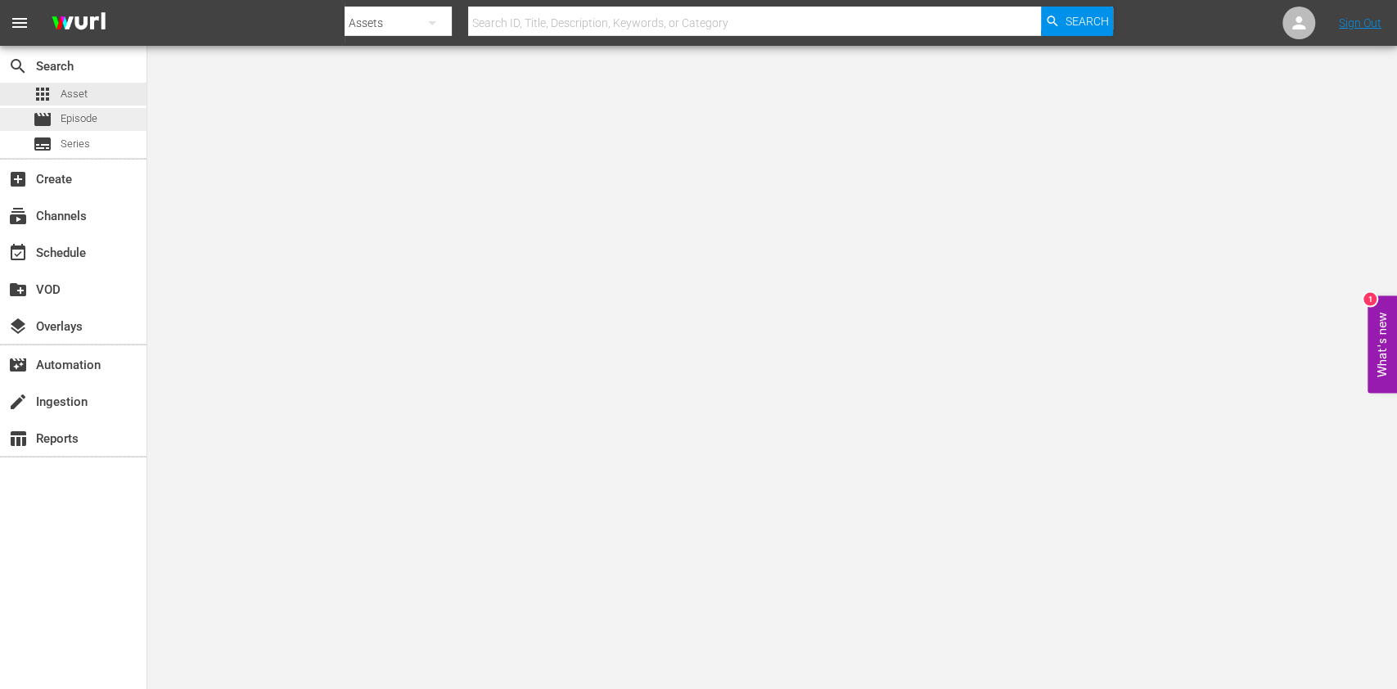
click at [80, 110] on span "Episode" at bounding box center [79, 118] width 37 height 16
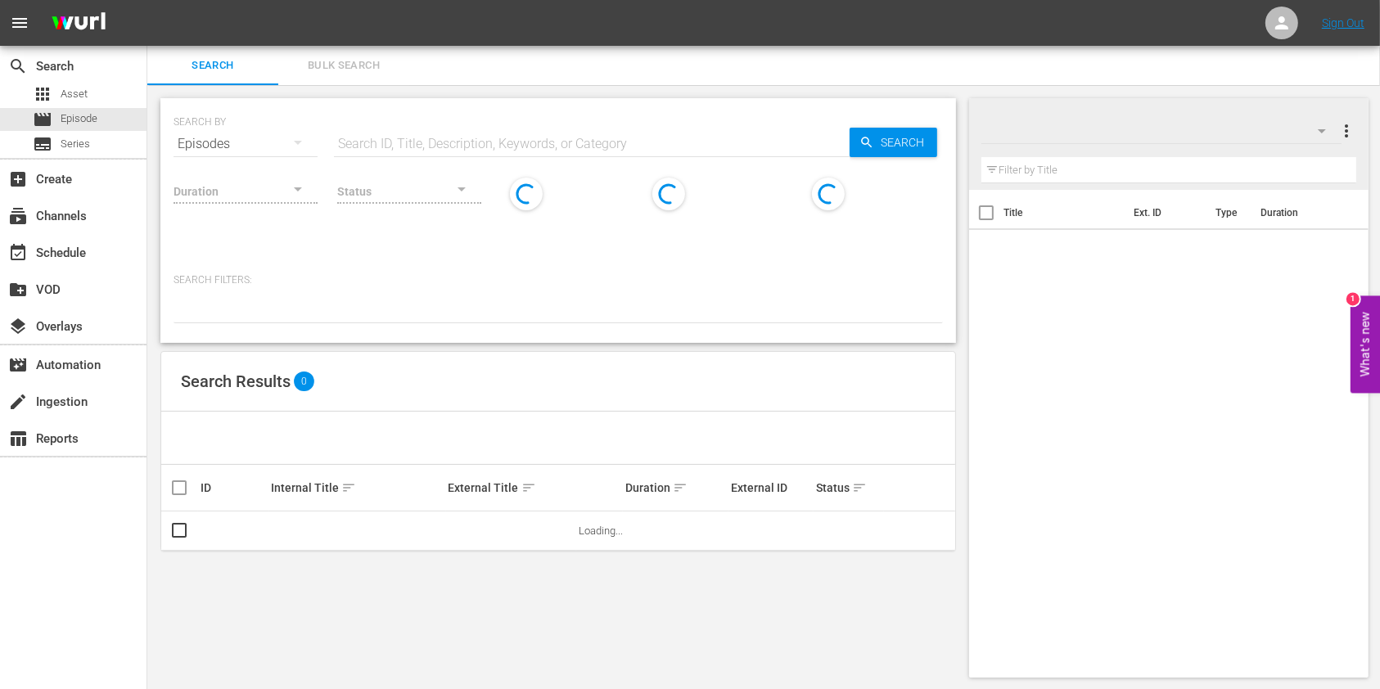
click at [550, 133] on input "text" at bounding box center [592, 143] width 516 height 39
paste input "Outback Truckers S4 ep4"
type input "Outback Truckers S4 ep4"
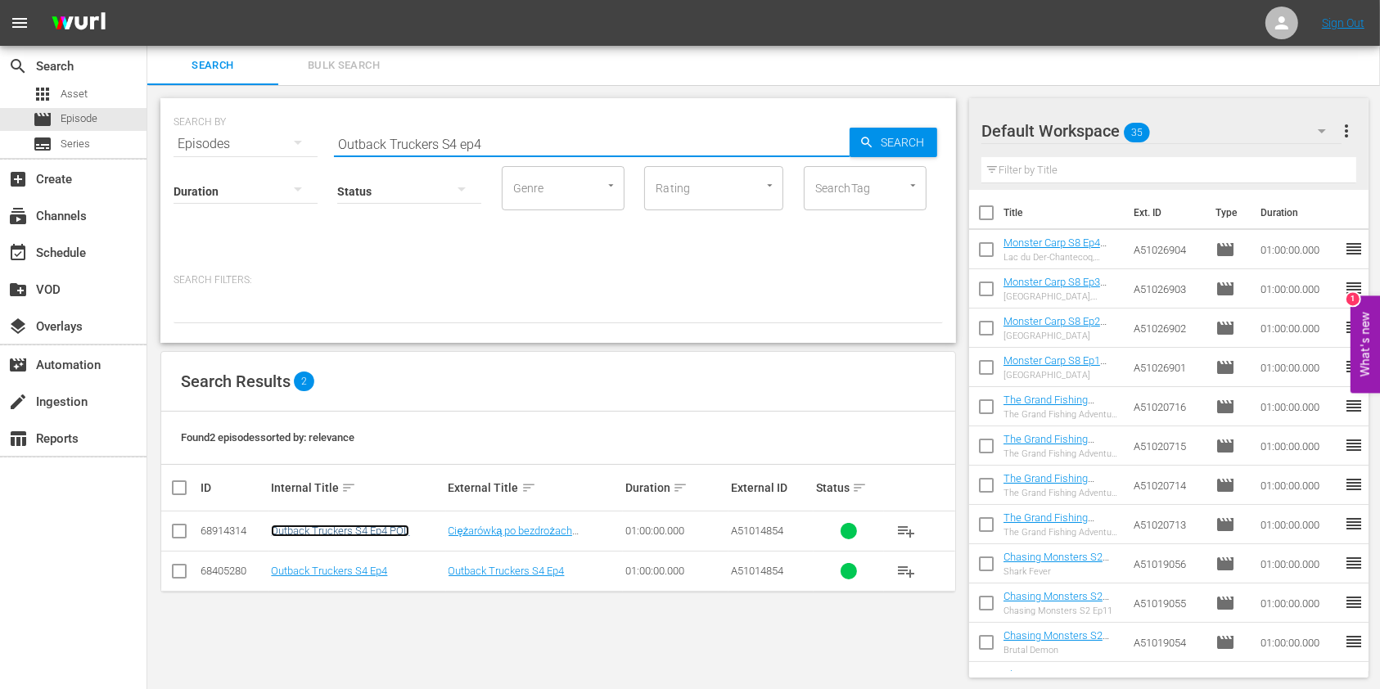
click at [381, 527] on link "Outback Truckers S4 Ep4 POL" at bounding box center [340, 531] width 138 height 12
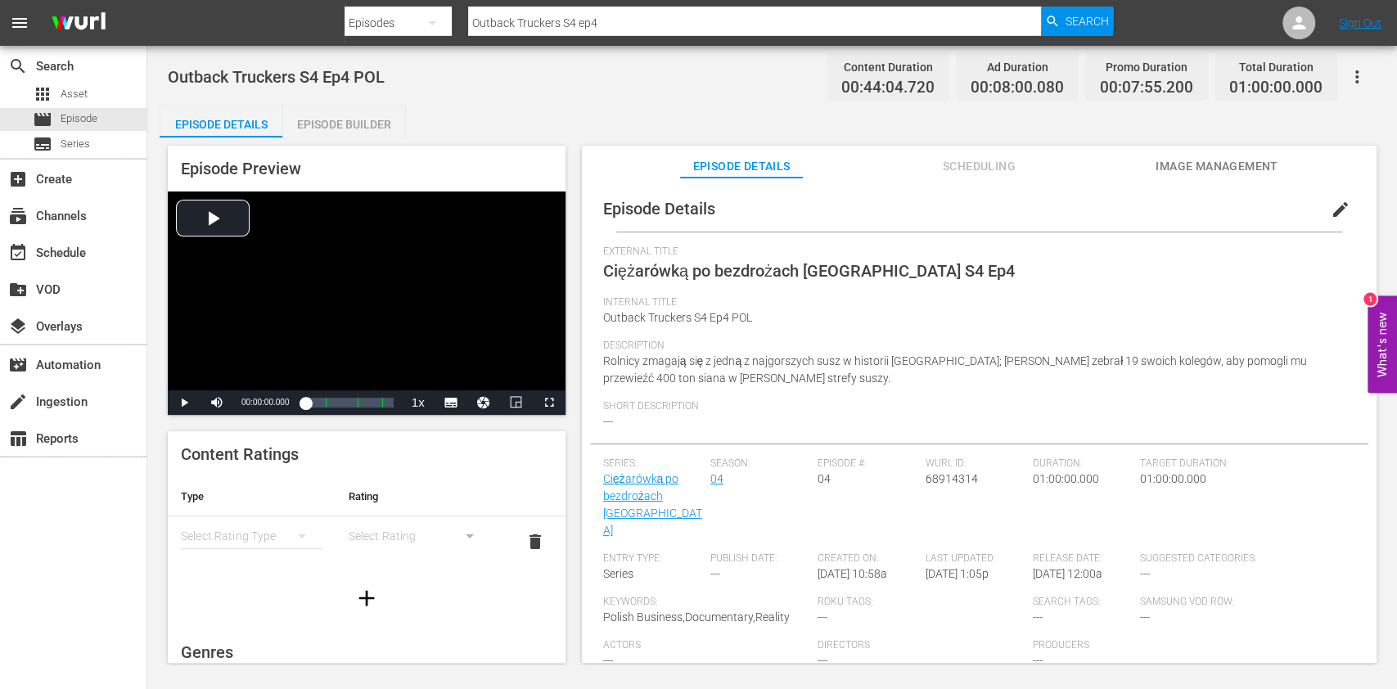
click at [347, 107] on div "Episode Builder" at bounding box center [343, 124] width 123 height 39
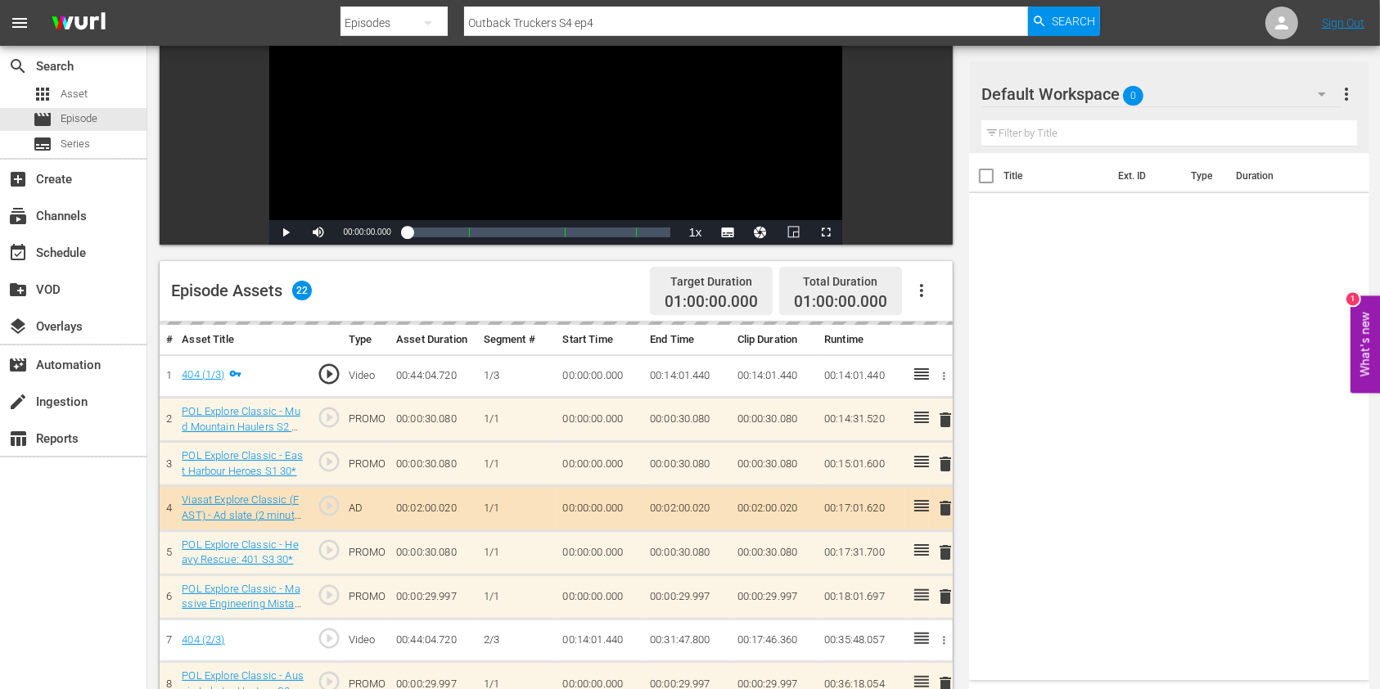
scroll to position [218, 0]
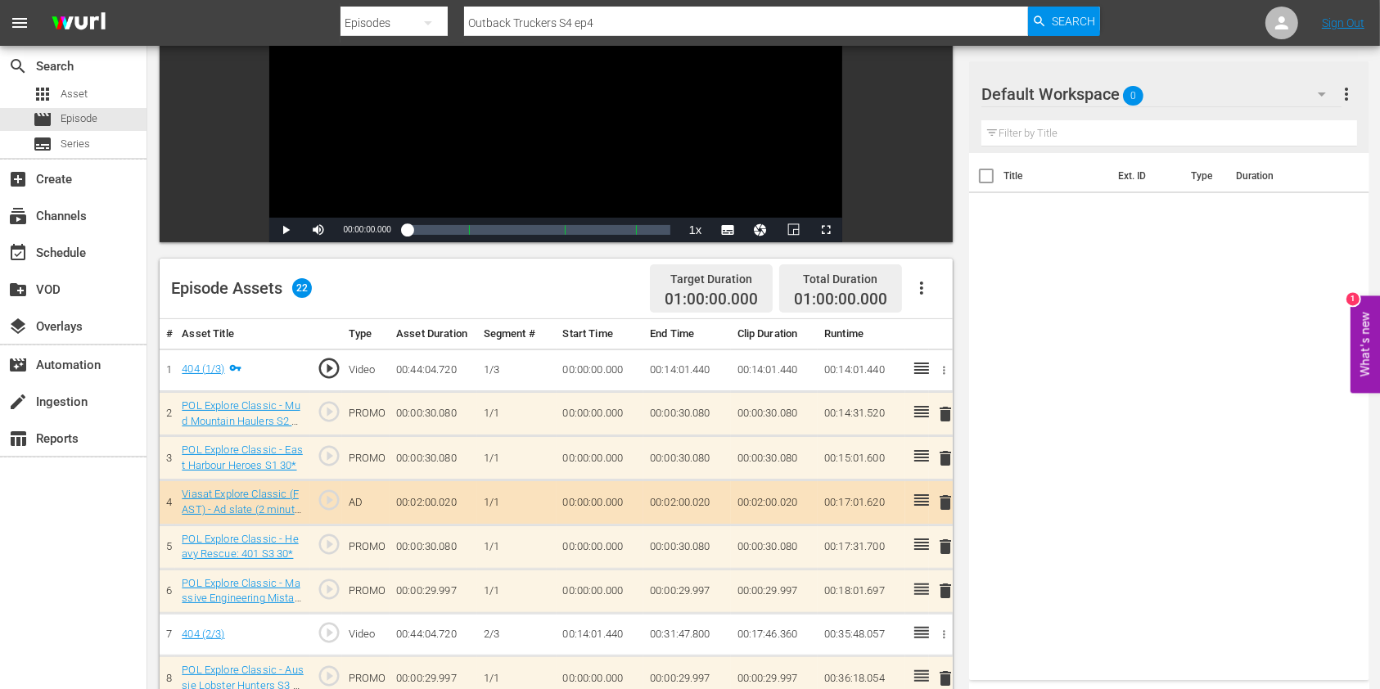
click at [1224, 92] on div "Default Workspace 0" at bounding box center [1161, 94] width 360 height 46
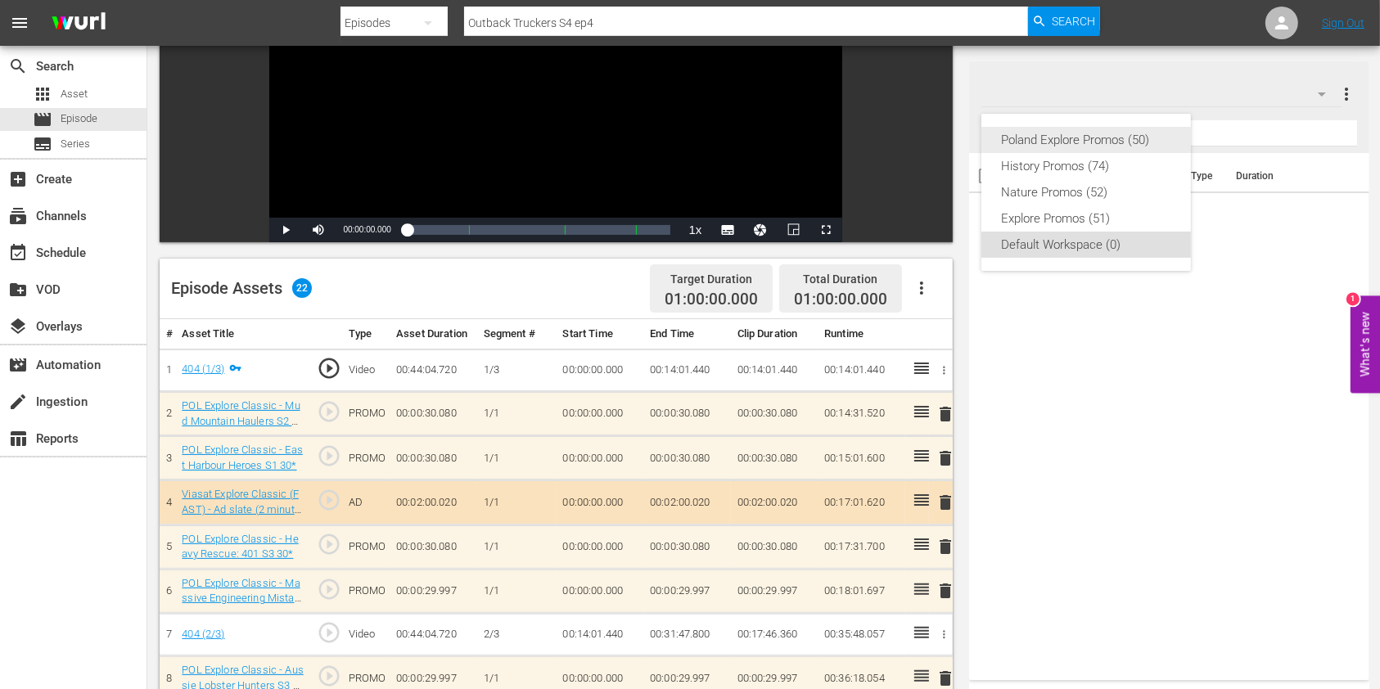
click at [1080, 136] on div "Poland Explore Promos (50)" at bounding box center [1086, 140] width 170 height 26
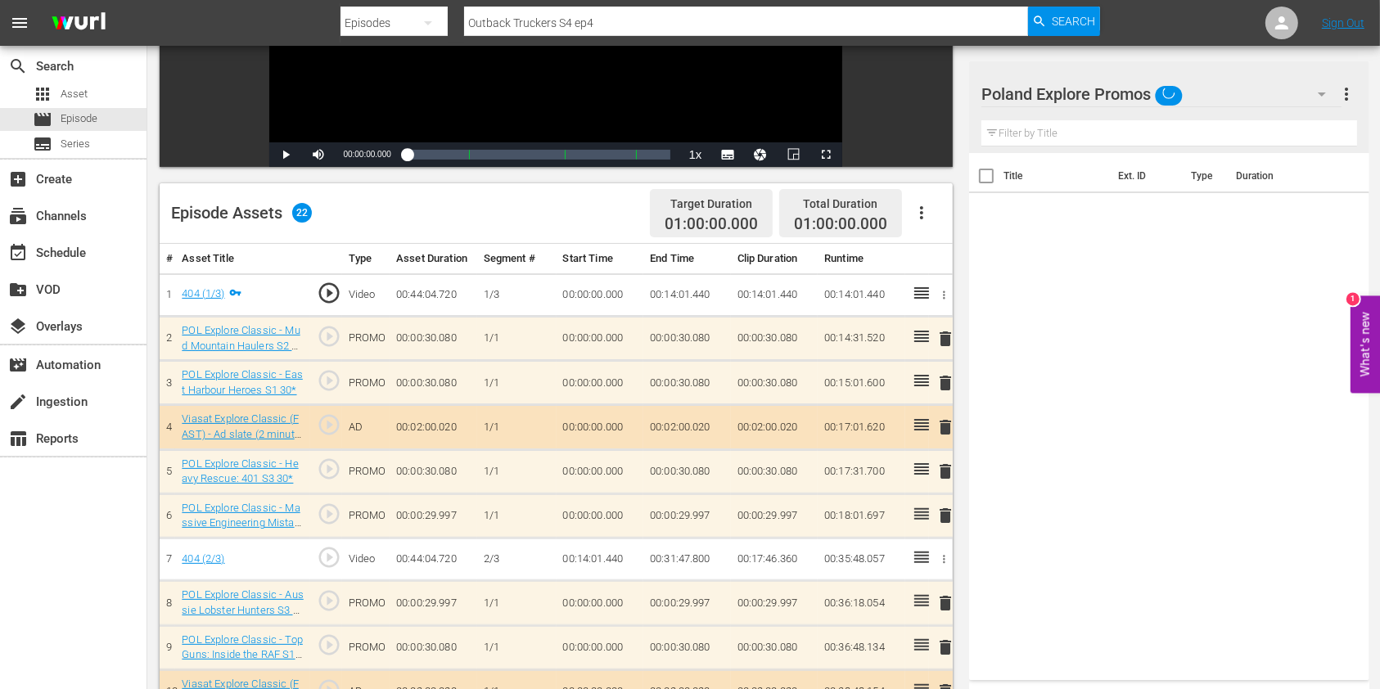
scroll to position [327, 0]
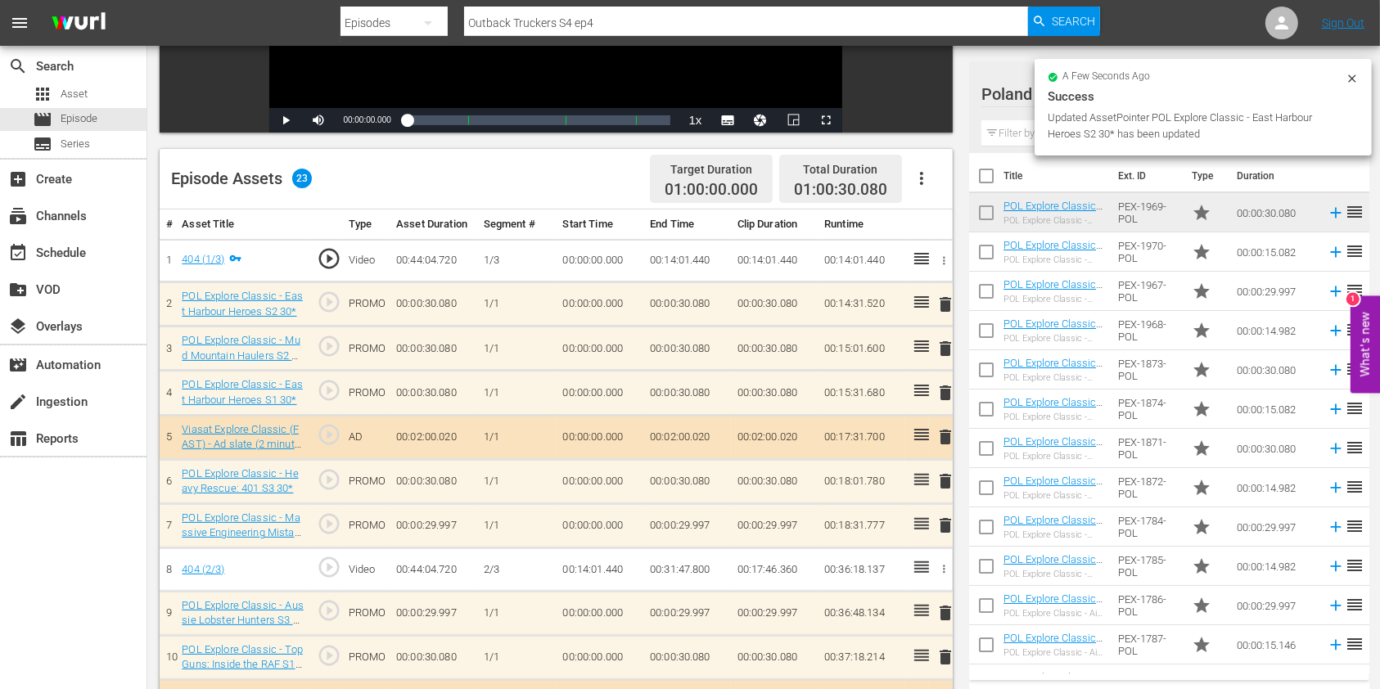
click at [943, 392] on span "delete" at bounding box center [945, 393] width 20 height 20
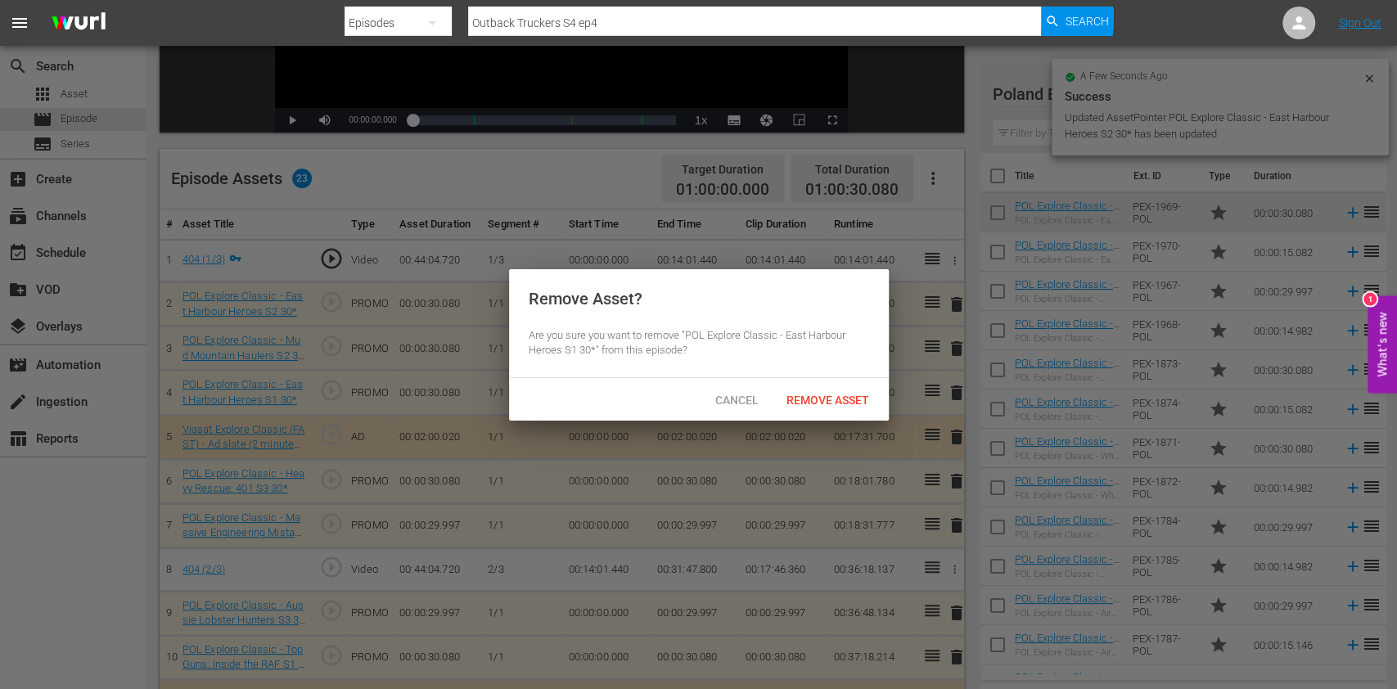
click at [832, 385] on div "Remove Asset" at bounding box center [827, 400] width 109 height 30
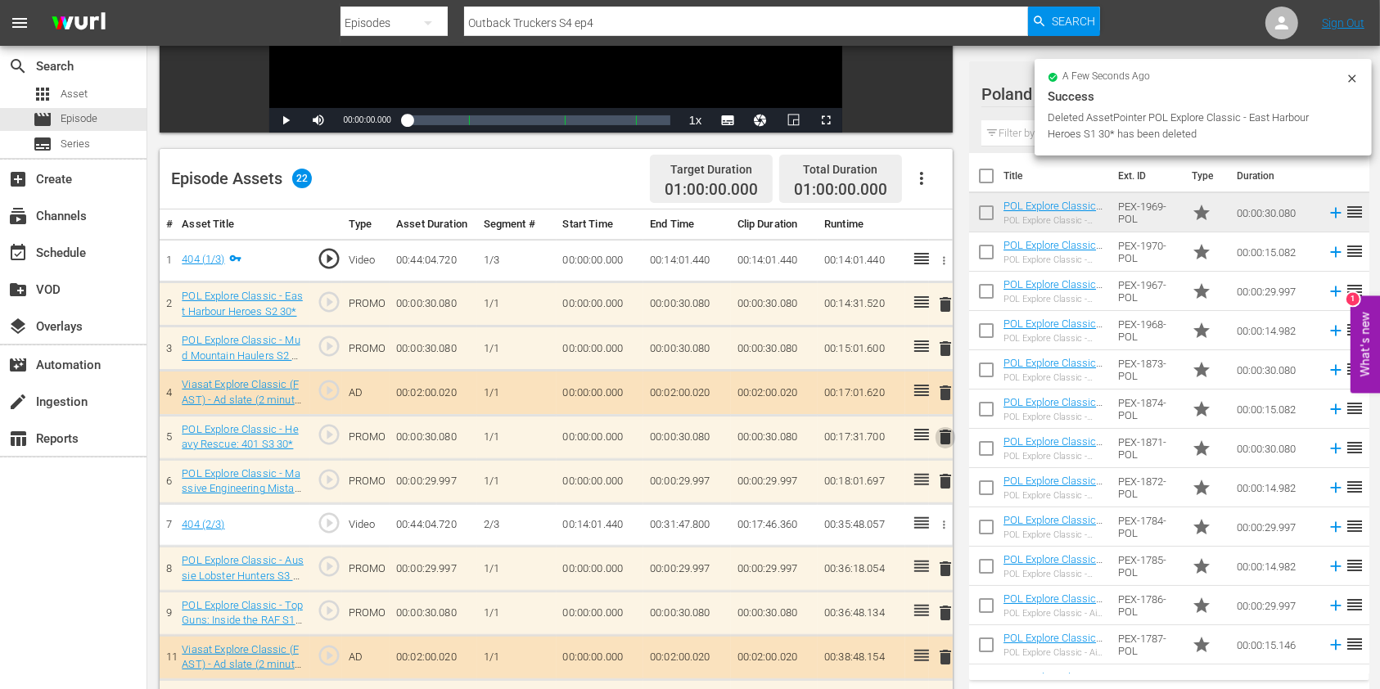
click at [944, 443] on span "delete" at bounding box center [945, 437] width 20 height 20
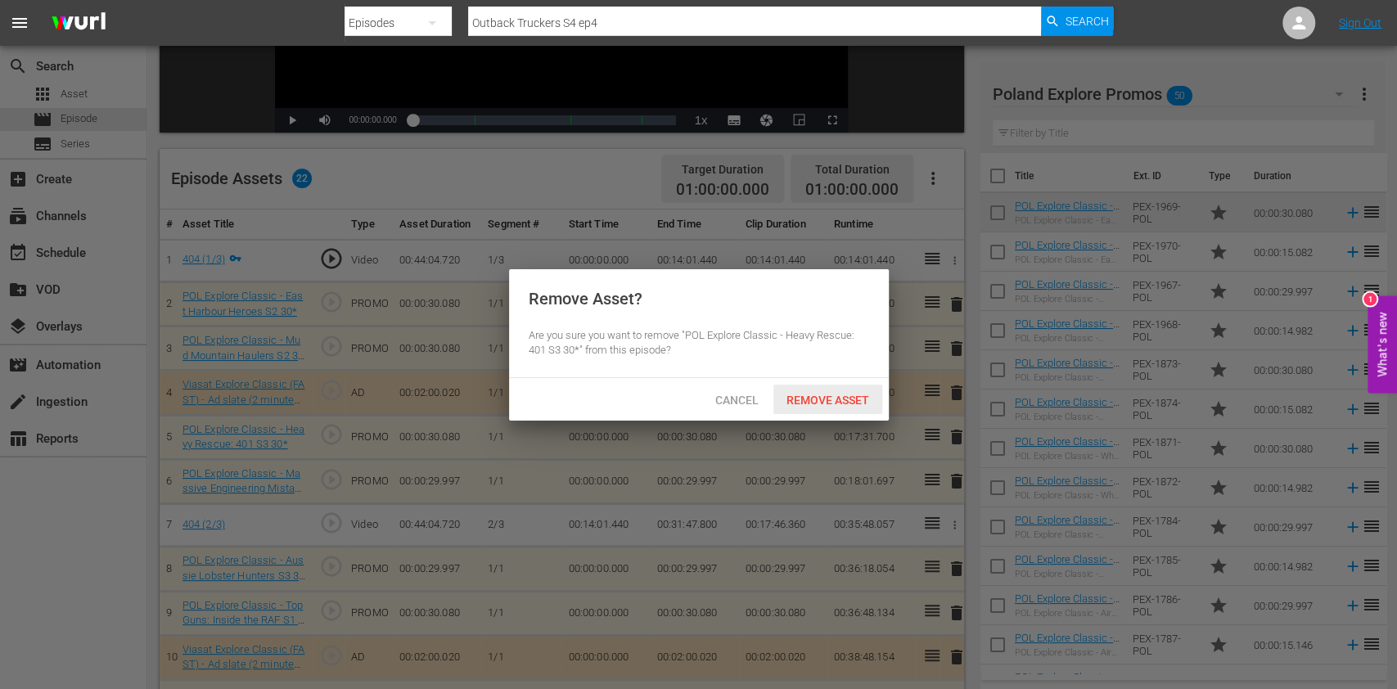
click at [854, 398] on span "Remove Asset" at bounding box center [827, 400] width 109 height 13
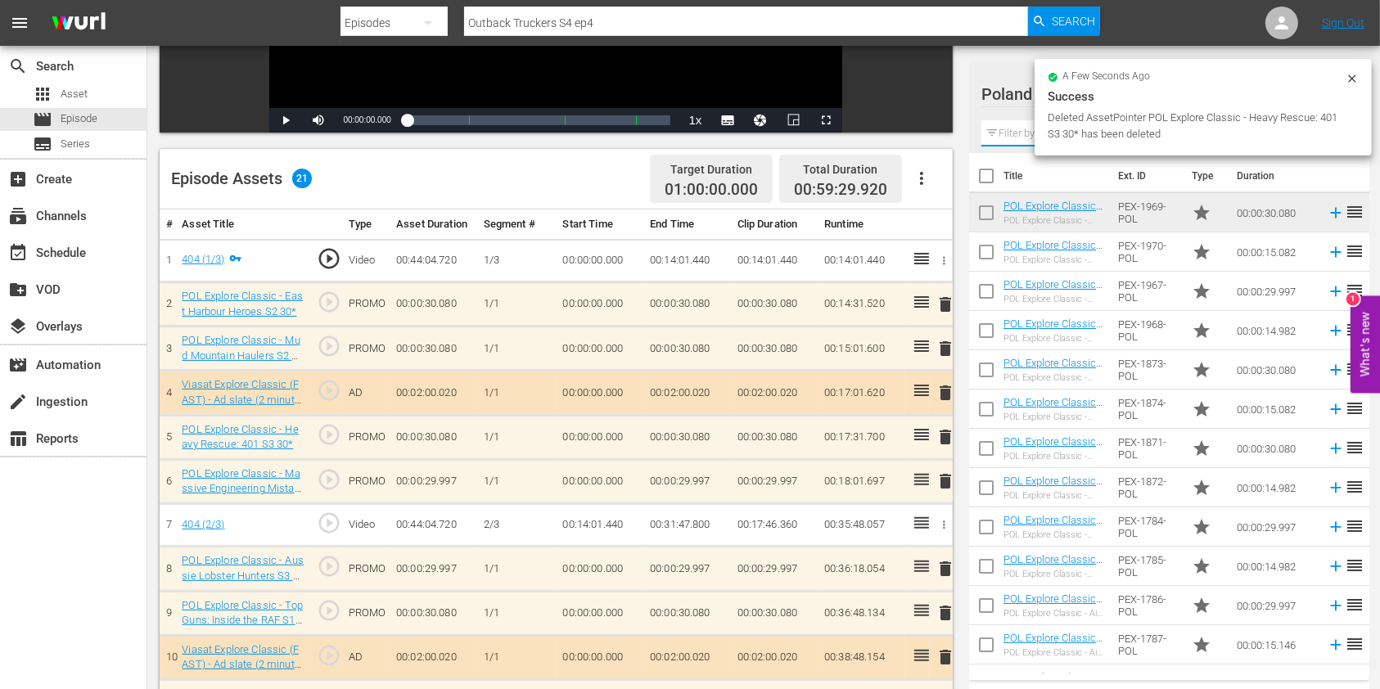
click at [1025, 138] on input "text" at bounding box center [1169, 133] width 376 height 26
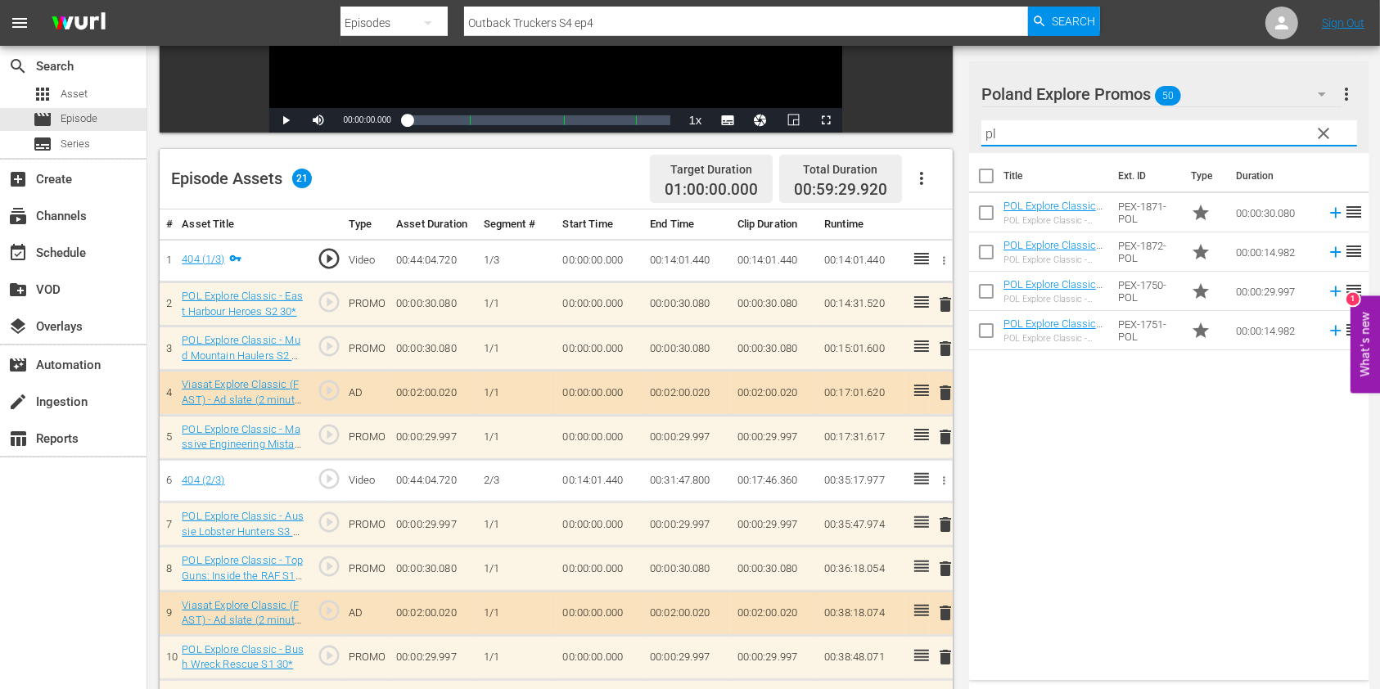
type input "p"
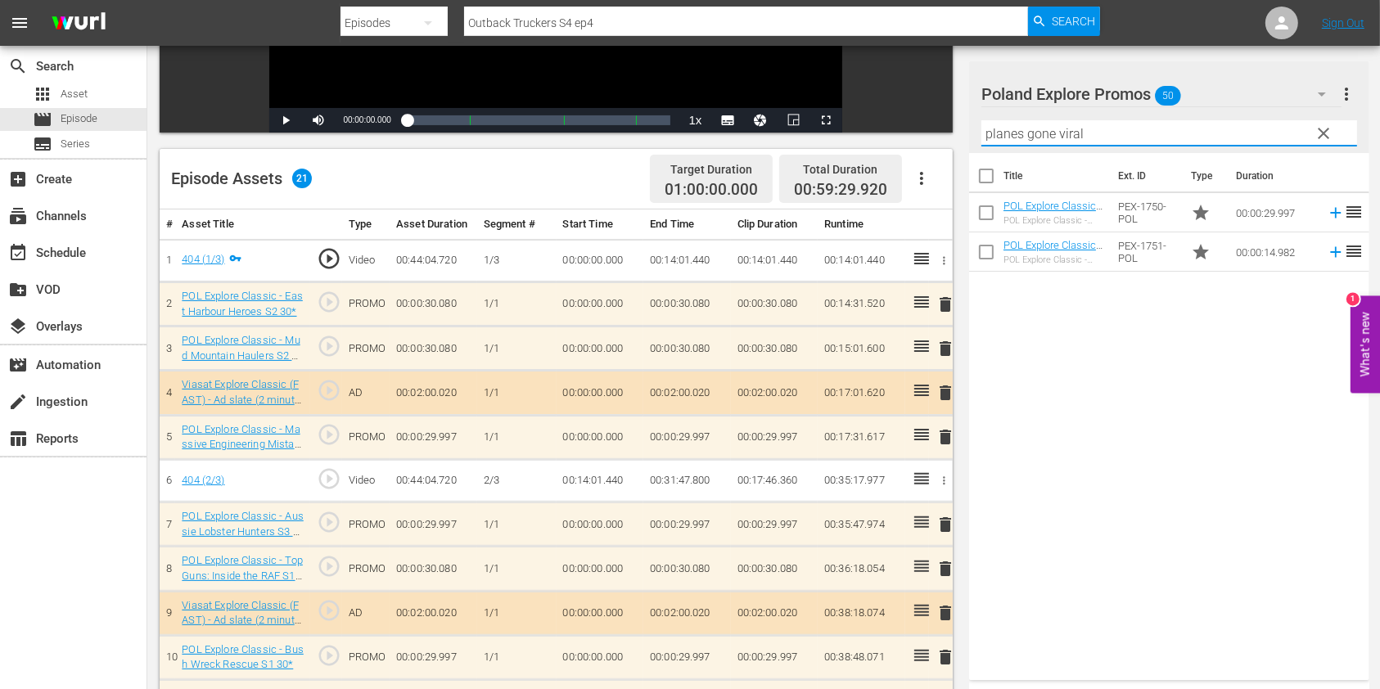
type input "planes gone viral"
click at [1136, 308] on div "Title Ext. ID Type Duration POL Explore Classic - Planes Gone Viral 30* POL Exp…" at bounding box center [1169, 413] width 400 height 521
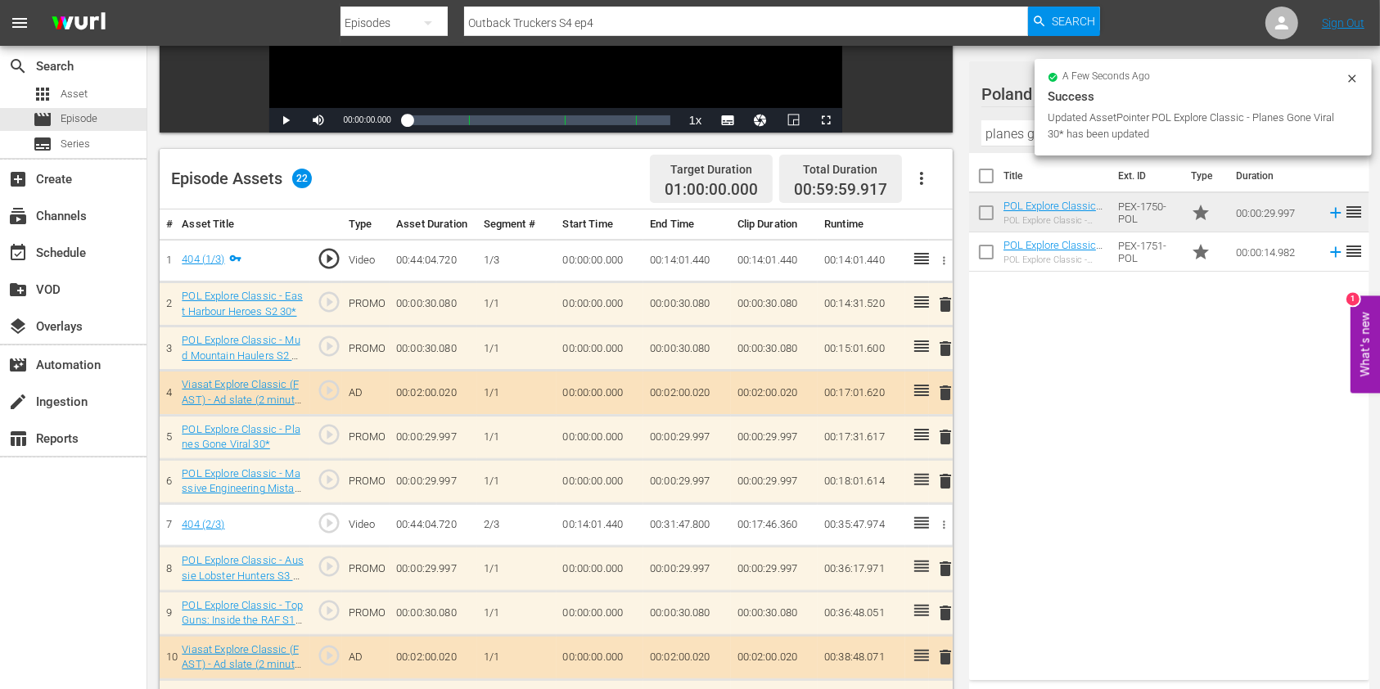
click at [940, 486] on span "delete" at bounding box center [945, 481] width 20 height 20
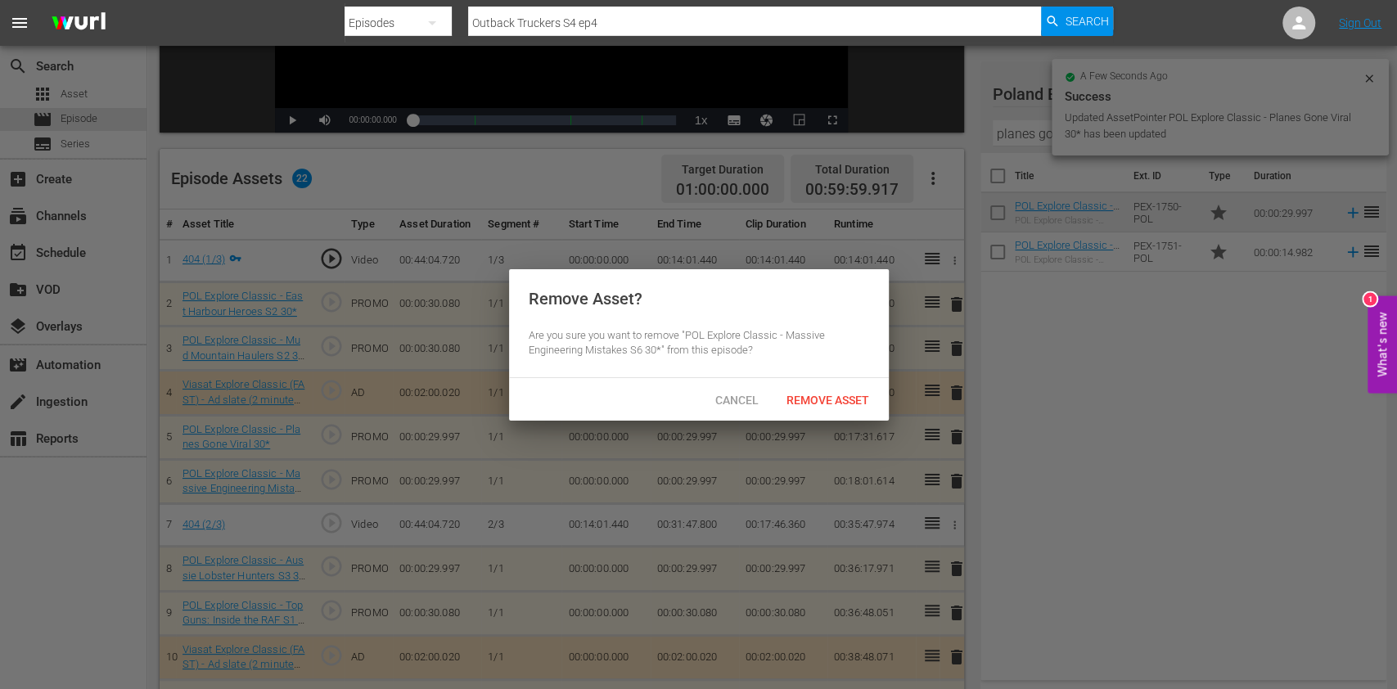
click at [830, 402] on span "Remove Asset" at bounding box center [827, 400] width 109 height 13
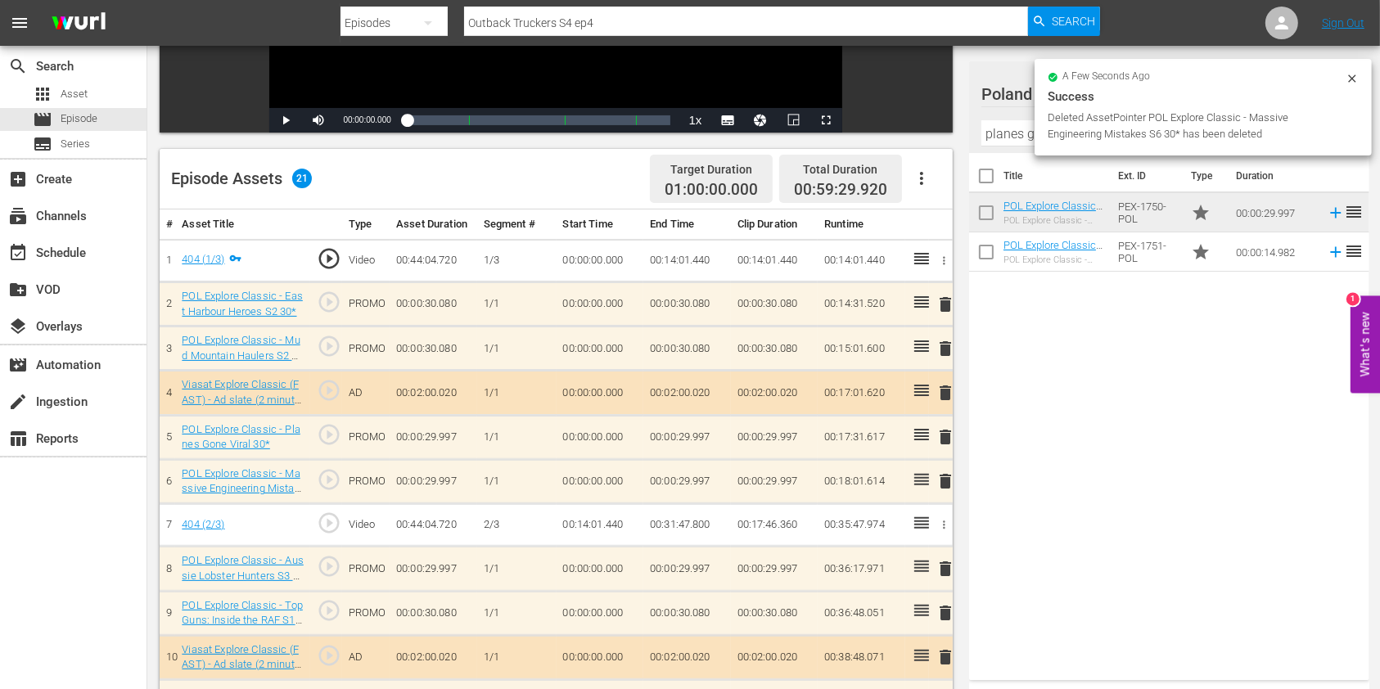
click at [1321, 128] on div "Deleted AssetPointer POL Explore Classic - Massive Engineering Mistakes S6 30* …" at bounding box center [1195, 126] width 294 height 33
click at [1366, 69] on div "a few seconds ago Success Deleted AssetPointer POL Explore Classic - Massive En…" at bounding box center [1202, 107] width 337 height 97
click at [1355, 74] on icon at bounding box center [1351, 78] width 13 height 13
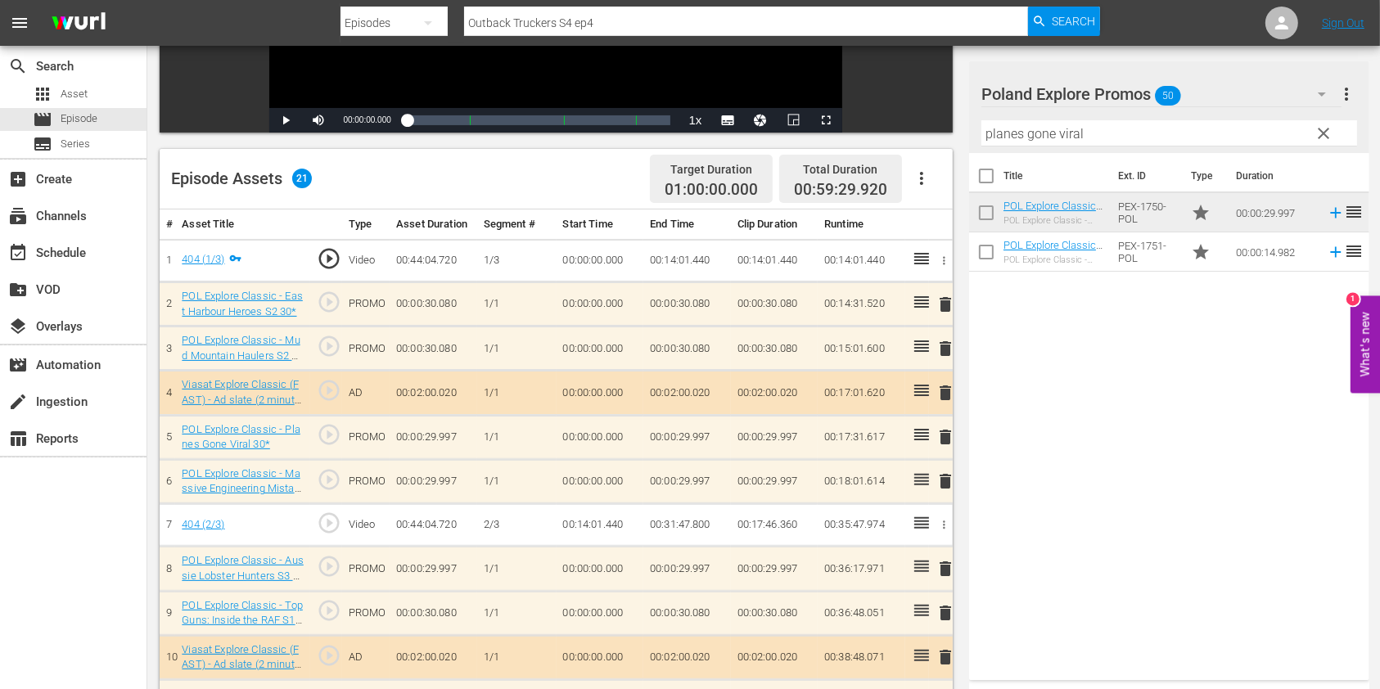
click at [1321, 132] on span "clear" at bounding box center [1324, 134] width 20 height 20
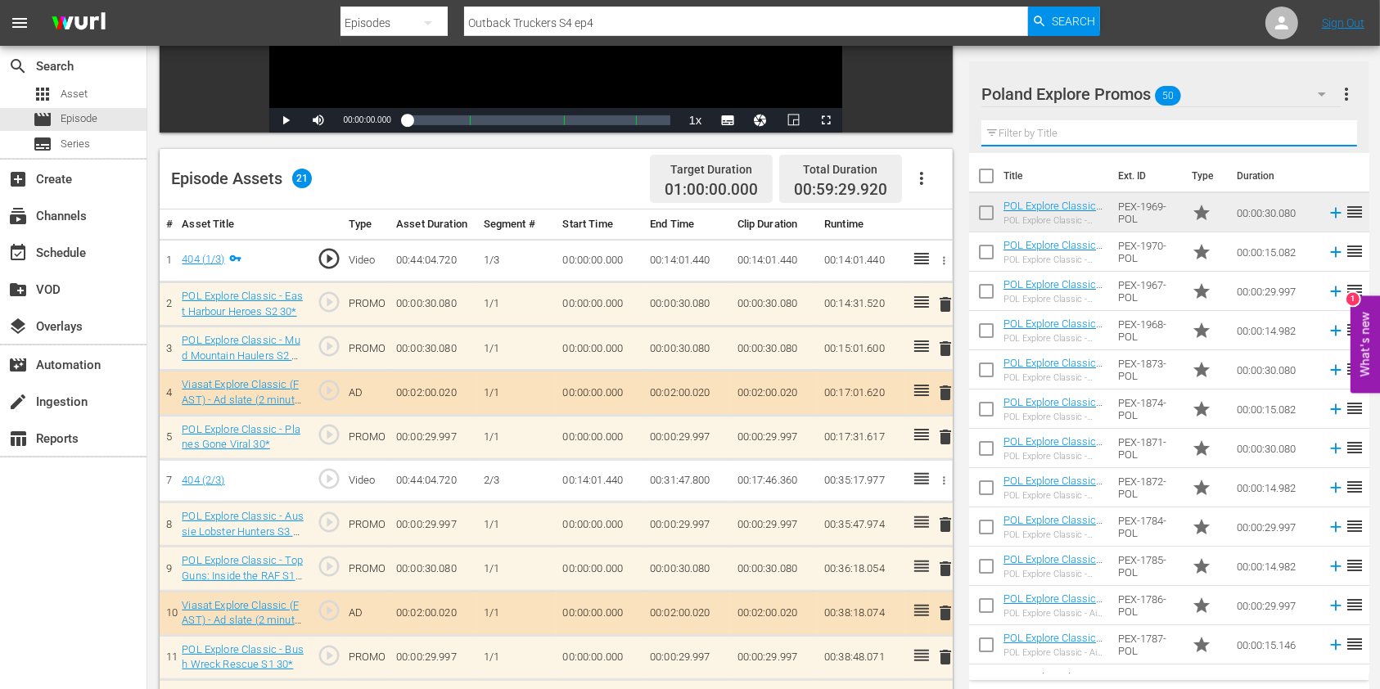
click at [1206, 131] on input "text" at bounding box center [1169, 133] width 376 height 26
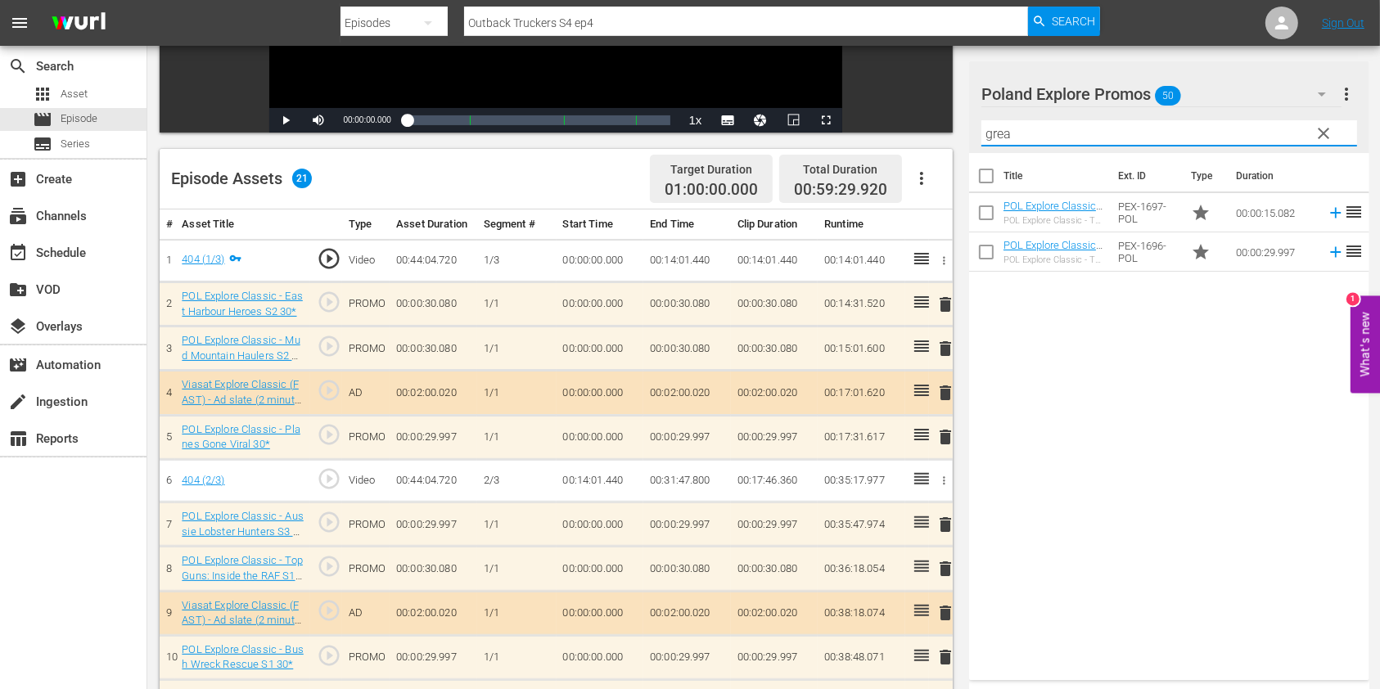
type input "great"
drag, startPoint x: 1206, startPoint y: 131, endPoint x: 932, endPoint y: 99, distance: 275.2
click at [932, 99] on div "Video Player is loading. Play Video Play Mute Current Time 00:00:00.000 / Durat…" at bounding box center [764, 488] width 1208 height 1356
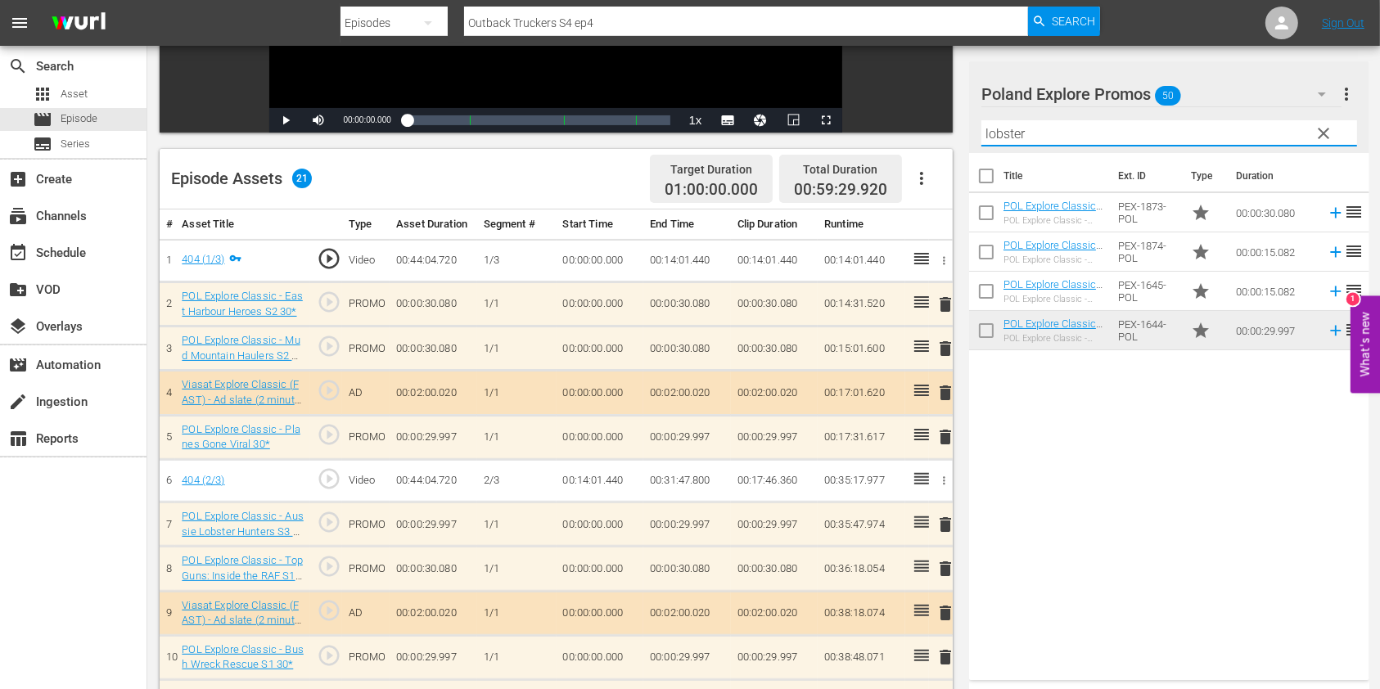
type input "lobster"
click at [1080, 527] on div "Title Ext. ID Type Duration POL Explore Classic - Aussie Lobster Hunters S5 30*…" at bounding box center [1169, 413] width 400 height 521
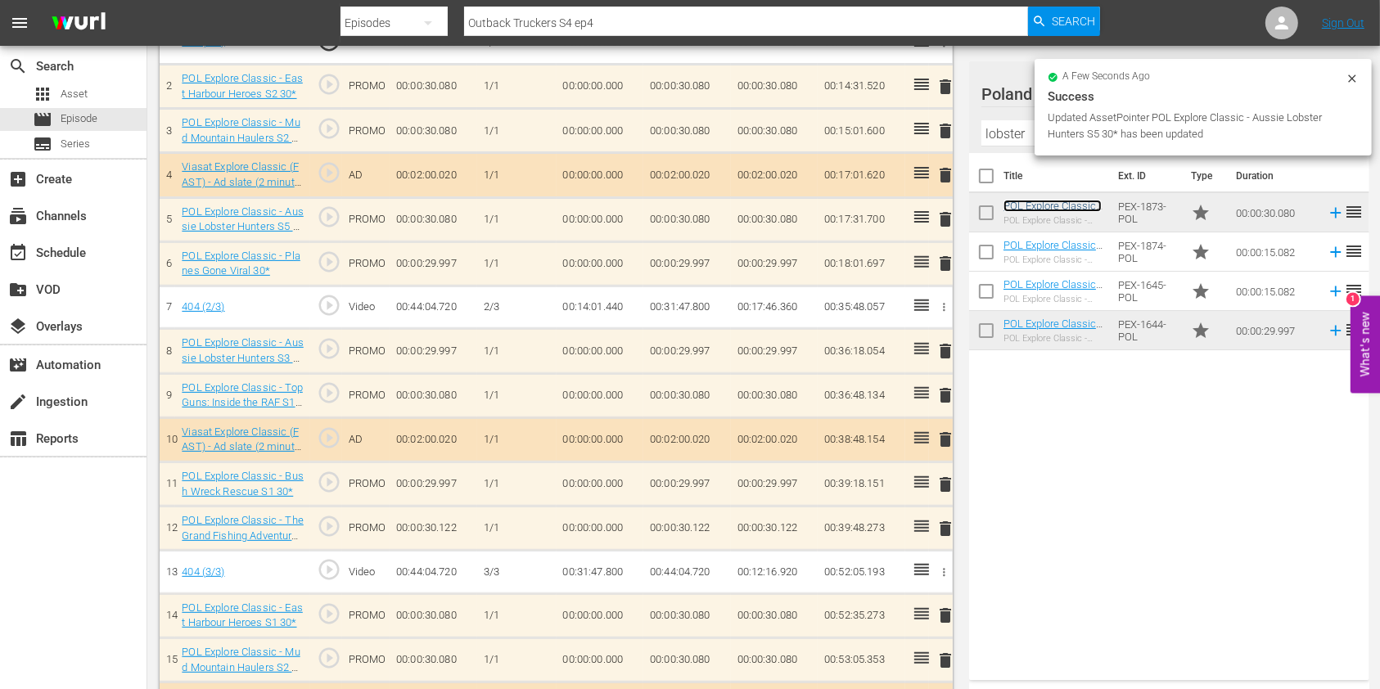
scroll to position [542, 0]
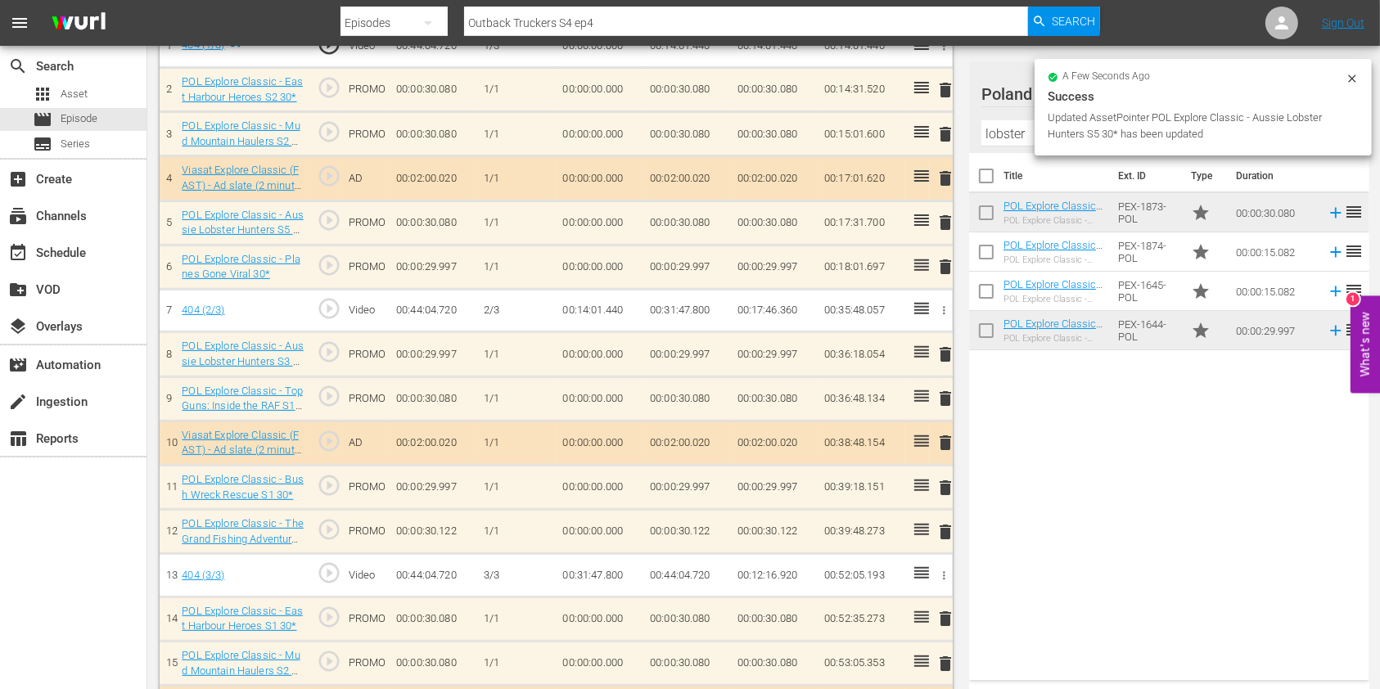
click at [949, 395] on span "delete" at bounding box center [945, 399] width 20 height 20
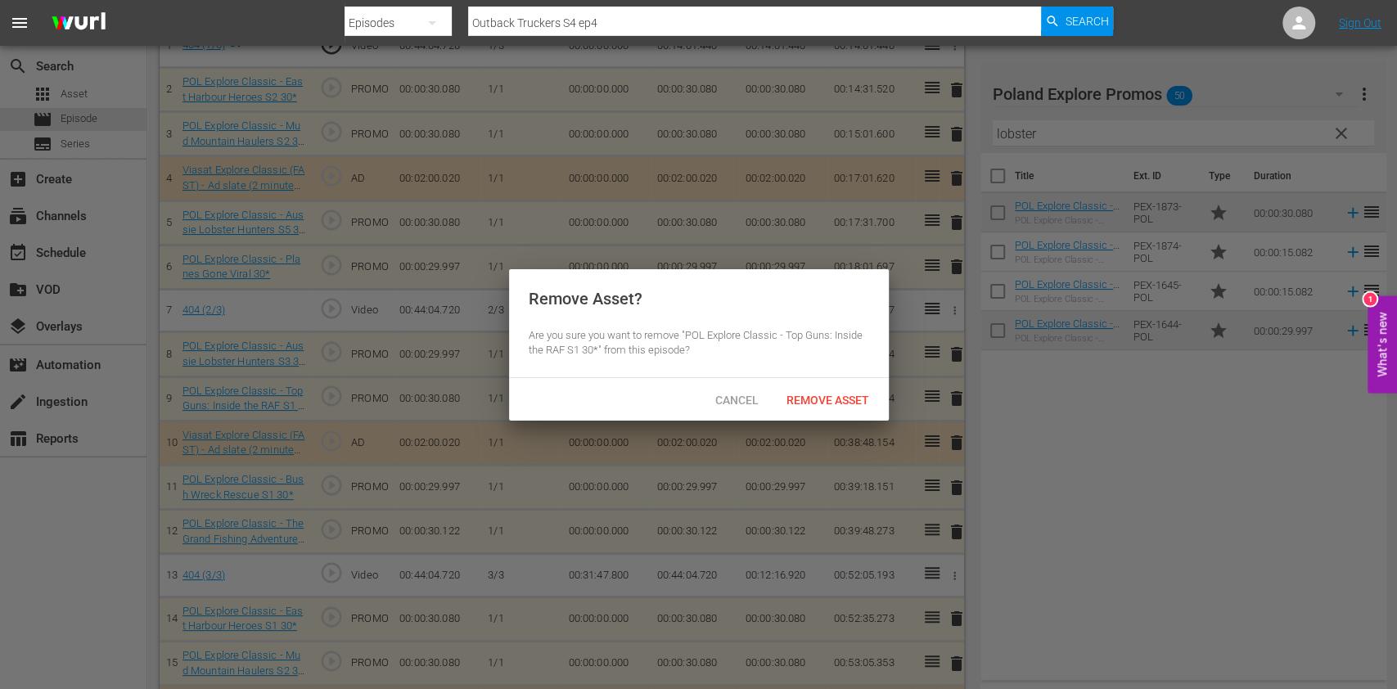
click at [836, 399] on span "Remove Asset" at bounding box center [827, 400] width 109 height 13
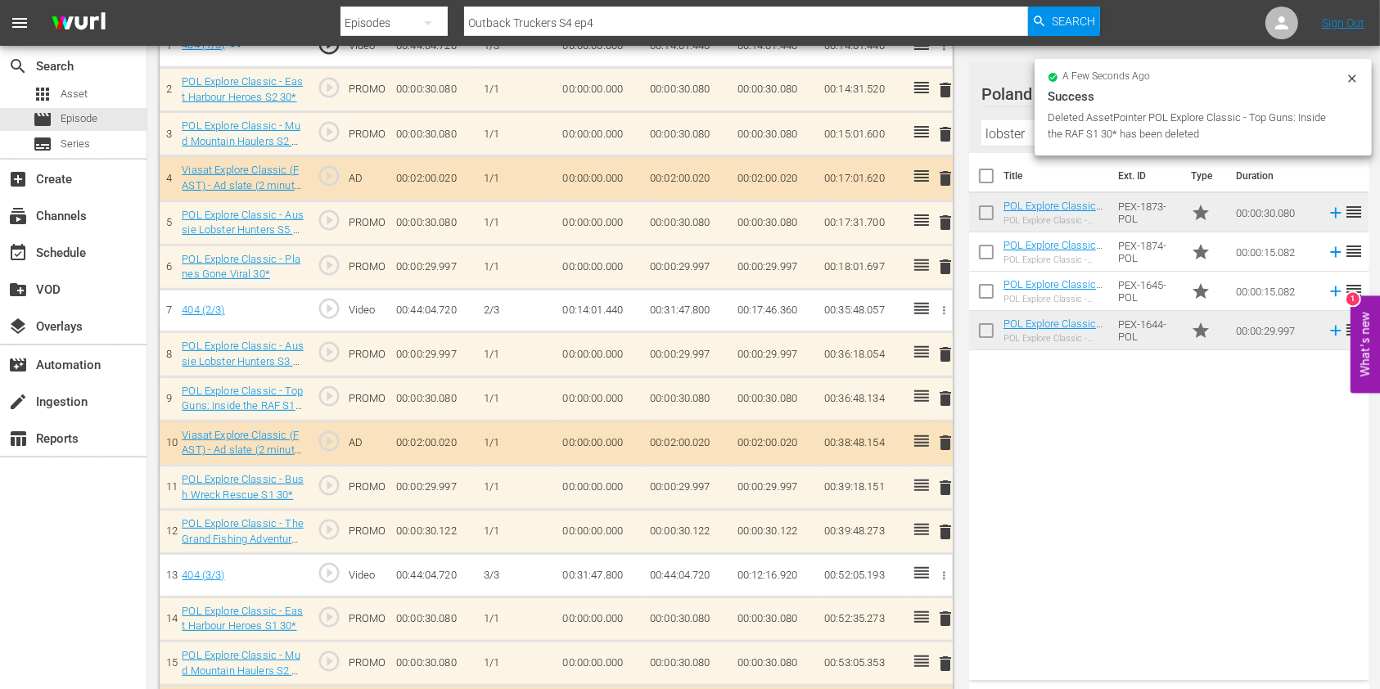
click at [1349, 79] on icon at bounding box center [1351, 78] width 13 height 13
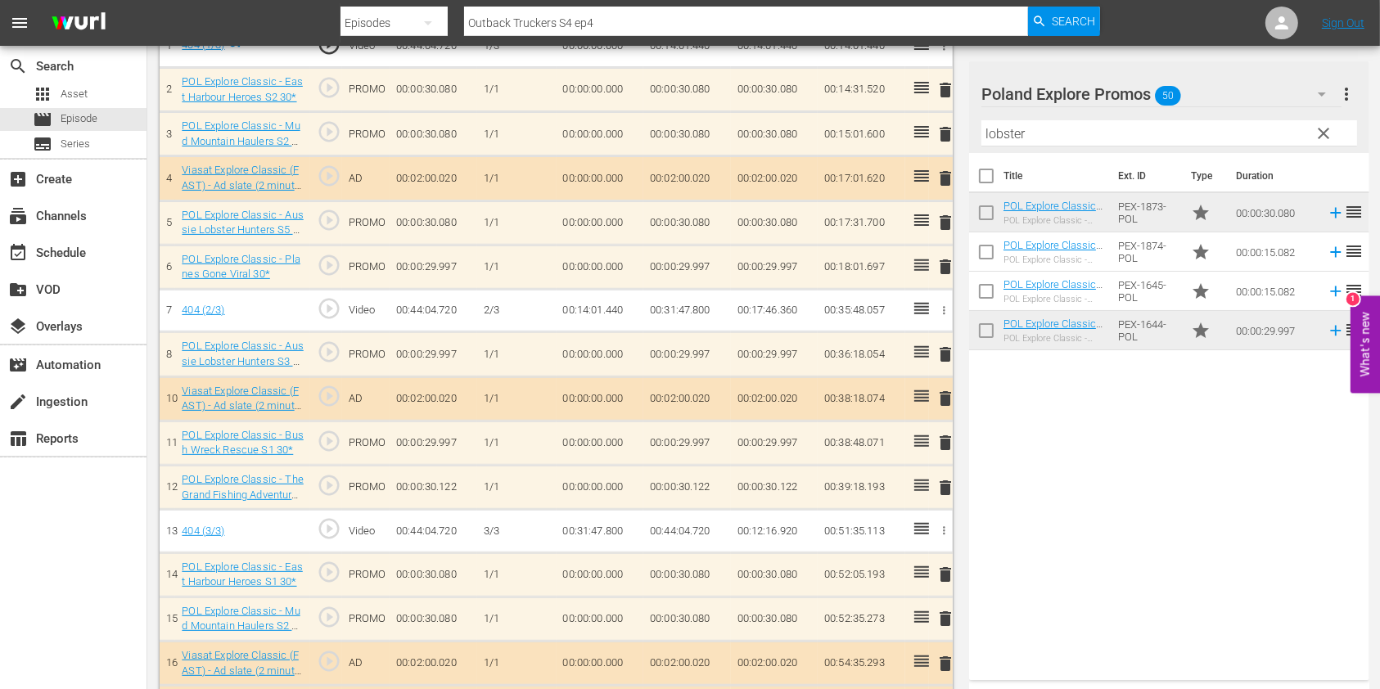
click at [1323, 132] on span "clear" at bounding box center [1324, 134] width 20 height 20
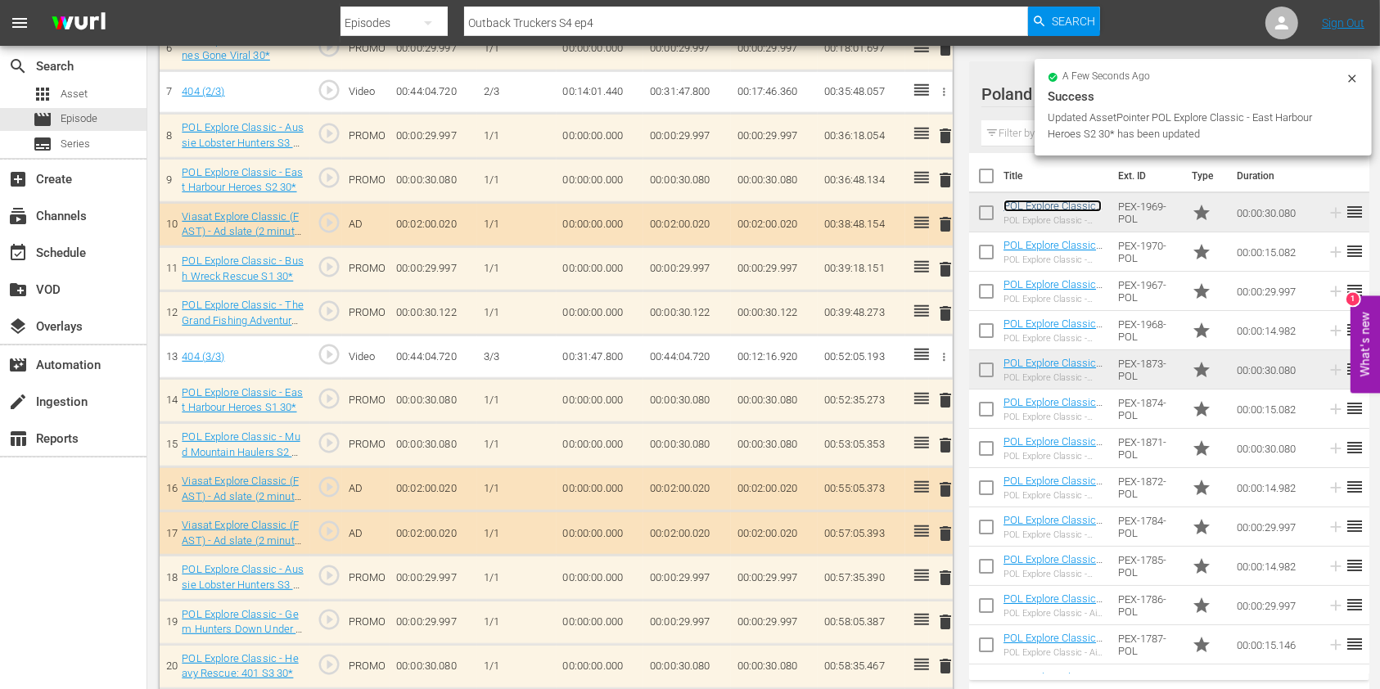
scroll to position [760, 0]
click at [945, 393] on span "delete" at bounding box center [945, 400] width 20 height 20
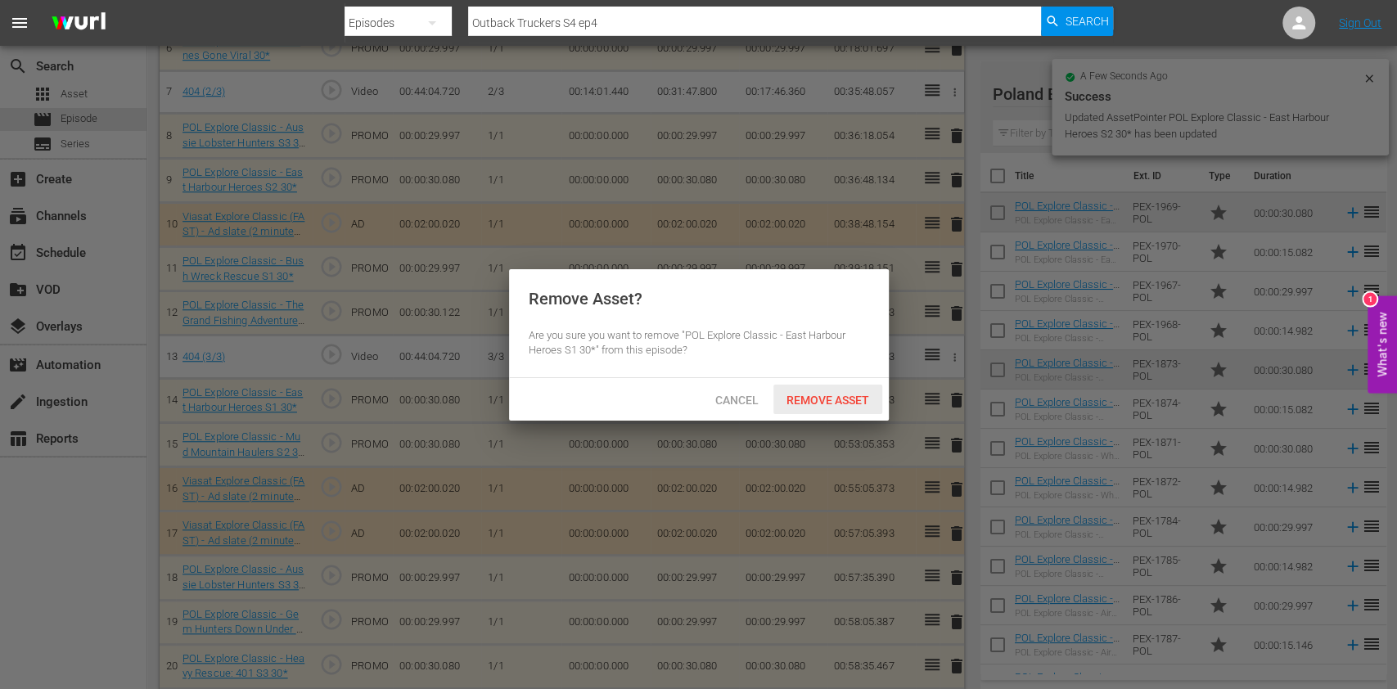
click at [854, 400] on span "Remove Asset" at bounding box center [827, 400] width 109 height 13
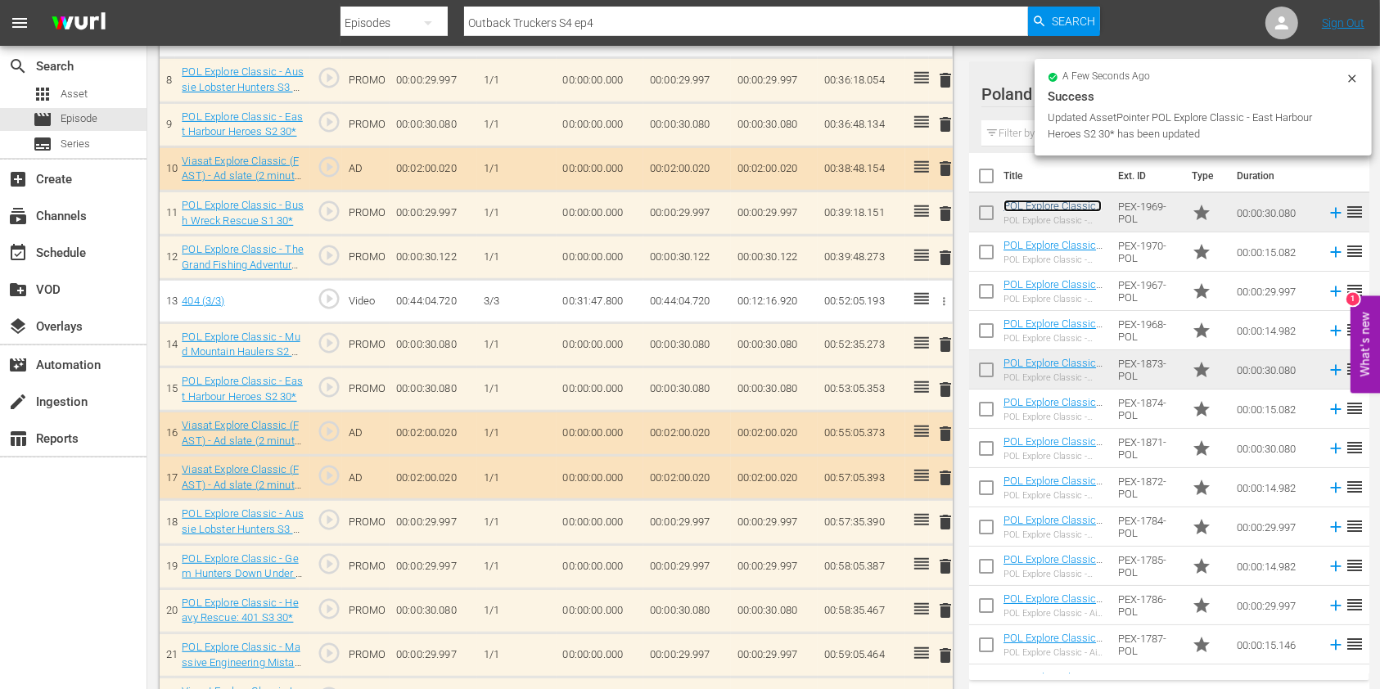
scroll to position [812, 0]
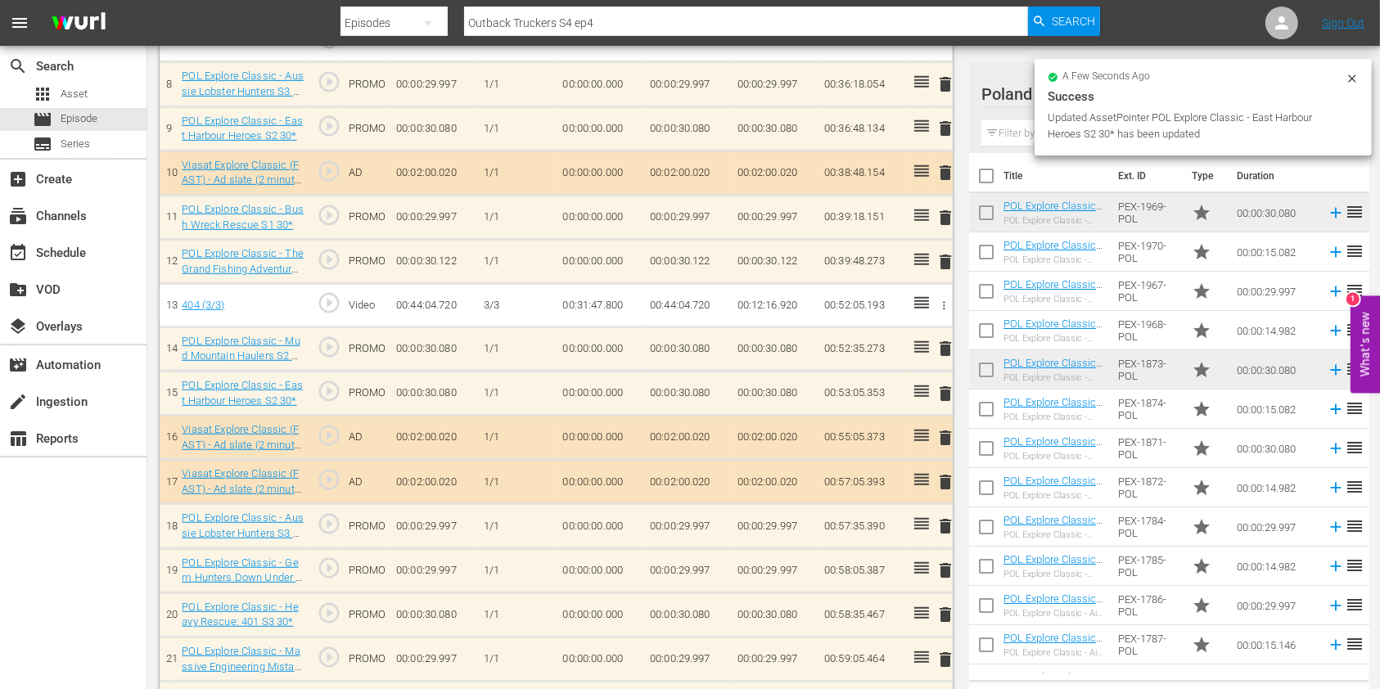
click at [1023, 131] on input "text" at bounding box center [1169, 133] width 376 height 26
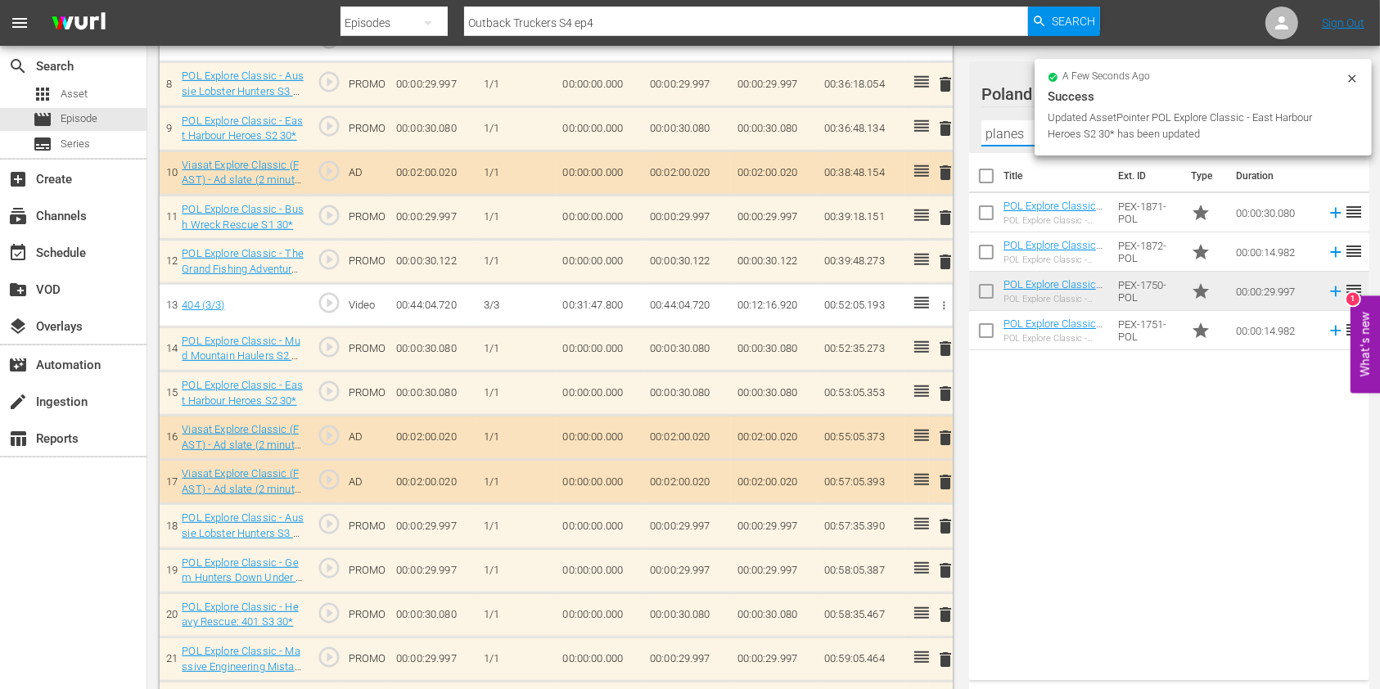
type input "planes"
drag, startPoint x: 1050, startPoint y: 391, endPoint x: 1059, endPoint y: 359, distance: 33.2
click at [1050, 391] on div "Title Ext. ID Type Duration POL Explore Classic - Why Planes Vanish: The Myster…" at bounding box center [1169, 413] width 400 height 521
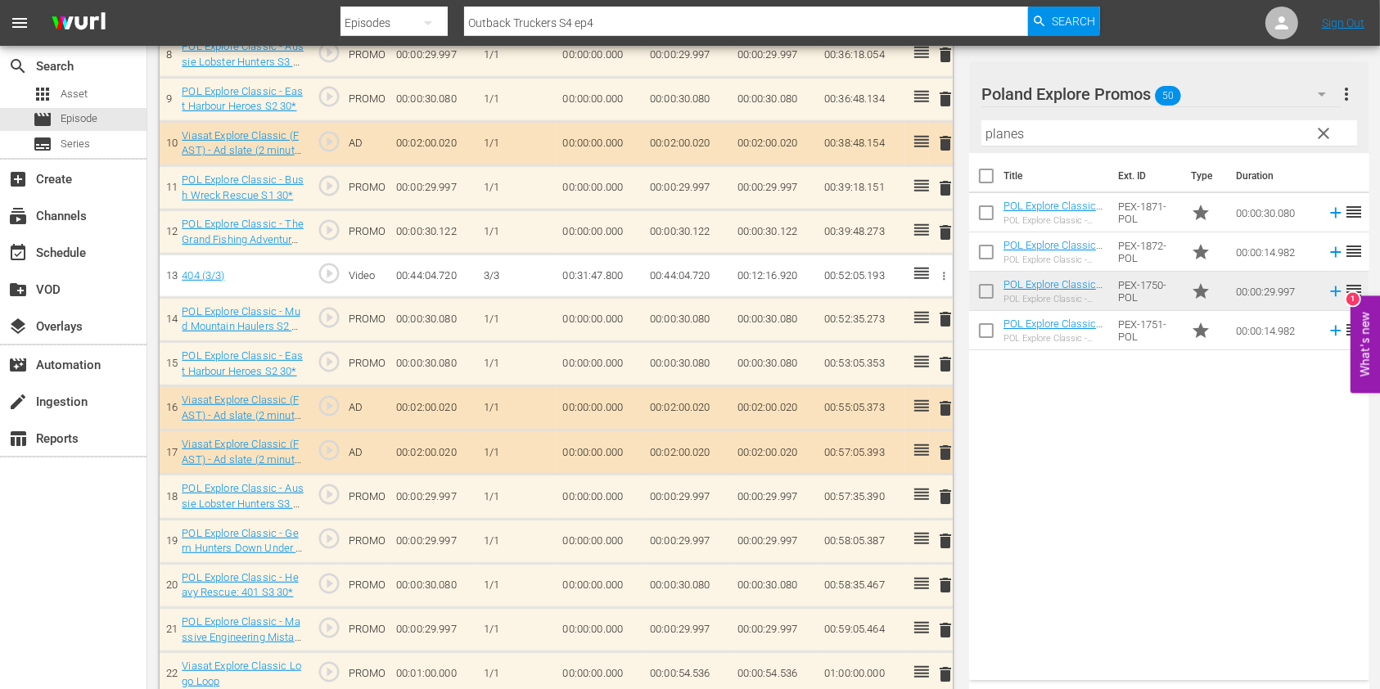
scroll to position [857, 0]
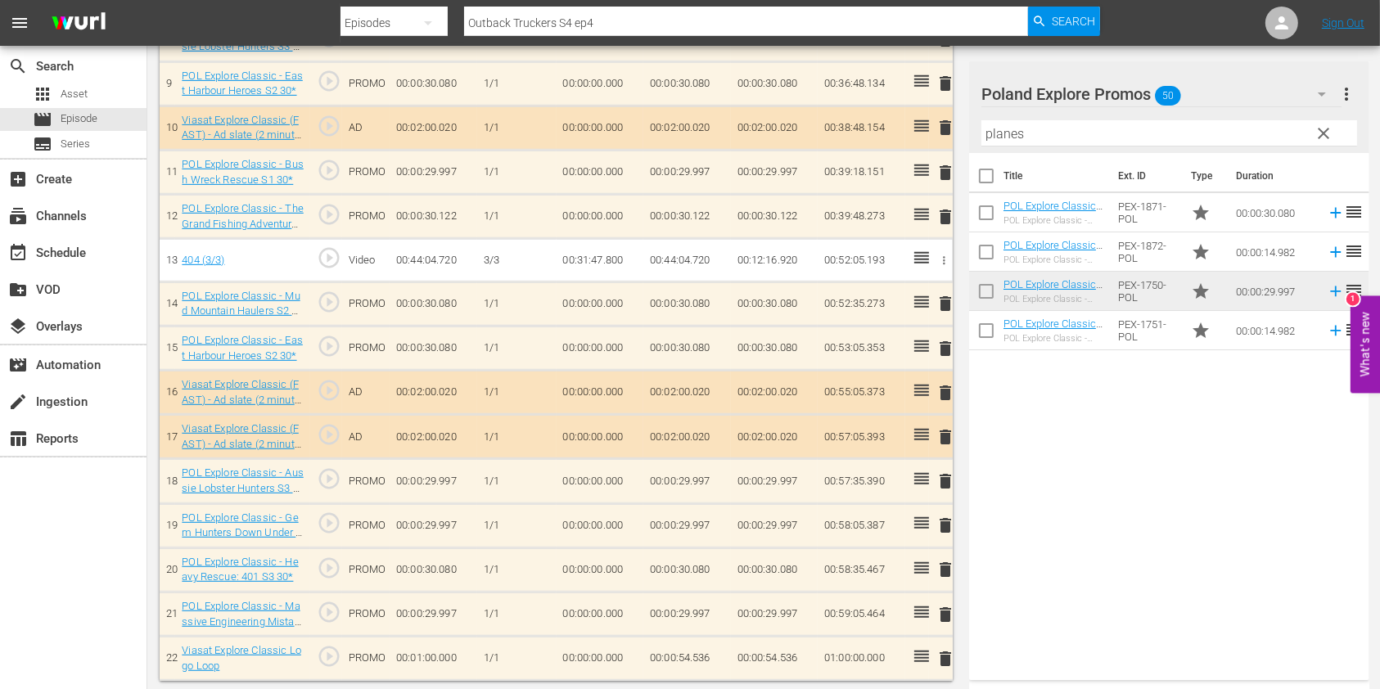
click at [1323, 137] on span "clear" at bounding box center [1324, 134] width 20 height 20
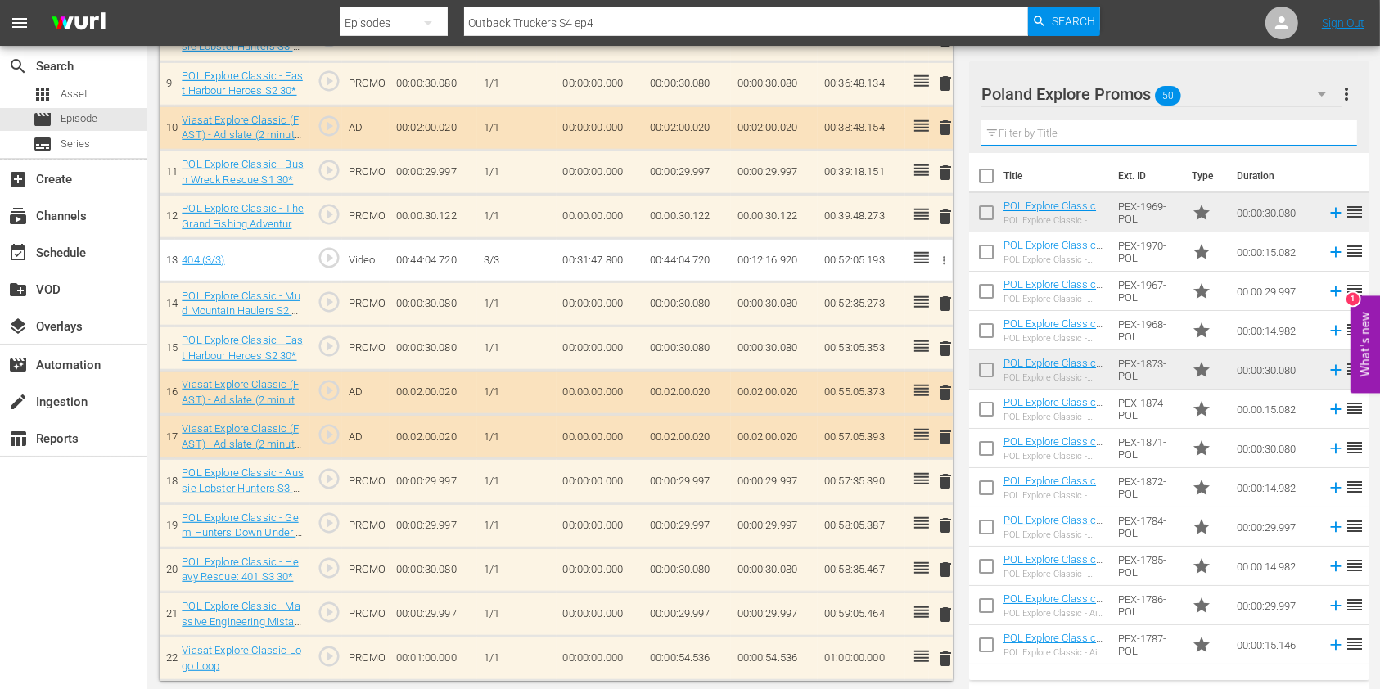
click at [1043, 138] on input "text" at bounding box center [1169, 133] width 376 height 26
click at [1040, 133] on input "text" at bounding box center [1169, 133] width 376 height 26
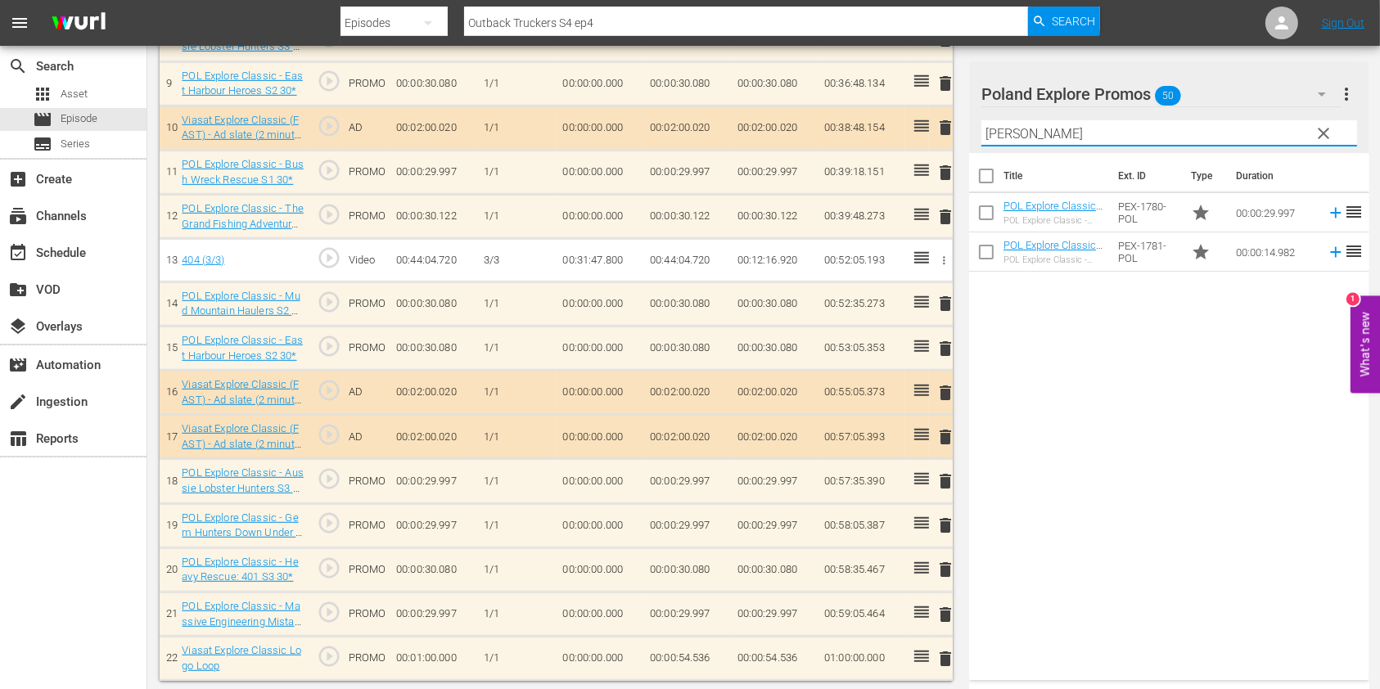
scroll to position [0, 0]
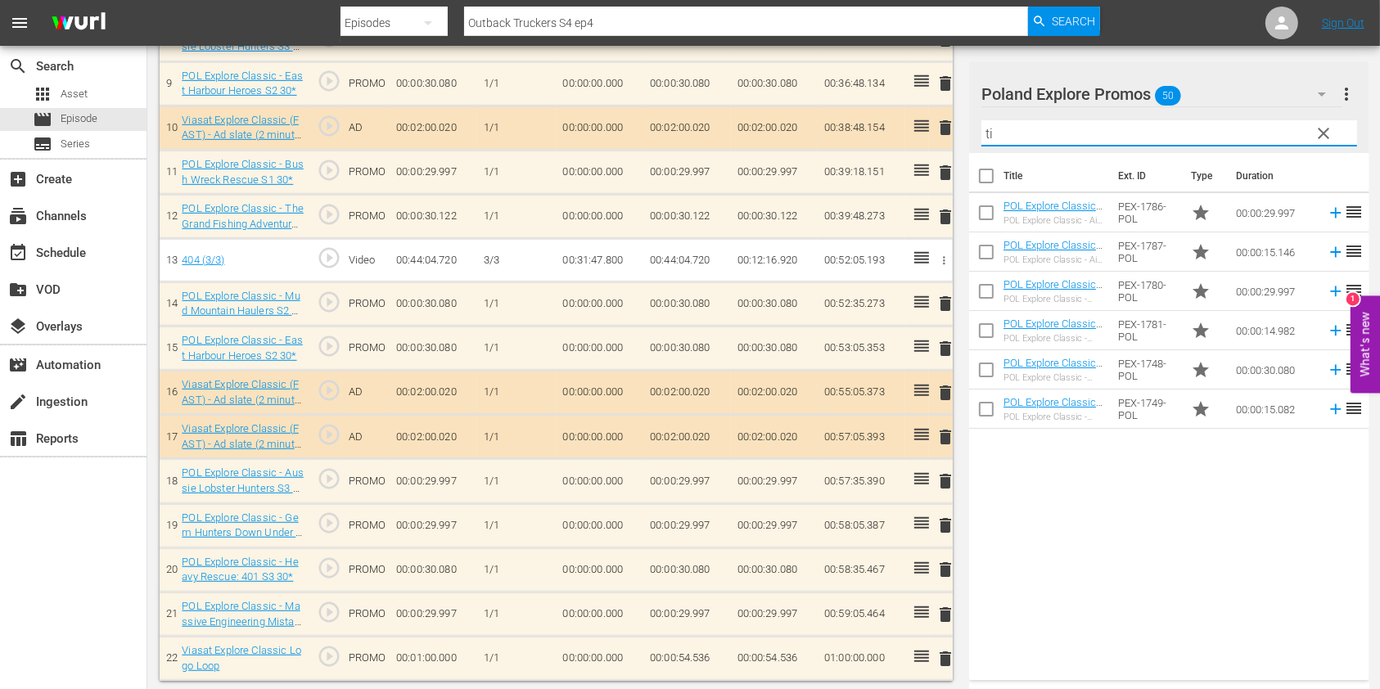
type input "t"
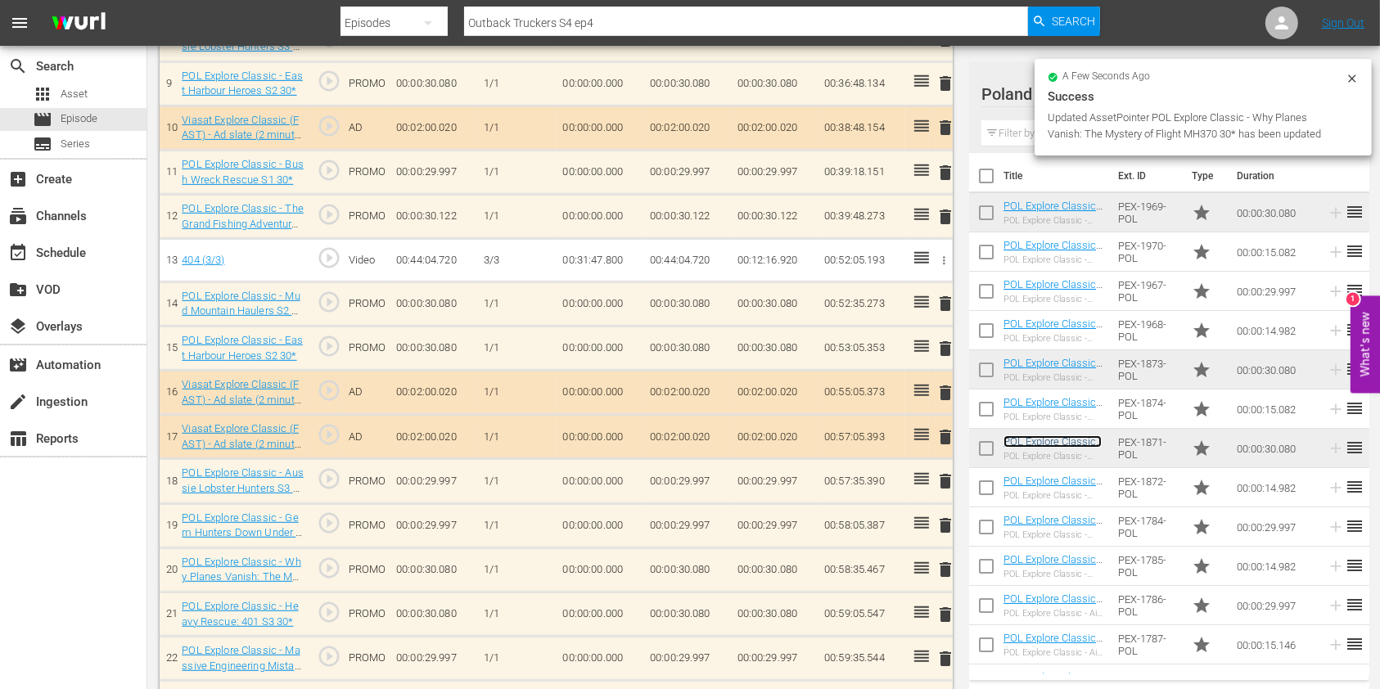
scroll to position [857, 0]
click at [948, 608] on span "delete" at bounding box center [945, 615] width 20 height 20
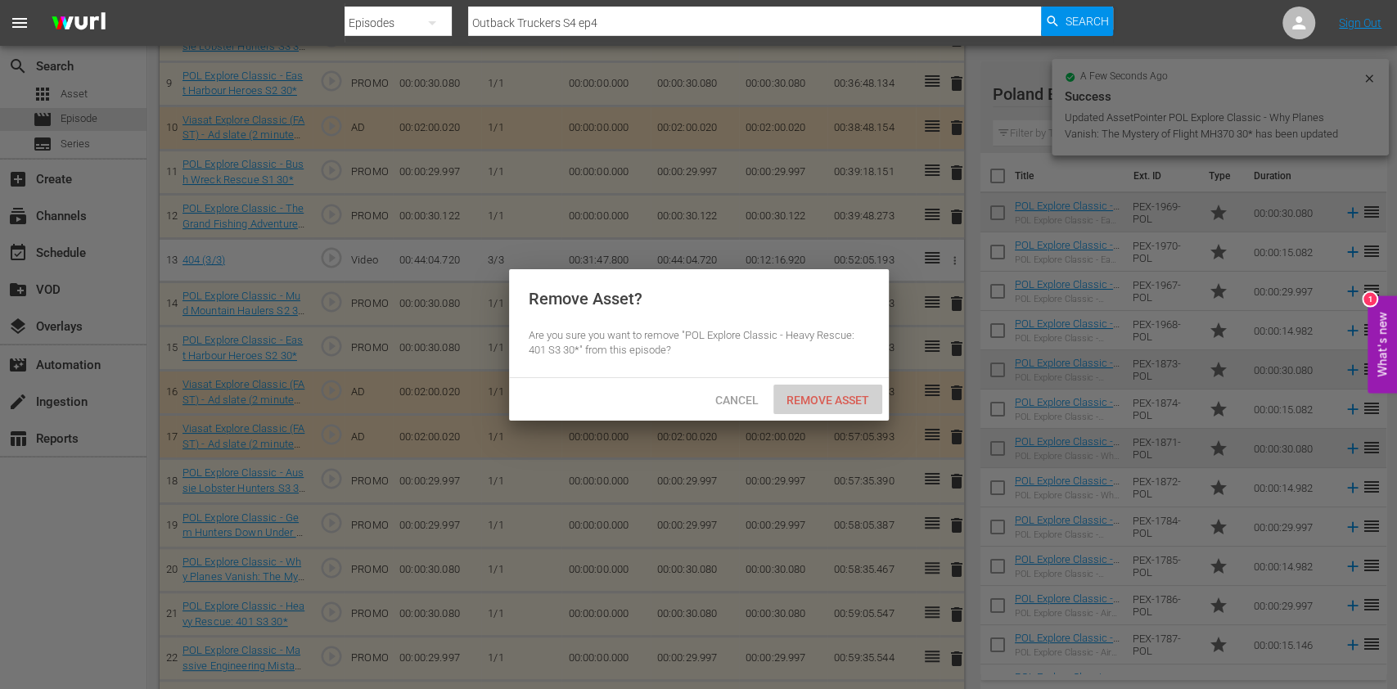
click at [838, 408] on div "Remove Asset" at bounding box center [827, 400] width 109 height 30
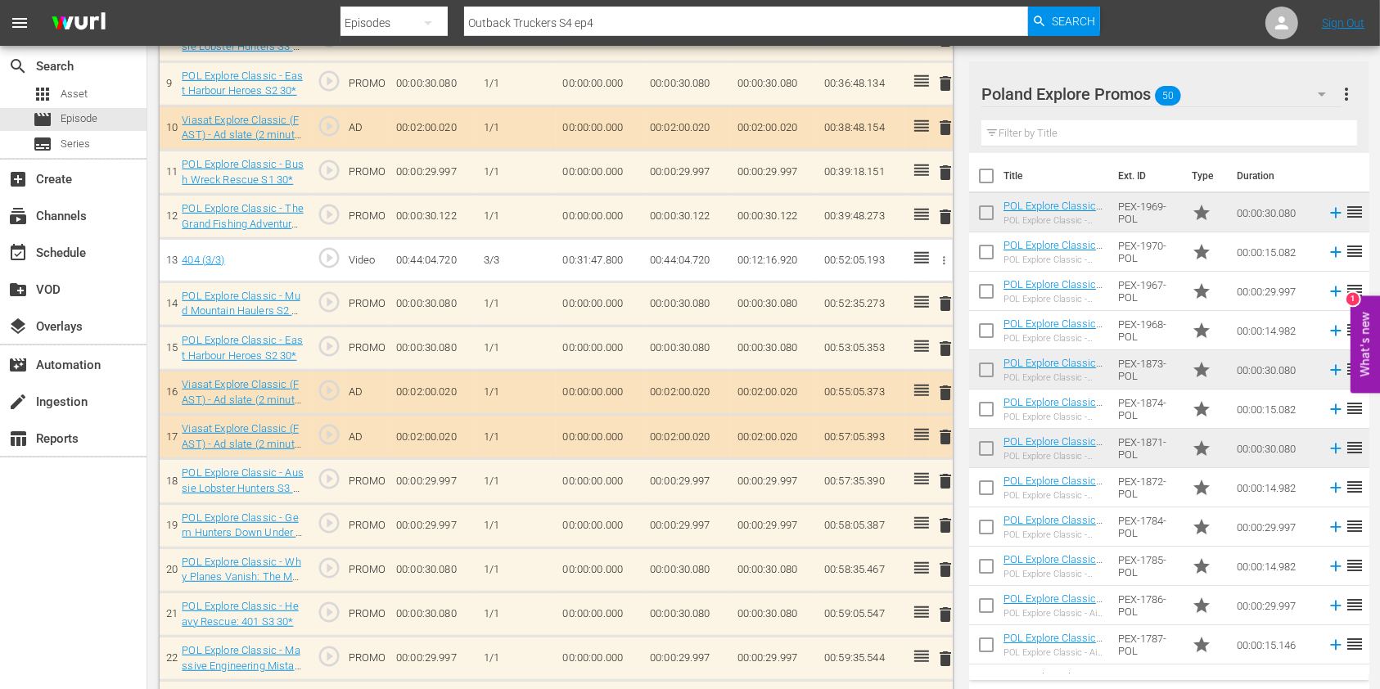
click at [1012, 125] on input "text" at bounding box center [1169, 133] width 376 height 26
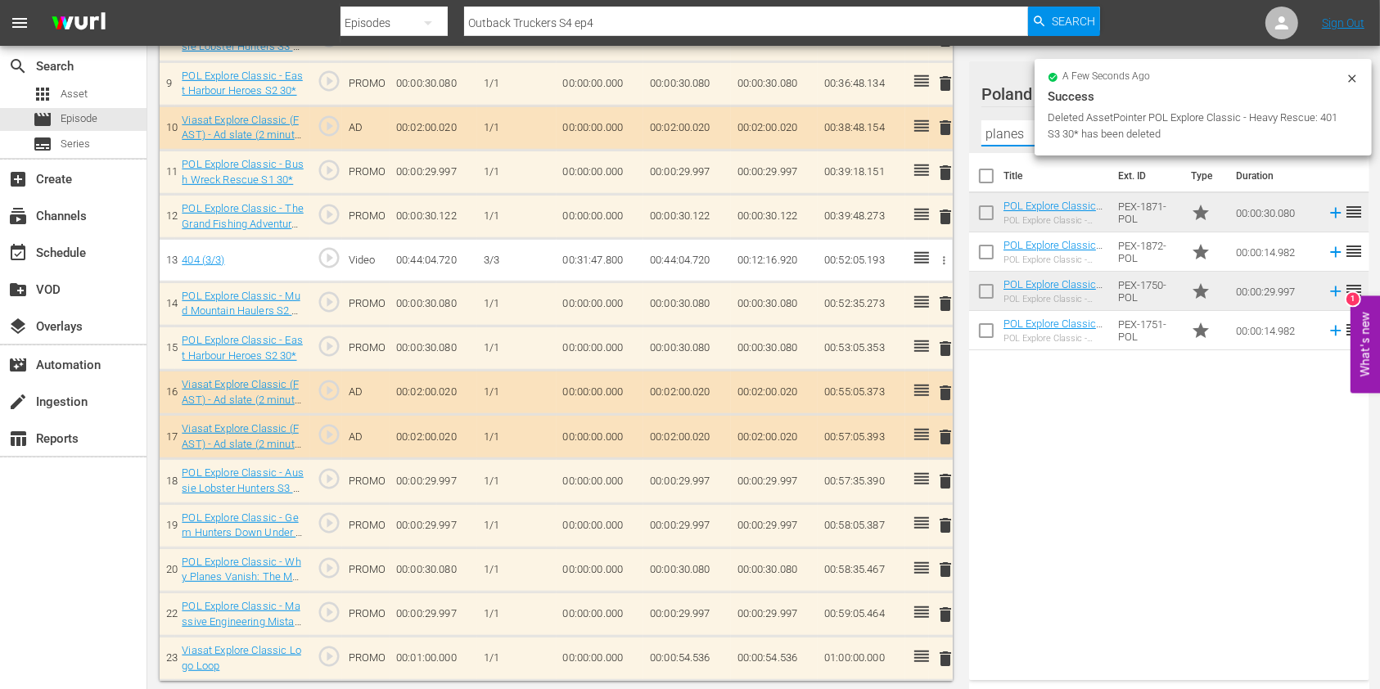
type input "planes"
click at [1021, 470] on div "Title Ext. ID Type Duration POL Explore Classic - Why Planes Vanish: The Myster…" at bounding box center [1169, 413] width 400 height 521
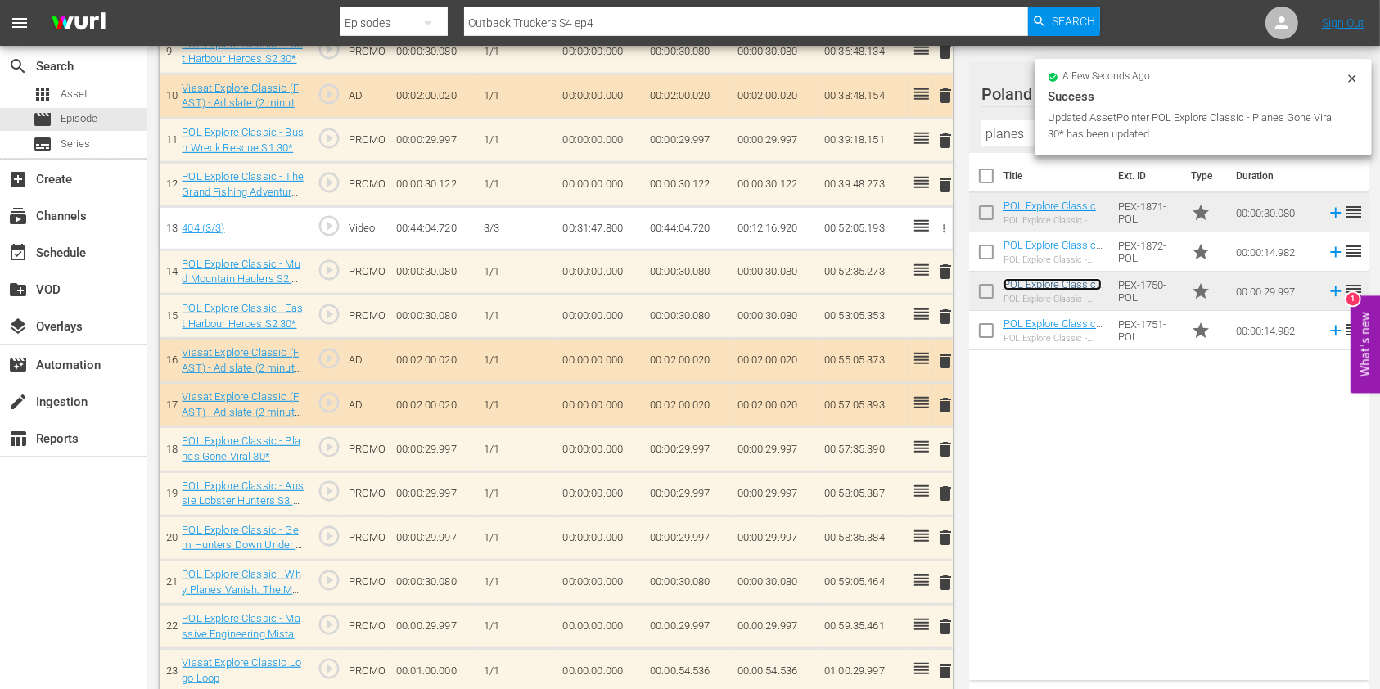
scroll to position [900, 0]
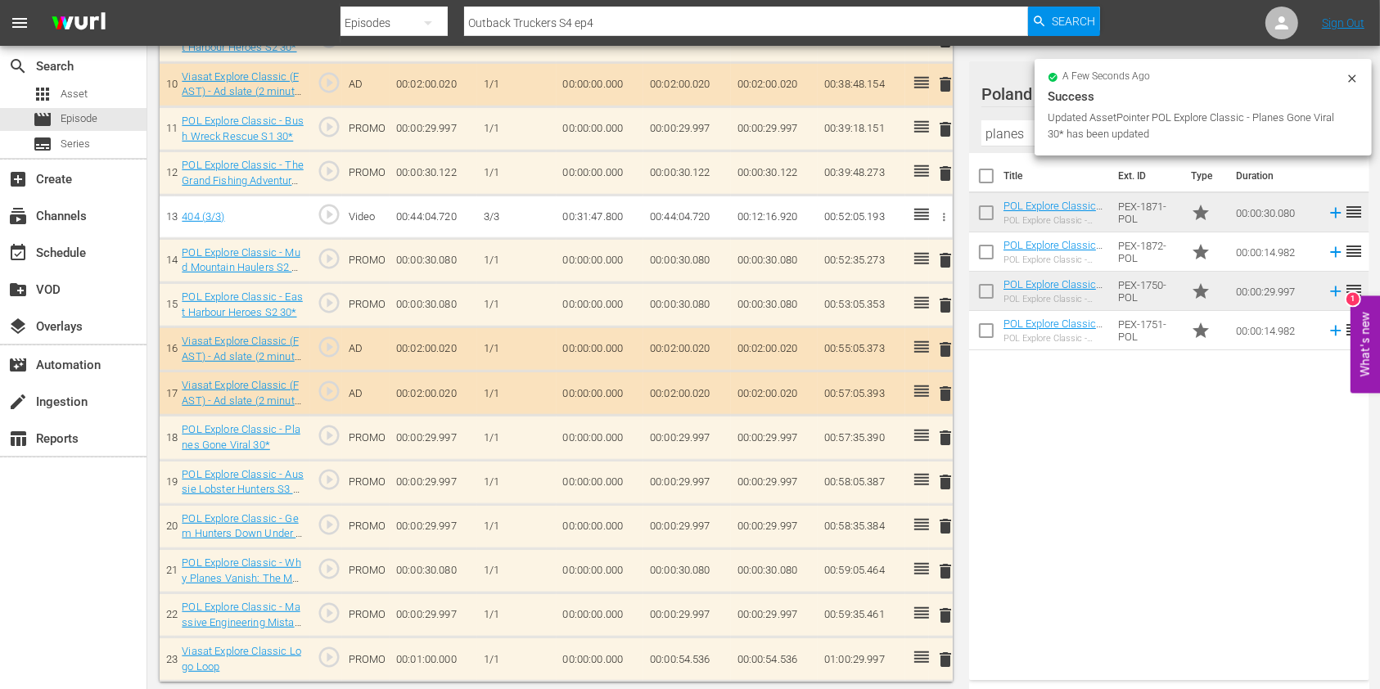
click at [951, 615] on span "delete" at bounding box center [945, 616] width 20 height 20
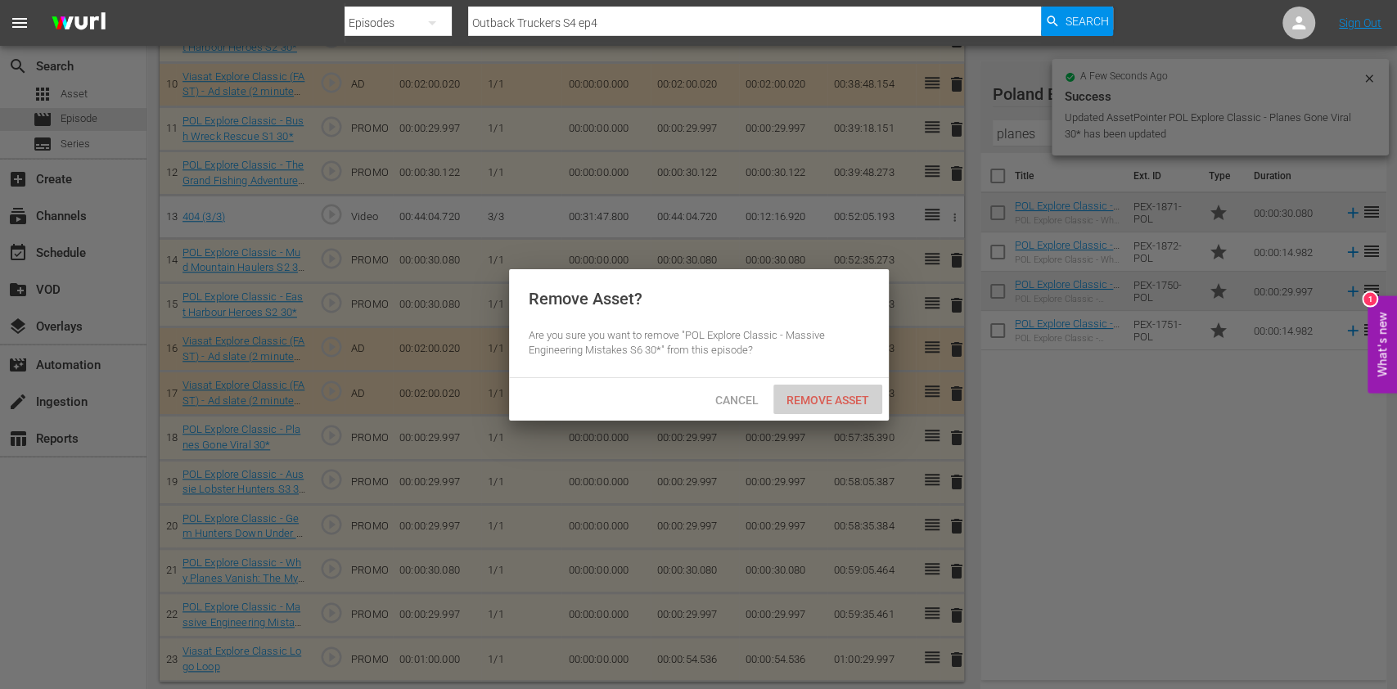
click at [824, 408] on div "Remove Asset" at bounding box center [827, 400] width 109 height 30
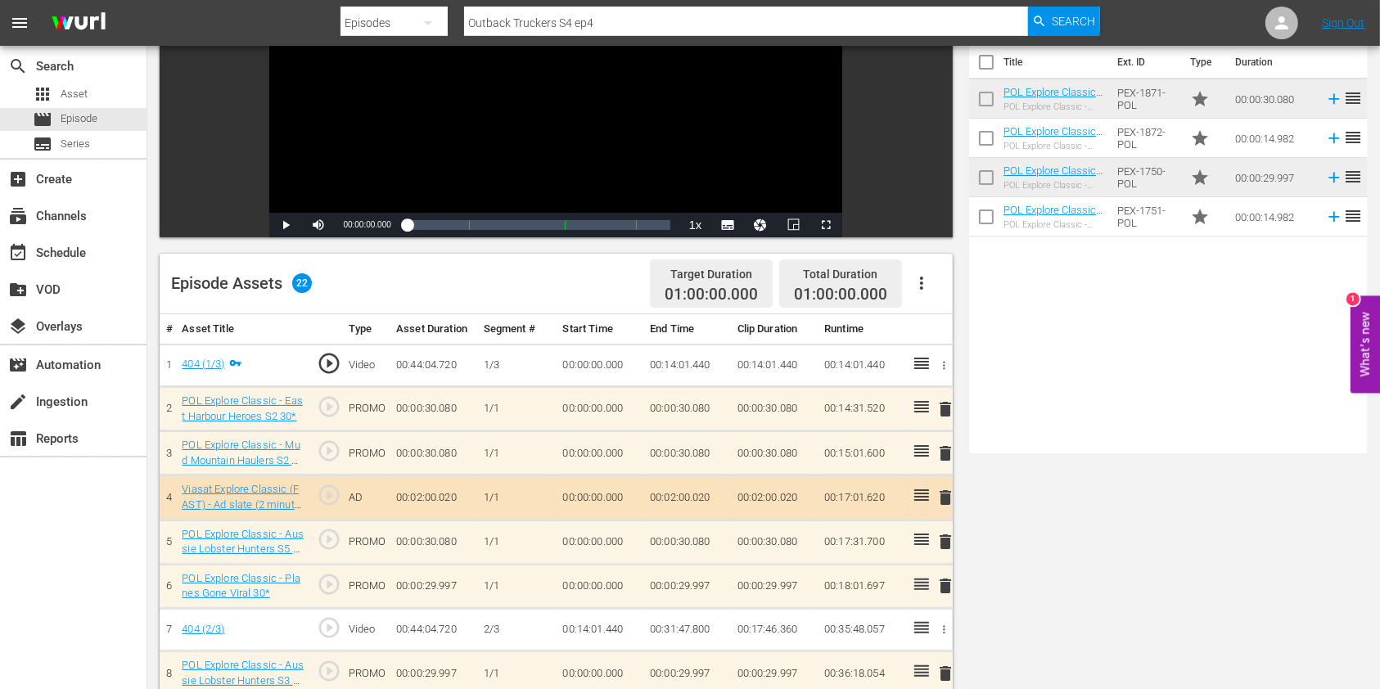
scroll to position [0, 0]
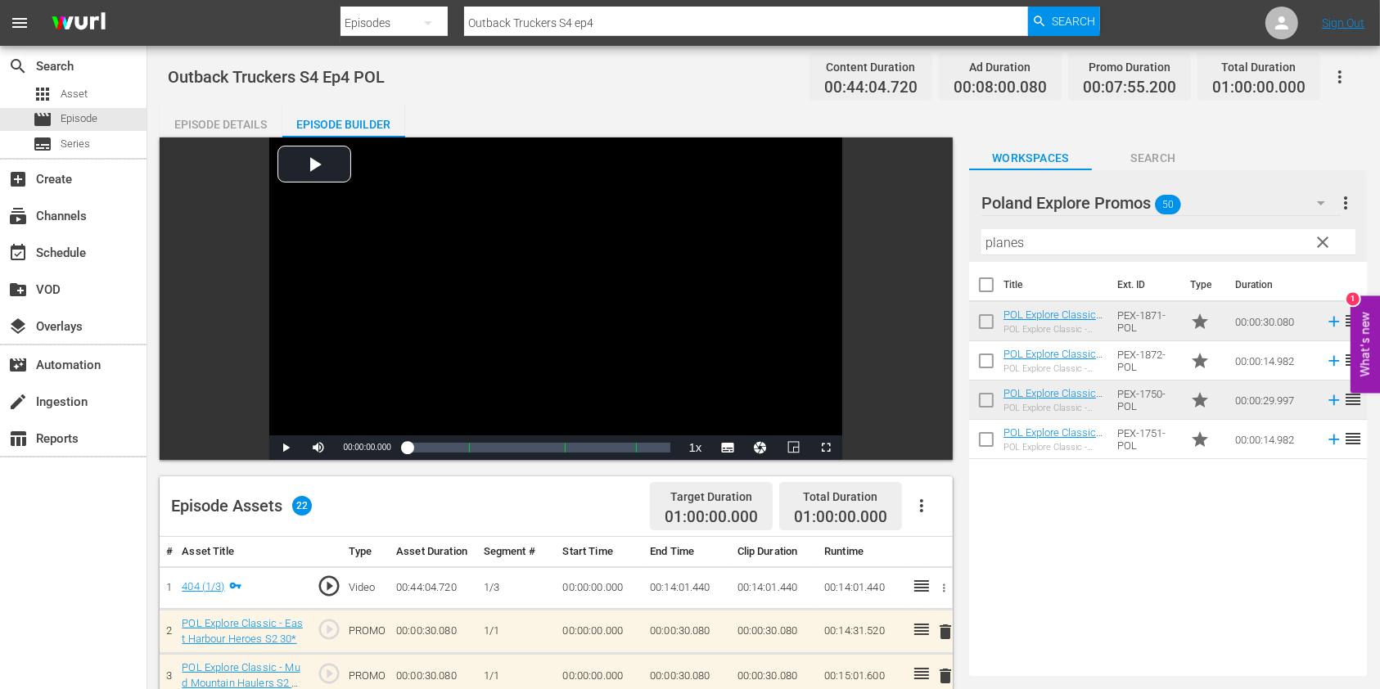
click at [648, 19] on input "Outback Truckers S4 ep4" at bounding box center [746, 22] width 564 height 39
type input "Outback Truckers S4 ep5"
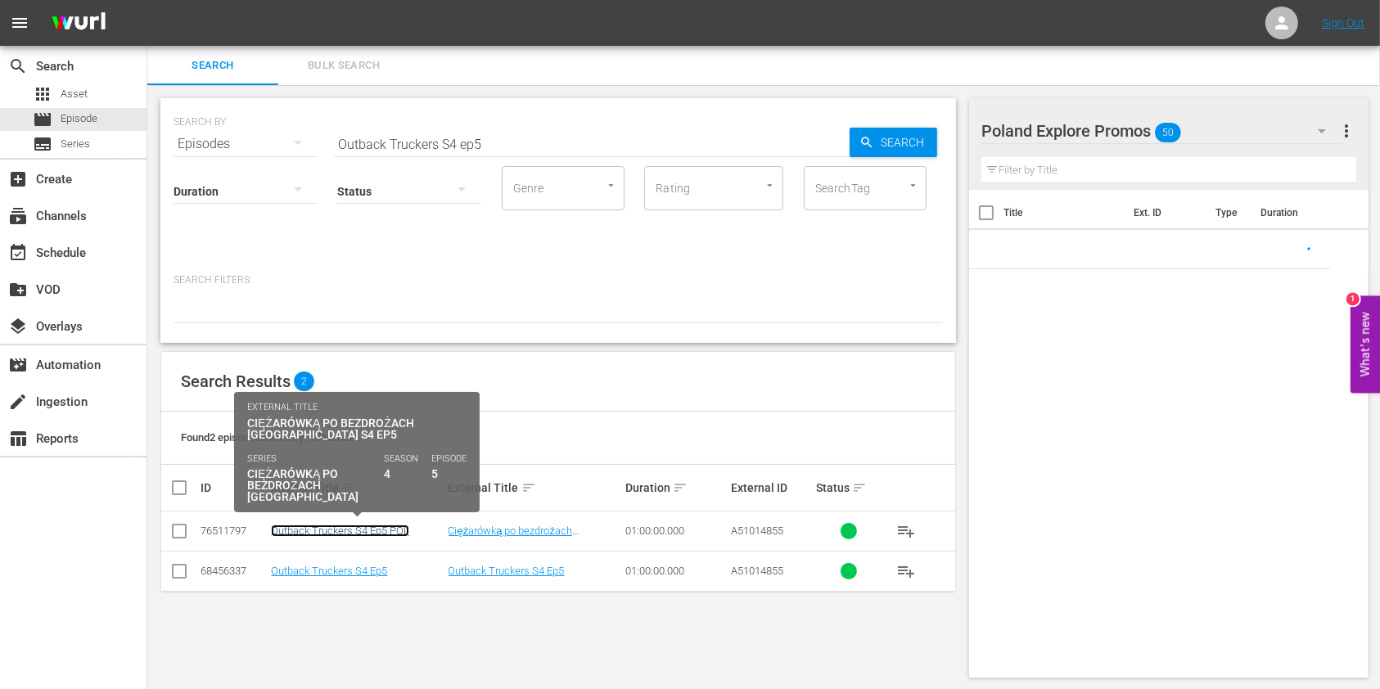
click at [362, 527] on link "Outback Truckers S4 Ep5 POL" at bounding box center [340, 531] width 138 height 12
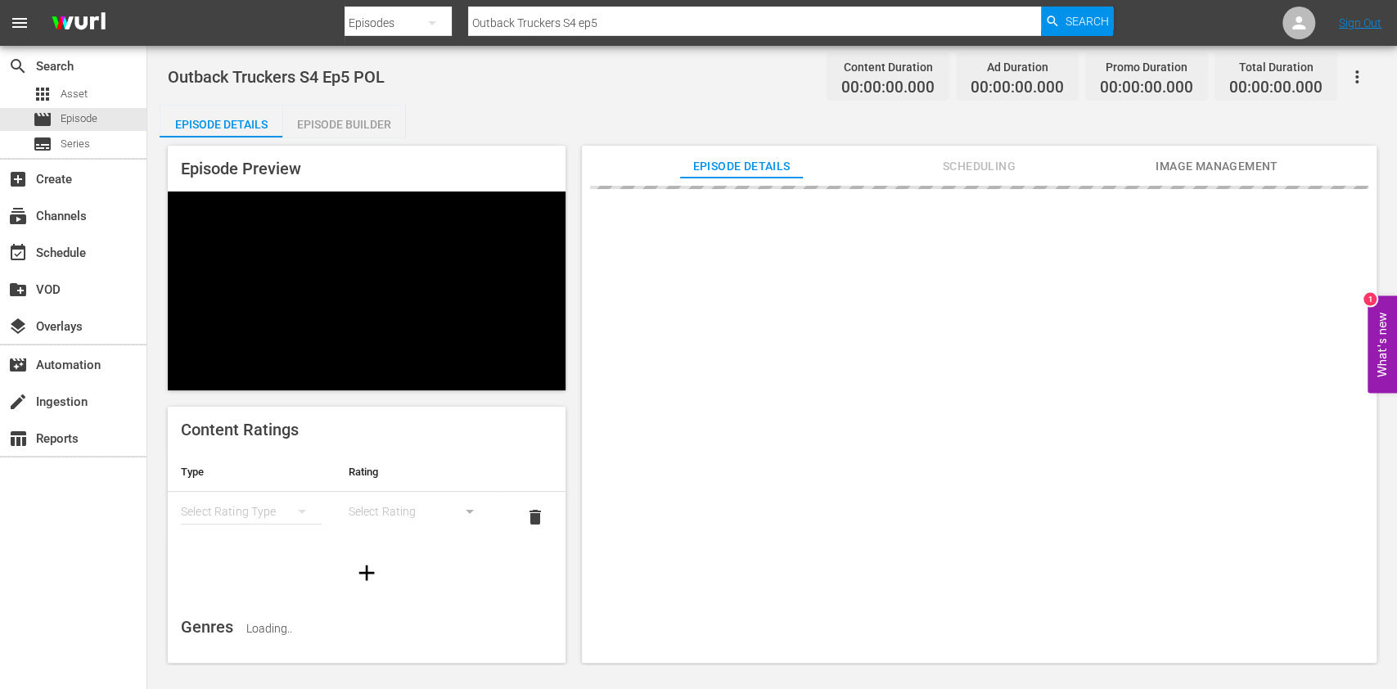
click at [370, 128] on div "Episode Builder" at bounding box center [343, 124] width 123 height 39
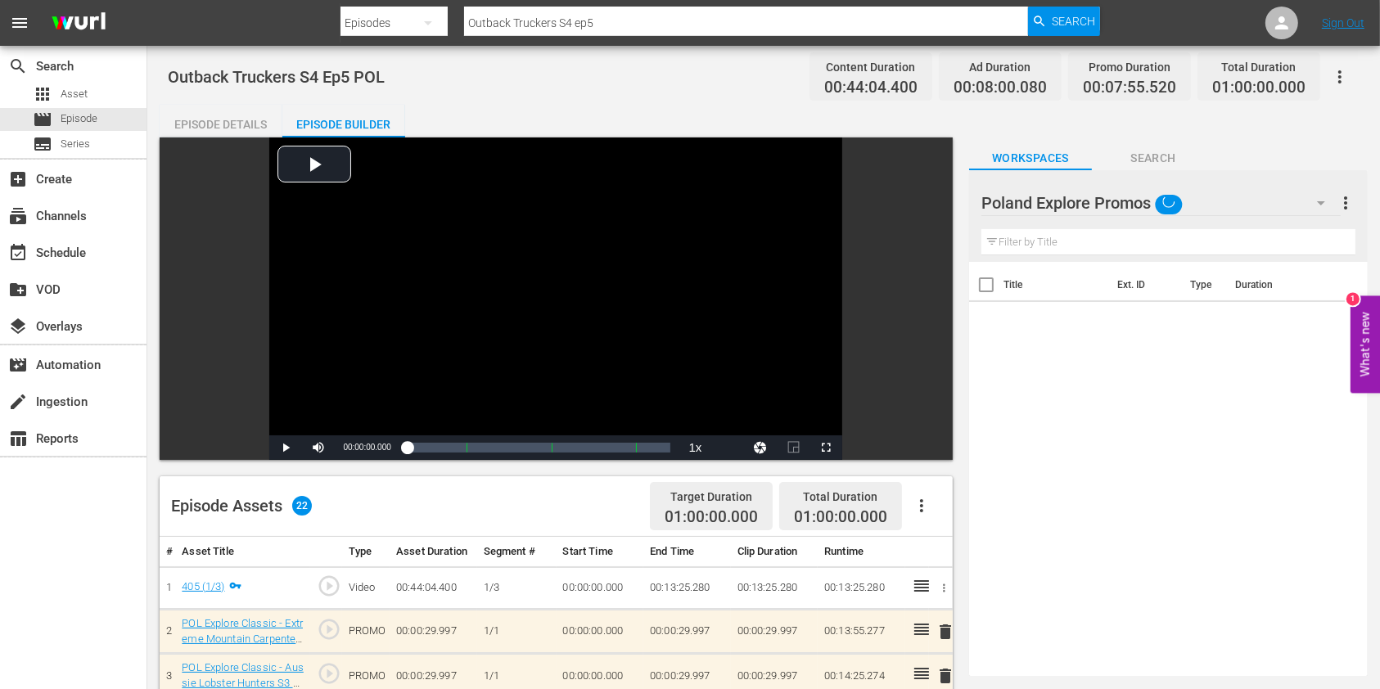
scroll to position [327, 0]
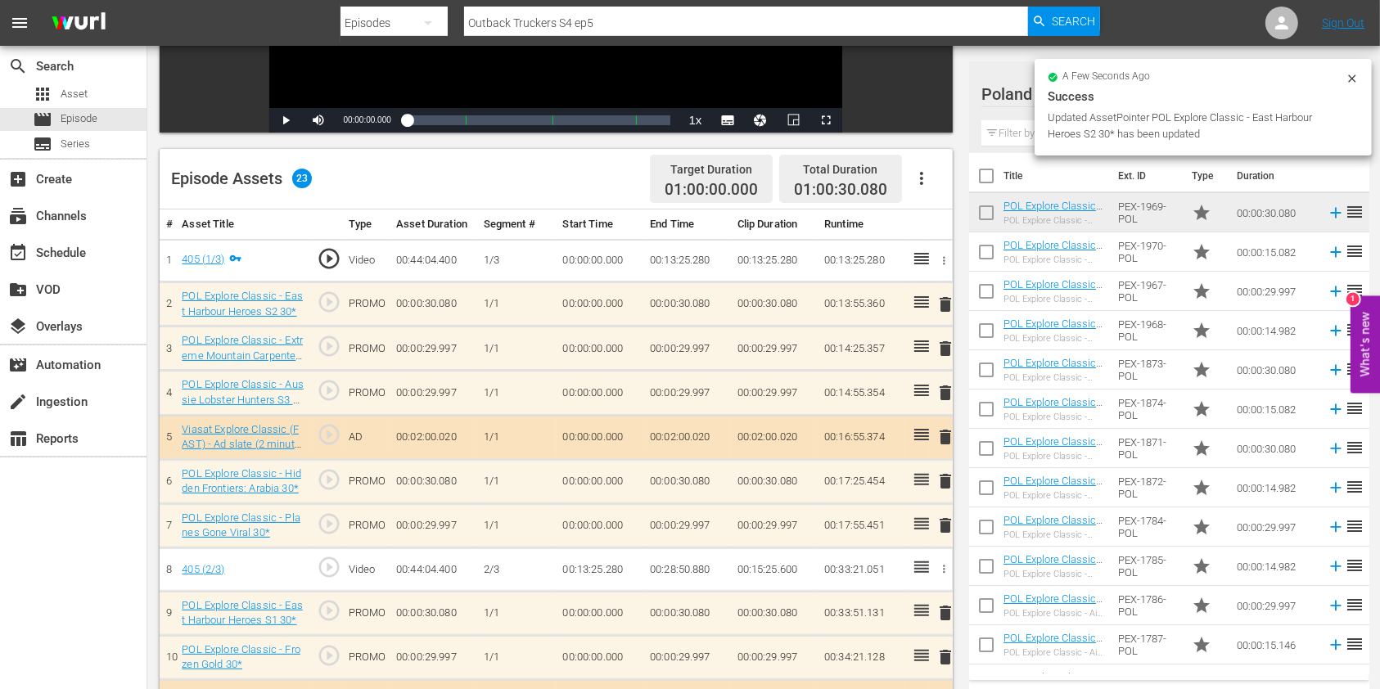
click at [942, 481] on span "delete" at bounding box center [945, 481] width 20 height 20
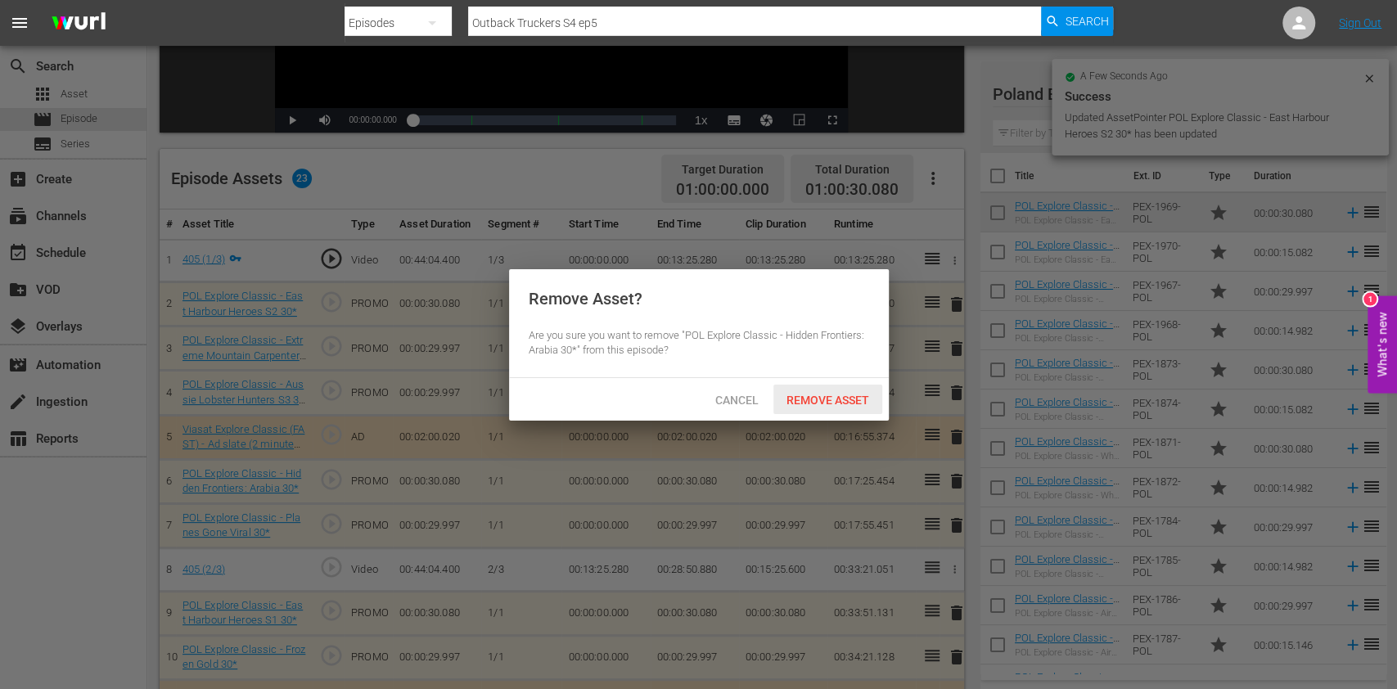
click at [814, 404] on span "Remove Asset" at bounding box center [827, 400] width 109 height 13
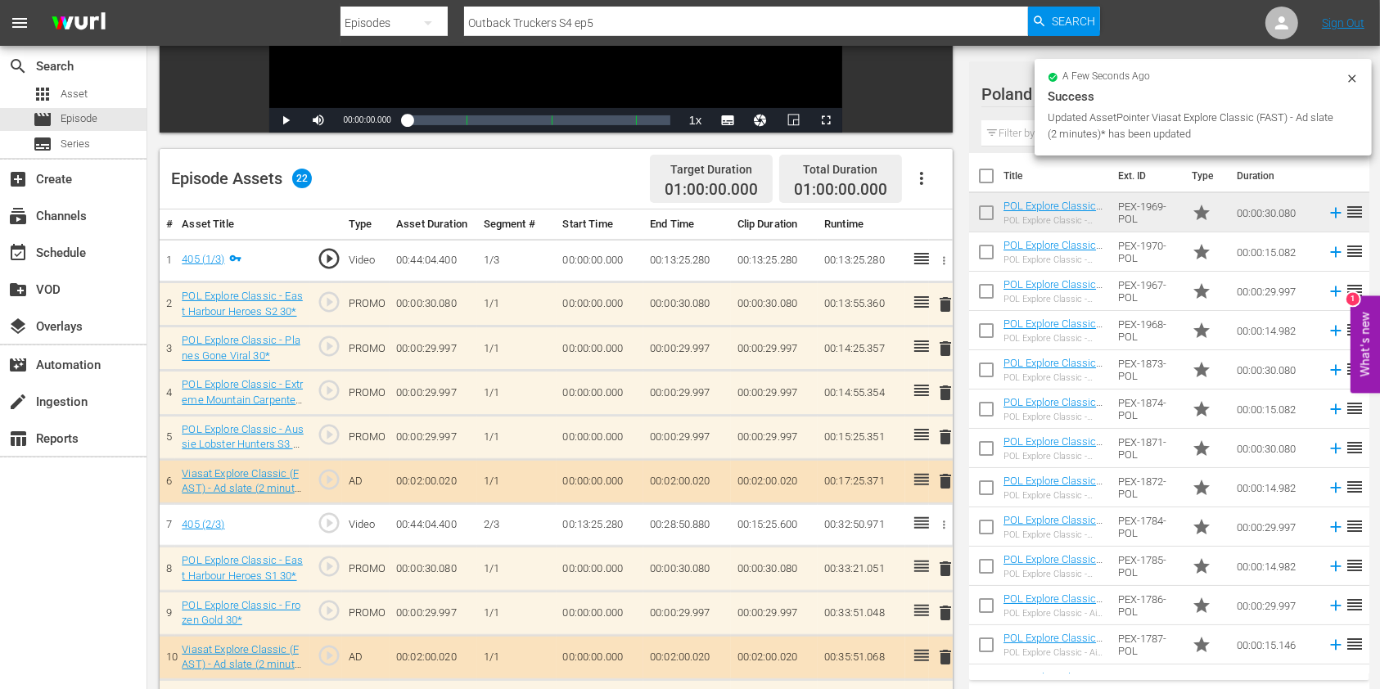
click at [1017, 129] on input "text" at bounding box center [1169, 133] width 376 height 26
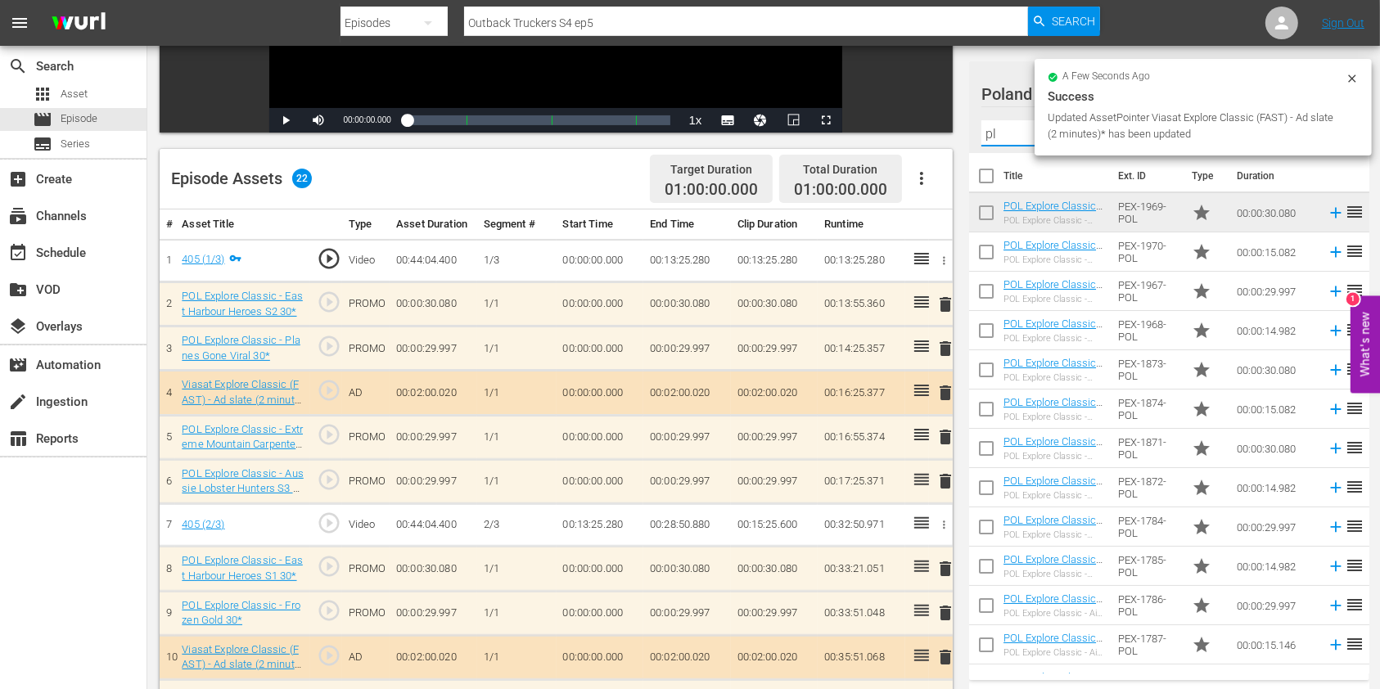
type input "p"
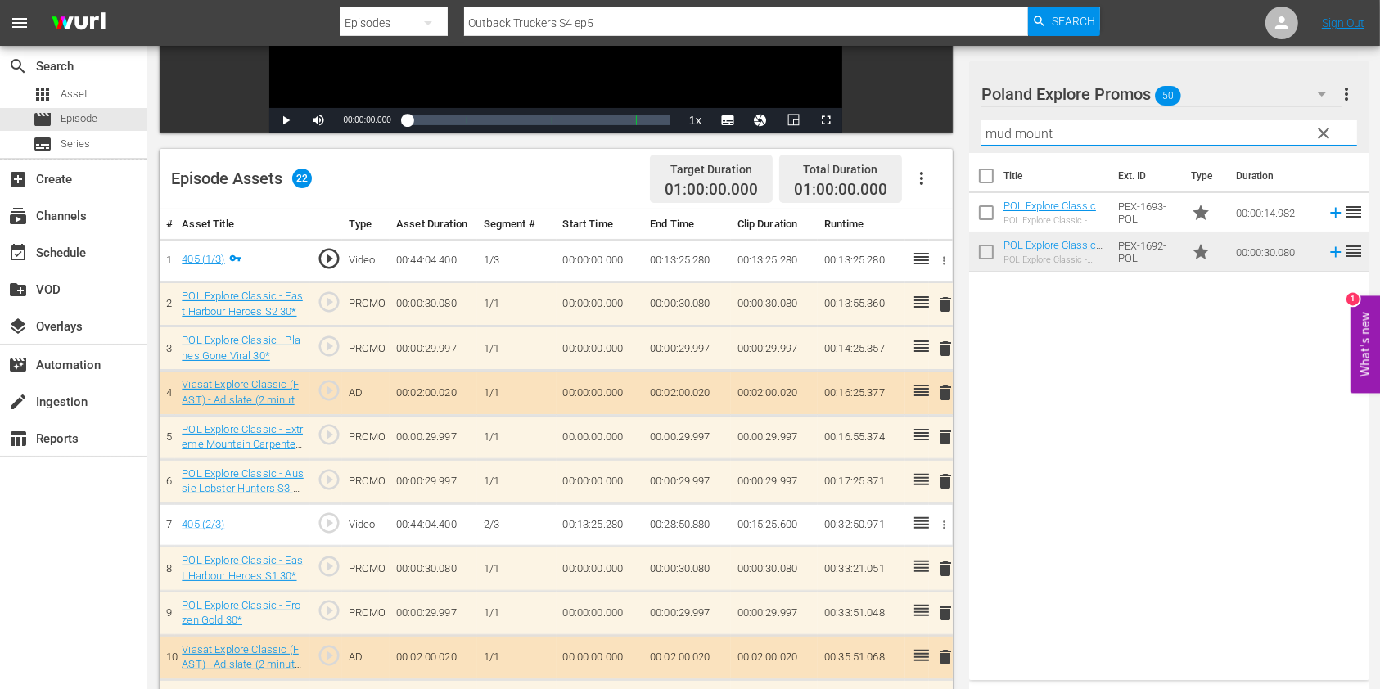
type input "mud mount"
click at [1135, 372] on div "Title Ext. ID Type Duration POL Explore Classic - Mud Mountain Haulers S2 15* P…" at bounding box center [1169, 413] width 400 height 521
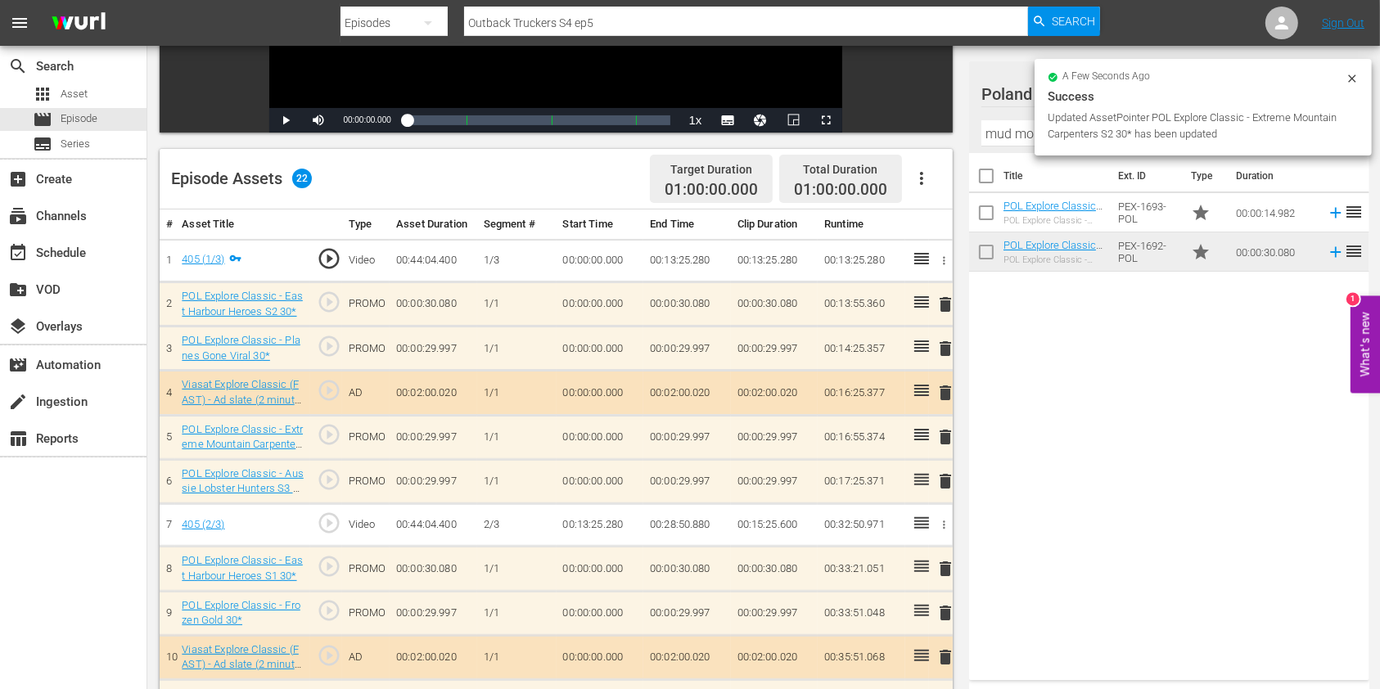
click at [1346, 75] on icon at bounding box center [1351, 78] width 13 height 13
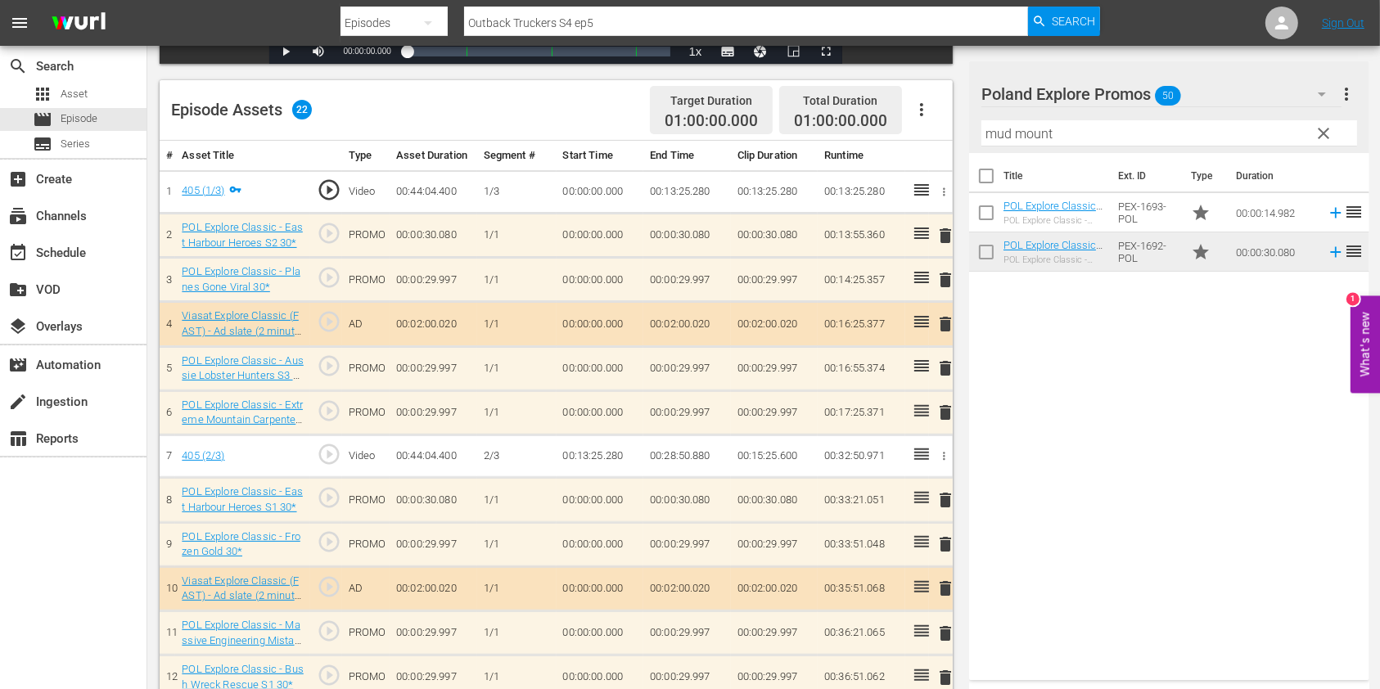
scroll to position [545, 0]
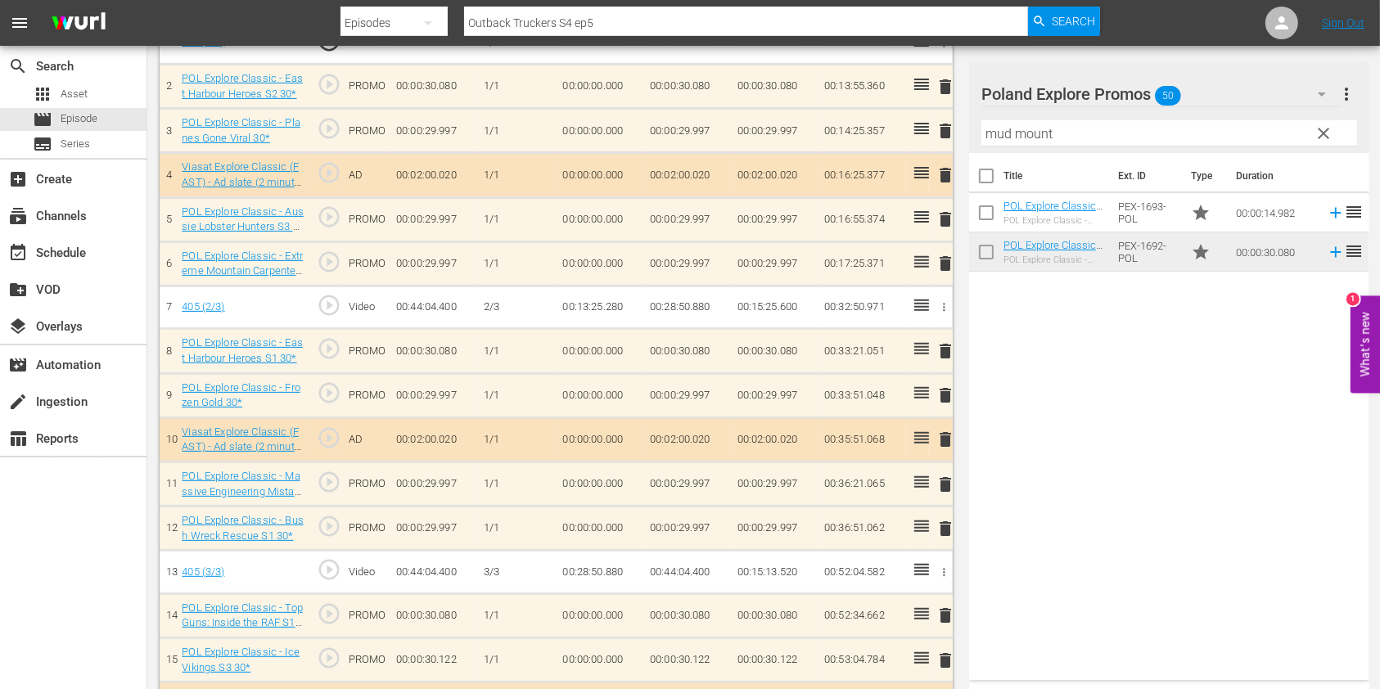
click at [1318, 137] on span "clear" at bounding box center [1324, 134] width 20 height 20
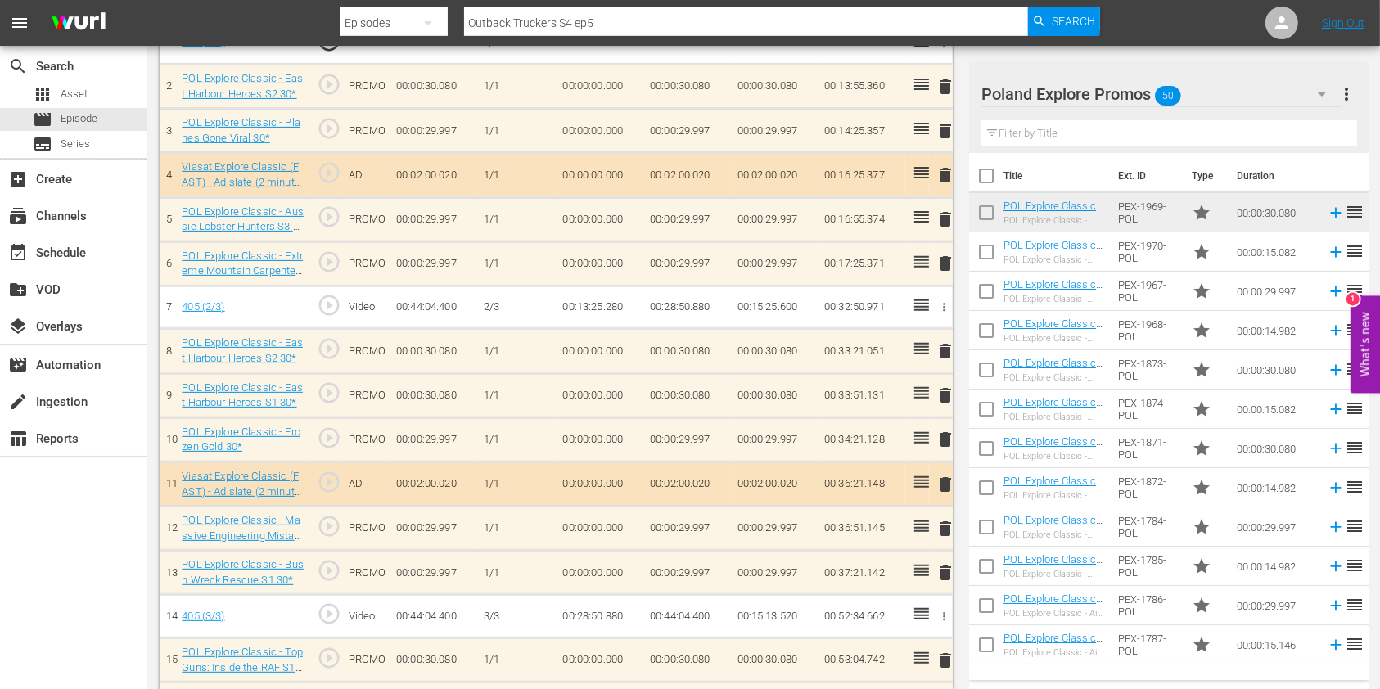
click at [945, 390] on span "delete" at bounding box center [945, 395] width 20 height 20
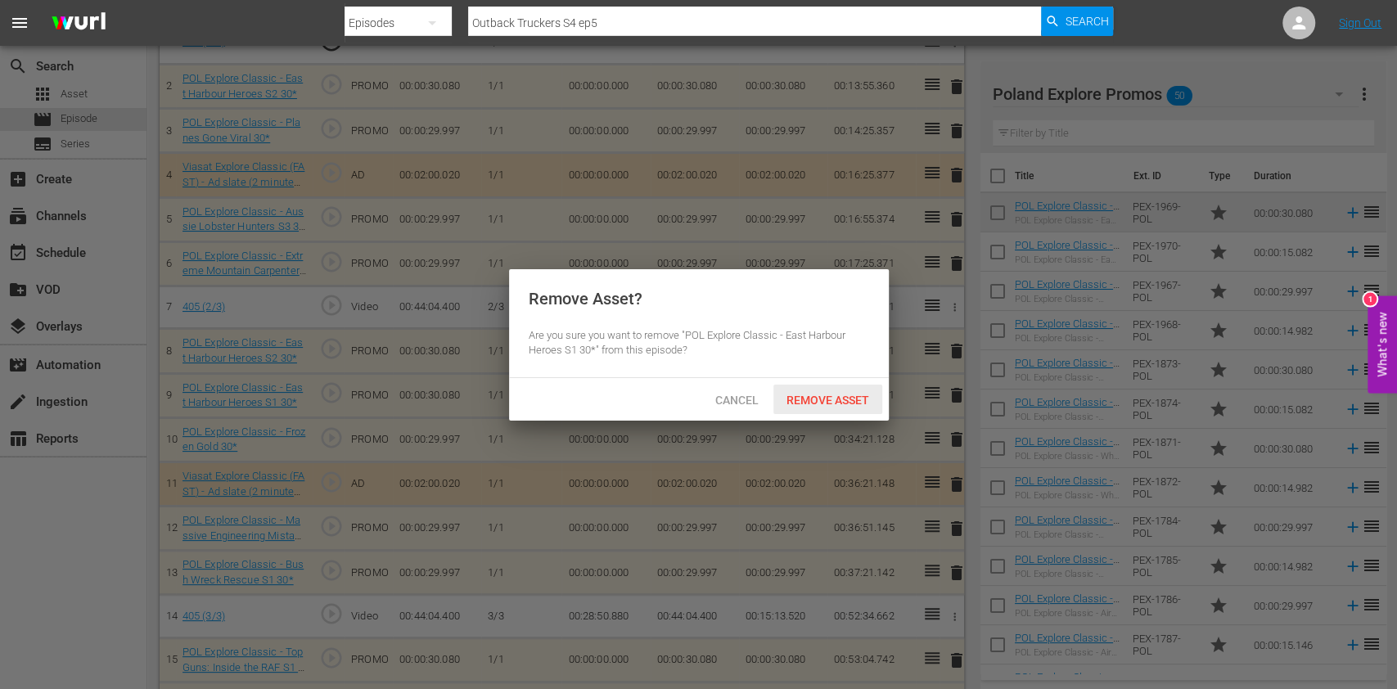
click at [828, 386] on div "Remove Asset" at bounding box center [827, 400] width 109 height 30
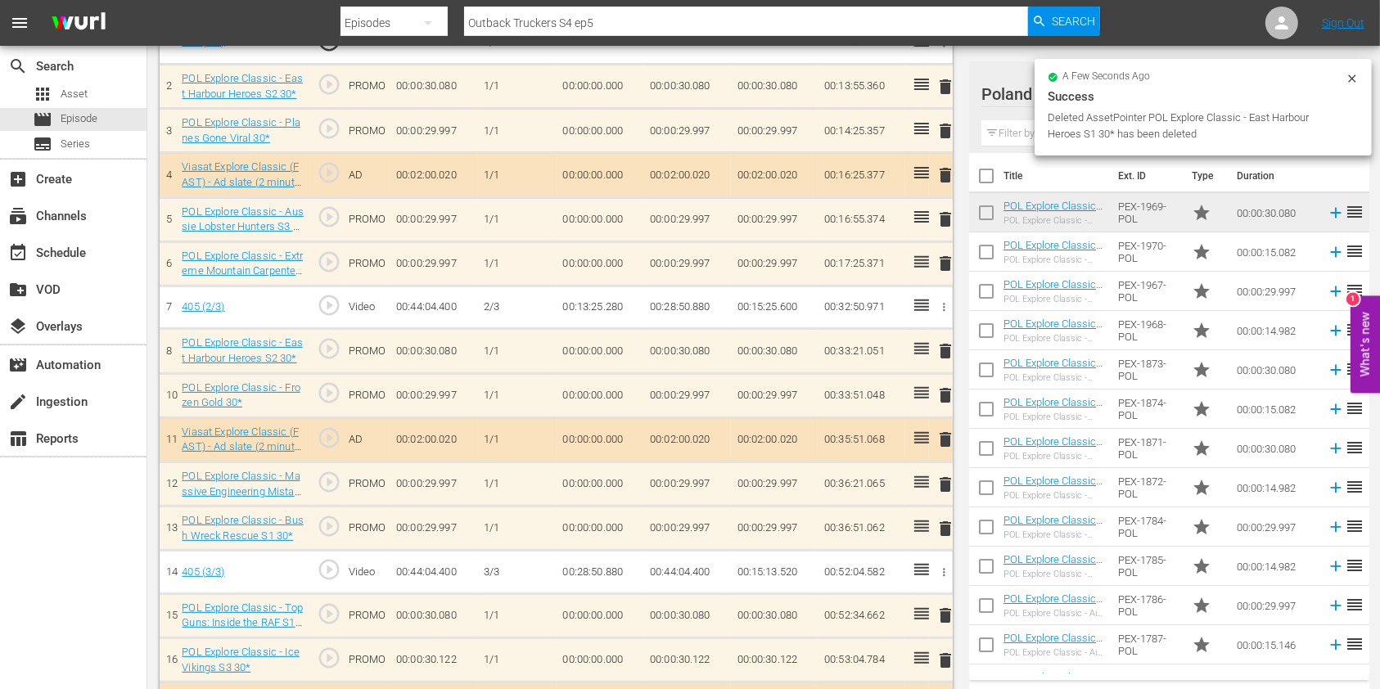
click at [1351, 74] on icon at bounding box center [1351, 78] width 13 height 13
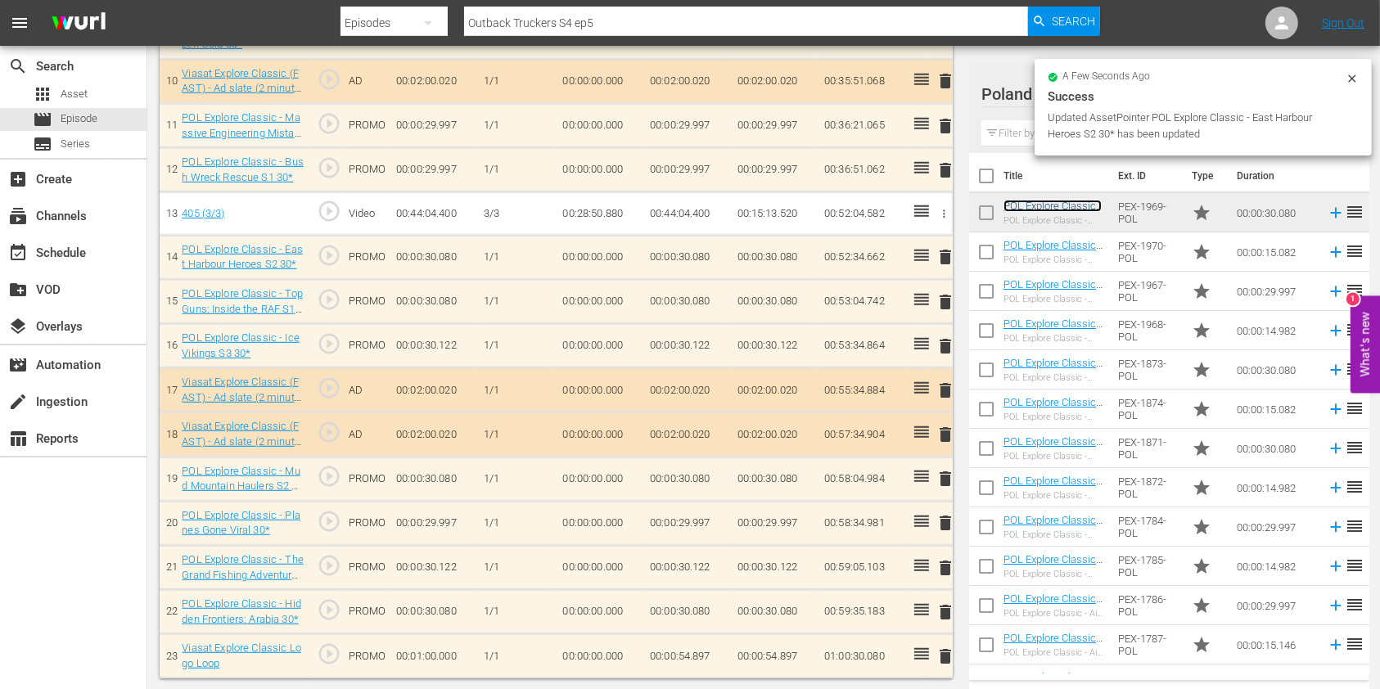
scroll to position [900, 0]
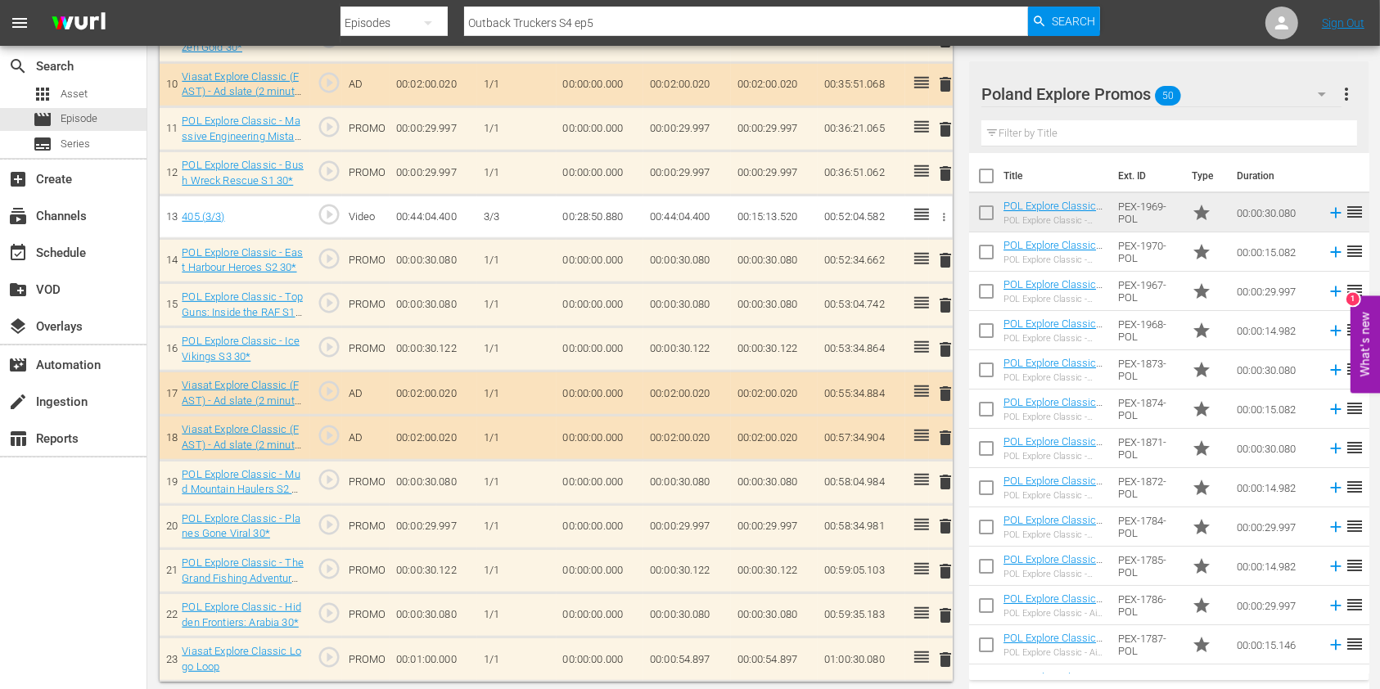
click at [938, 296] on span "delete" at bounding box center [945, 305] width 20 height 20
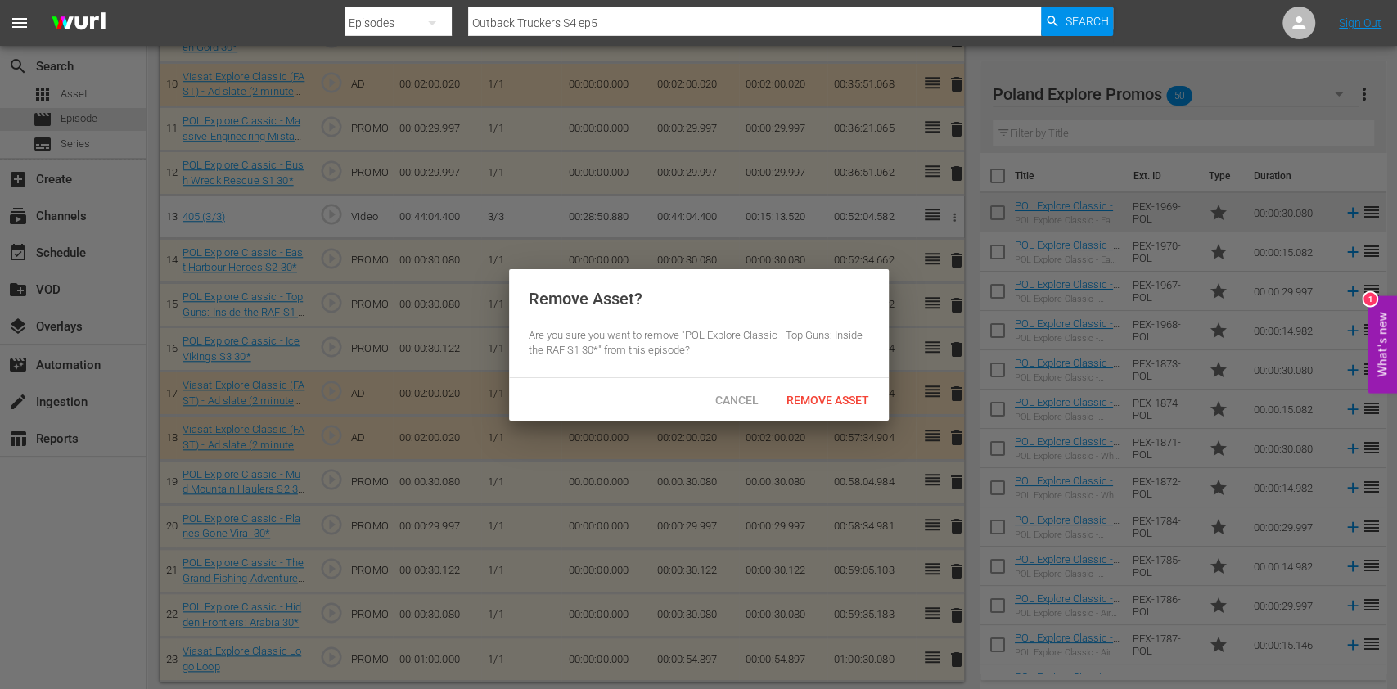
click at [836, 389] on div "Remove Asset" at bounding box center [827, 400] width 109 height 30
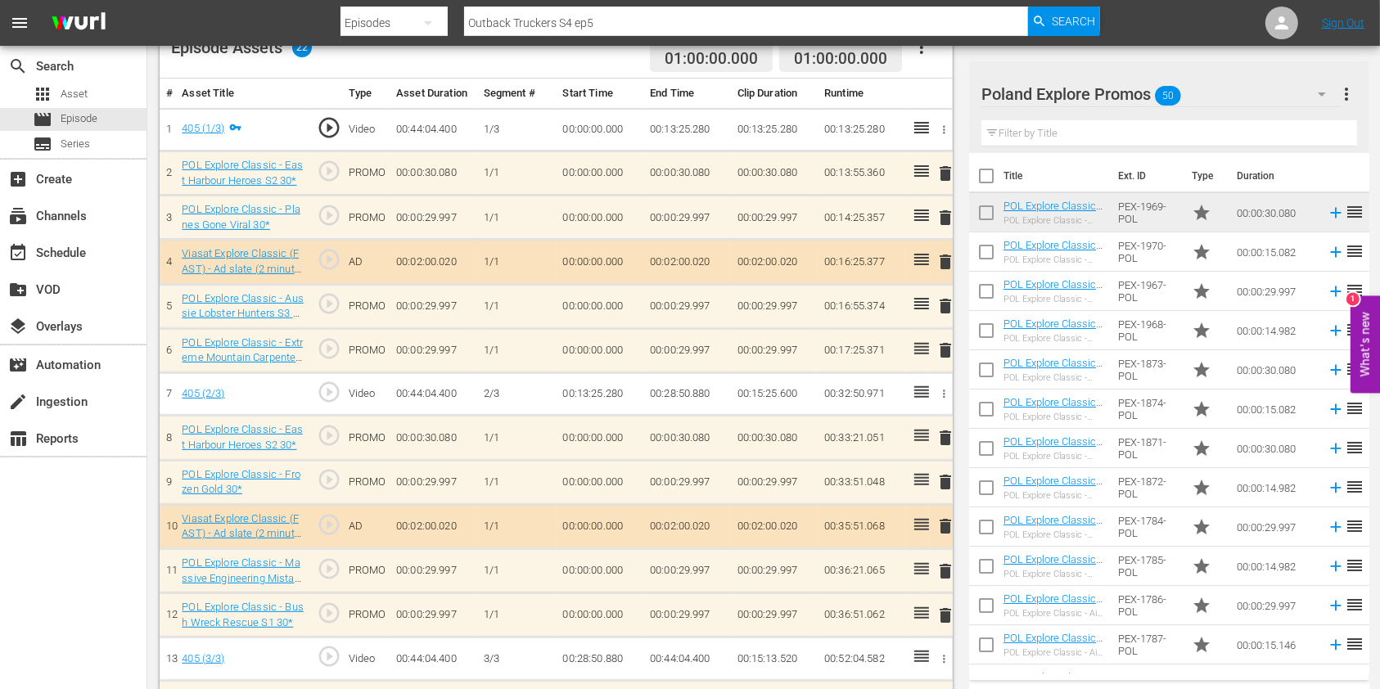
scroll to position [0, 0]
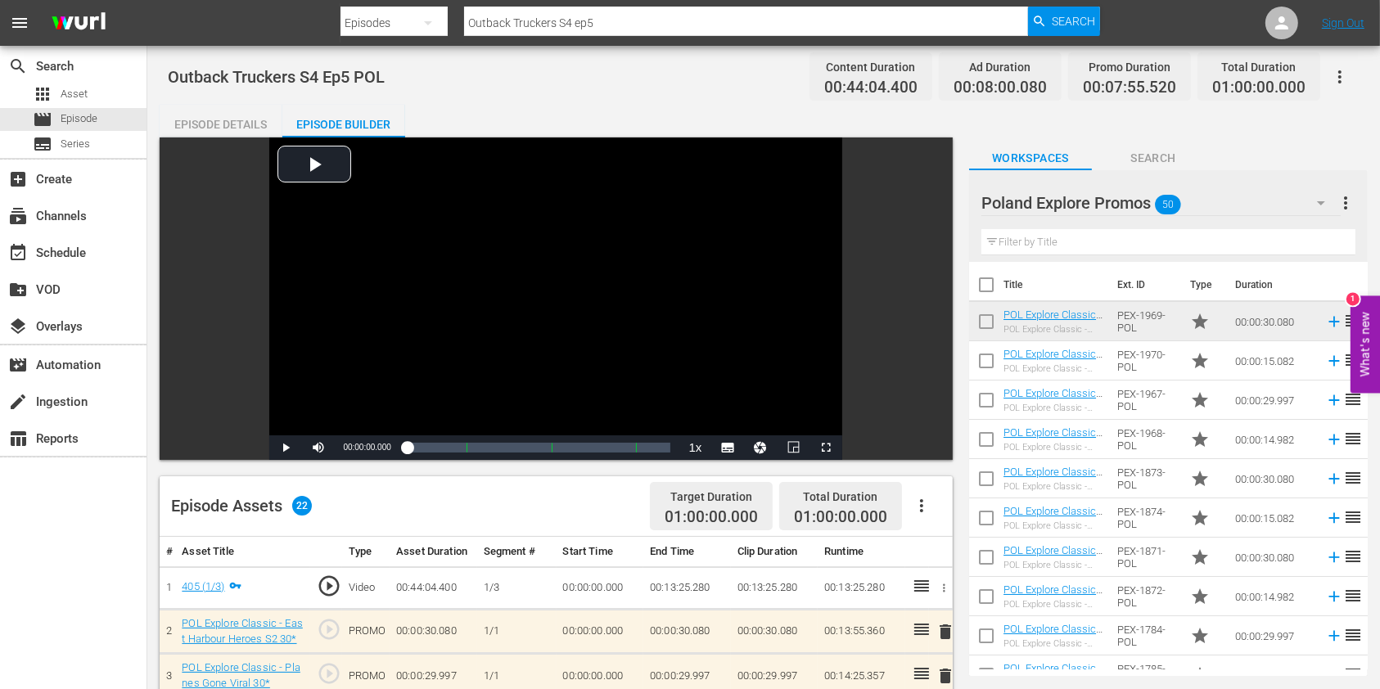
click at [656, 20] on input "Outback Truckers S4 ep5" at bounding box center [746, 22] width 564 height 39
type input "Outback Truckers S4 ep6"
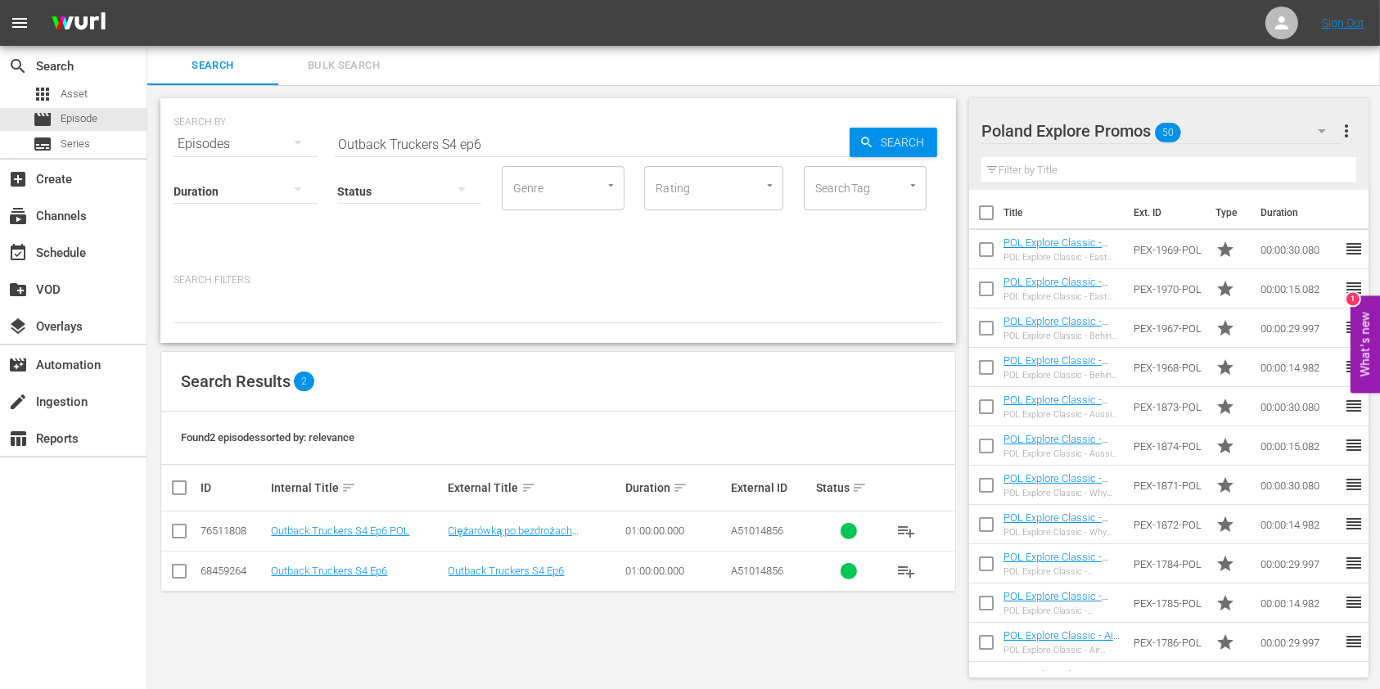
click at [391, 520] on td "Outback Truckers S4 Ep6 POL" at bounding box center [356, 532] width 177 height 40
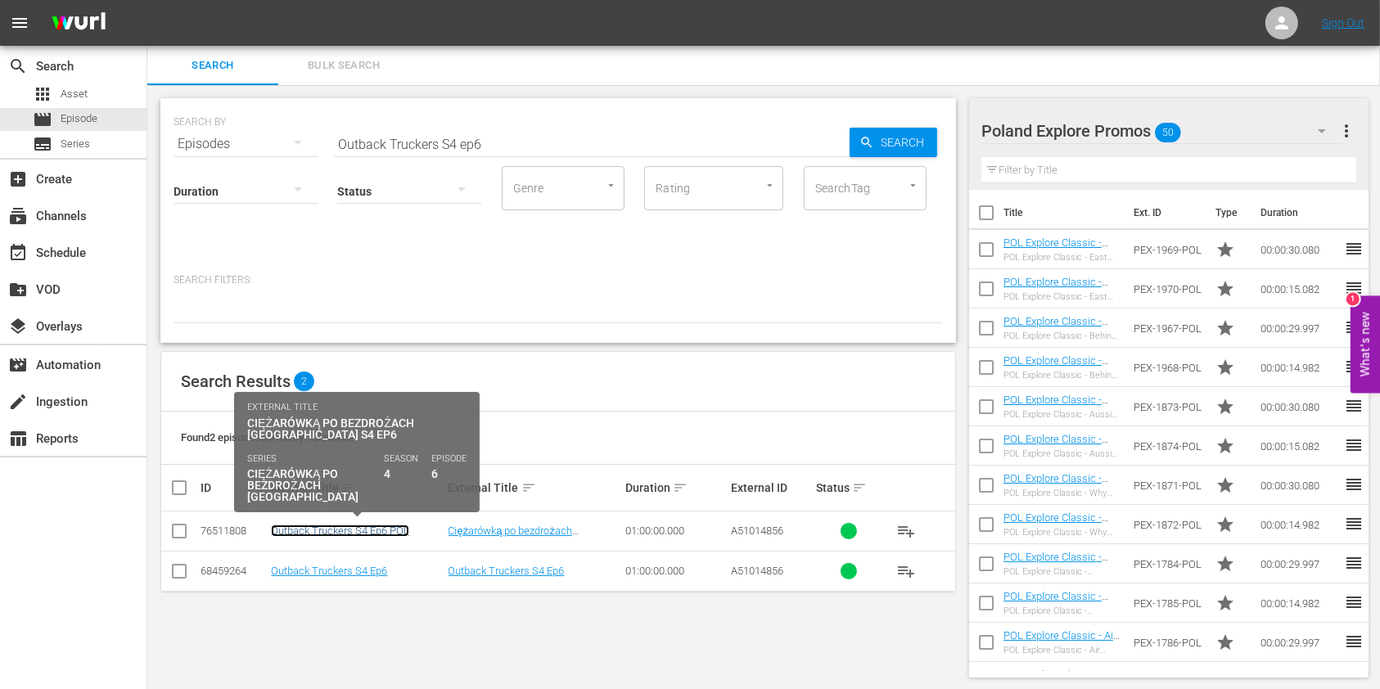
click at [390, 530] on link "Outback Truckers S4 Ep6 POL" at bounding box center [340, 531] width 138 height 12
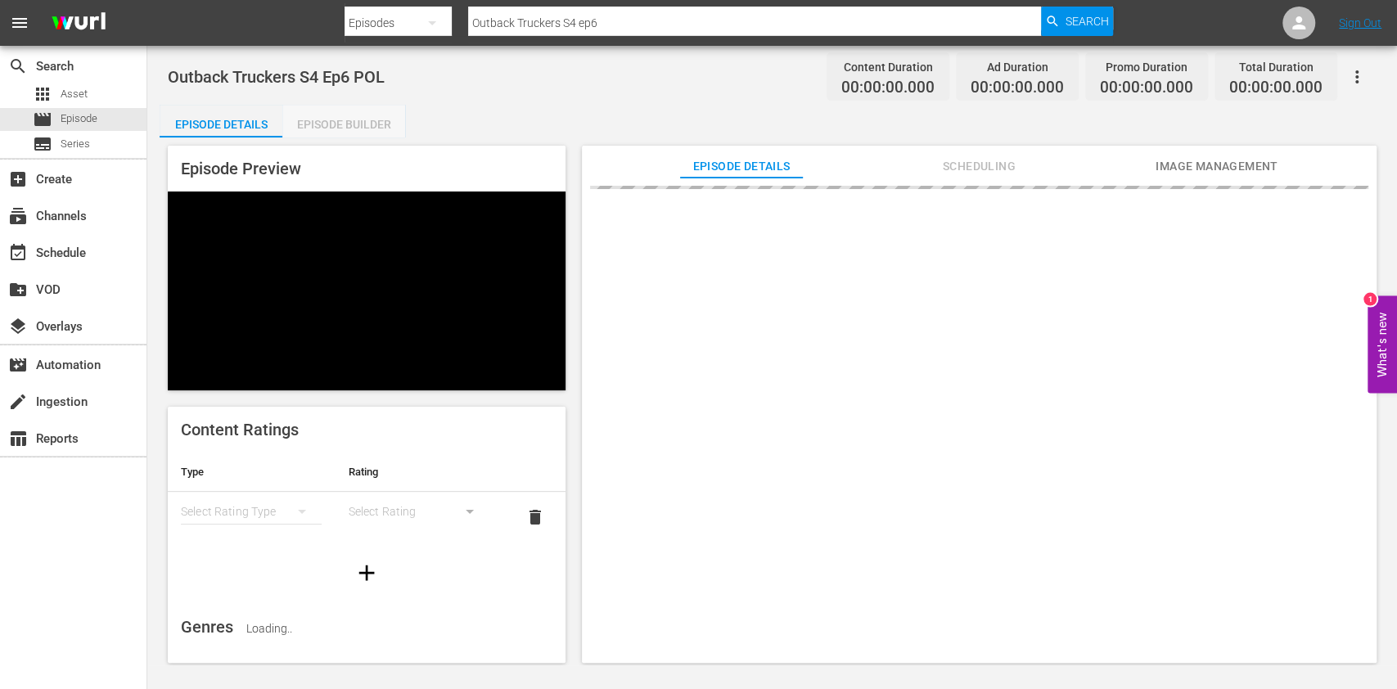
click at [339, 121] on div "Episode Builder" at bounding box center [343, 124] width 123 height 39
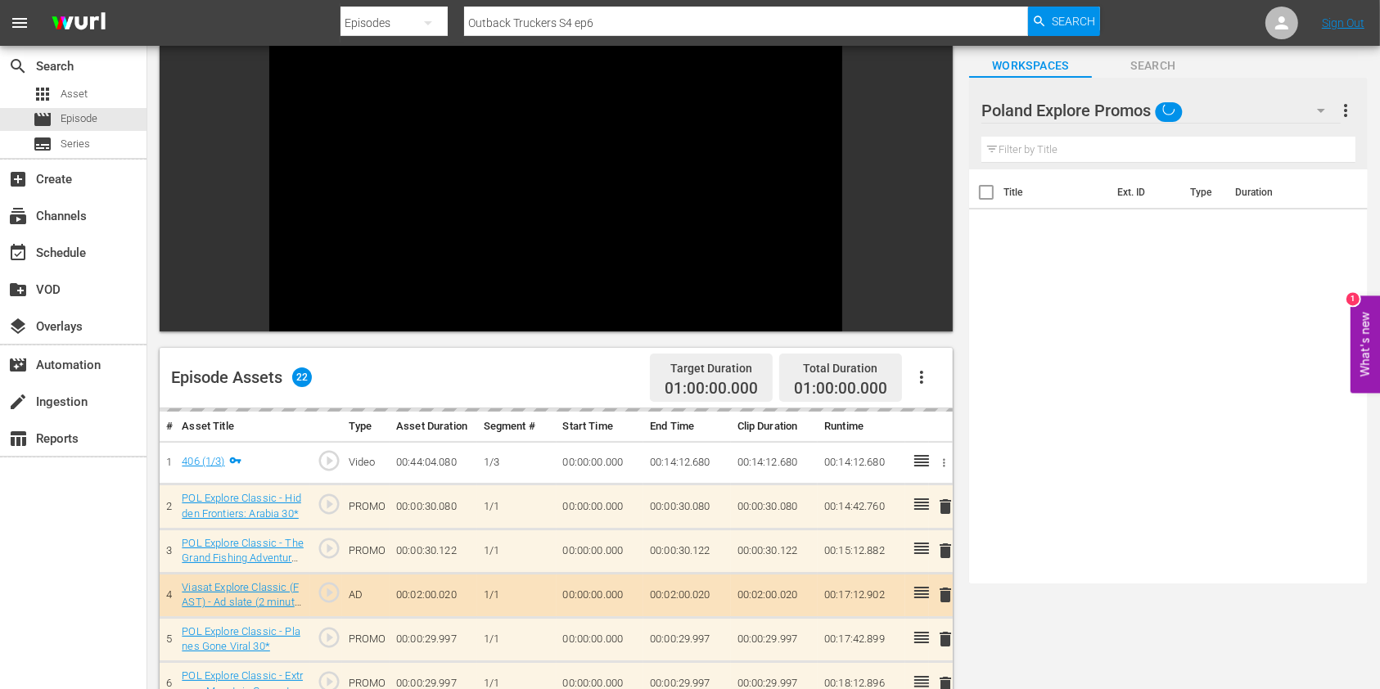
scroll to position [218, 0]
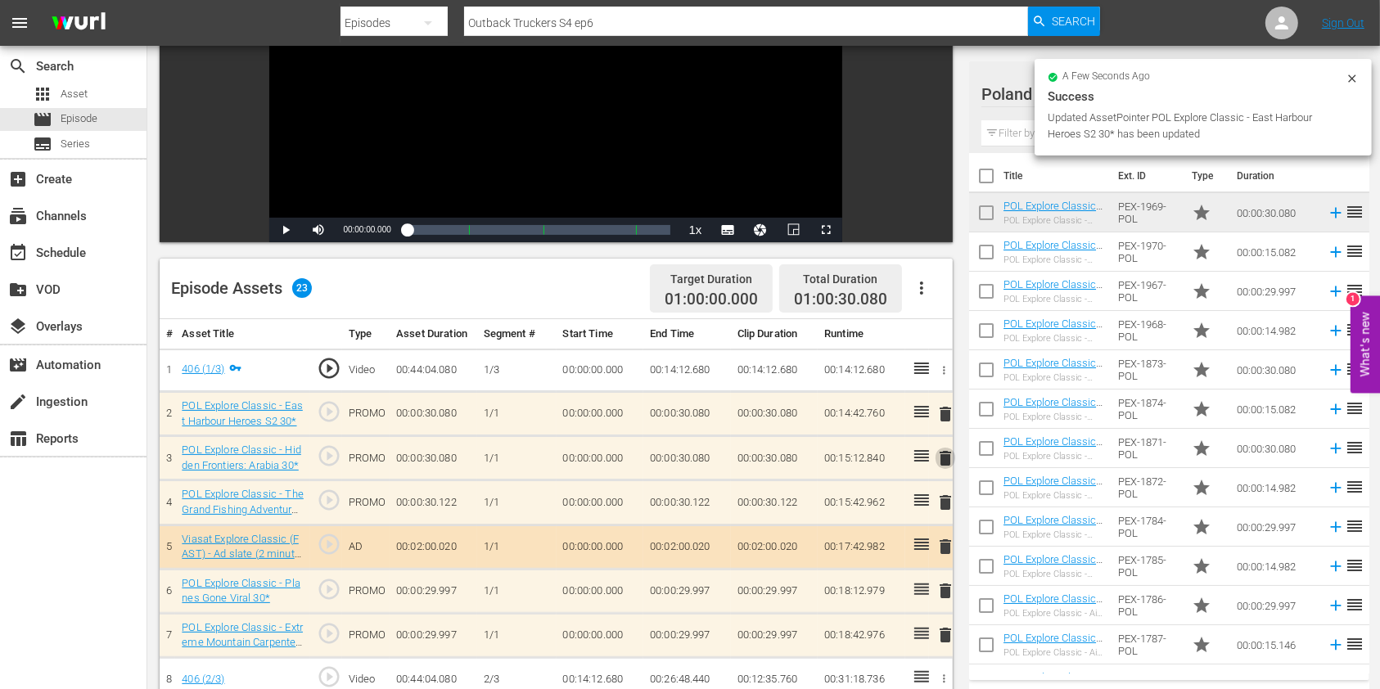
click at [938, 448] on span "delete" at bounding box center [945, 458] width 20 height 20
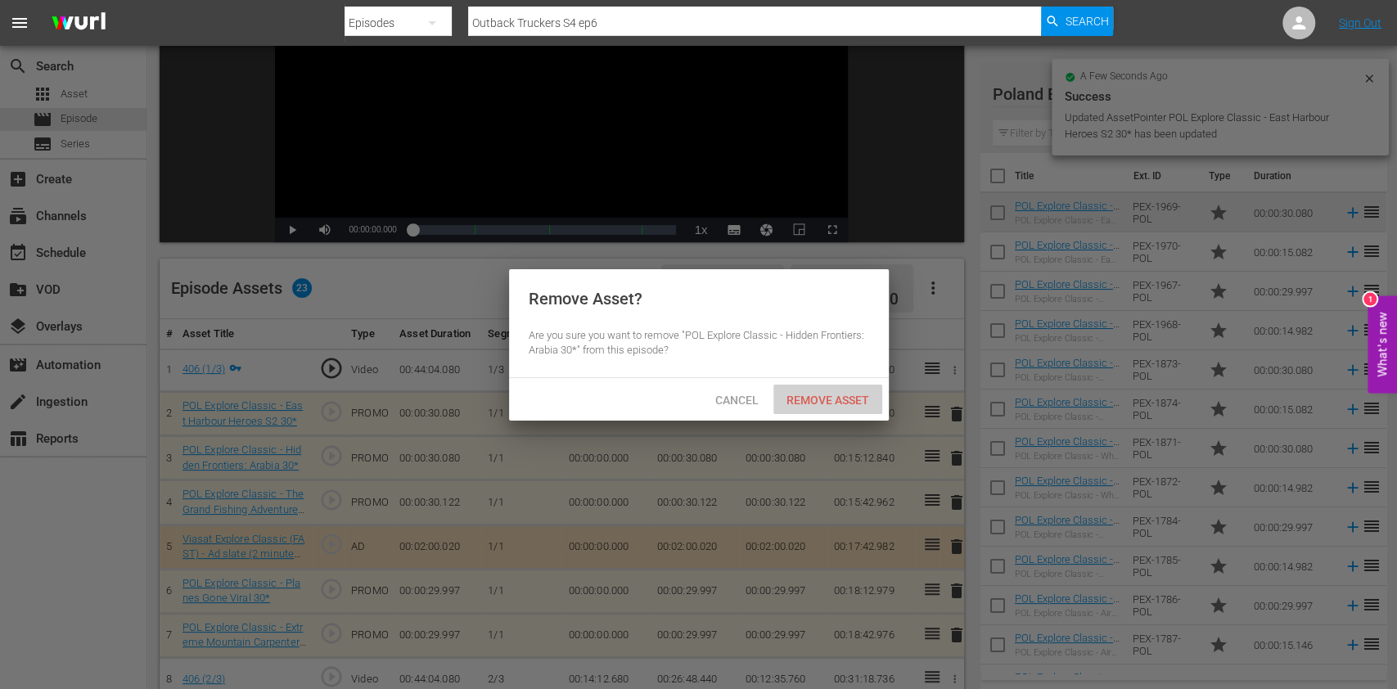
click at [805, 385] on div "Remove Asset" at bounding box center [827, 400] width 109 height 30
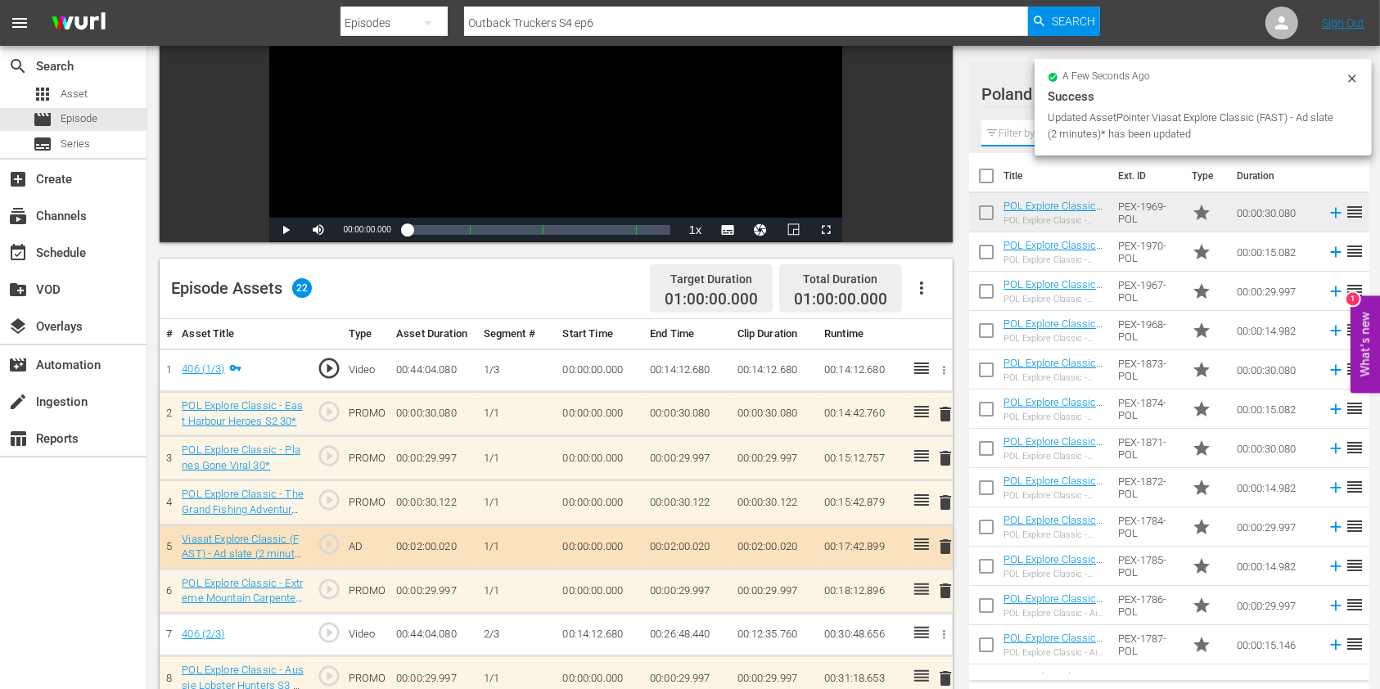
click at [1010, 134] on input "text" at bounding box center [1169, 133] width 376 height 26
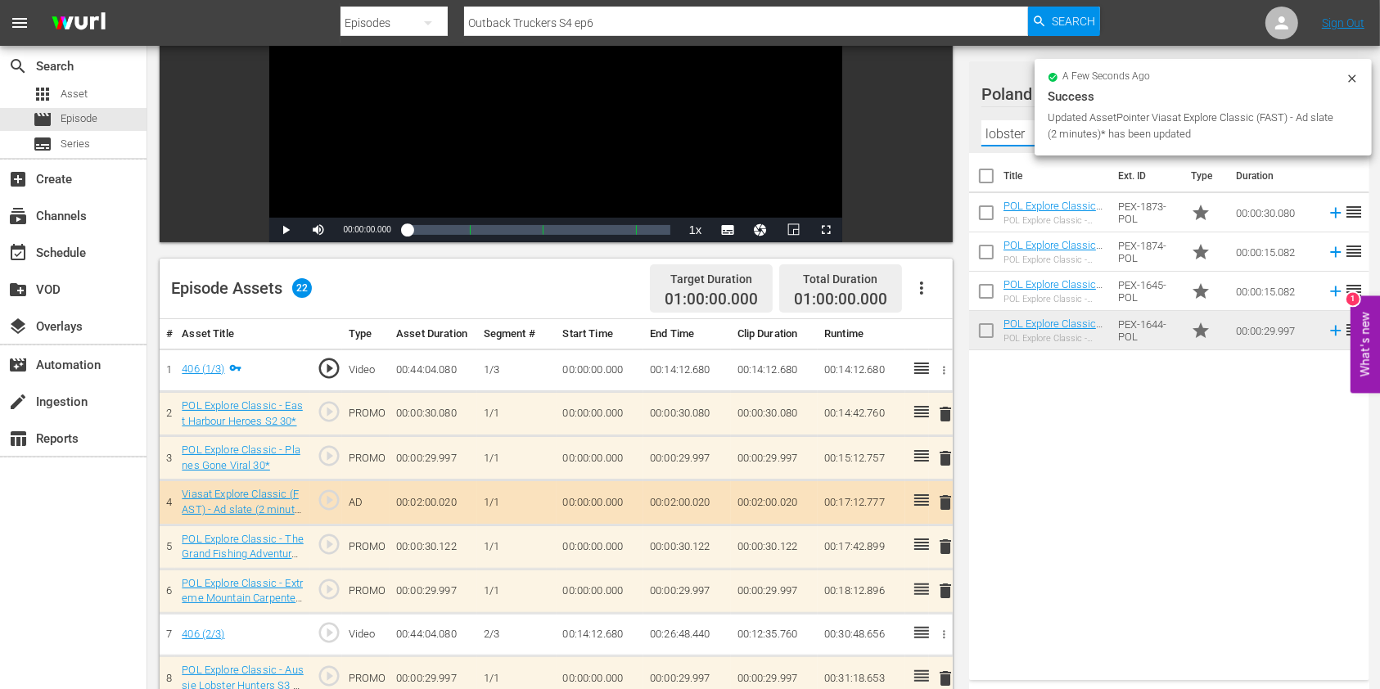
type input "lobster"
drag, startPoint x: 1082, startPoint y: 455, endPoint x: 1059, endPoint y: 358, distance: 99.3
click at [1083, 455] on div "Title Ext. ID Type Duration POL Explore Classic - Aussie Lobster Hunters S5 30*…" at bounding box center [1169, 413] width 400 height 521
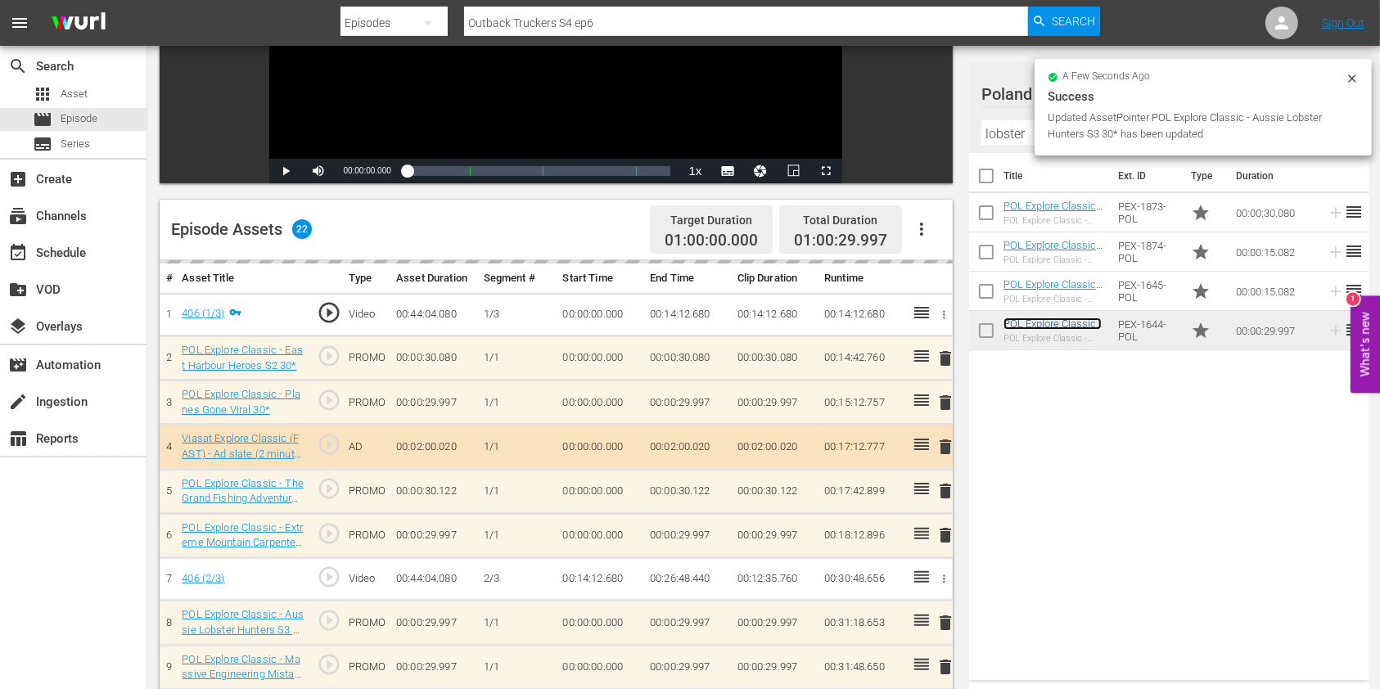
scroll to position [327, 0]
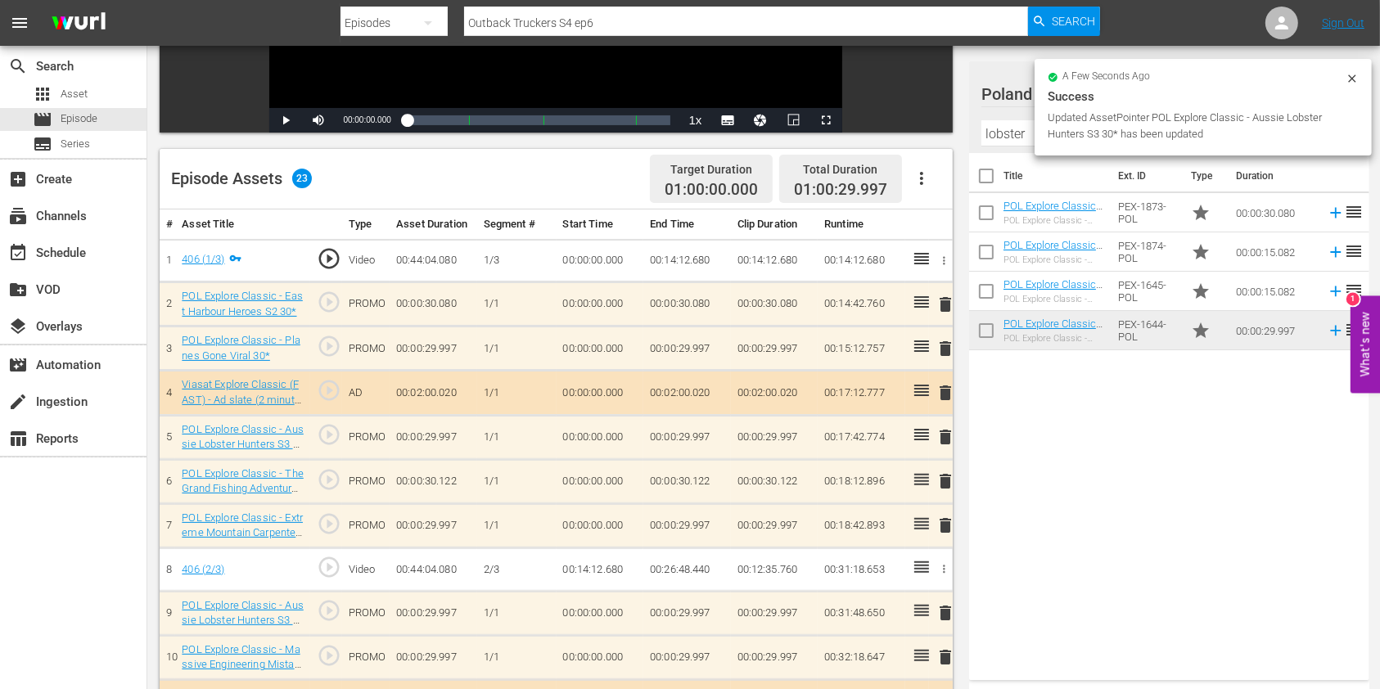
click at [941, 522] on span "delete" at bounding box center [945, 526] width 20 height 20
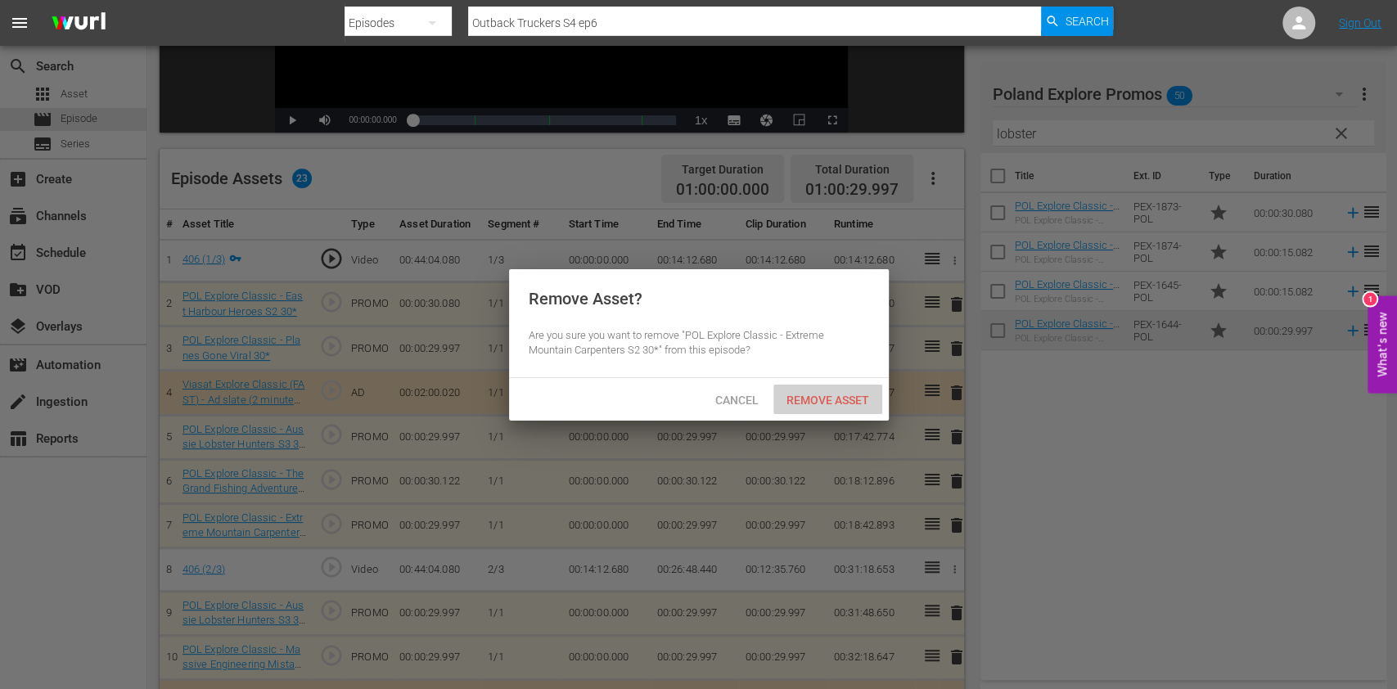
click at [805, 399] on span "Remove Asset" at bounding box center [827, 400] width 109 height 13
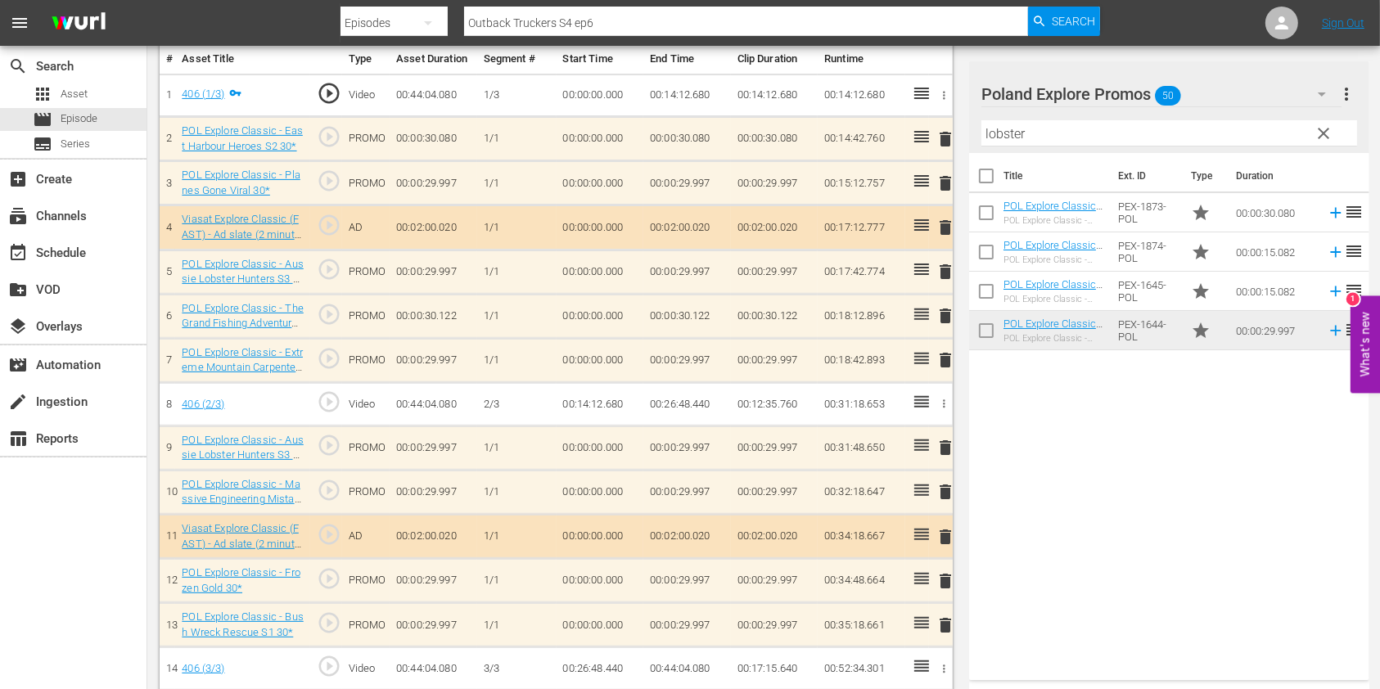
scroll to position [545, 0]
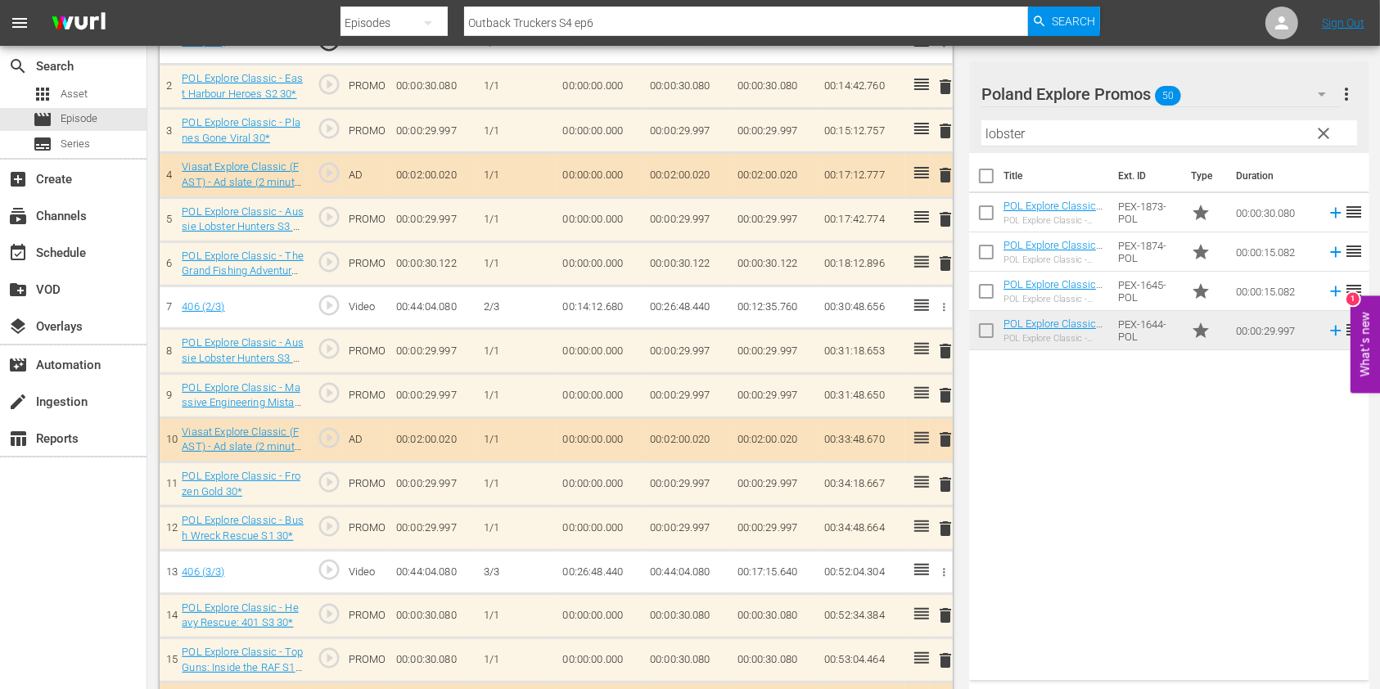
click at [1318, 121] on button "clear" at bounding box center [1323, 132] width 26 height 26
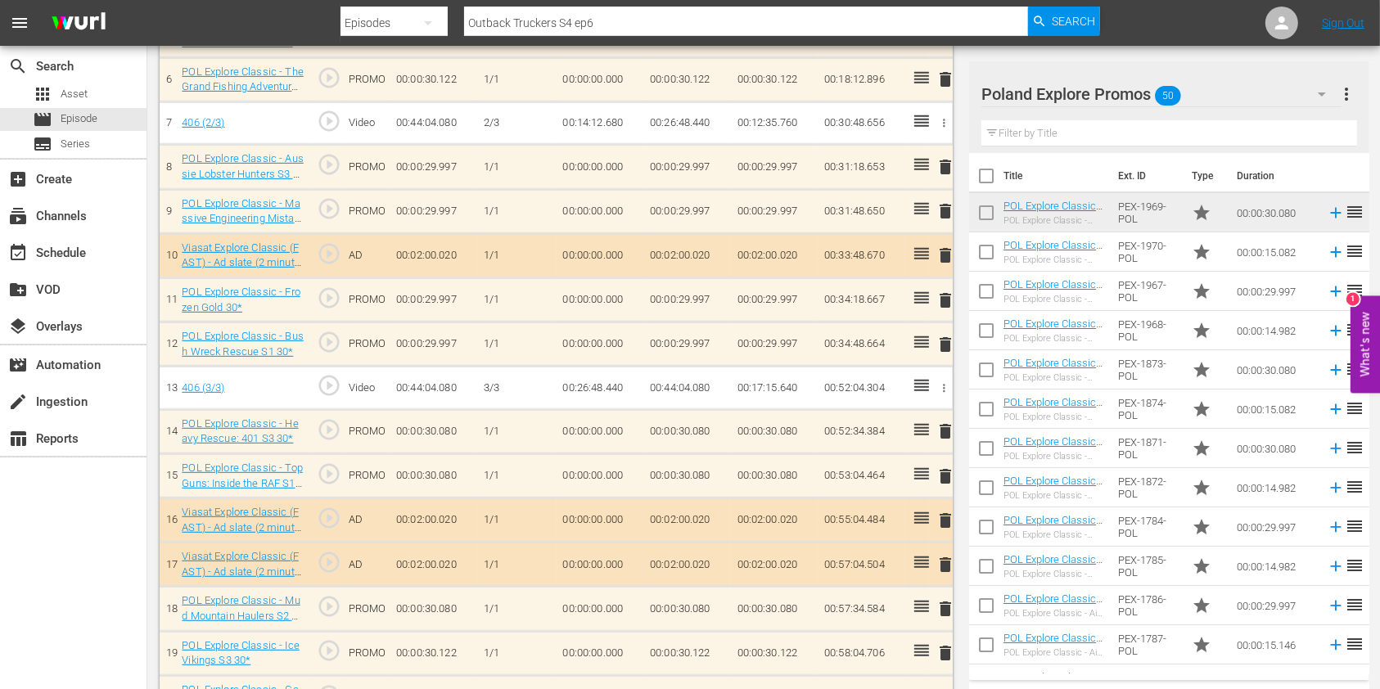
scroll to position [764, 0]
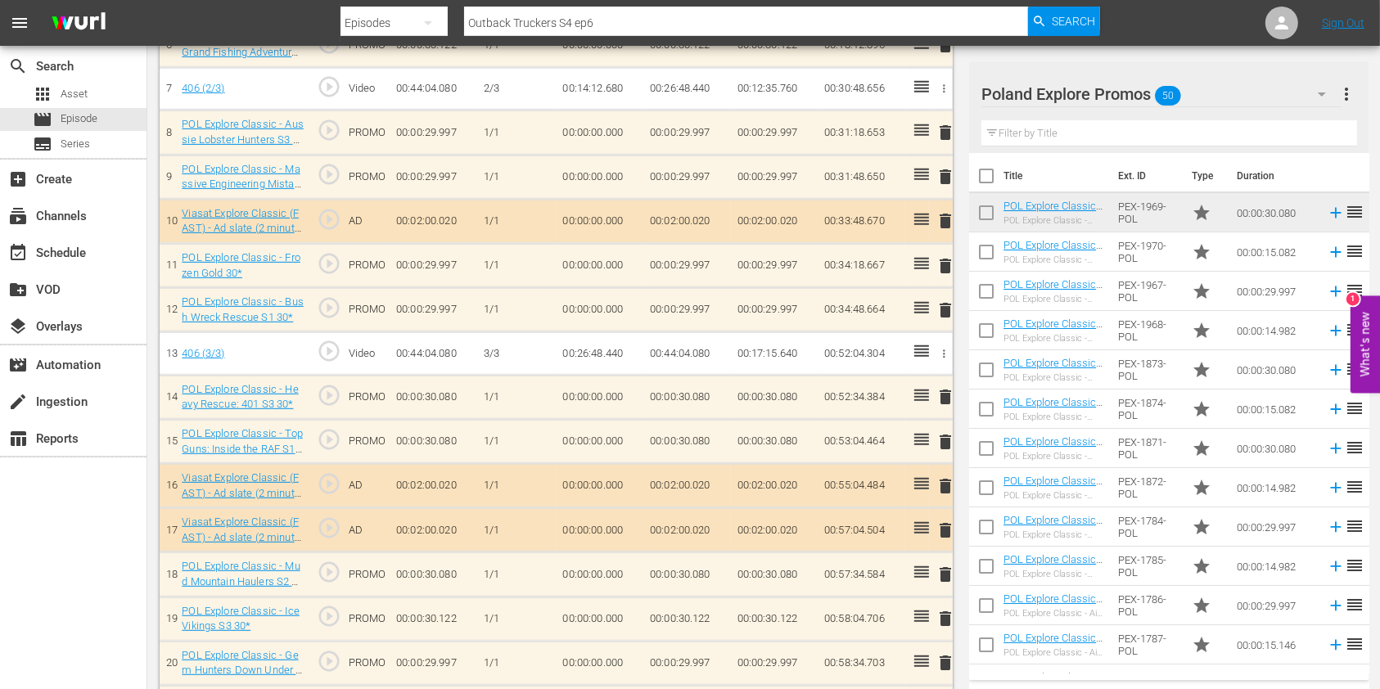
click at [936, 389] on span "delete" at bounding box center [945, 397] width 20 height 20
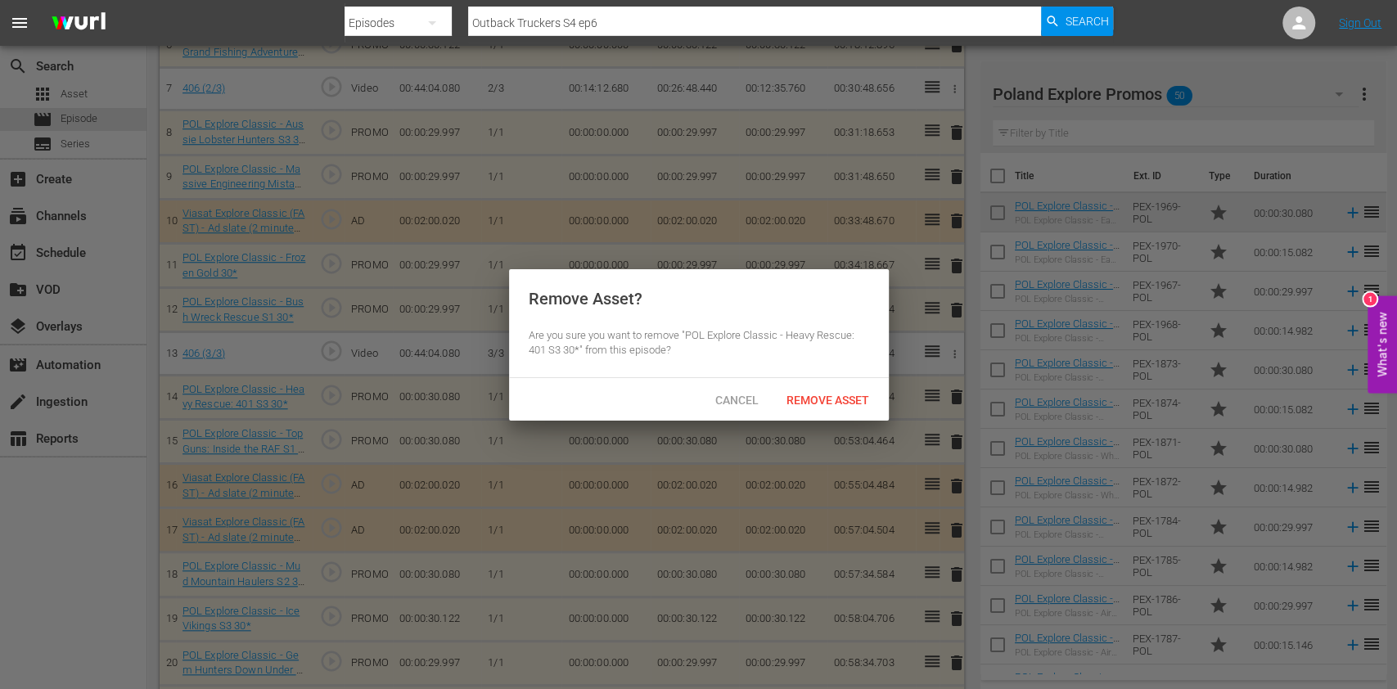
click at [837, 404] on span "Remove Asset" at bounding box center [827, 400] width 109 height 13
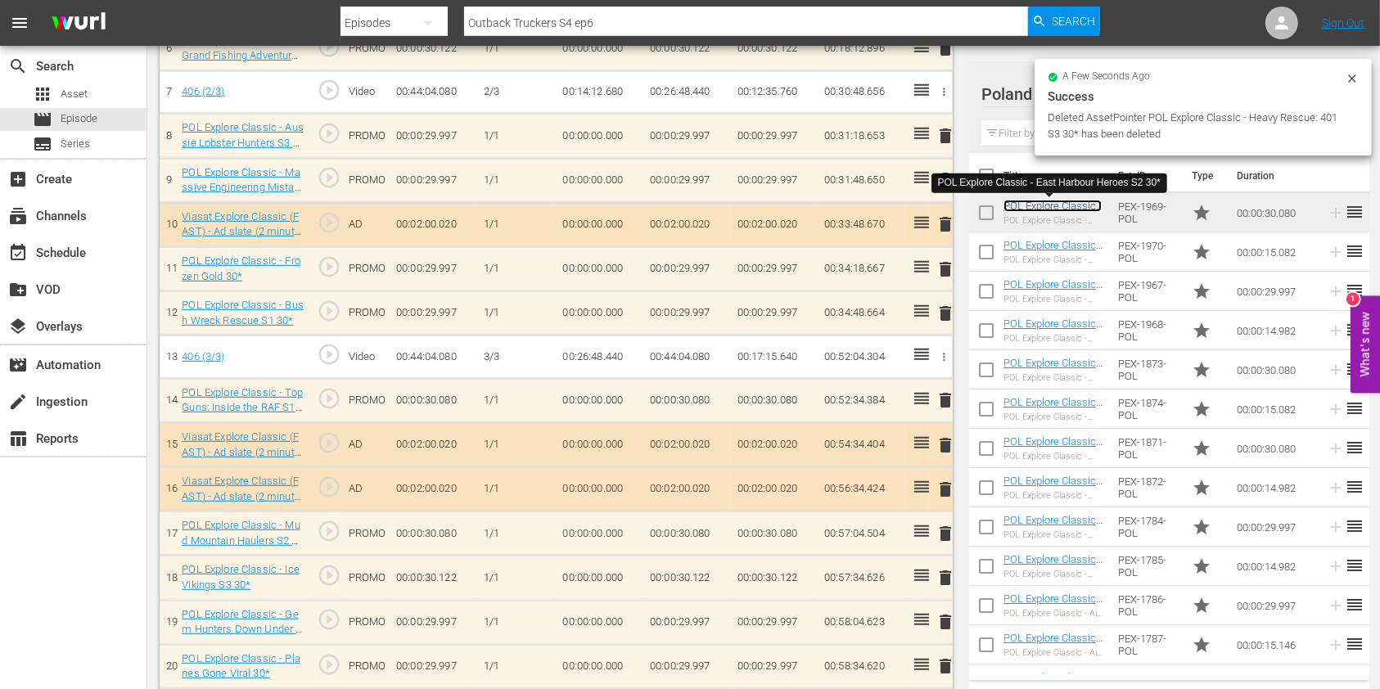
scroll to position [766, 0]
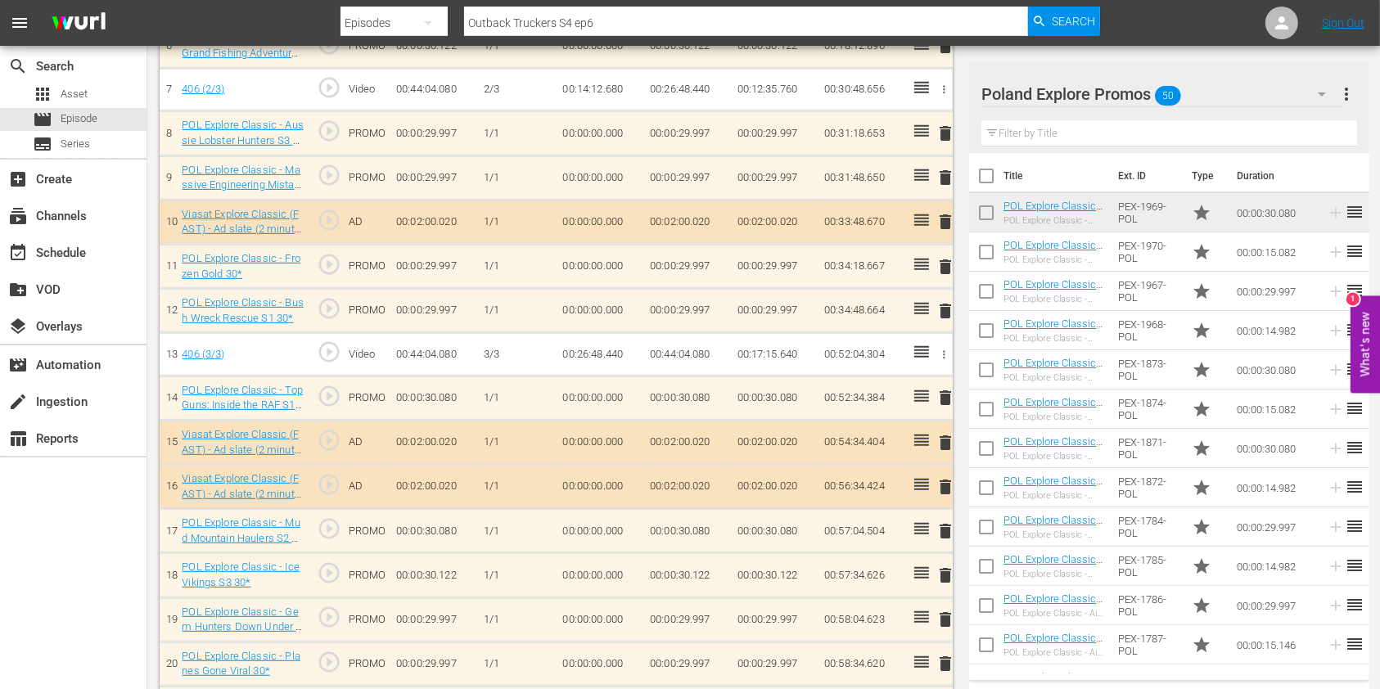
click at [1007, 137] on input "text" at bounding box center [1169, 133] width 376 height 26
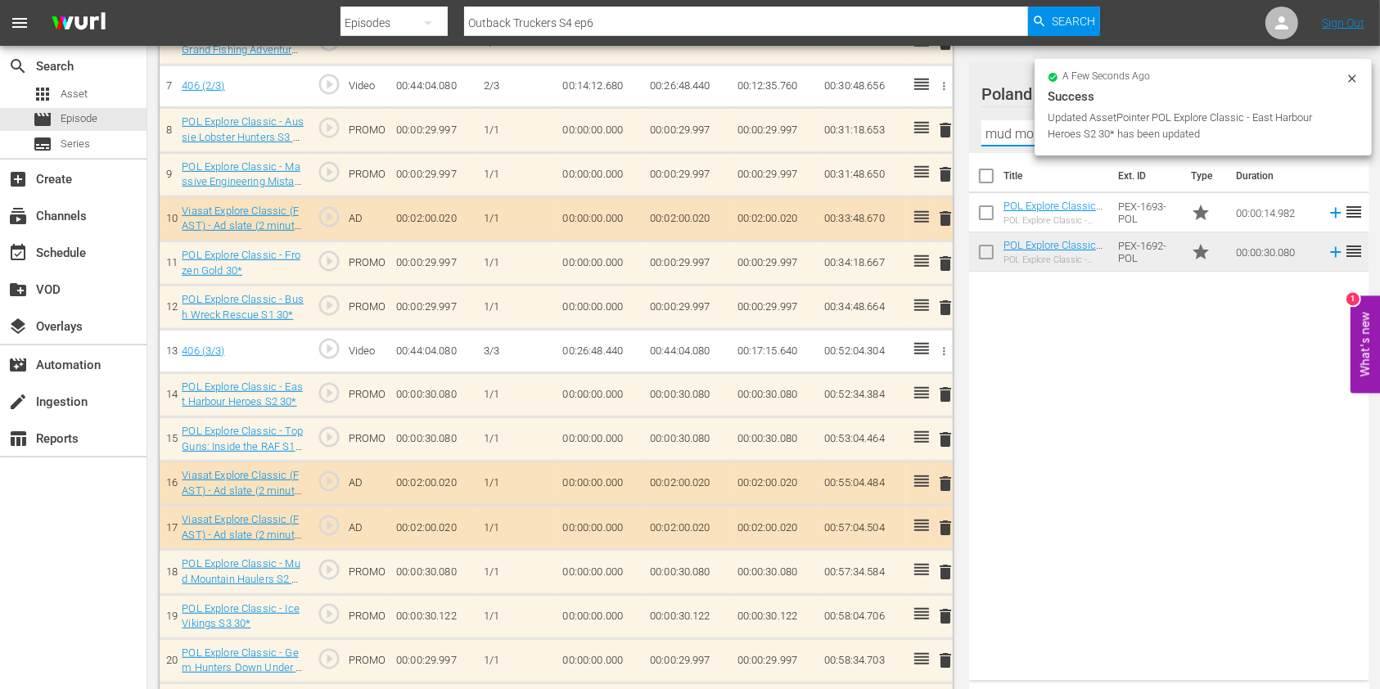
scroll to position [764, 0]
click at [1062, 390] on div "Title Ext. ID Type Duration POL Explore Classic - Mud Mountain Haulers S2 15* P…" at bounding box center [1169, 413] width 400 height 521
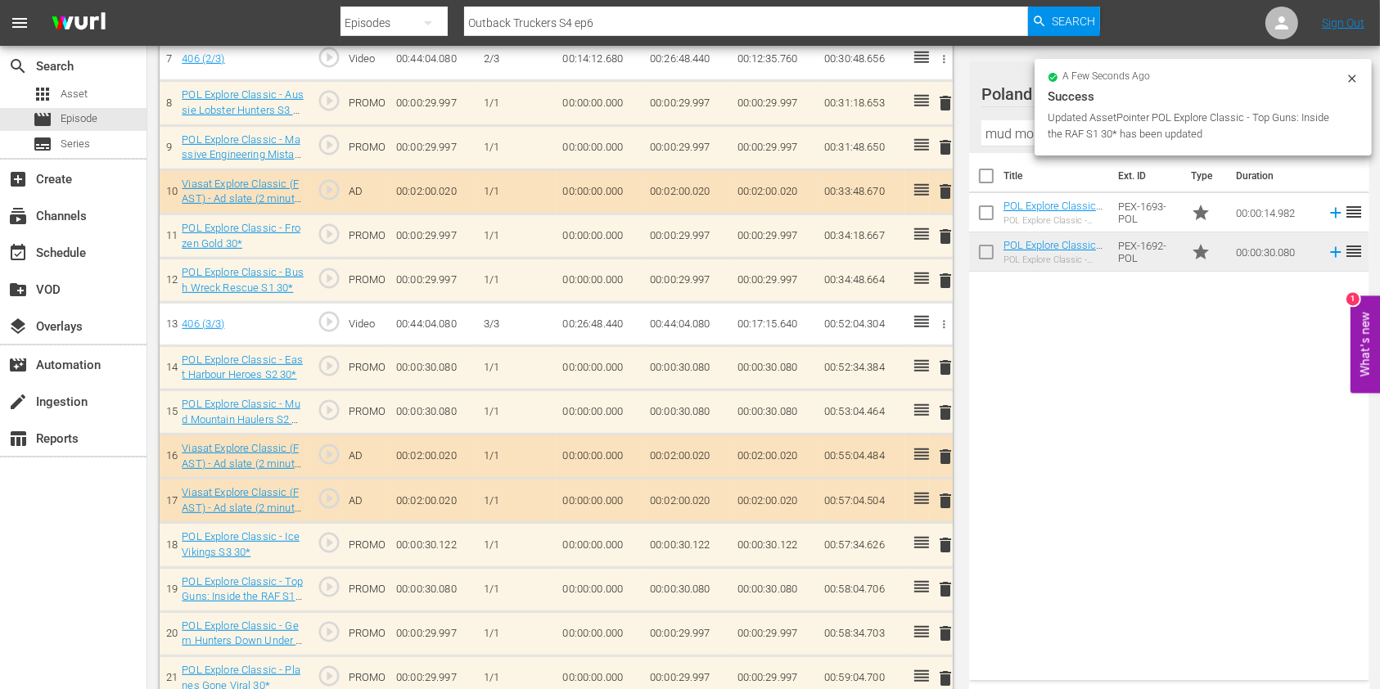
scroll to position [747, 0]
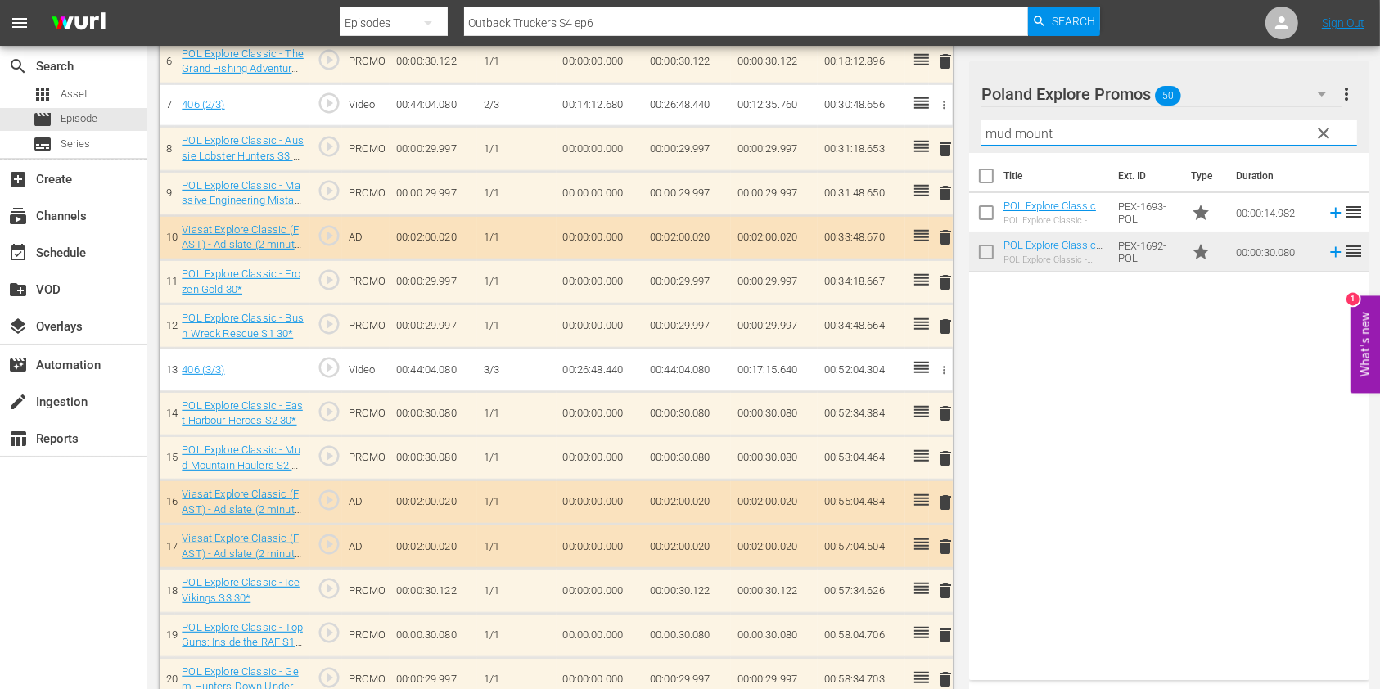
drag, startPoint x: 1016, startPoint y: 133, endPoint x: 955, endPoint y: 134, distance: 61.4
click at [955, 134] on div "Video Player is loading. Play Video Play Mute Current Time 00:00:00.000 / Durat…" at bounding box center [764, 90] width 1208 height 1400
drag, startPoint x: 914, startPoint y: 122, endPoint x: 904, endPoint y: 125, distance: 10.4
click at [904, 125] on div "Video Player is loading. Play Video Play Mute Current Time 00:00:00.000 / Durat…" at bounding box center [764, 90] width 1208 height 1400
type input "gem hunters"
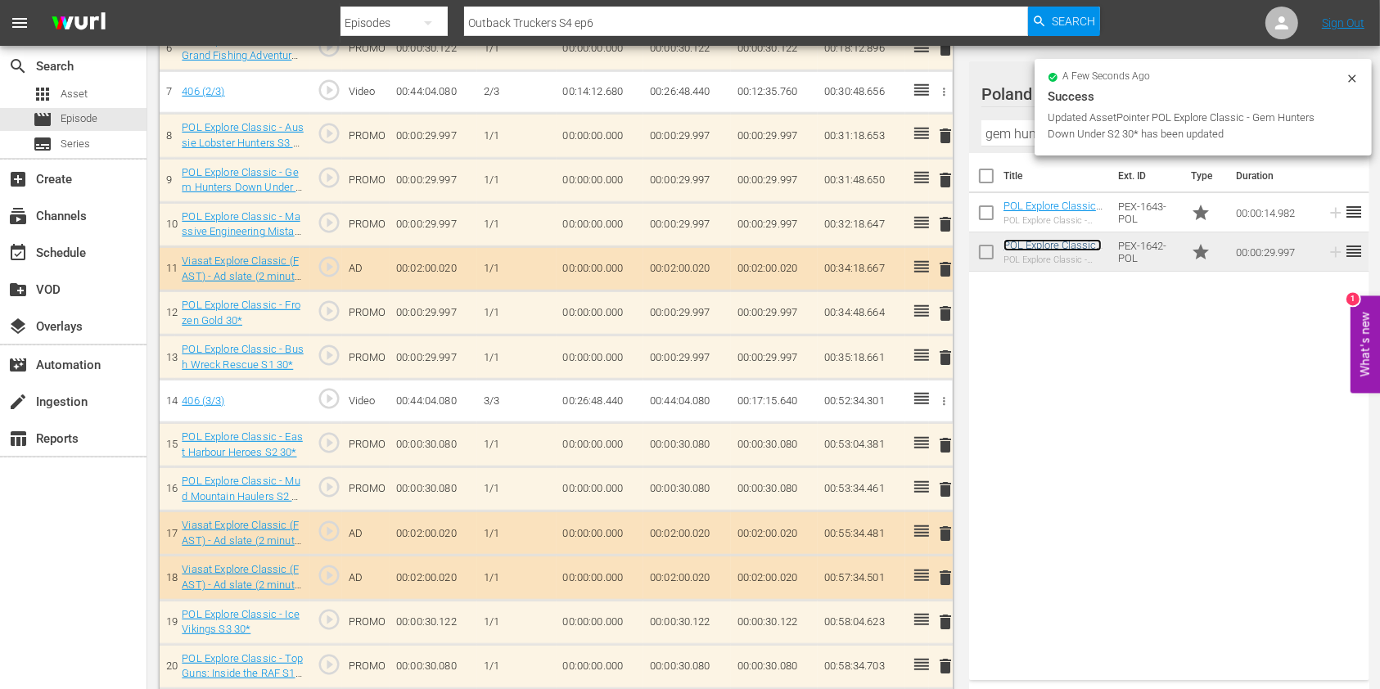
scroll to position [760, 0]
click at [940, 218] on span "delete" at bounding box center [945, 224] width 20 height 20
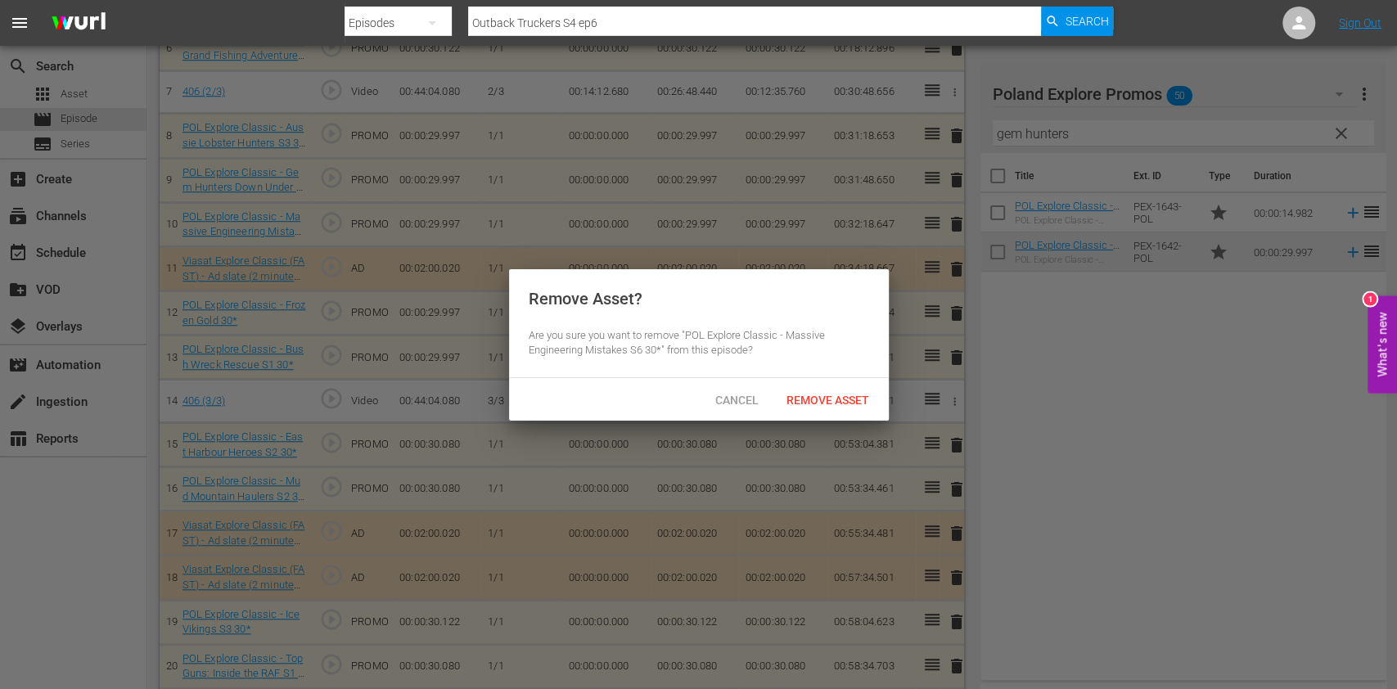
drag, startPoint x: 818, startPoint y: 381, endPoint x: 818, endPoint y: 396, distance: 15.5
click at [818, 381] on div "Cancel Remove Asset" at bounding box center [699, 399] width 380 height 43
click at [818, 396] on span "Remove Asset" at bounding box center [827, 400] width 109 height 13
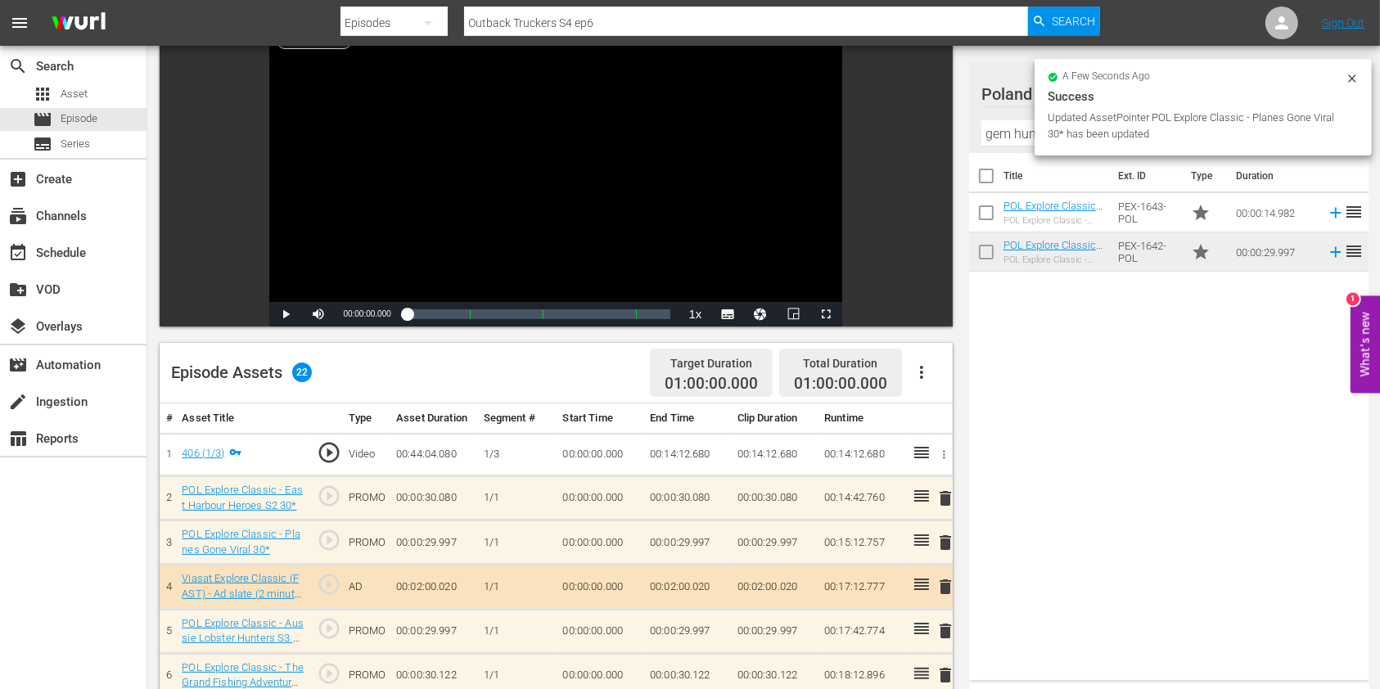
scroll to position [0, 0]
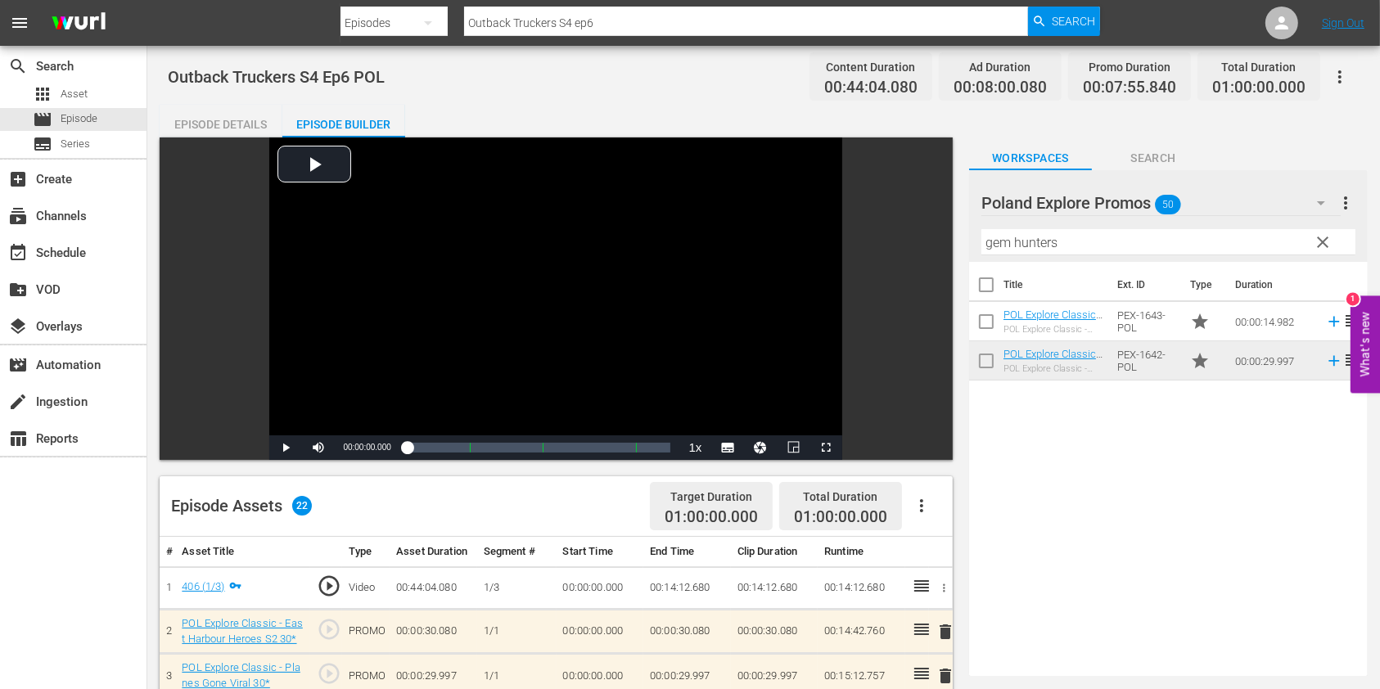
click at [584, 34] on input "Outback Truckers S4 ep6" at bounding box center [746, 22] width 564 height 39
click at [596, 34] on input "Outback Truckers S4 ep6" at bounding box center [746, 22] width 564 height 39
type input "Outback Truckers S4 ep7"
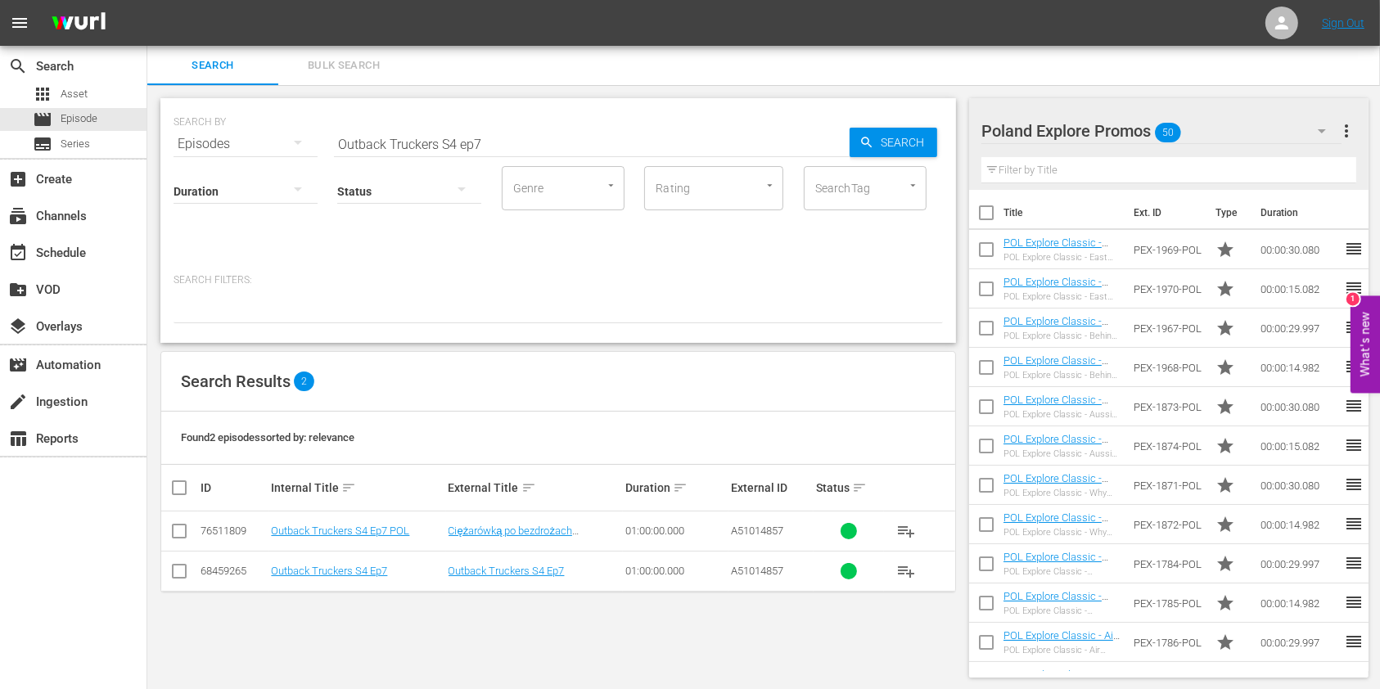
click at [363, 540] on td "Outback Truckers S4 Ep7 POL" at bounding box center [356, 532] width 177 height 40
click at [362, 539] on td "Outback Truckers S4 Ep7 POL" at bounding box center [356, 532] width 177 height 40
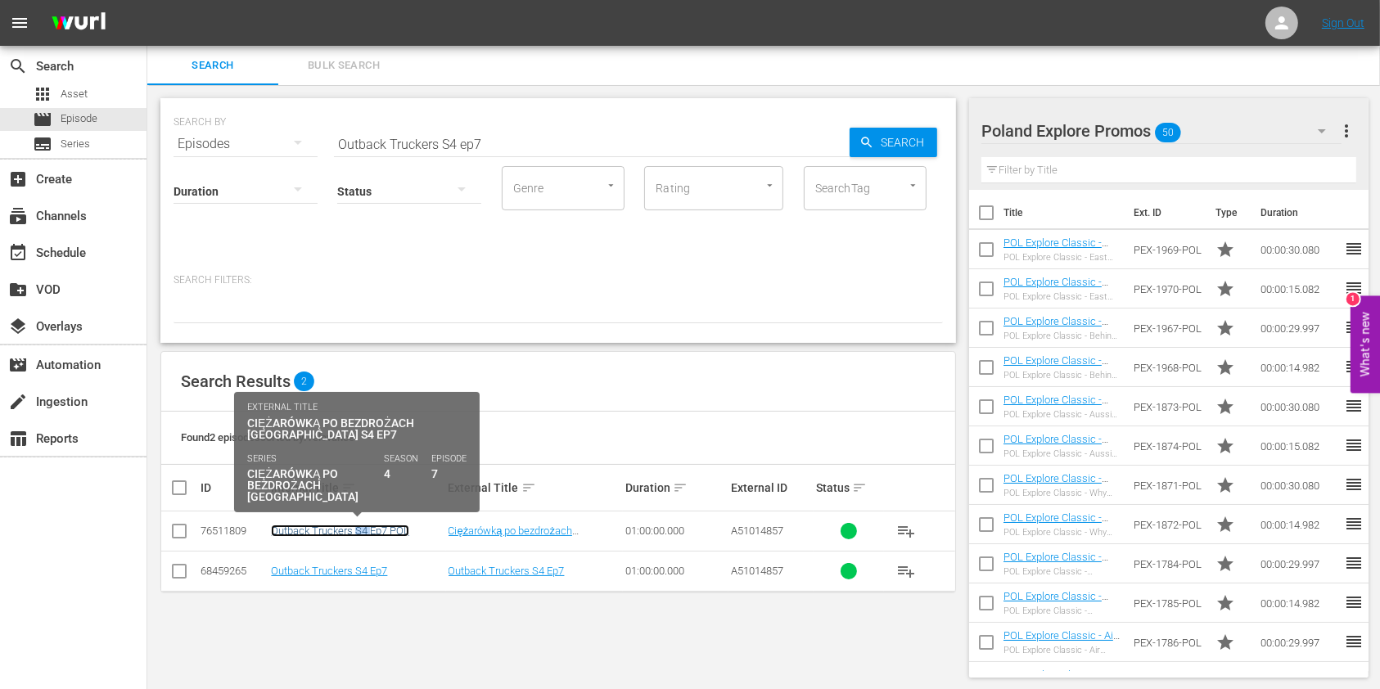
click at [360, 535] on link "Outback Truckers S4 Ep7 POL" at bounding box center [340, 531] width 138 height 12
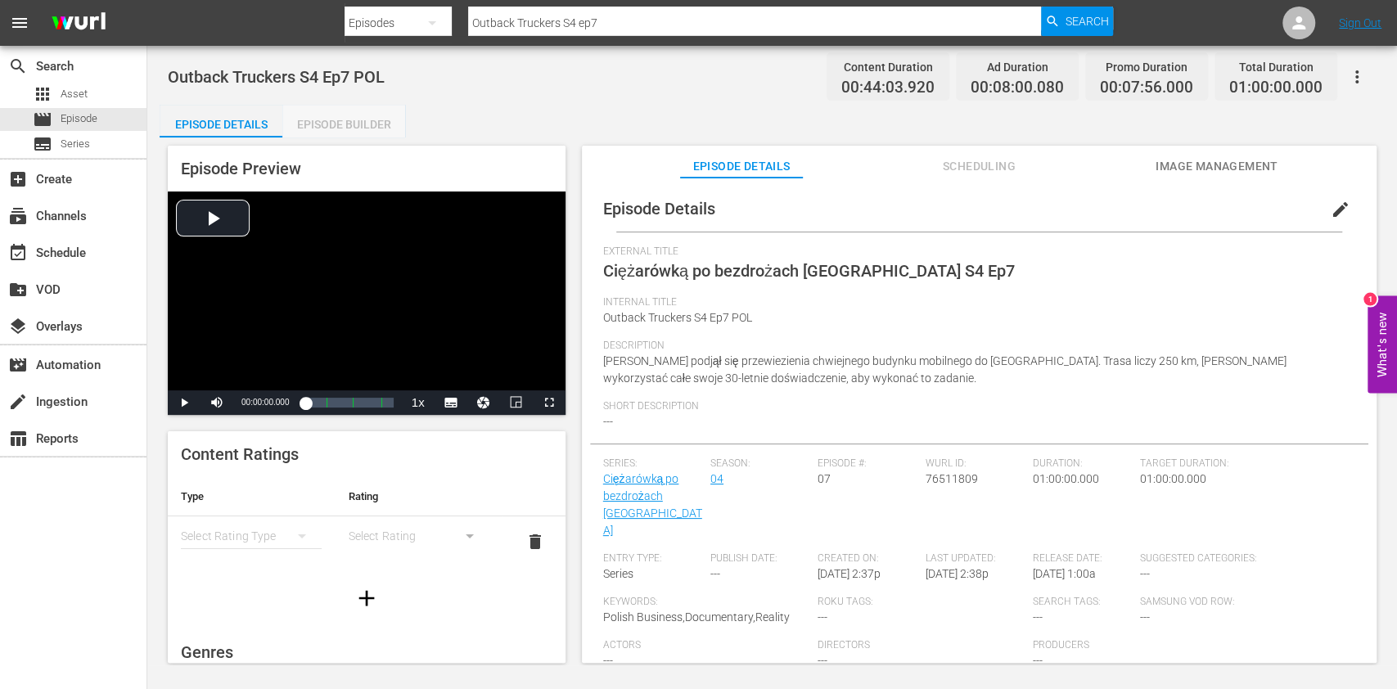
click at [386, 105] on div "Episode Builder" at bounding box center [343, 124] width 123 height 39
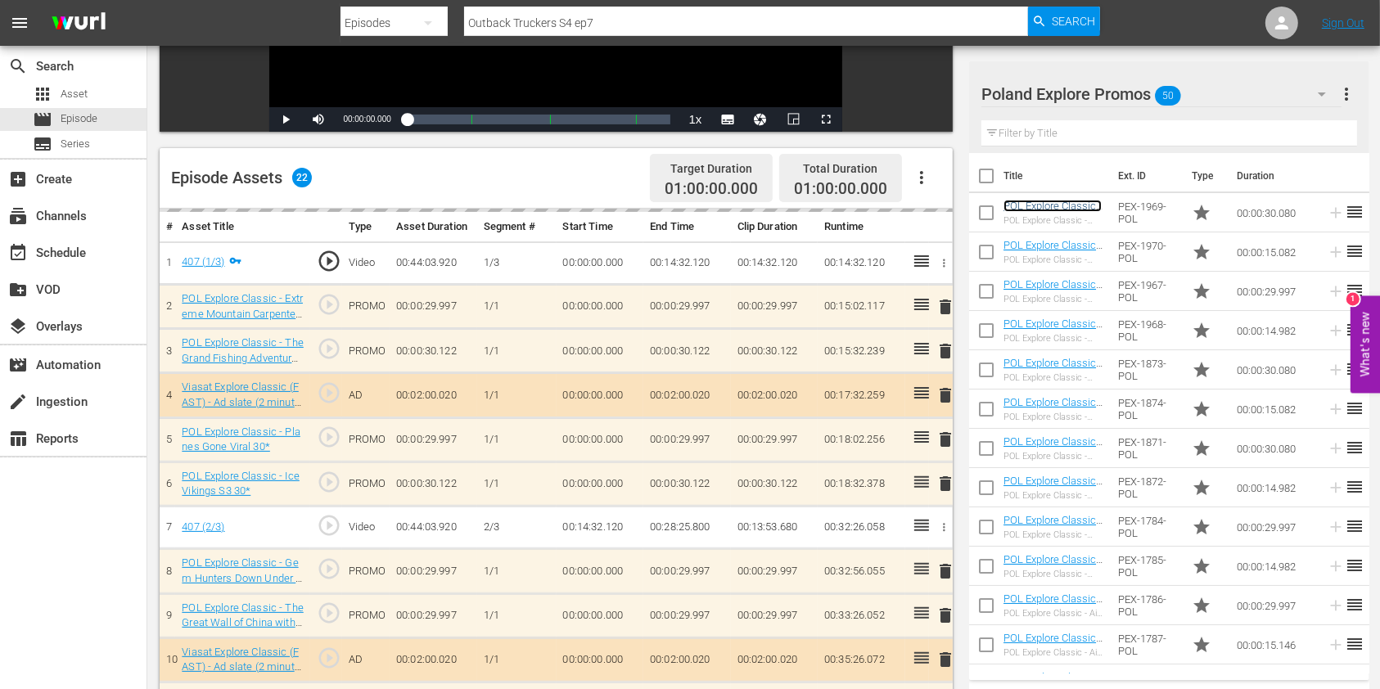
scroll to position [436, 0]
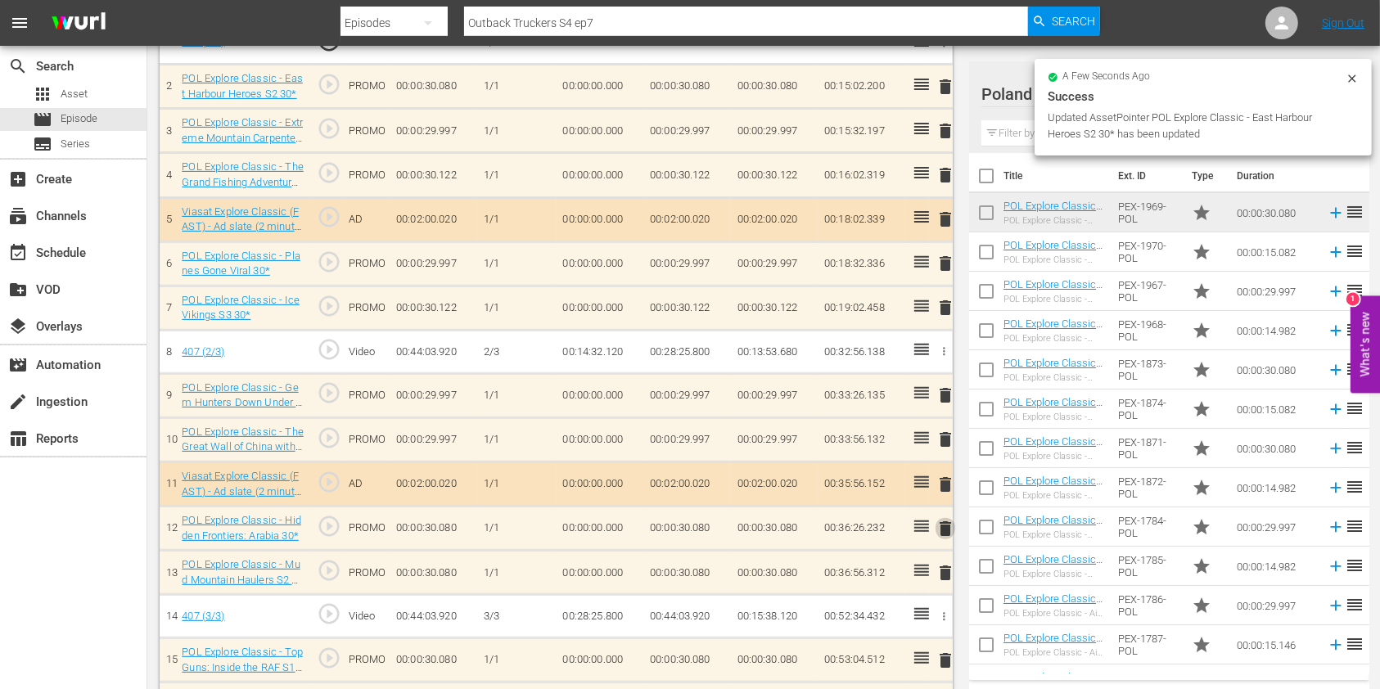
click at [945, 539] on button "delete" at bounding box center [945, 528] width 20 height 24
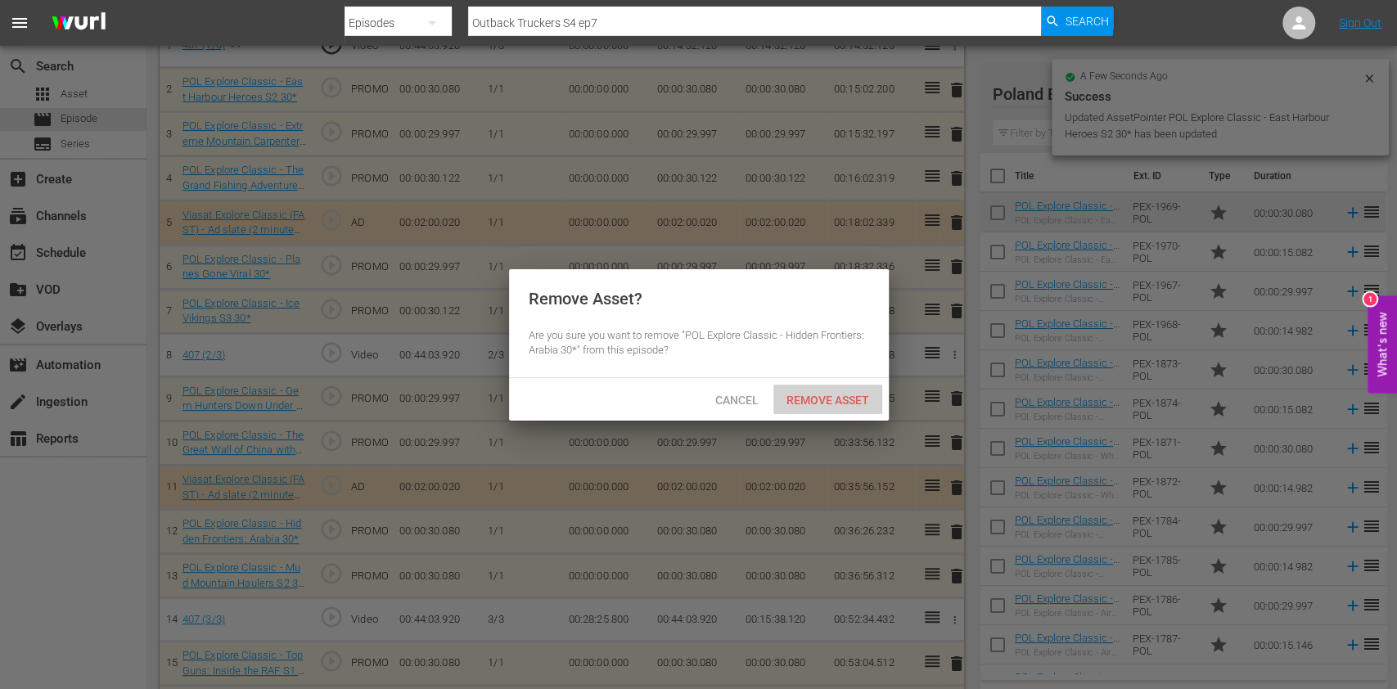
click at [851, 408] on div "Remove Asset" at bounding box center [827, 400] width 109 height 30
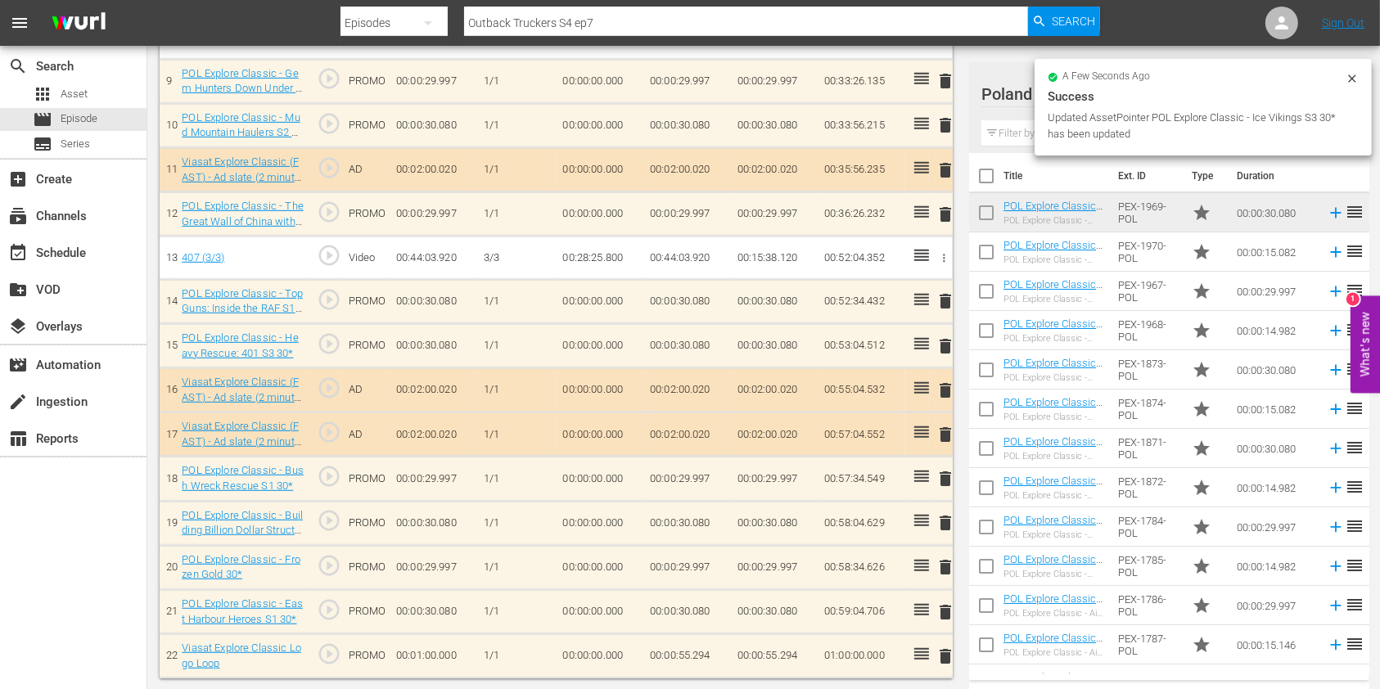
scroll to position [857, 0]
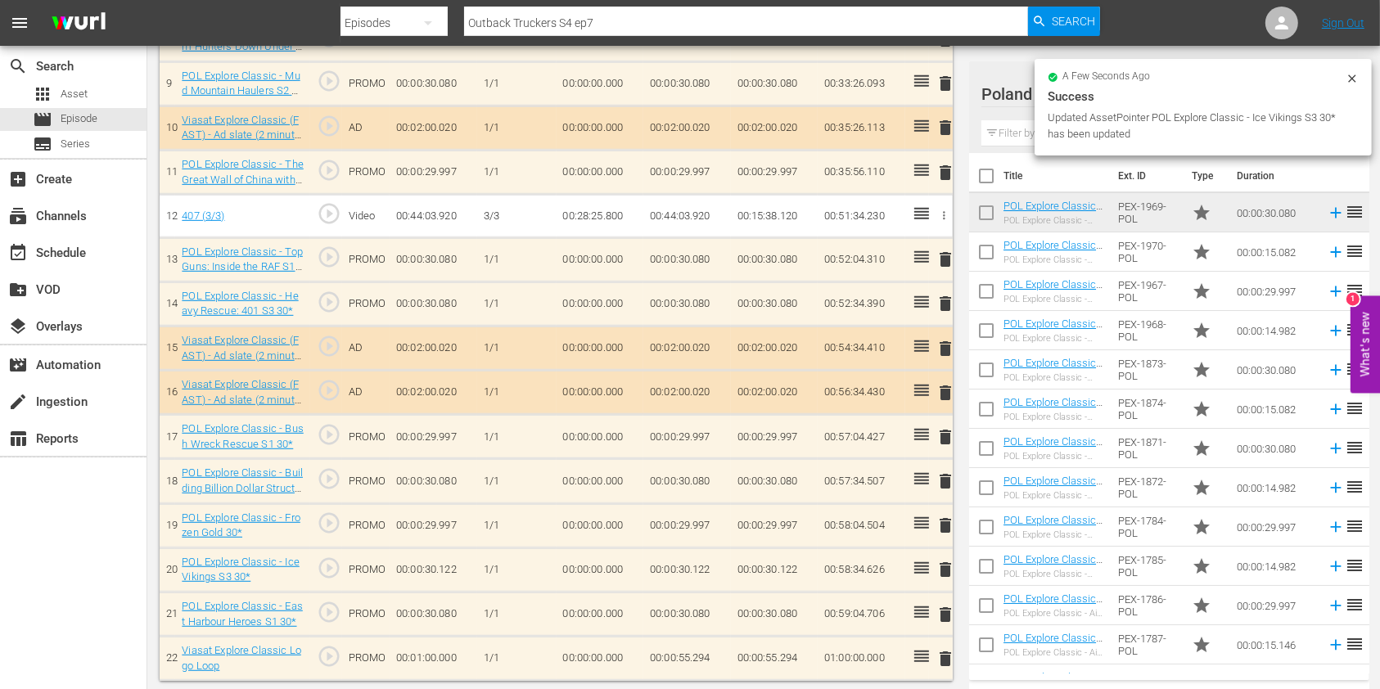
click at [940, 567] on span "delete" at bounding box center [945, 570] width 20 height 20
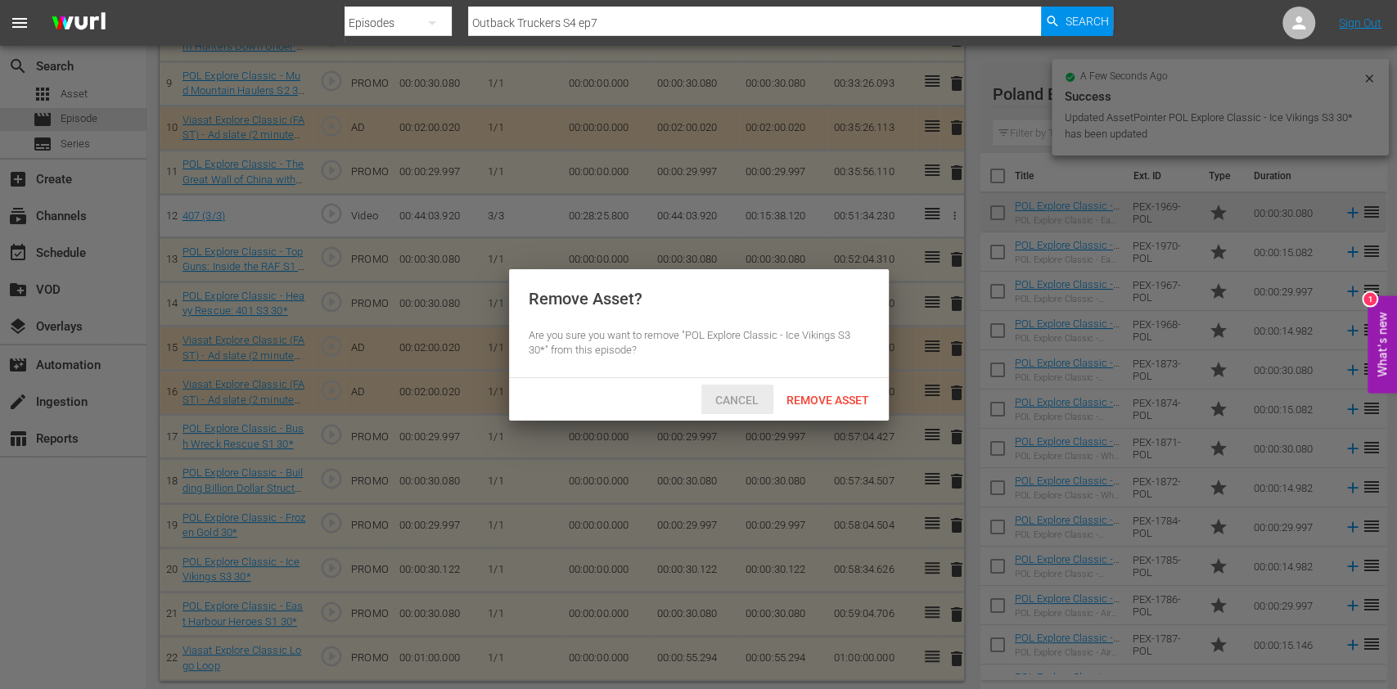
click at [823, 403] on span "Remove Asset" at bounding box center [827, 400] width 109 height 13
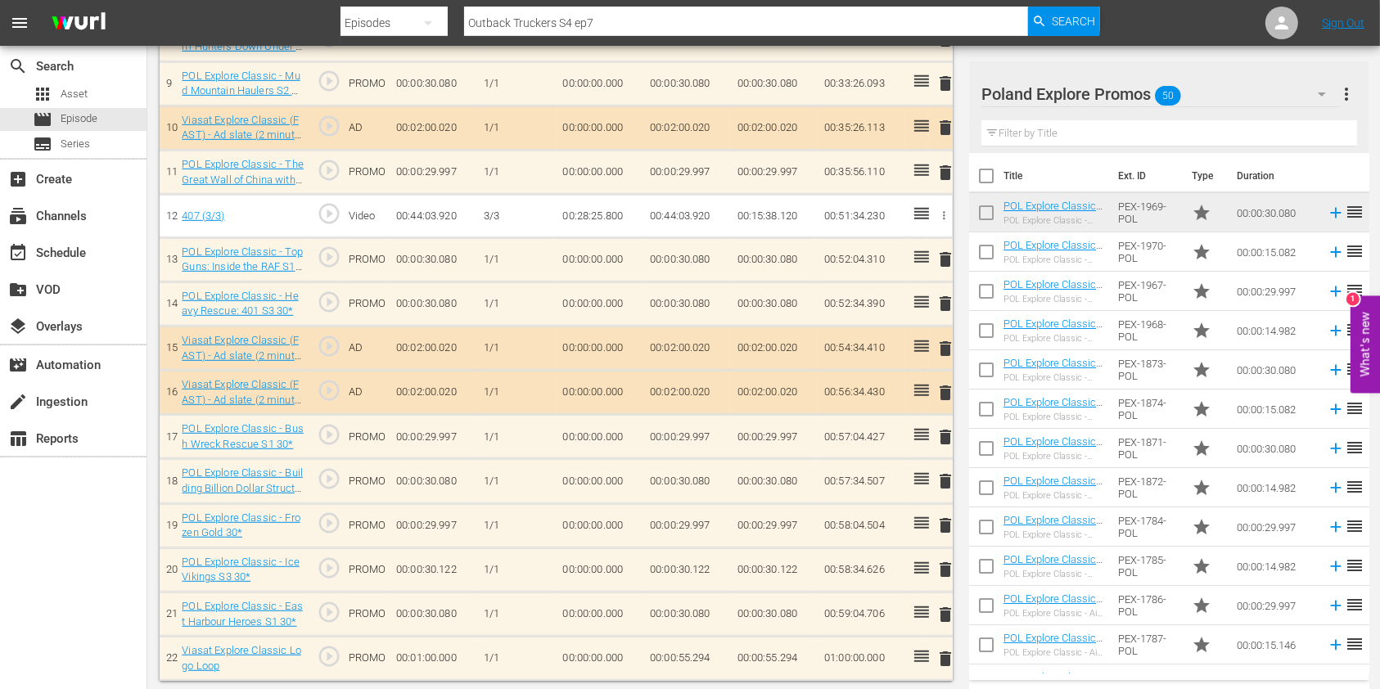
click at [1036, 130] on input "text" at bounding box center [1169, 133] width 376 height 26
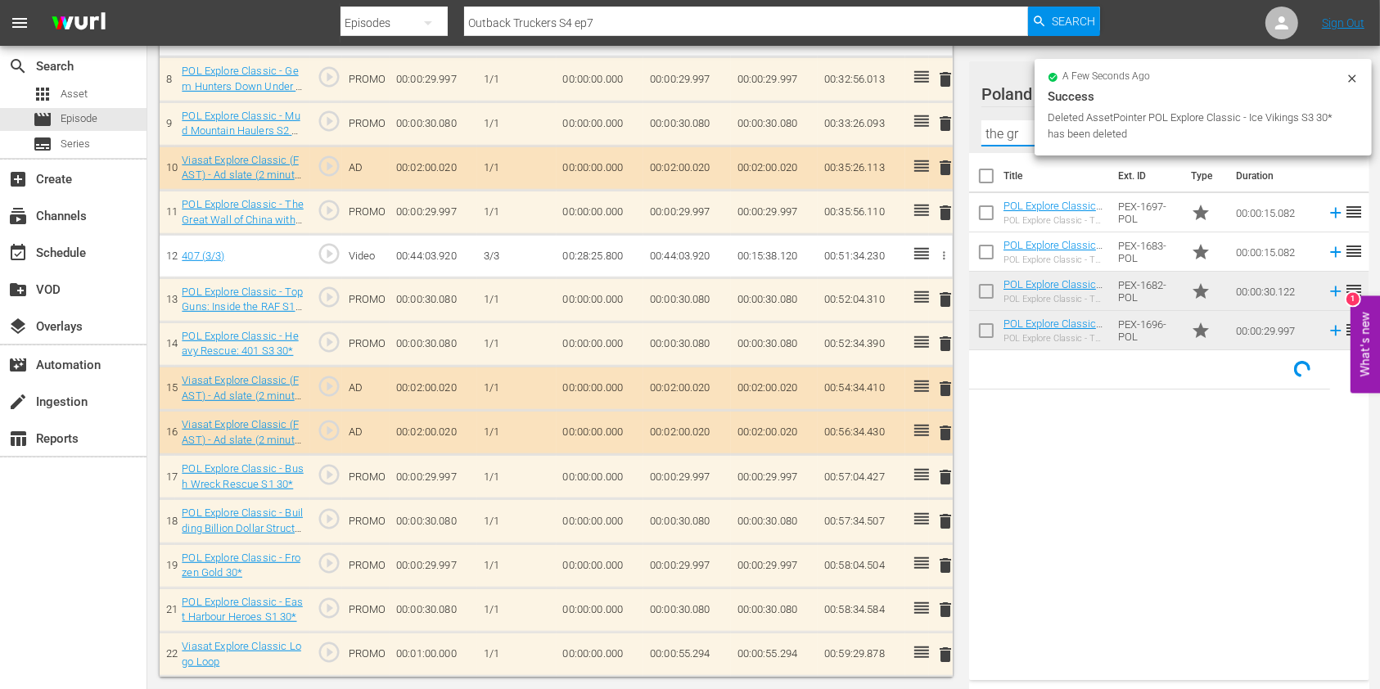
scroll to position [812, 0]
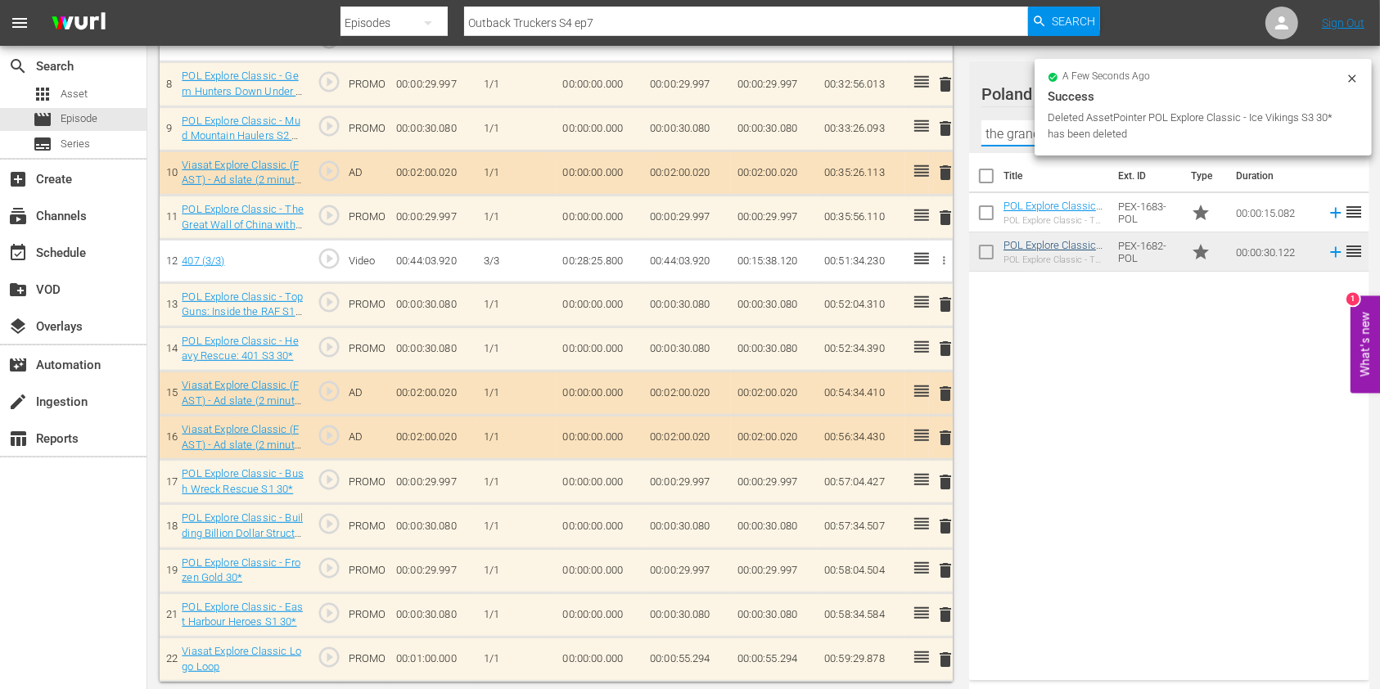
type input "the grand f"
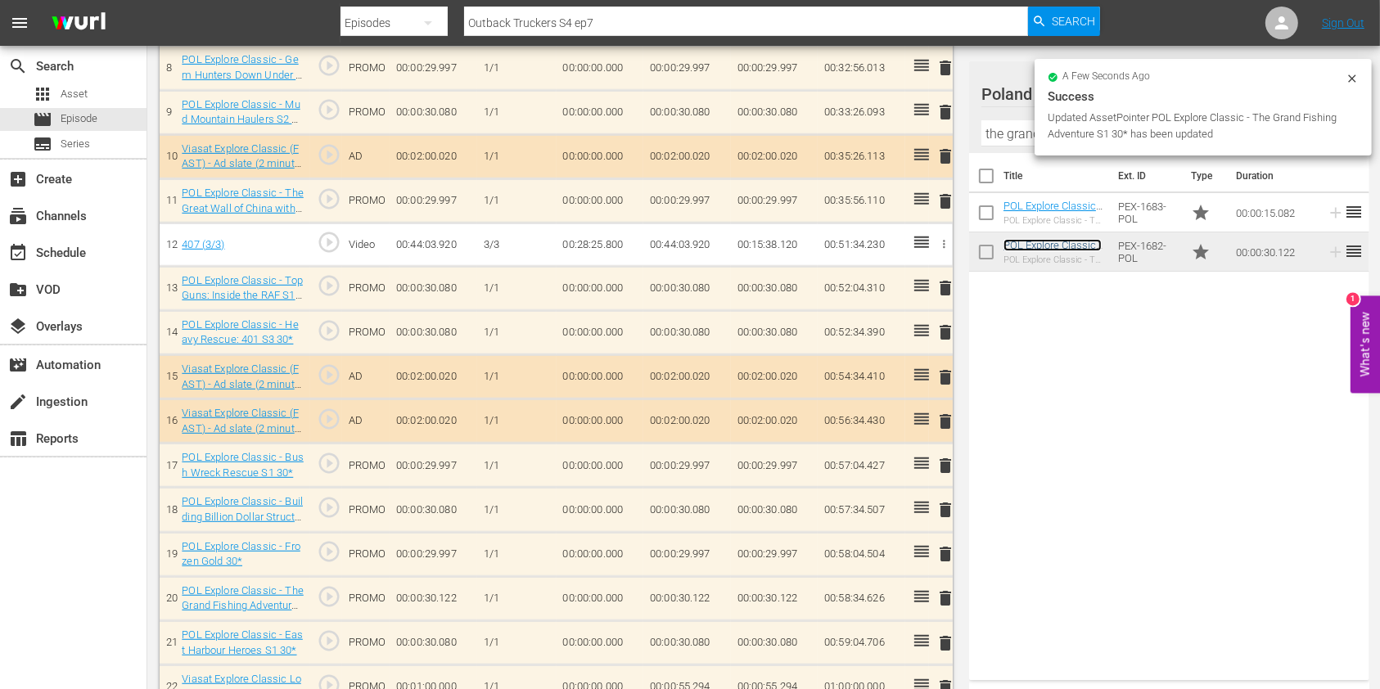
scroll to position [857, 0]
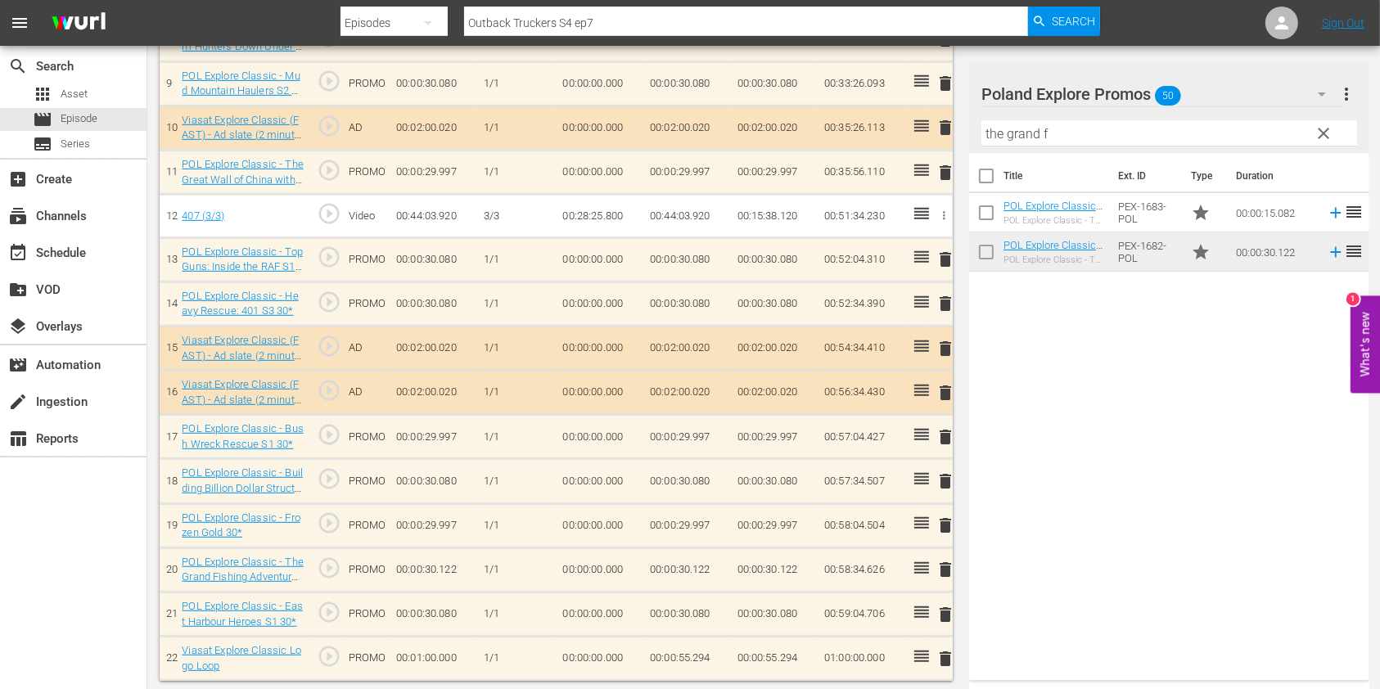
click at [945, 615] on span "delete" at bounding box center [945, 615] width 20 height 20
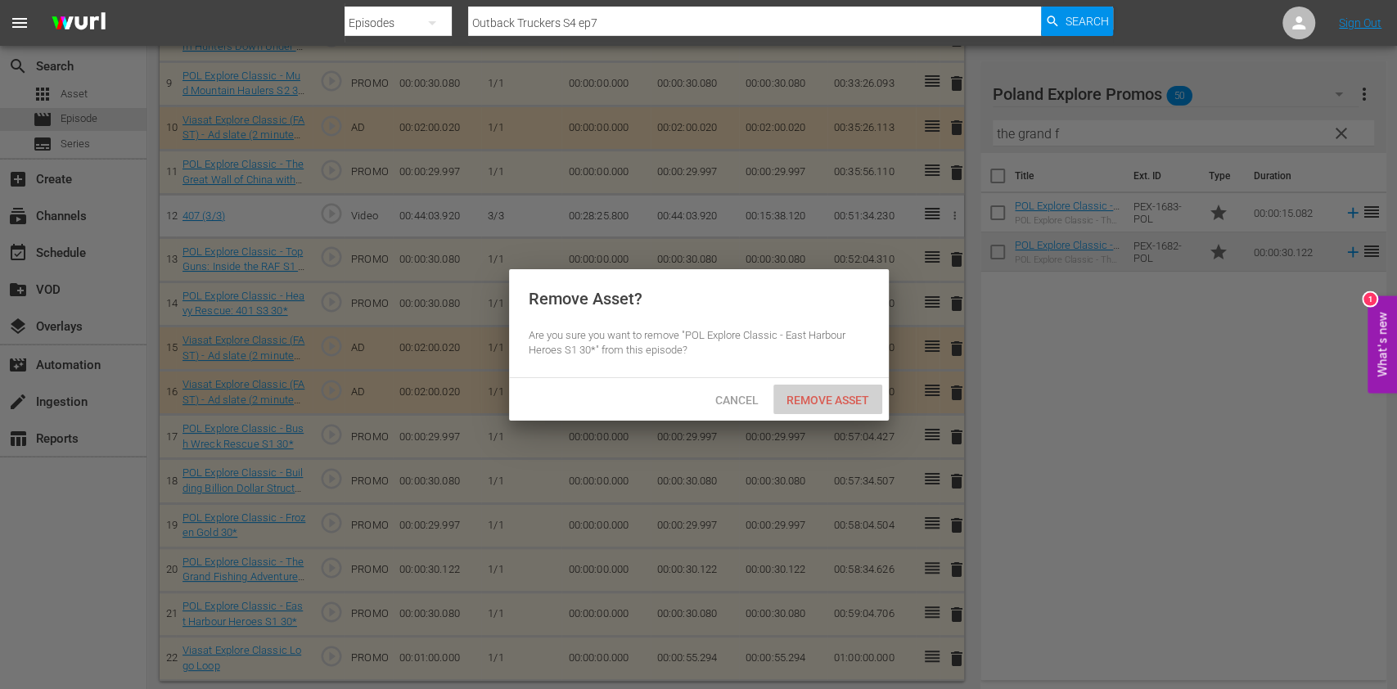
click at [808, 401] on span "Remove Asset" at bounding box center [827, 400] width 109 height 13
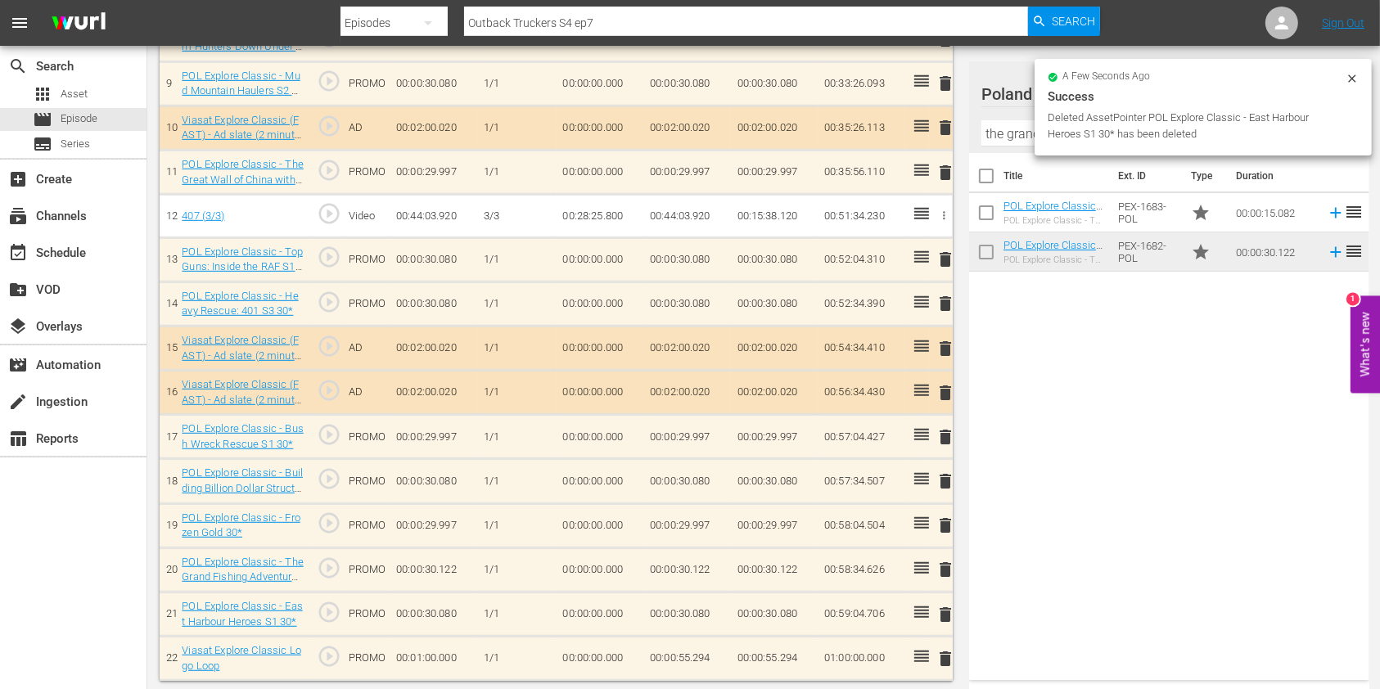
click at [1327, 137] on div "Deleted AssetPointer POL Explore Classic - East Harbour Heroes S1 30* has been …" at bounding box center [1195, 126] width 294 height 33
click at [1355, 77] on icon at bounding box center [1351, 78] width 13 height 13
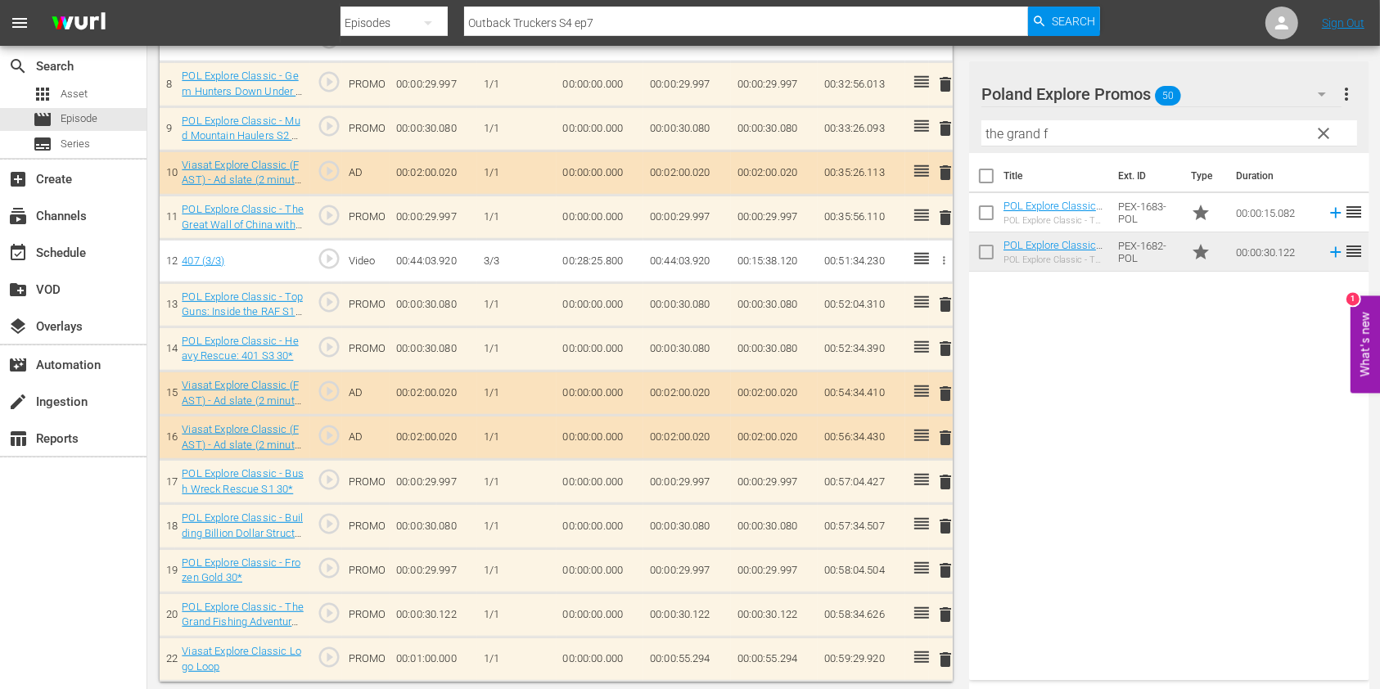
click at [1321, 135] on span "clear" at bounding box center [1324, 134] width 20 height 20
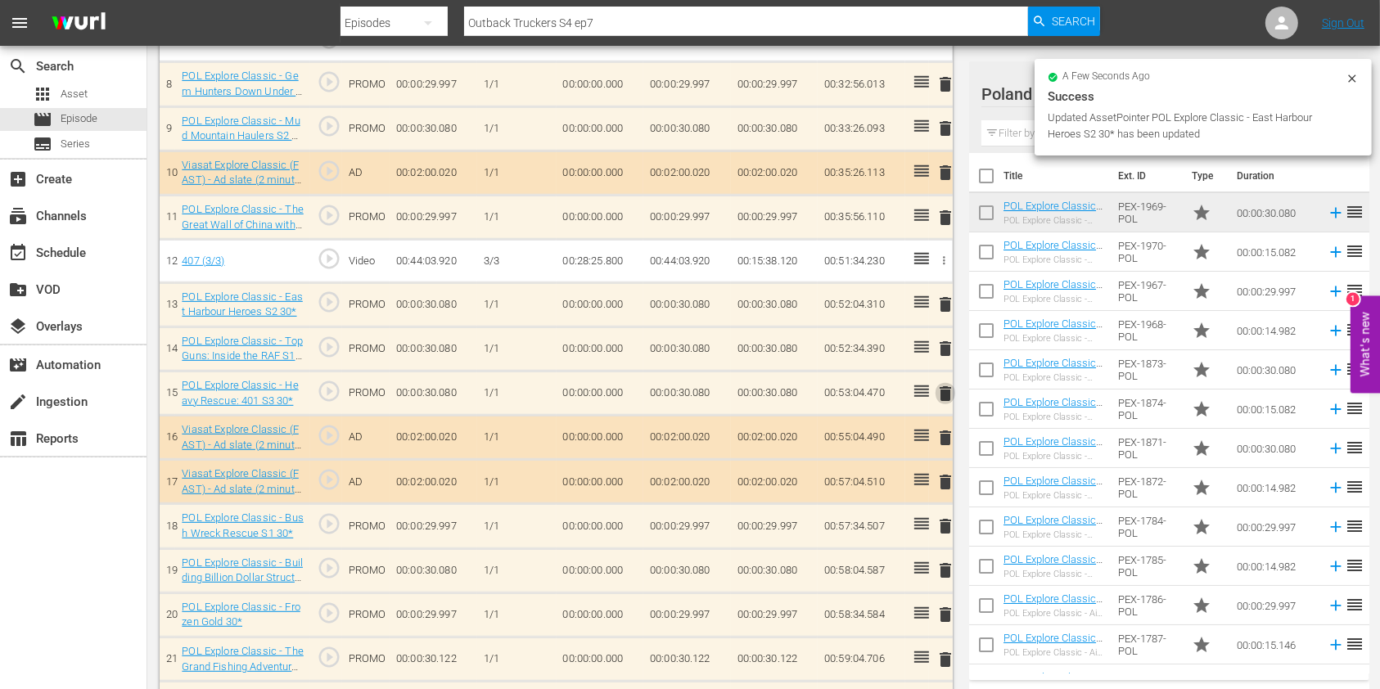
click at [936, 385] on span "delete" at bounding box center [945, 394] width 20 height 20
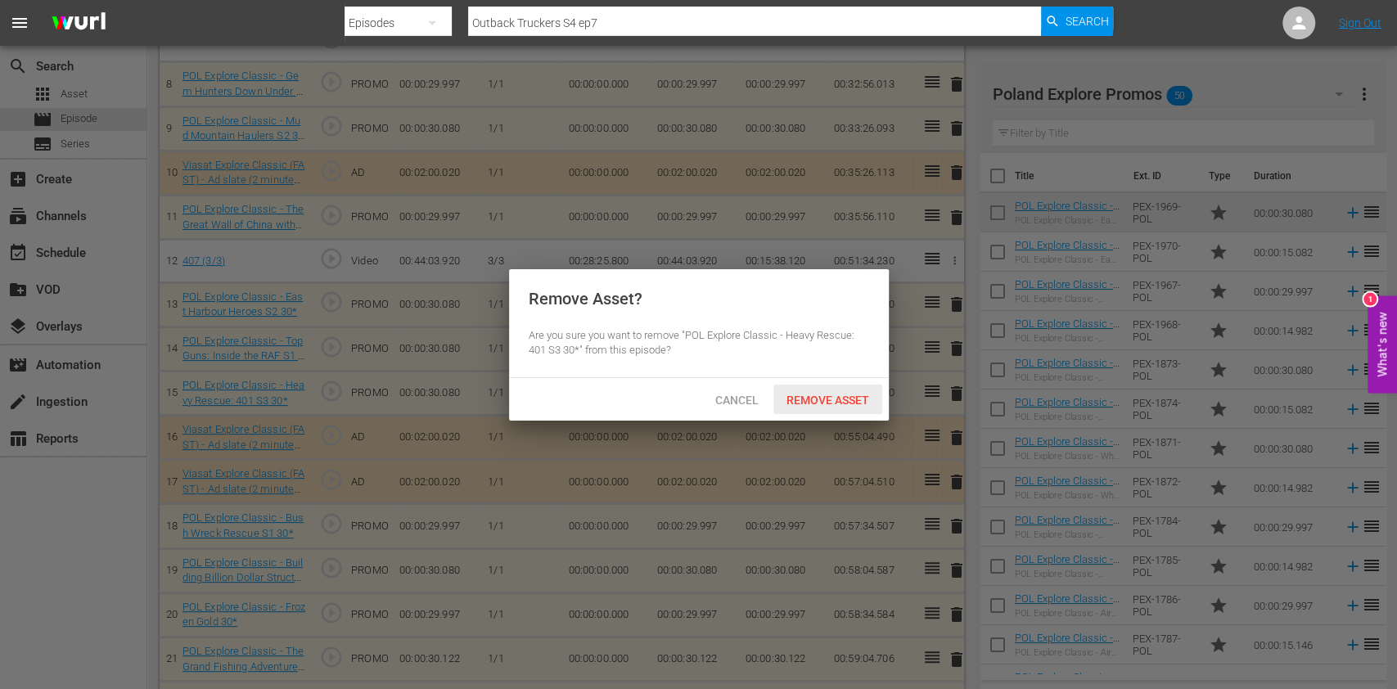
click at [824, 388] on div "Remove Asset" at bounding box center [827, 400] width 109 height 30
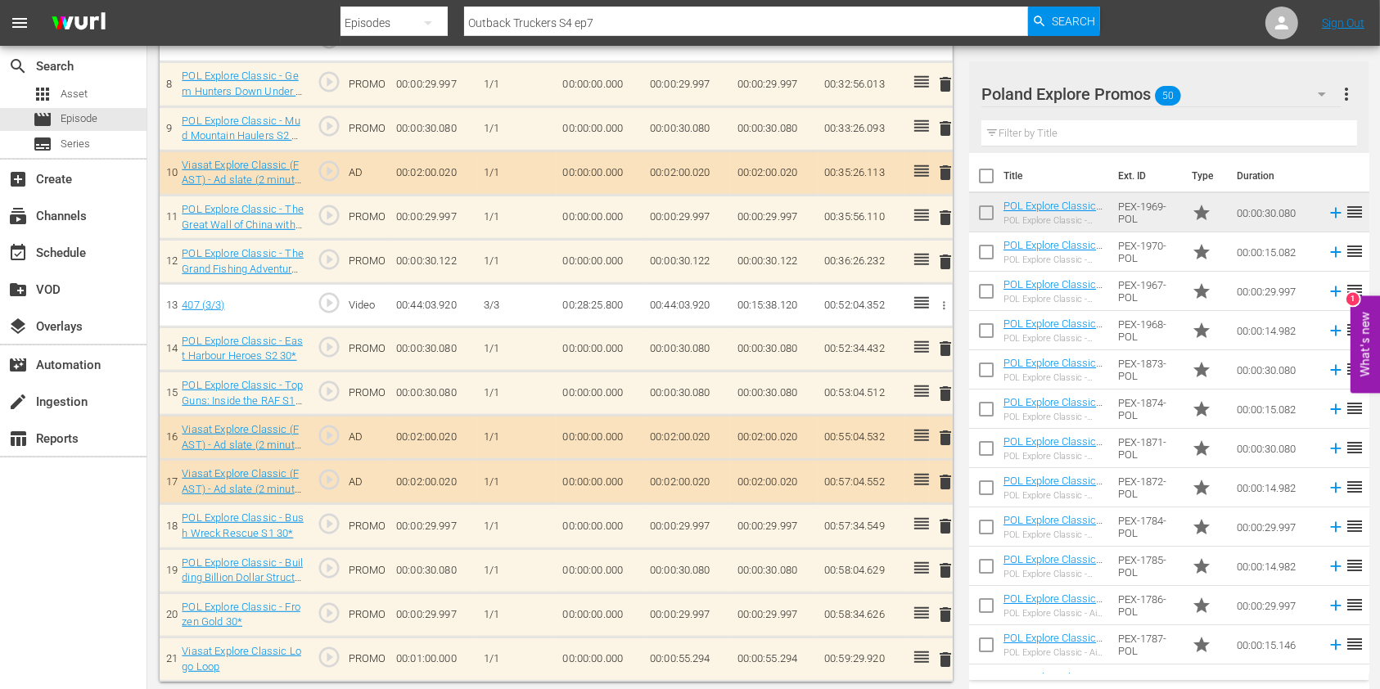
click at [1034, 158] on th "Title" at bounding box center [1055, 176] width 105 height 46
click at [1029, 134] on input "text" at bounding box center [1169, 133] width 376 height 26
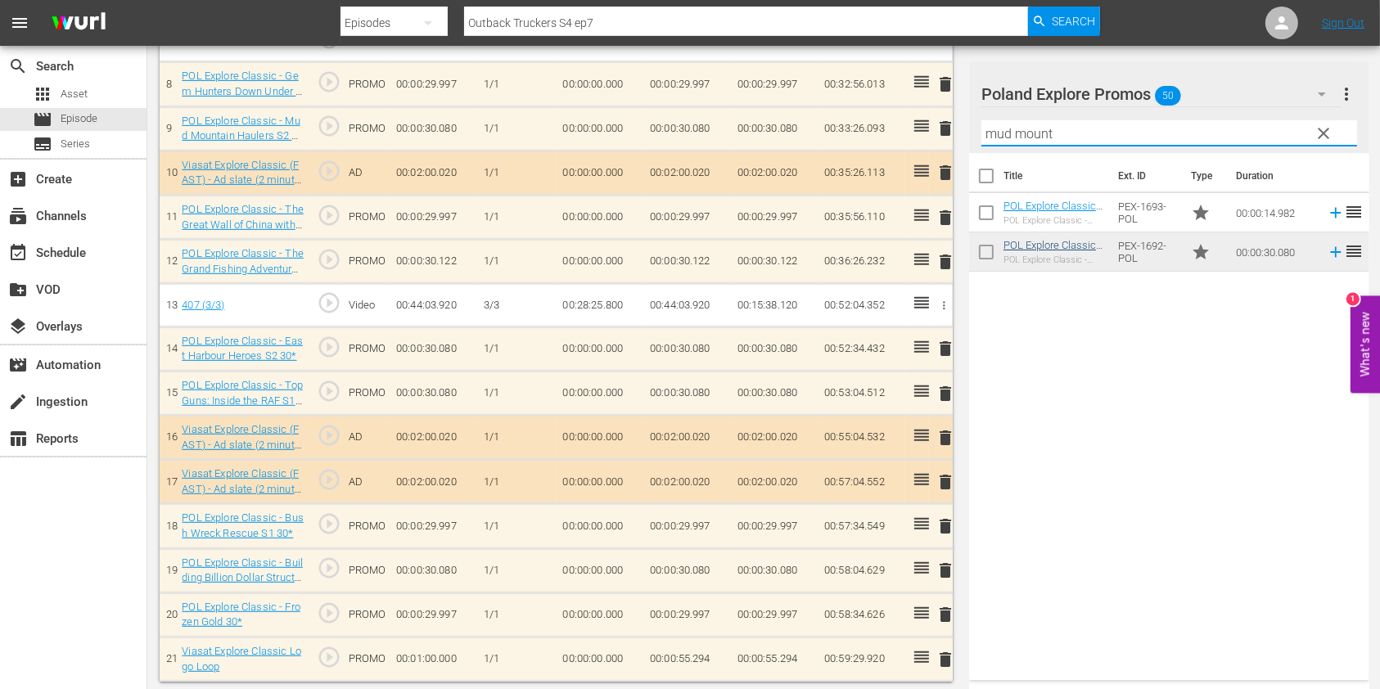
type input "mud mount"
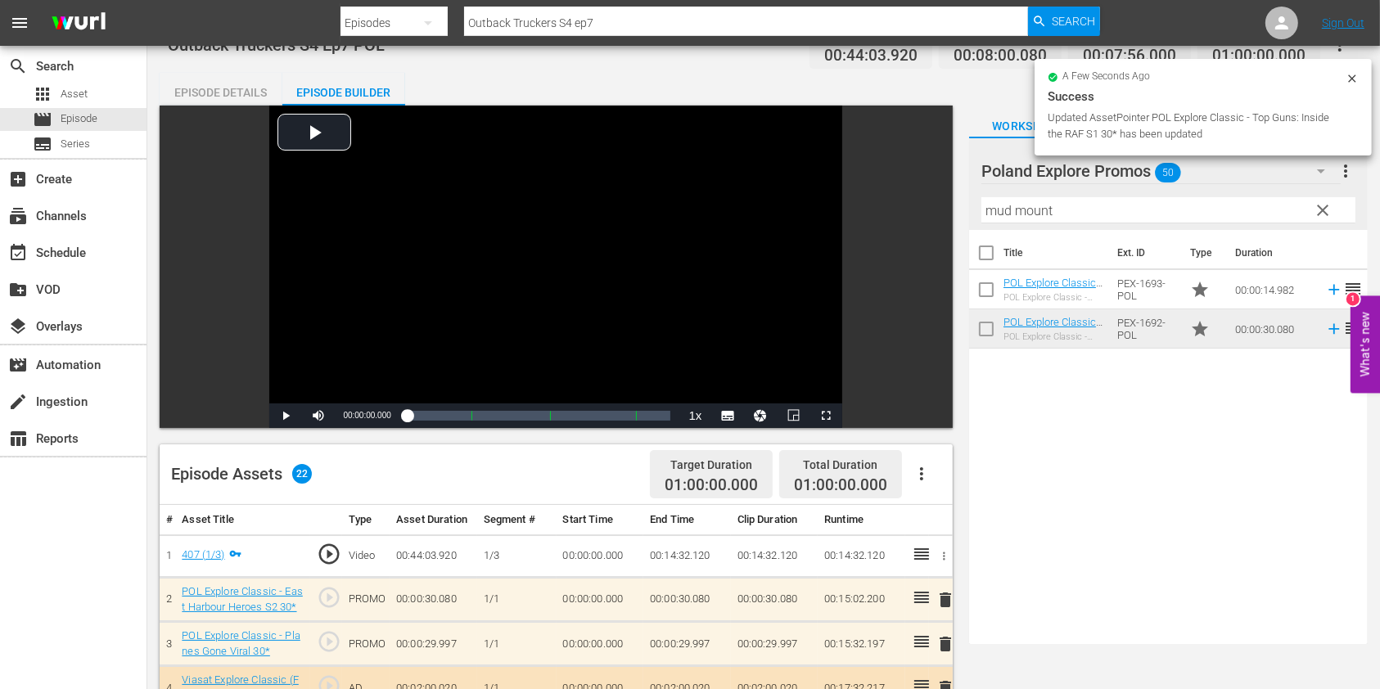
scroll to position [0, 0]
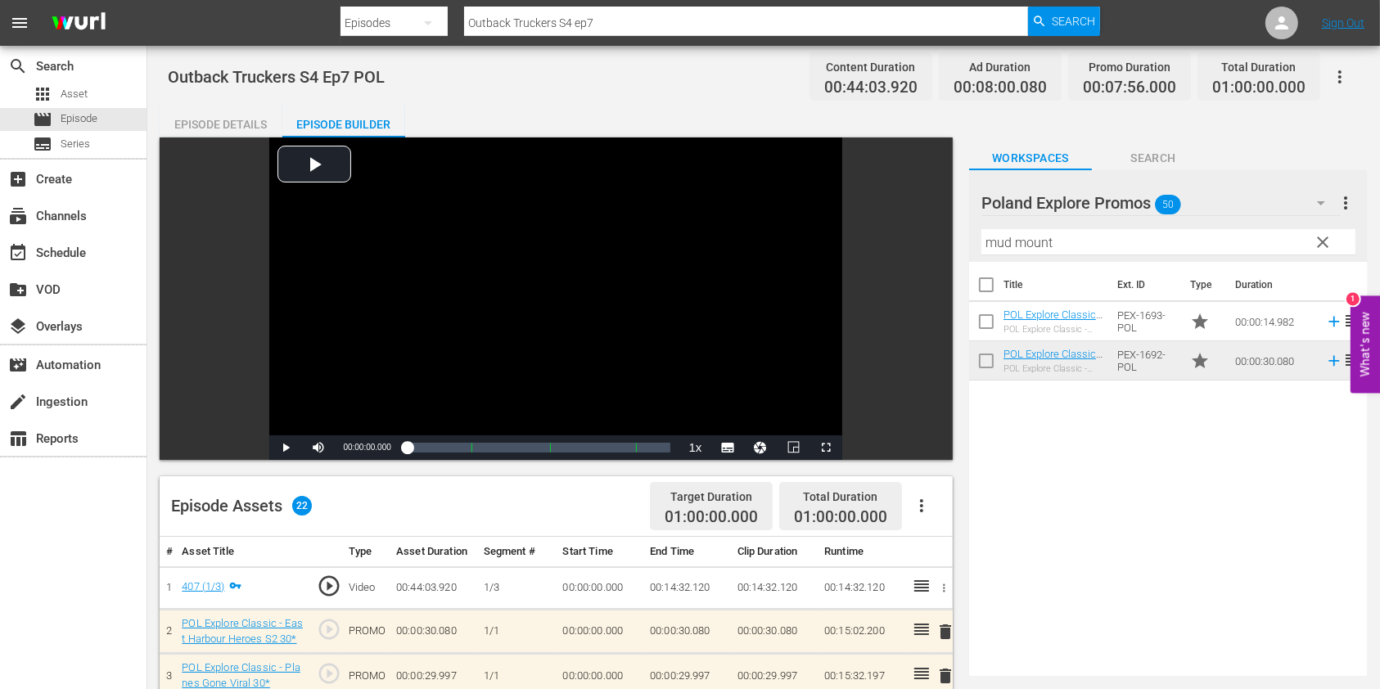
click at [655, 10] on input "Outback Truckers S4 ep7" at bounding box center [746, 22] width 564 height 39
type input "Outback Truckers S4 ep8"
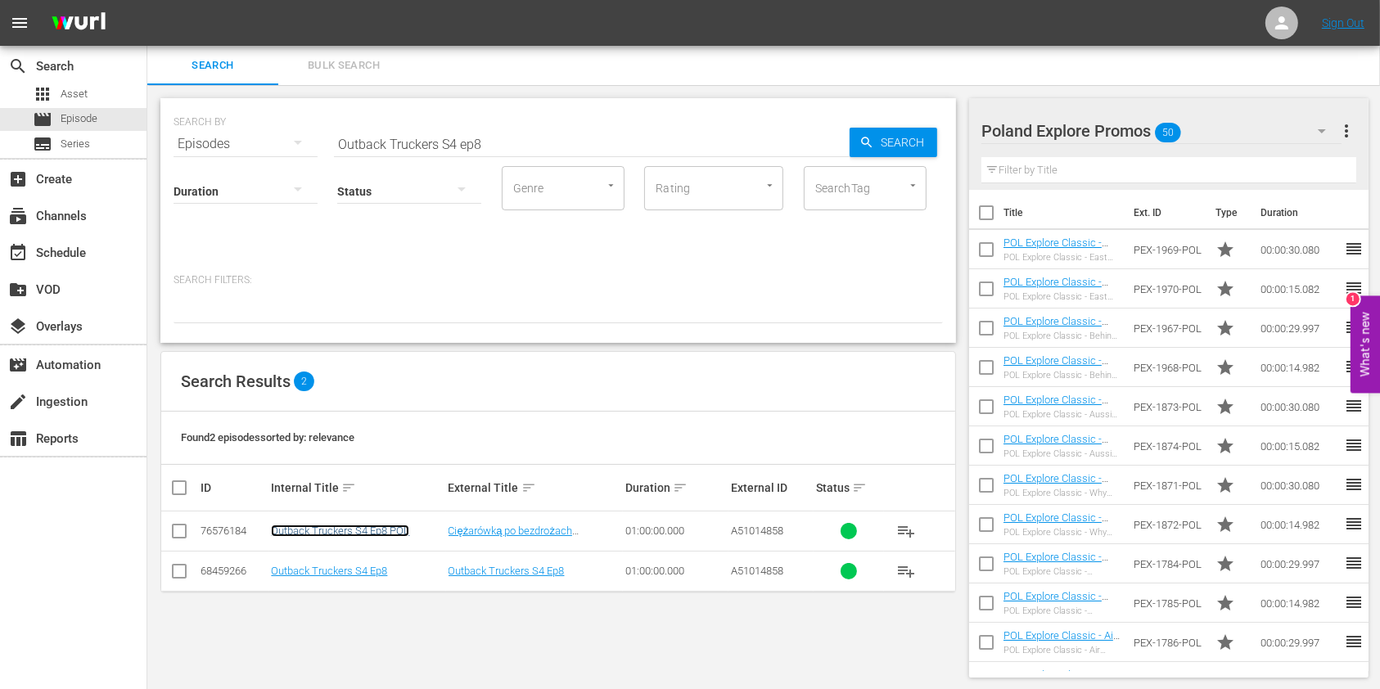
click at [376, 525] on link "Outback Truckers S4 Ep8 POL" at bounding box center [340, 531] width 138 height 12
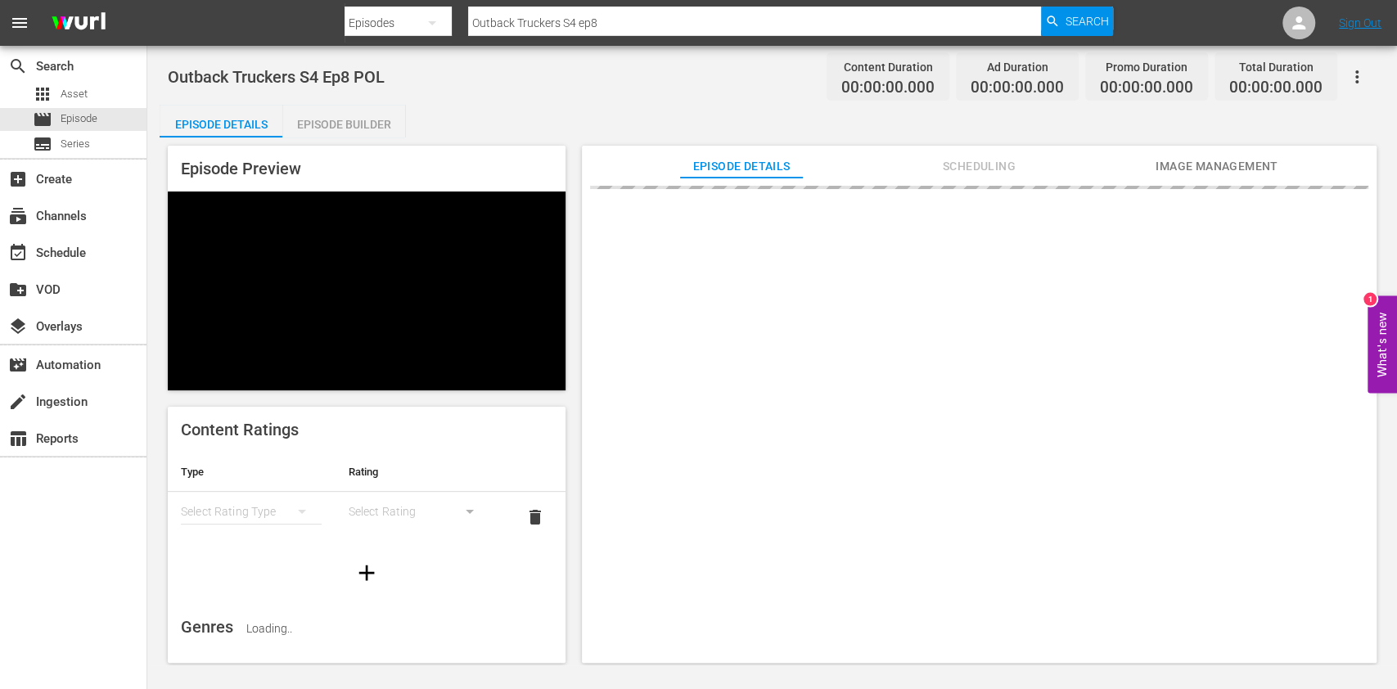
click at [345, 137] on div "Episode Preview Content Ratings Type Rating Select Rating Type Select Rating de…" at bounding box center [772, 406] width 1225 height 539
click at [355, 128] on div "Episode Builder" at bounding box center [343, 124] width 123 height 39
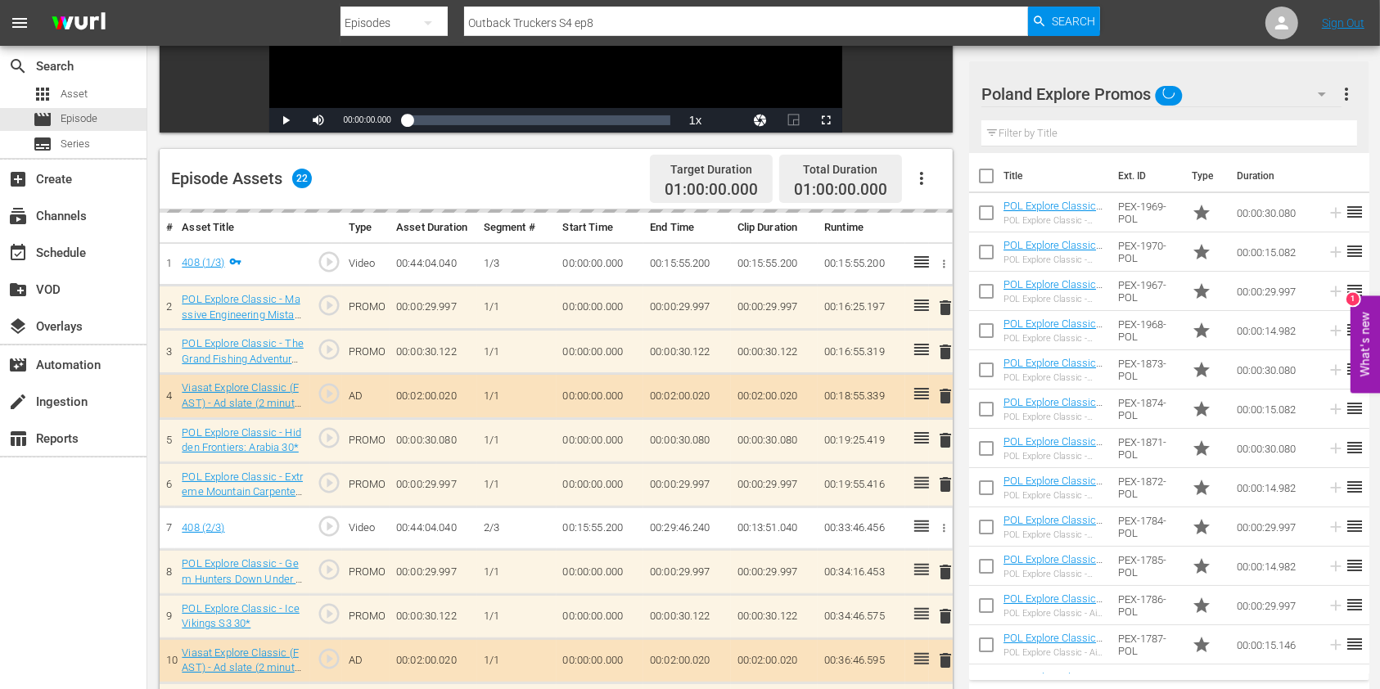
scroll to position [526, 0]
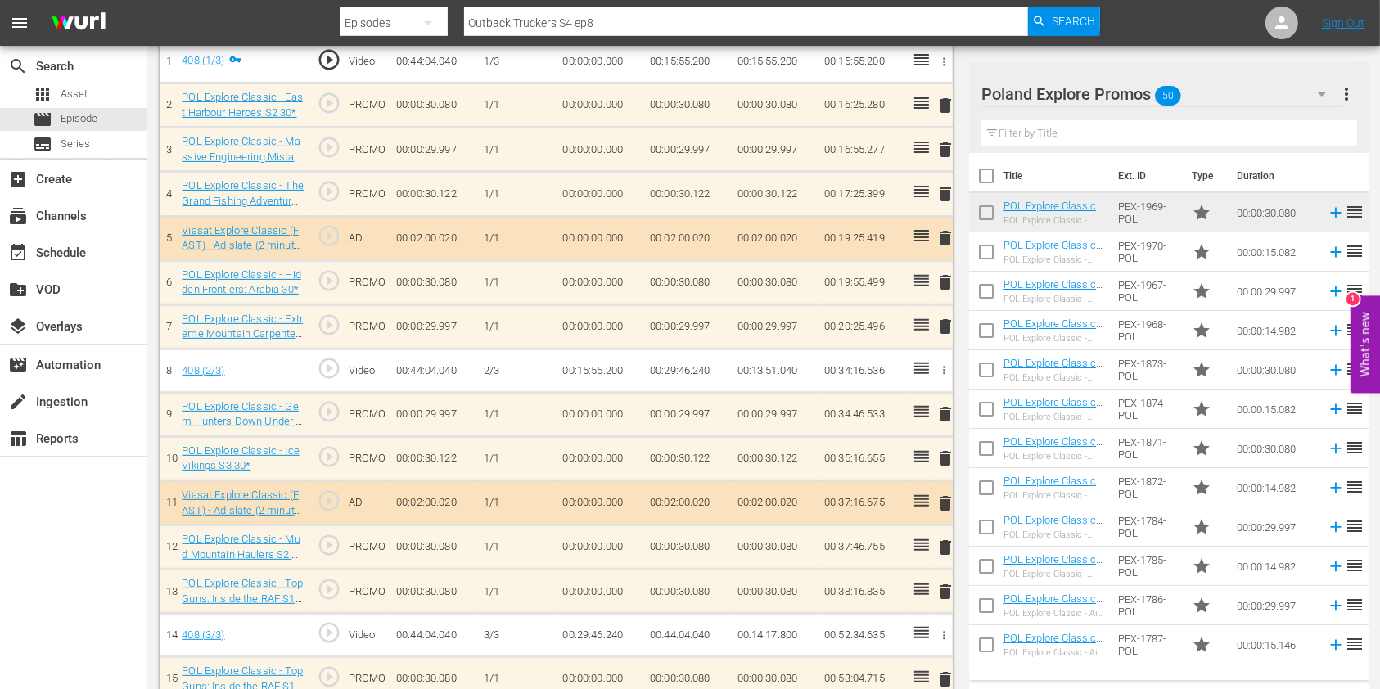
click at [947, 287] on span "delete" at bounding box center [945, 283] width 20 height 20
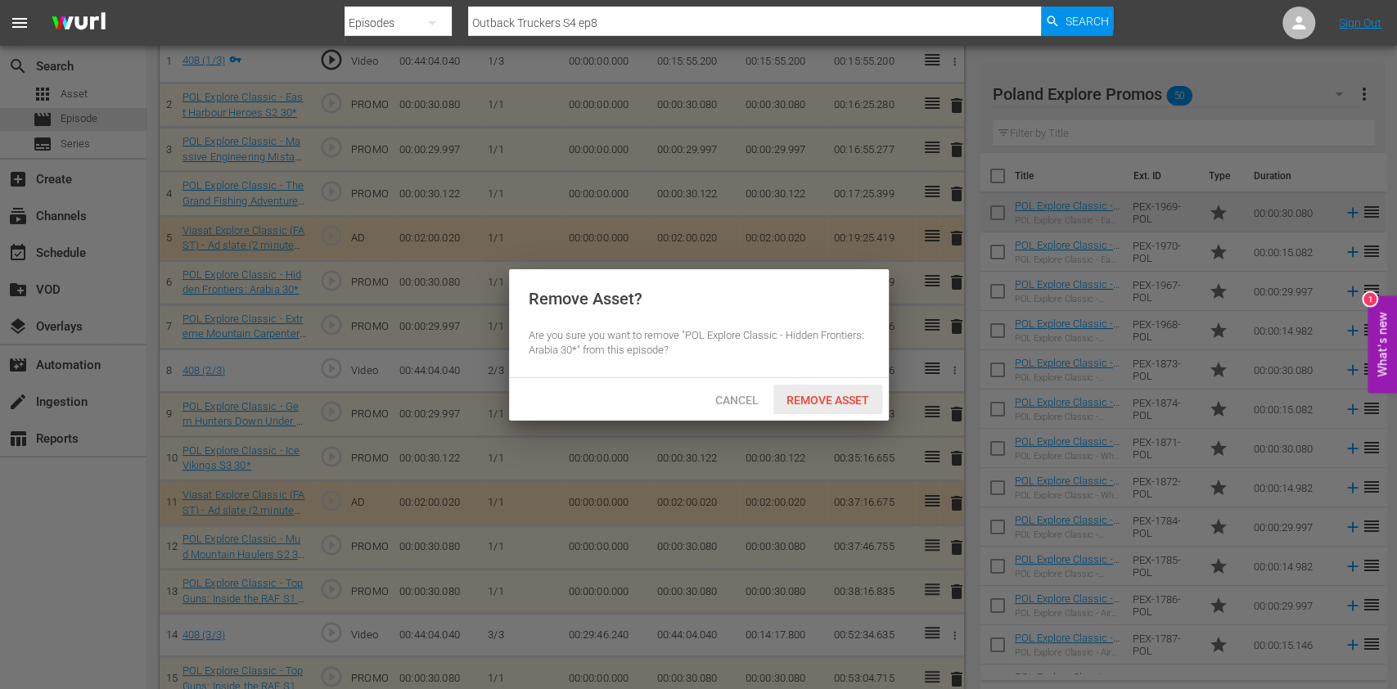
click at [858, 409] on div "Remove Asset" at bounding box center [827, 400] width 109 height 30
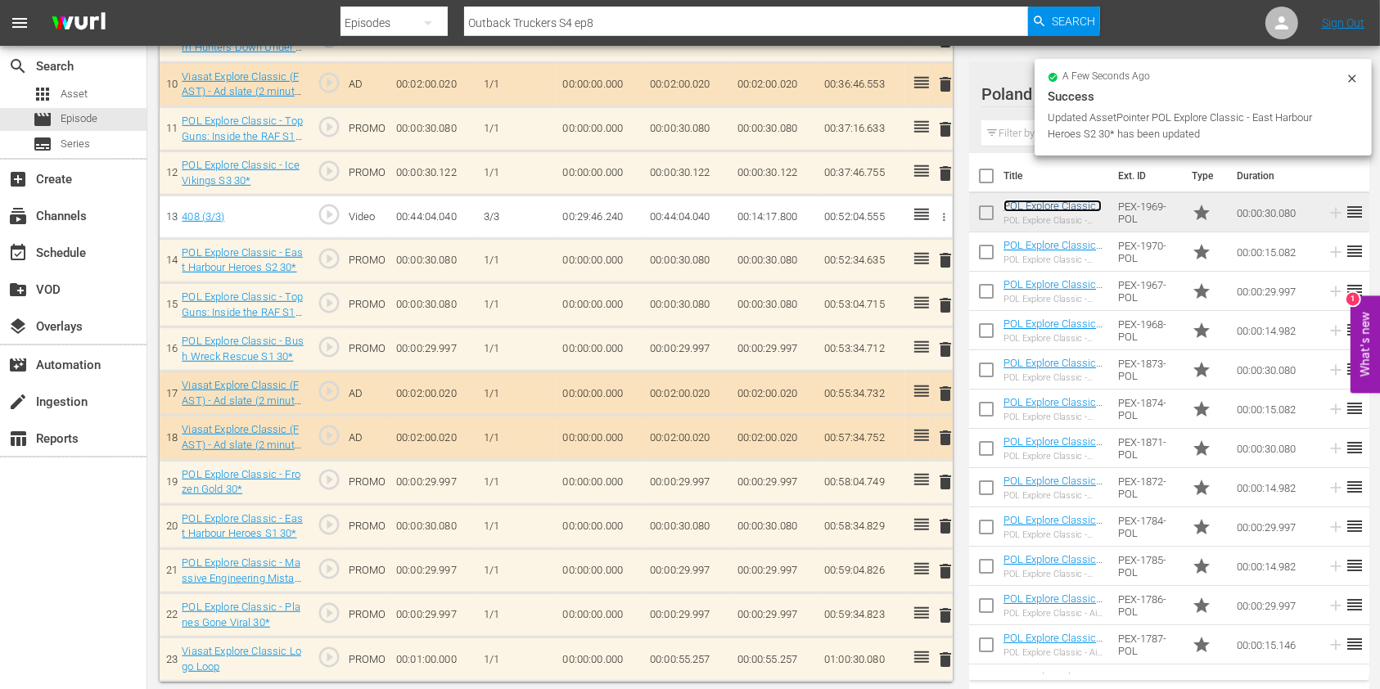
scroll to position [900, 0]
click at [943, 525] on span "delete" at bounding box center [945, 526] width 20 height 20
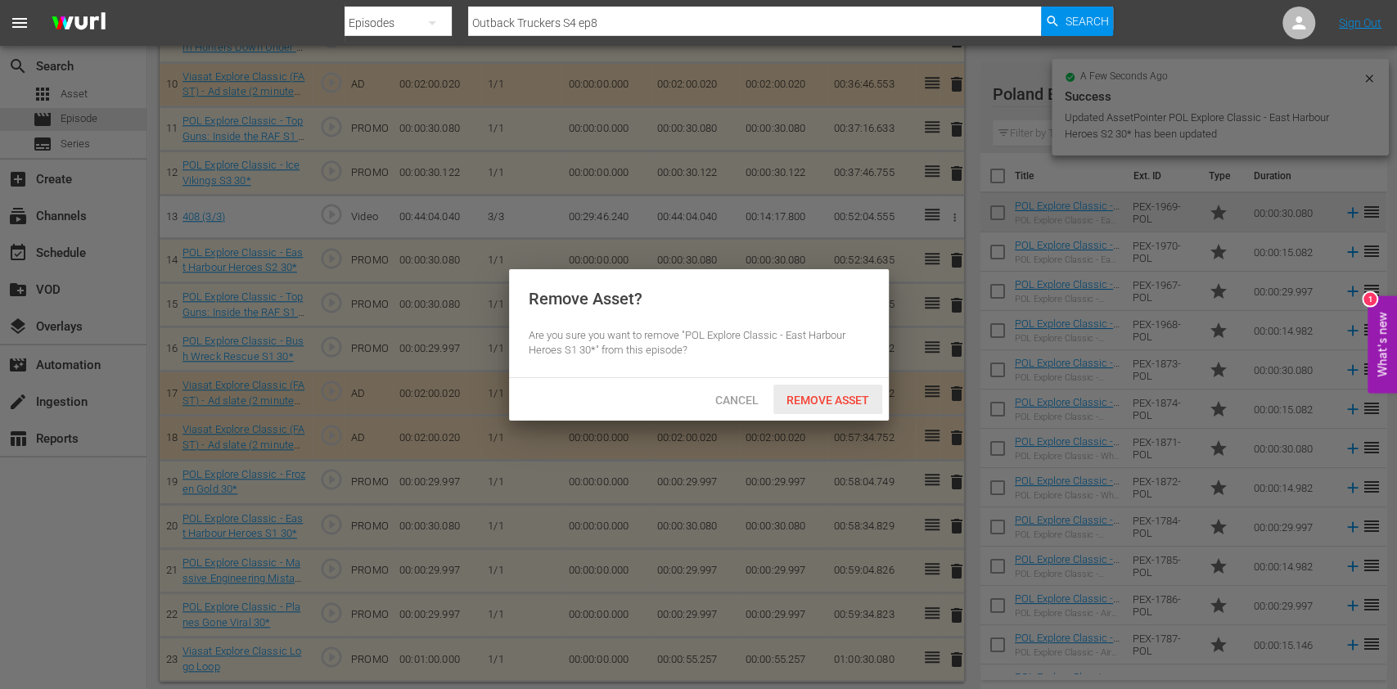
click at [824, 400] on span "Remove Asset" at bounding box center [827, 400] width 109 height 13
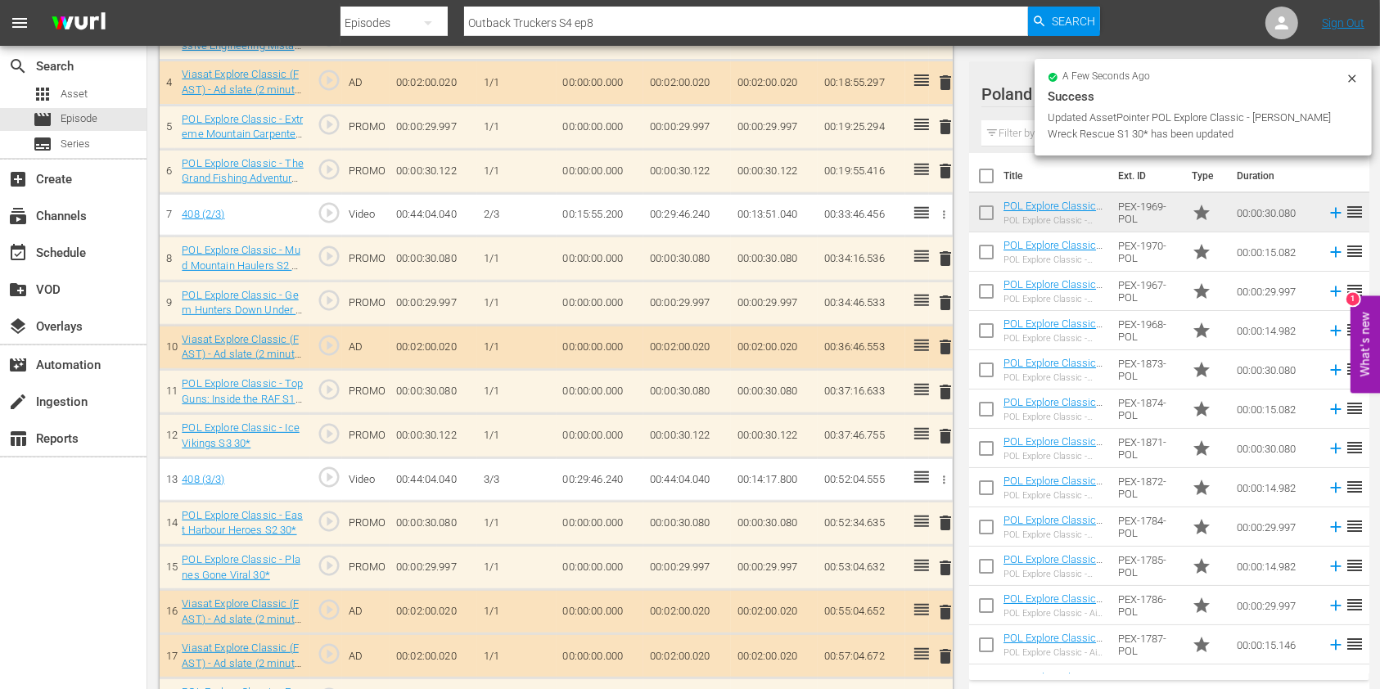
scroll to position [419, 0]
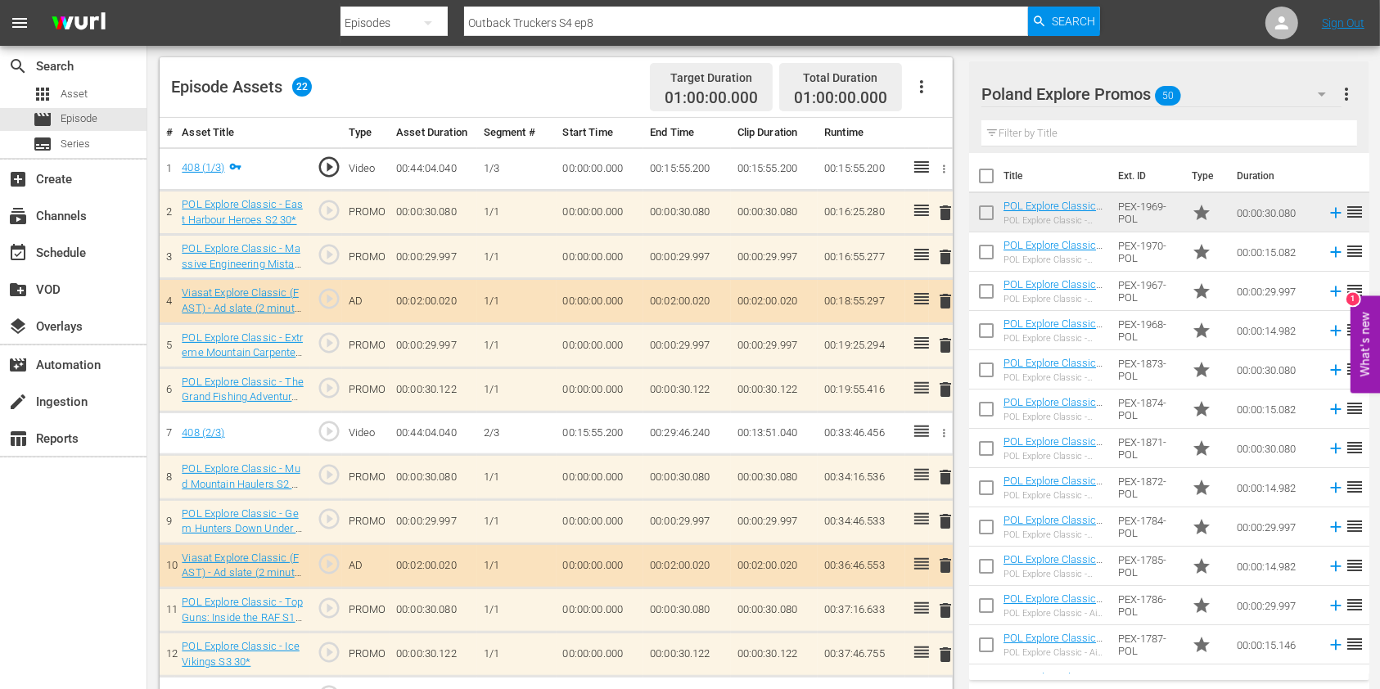
click at [1287, 133] on input "text" at bounding box center [1169, 133] width 376 height 26
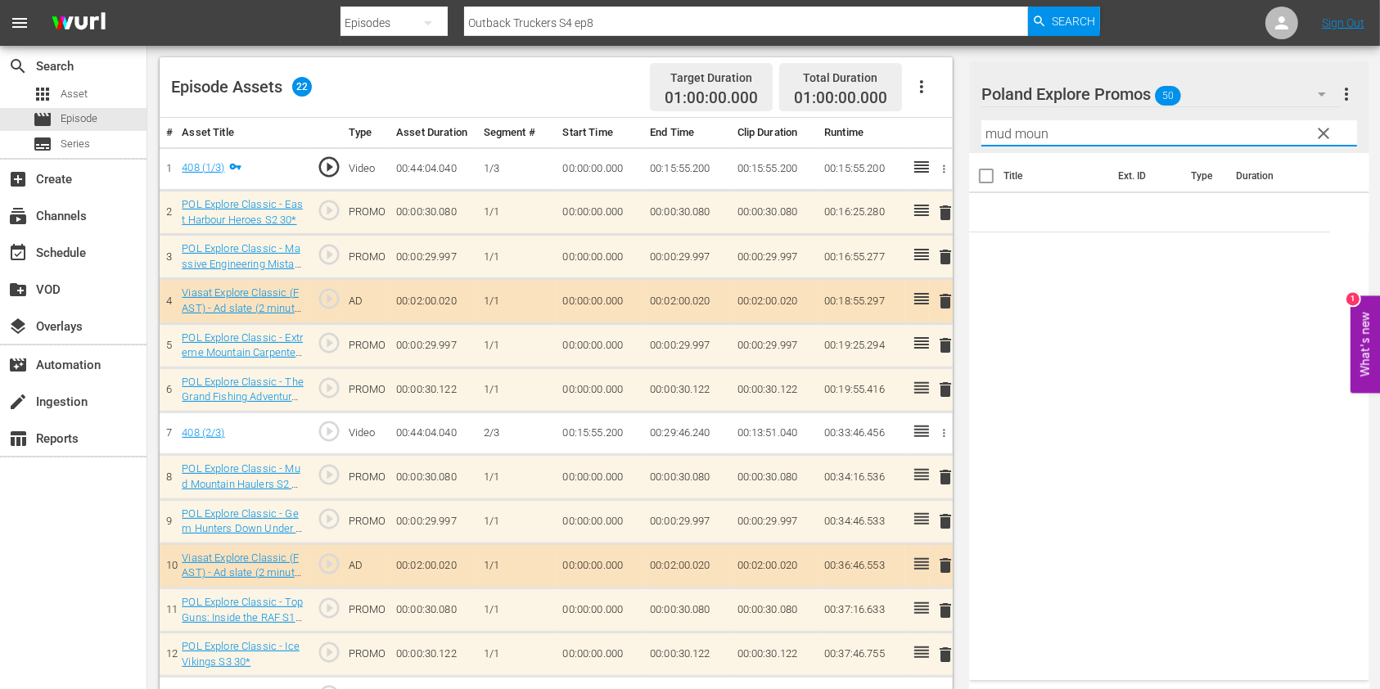
type input "mud mount"
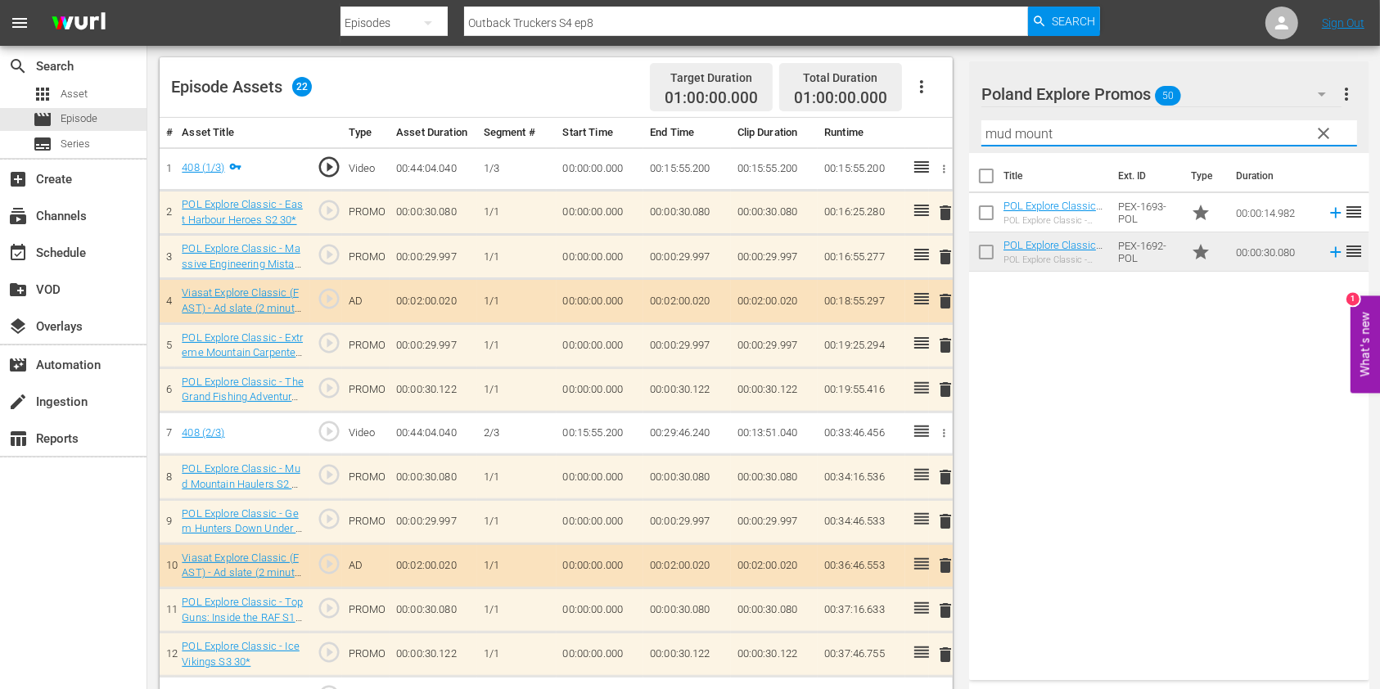
drag, startPoint x: 1184, startPoint y: 136, endPoint x: 931, endPoint y: 146, distance: 253.9
click at [931, 146] on div "Video Player is loading. Play Video Play Mute Current Time 00:00:00.000 / Durat…" at bounding box center [764, 418] width 1208 height 1400
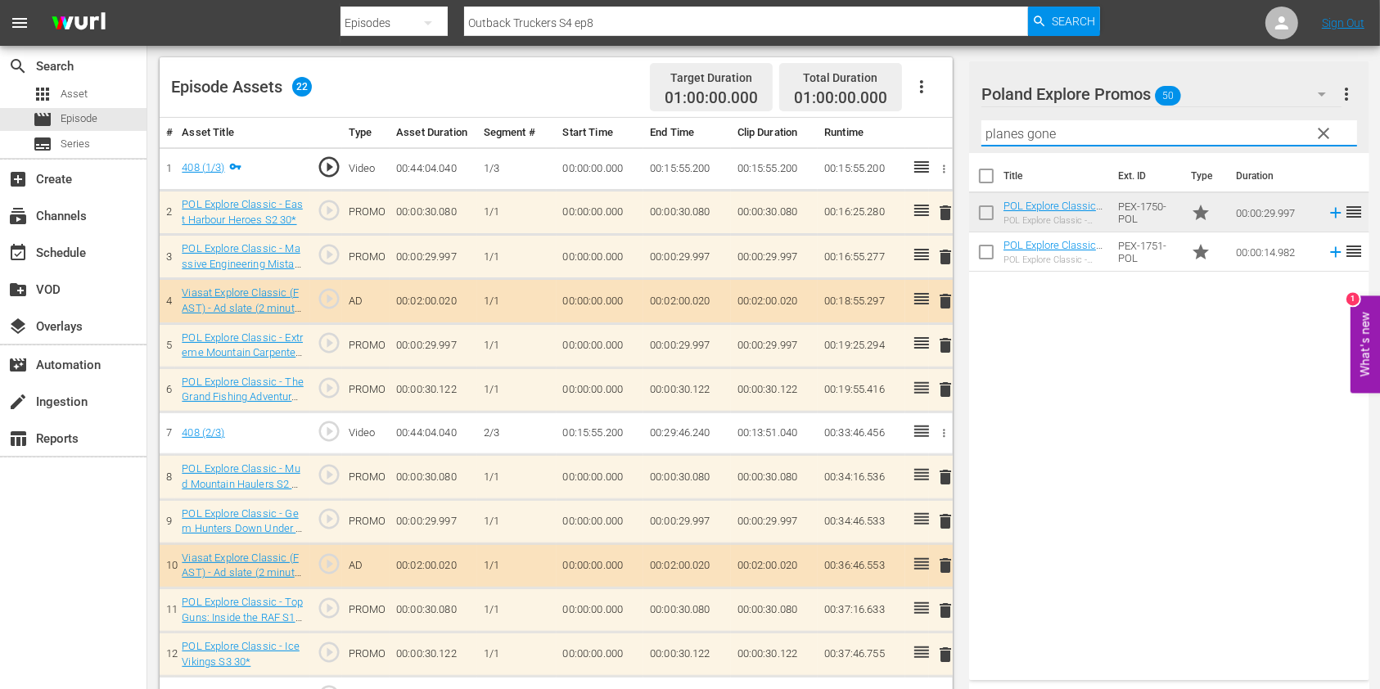
type input "planes gone"
drag, startPoint x: 1128, startPoint y: 424, endPoint x: 1087, endPoint y: 349, distance: 85.0
click at [1128, 424] on div "Title Ext. ID Type Duration POL Explore Classic - Planes Gone Viral 30* POL Exp…" at bounding box center [1169, 413] width 400 height 521
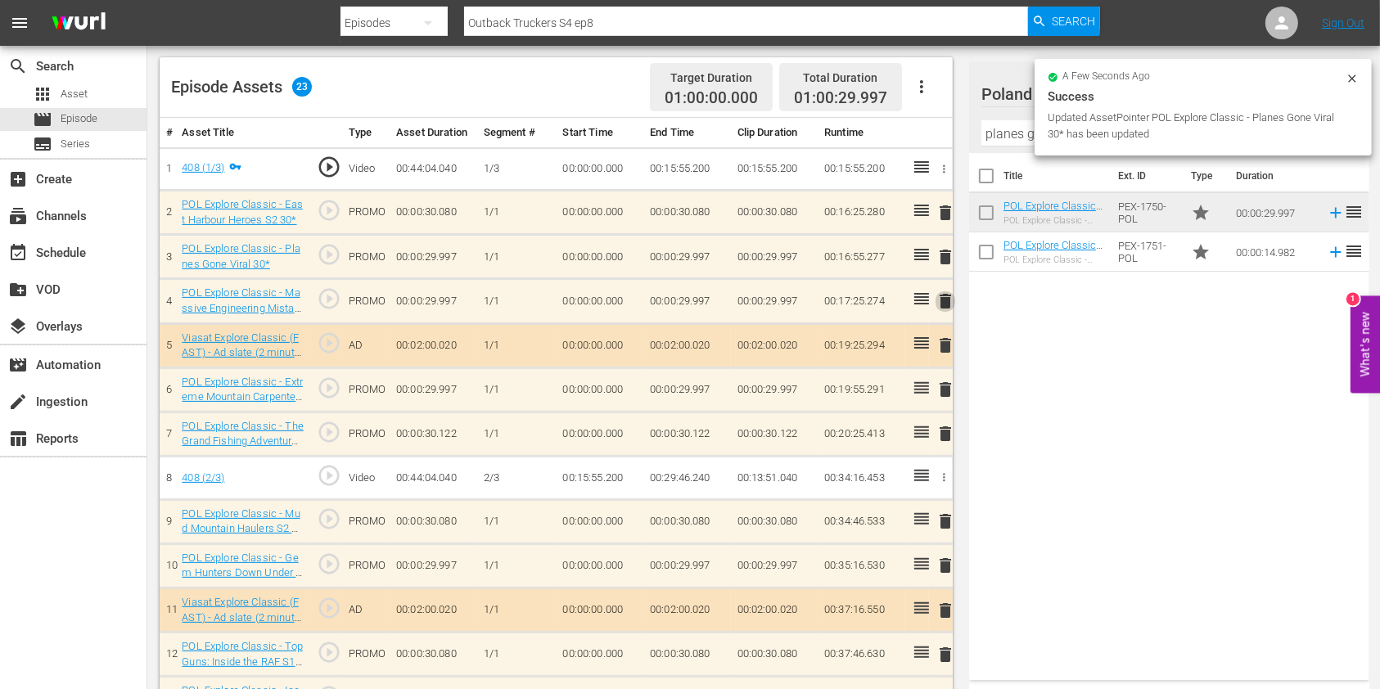
click at [942, 302] on span "delete" at bounding box center [945, 301] width 20 height 20
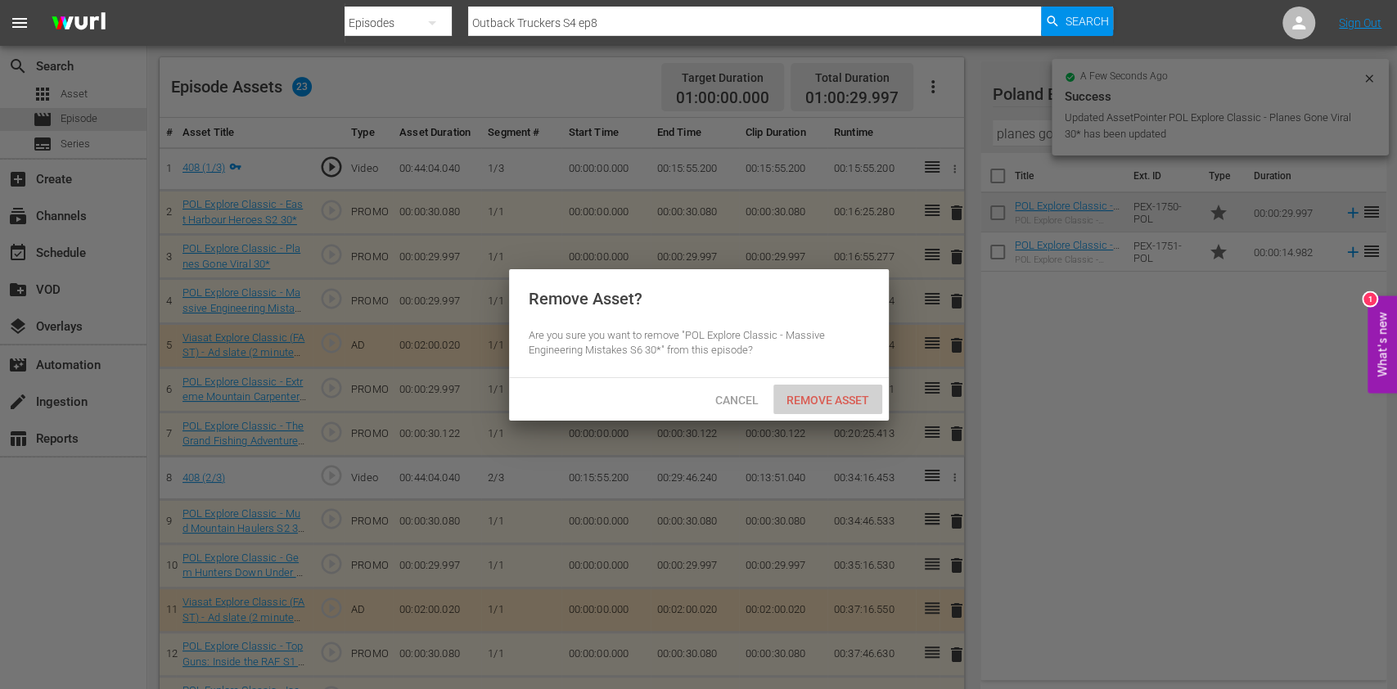
click at [832, 394] on span "Remove Asset" at bounding box center [827, 400] width 109 height 13
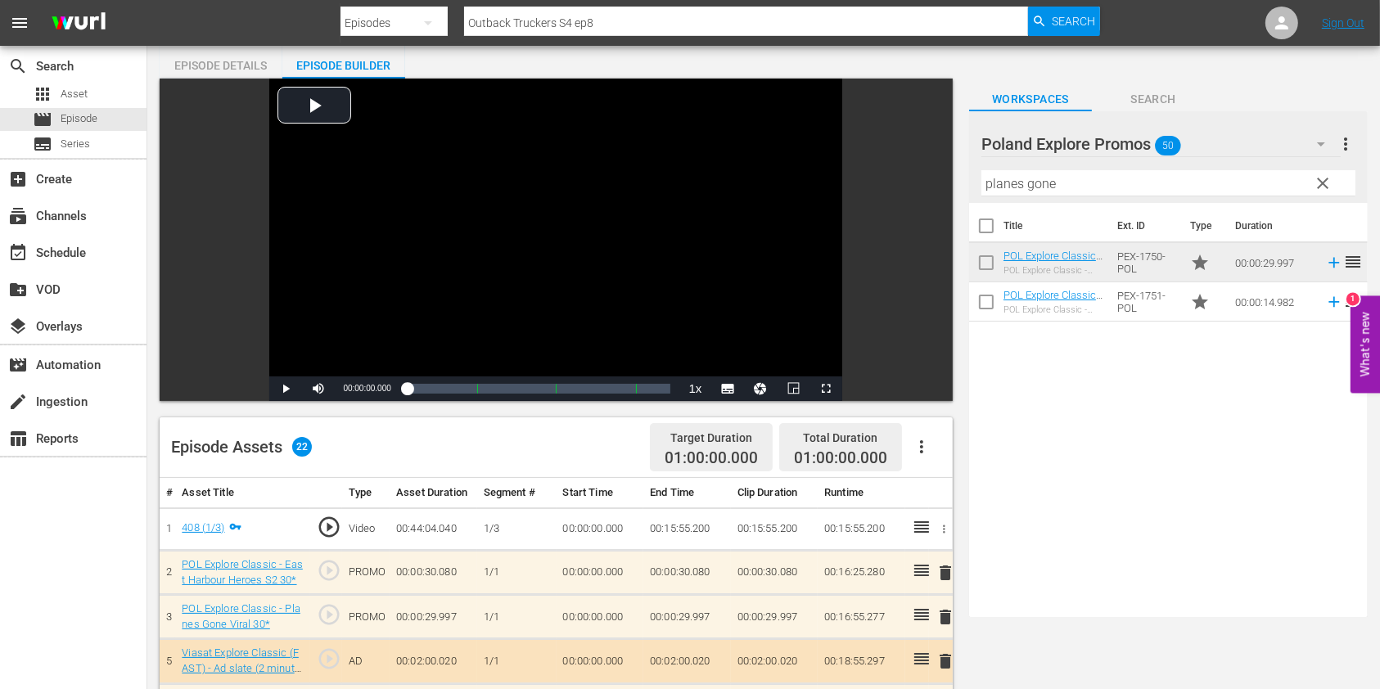
scroll to position [0, 0]
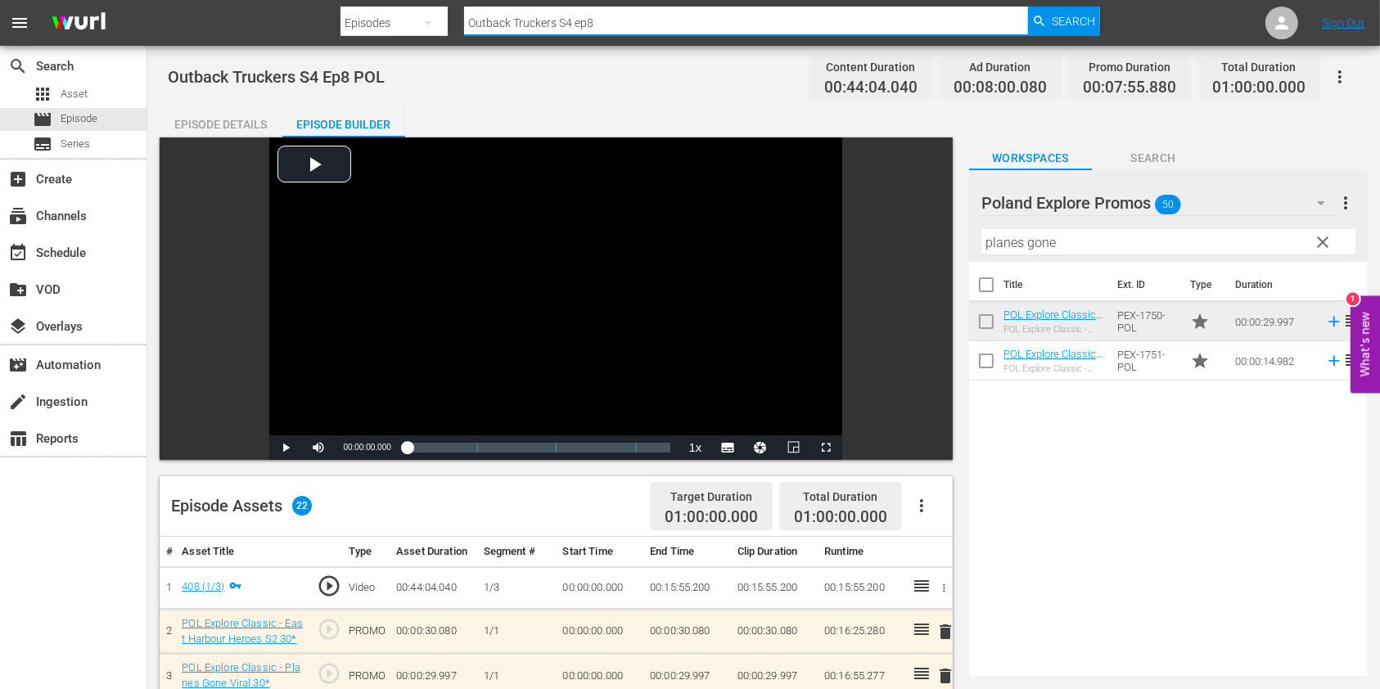
drag, startPoint x: 623, startPoint y: 18, endPoint x: 331, endPoint y: 20, distance: 292.2
click at [334, 22] on nav "menu Search By Episodes Search ID, Title, Description, Keywords, or Category Ou…" at bounding box center [690, 23] width 1380 height 46
paste input "planes gone viral ep1"
type input "planes gone viral ep1"
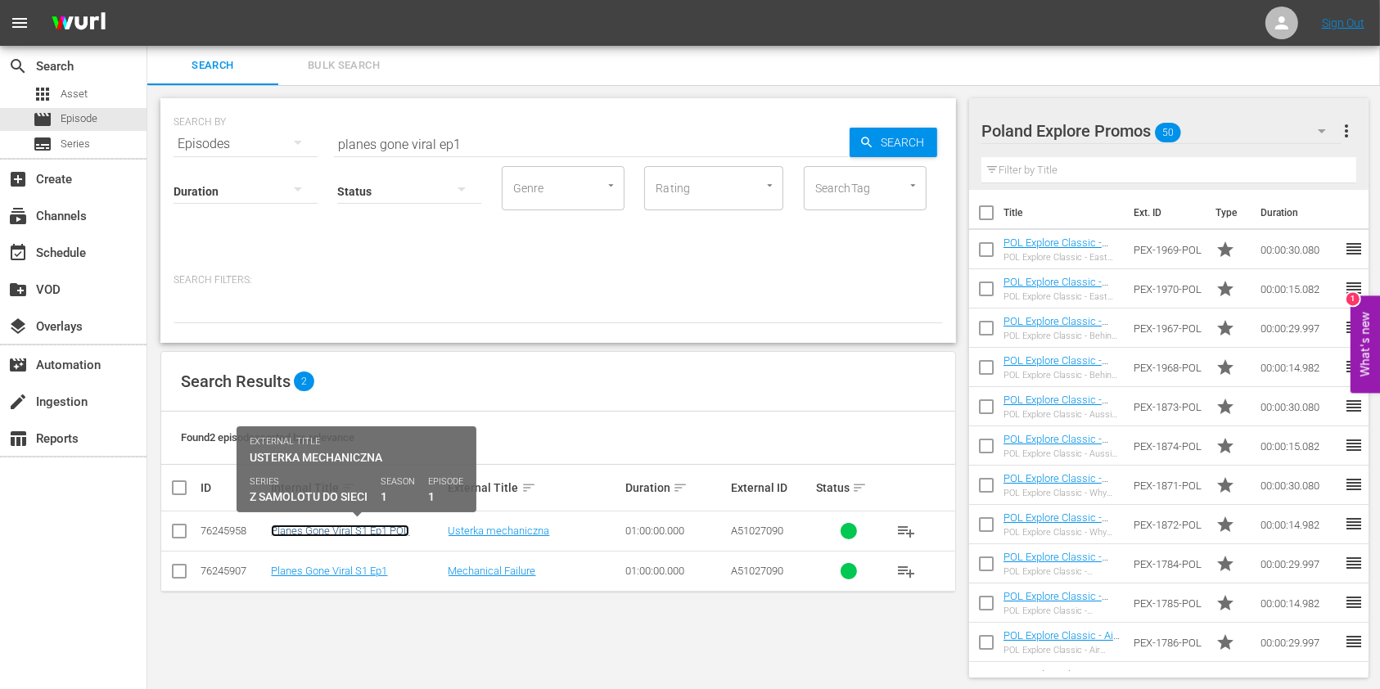
click at [331, 530] on link "Planes Gone Viral S1 Ep1 POL" at bounding box center [340, 531] width 138 height 12
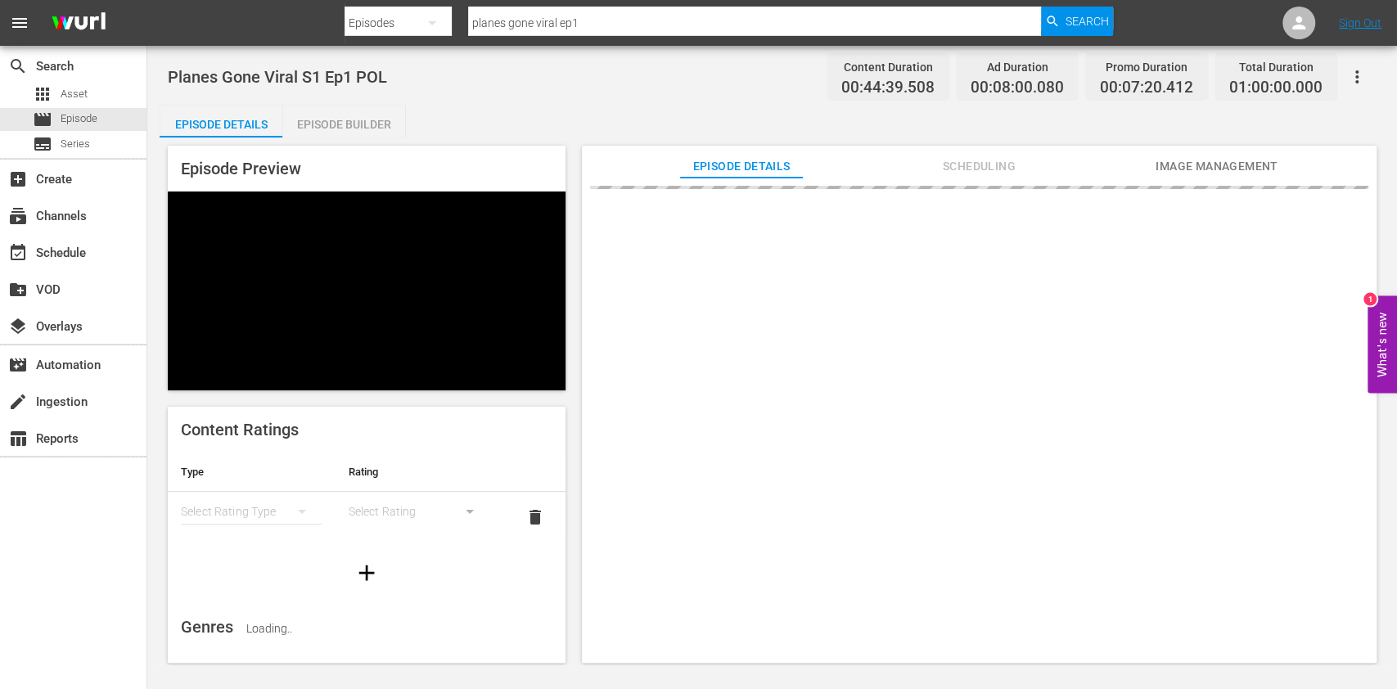
click at [327, 119] on div "Episode Builder" at bounding box center [343, 124] width 123 height 39
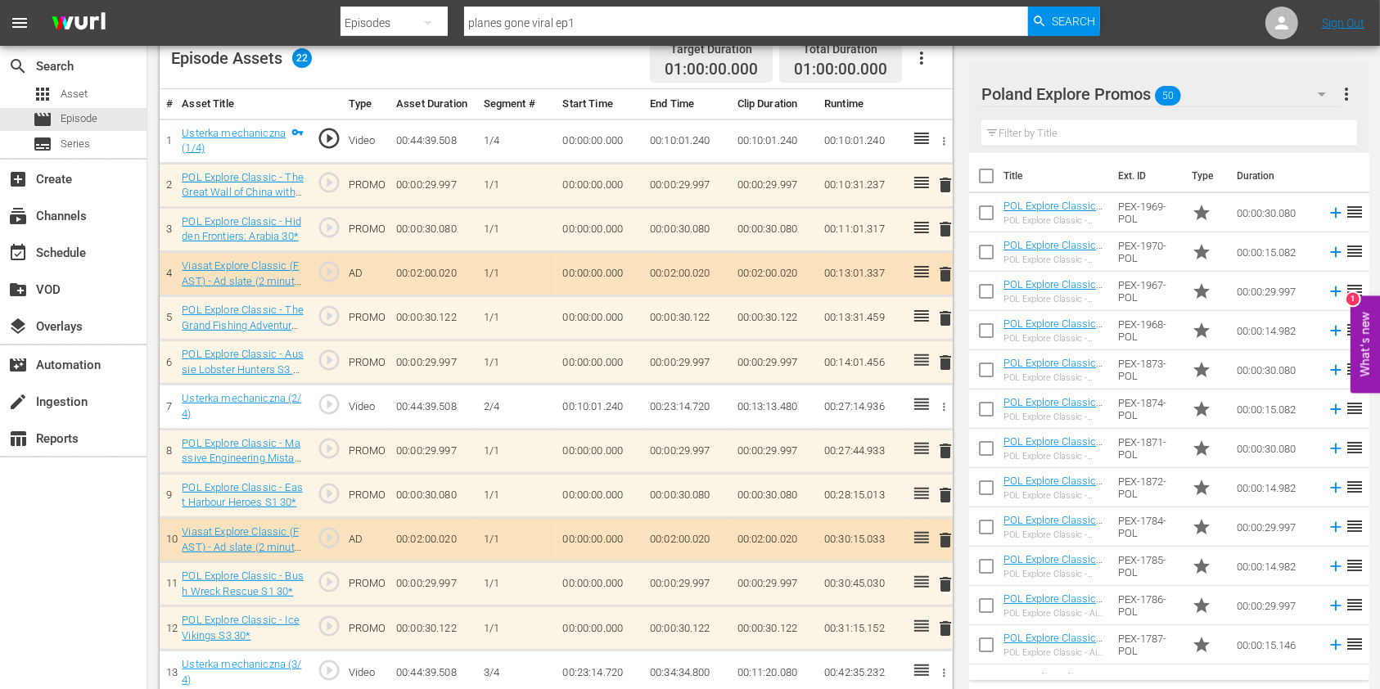
scroll to position [327, 0]
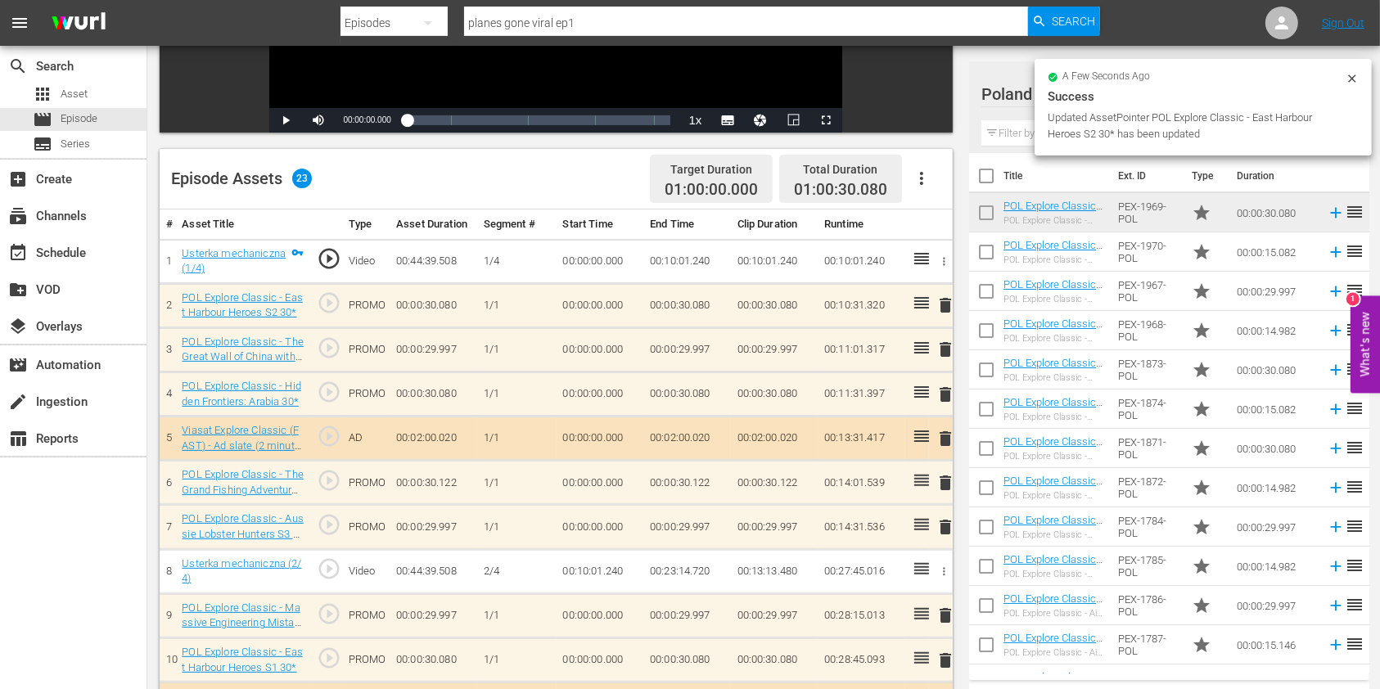
click at [938, 394] on span "delete" at bounding box center [945, 395] width 20 height 20
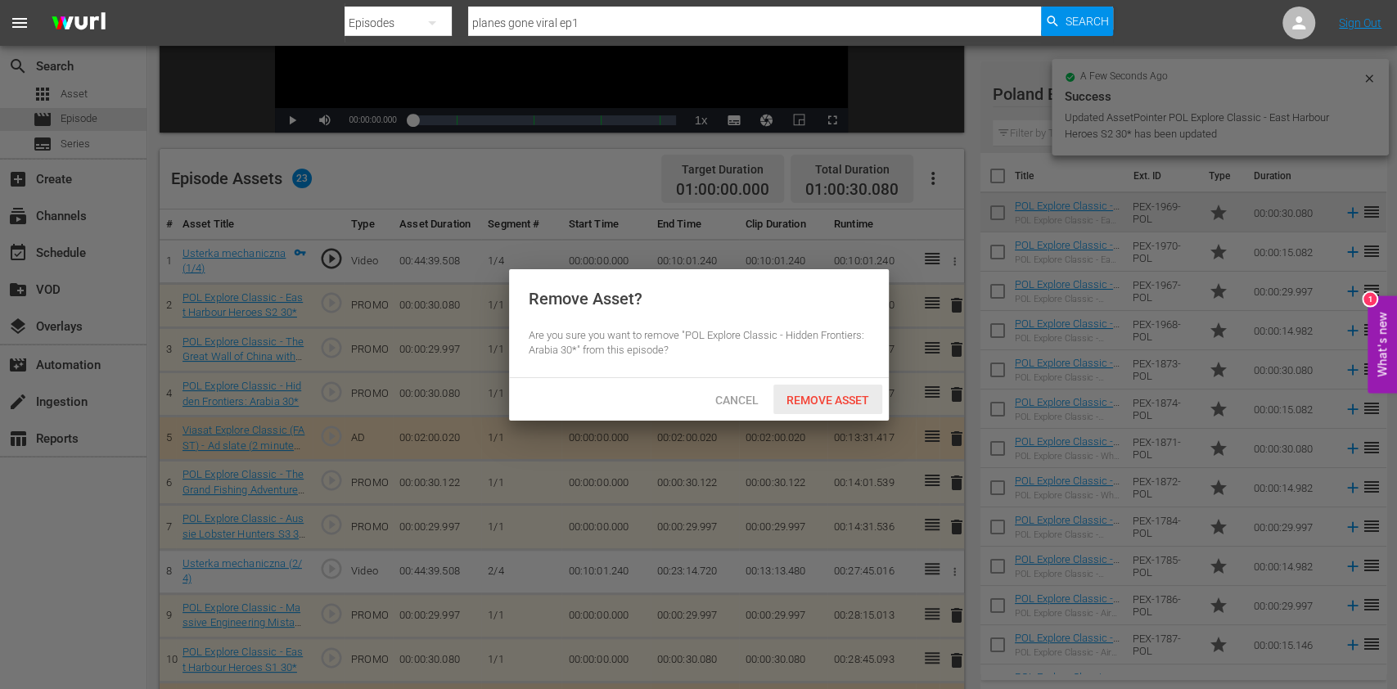
click at [823, 399] on span "Remove Asset" at bounding box center [827, 400] width 109 height 13
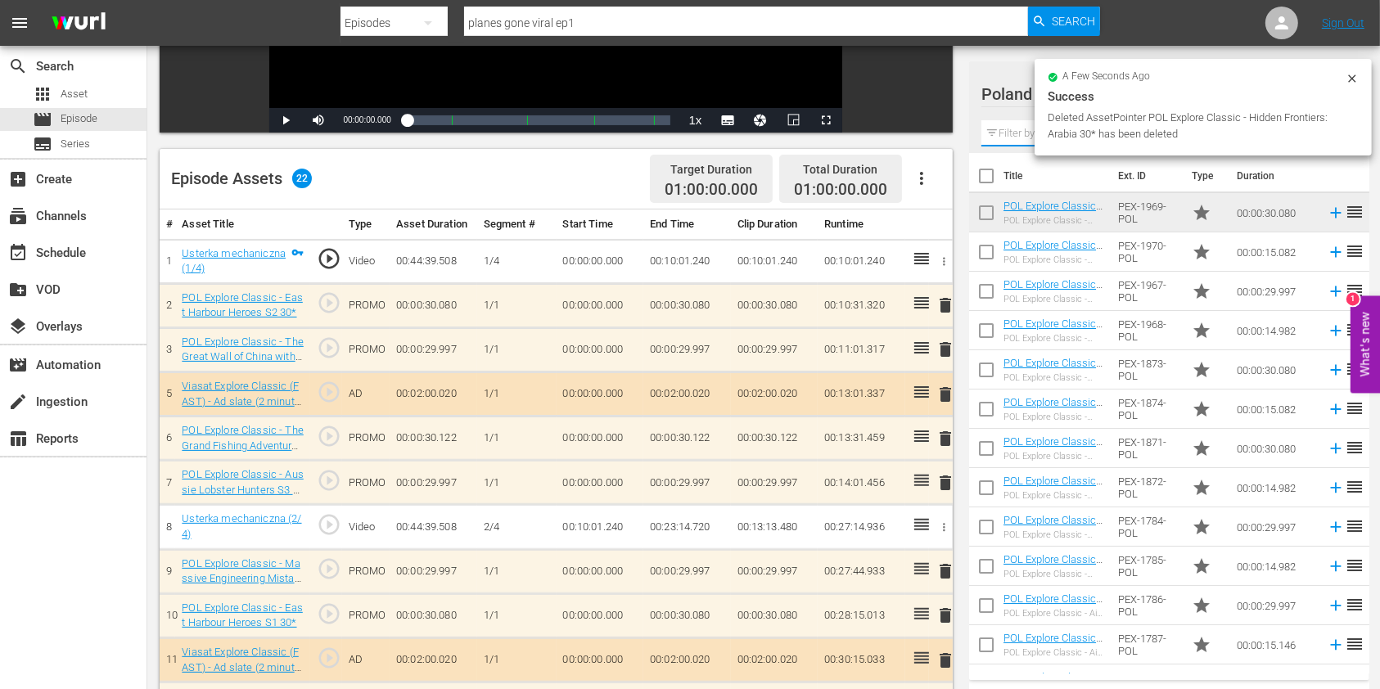
click at [1007, 133] on input "text" at bounding box center [1169, 133] width 376 height 26
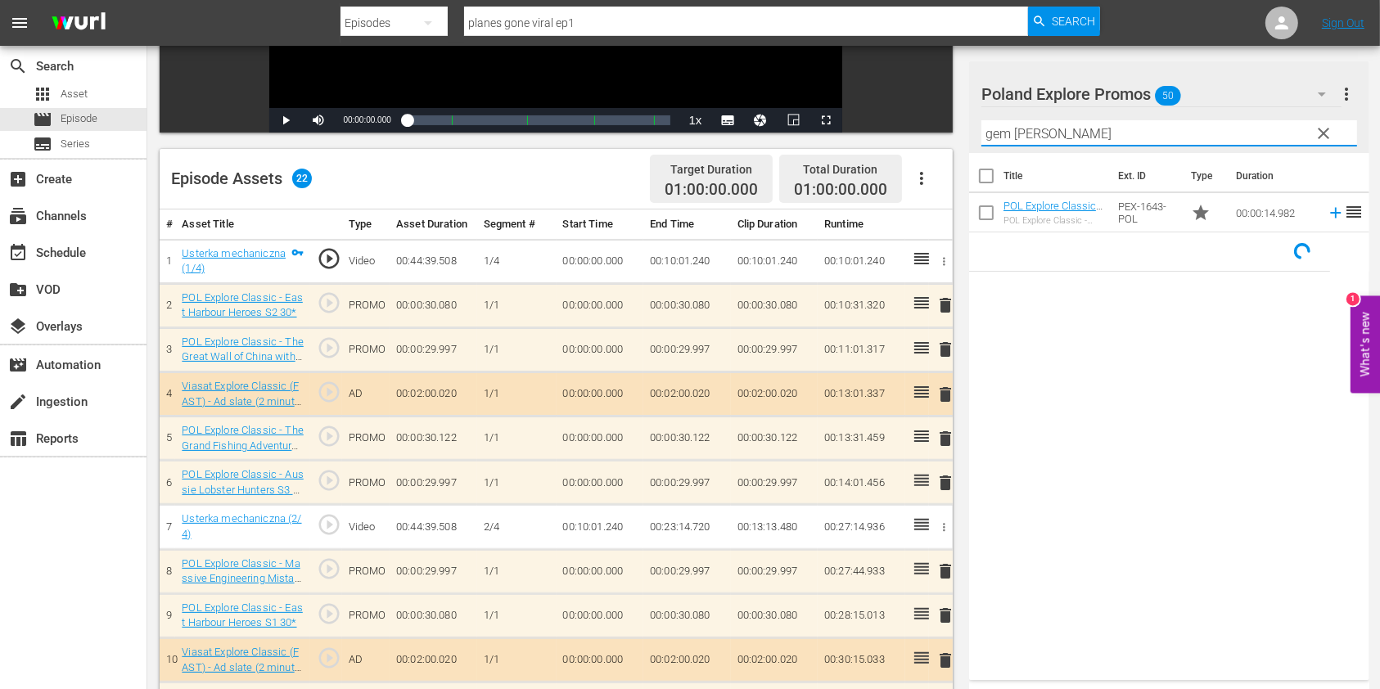
type input "gem hunter"
drag, startPoint x: 1073, startPoint y: 139, endPoint x: 897, endPoint y: 157, distance: 176.9
click at [897, 157] on div "Video Player is loading. Play Video Play Mute Current Time 00:00:00.000 / Durat…" at bounding box center [764, 512] width 1208 height 1404
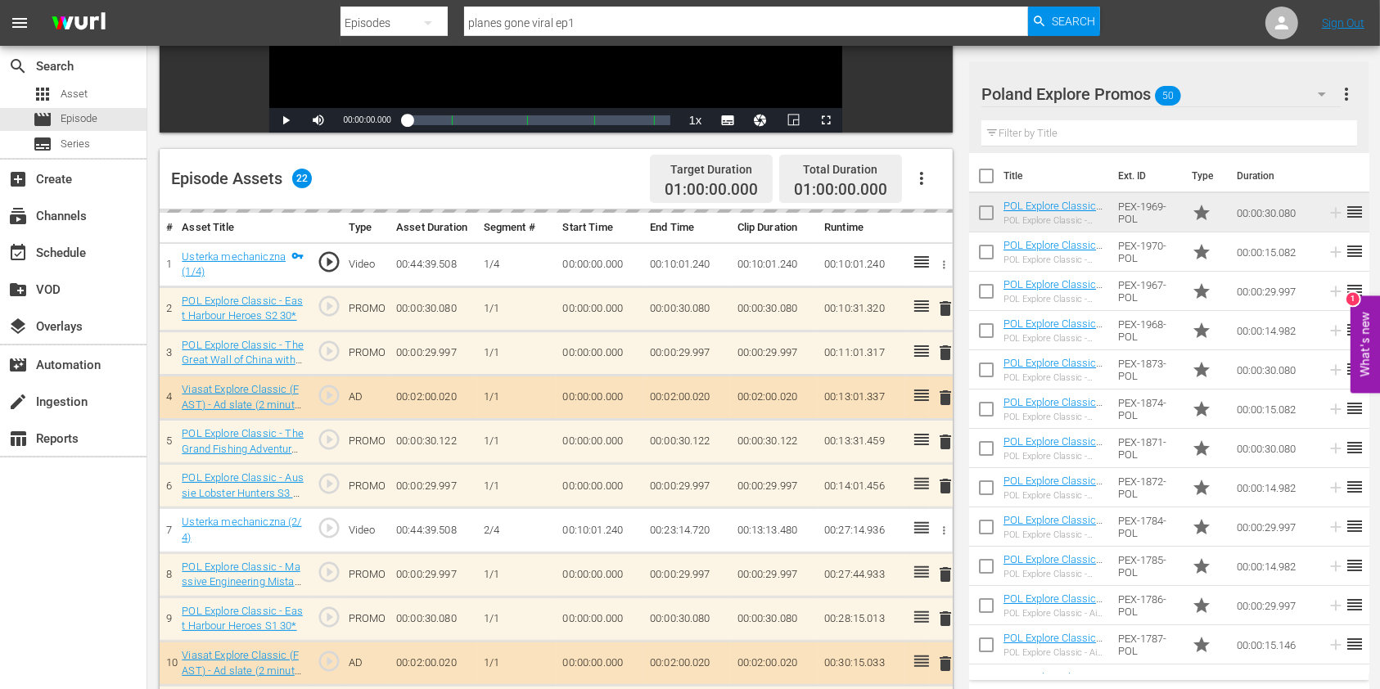
scroll to position [436, 0]
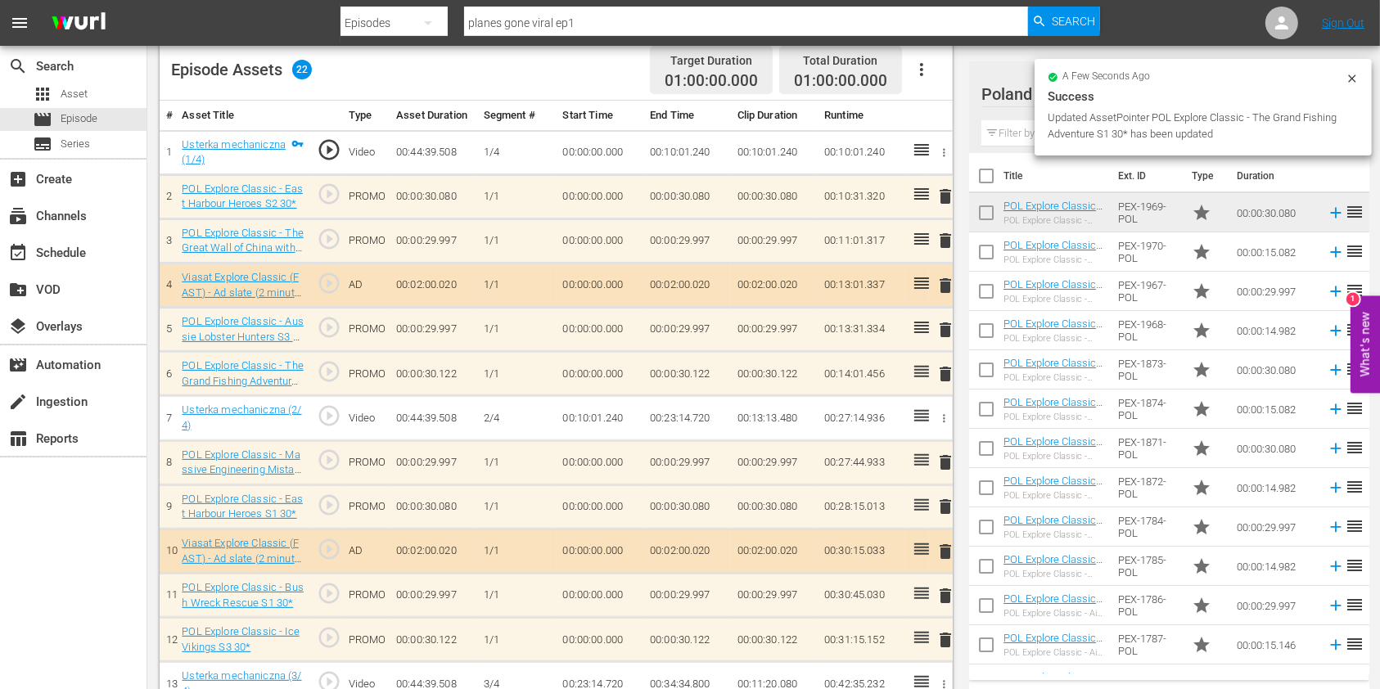
click at [936, 497] on span "delete" at bounding box center [945, 507] width 20 height 20
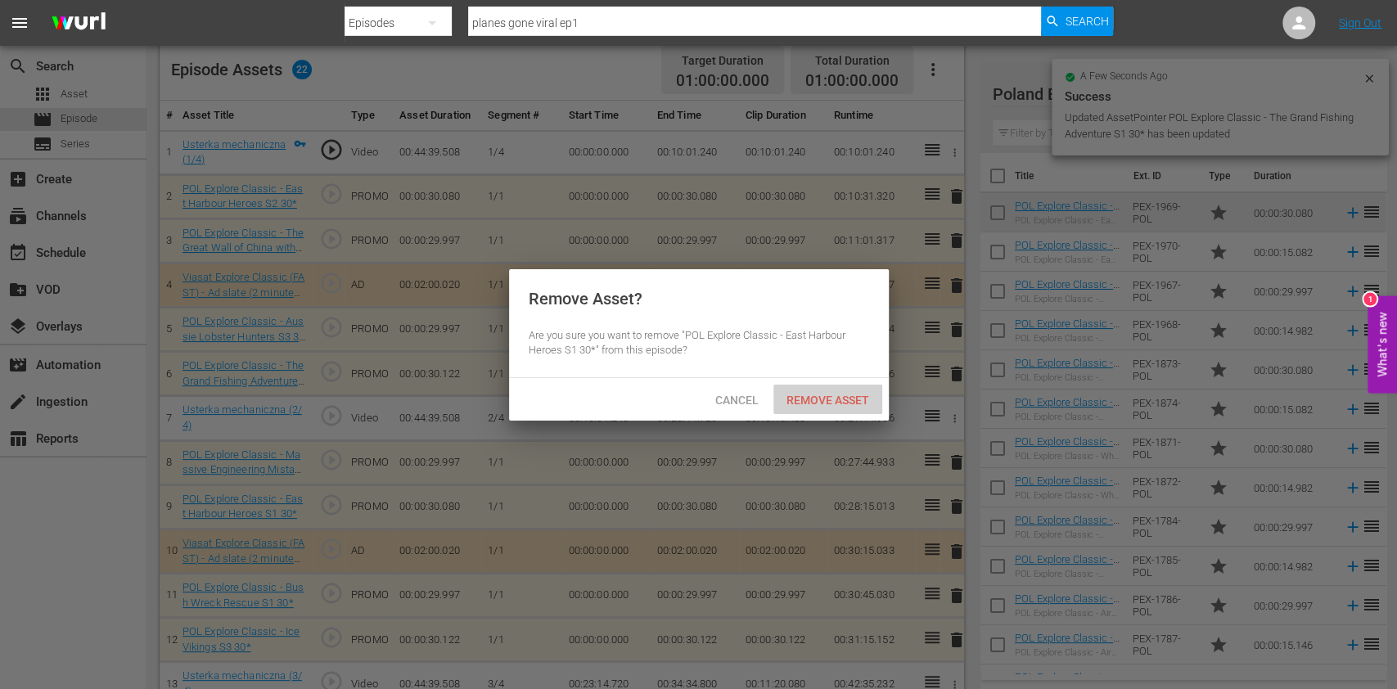
click at [867, 390] on div "Remove Asset" at bounding box center [827, 400] width 109 height 30
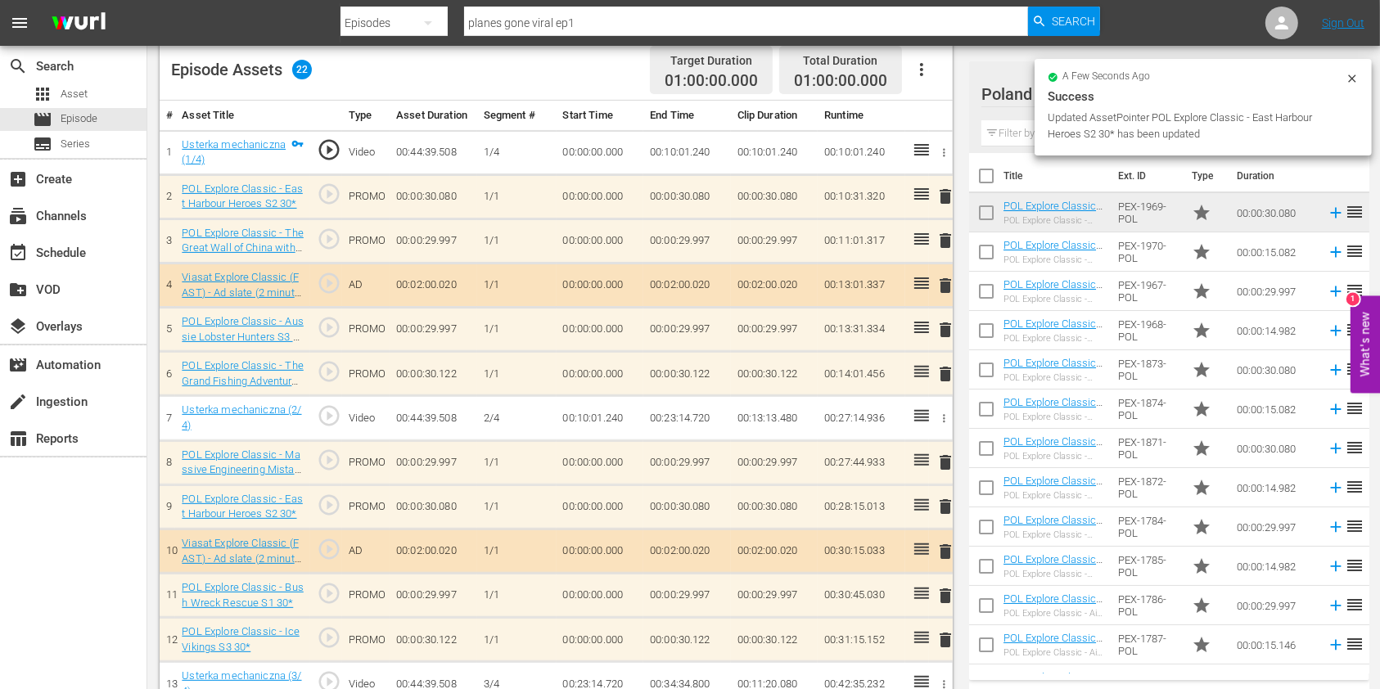
click at [949, 464] on span "delete" at bounding box center [945, 463] width 20 height 20
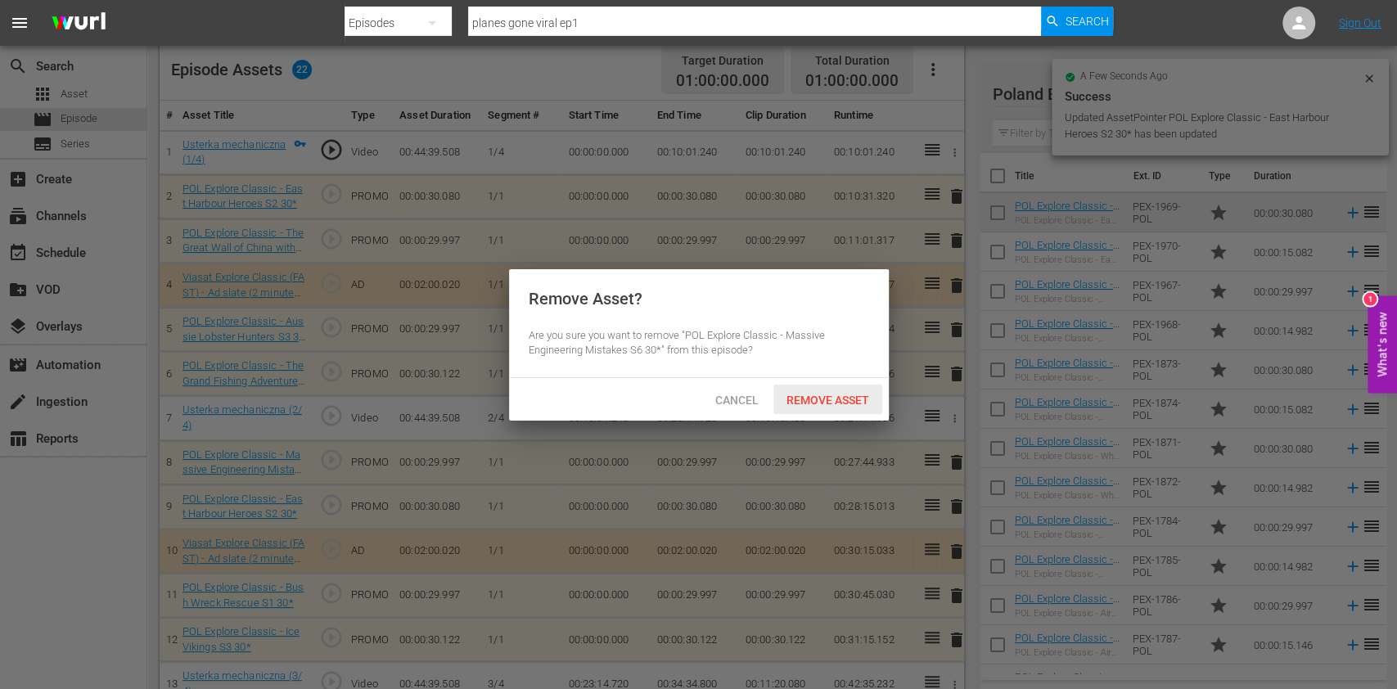
click at [818, 390] on div "Remove Asset" at bounding box center [827, 400] width 109 height 30
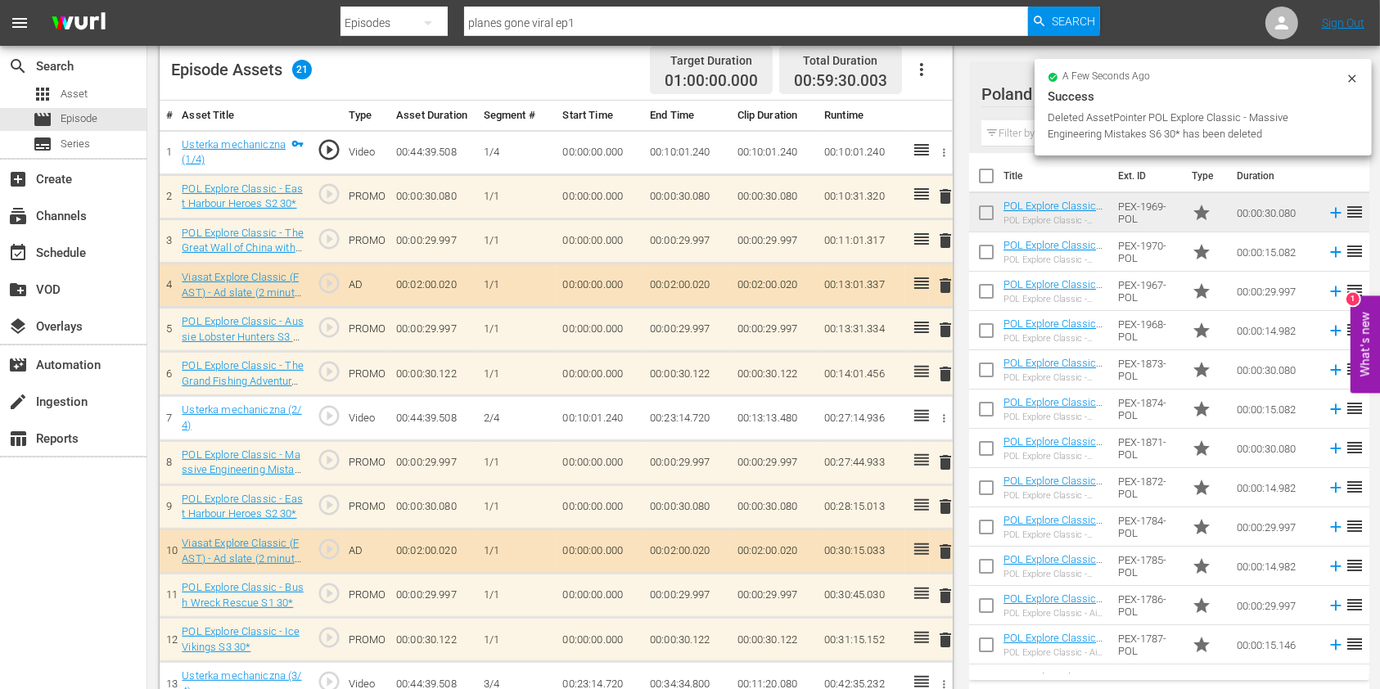
click at [1018, 124] on input "text" at bounding box center [1169, 133] width 376 height 26
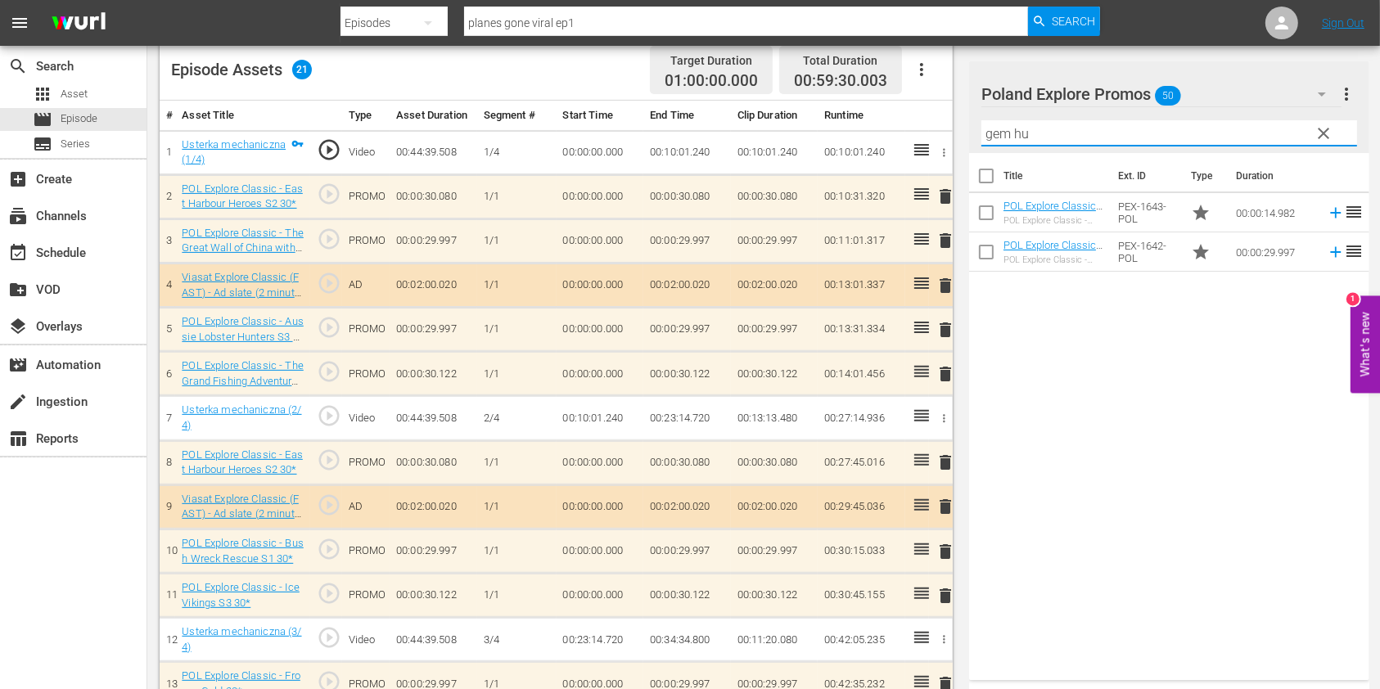
click at [1046, 303] on div "Title Ext. ID Type Duration POL Explore Classic - Gem Hunters Down Under S2 15*…" at bounding box center [1169, 413] width 400 height 521
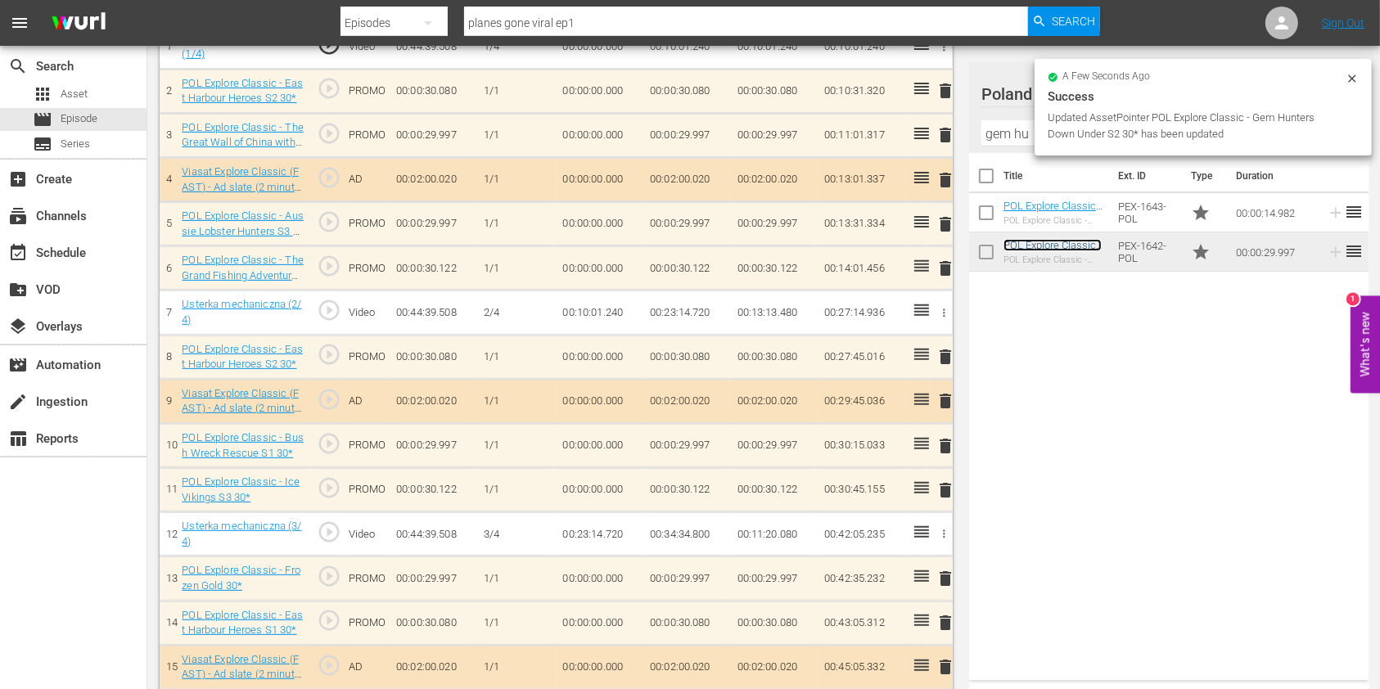
scroll to position [655, 0]
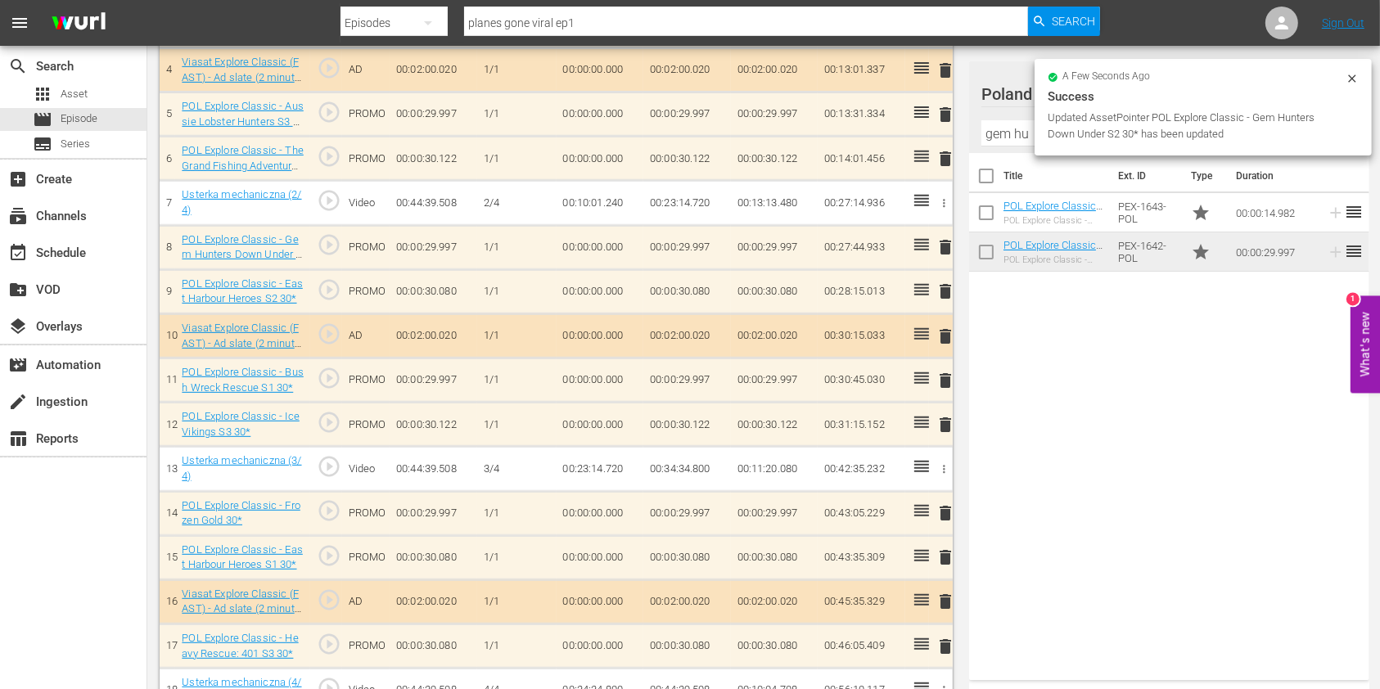
click at [1031, 105] on div at bounding box center [1080, 94] width 199 height 41
click at [1014, 121] on input "gem hu" at bounding box center [1169, 133] width 376 height 26
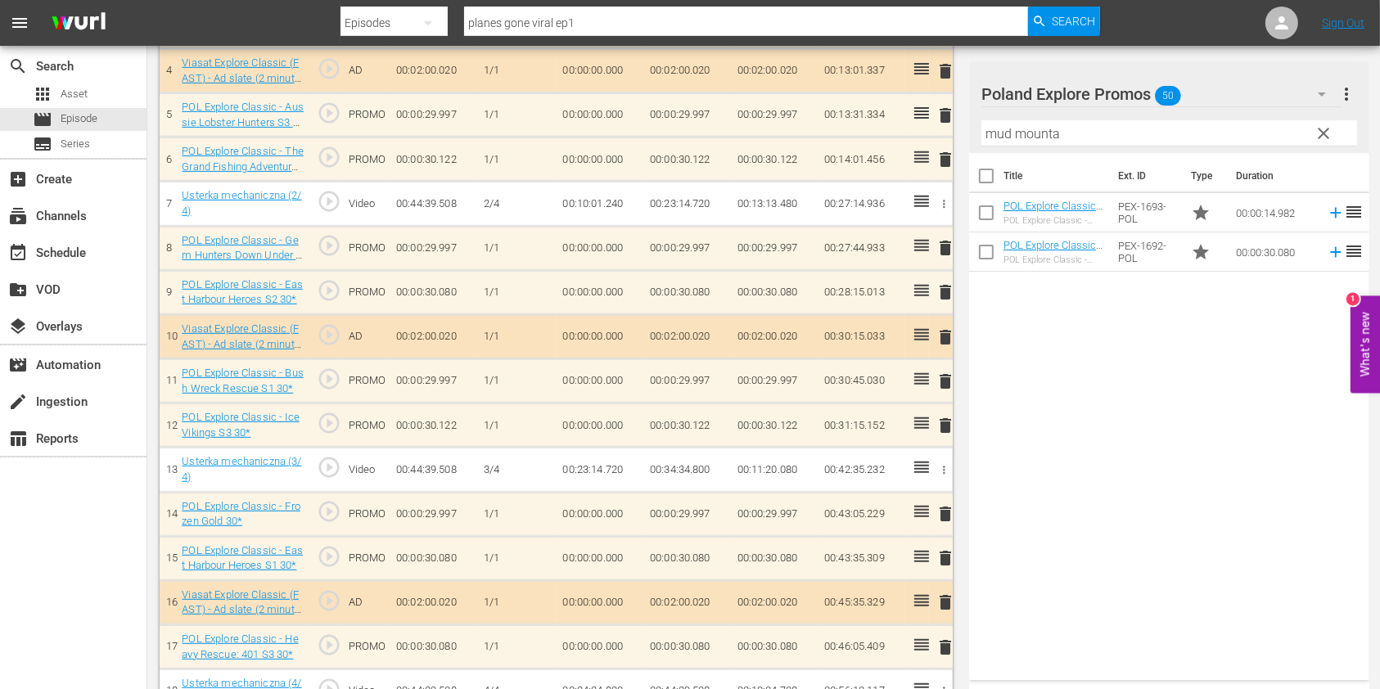
click at [1061, 390] on div "Title Ext. ID Type Duration POL Explore Classic - Mud Mountain Haulers S2 15* P…" at bounding box center [1169, 413] width 400 height 521
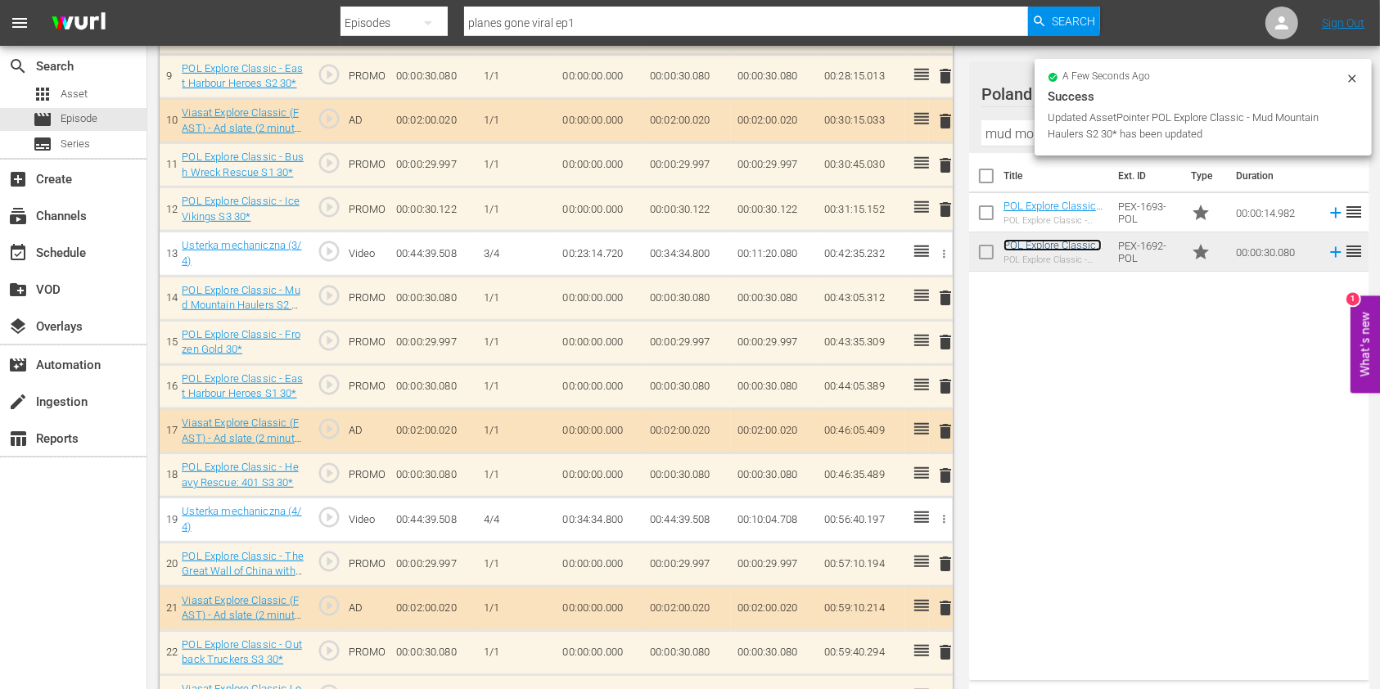
scroll to position [863, 0]
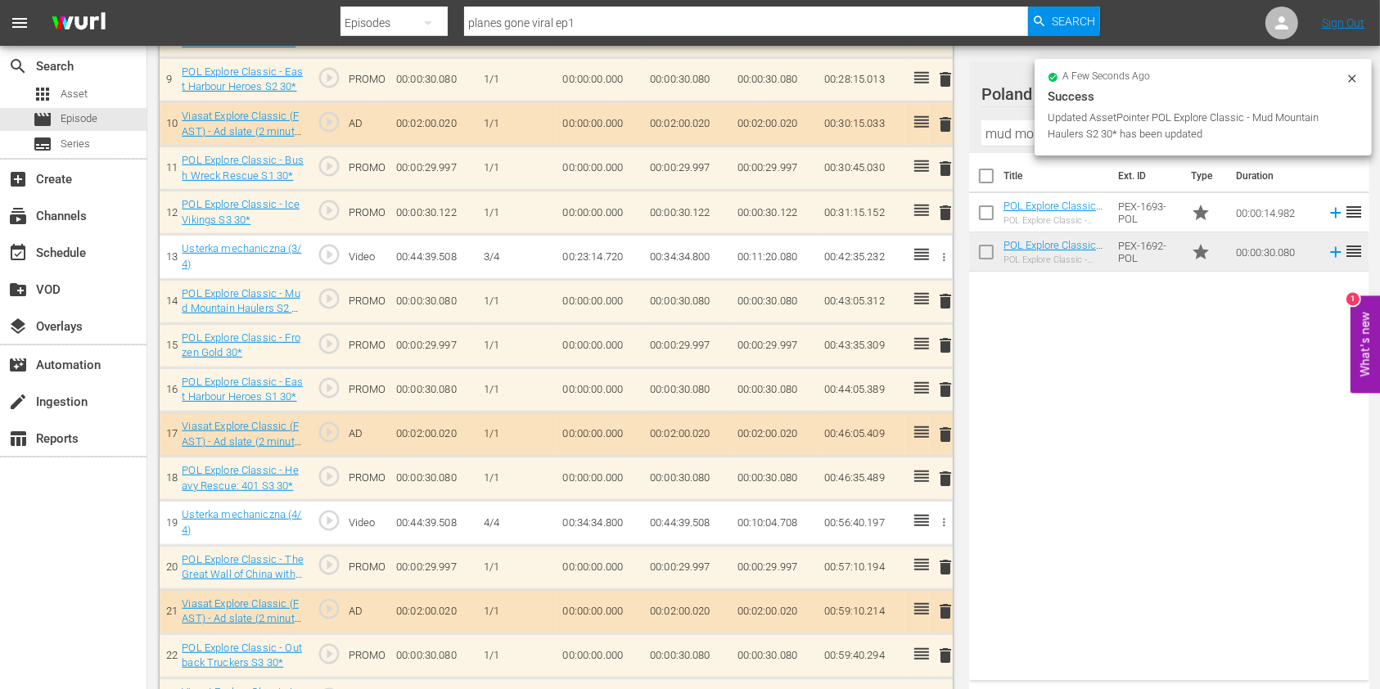
click at [944, 476] on span "delete" at bounding box center [945, 479] width 20 height 20
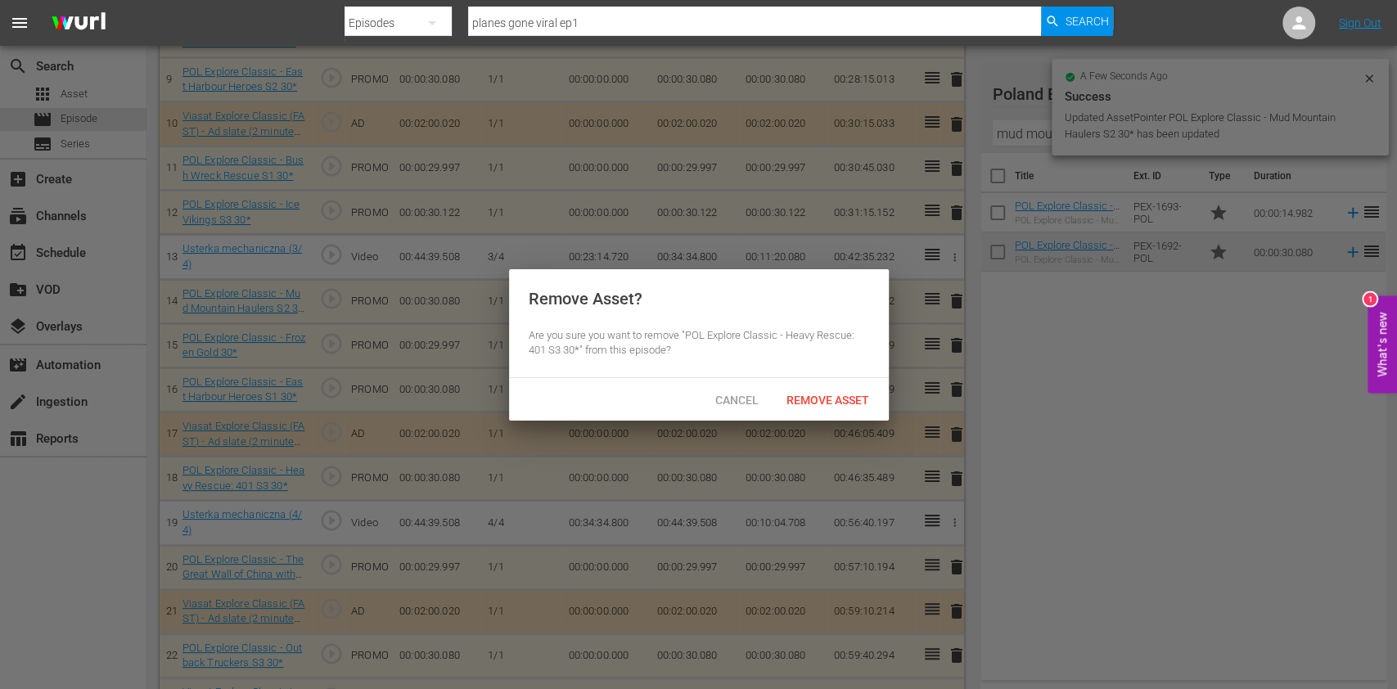
click at [822, 383] on div "Cancel Remove Asset" at bounding box center [699, 399] width 380 height 43
click at [823, 395] on span "Remove Asset" at bounding box center [827, 400] width 109 height 13
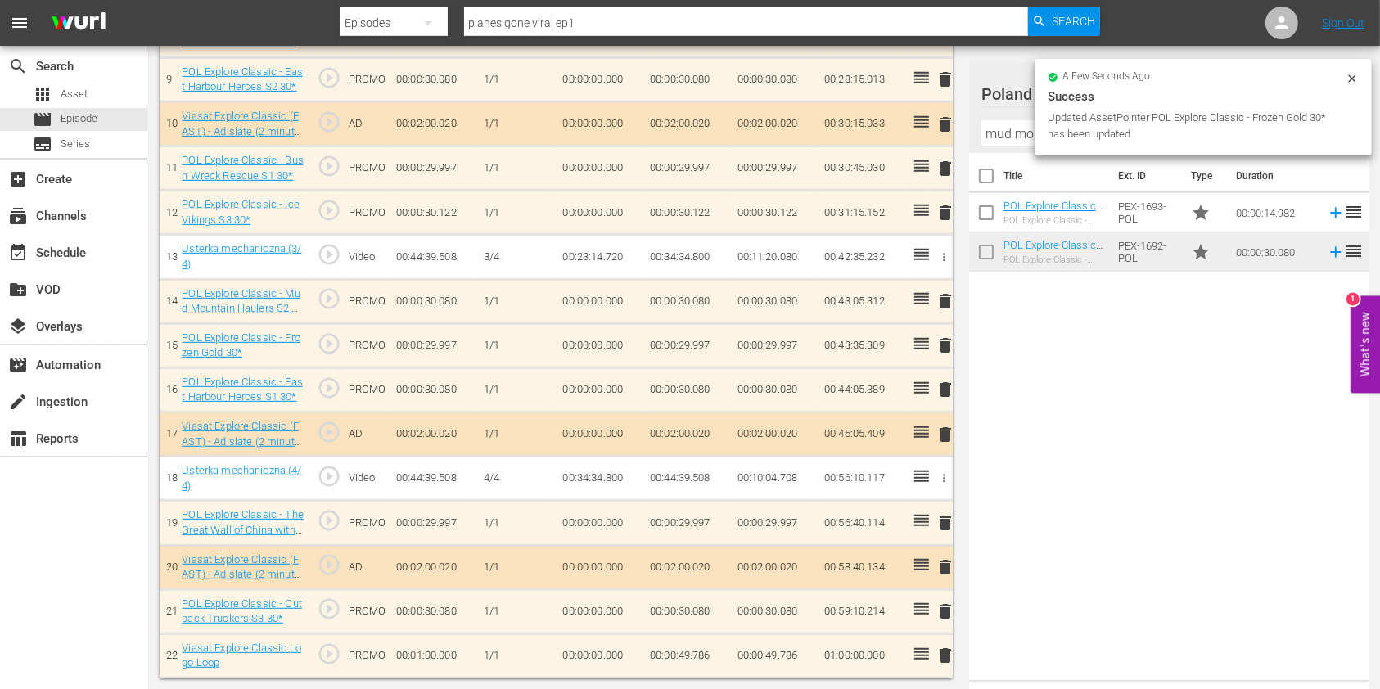
click at [995, 141] on input "mud mounta" at bounding box center [1169, 133] width 376 height 26
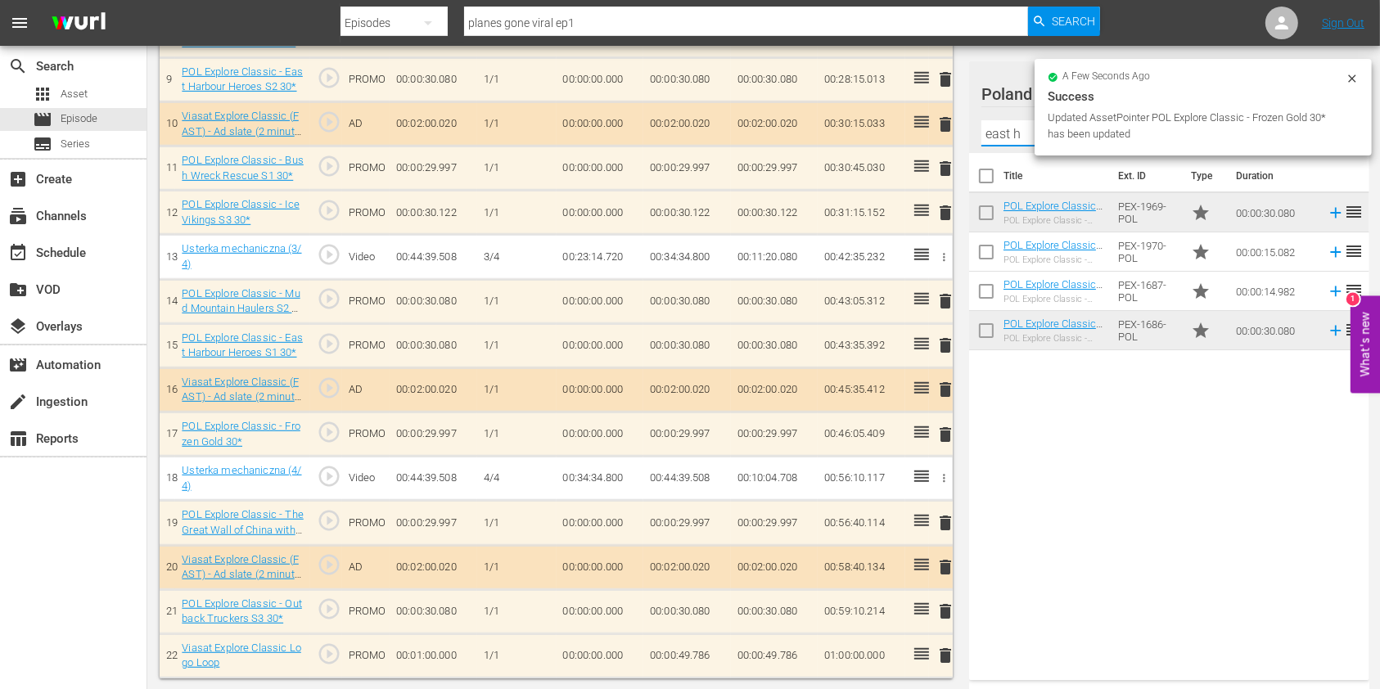
click at [1167, 411] on div "Title Ext. ID Type Duration POL Explore Classic - East Harbour Heroes S2 30* PO…" at bounding box center [1169, 413] width 400 height 521
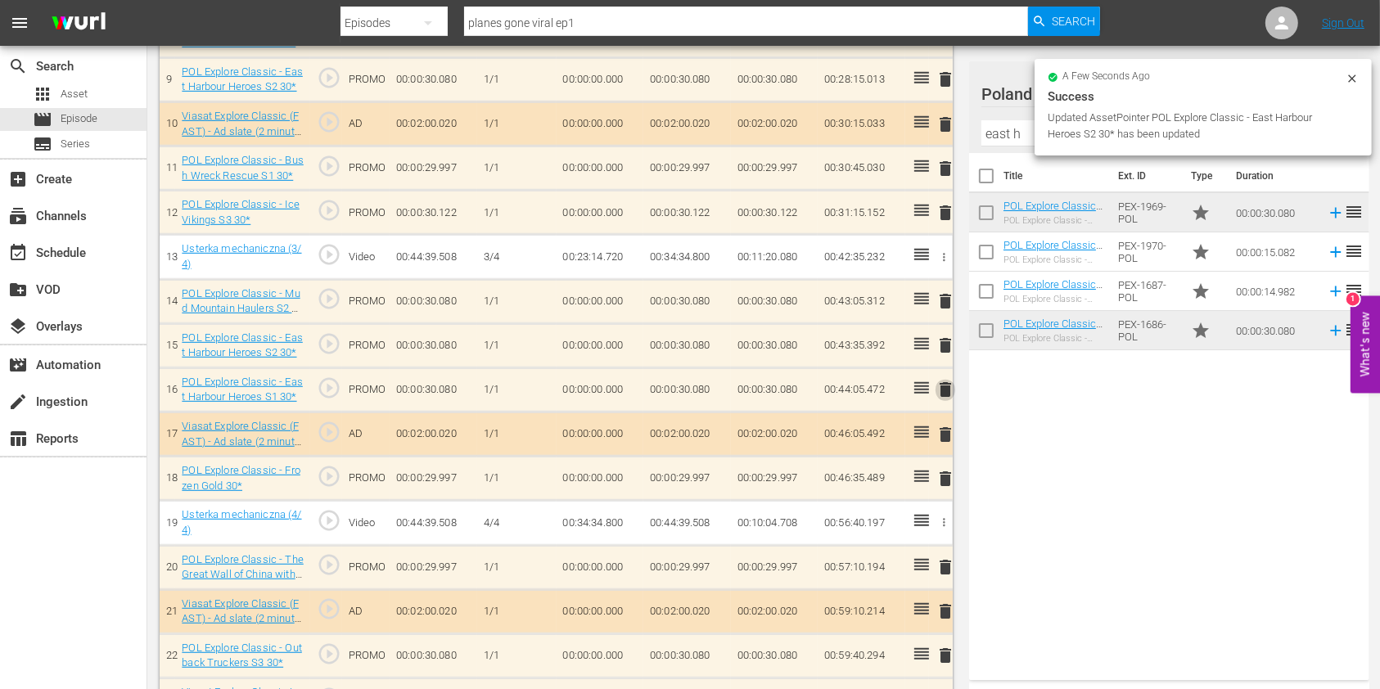
click at [939, 390] on span "delete" at bounding box center [945, 390] width 20 height 20
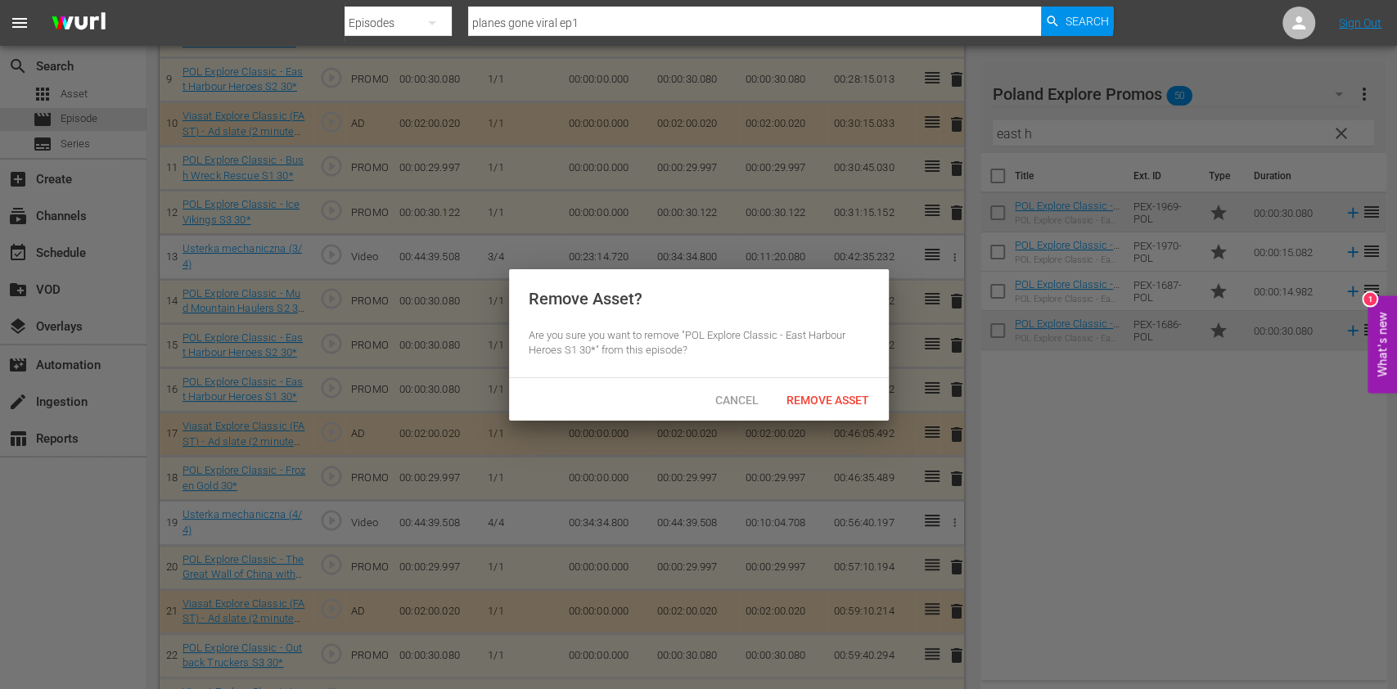
click at [839, 381] on div "Cancel Remove Asset" at bounding box center [699, 399] width 380 height 43
click at [828, 424] on div at bounding box center [698, 344] width 1397 height 689
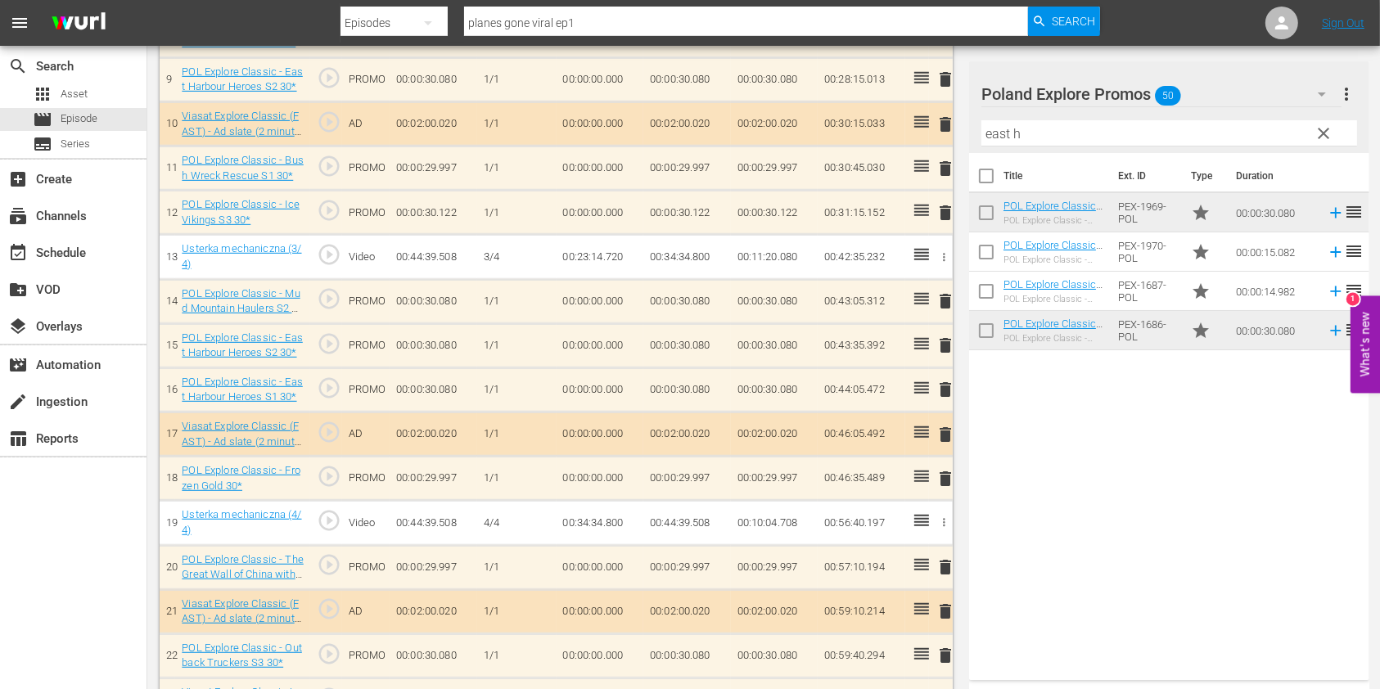
click at [937, 385] on span "delete" at bounding box center [945, 390] width 20 height 20
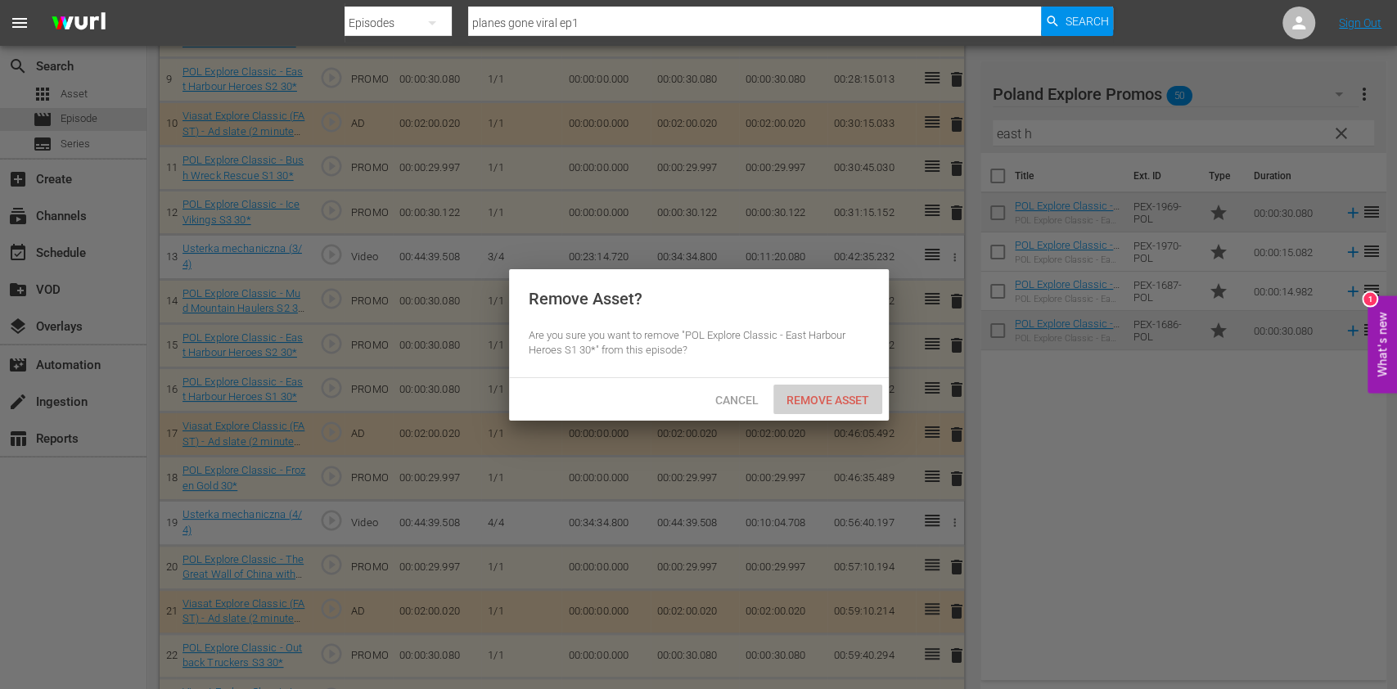
click at [852, 385] on div "Remove Asset" at bounding box center [827, 400] width 109 height 30
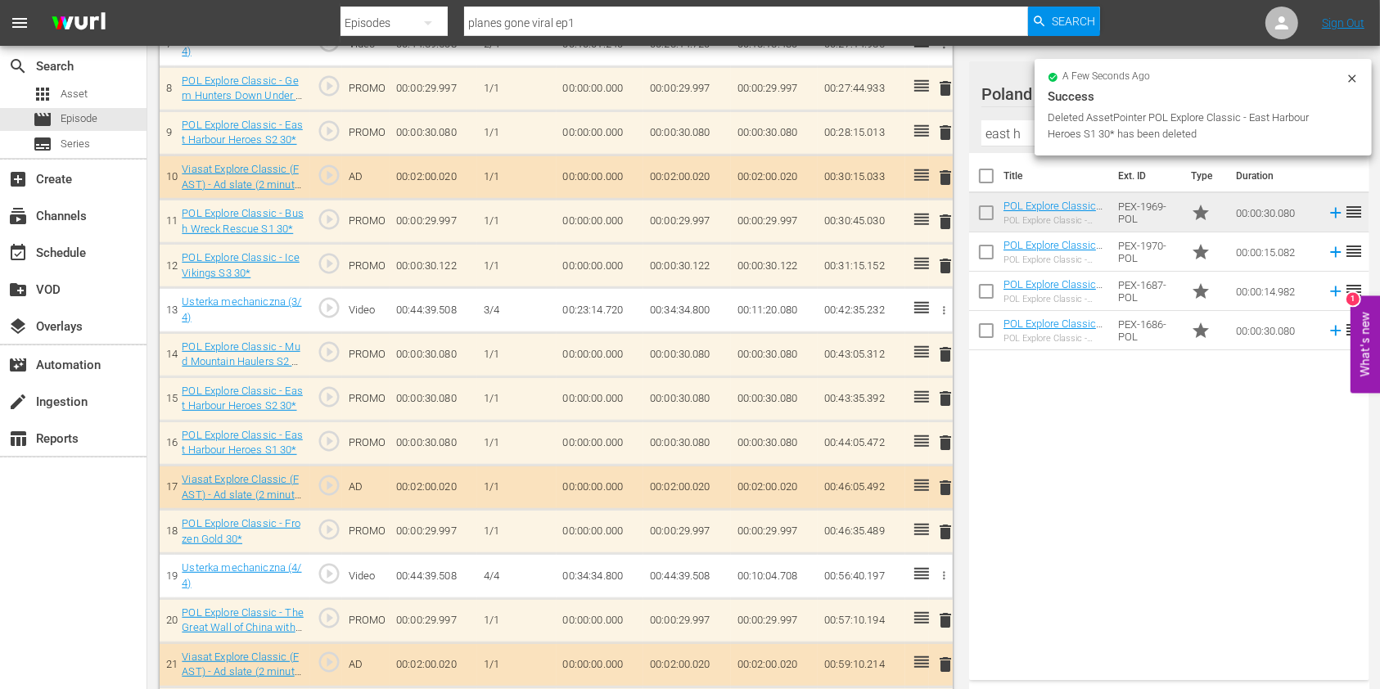
scroll to position [688, 0]
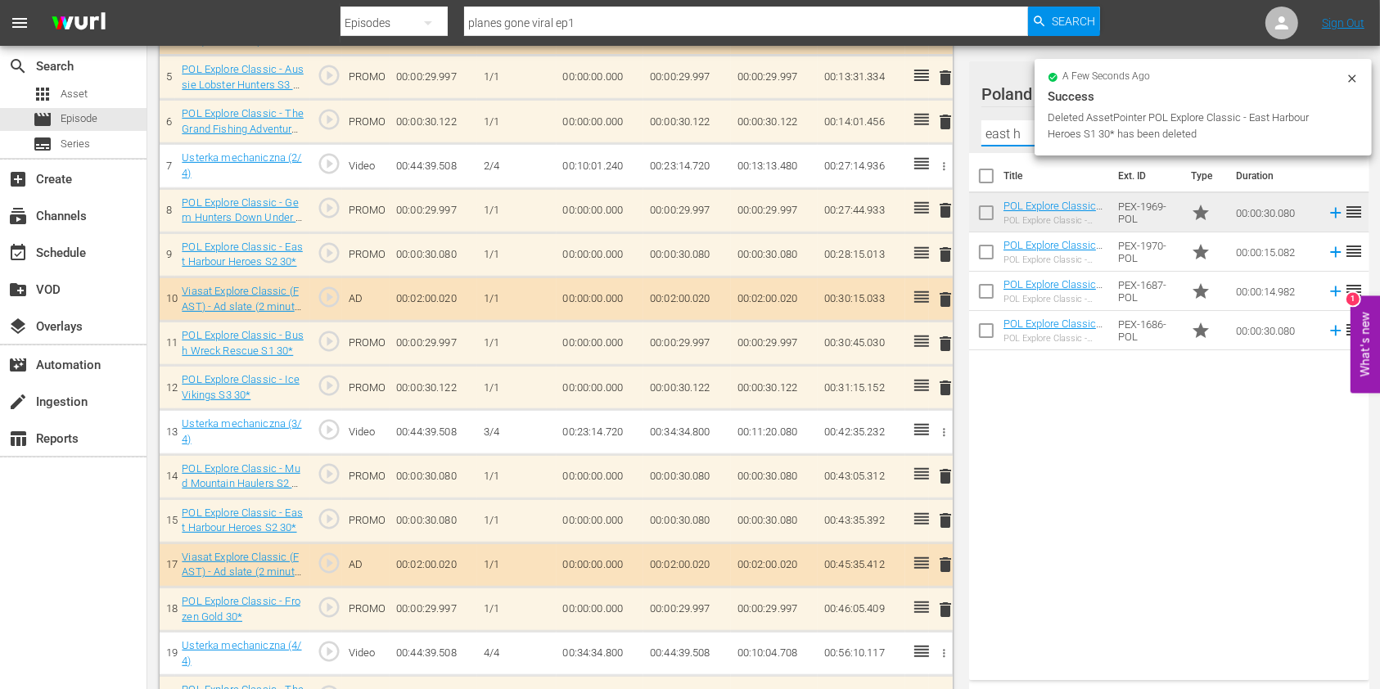
click at [994, 132] on input "east h" at bounding box center [1169, 133] width 376 height 26
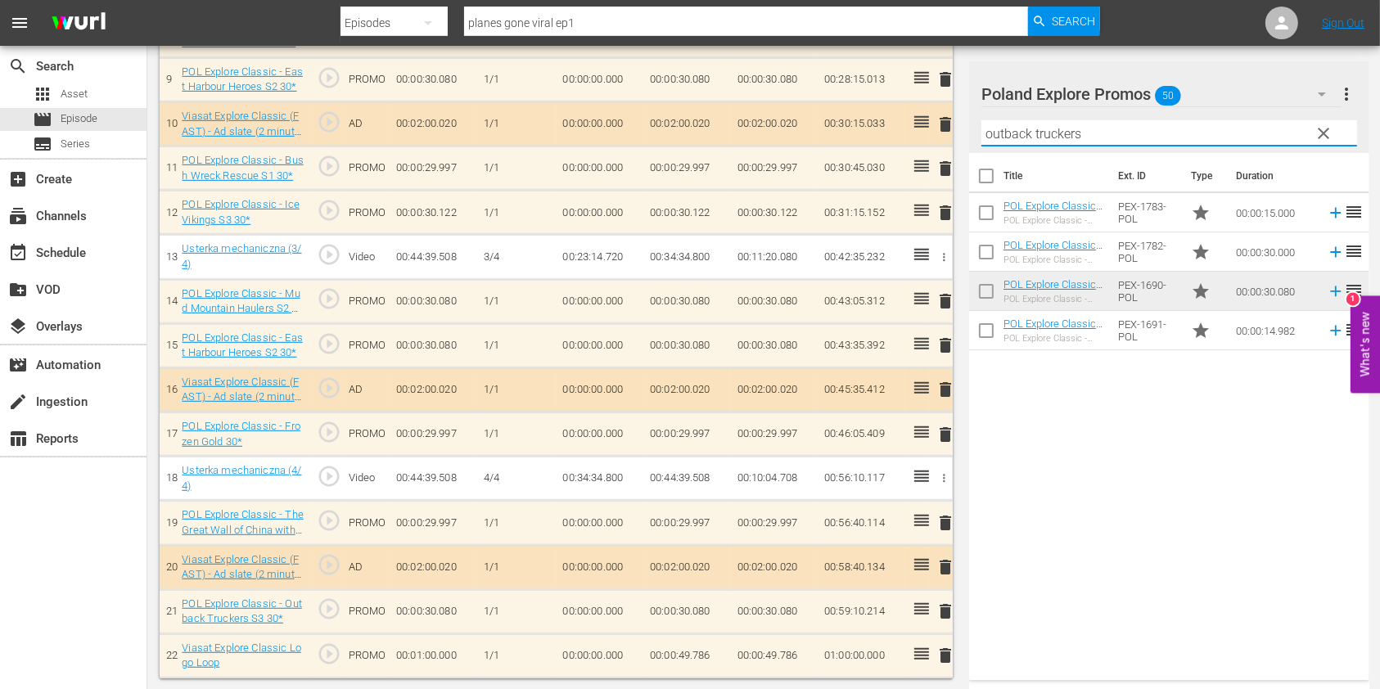
scroll to position [0, 0]
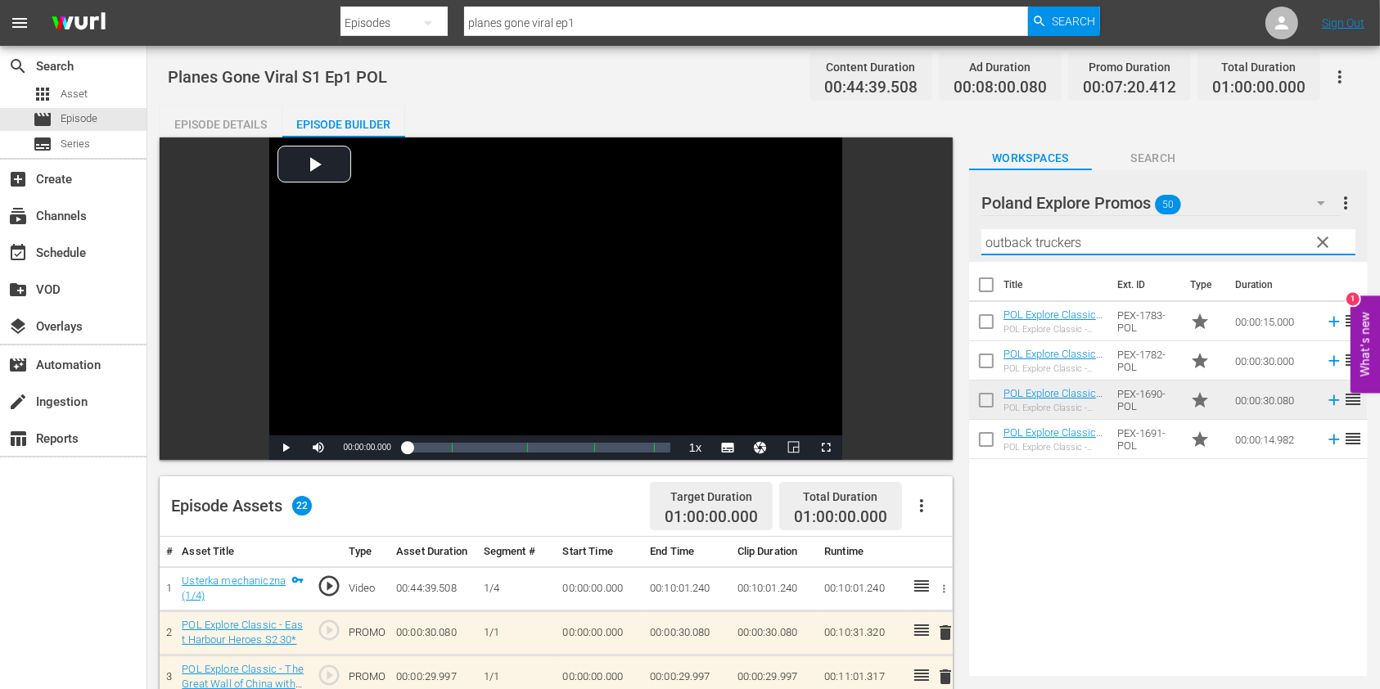
type input "outback truckers"
click at [580, 43] on nav "menu Search By Episodes Search ID, Title, Description, Keywords, or Category pl…" at bounding box center [690, 23] width 1380 height 46
click at [611, 29] on input "planes gone viral ep1" at bounding box center [746, 22] width 564 height 39
type input "planes gone viral ep2"
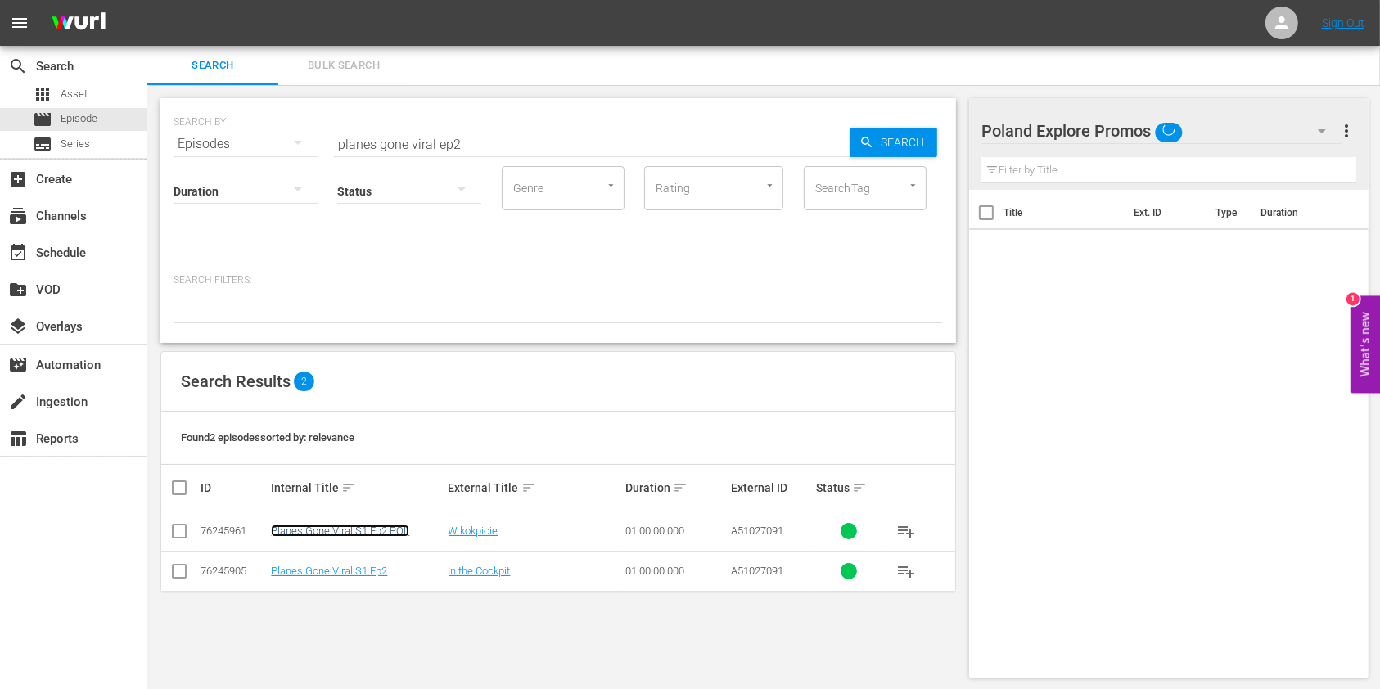
click at [378, 533] on link "Planes Gone Viral S1 Ep2 POL" at bounding box center [340, 531] width 138 height 12
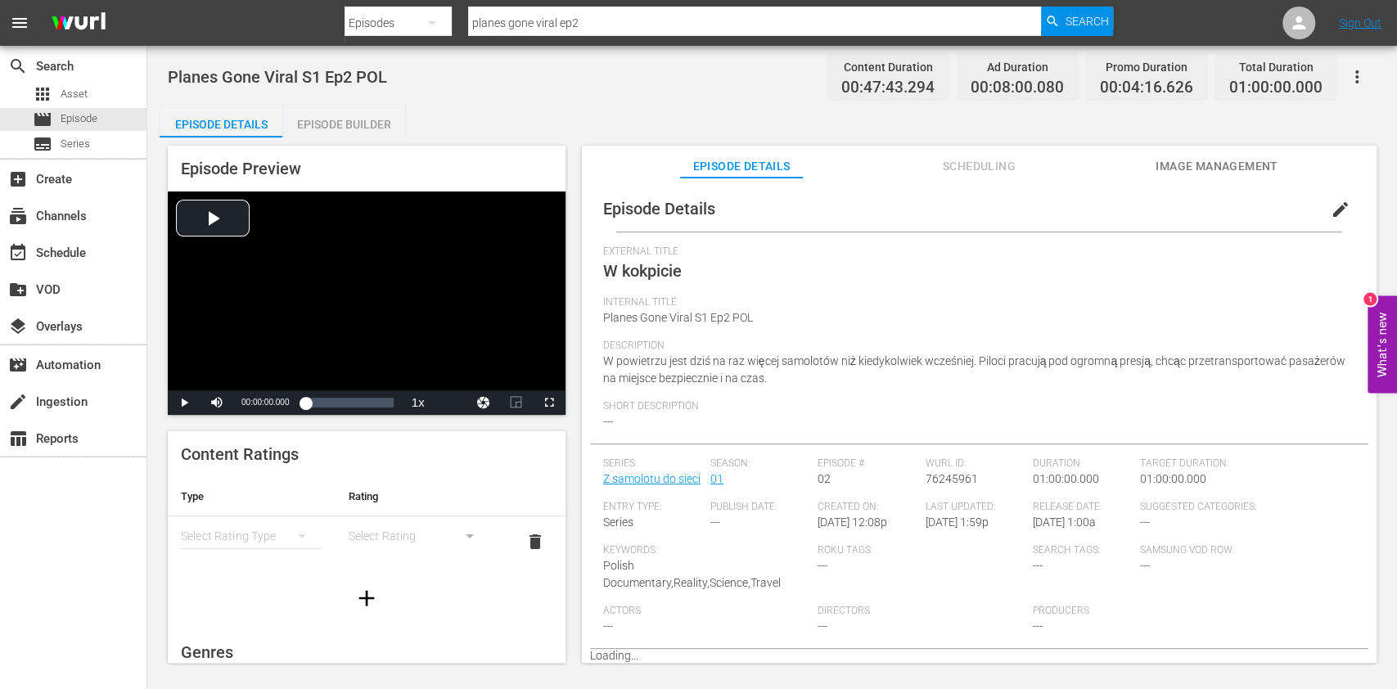
click at [360, 140] on div "Episode Preview Video Player is loading. Play Video Play Mute Current Time 00:0…" at bounding box center [772, 406] width 1225 height 539
click at [360, 138] on div "Episode Preview Video Player is loading. Play Video Play Mute Current Time 00:0…" at bounding box center [772, 406] width 1225 height 539
click at [360, 133] on div "Episode Builder" at bounding box center [343, 124] width 123 height 39
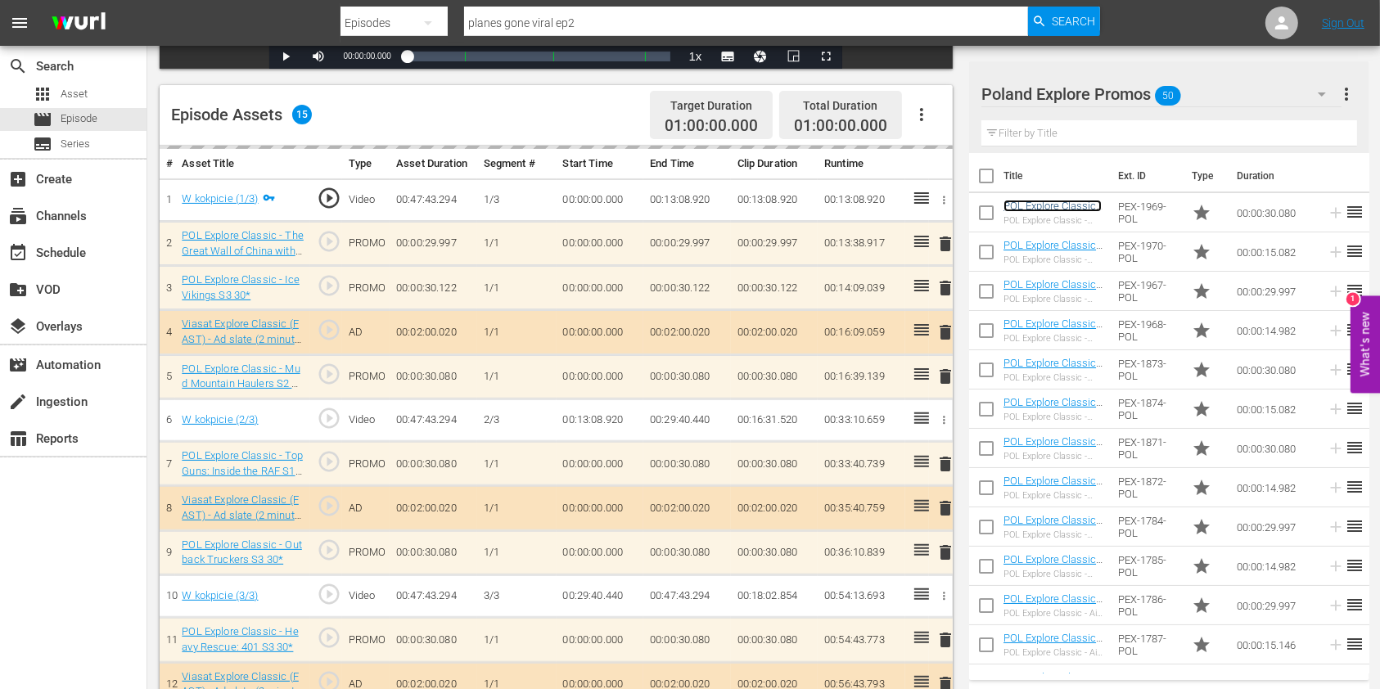
scroll to position [436, 0]
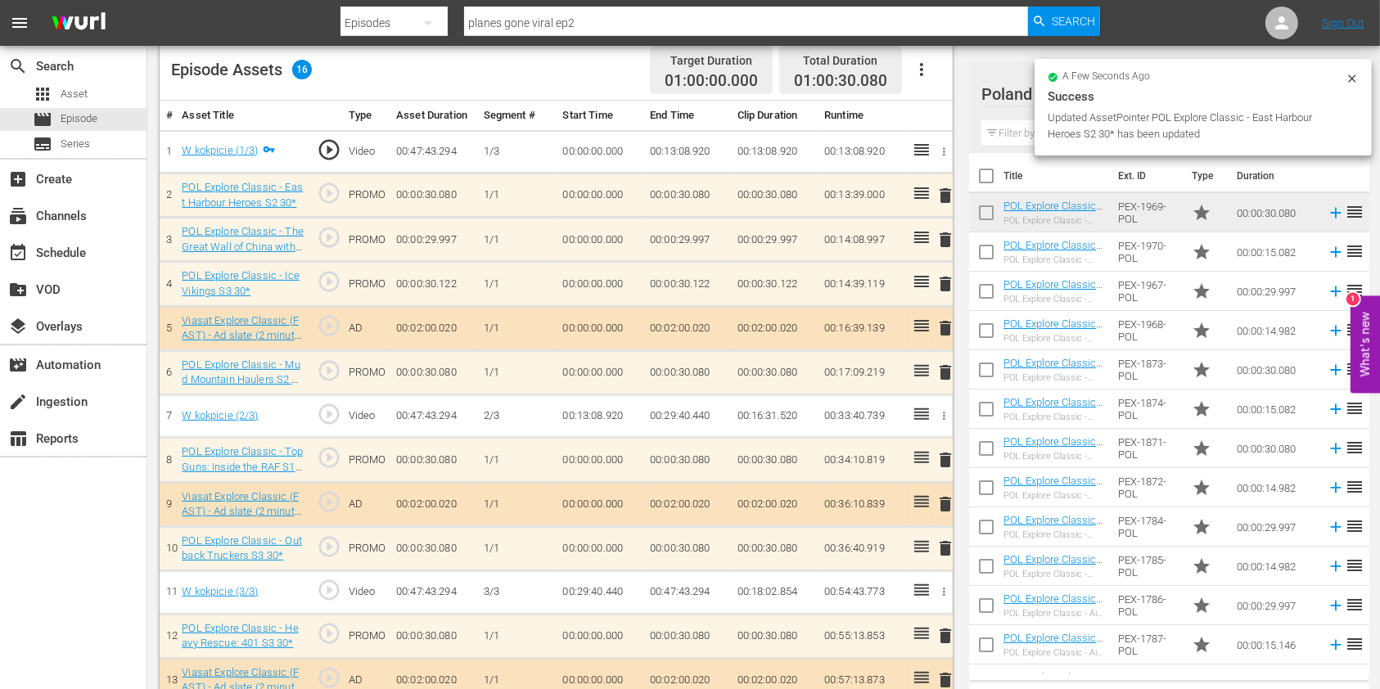
click at [945, 459] on span "delete" at bounding box center [945, 460] width 20 height 20
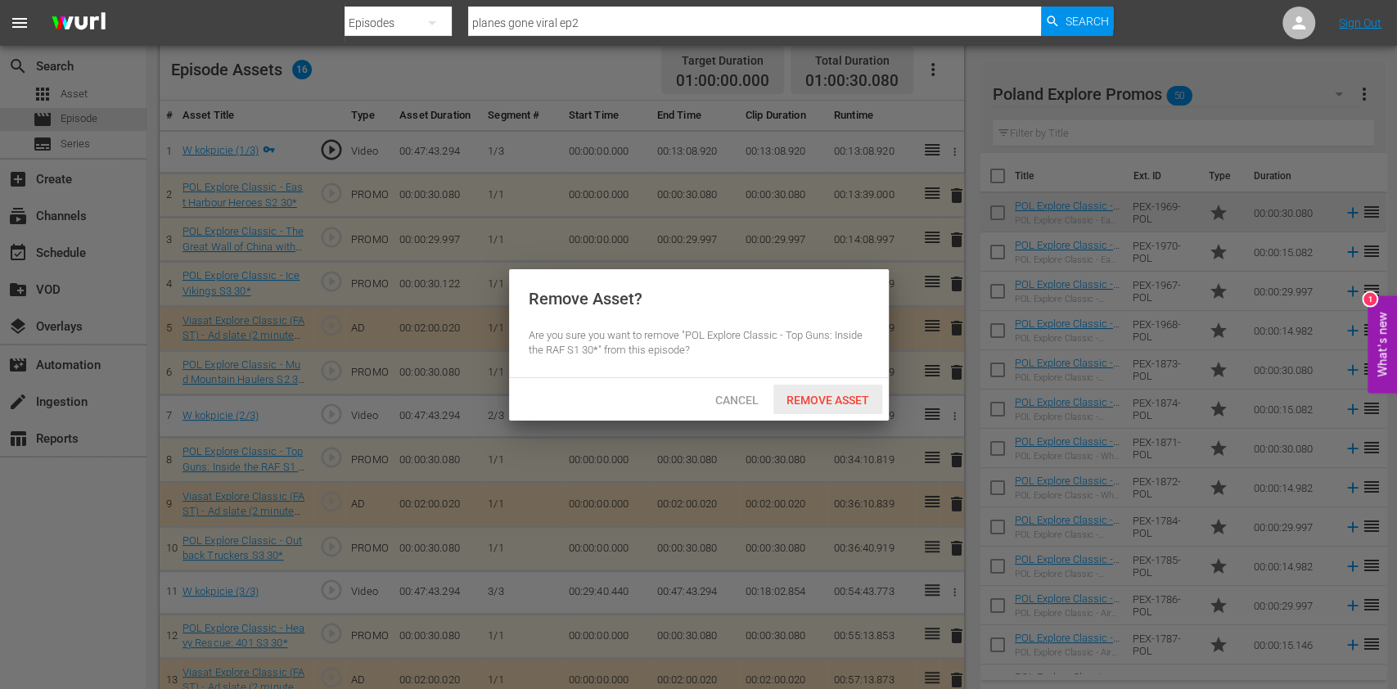
click at [824, 395] on span "Remove Asset" at bounding box center [827, 400] width 109 height 13
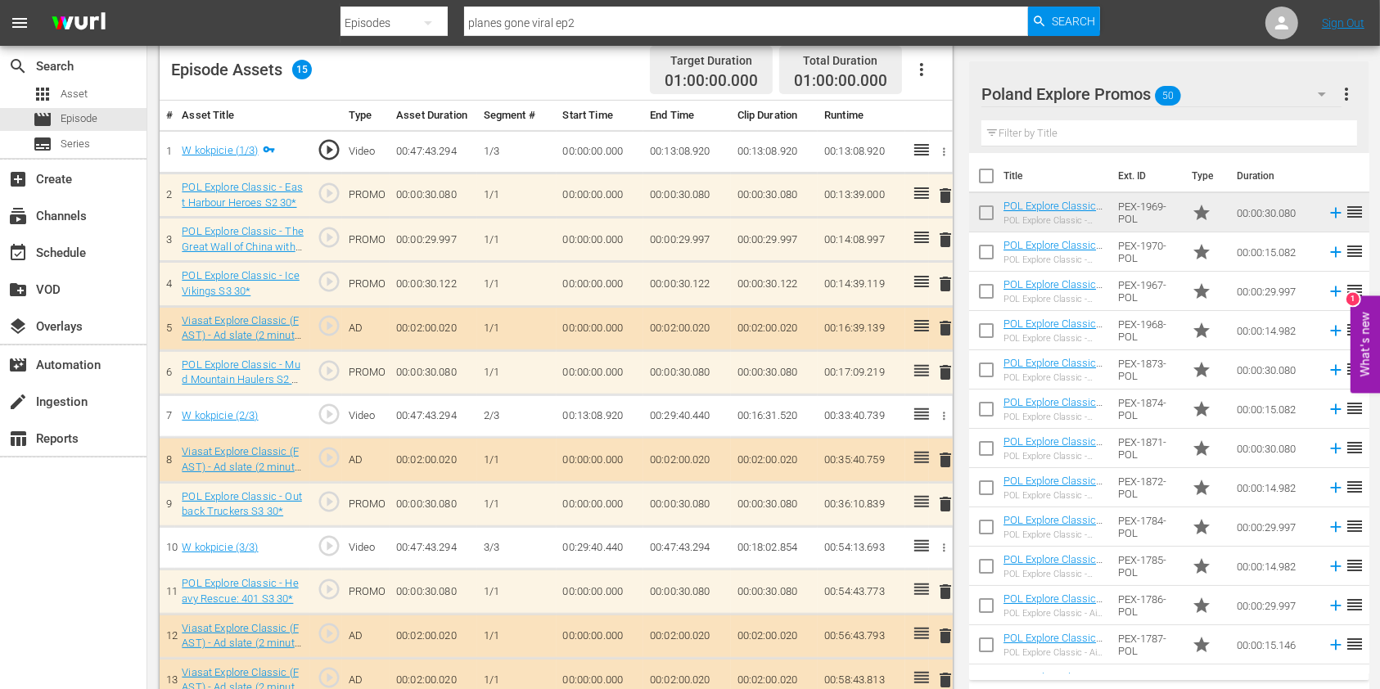
click at [1044, 136] on input "text" at bounding box center [1169, 133] width 376 height 26
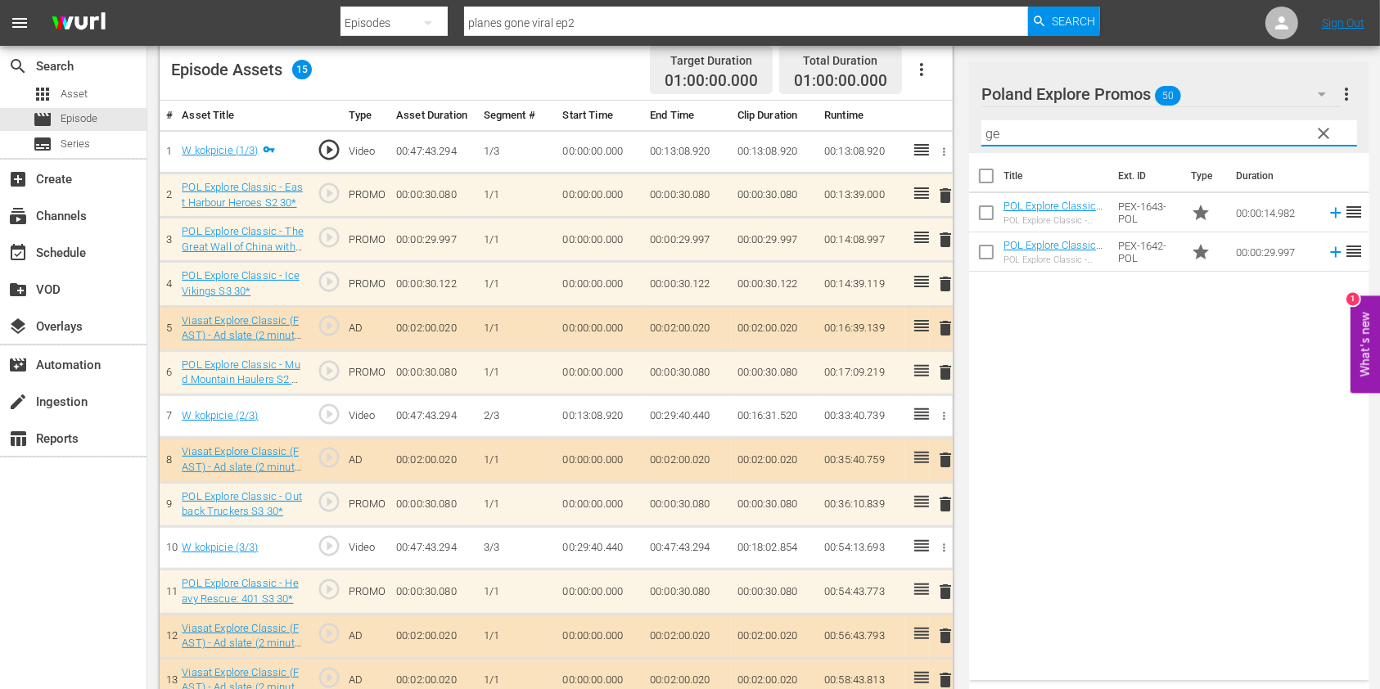
type input "g"
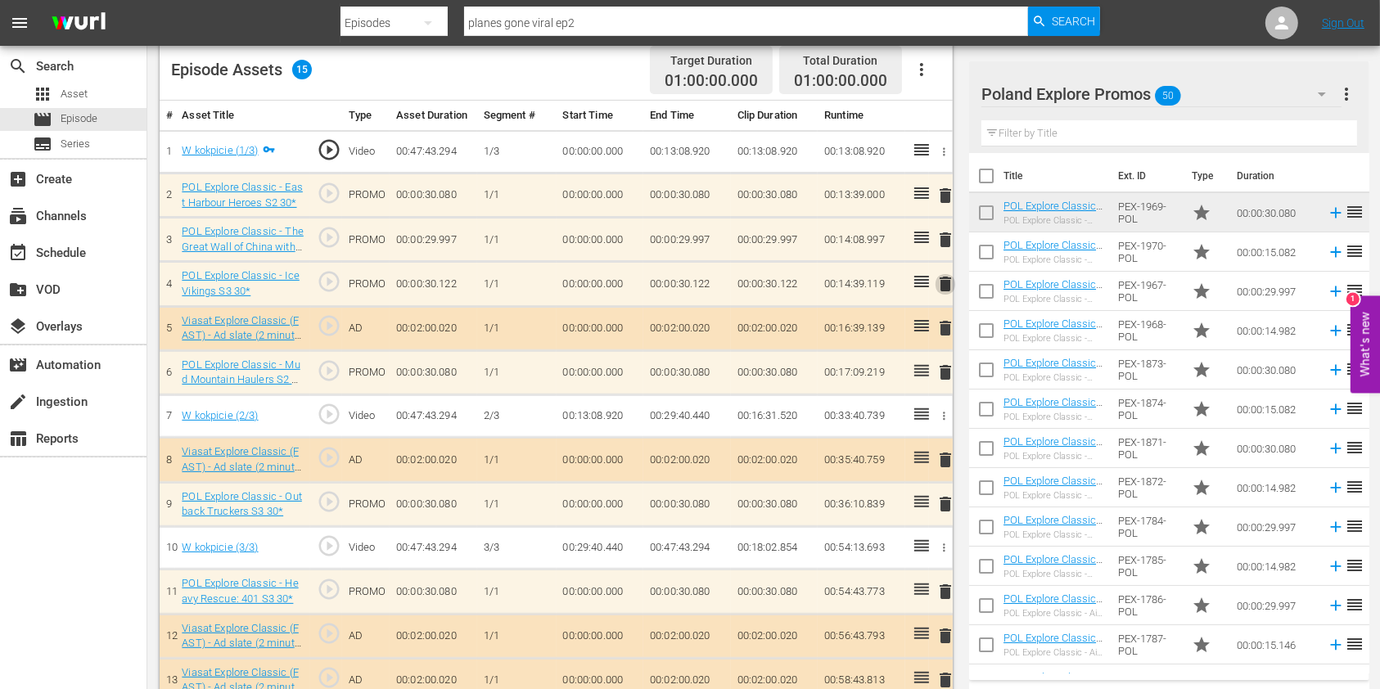
drag, startPoint x: 944, startPoint y: 280, endPoint x: 926, endPoint y: 282, distance: 19.0
click at [946, 280] on span "delete" at bounding box center [945, 284] width 20 height 20
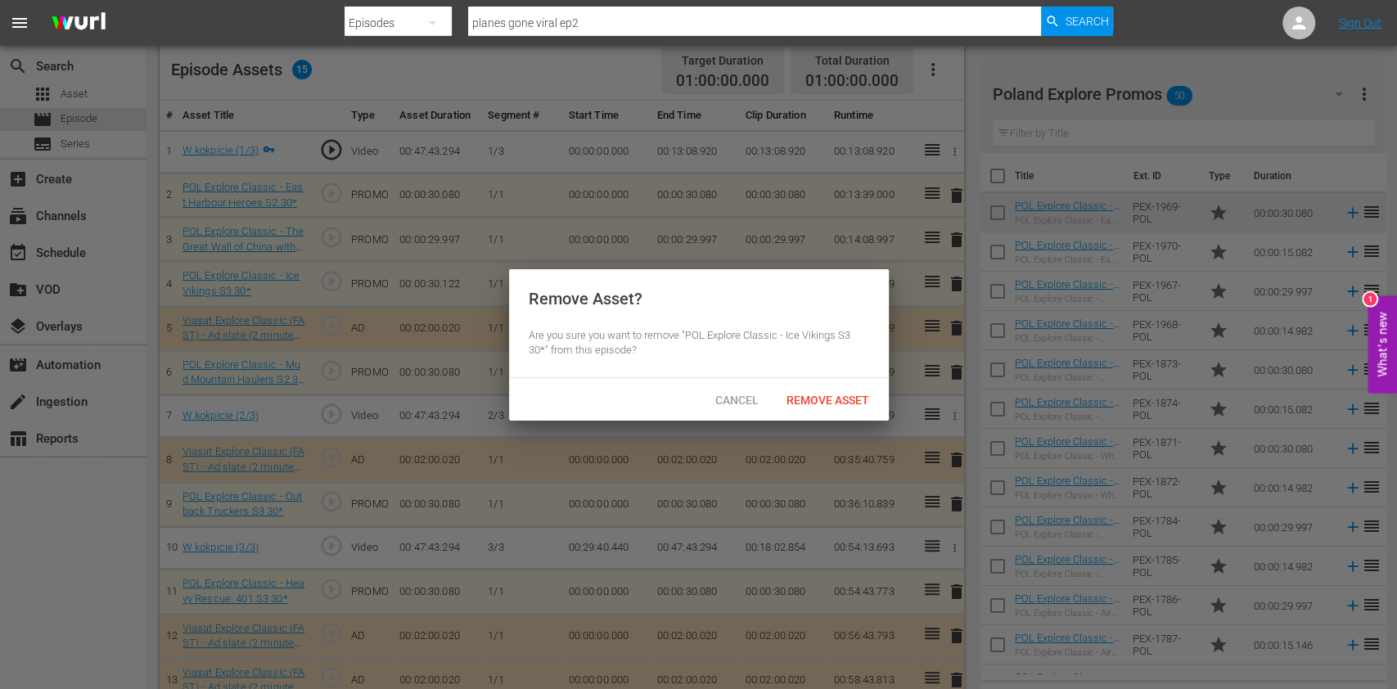
click at [827, 398] on span "Remove Asset" at bounding box center [827, 400] width 109 height 13
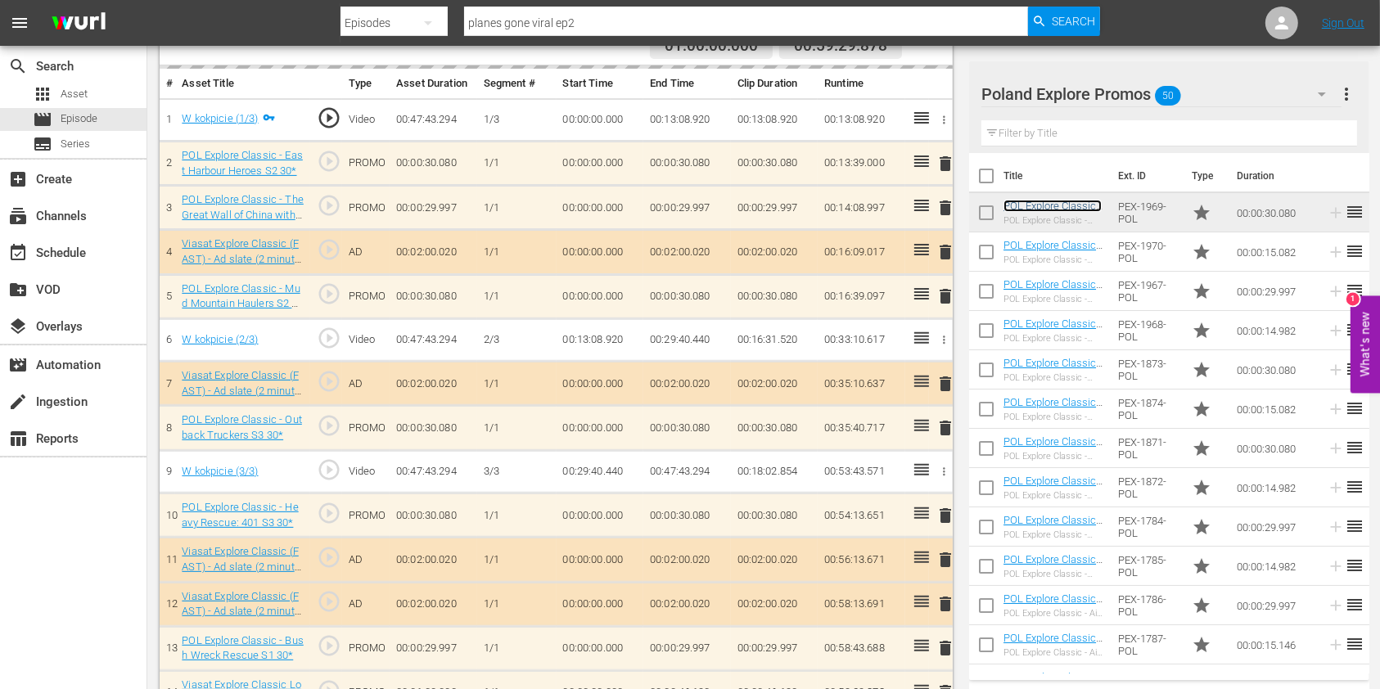
scroll to position [506, 0]
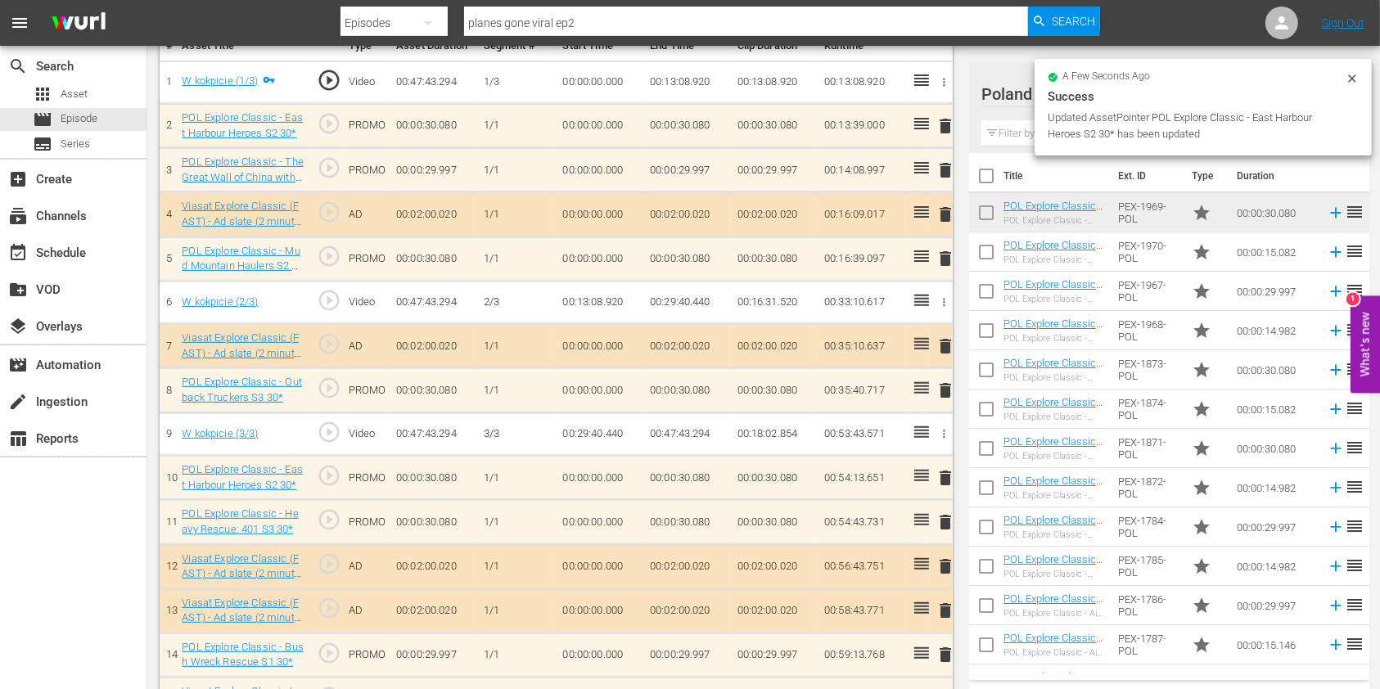
click at [943, 521] on span "delete" at bounding box center [945, 522] width 20 height 20
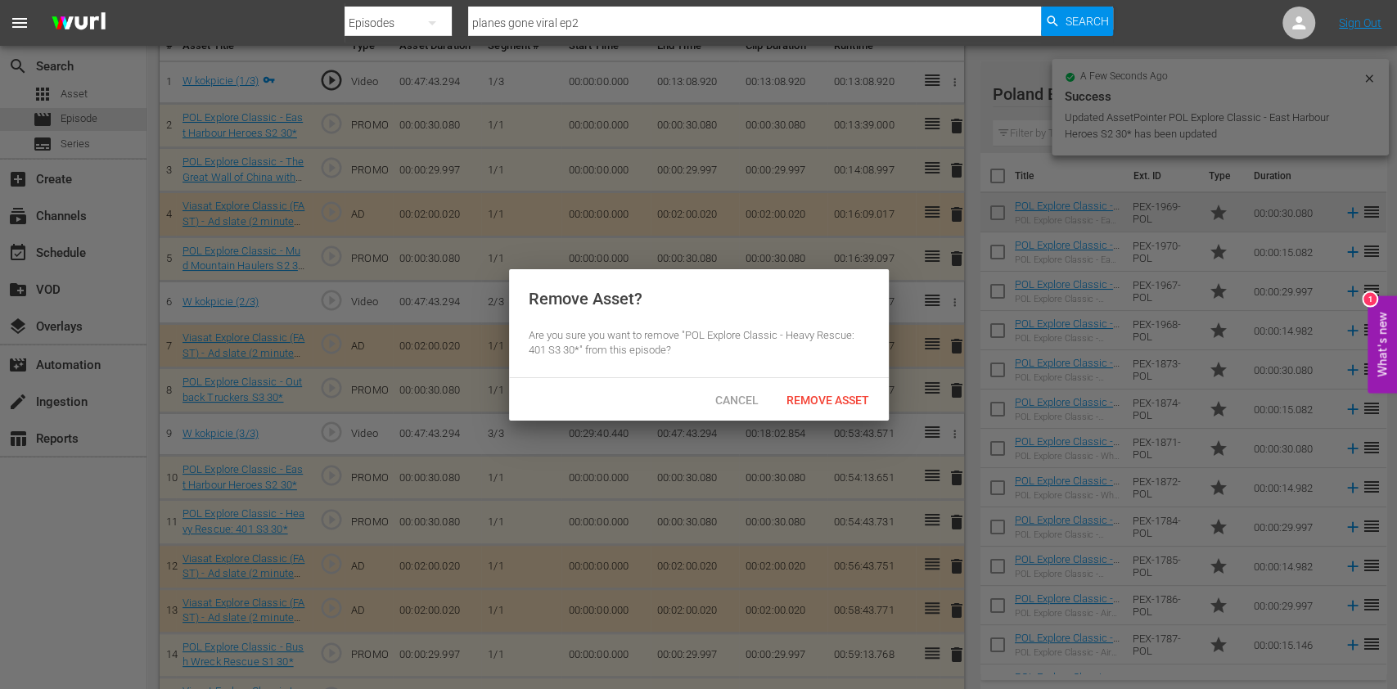
click at [851, 414] on div "Cancel Remove Asset" at bounding box center [699, 399] width 380 height 43
drag, startPoint x: 851, startPoint y: 408, endPoint x: 856, endPoint y: 381, distance: 28.3
click at [850, 405] on div "Remove Asset" at bounding box center [827, 400] width 109 height 30
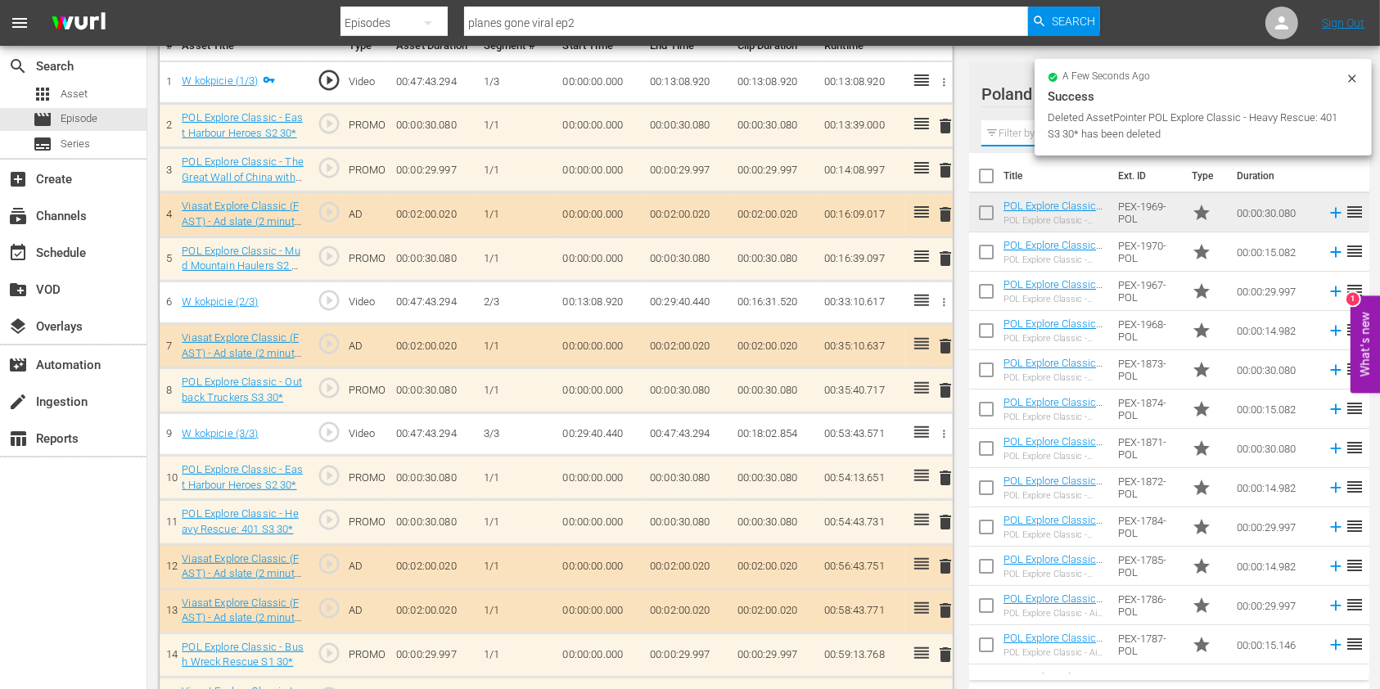
click at [1015, 127] on input "text" at bounding box center [1169, 133] width 376 height 26
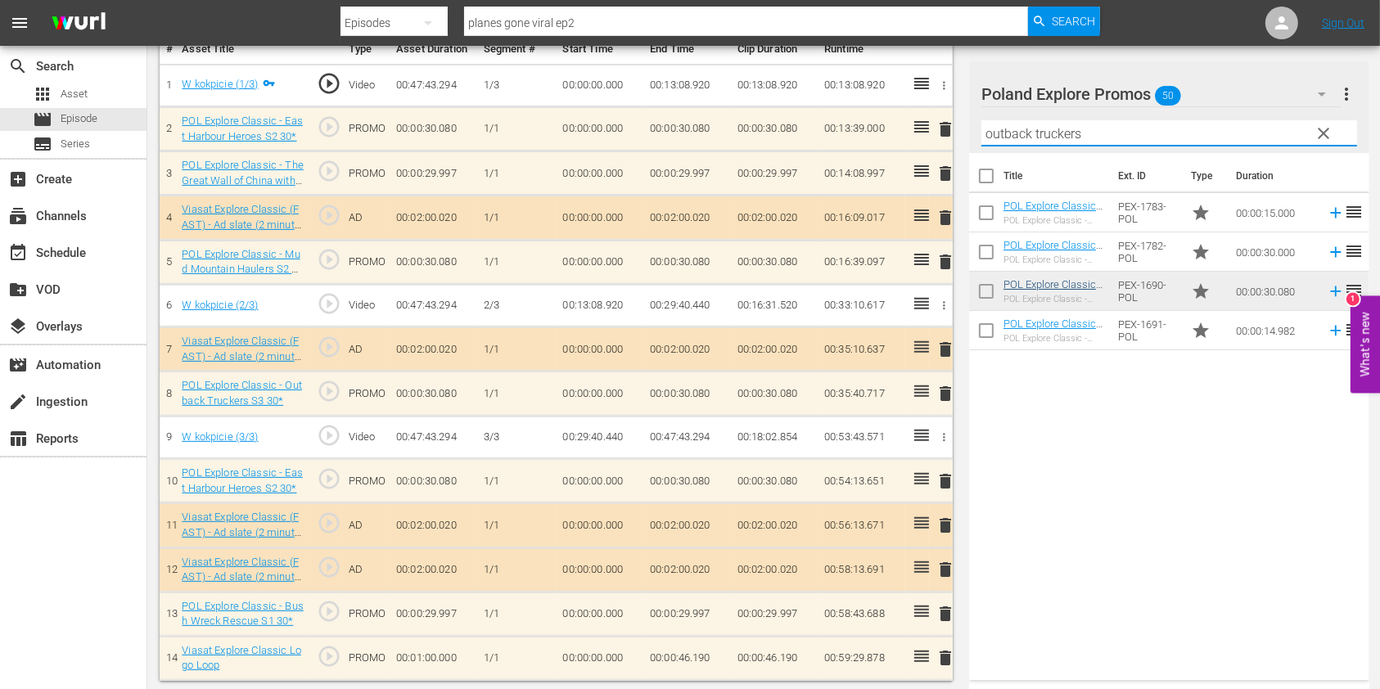
type input "outback truckers"
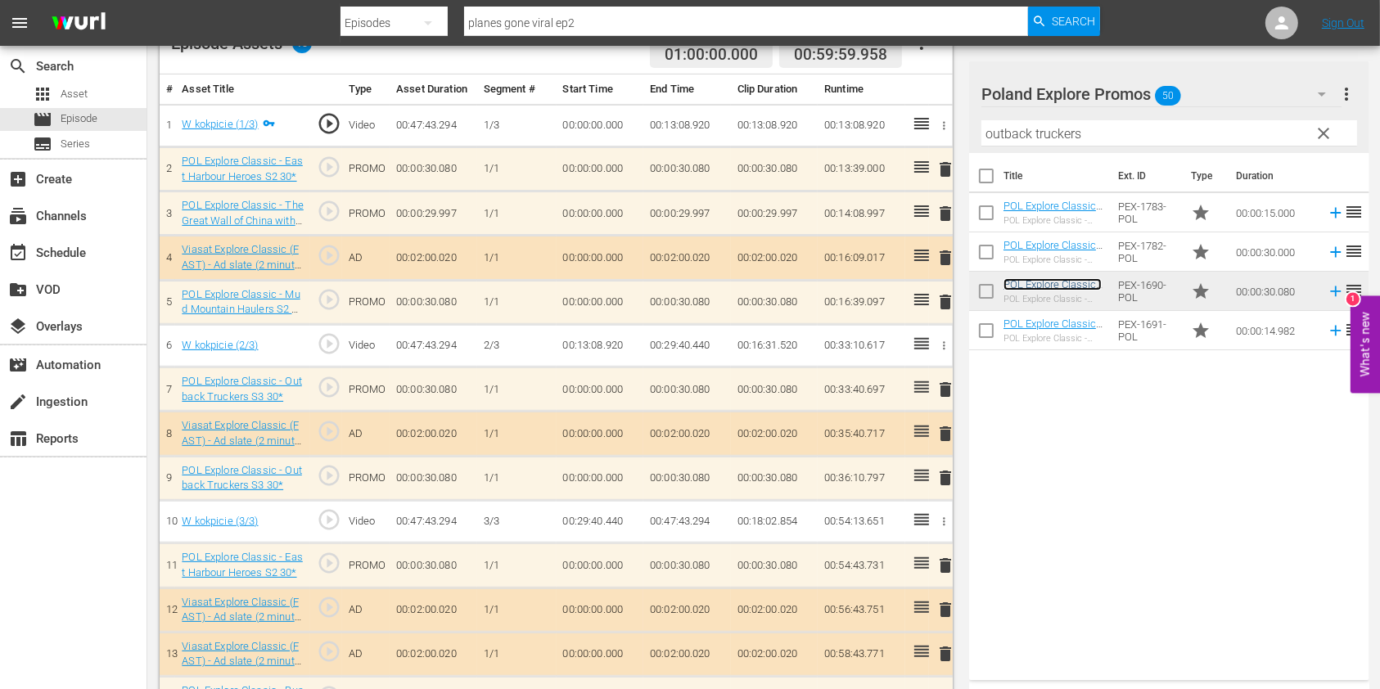
scroll to position [547, 0]
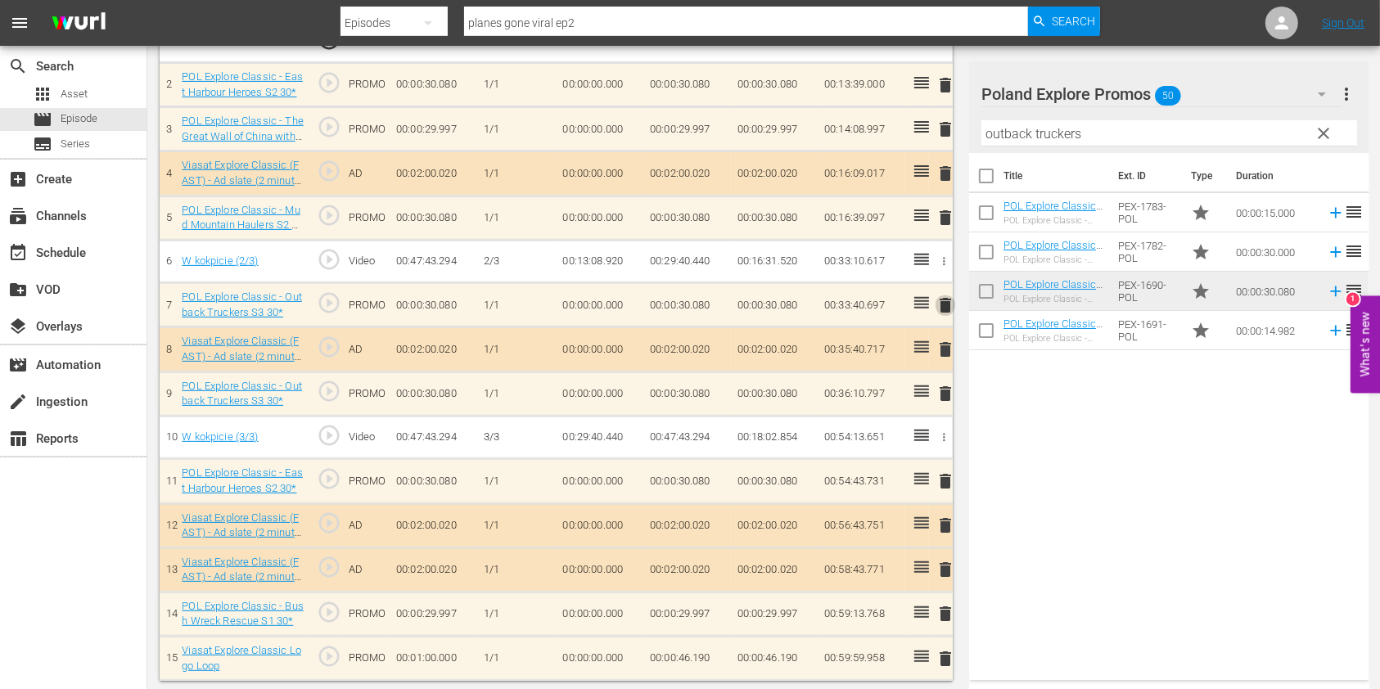
click at [941, 307] on span "delete" at bounding box center [945, 305] width 20 height 20
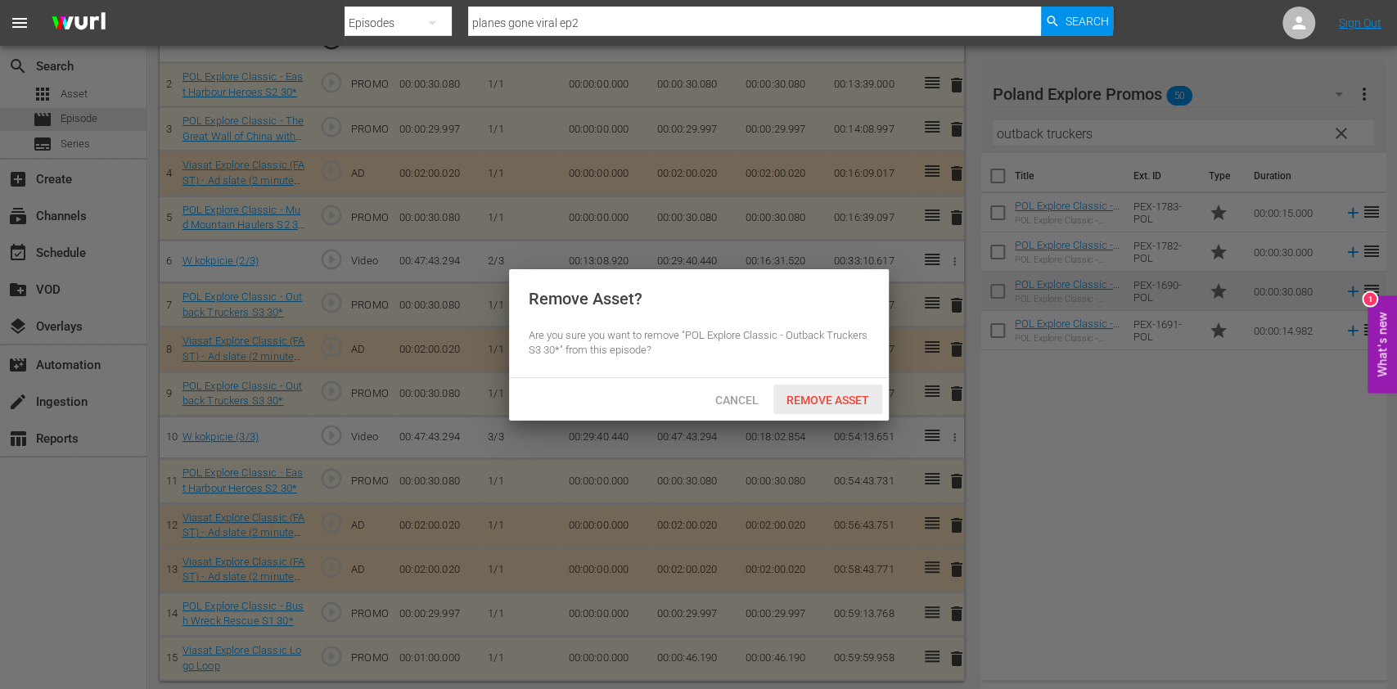
click at [859, 401] on span "Remove Asset" at bounding box center [827, 400] width 109 height 13
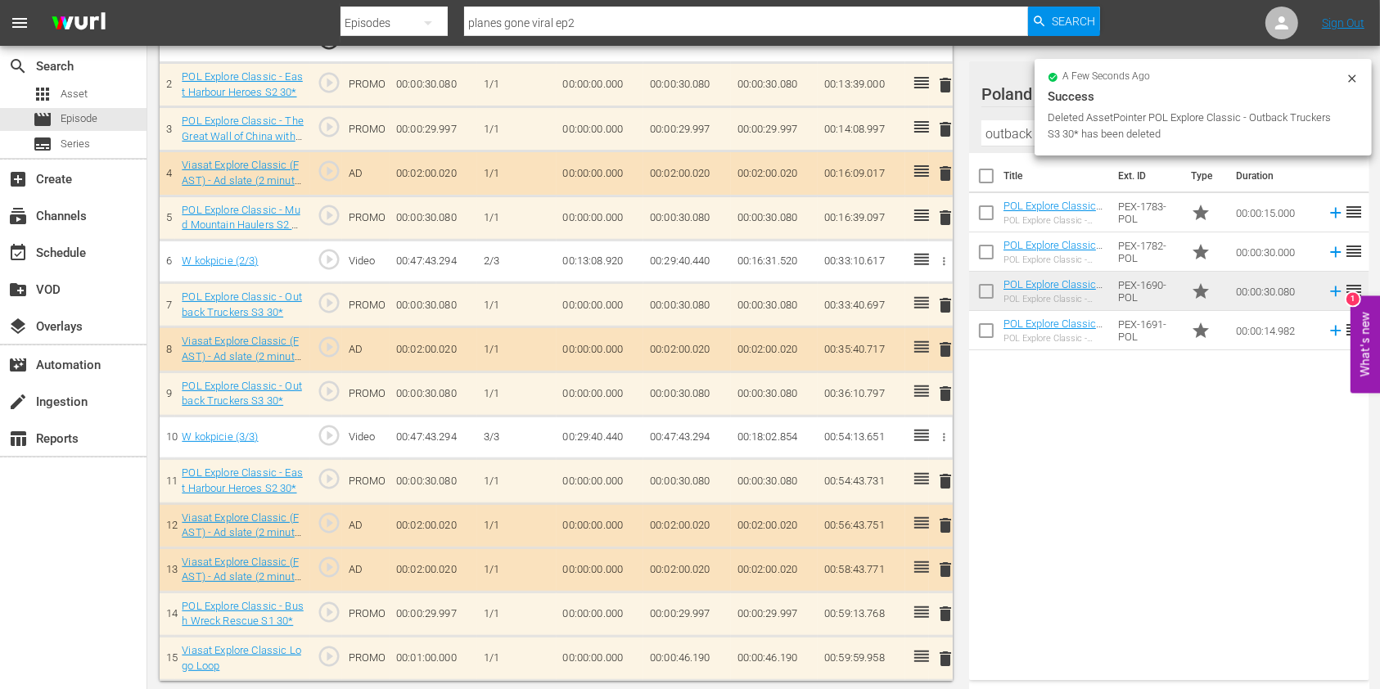
click at [1015, 141] on input "outback truckers" at bounding box center [1169, 133] width 376 height 26
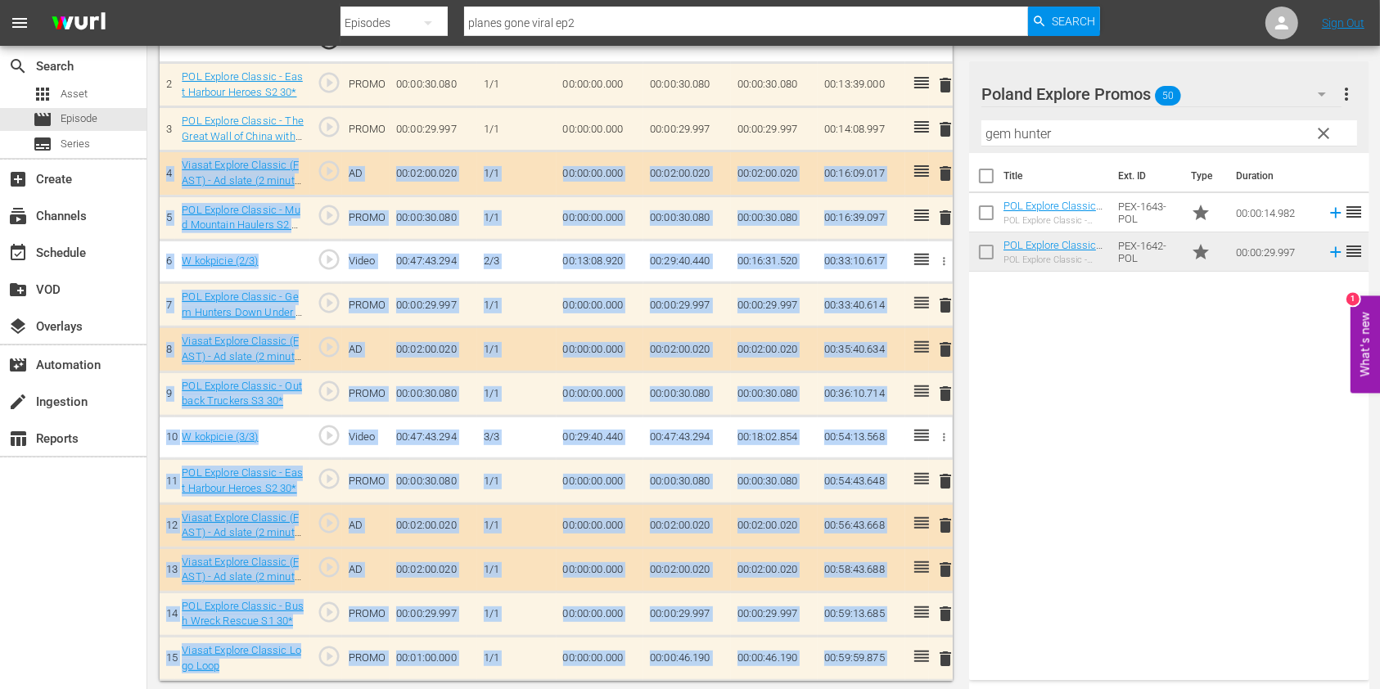
drag, startPoint x: 1079, startPoint y: 113, endPoint x: 918, endPoint y: 131, distance: 162.2
click at [918, 131] on div "Video Player is loading. Play Video Play Mute Current Time 00:00:00.000 / Durat…" at bounding box center [764, 136] width 1208 height 1090
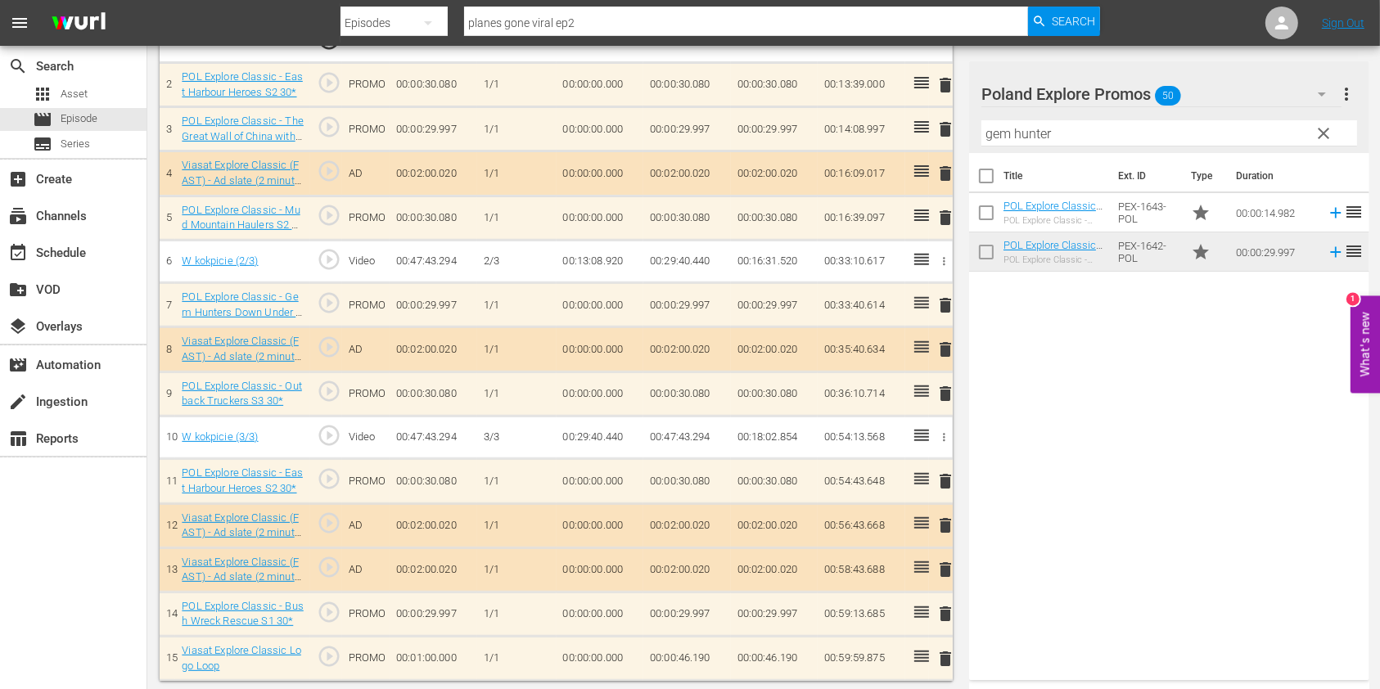
click at [1084, 134] on input "gem hunter" at bounding box center [1169, 133] width 376 height 26
type input "mud mountain"
click at [1105, 396] on div "Title Ext. ID Type Duration POL Explore Classic - Mud Mountain Haulers S2 15* P…" at bounding box center [1169, 413] width 400 height 521
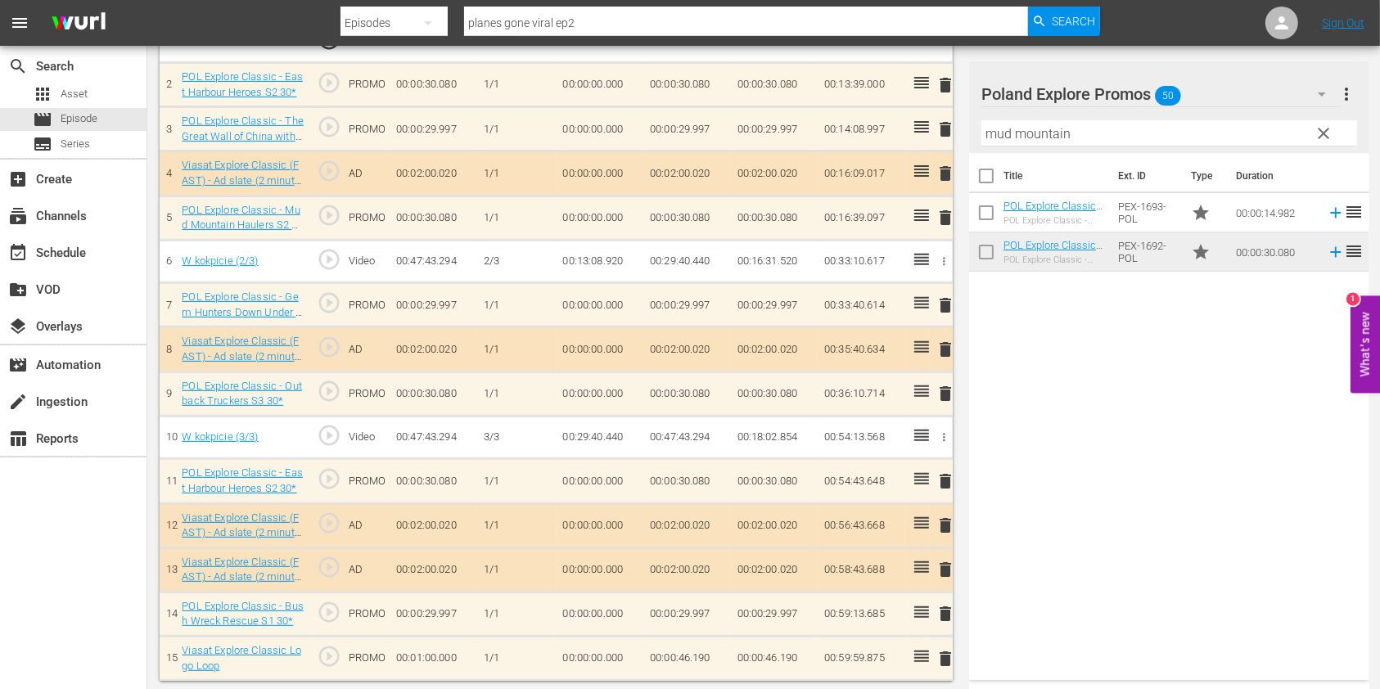
click at [1326, 134] on span "clear" at bounding box center [1324, 134] width 20 height 20
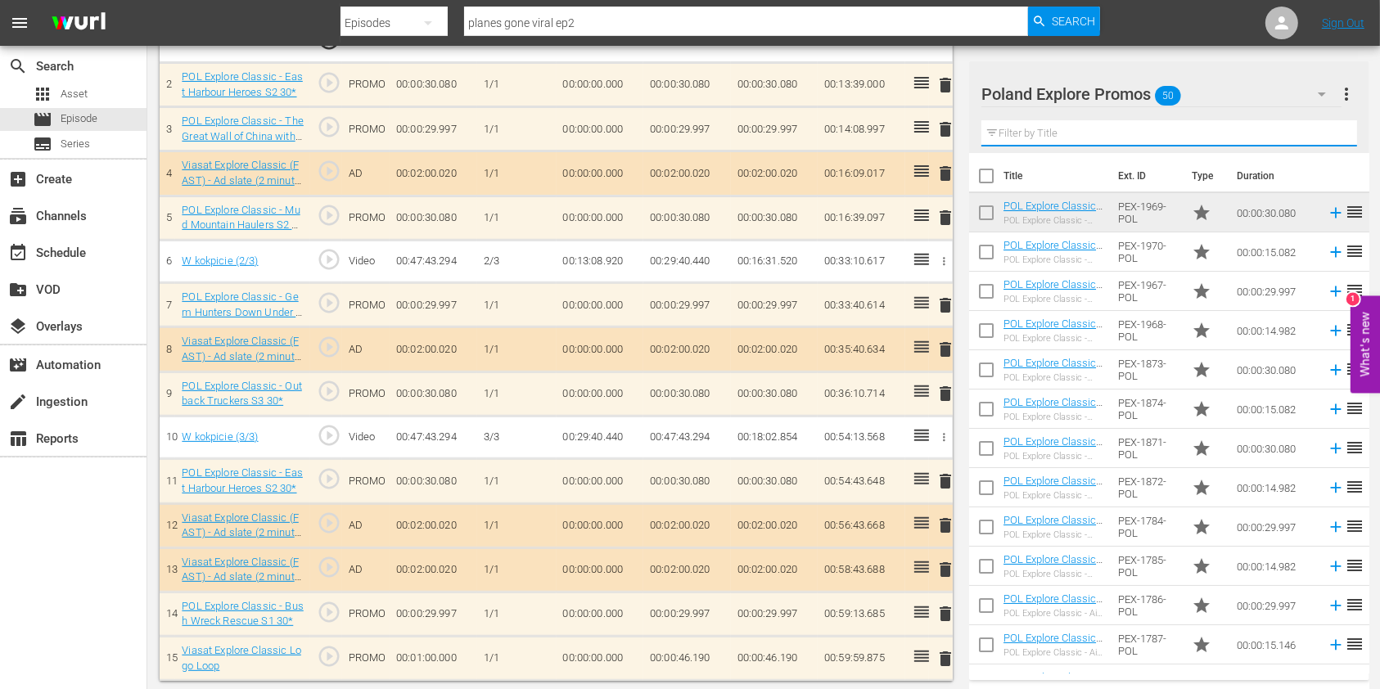
click at [1160, 133] on input "text" at bounding box center [1169, 133] width 376 height 26
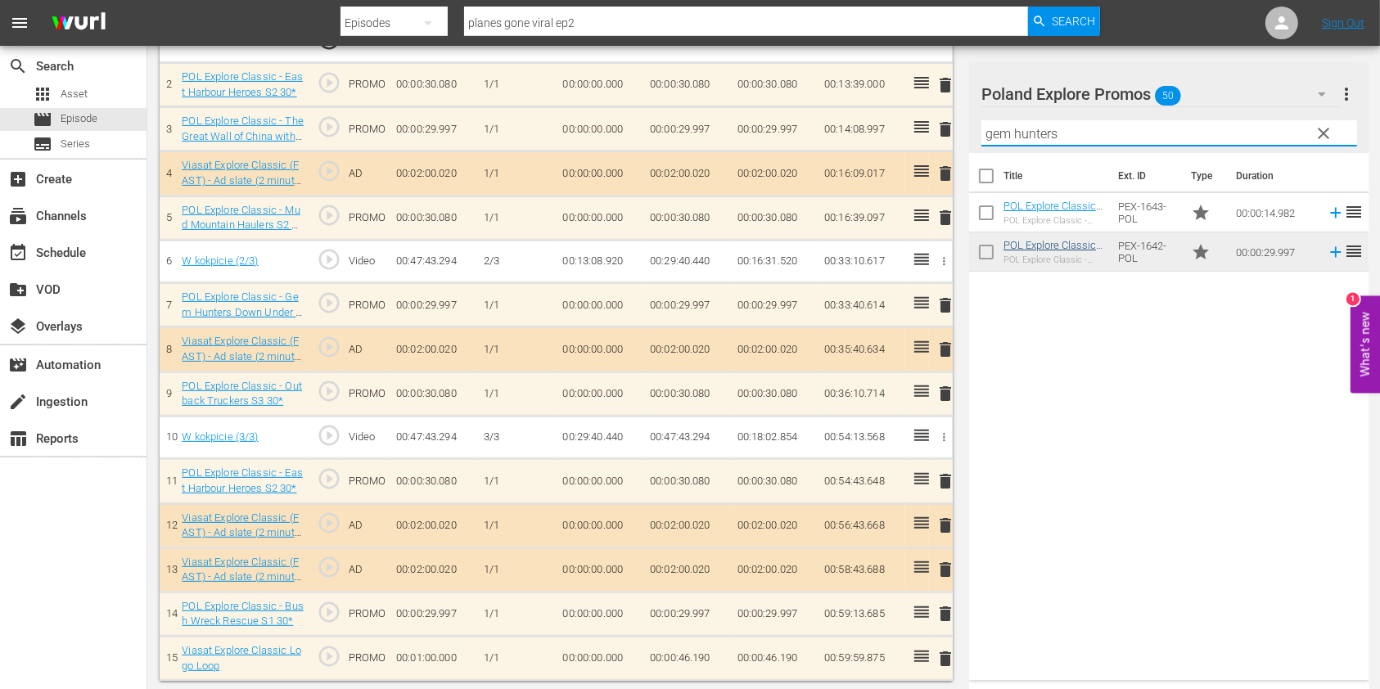
type input "gem hunters"
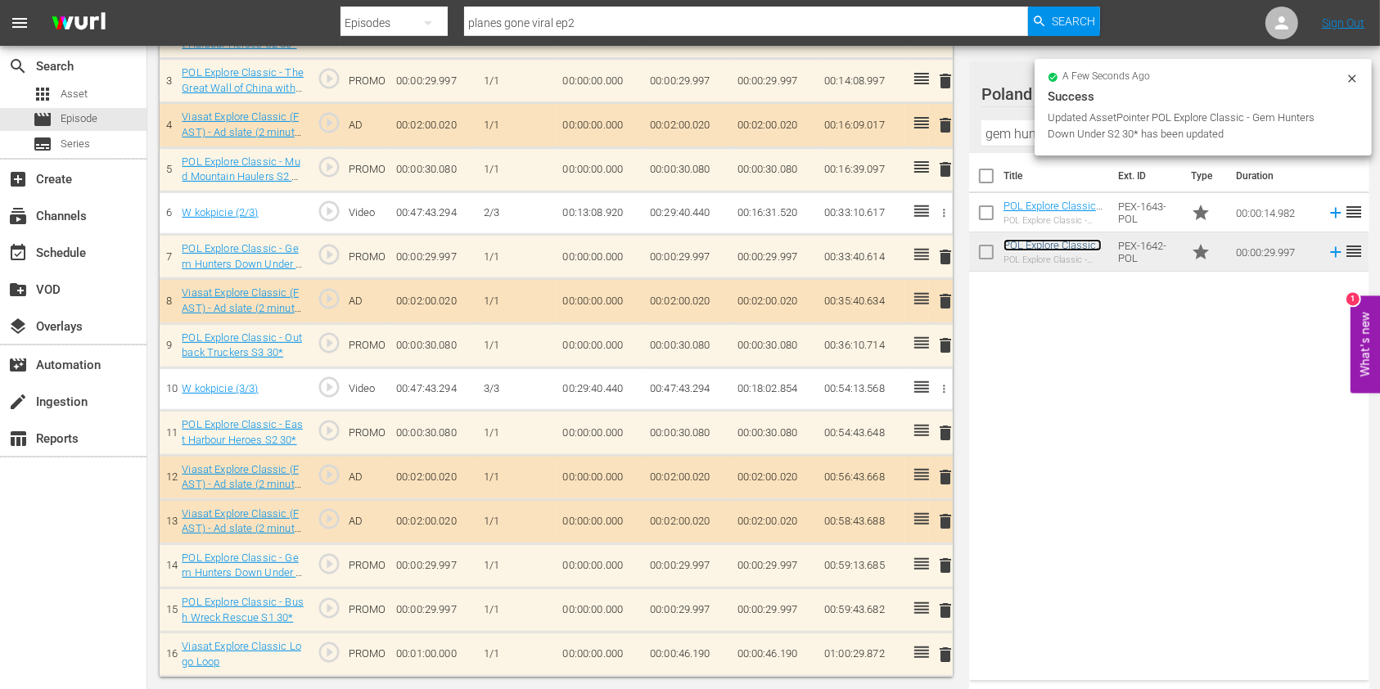
scroll to position [591, 0]
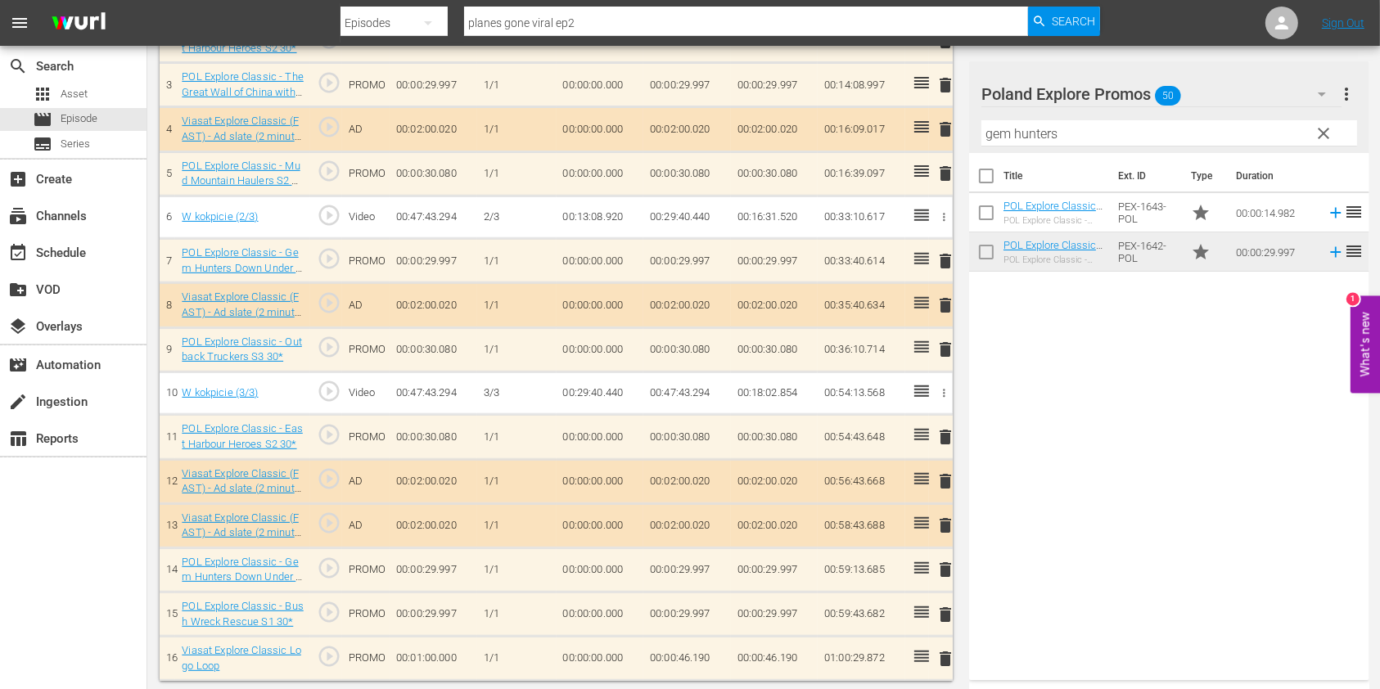
click at [937, 615] on span "delete" at bounding box center [945, 615] width 20 height 20
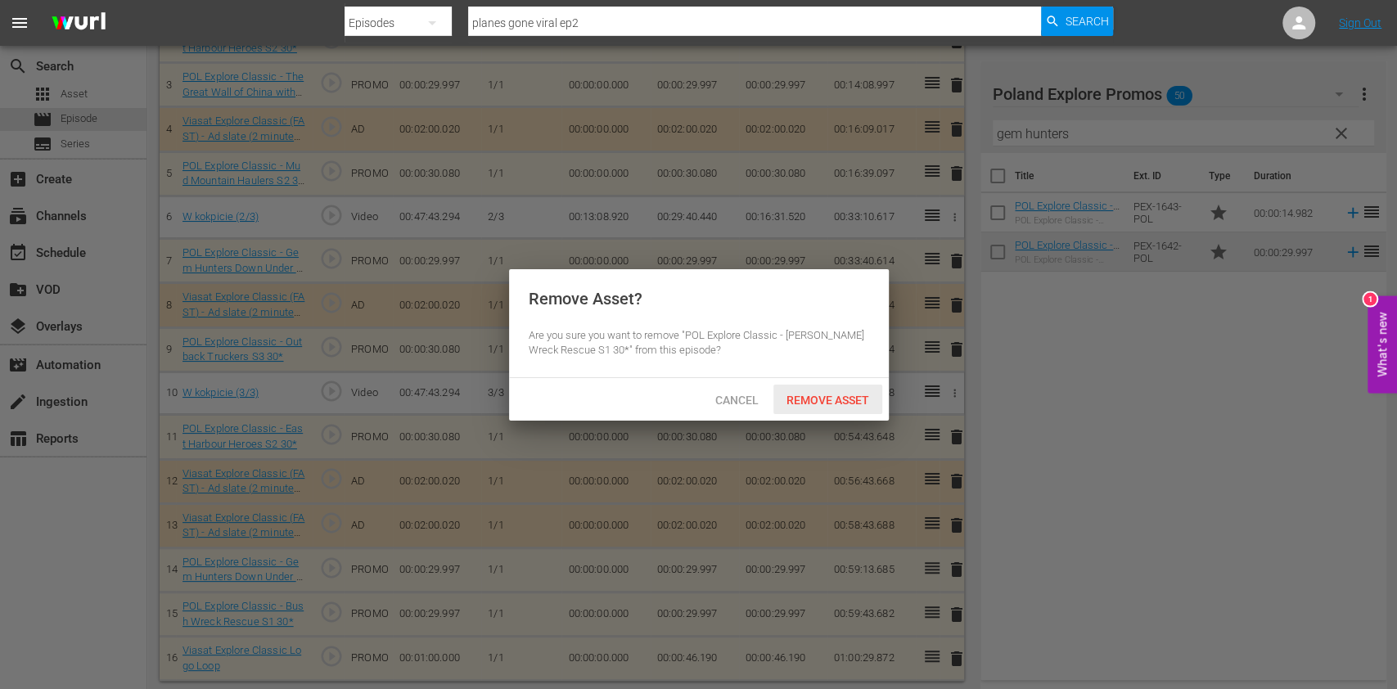
click at [806, 394] on span "Remove Asset" at bounding box center [827, 400] width 109 height 13
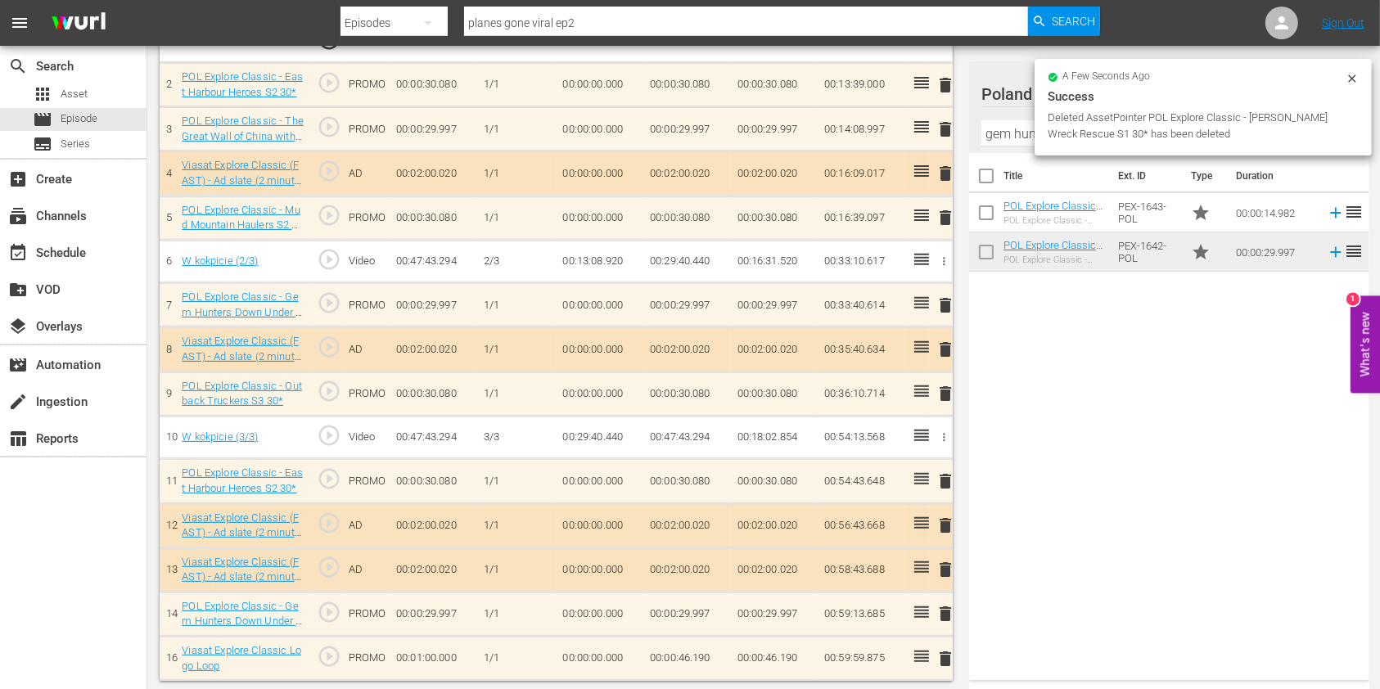
click at [681, 652] on td "00:00:46.190" at bounding box center [687, 659] width 88 height 44
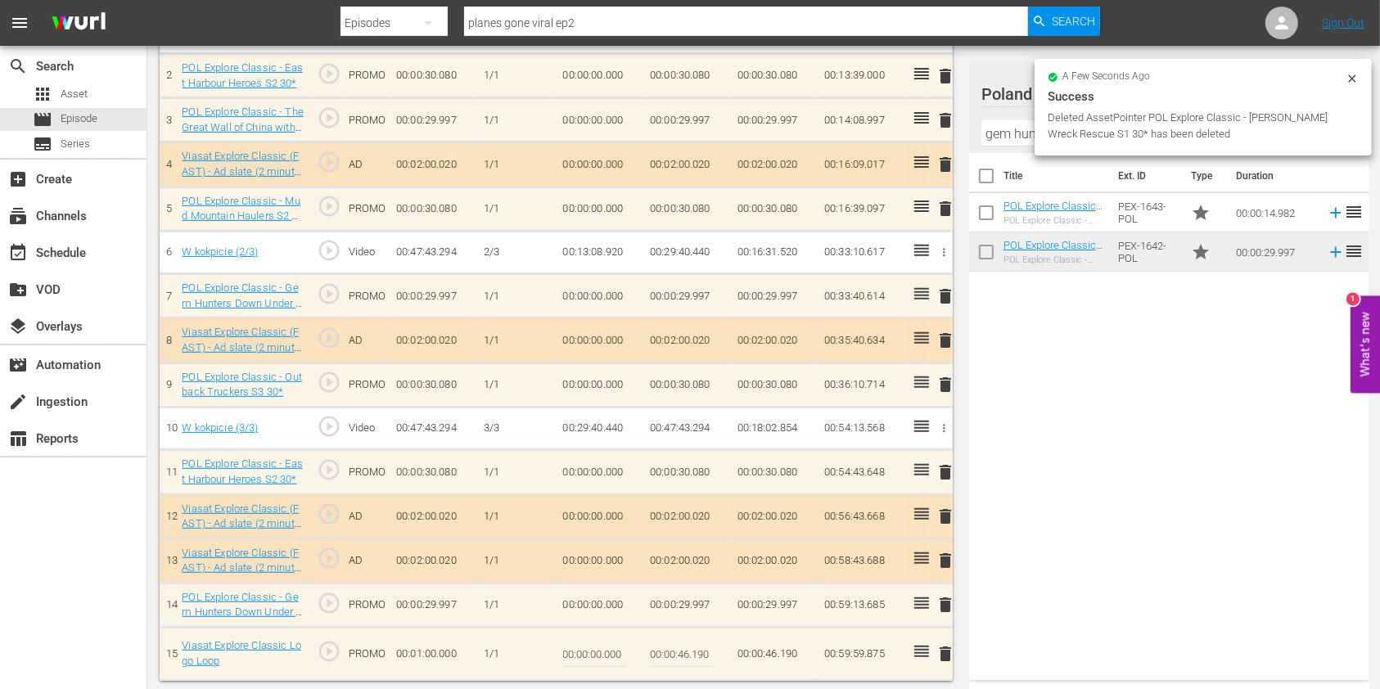
click at [688, 645] on input "00:00:46.190" at bounding box center [681, 653] width 63 height 39
click at [697, 650] on input "00:00:46.190" at bounding box center [681, 653] width 63 height 39
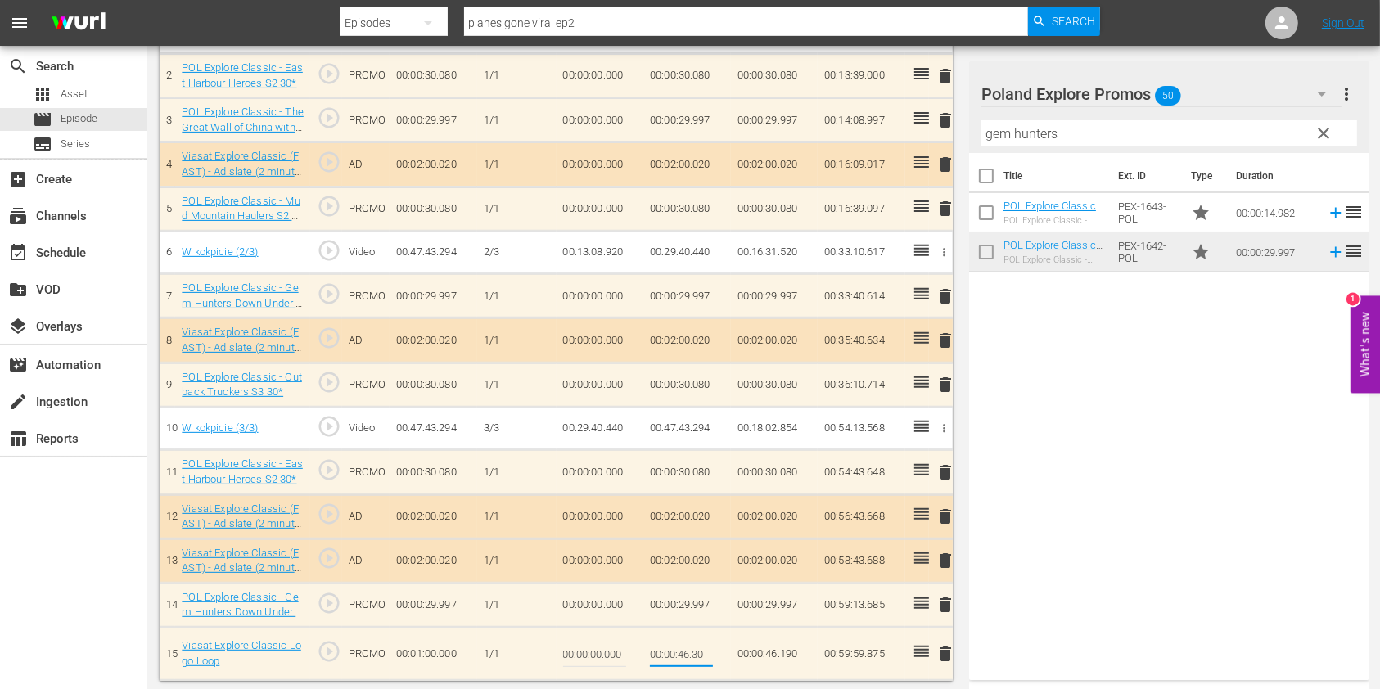
type input "00:00:46.300"
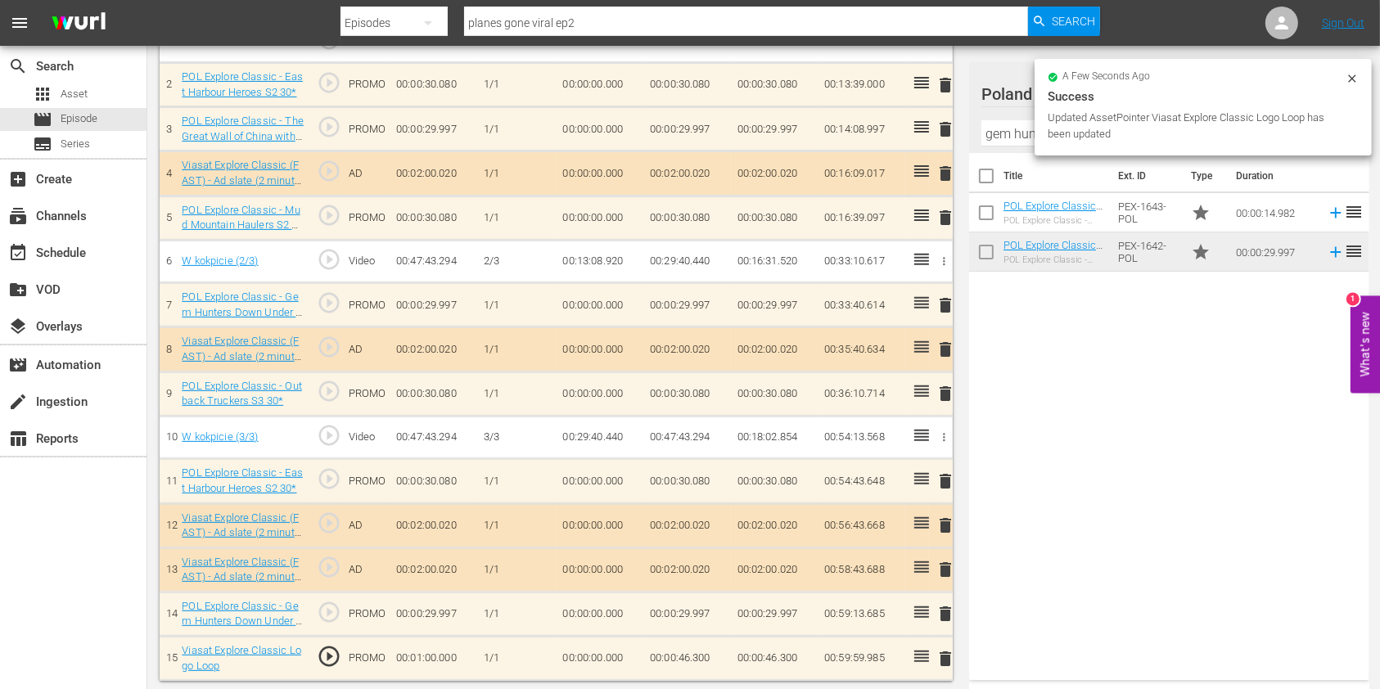
click at [677, 654] on td "00:00:46.300" at bounding box center [687, 659] width 88 height 44
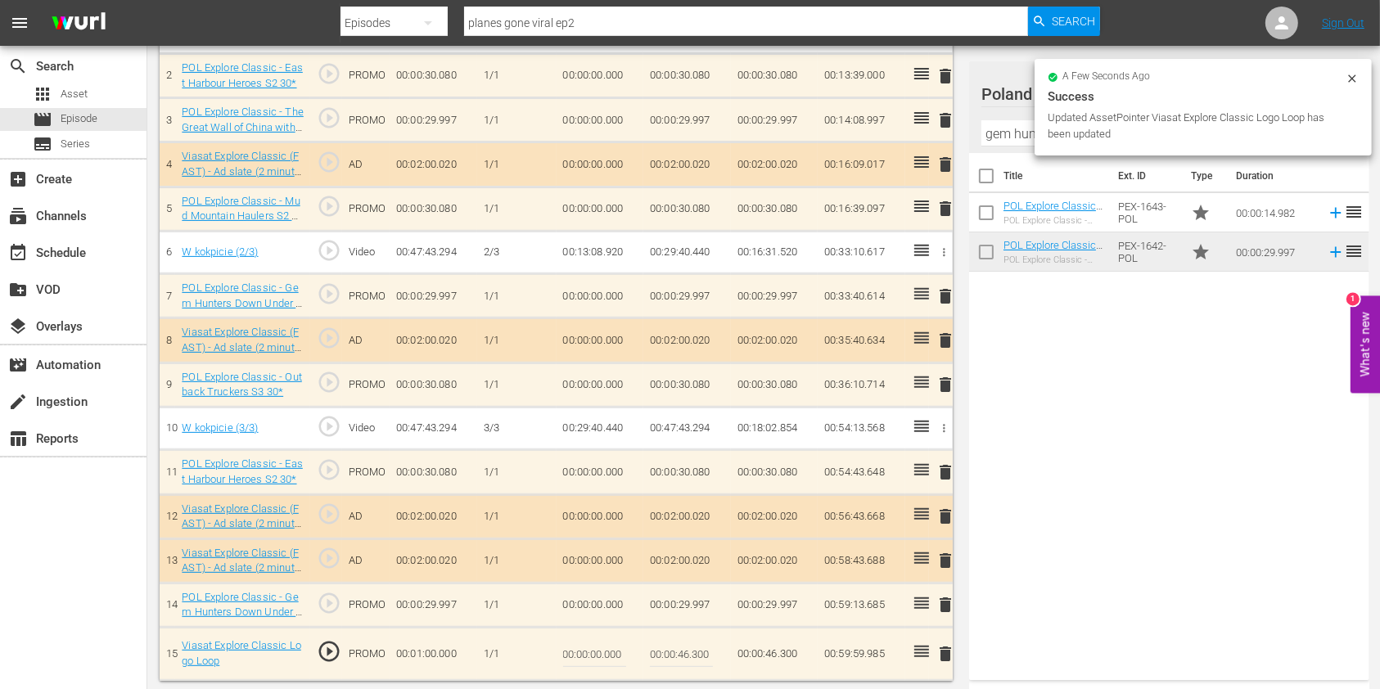
click at [709, 653] on input "00:00:46.300" at bounding box center [681, 653] width 63 height 39
type input "00:00:46.31"
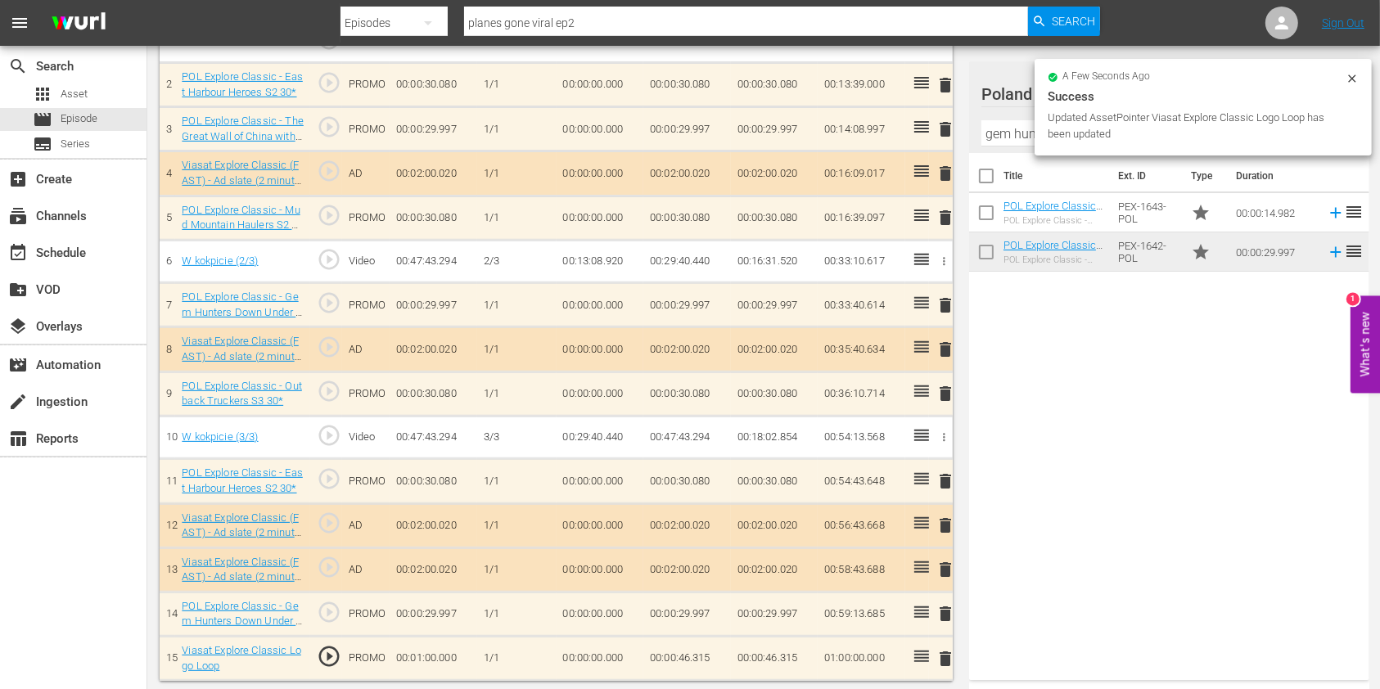
scroll to position [0, 0]
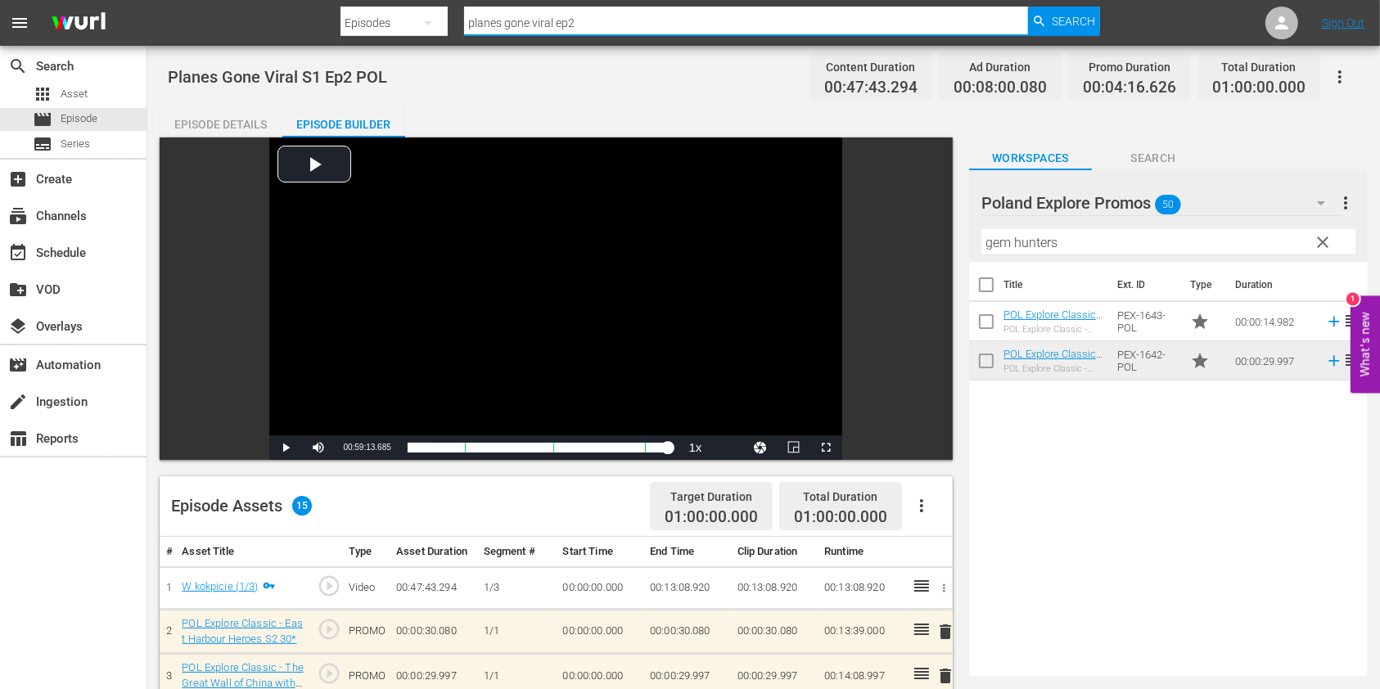
click at [624, 11] on input "planes gone viral ep2" at bounding box center [746, 22] width 564 height 39
type input "planes gone viral ep"
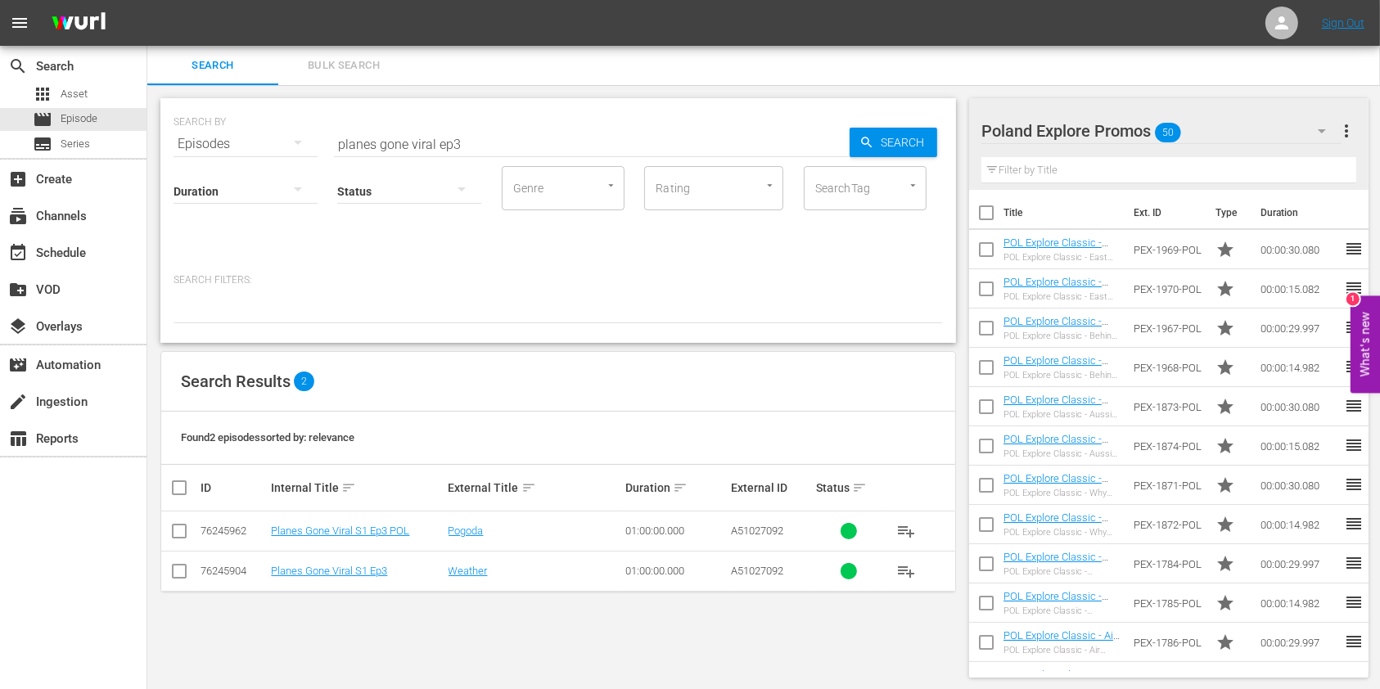
click at [368, 539] on td "Planes Gone Viral S1 Ep3 POL" at bounding box center [356, 532] width 177 height 40
click at [367, 537] on td "Planes Gone Viral S1 Ep3 POL" at bounding box center [356, 532] width 177 height 40
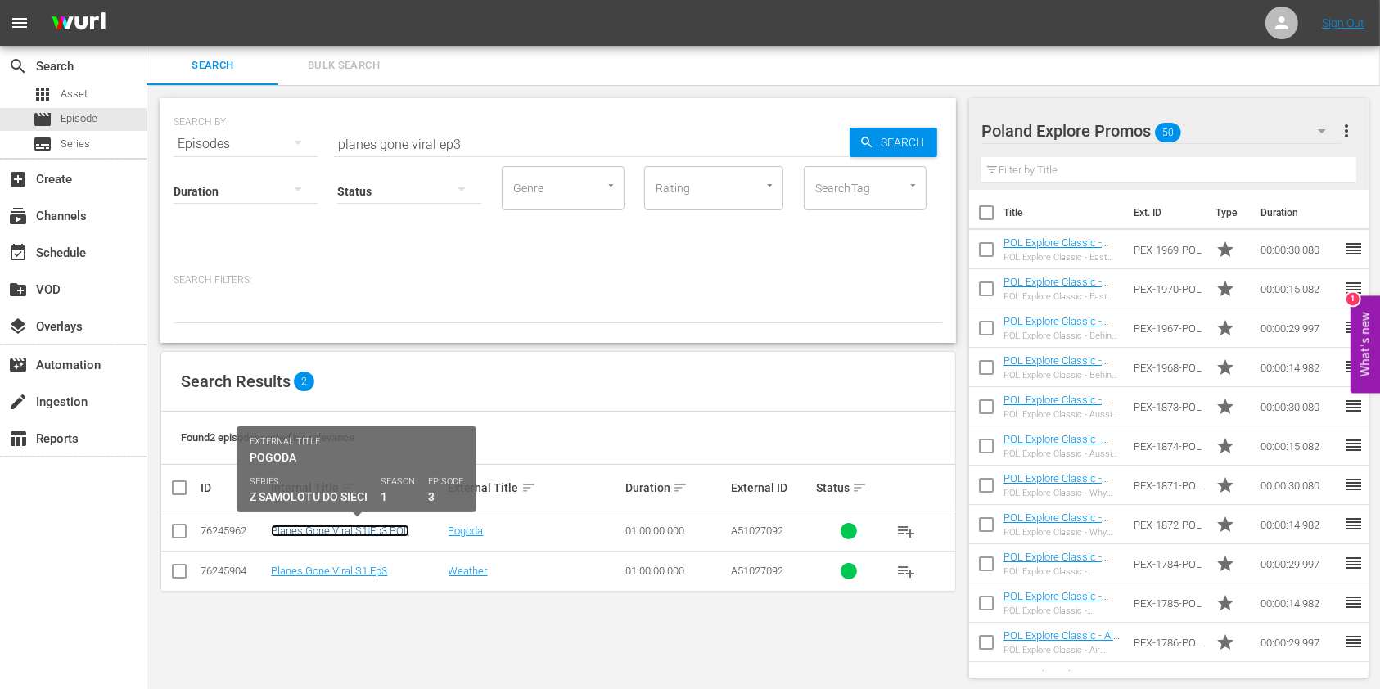
click at [365, 534] on link "Planes Gone Viral S1 Ep3 POL" at bounding box center [340, 531] width 138 height 12
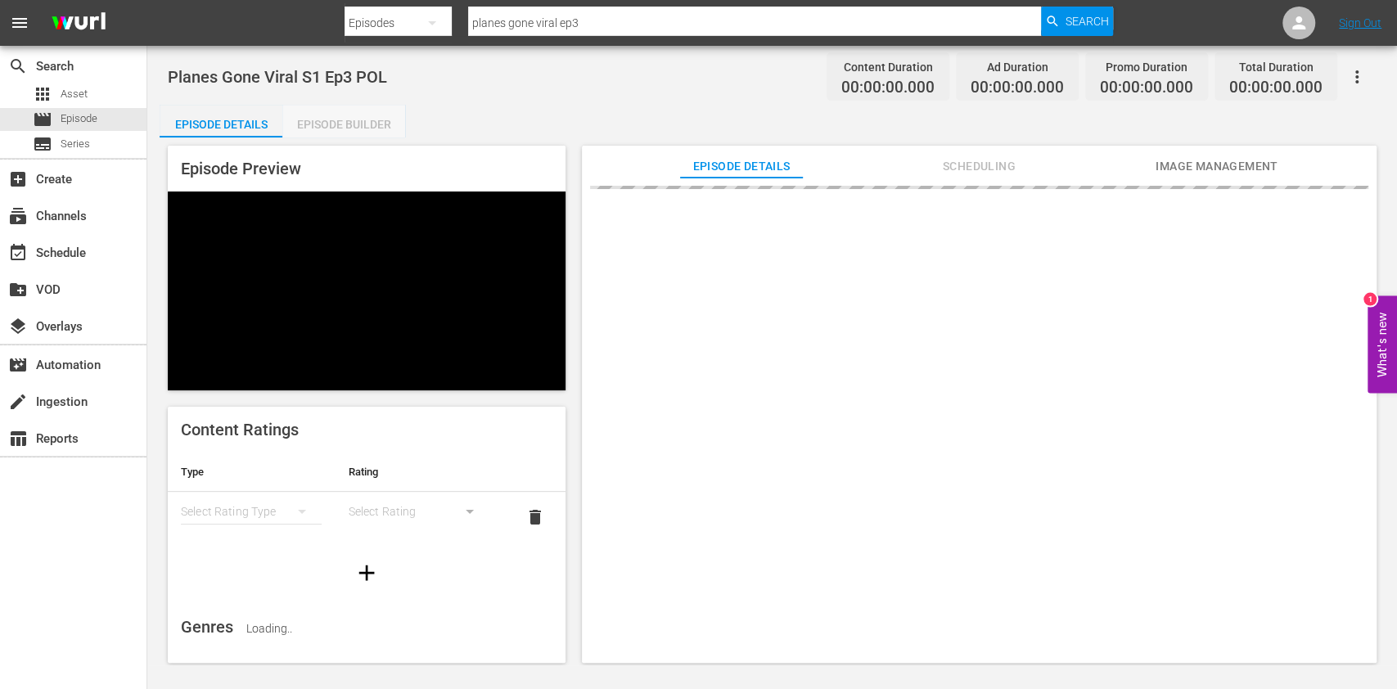
click at [352, 133] on div "Episode Builder" at bounding box center [343, 124] width 123 height 39
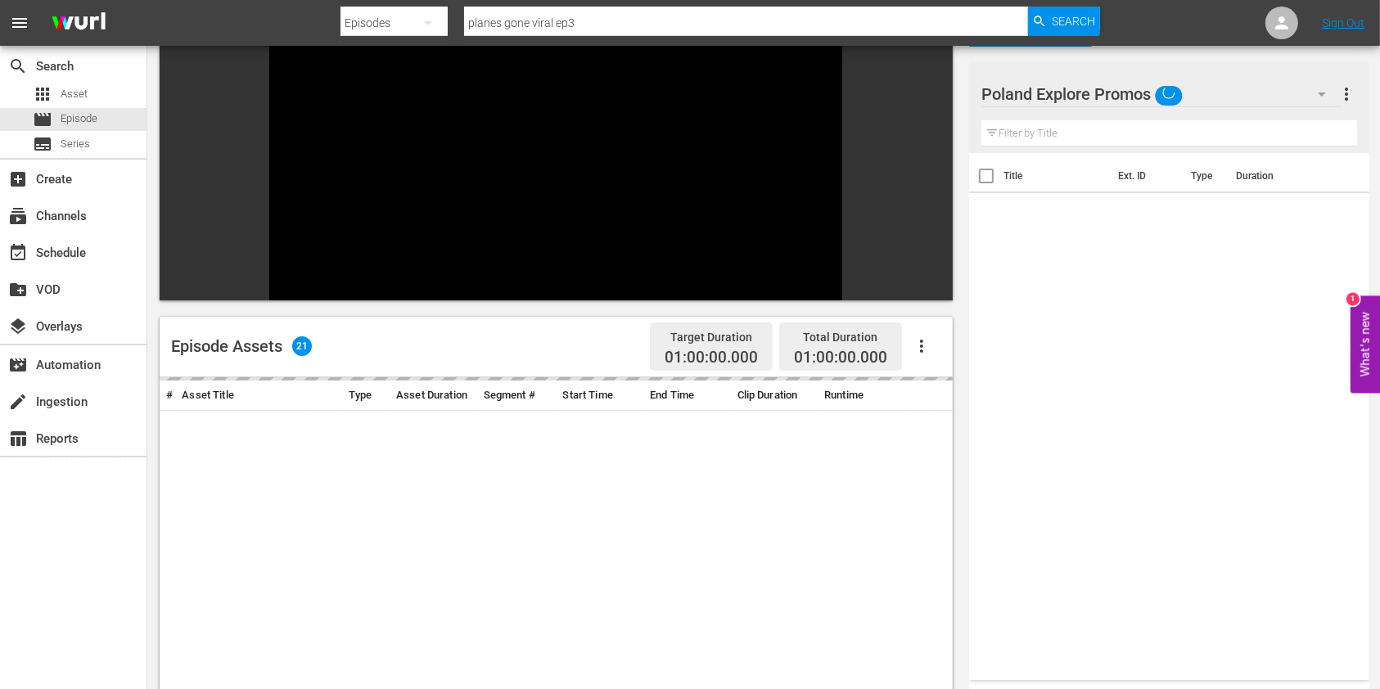
scroll to position [227, 0]
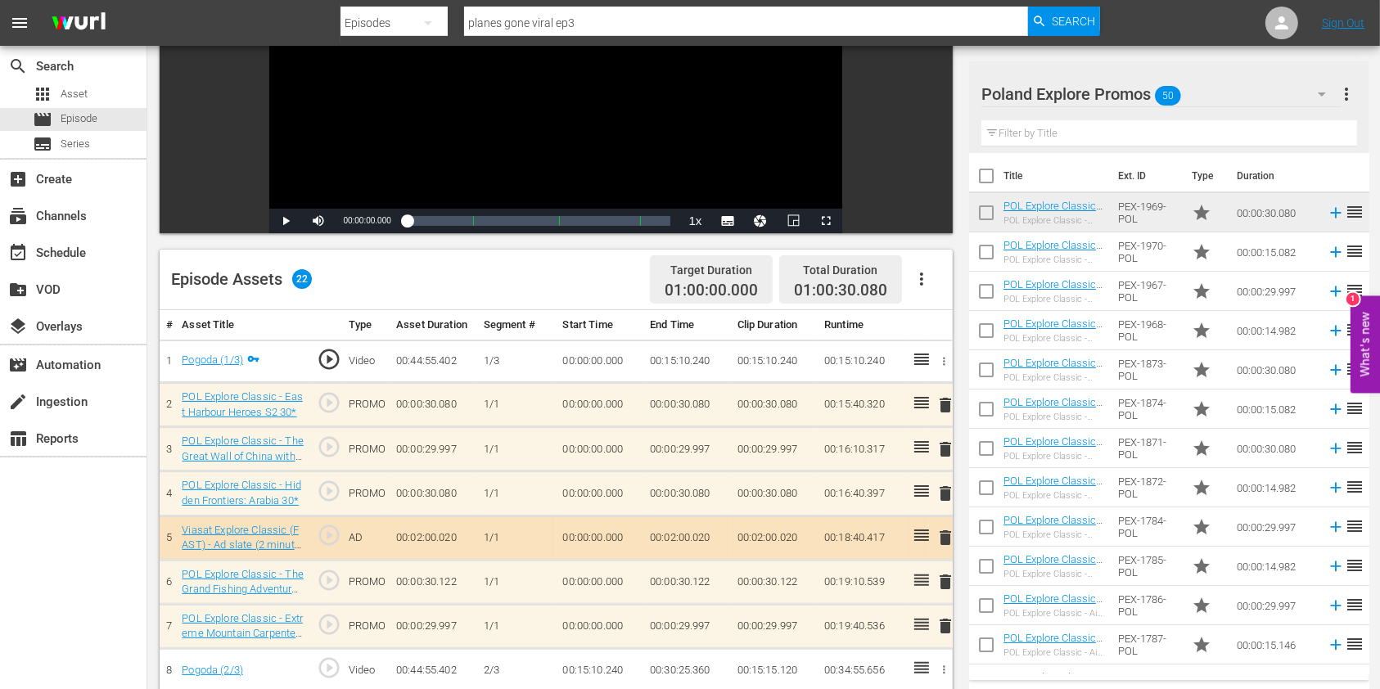
drag, startPoint x: 942, startPoint y: 489, endPoint x: 926, endPoint y: 482, distance: 17.2
click at [942, 489] on span "delete" at bounding box center [945, 494] width 20 height 20
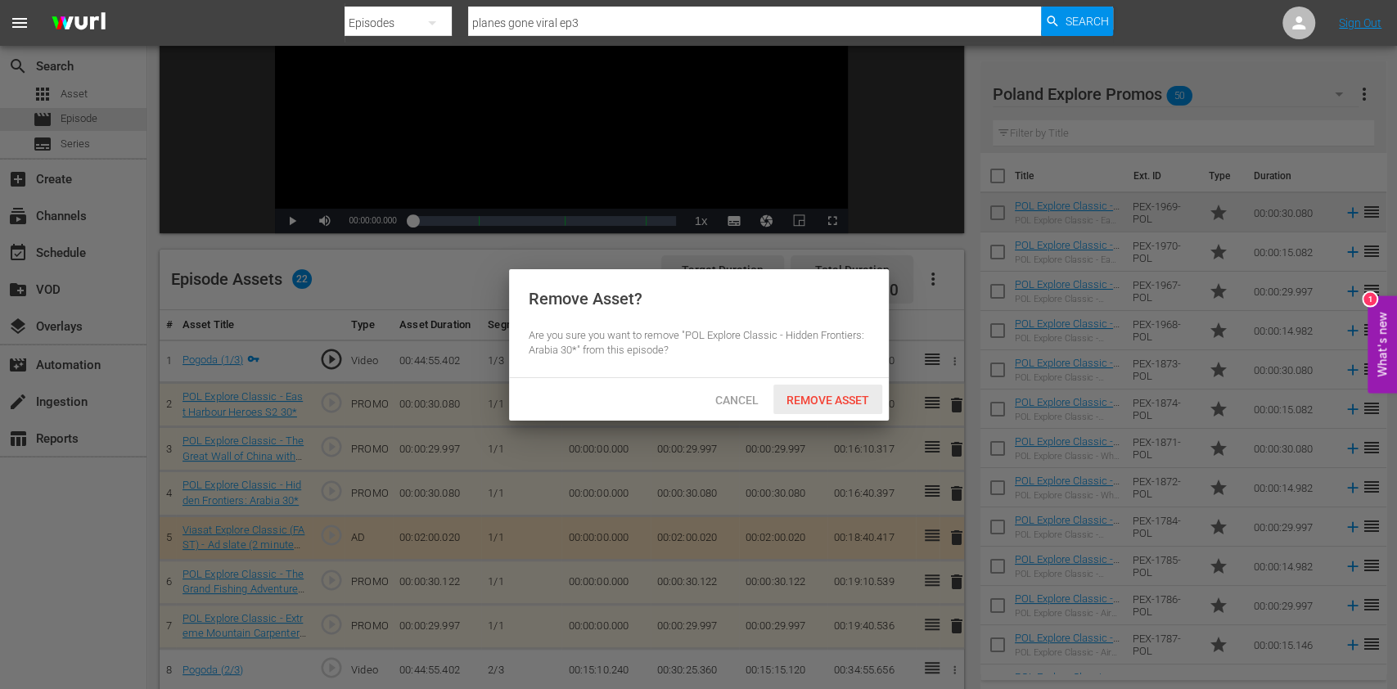
click at [833, 389] on div "Remove Asset" at bounding box center [827, 400] width 109 height 30
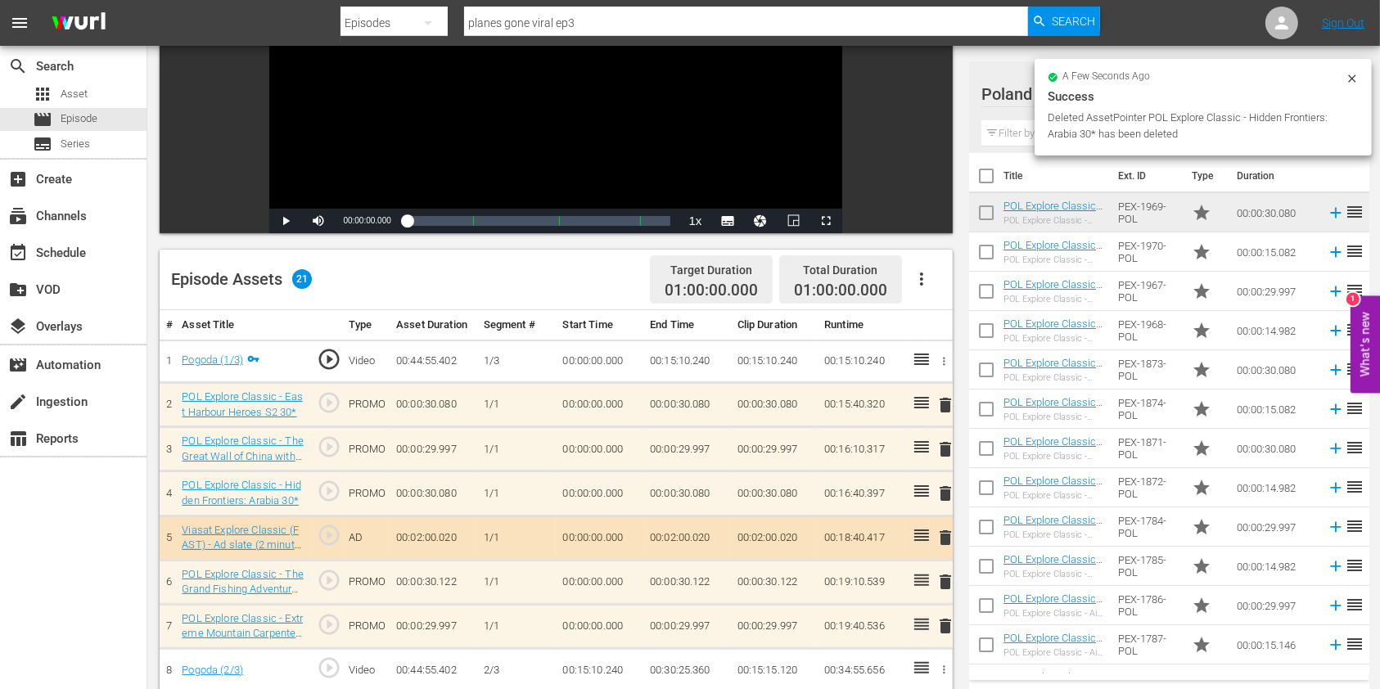
click at [1021, 128] on input "text" at bounding box center [1169, 133] width 376 height 26
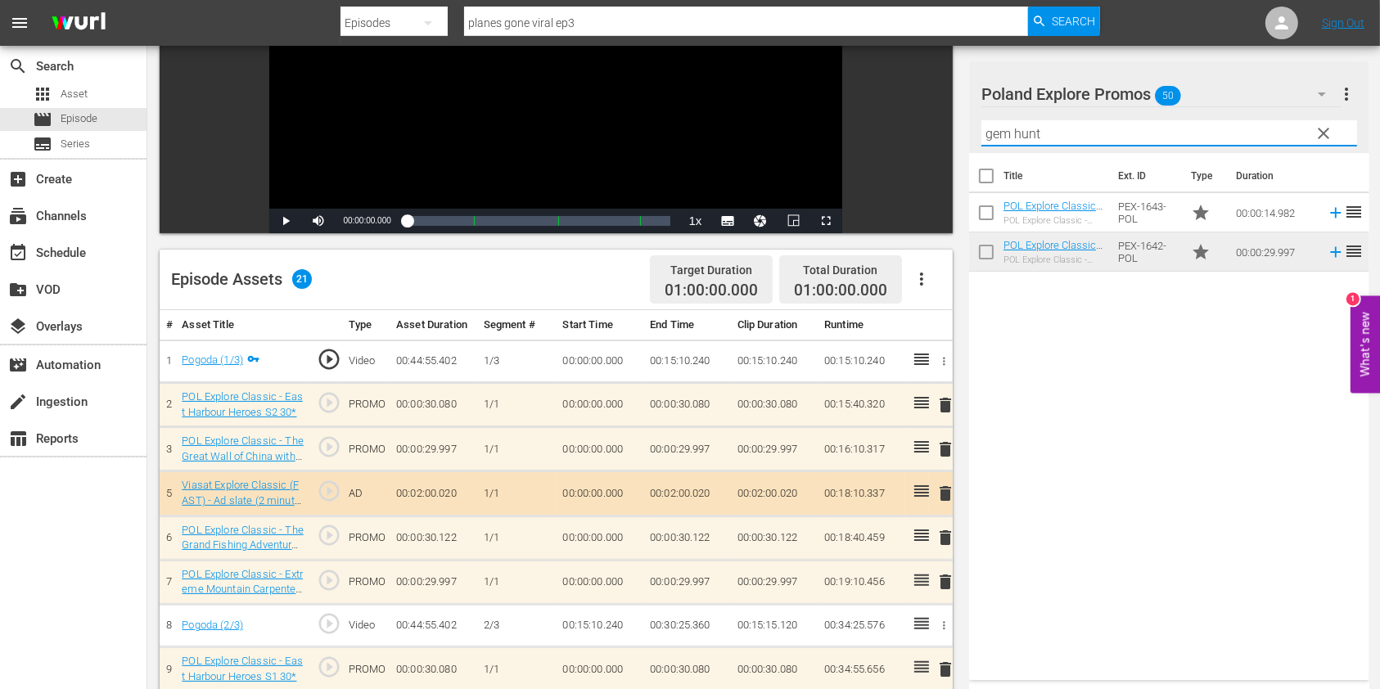
click at [1039, 472] on div "Title Ext. ID Type Duration POL Explore Classic - Gem Hunters Down Under S2 15*…" at bounding box center [1169, 413] width 400 height 521
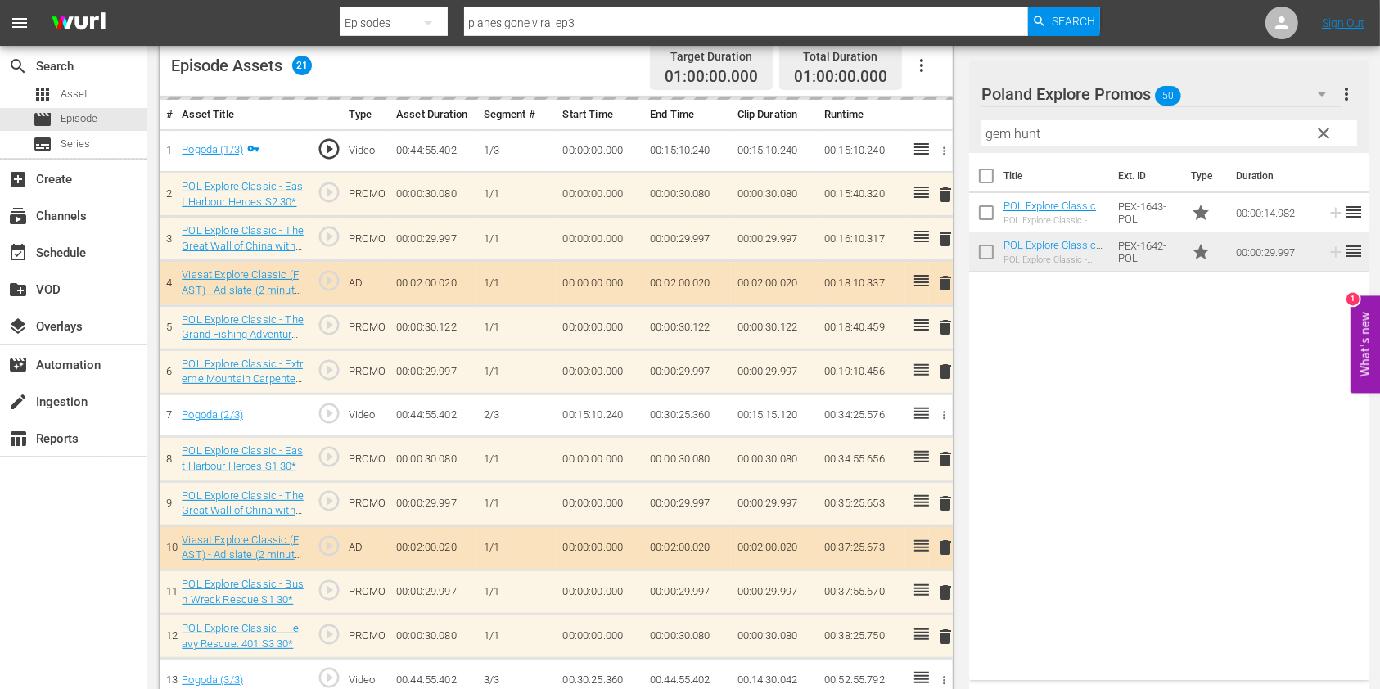
scroll to position [445, 0]
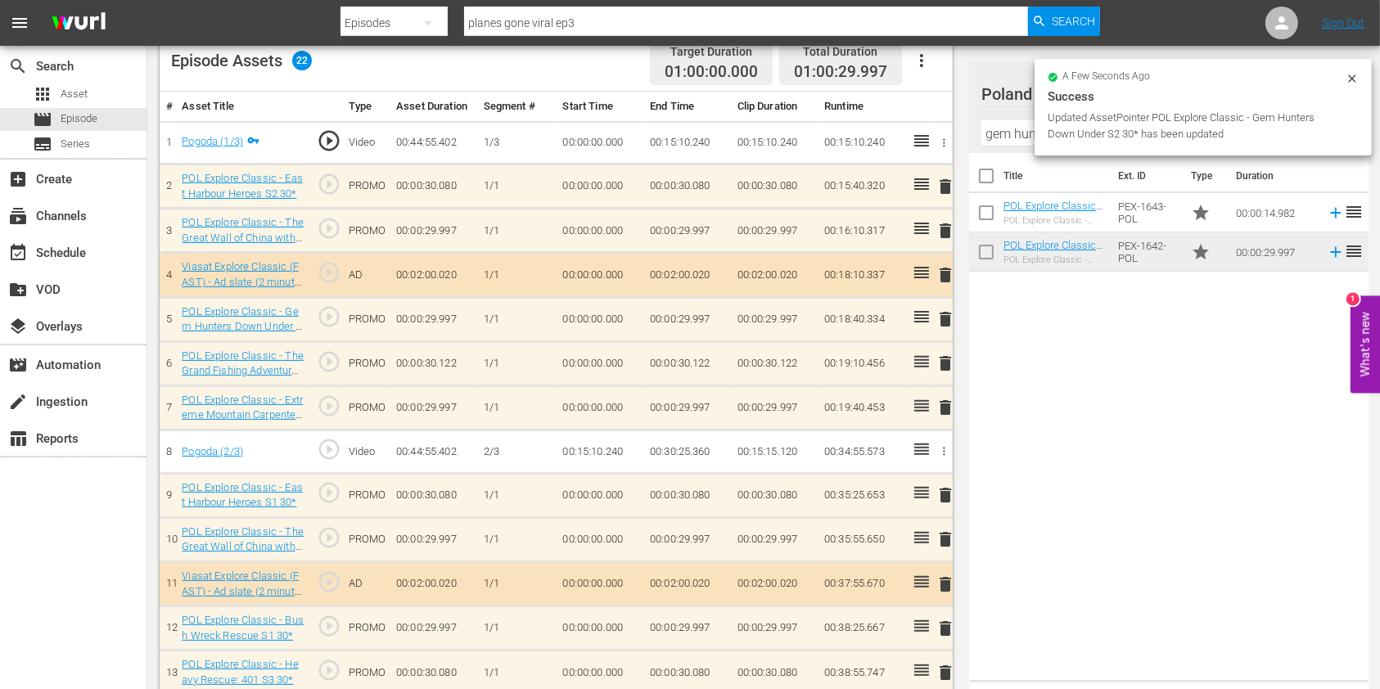
click at [946, 412] on span "delete" at bounding box center [945, 408] width 20 height 20
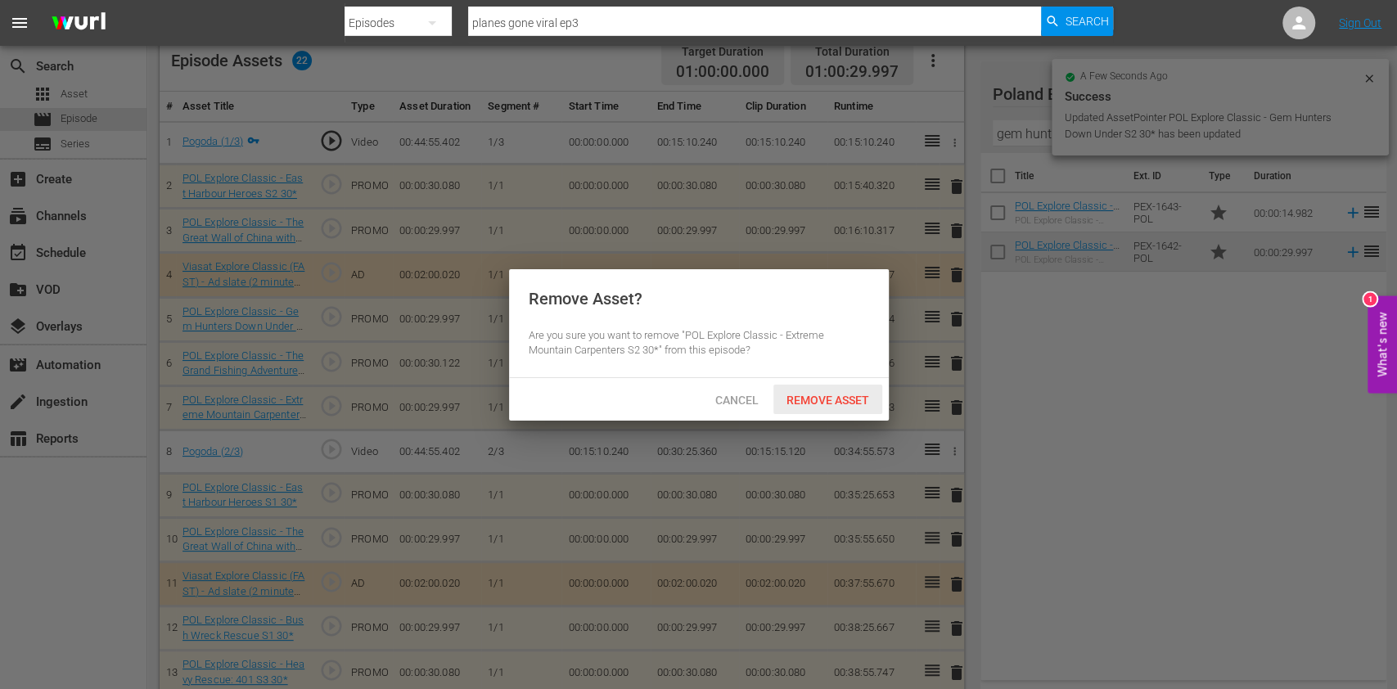
click at [852, 409] on div "Remove Asset" at bounding box center [827, 400] width 109 height 30
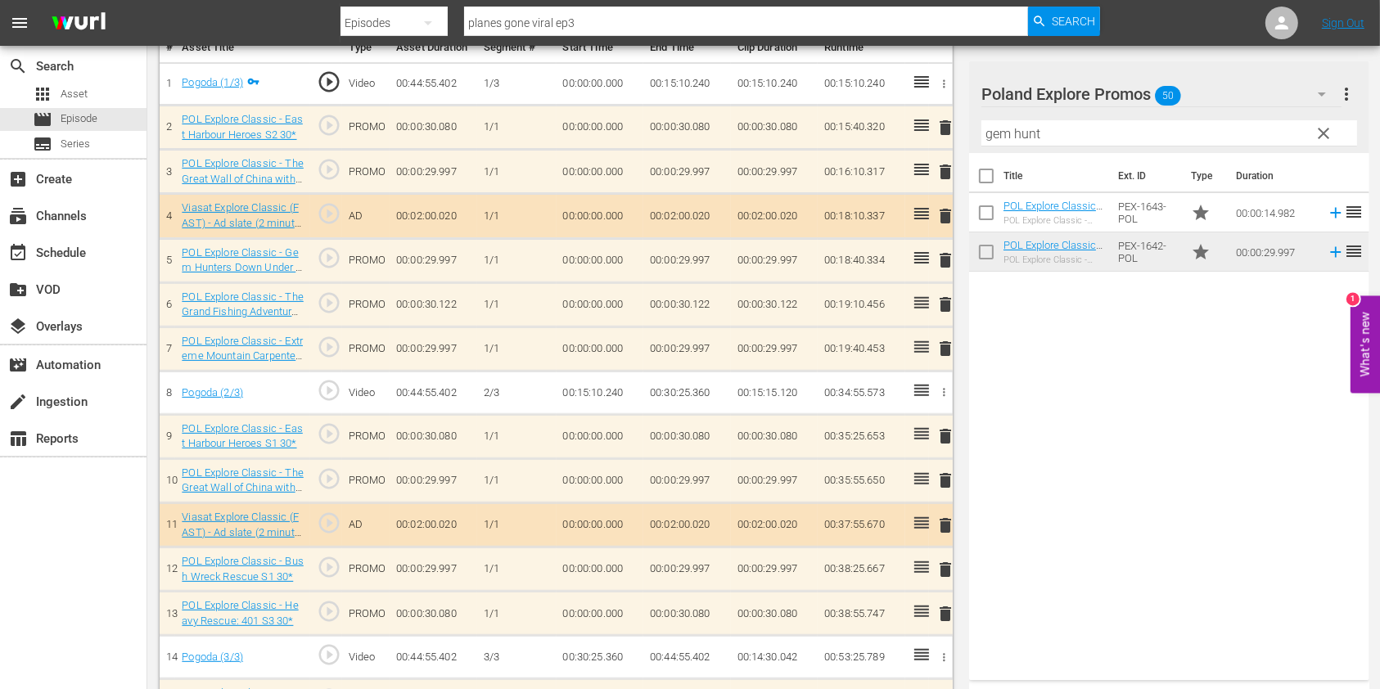
scroll to position [554, 0]
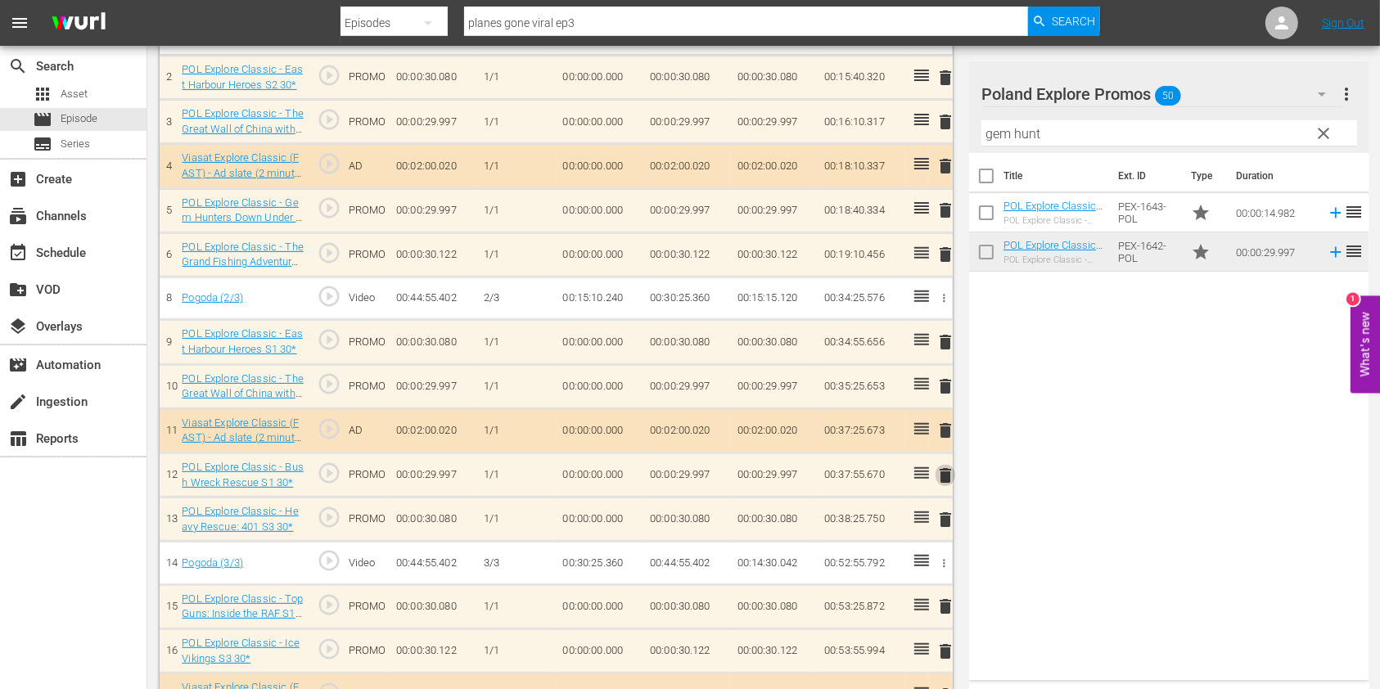
click at [937, 475] on span "delete" at bounding box center [945, 476] width 20 height 20
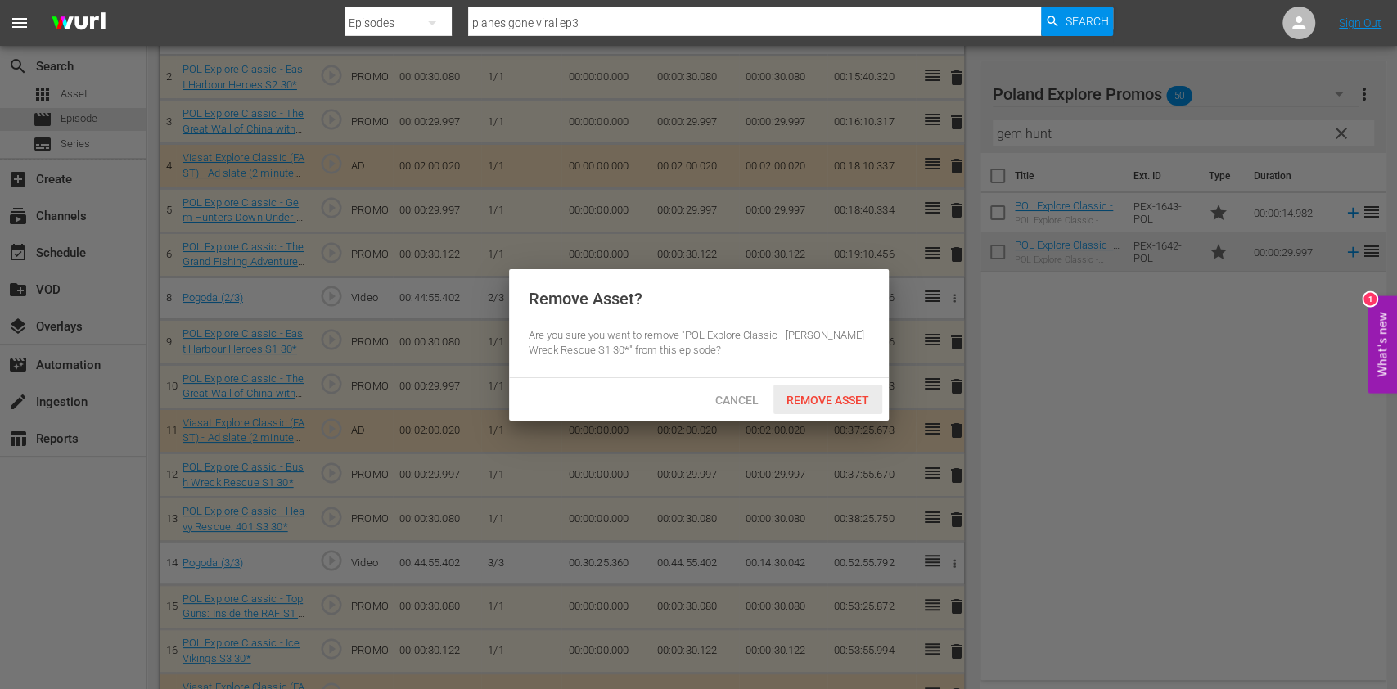
click at [841, 403] on span "Remove Asset" at bounding box center [827, 400] width 109 height 13
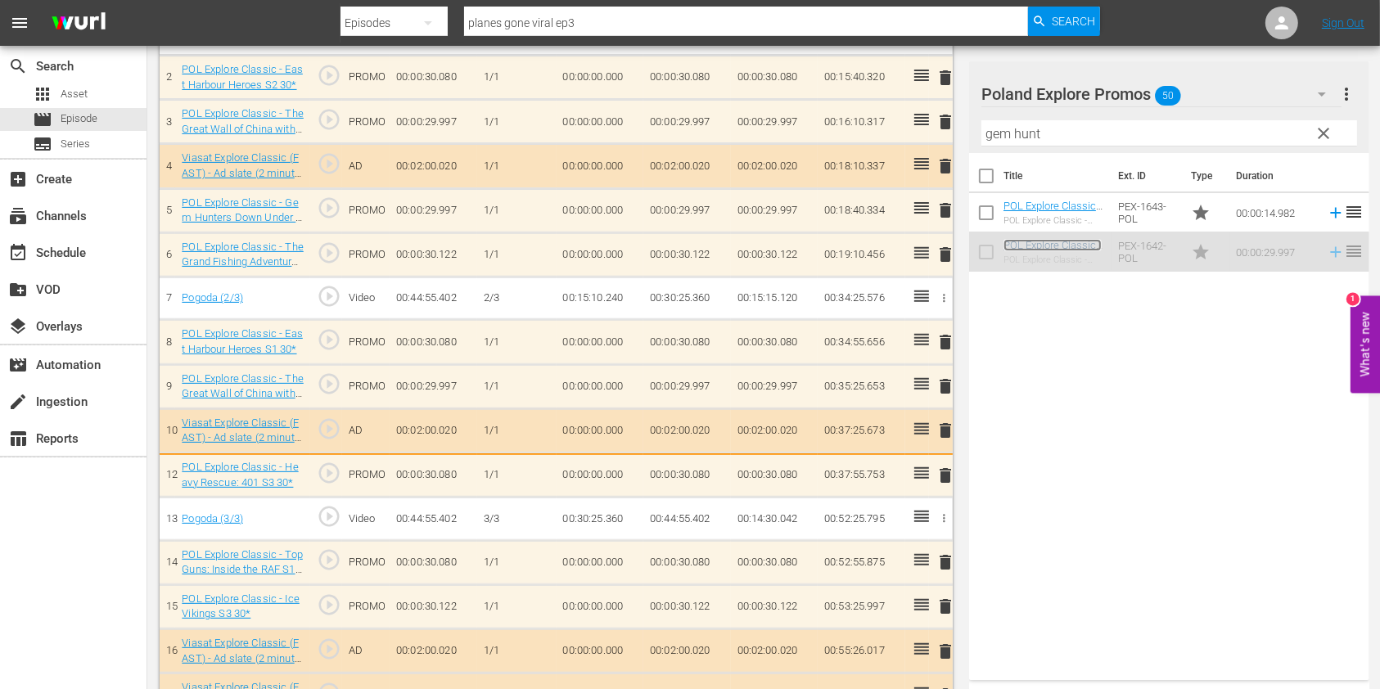
scroll to position [557, 0]
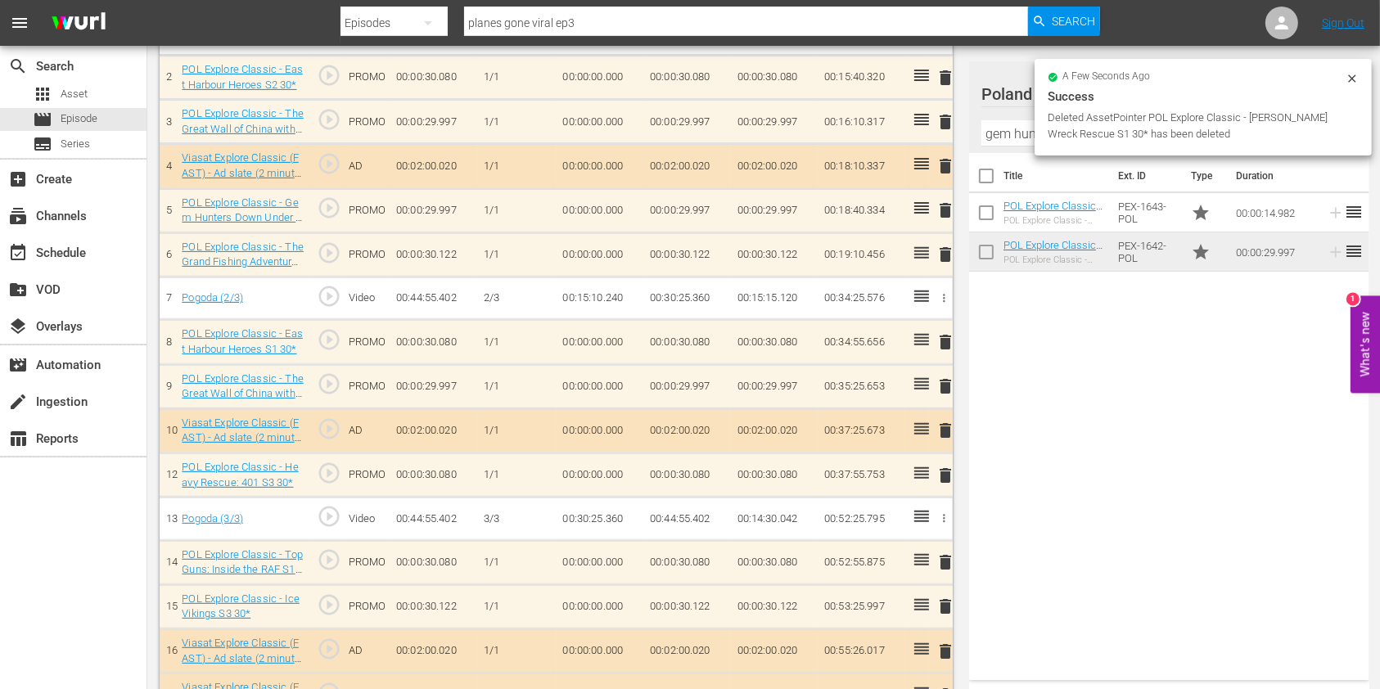
click at [1350, 74] on icon at bounding box center [1351, 78] width 13 height 13
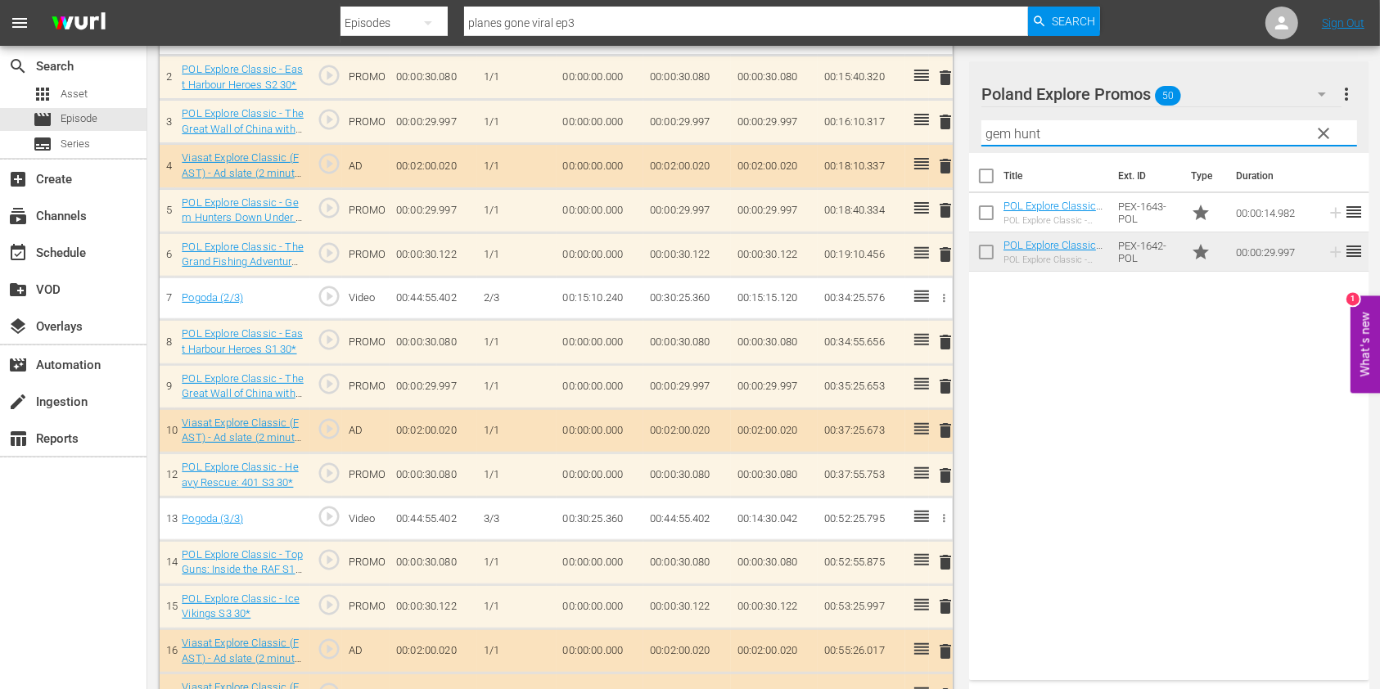
drag, startPoint x: 1061, startPoint y: 137, endPoint x: 930, endPoint y: 130, distance: 131.1
click at [930, 130] on div "Video Player is loading. Play Video Play Mute Current Time 00:00:00.000 / Durat…" at bounding box center [764, 237] width 1208 height 1315
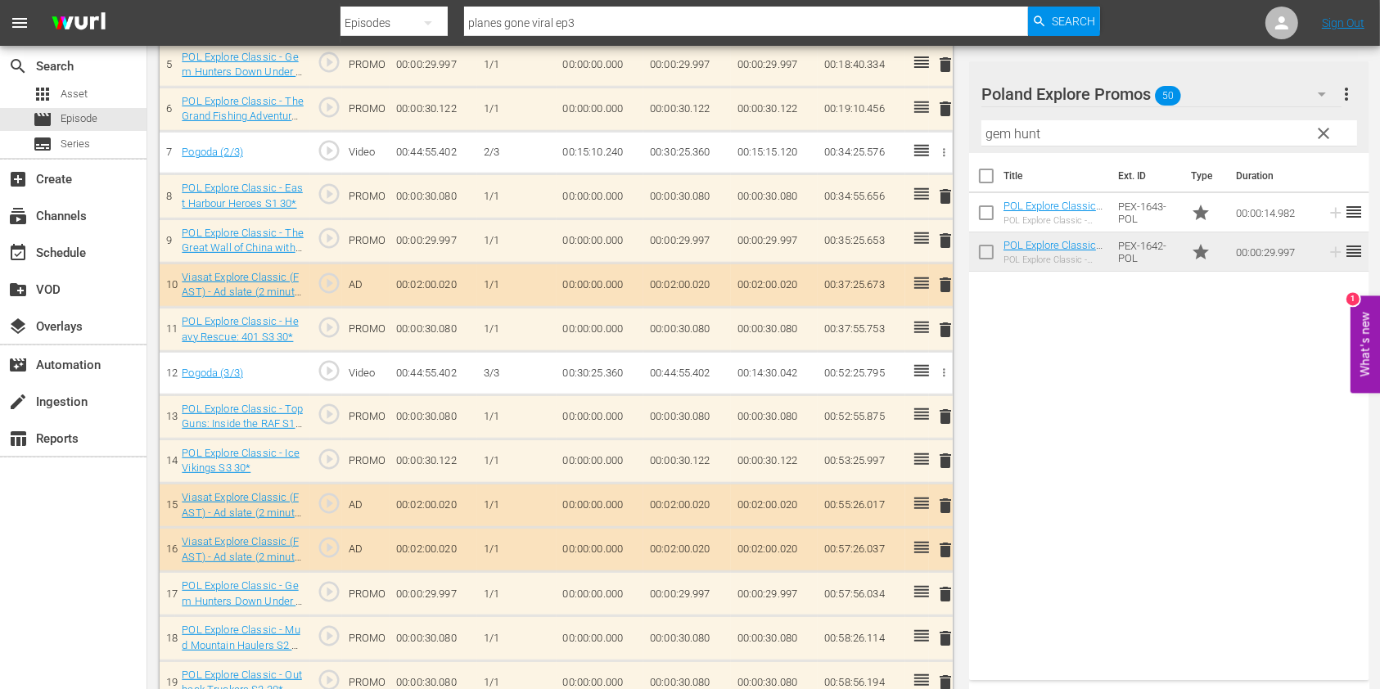
scroll to position [706, 0]
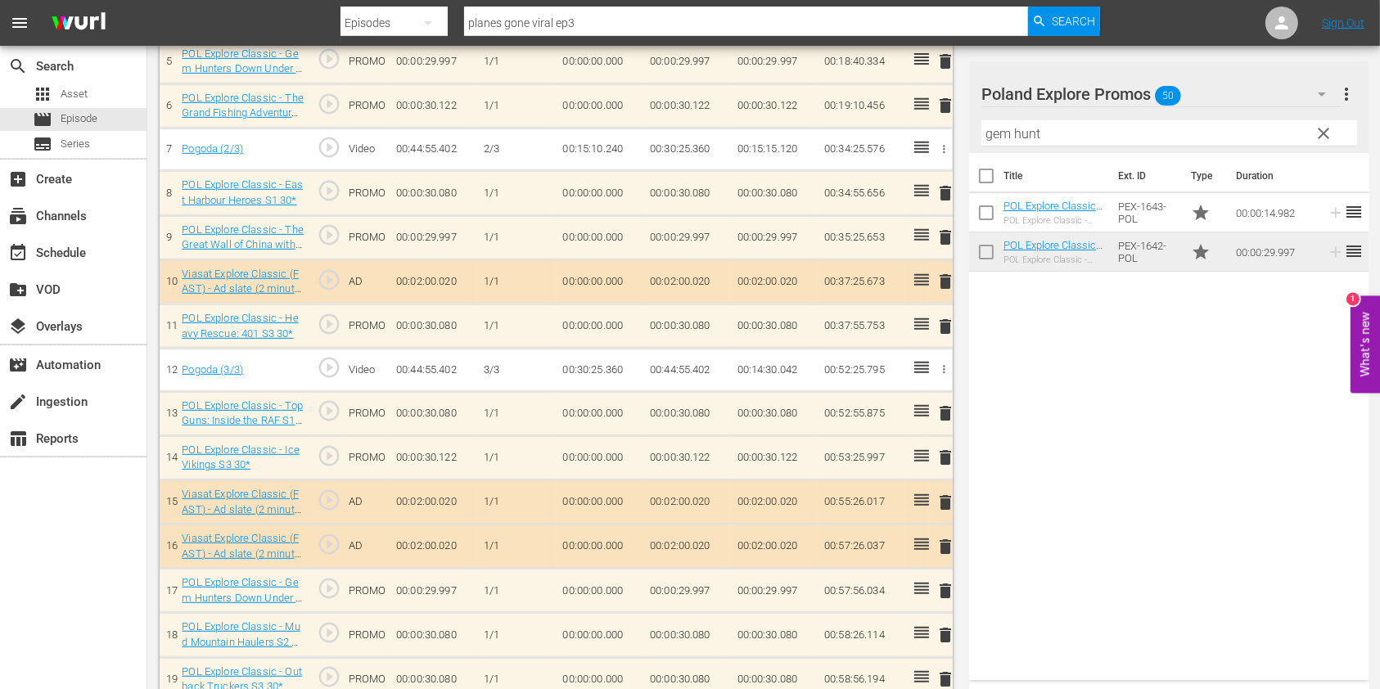
click at [985, 137] on input "gem hunt" at bounding box center [1169, 133] width 376 height 26
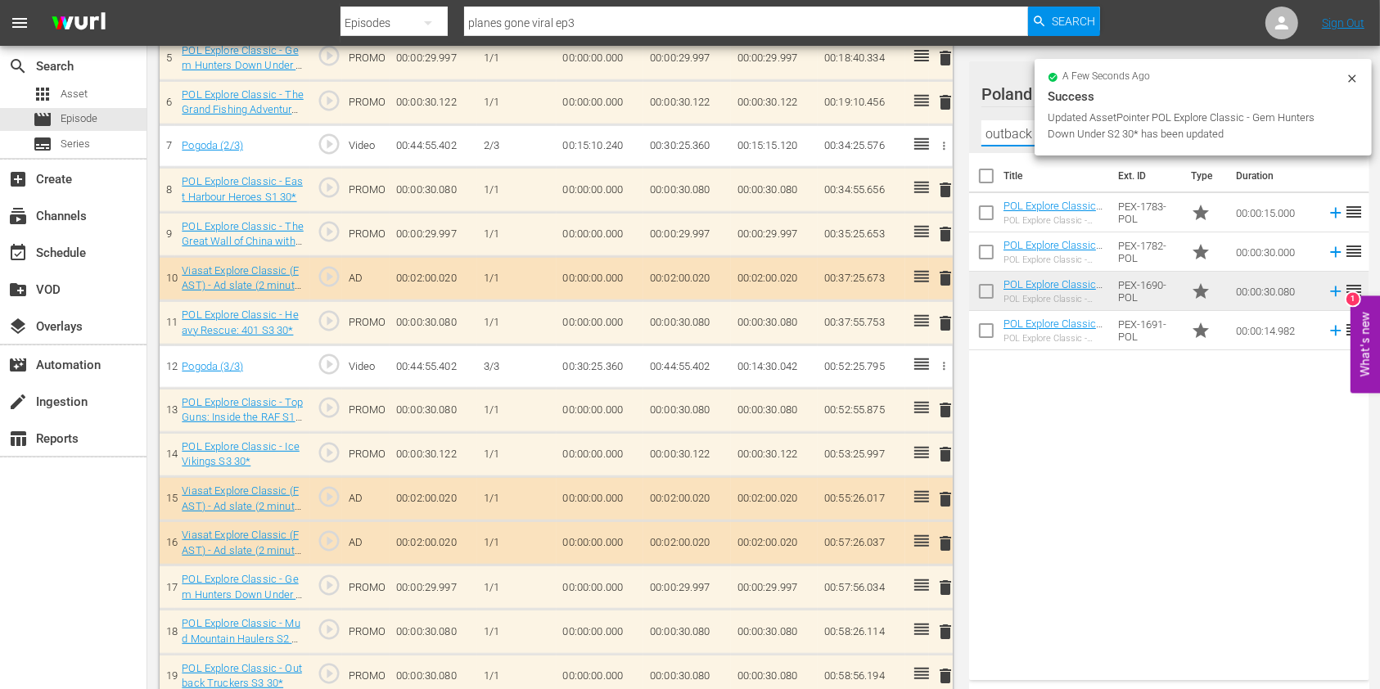
scroll to position [703, 0]
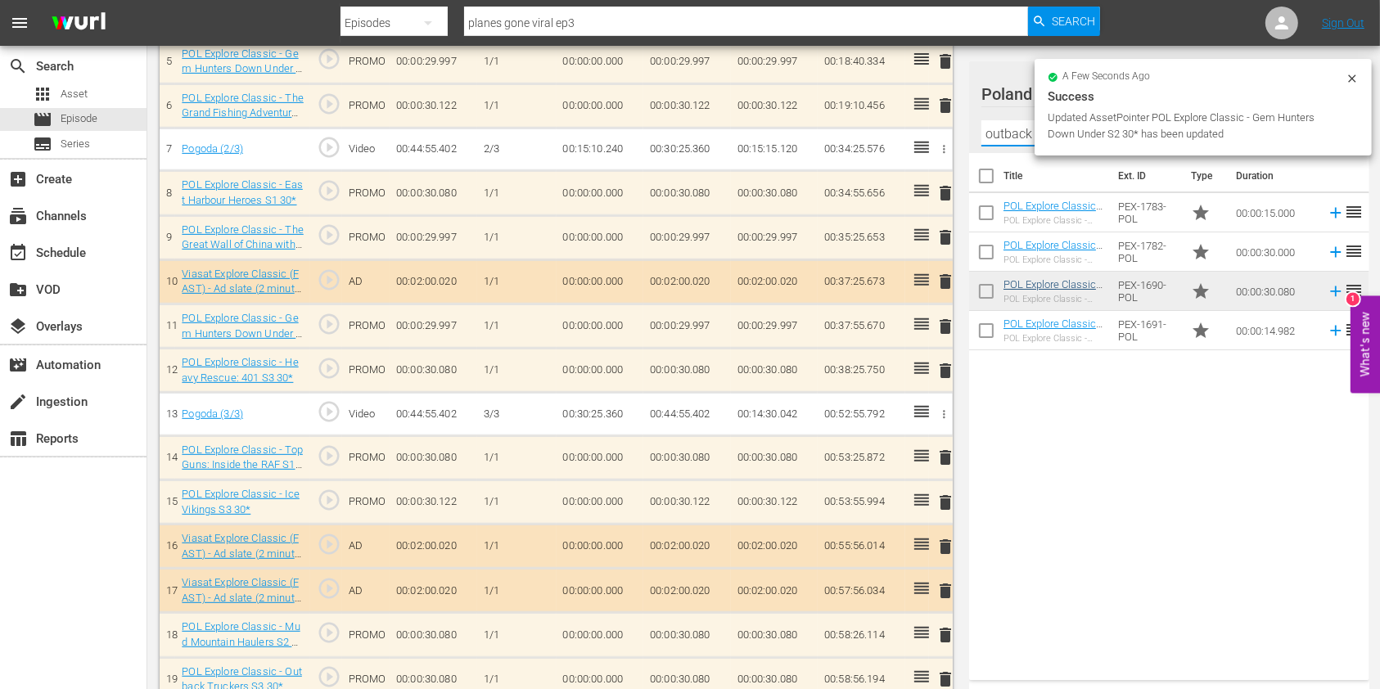
type input "outback truckers"
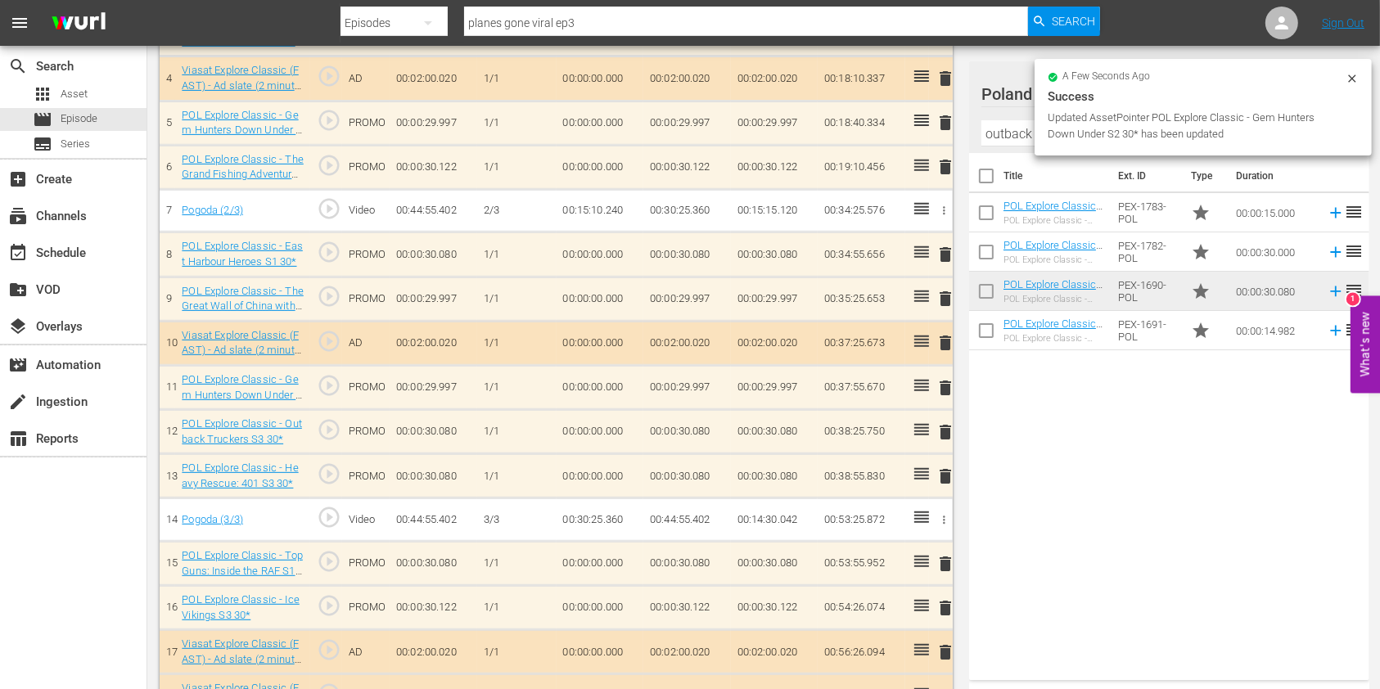
scroll to position [638, 0]
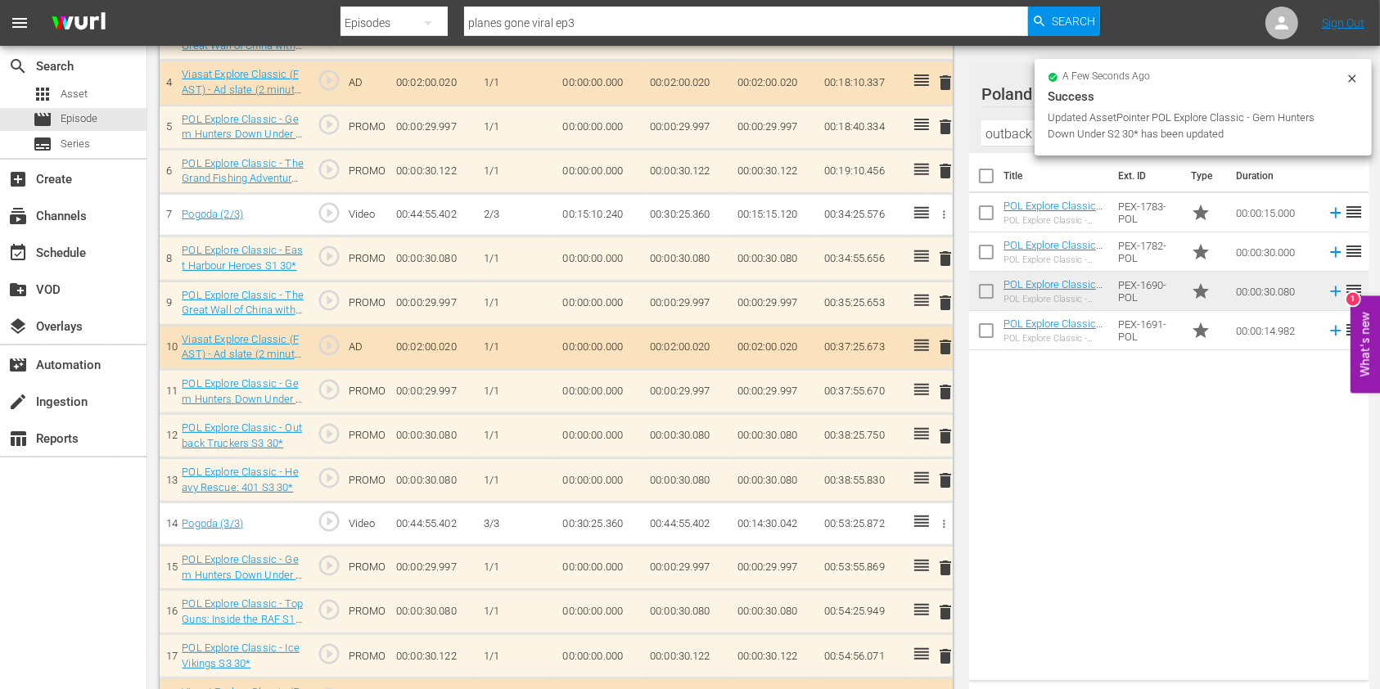
click at [943, 475] on span "delete" at bounding box center [945, 481] width 20 height 20
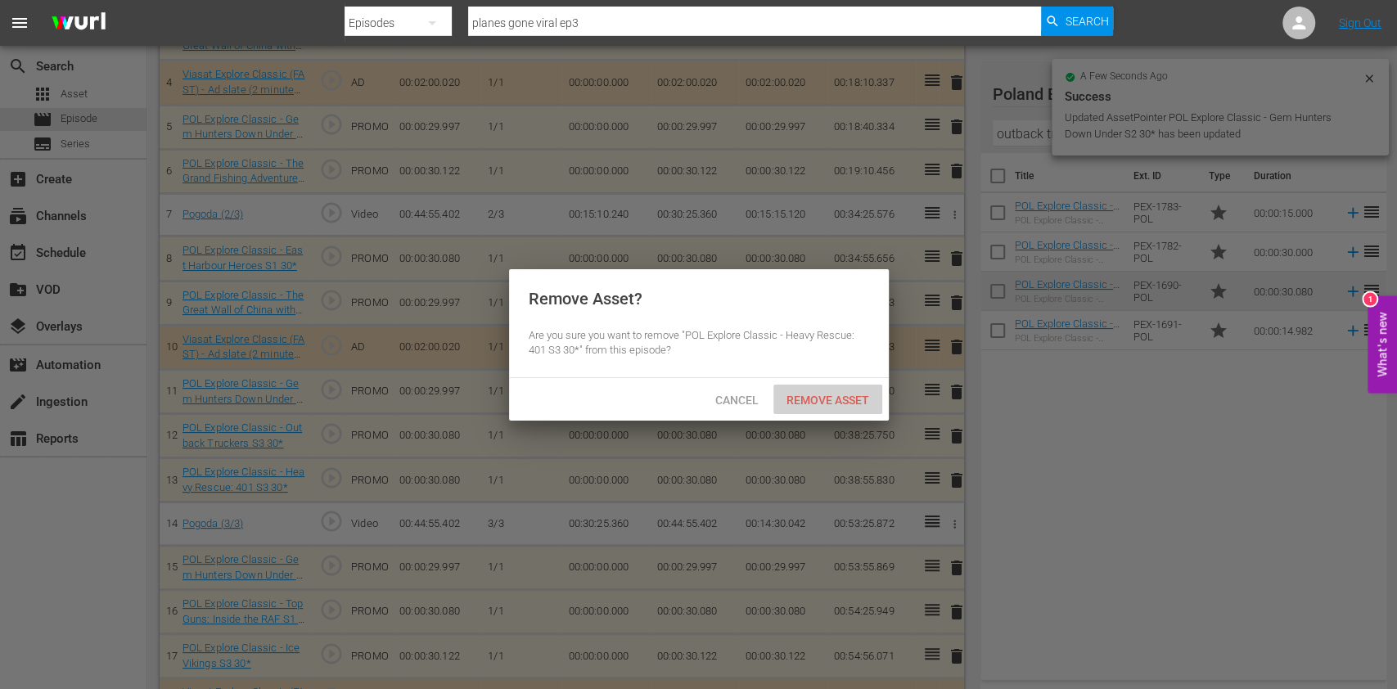
click at [845, 398] on span "Remove Asset" at bounding box center [827, 400] width 109 height 13
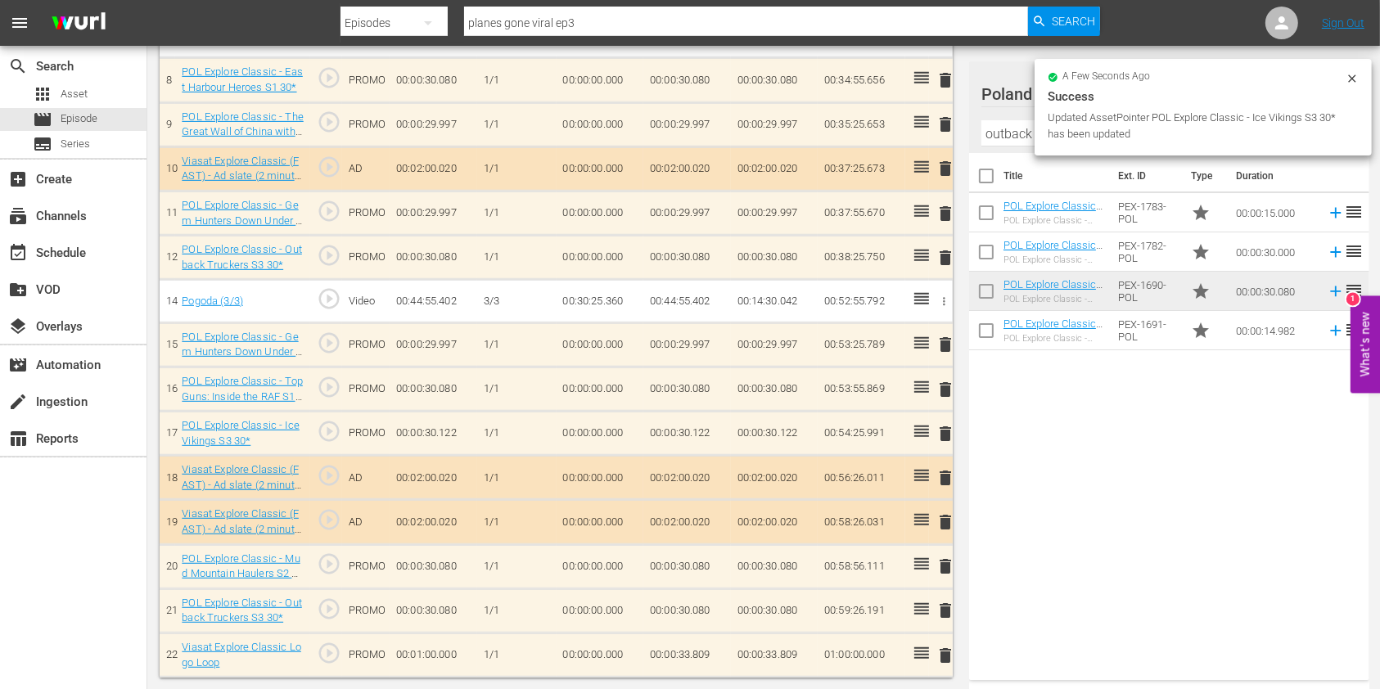
scroll to position [812, 0]
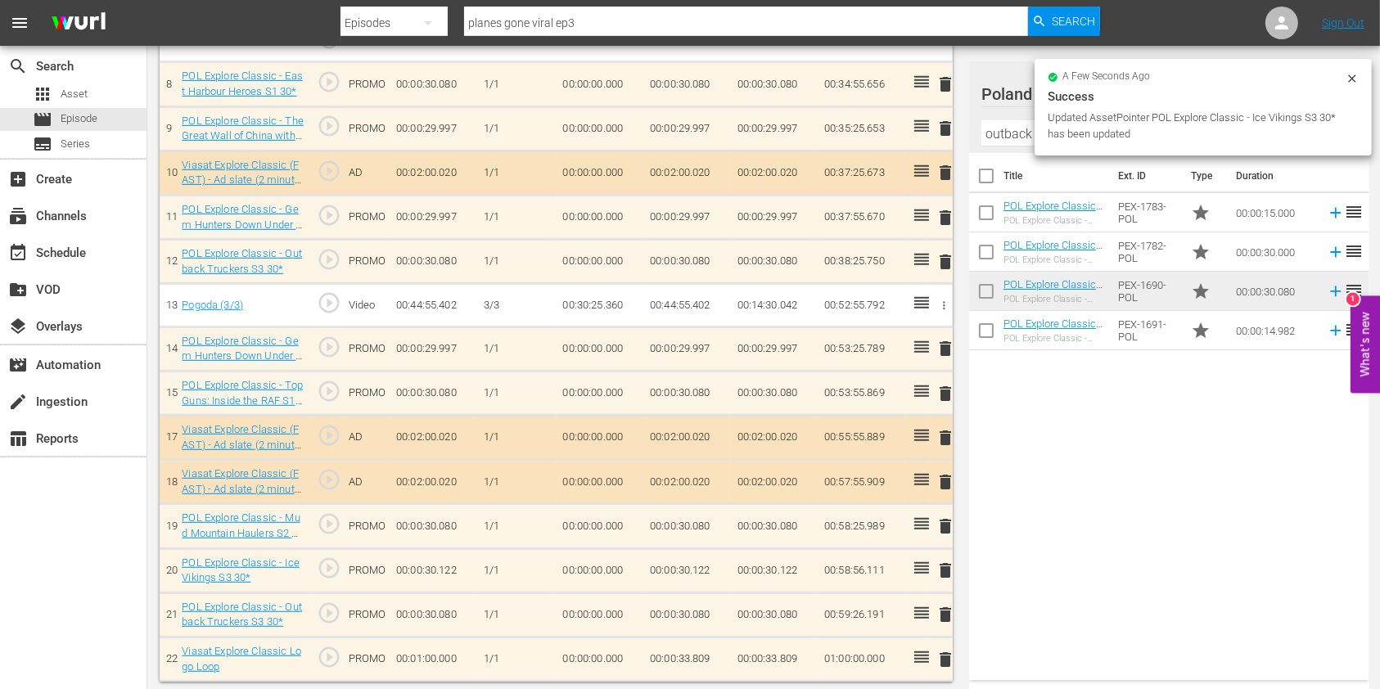
click at [942, 79] on span "delete" at bounding box center [945, 84] width 20 height 20
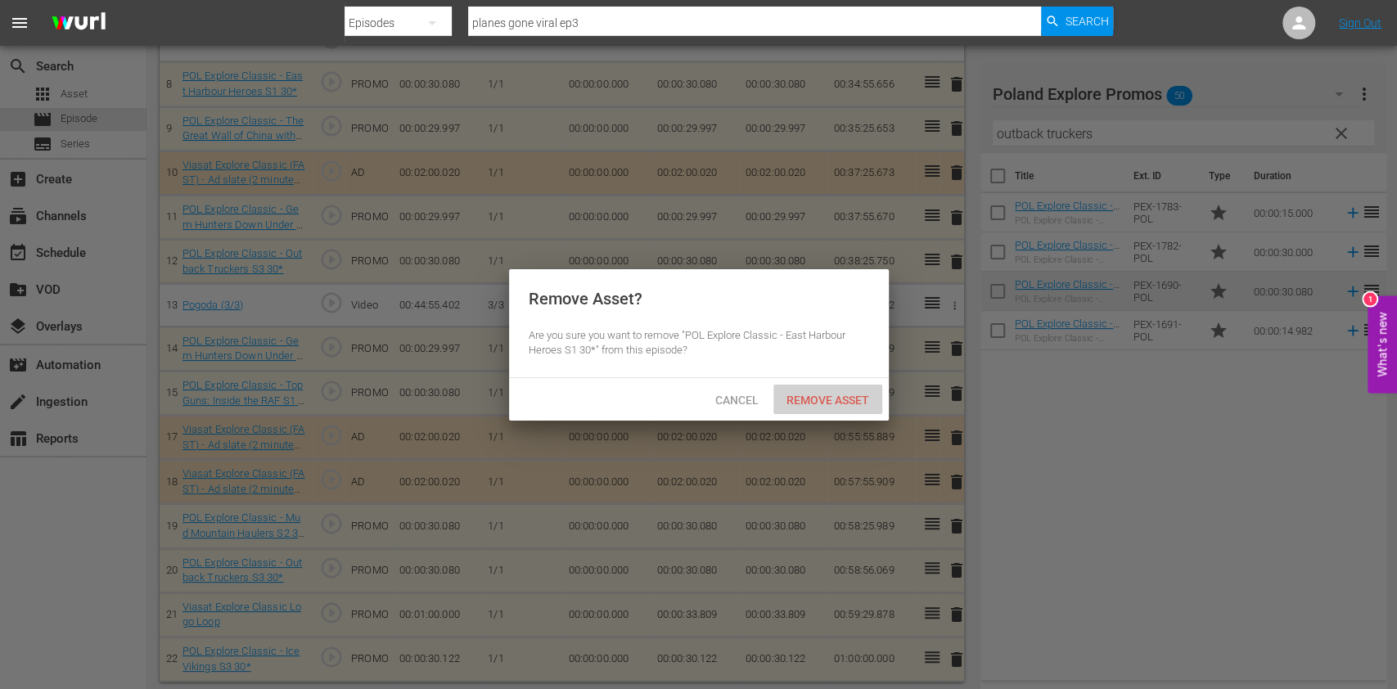
click at [824, 403] on span "Remove Asset" at bounding box center [827, 400] width 109 height 13
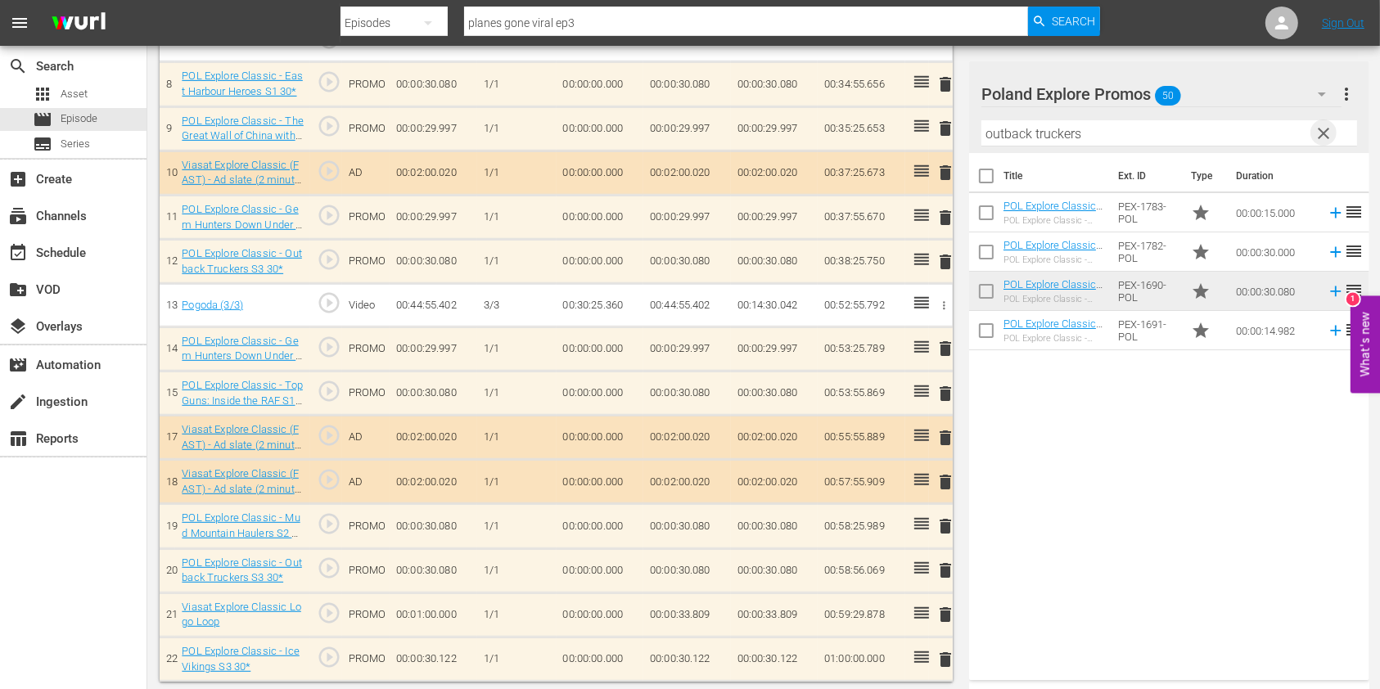
click at [1327, 134] on span "clear" at bounding box center [1324, 134] width 20 height 20
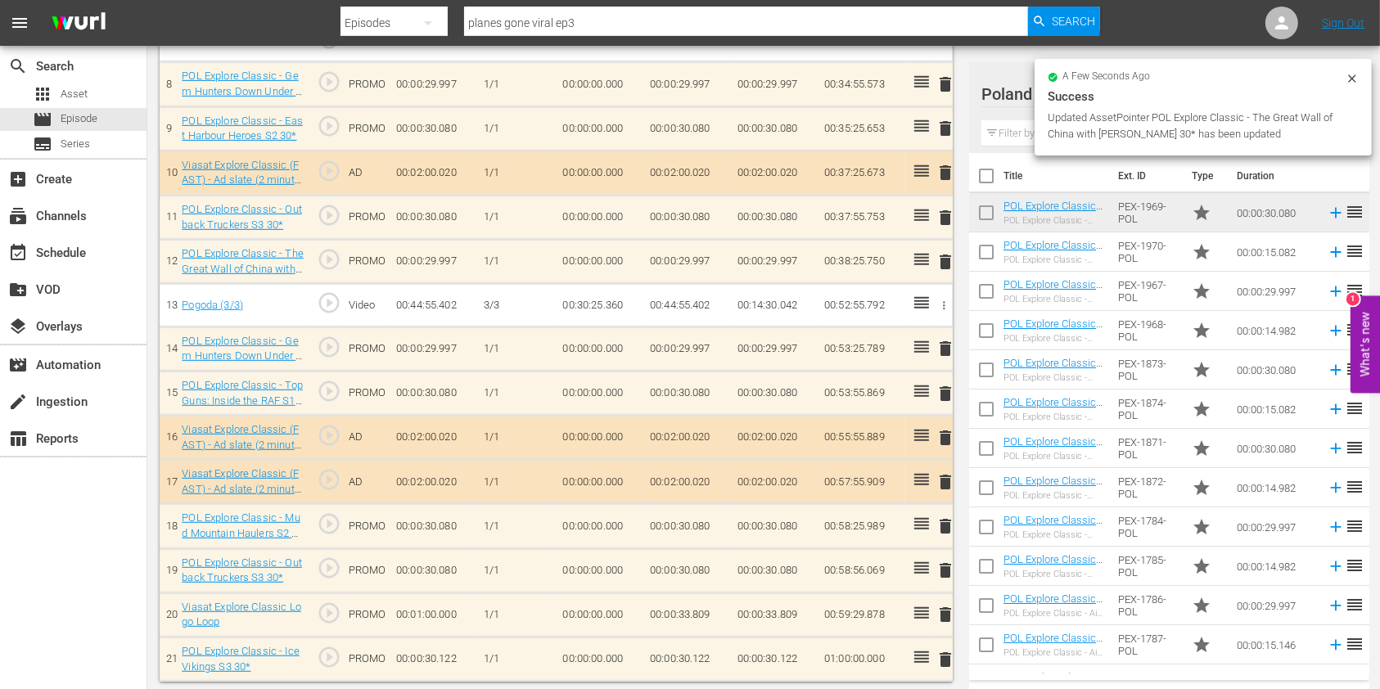
click at [941, 385] on span "delete" at bounding box center [945, 394] width 20 height 20
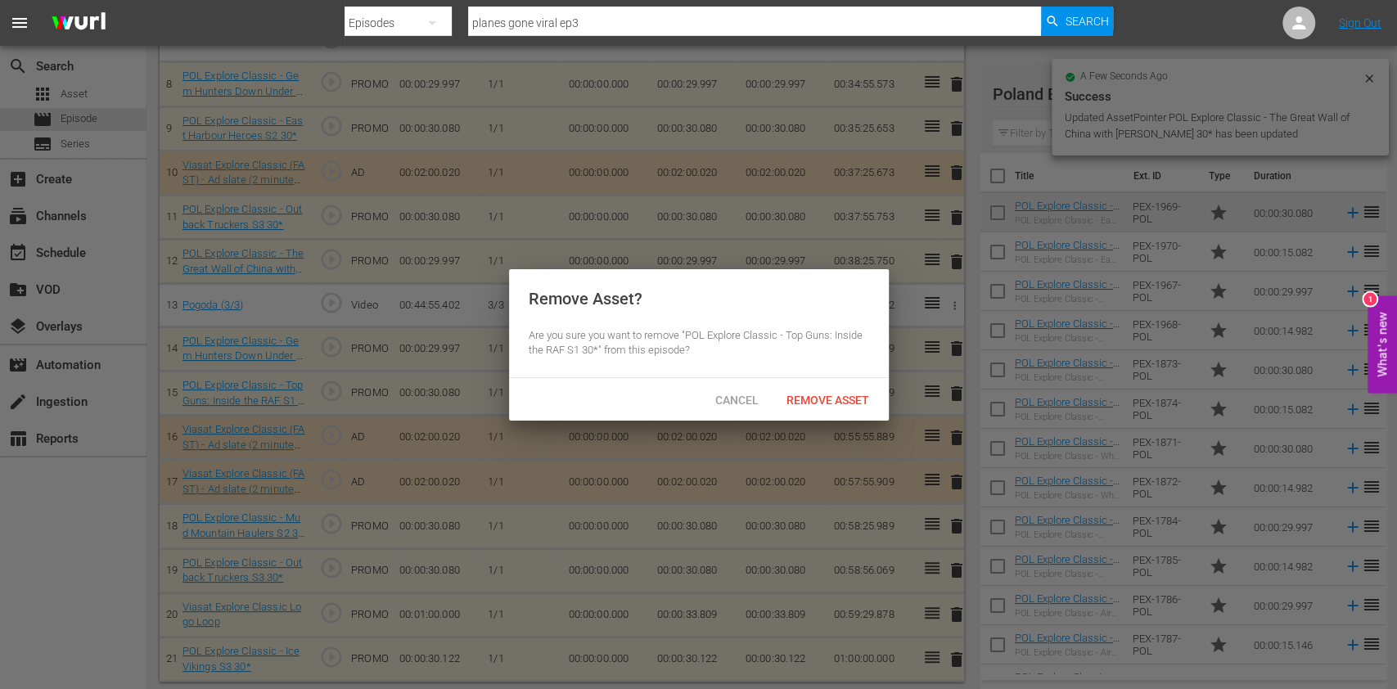
click at [832, 406] on div "Remove Asset" at bounding box center [827, 400] width 109 height 30
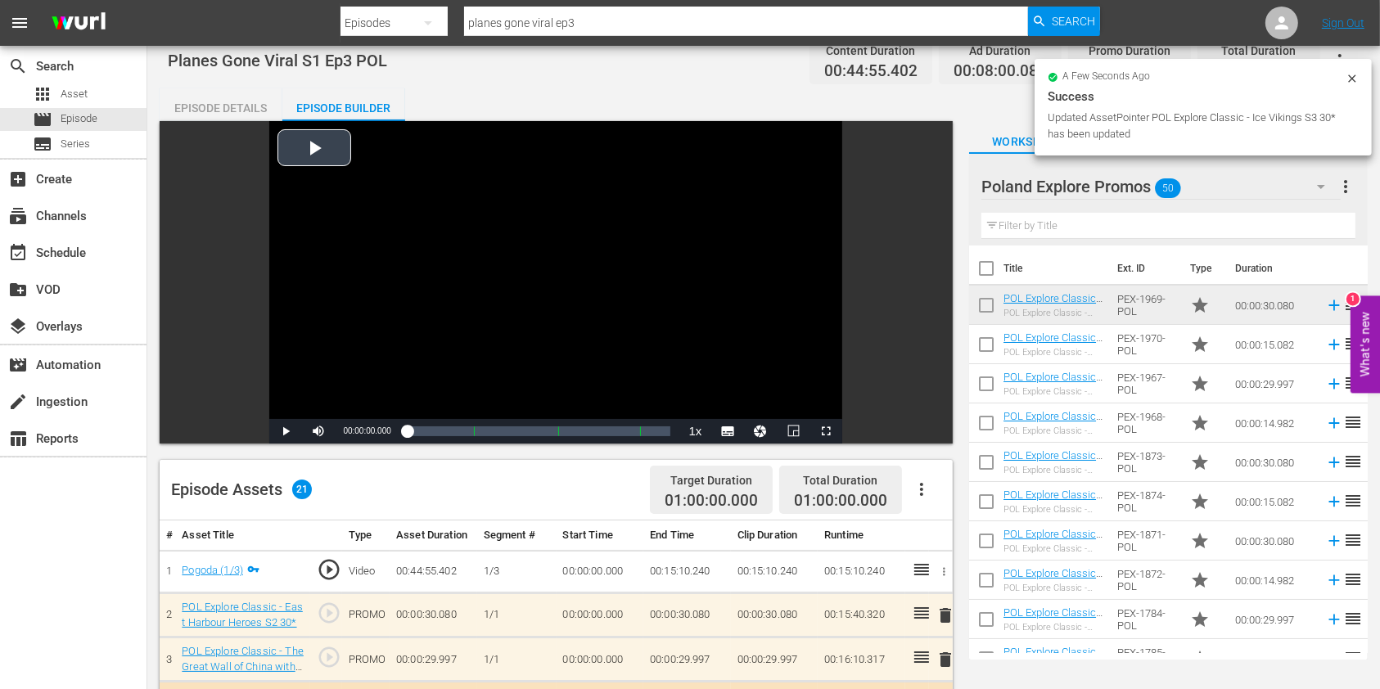
scroll to position [0, 0]
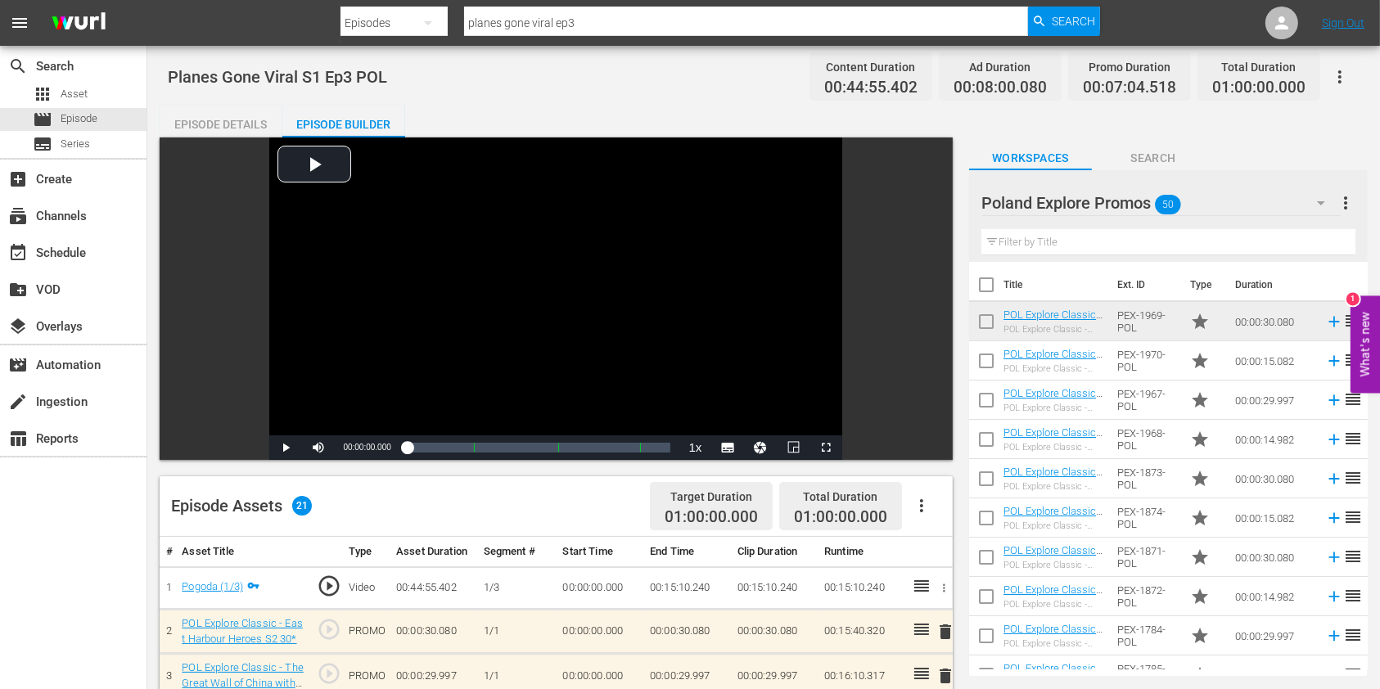
click at [590, 27] on input "planes gone viral ep3" at bounding box center [746, 22] width 564 height 39
type input "planes gone viral ep4"
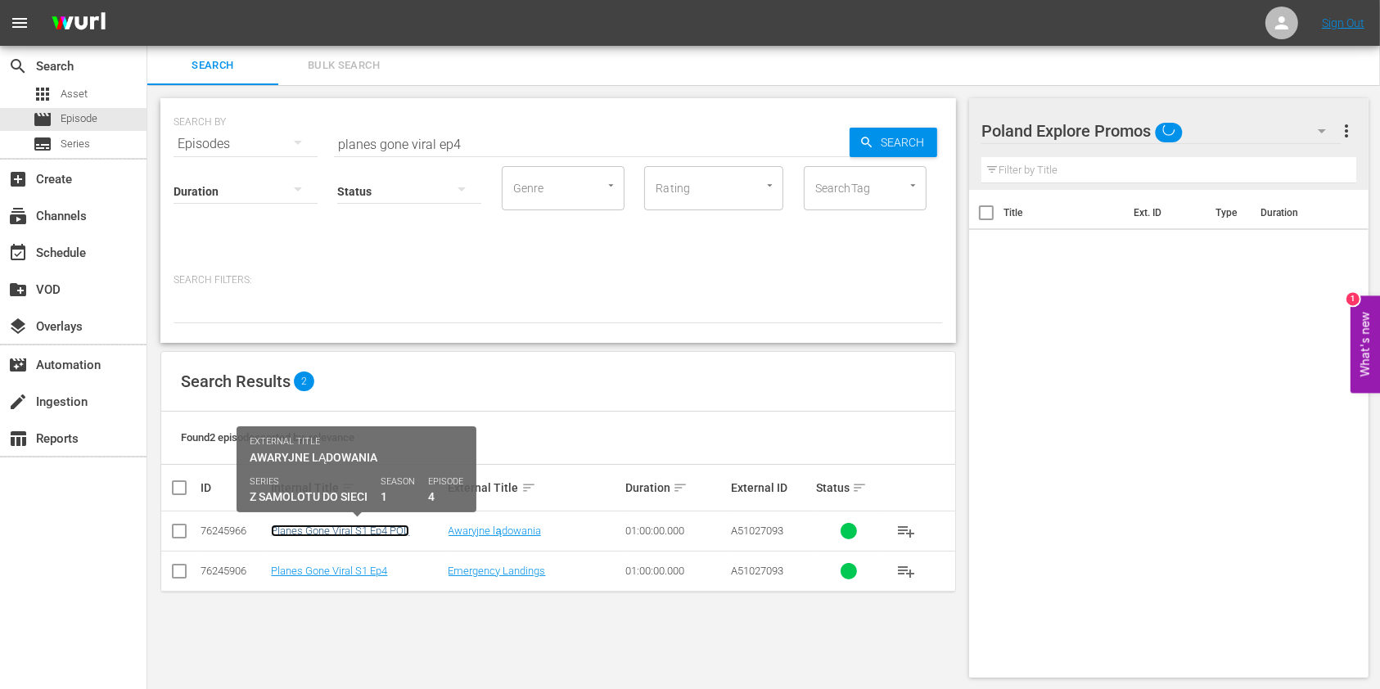
click at [357, 525] on link "Planes Gone Viral S1 Ep4 POL" at bounding box center [340, 531] width 138 height 12
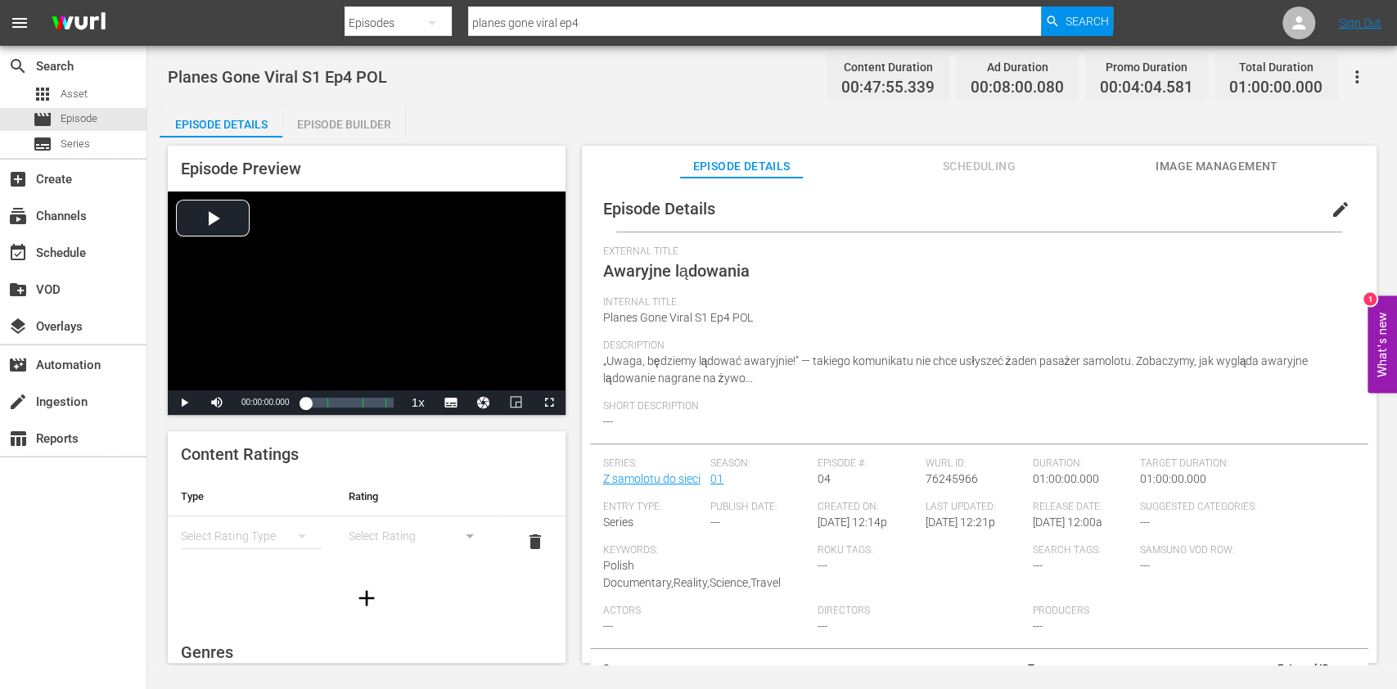
click at [376, 124] on div "Episode Builder" at bounding box center [343, 124] width 123 height 39
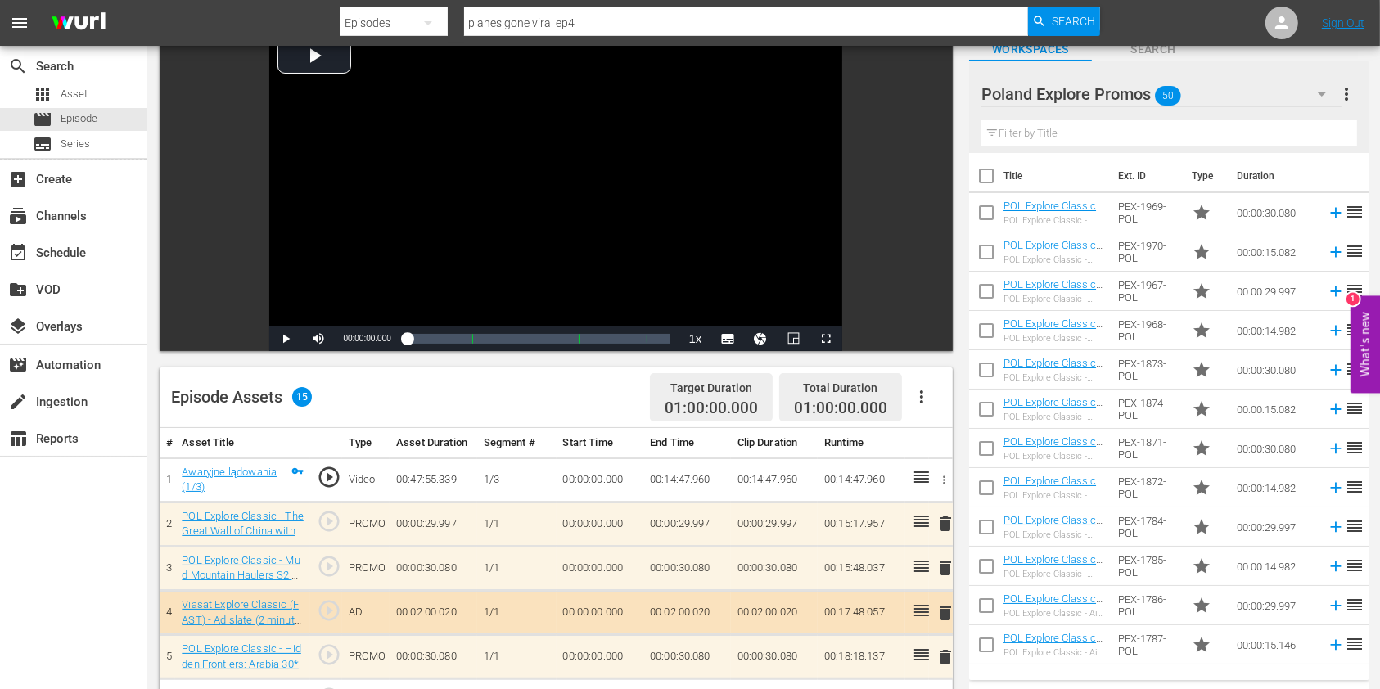
scroll to position [327, 0]
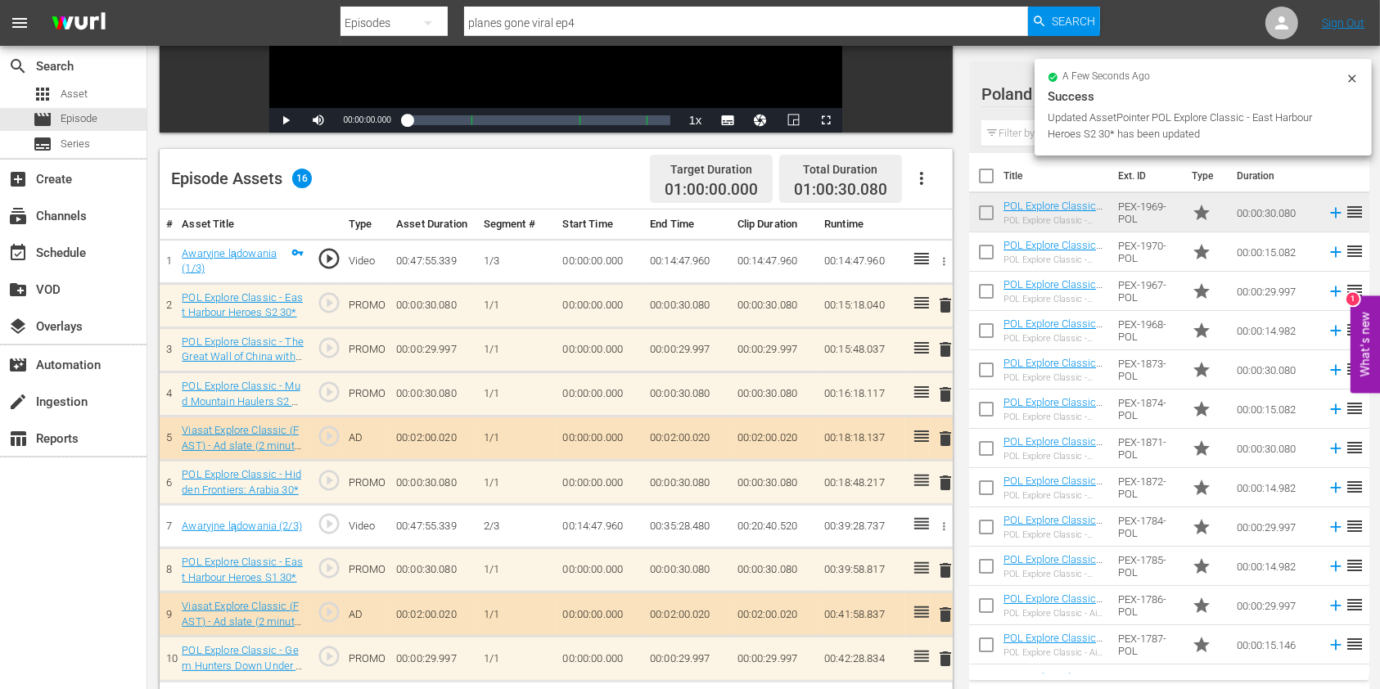
click at [949, 489] on span "delete" at bounding box center [945, 483] width 20 height 20
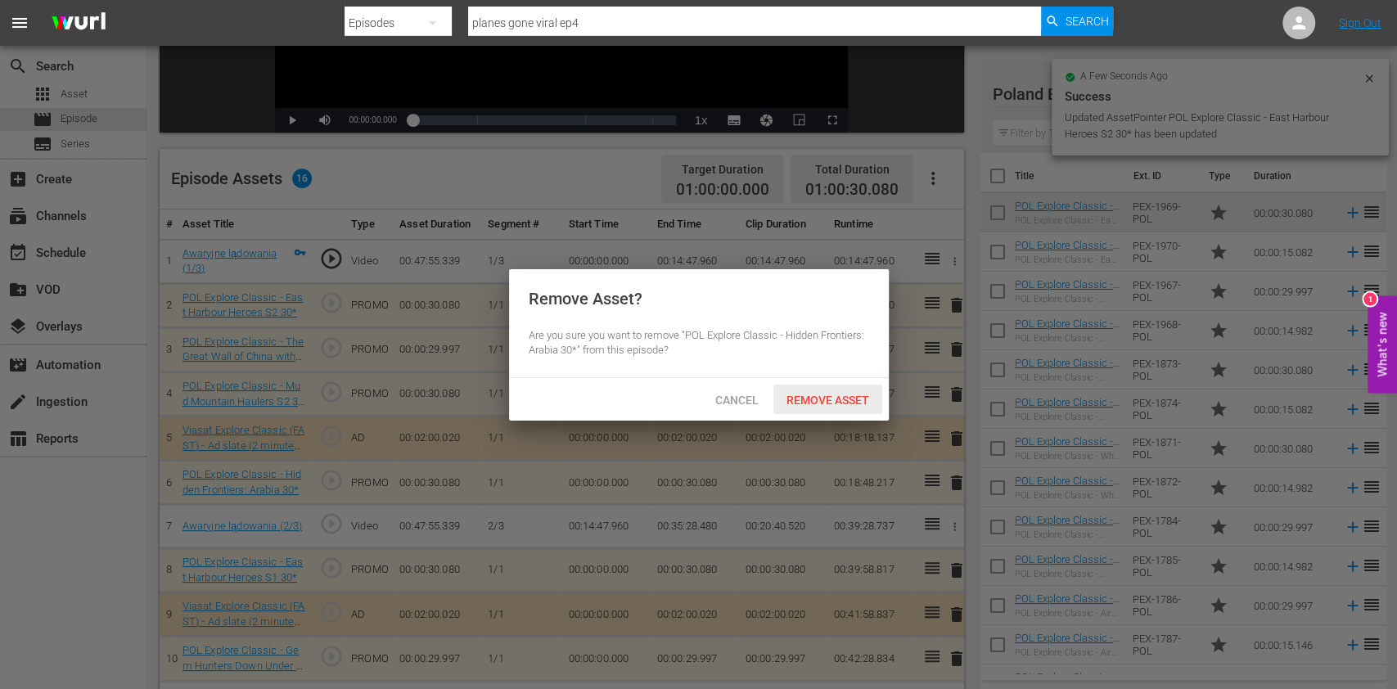
click at [828, 399] on span "Remove Asset" at bounding box center [827, 400] width 109 height 13
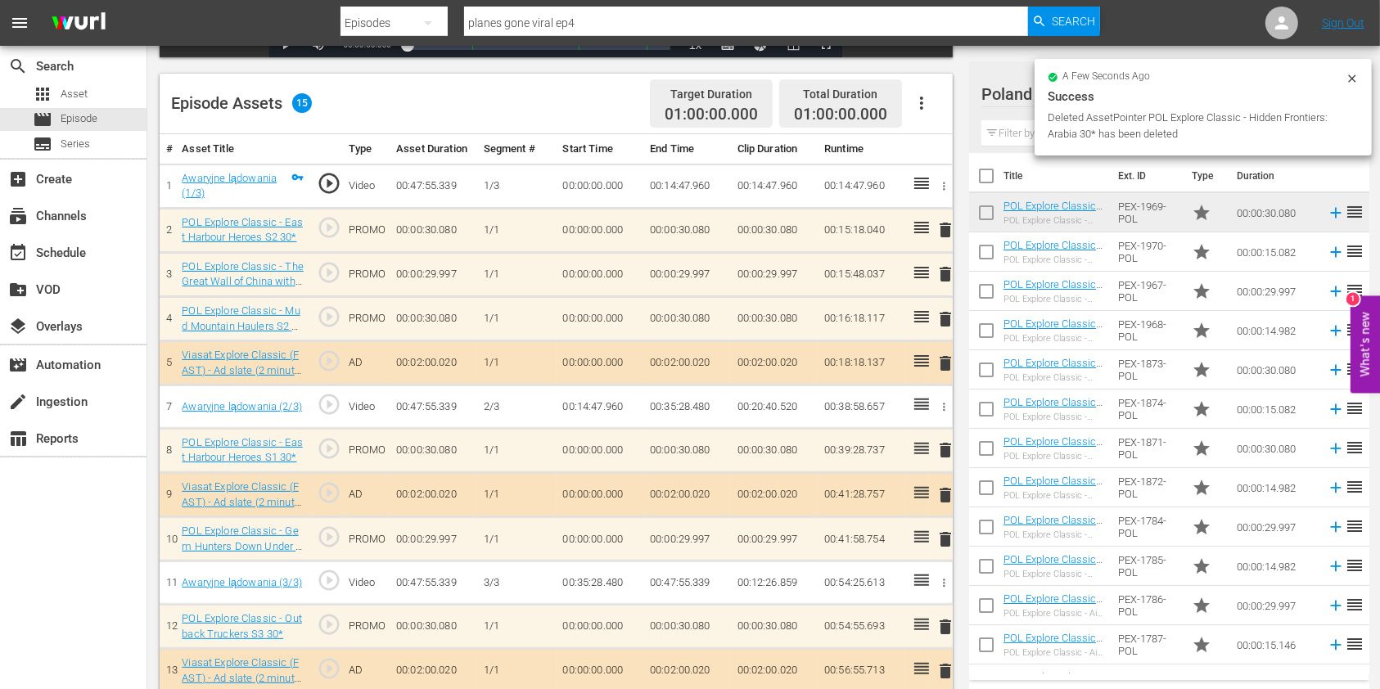
scroll to position [436, 0]
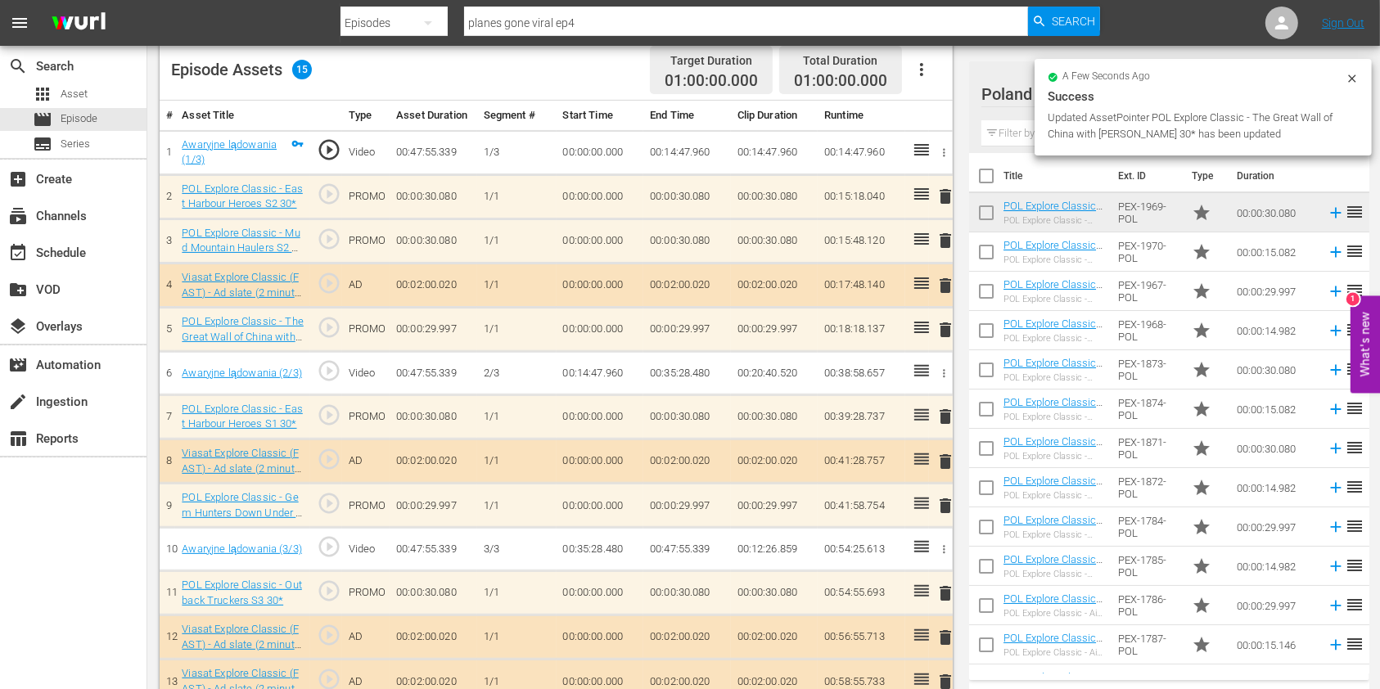
click at [944, 411] on span "delete" at bounding box center [945, 417] width 20 height 20
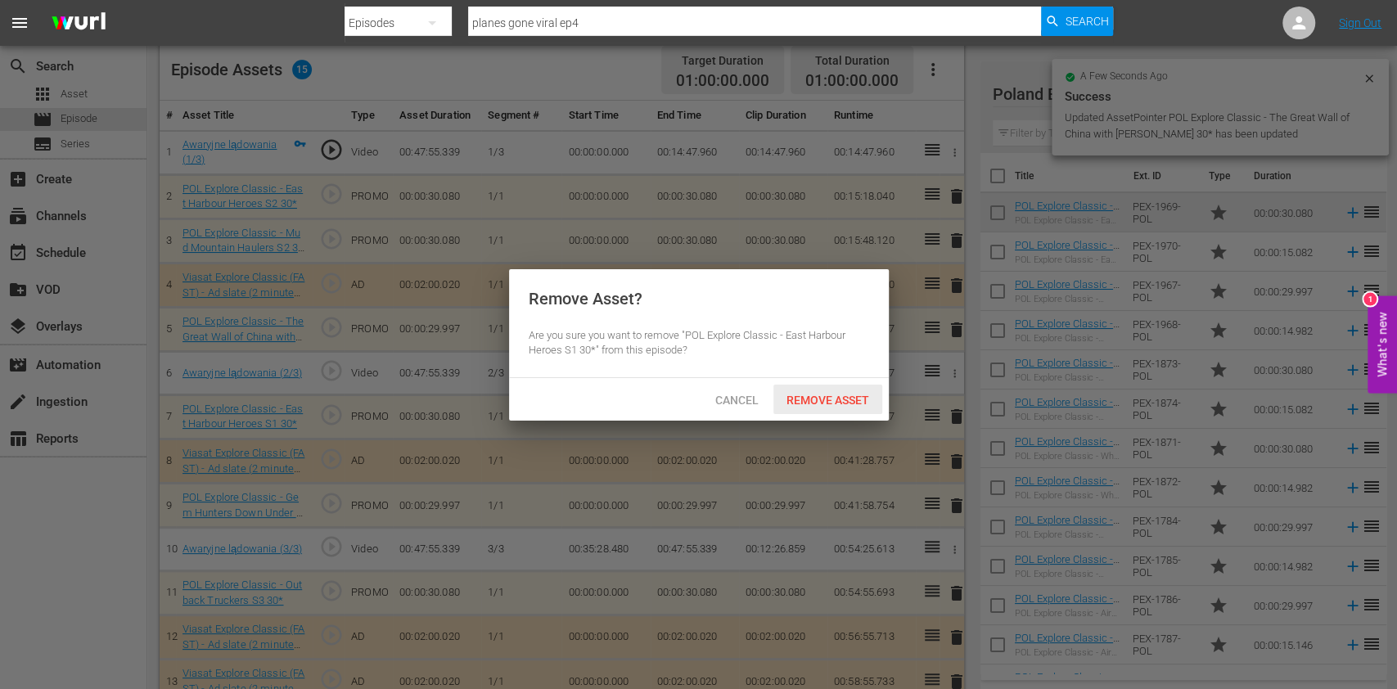
click at [845, 404] on span "Remove Asset" at bounding box center [827, 400] width 109 height 13
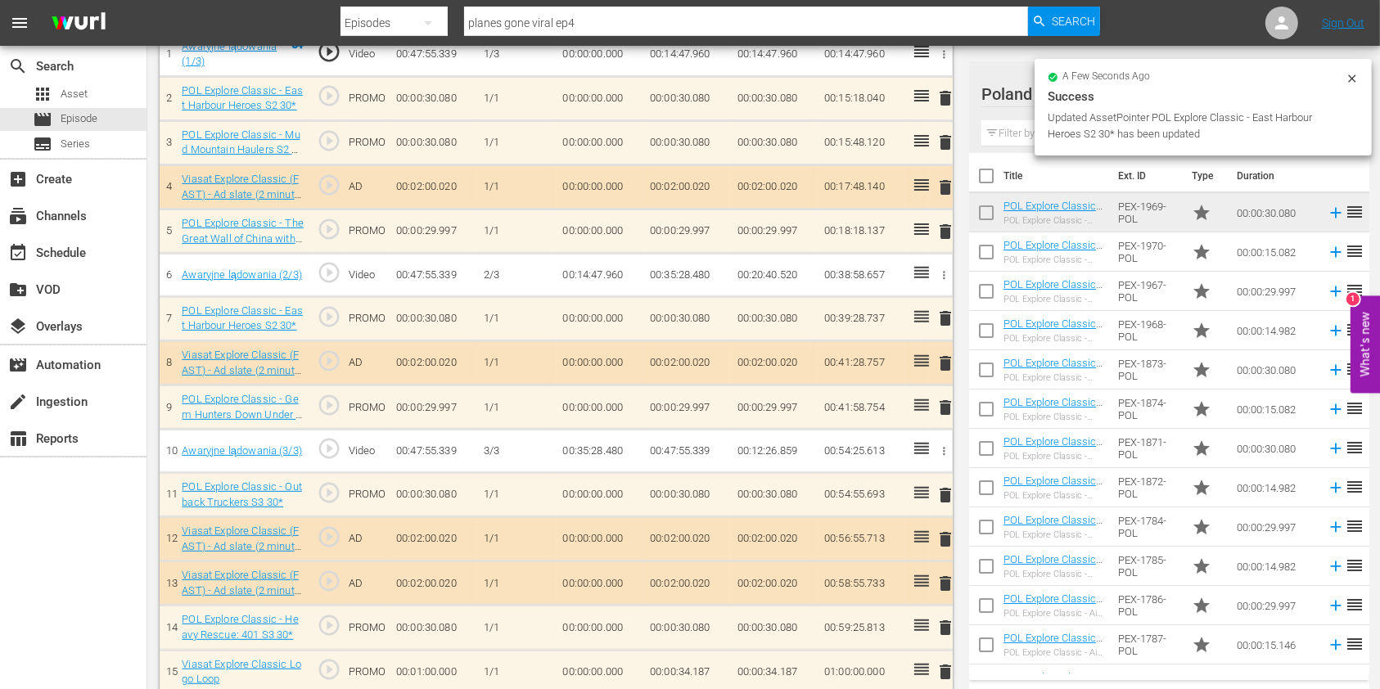
scroll to position [549, 0]
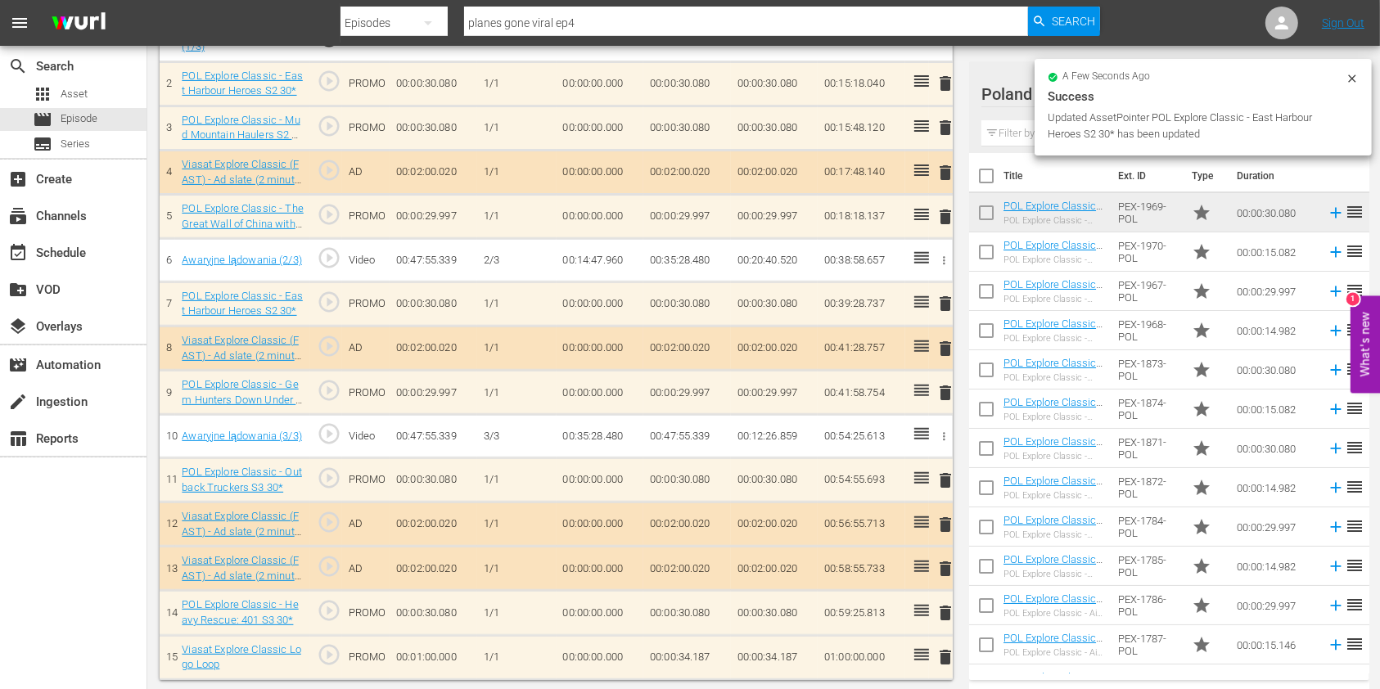
click at [925, 613] on icon at bounding box center [922, 611] width 20 height 20
click at [937, 606] on span "delete" at bounding box center [945, 613] width 20 height 20
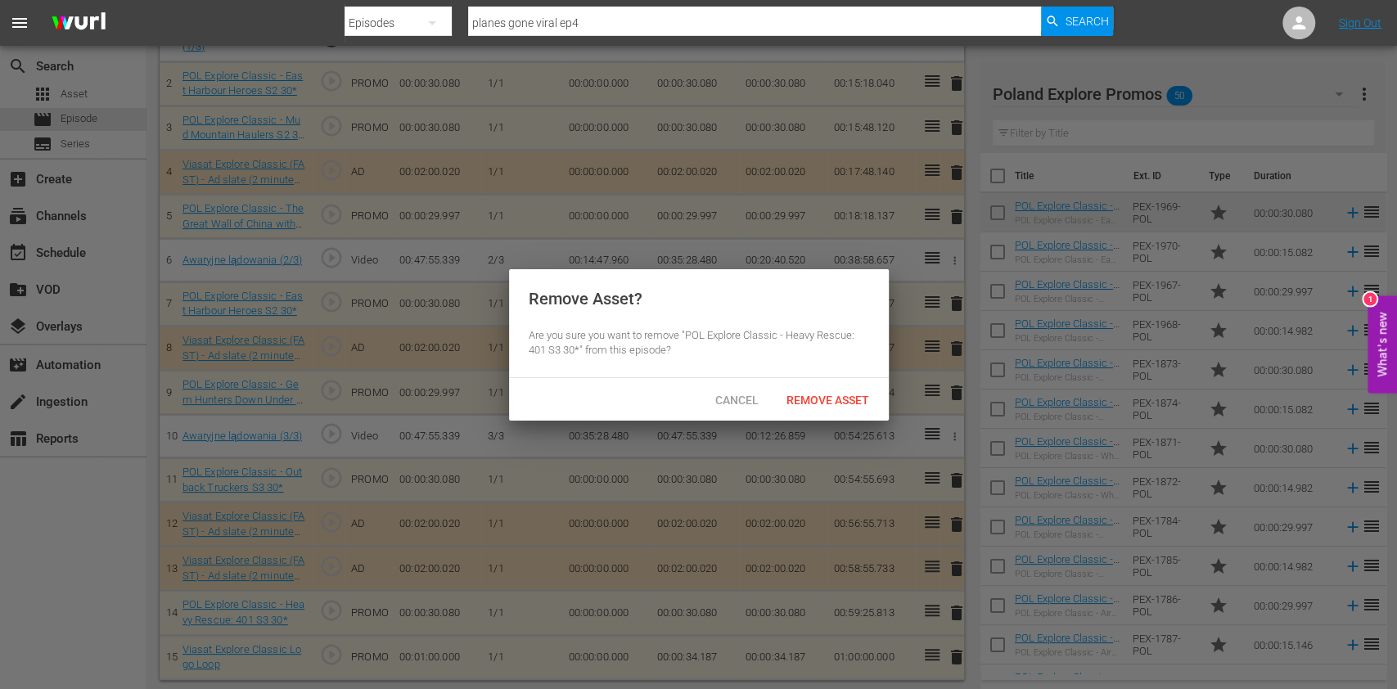
click at [845, 395] on span "Remove Asset" at bounding box center [827, 400] width 109 height 13
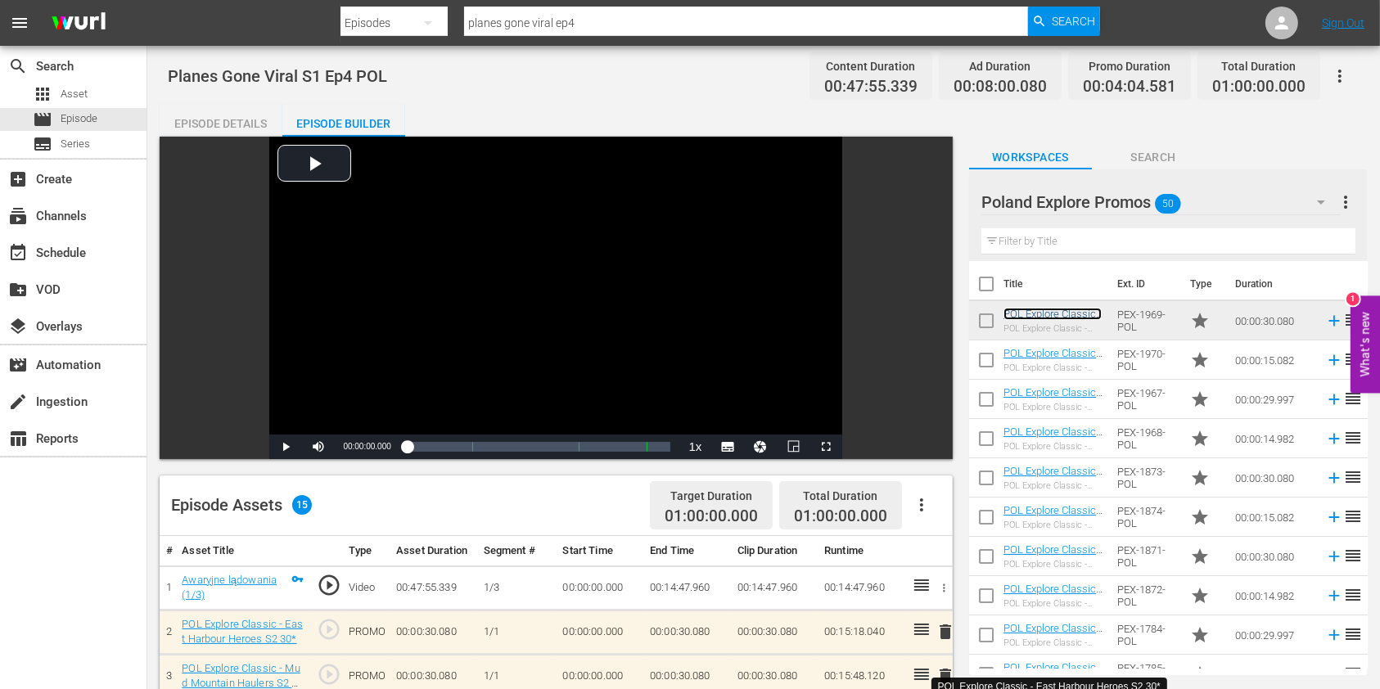
scroll to position [0, 0]
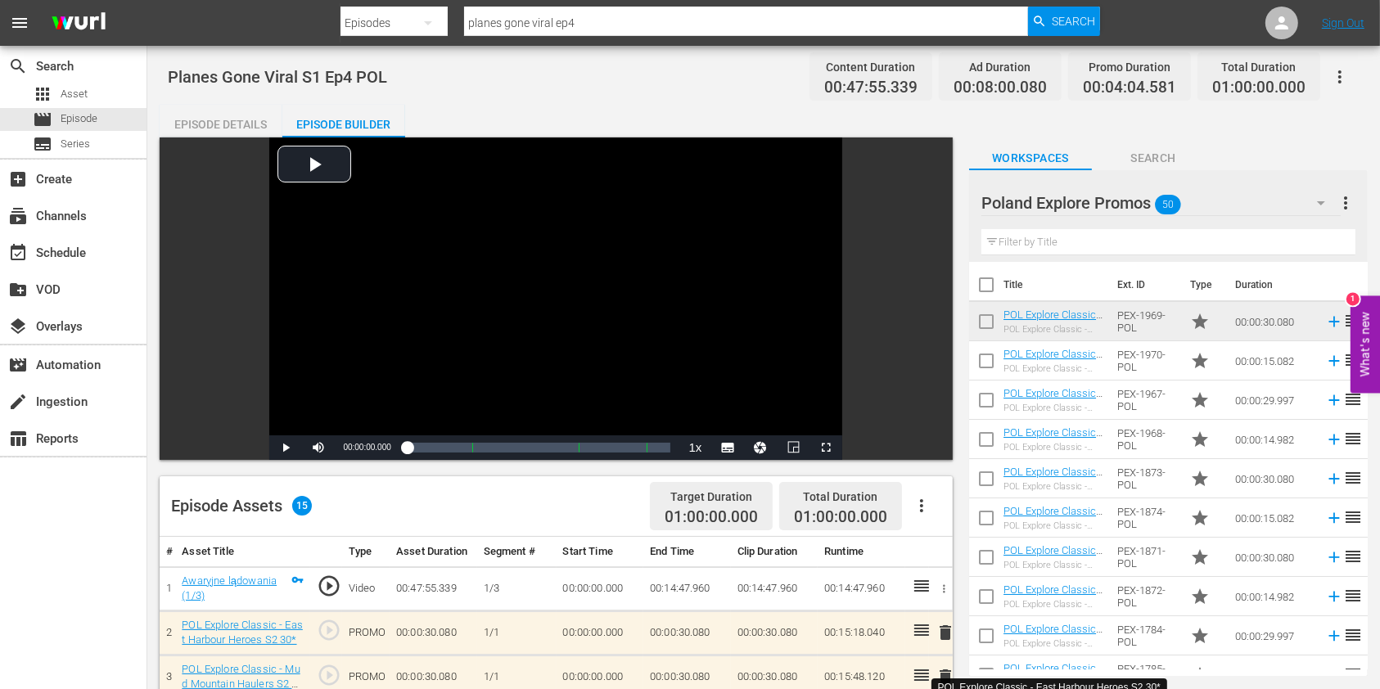
click at [594, 9] on input "planes gone viral ep4" at bounding box center [746, 22] width 564 height 39
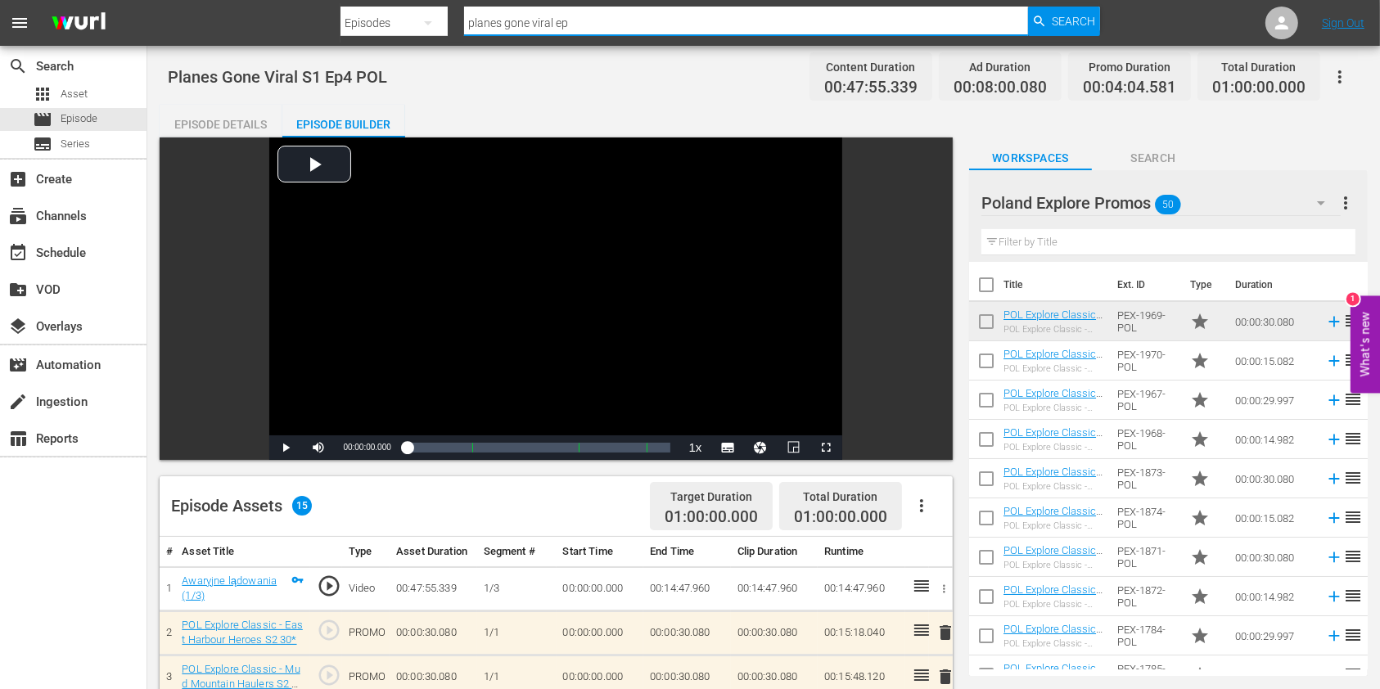
type input "planes gone viral ep5"
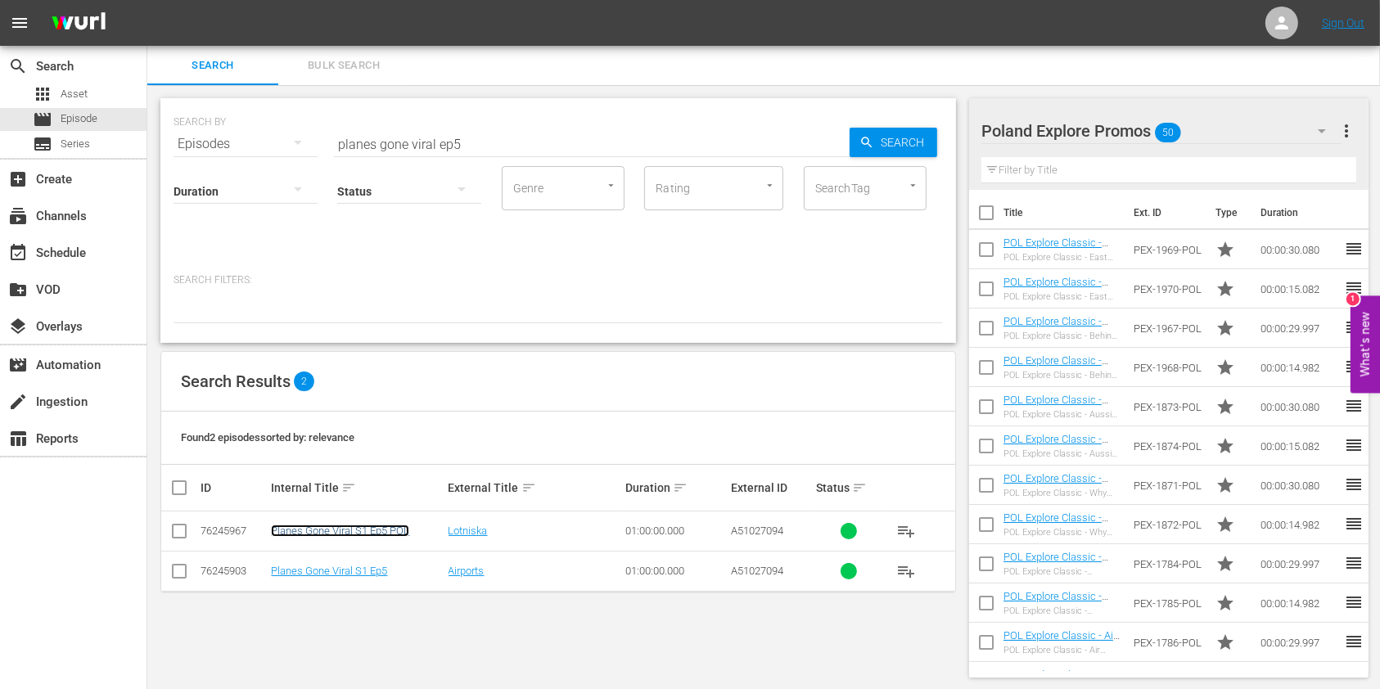
click at [389, 533] on link "Planes Gone Viral S1 Ep5 POL" at bounding box center [340, 531] width 138 height 12
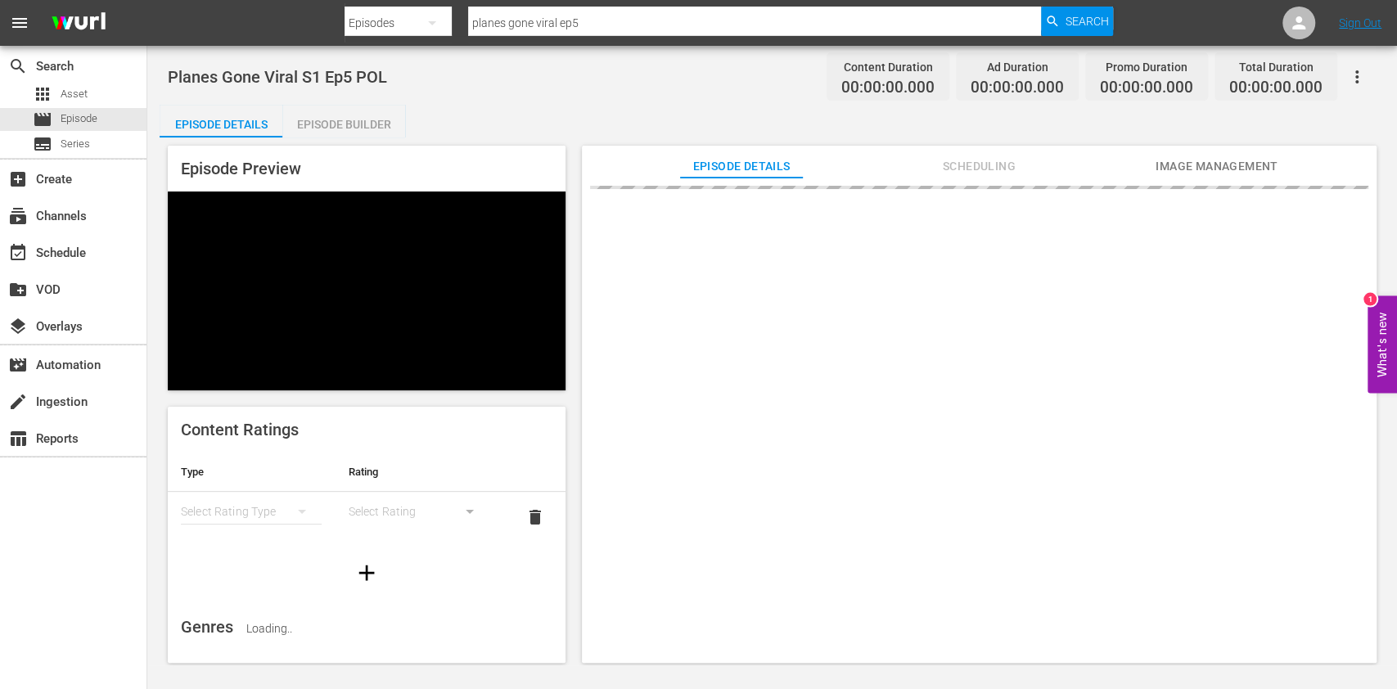
click at [346, 118] on div "Episode Builder" at bounding box center [343, 124] width 123 height 39
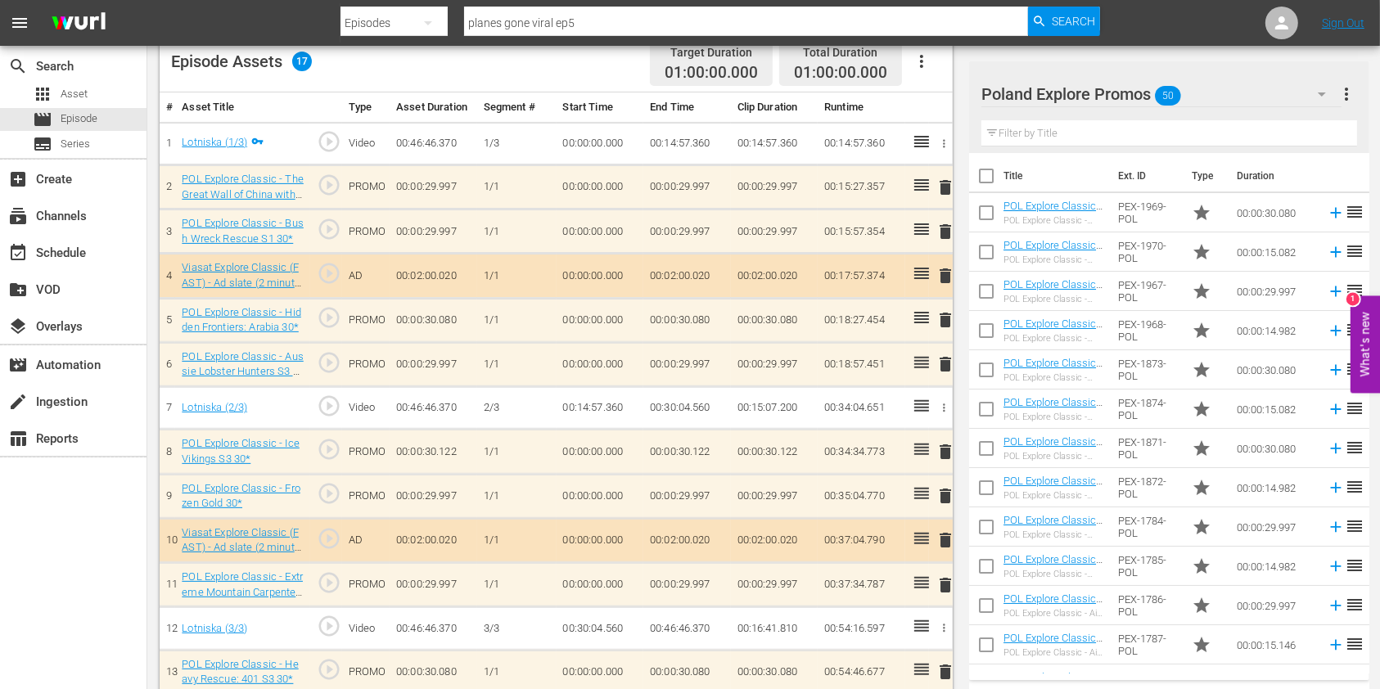
scroll to position [445, 0]
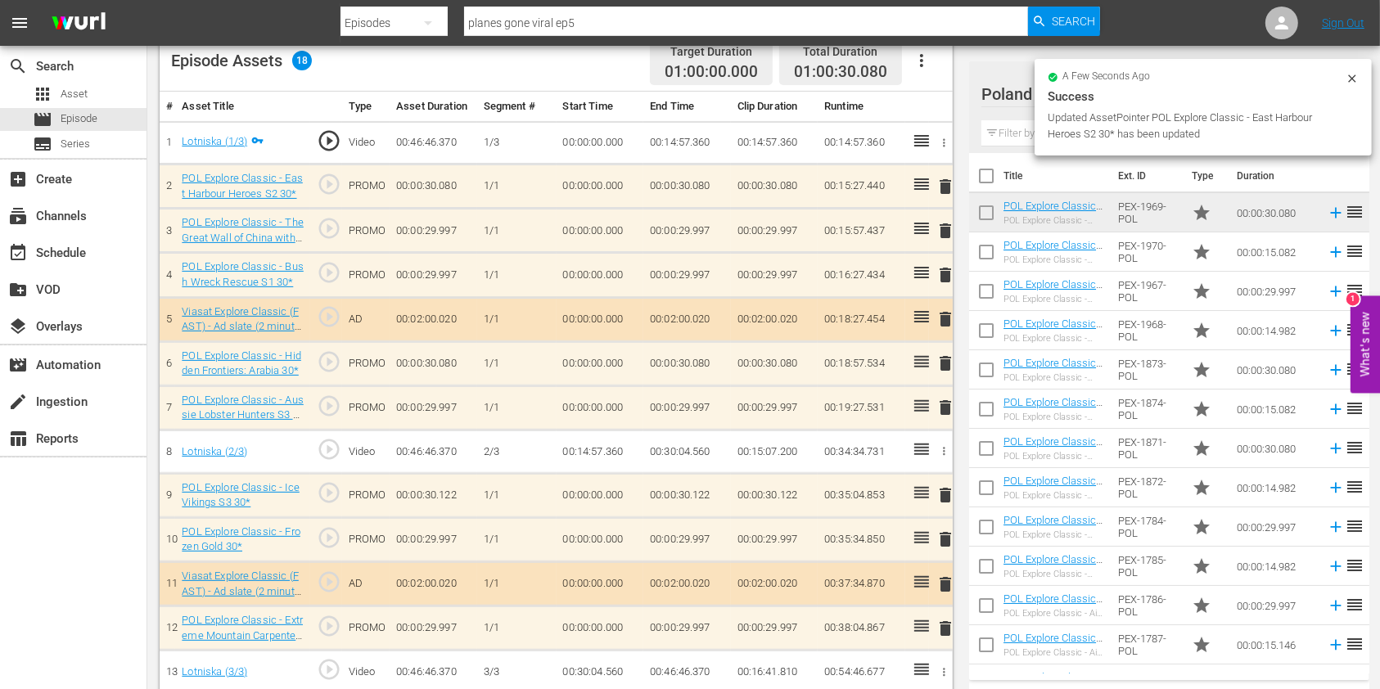
click at [947, 362] on span "delete" at bounding box center [945, 364] width 20 height 20
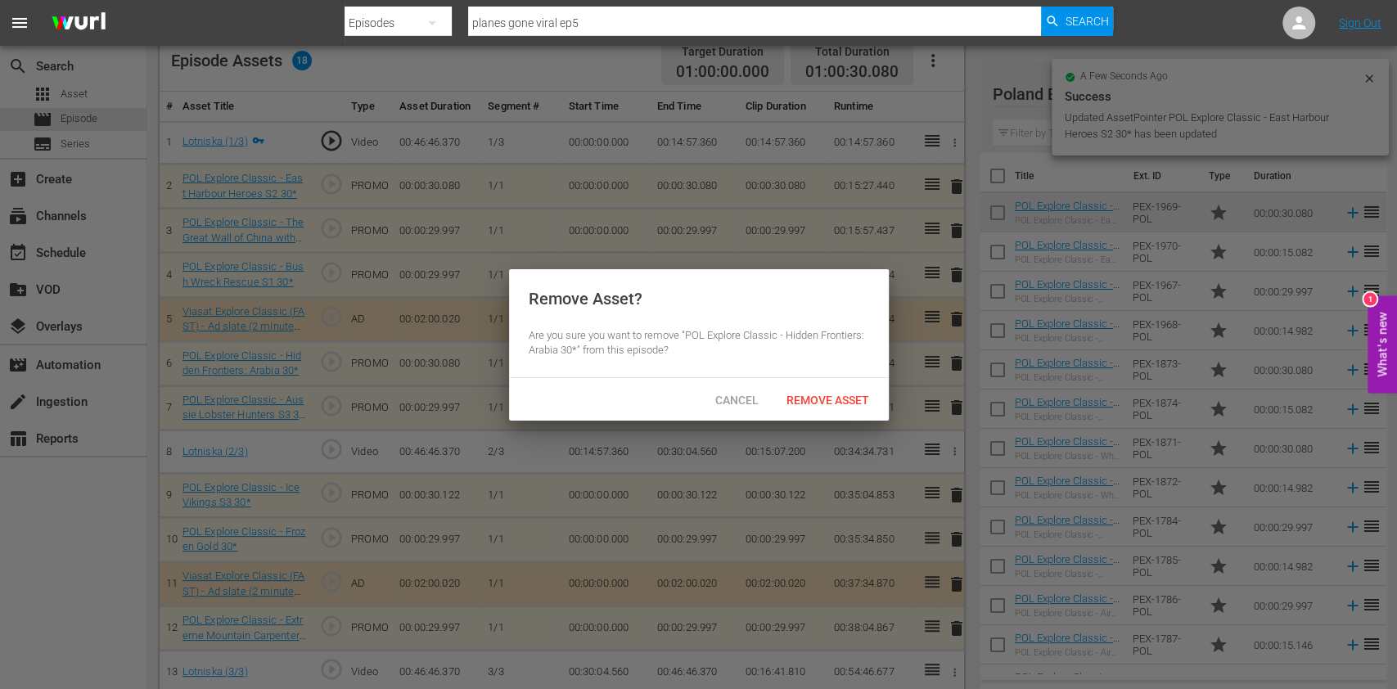
click at [833, 389] on div "Remove Asset" at bounding box center [827, 400] width 109 height 30
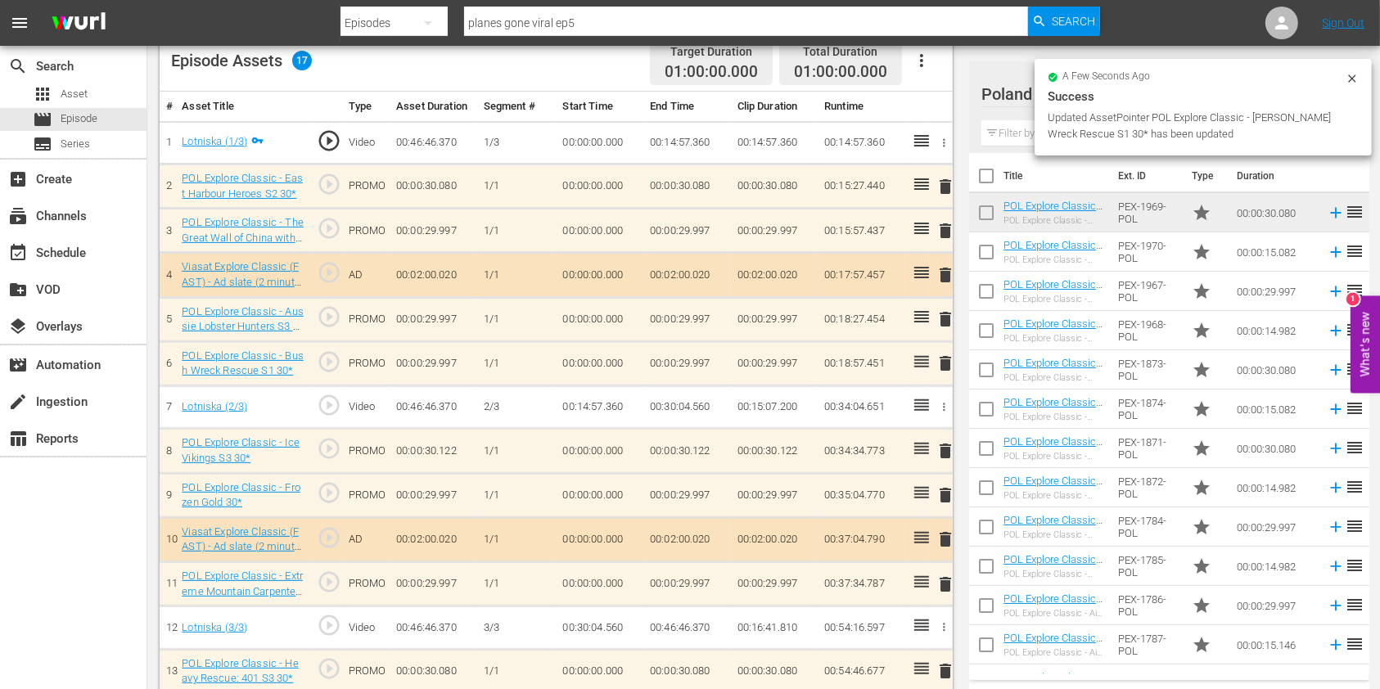
click at [946, 363] on span "delete" at bounding box center [945, 364] width 20 height 20
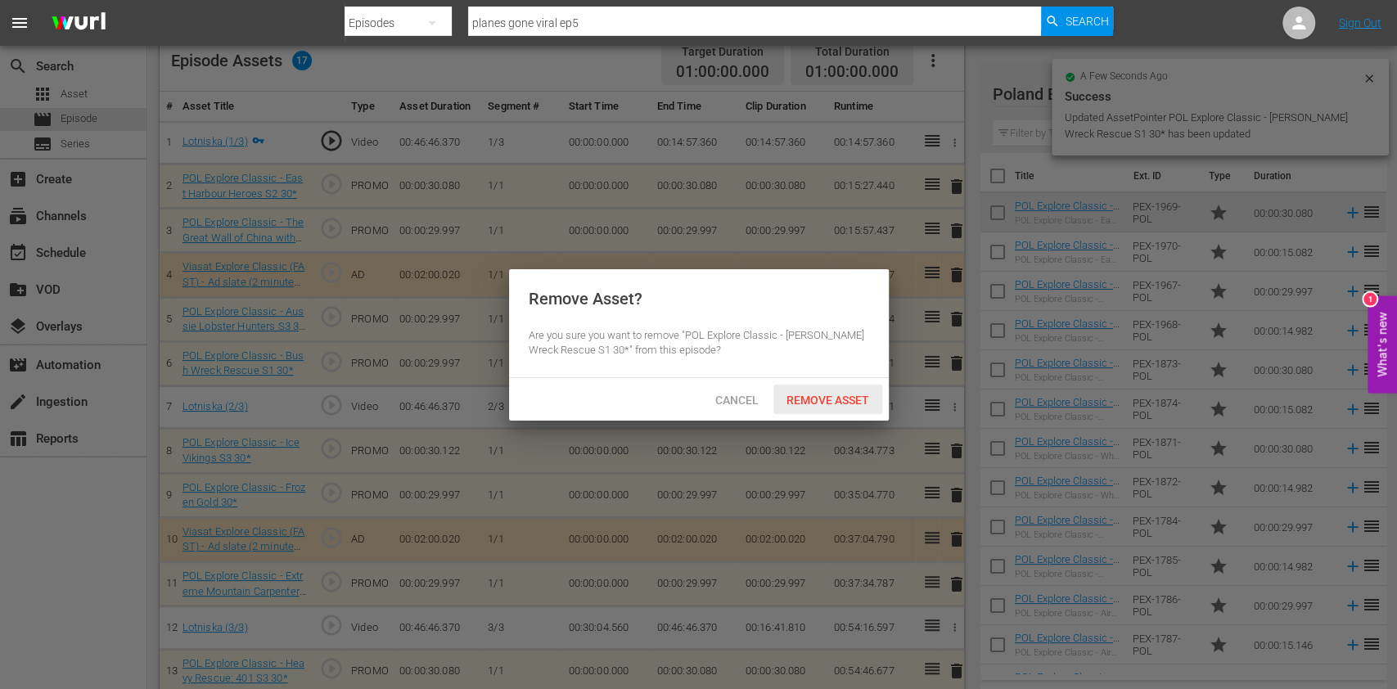
click at [810, 409] on div "Remove Asset" at bounding box center [827, 400] width 109 height 30
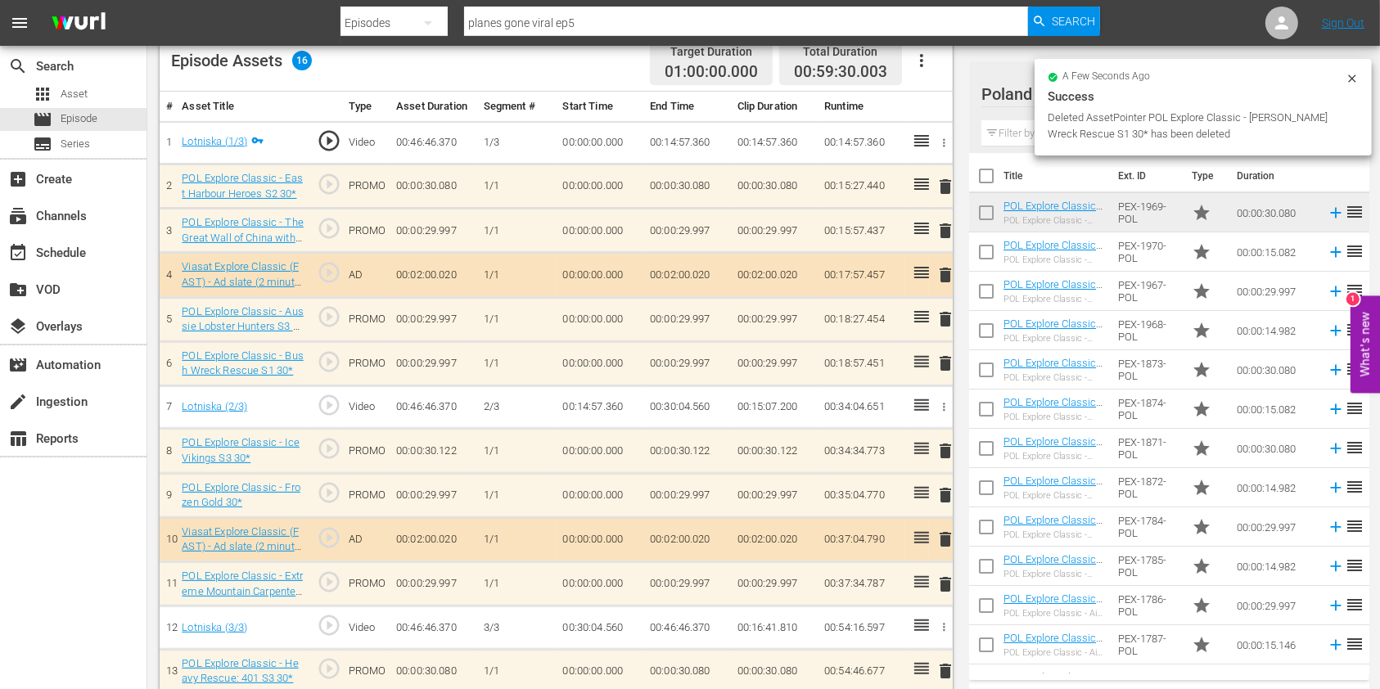
click at [1021, 132] on input "text" at bounding box center [1169, 133] width 376 height 26
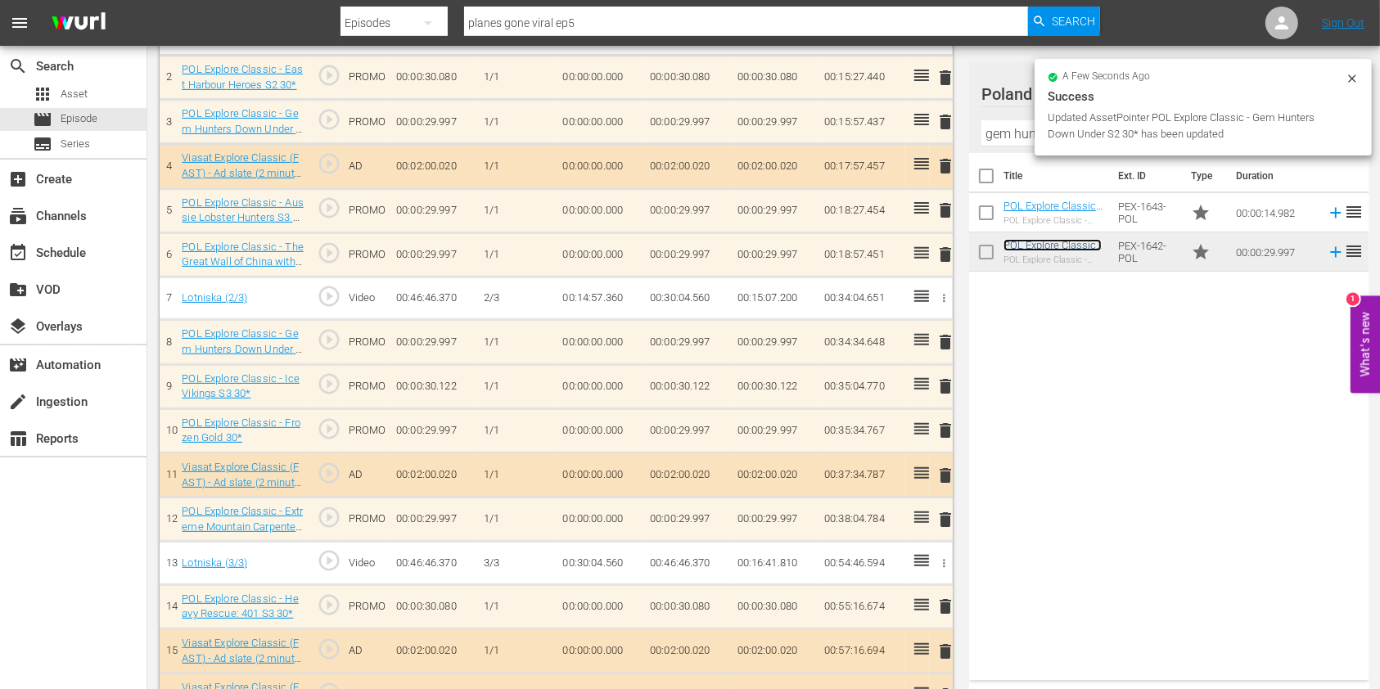
scroll to position [550, 0]
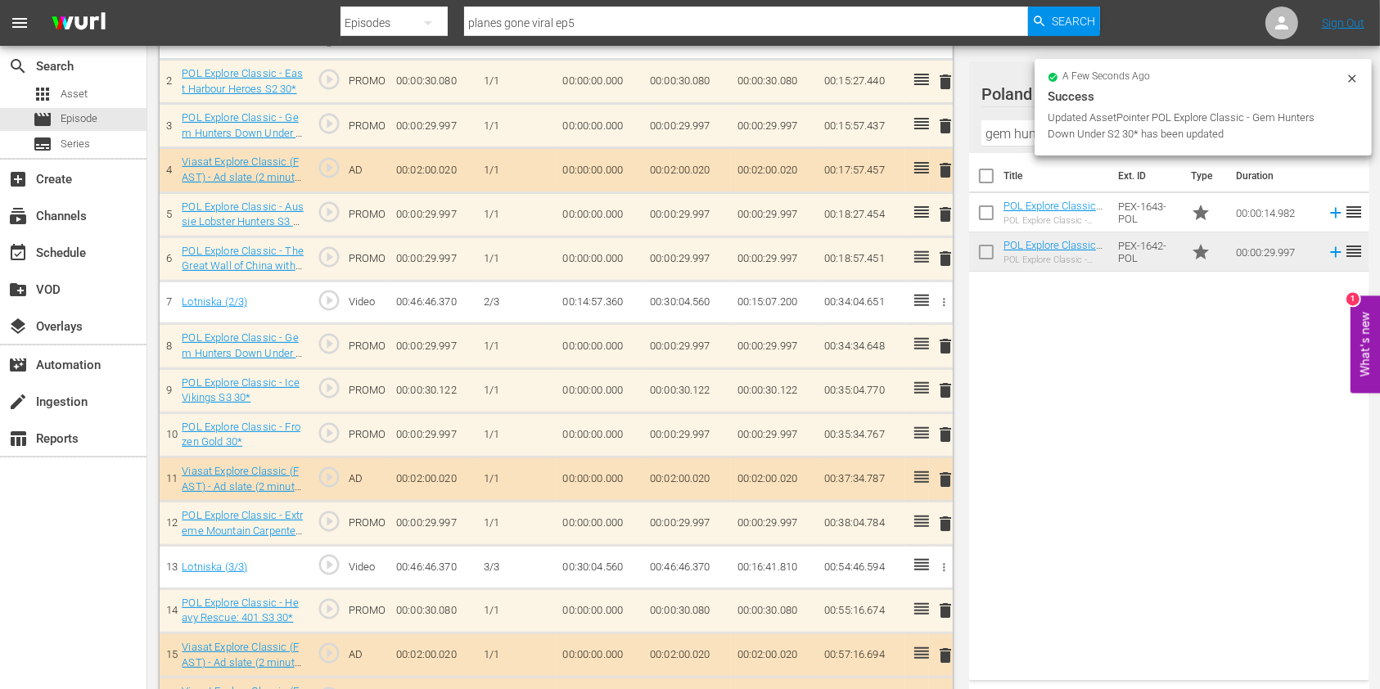
click at [947, 431] on span "delete" at bounding box center [945, 435] width 20 height 20
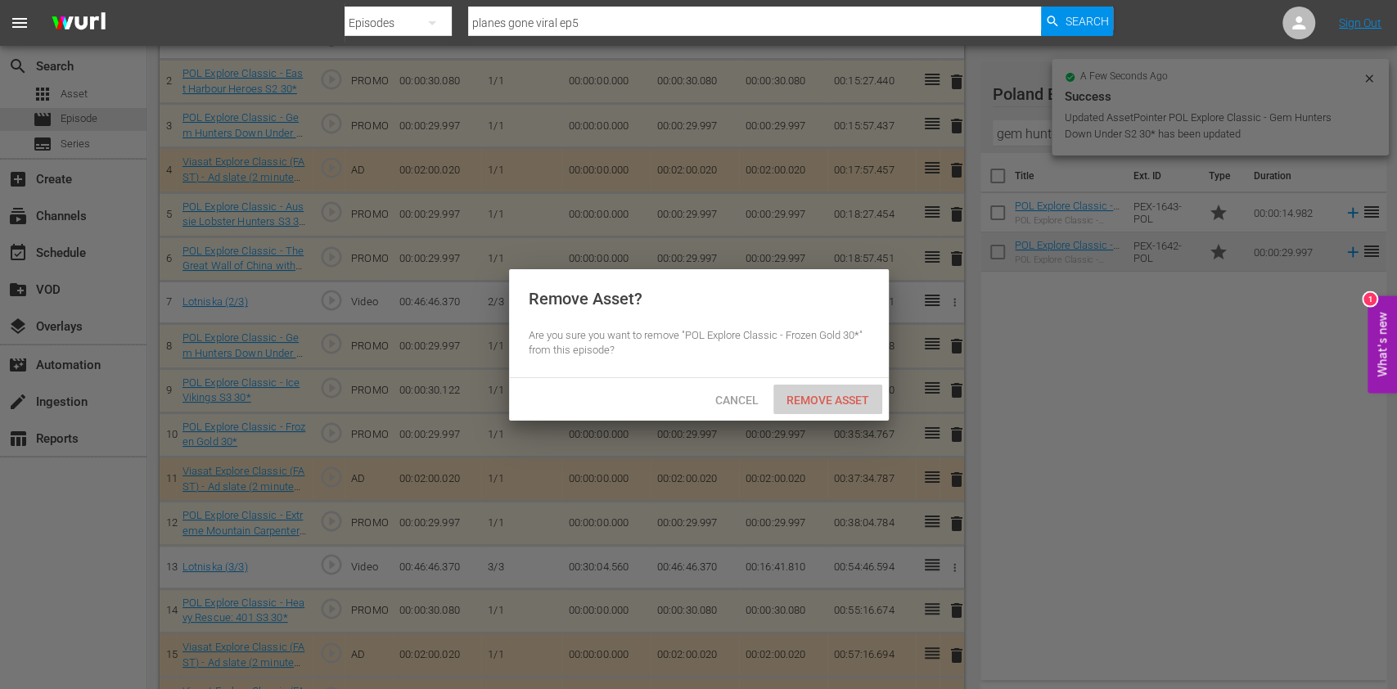
click at [845, 399] on span "Remove Asset" at bounding box center [827, 400] width 109 height 13
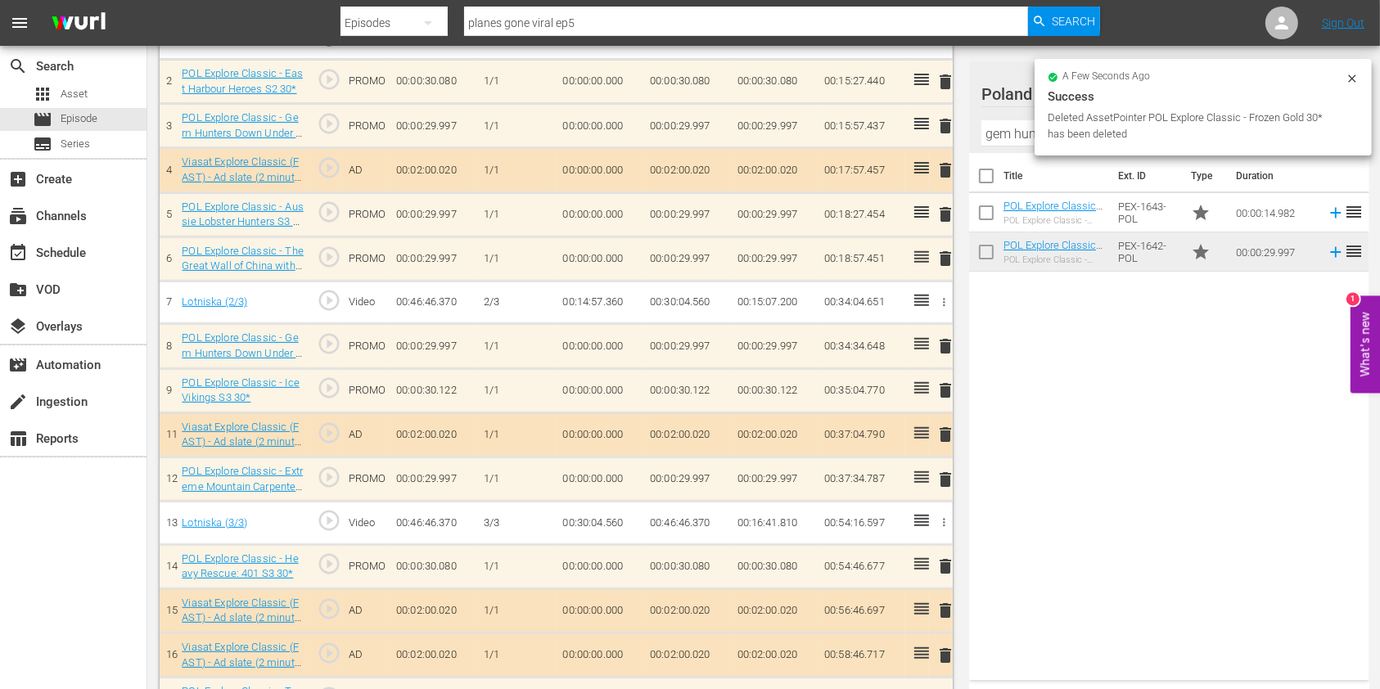
click at [1002, 139] on input "gem hunters" at bounding box center [1169, 133] width 376 height 26
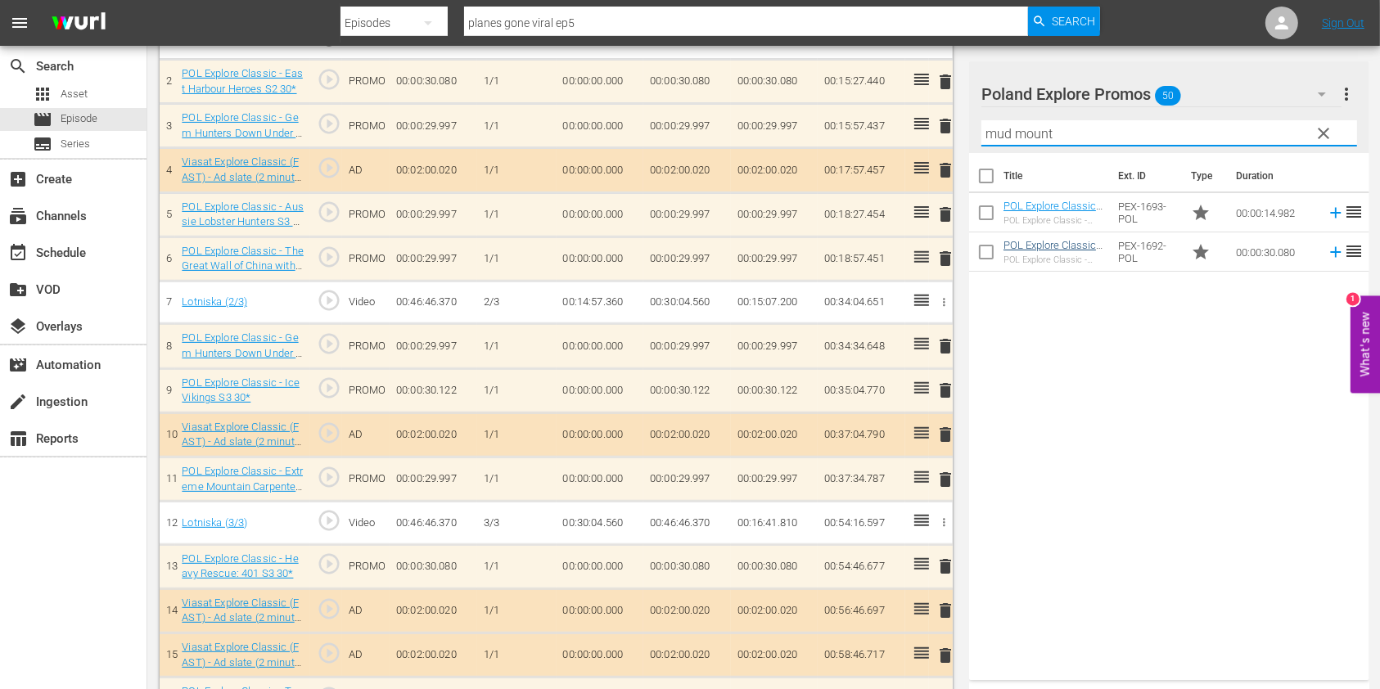
type input "mud mount"
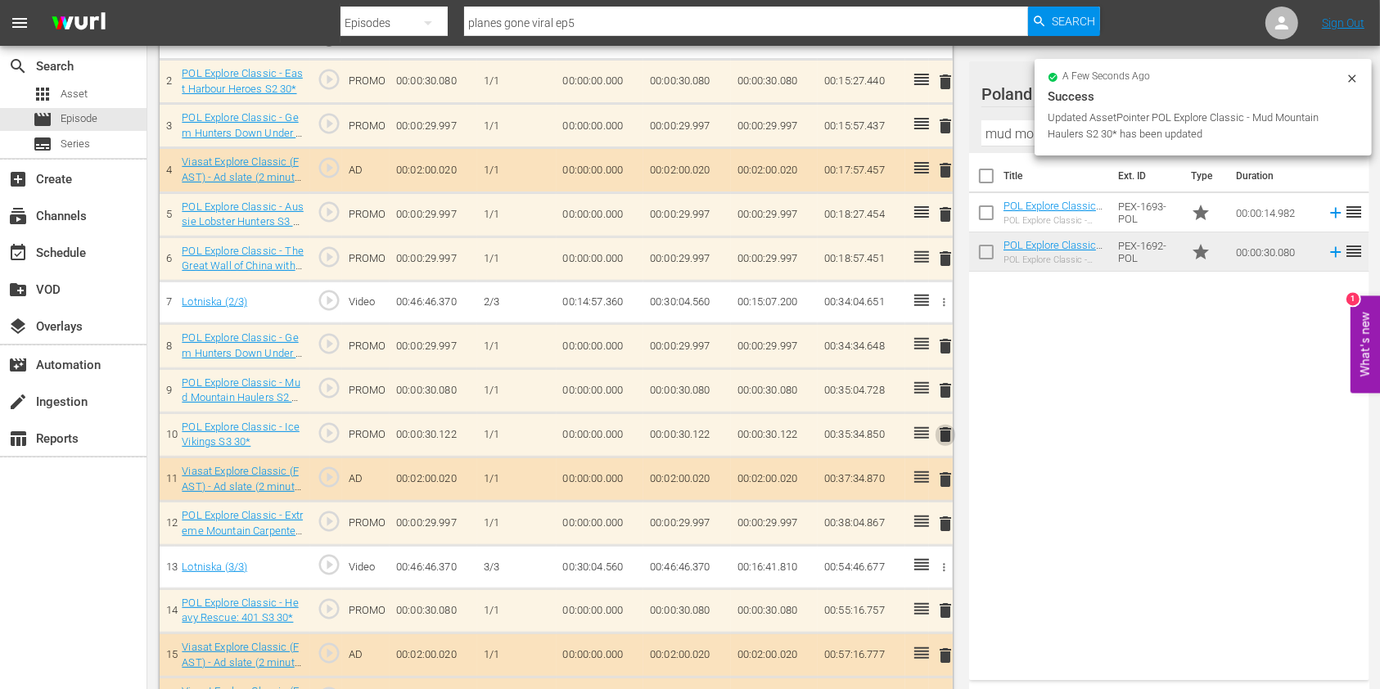
click at [940, 427] on span "delete" at bounding box center [945, 435] width 20 height 20
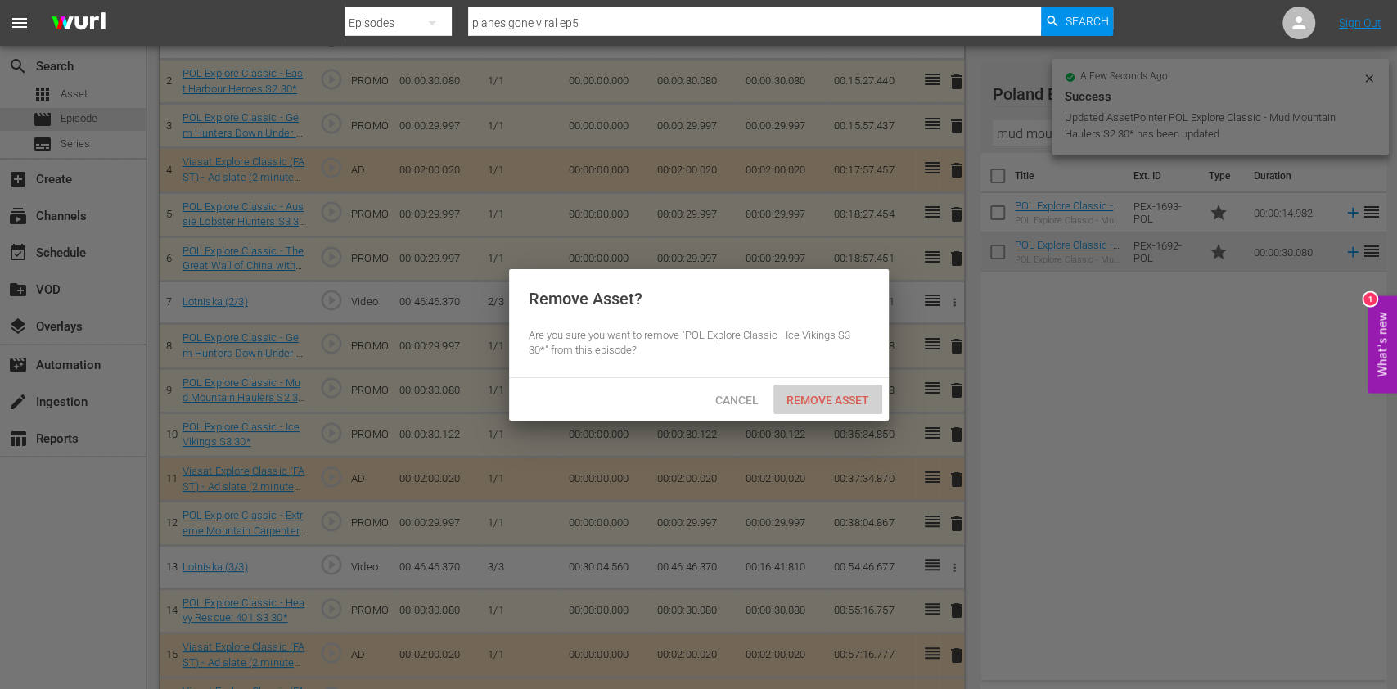
click at [838, 412] on div "Remove Asset" at bounding box center [827, 400] width 109 height 30
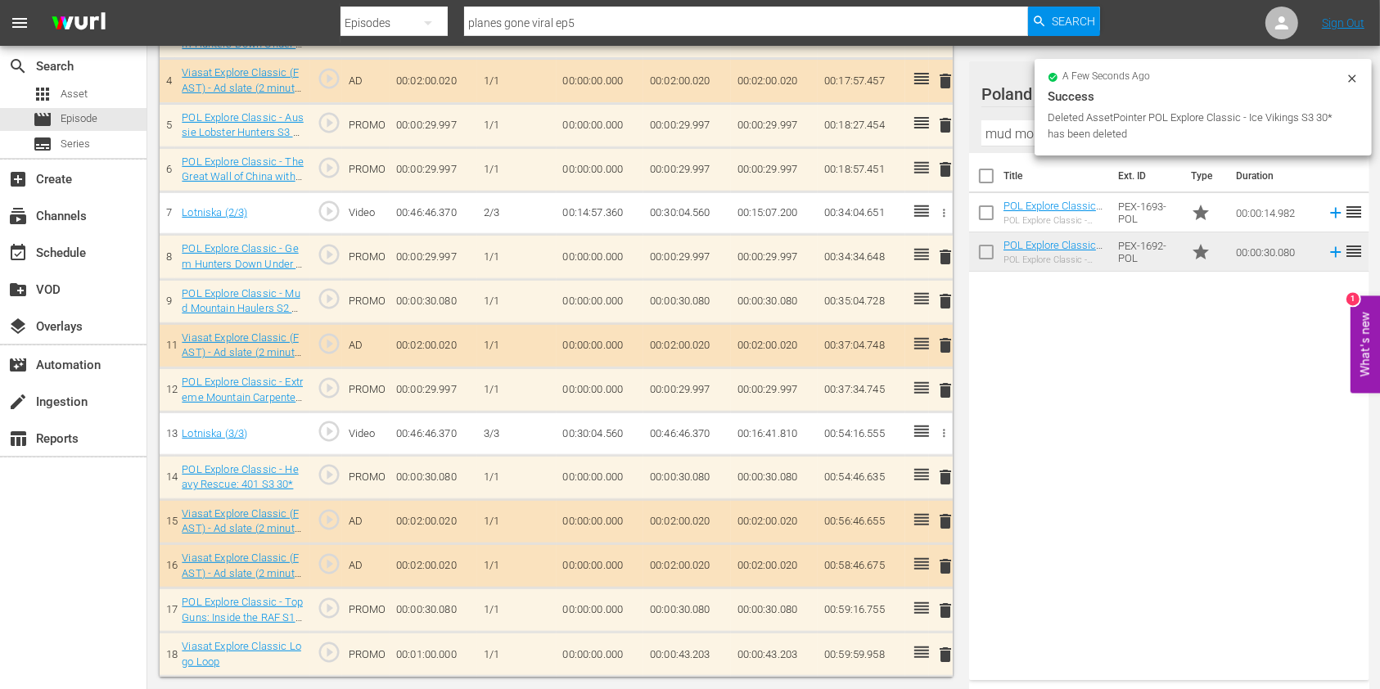
scroll to position [635, 0]
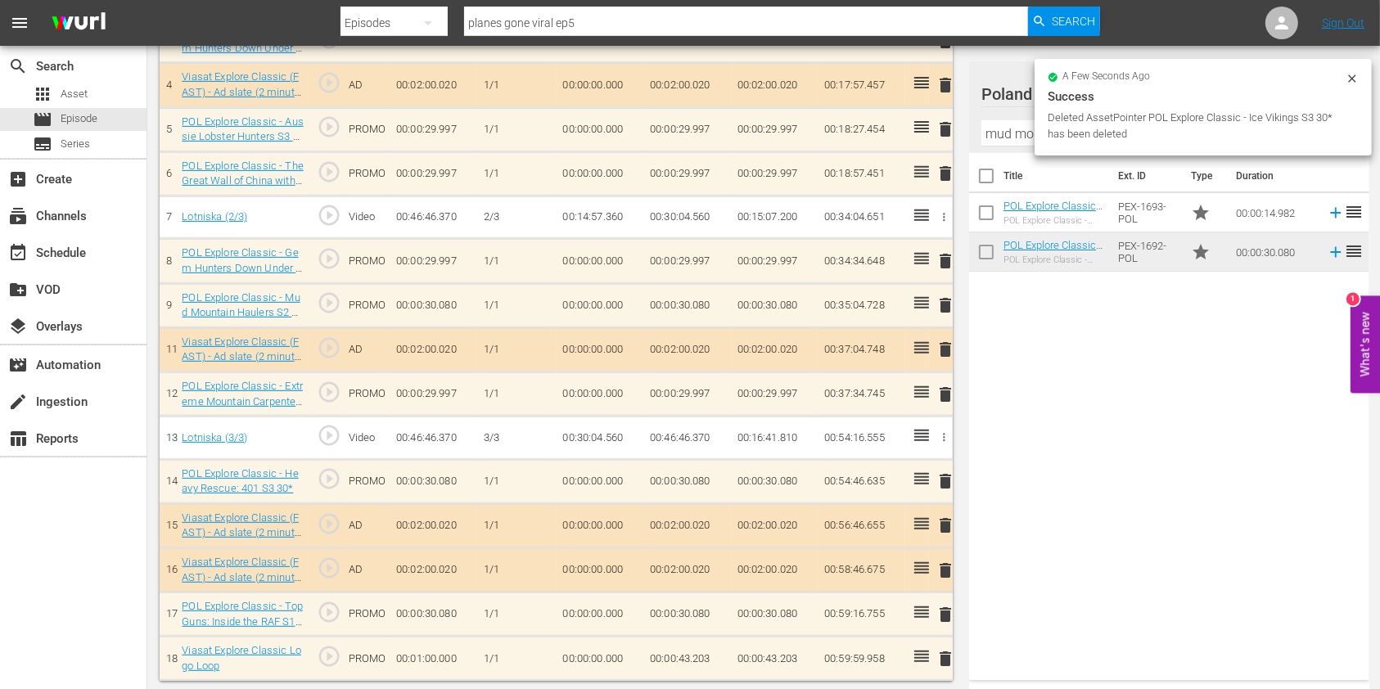
click at [937, 476] on span "delete" at bounding box center [945, 481] width 20 height 20
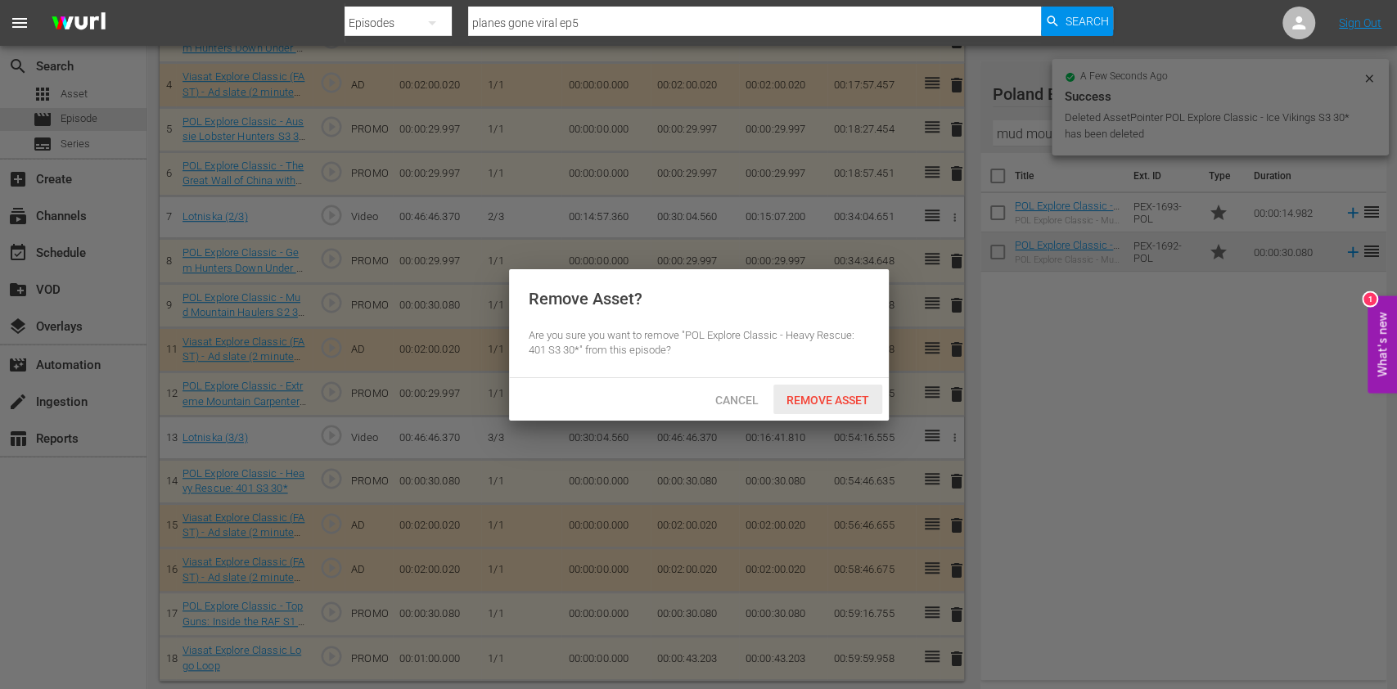
click at [855, 399] on span "Remove Asset" at bounding box center [827, 400] width 109 height 13
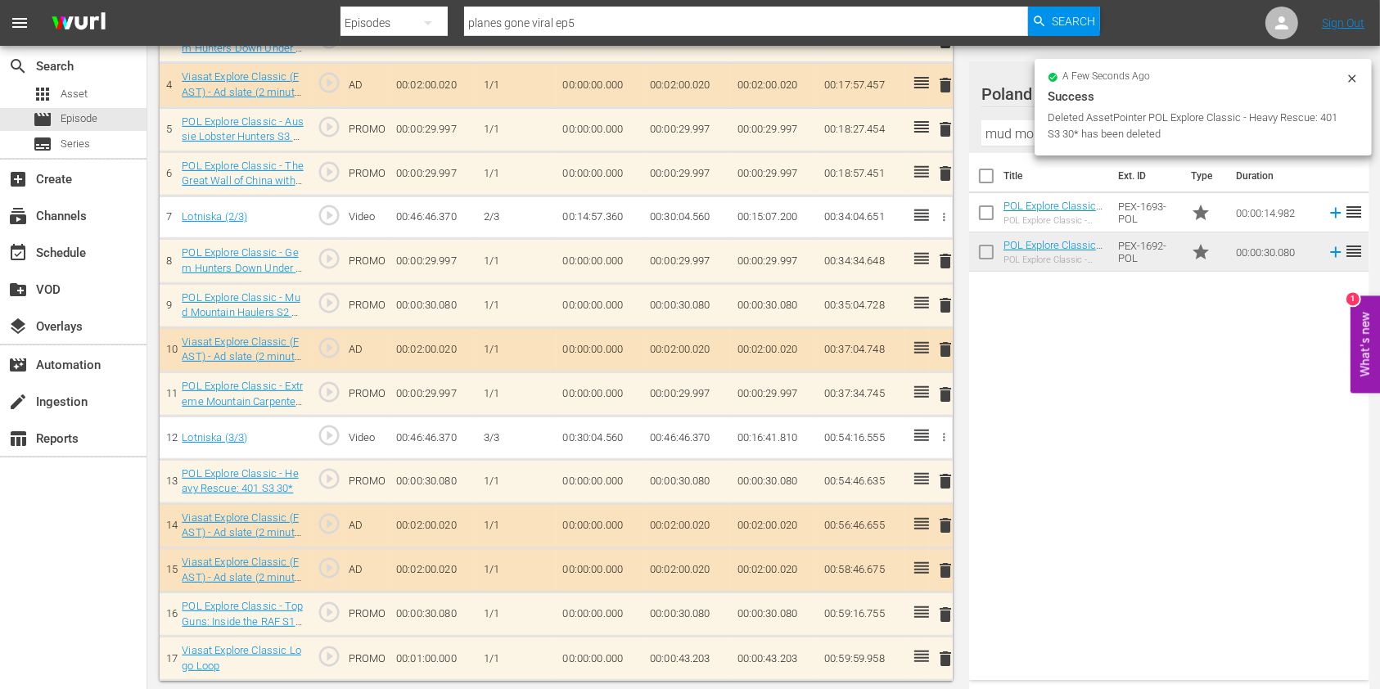
scroll to position [591, 0]
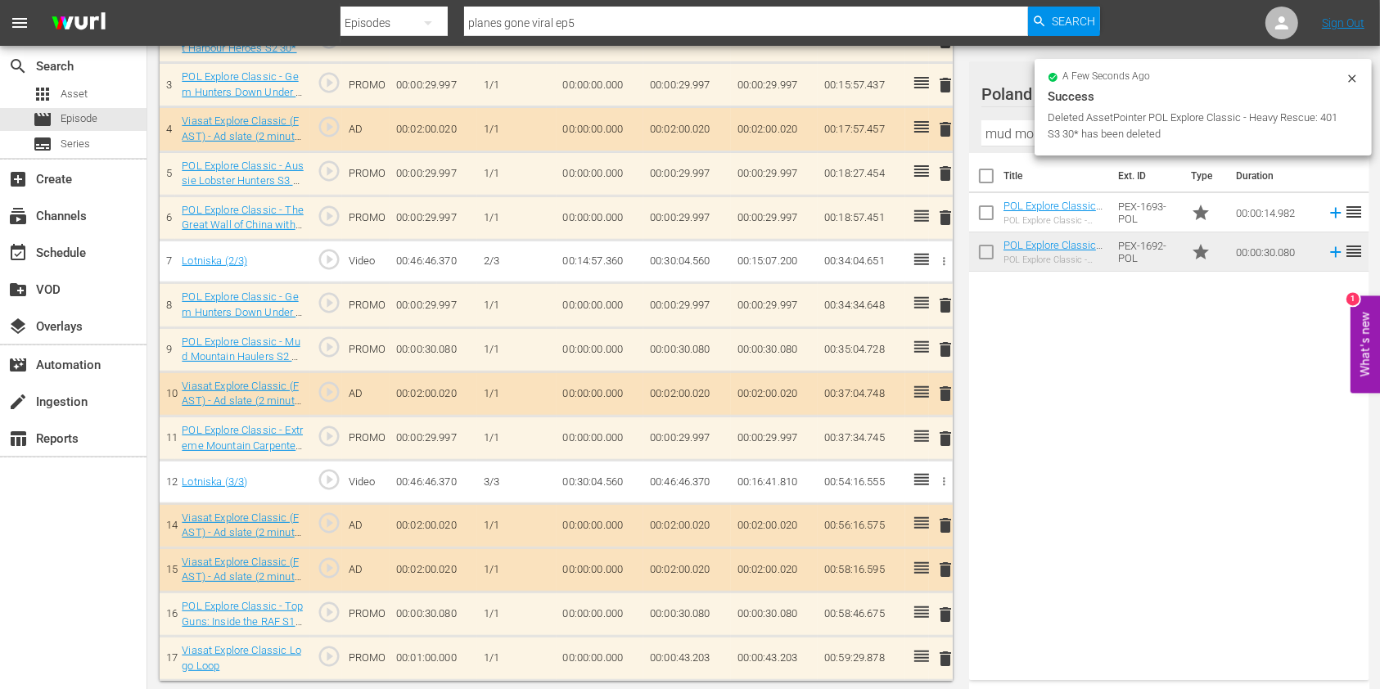
click at [1343, 81] on div "a few seconds ago" at bounding box center [1197, 77] width 298 height 11
click at [1350, 81] on icon at bounding box center [1351, 77] width 7 height 7
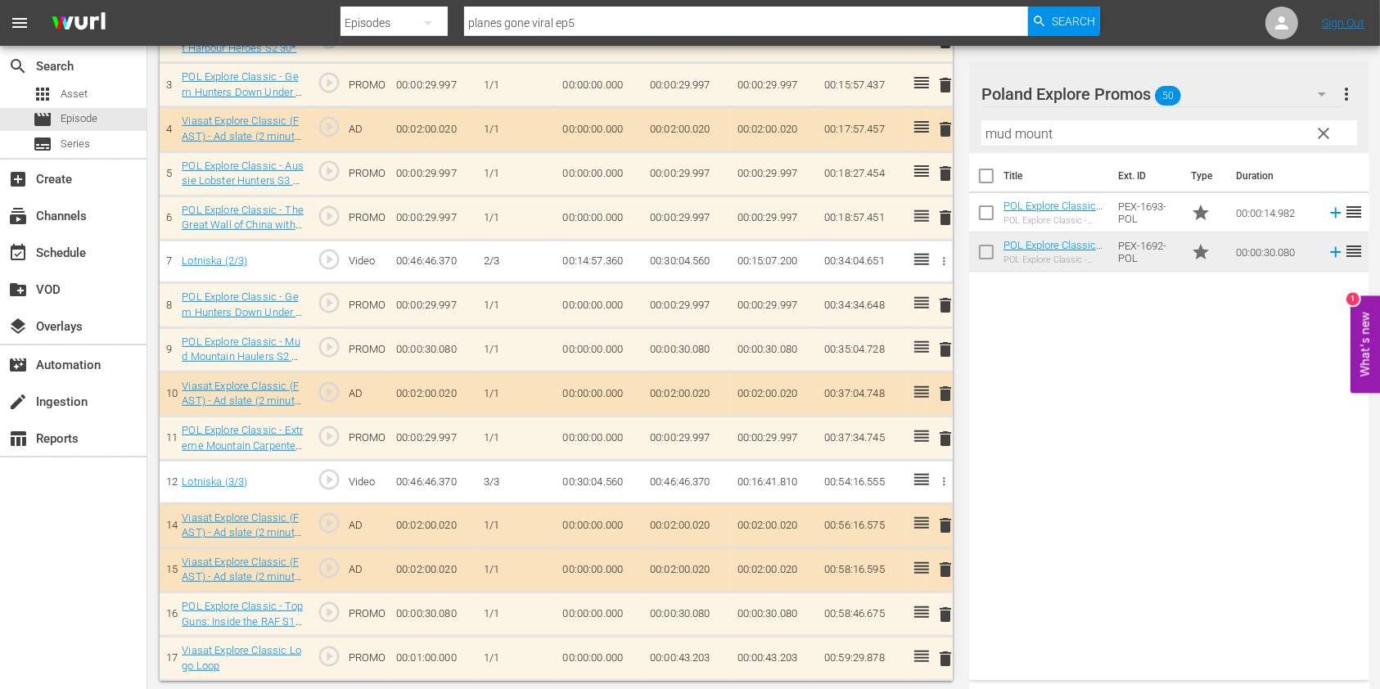
click at [1327, 127] on span "clear" at bounding box center [1324, 134] width 20 height 20
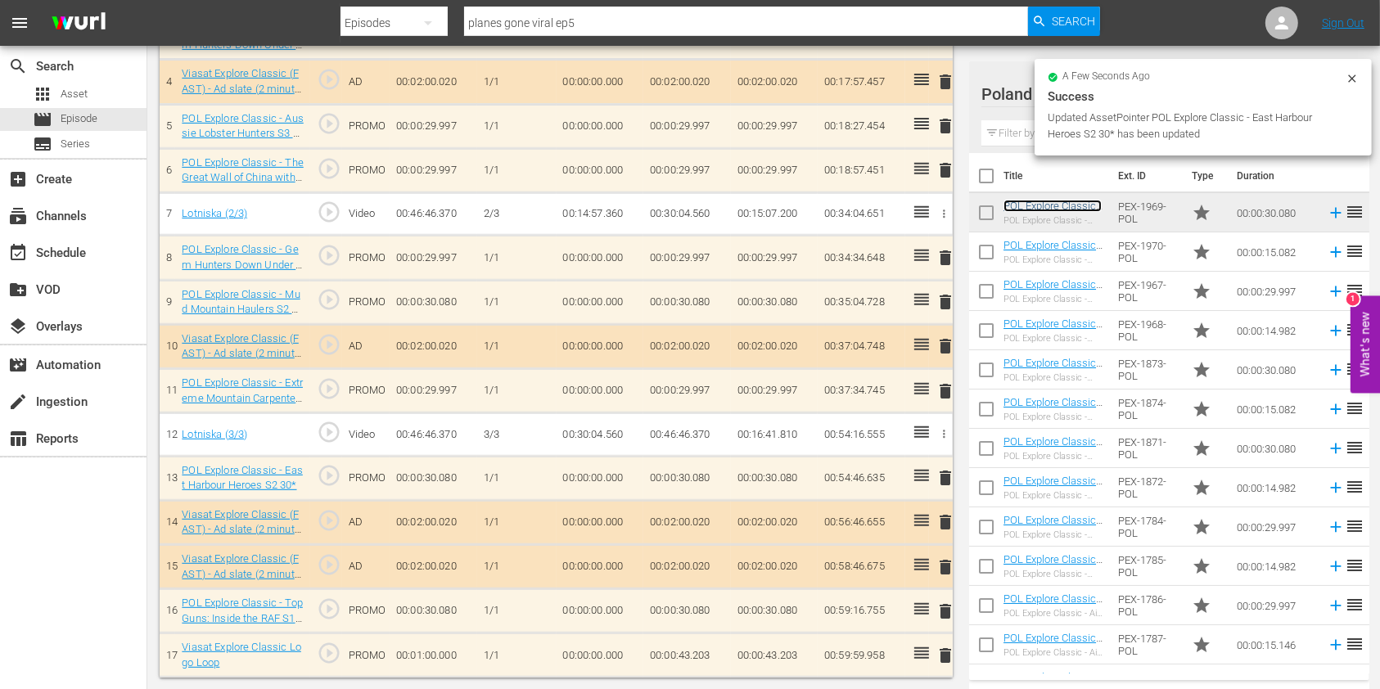
scroll to position [635, 0]
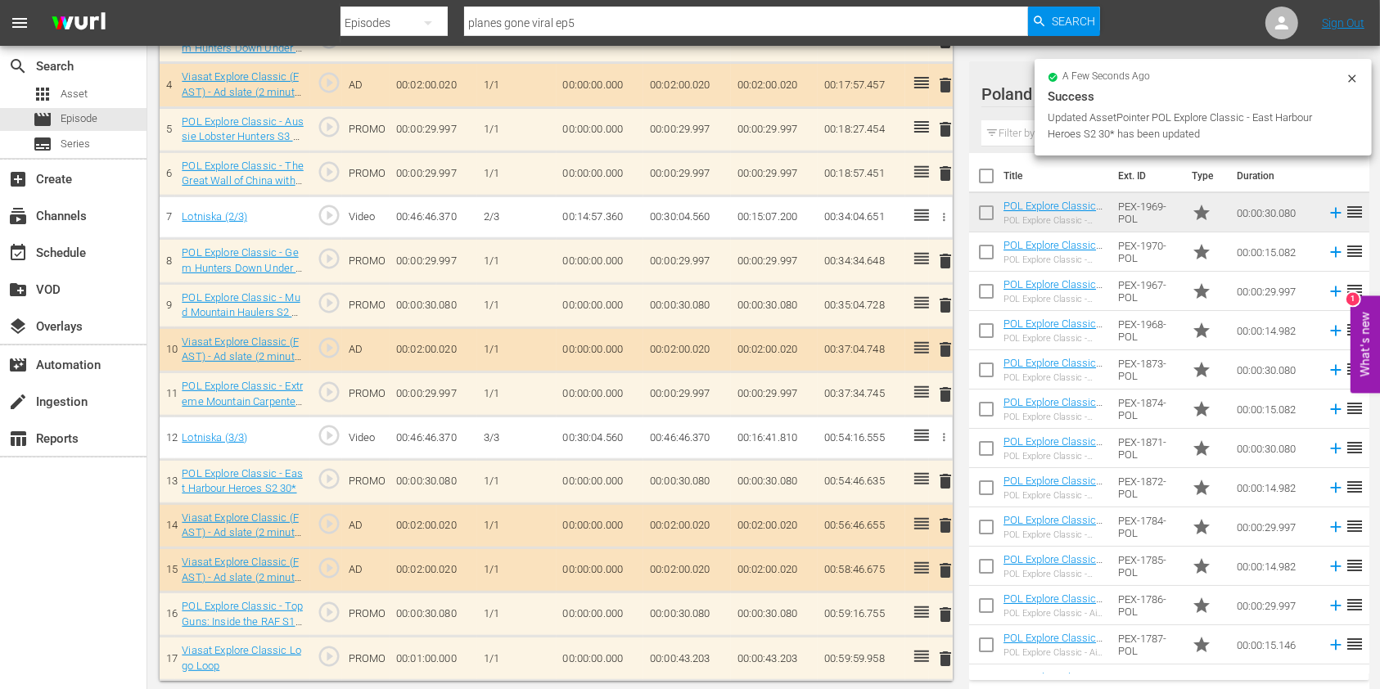
click at [944, 395] on span "delete" at bounding box center [945, 395] width 20 height 20
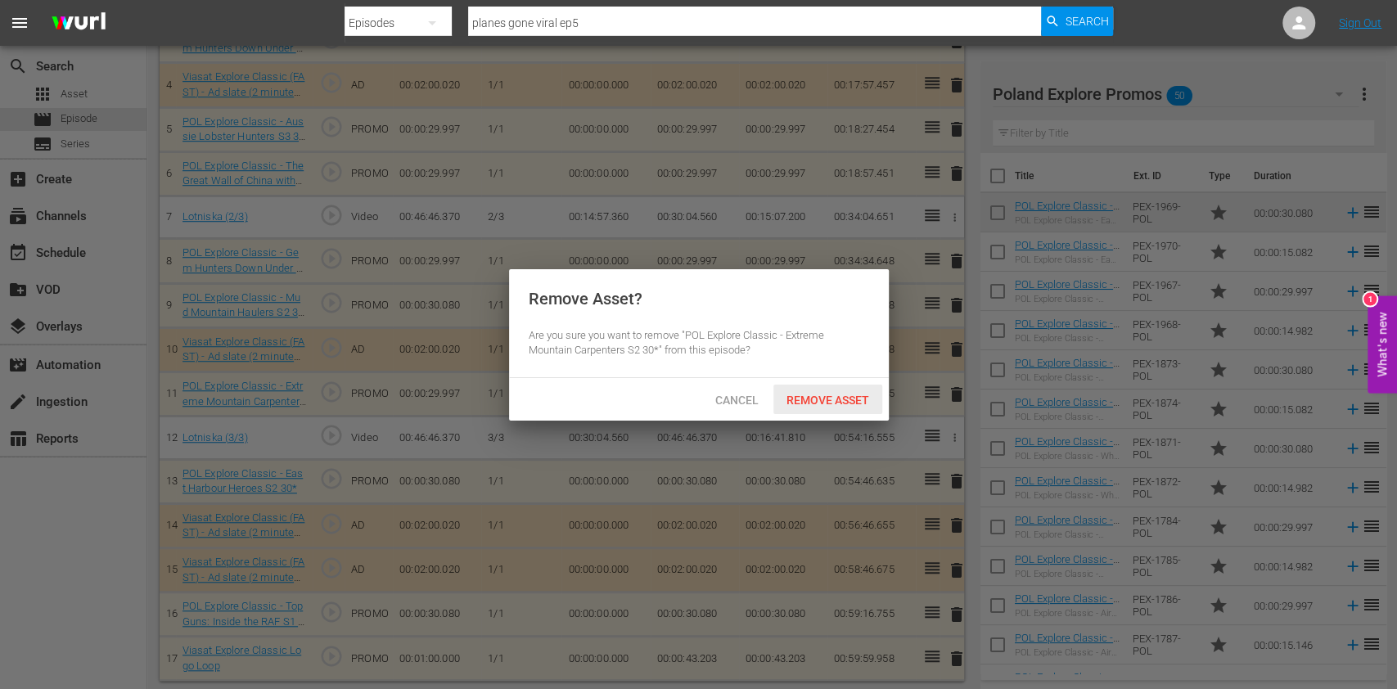
click at [821, 412] on div "Remove Asset" at bounding box center [827, 400] width 109 height 30
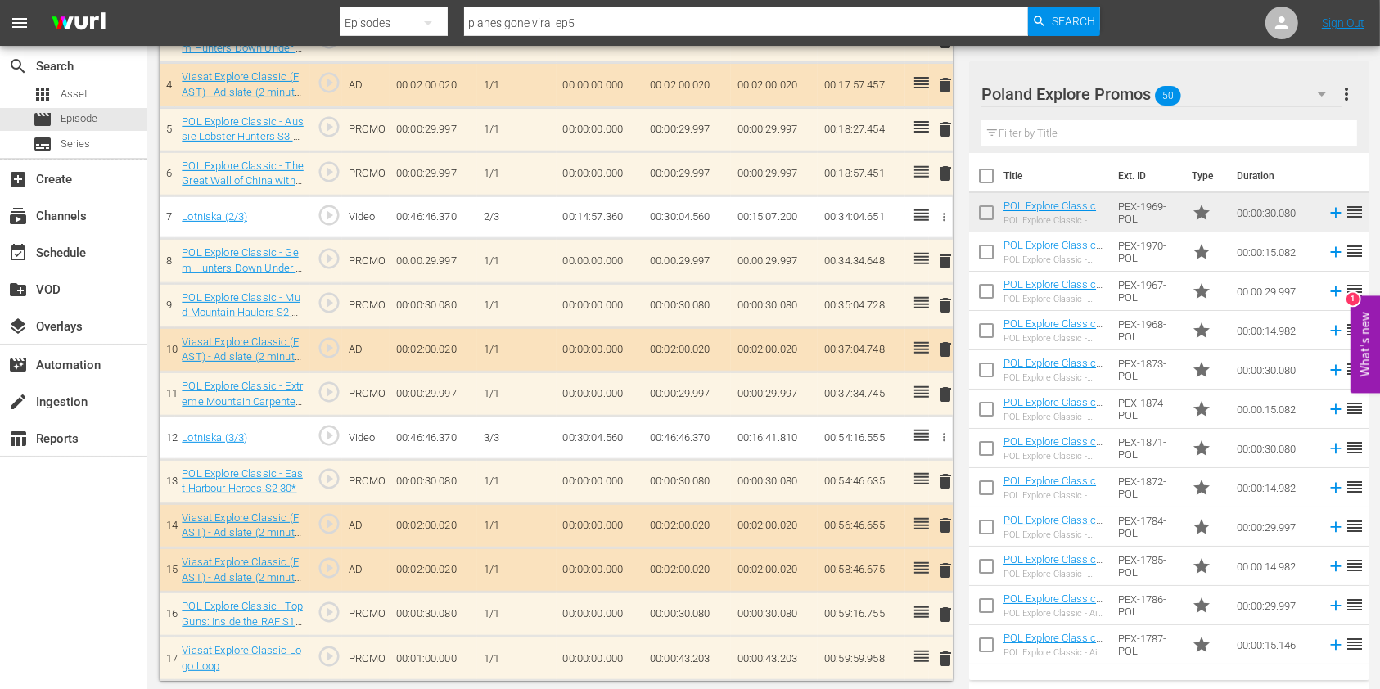
click at [1008, 137] on input "text" at bounding box center [1169, 133] width 376 height 26
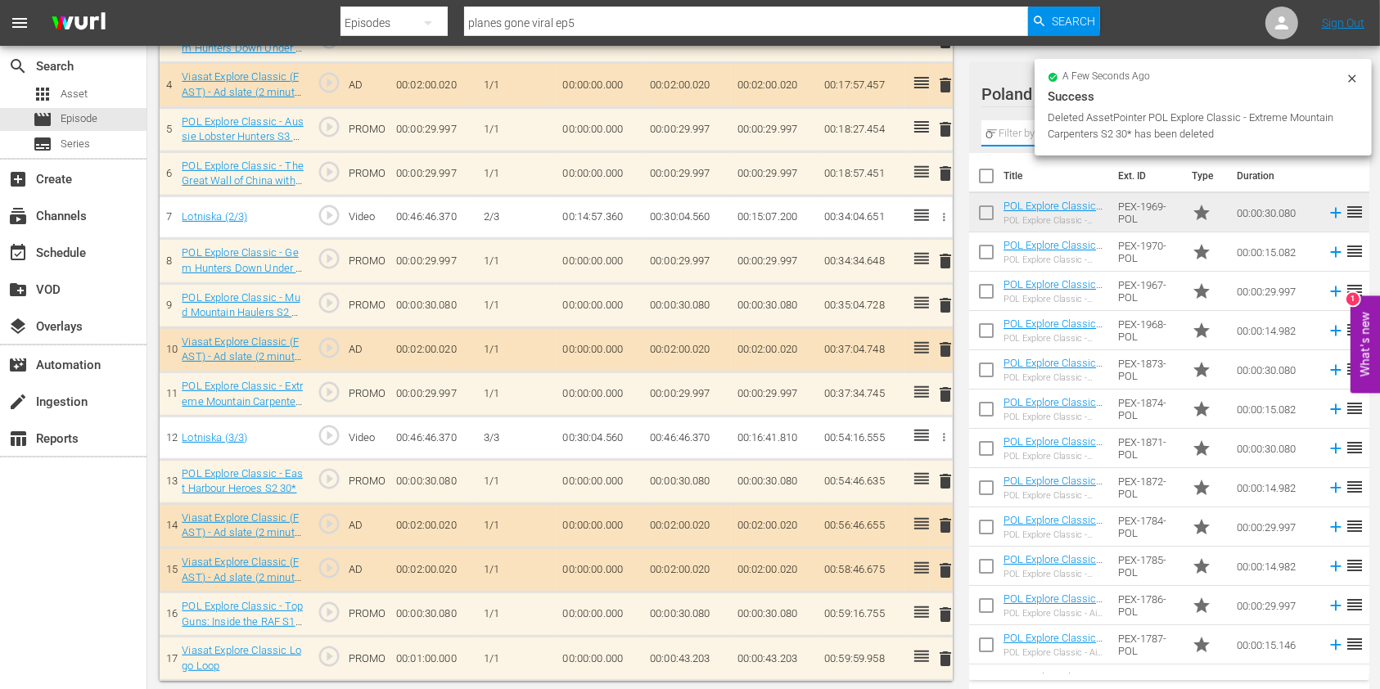
scroll to position [591, 0]
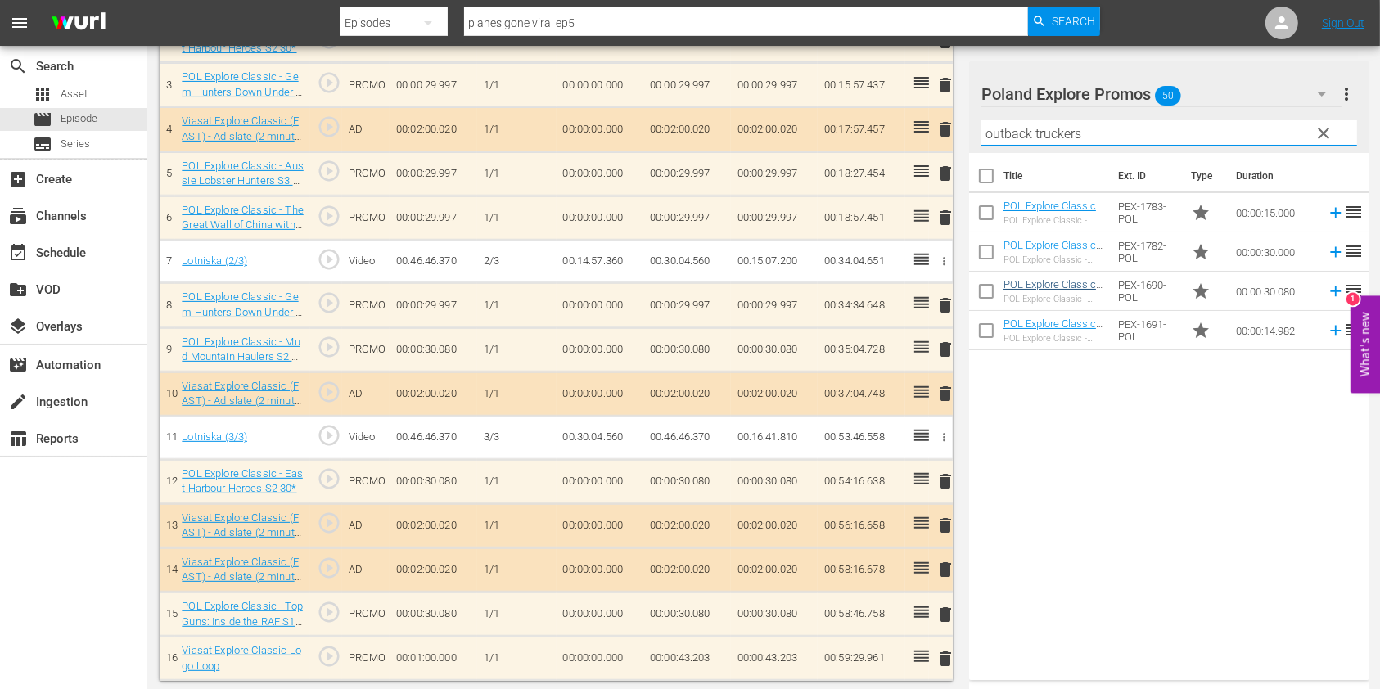
type input "outback truckers"
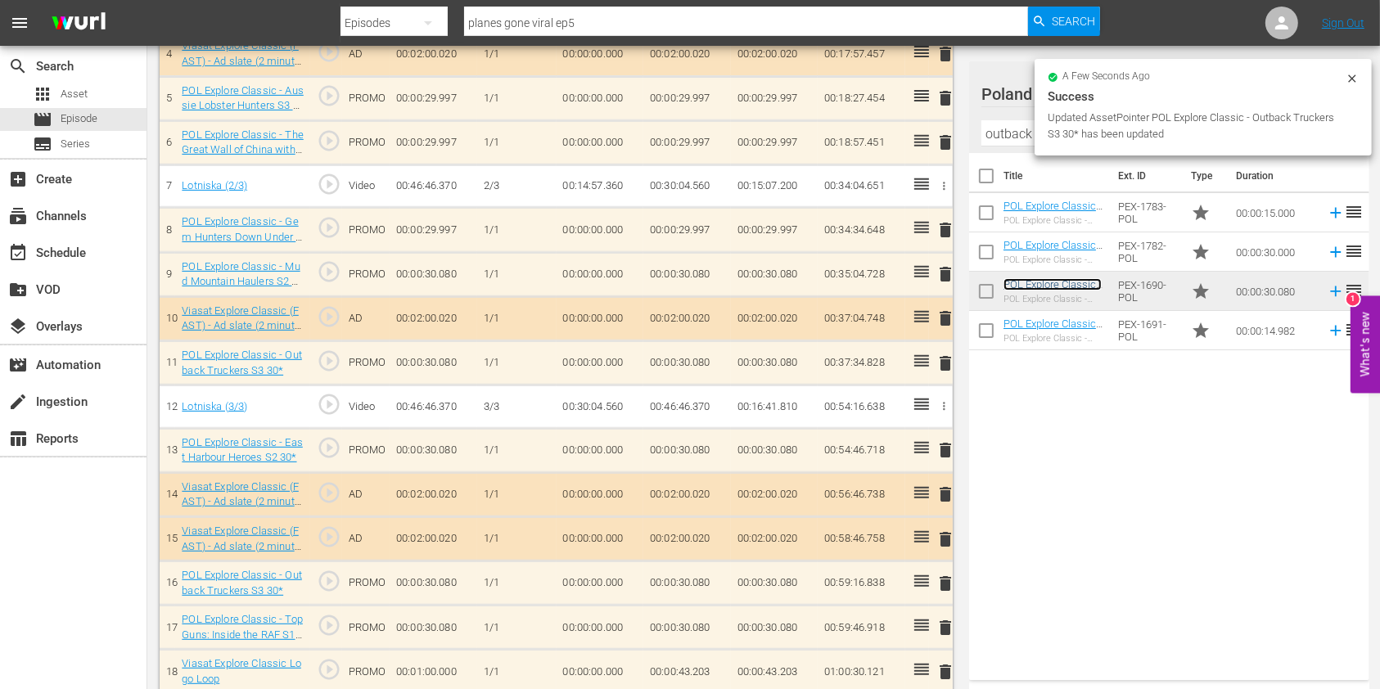
scroll to position [680, 0]
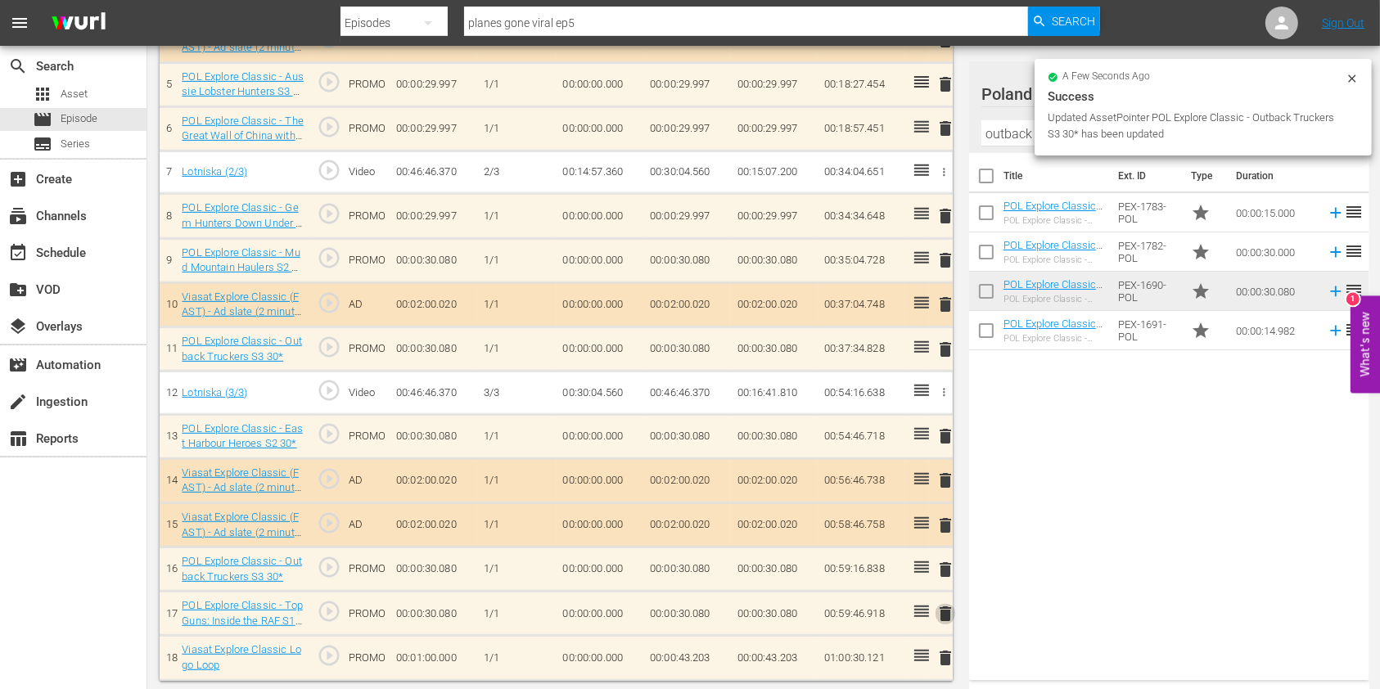
click at [941, 611] on span "delete" at bounding box center [945, 614] width 20 height 20
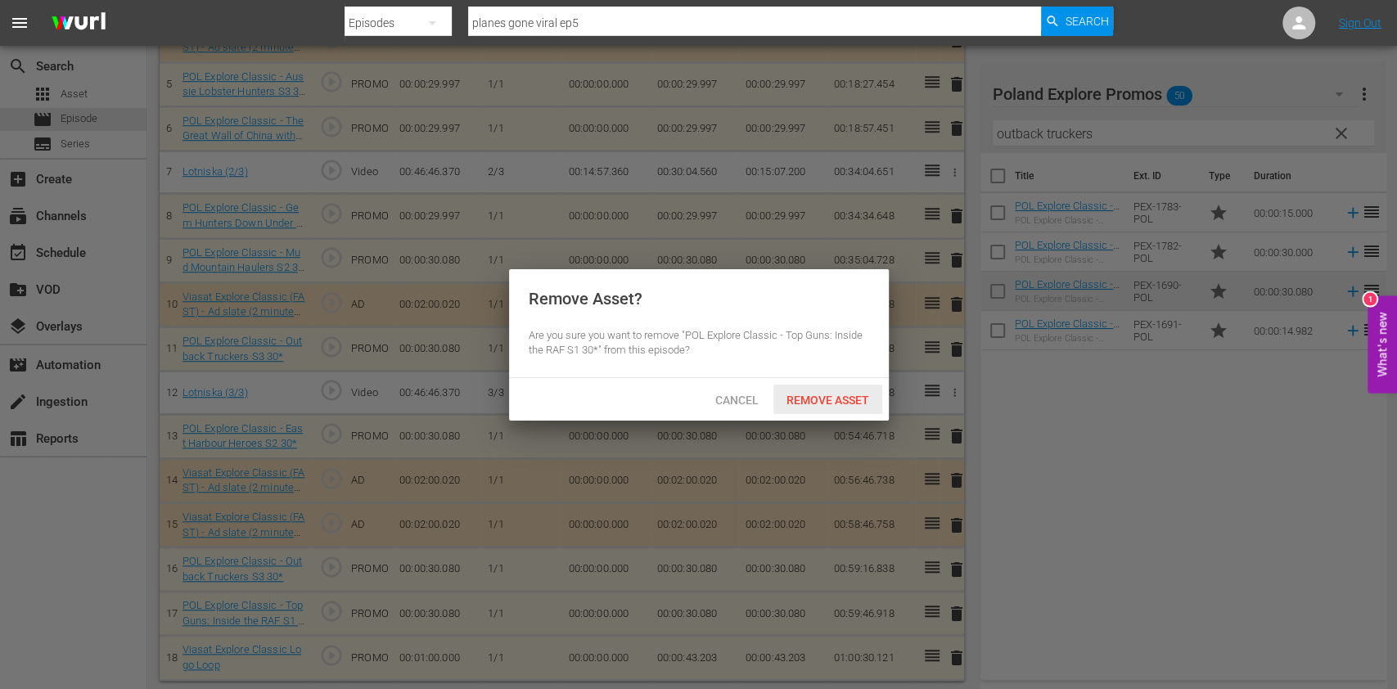
click at [818, 406] on div "Remove Asset" at bounding box center [827, 400] width 109 height 30
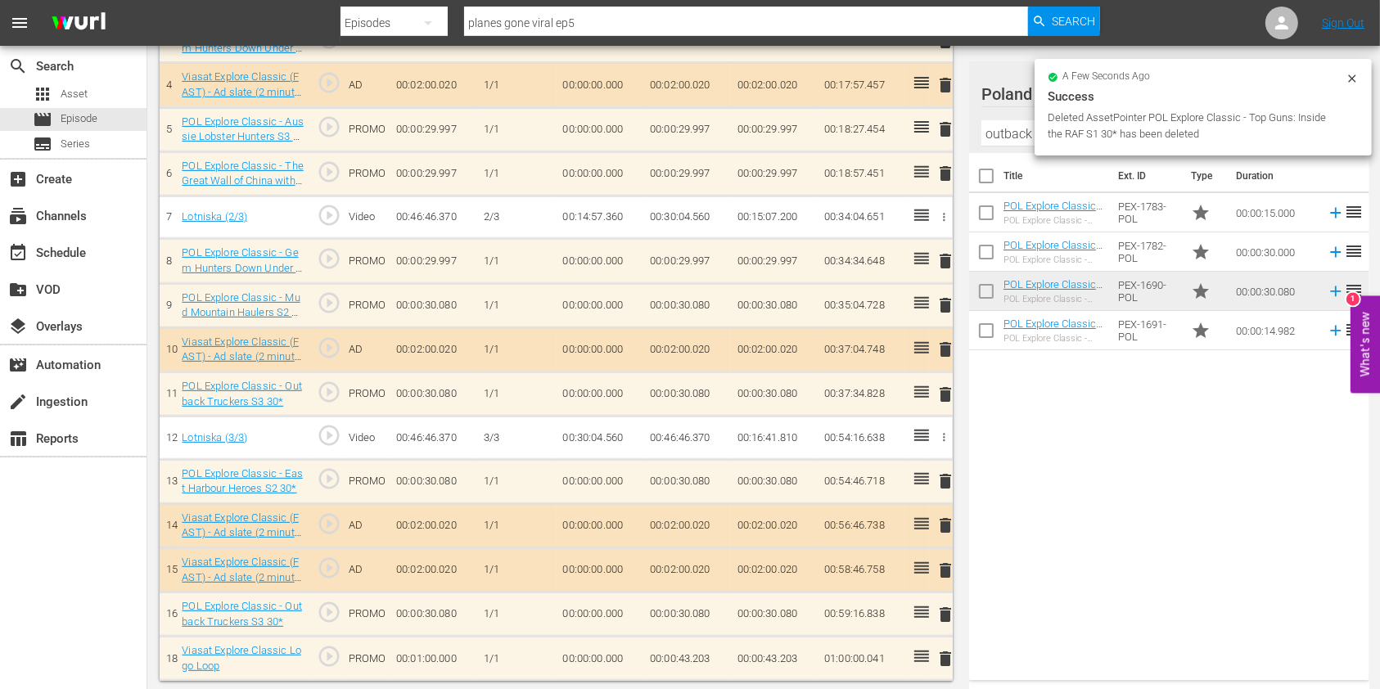
click at [699, 655] on td "00:00:43.203" at bounding box center [687, 659] width 88 height 44
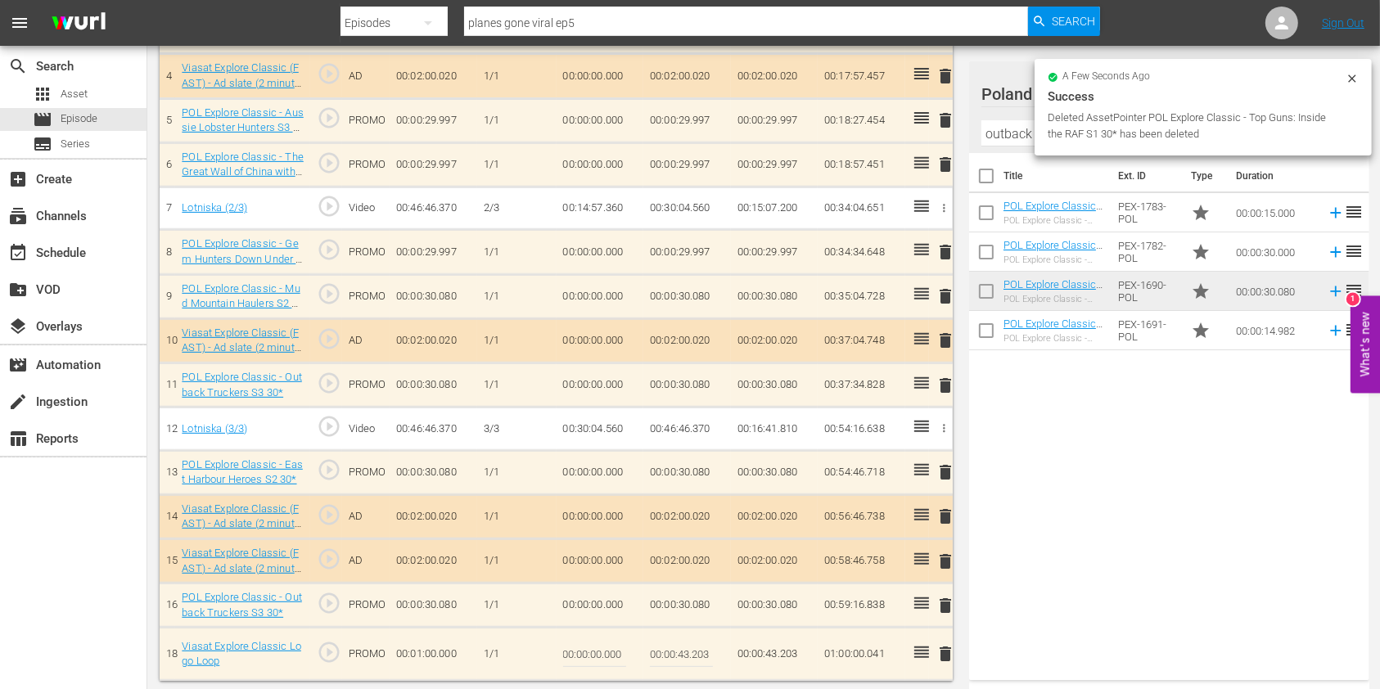
click at [698, 655] on input "00:00:43.203" at bounding box center [681, 653] width 63 height 39
click at [696, 651] on input "00:00:43.203" at bounding box center [681, 653] width 63 height 39
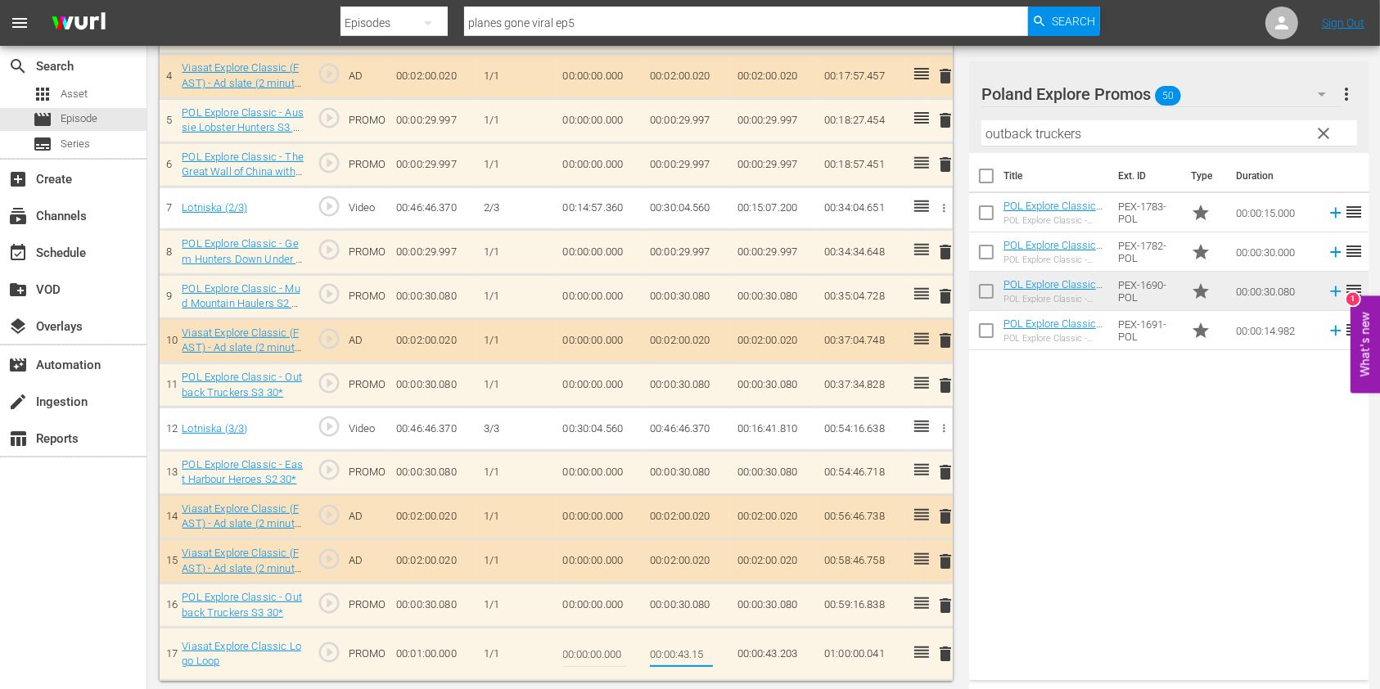
type input "00:00:43.155"
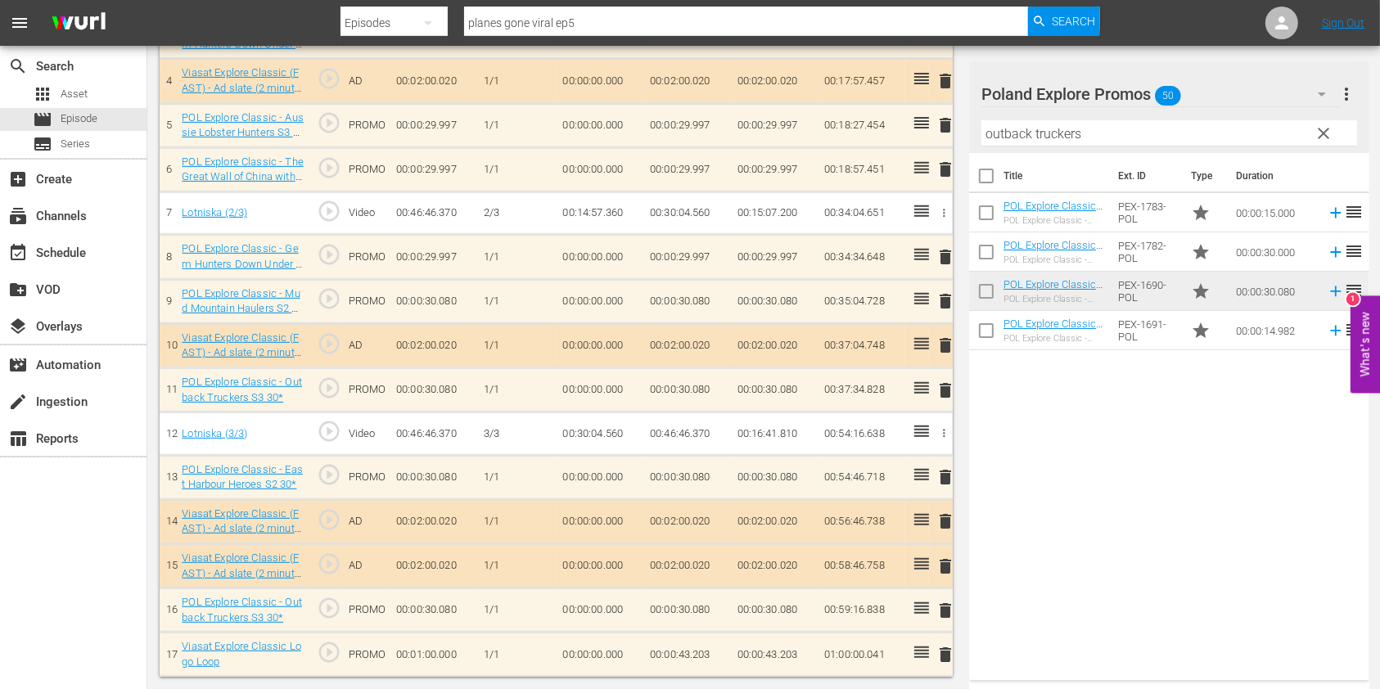
scroll to position [635, 0]
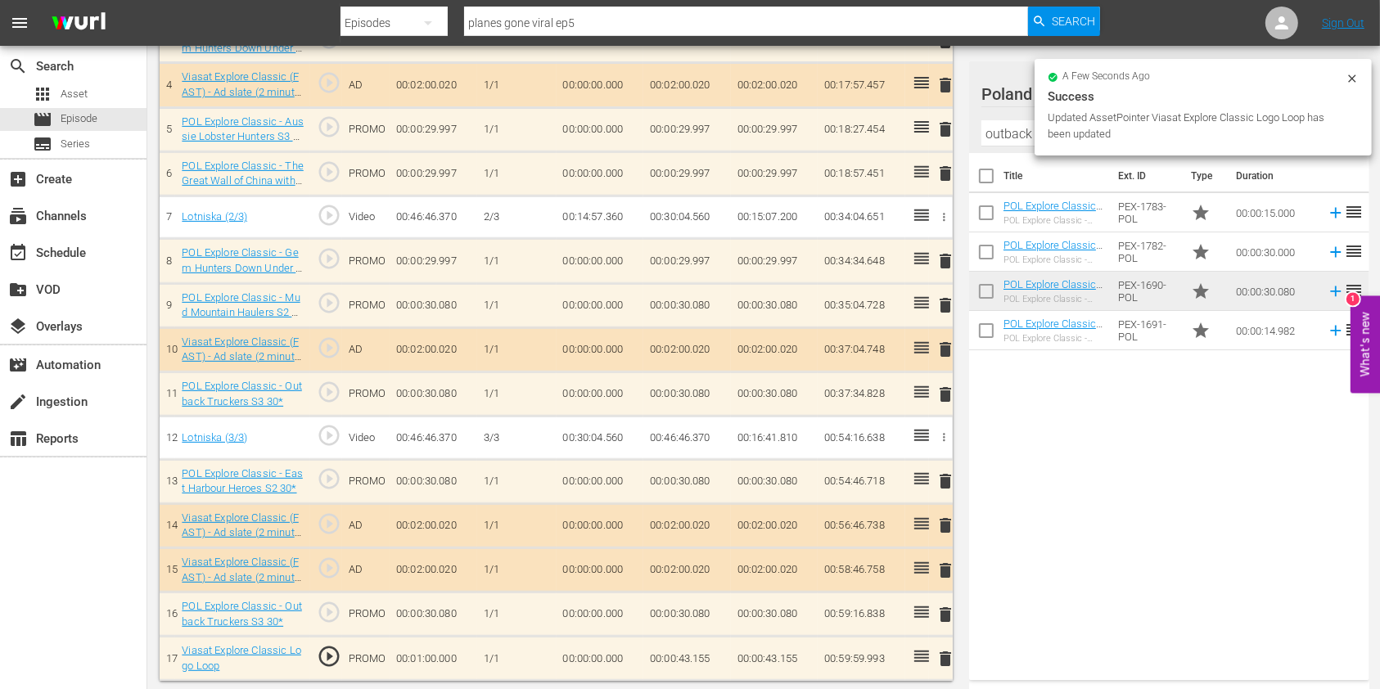
click at [683, 660] on td "00:00:43.155" at bounding box center [687, 659] width 88 height 44
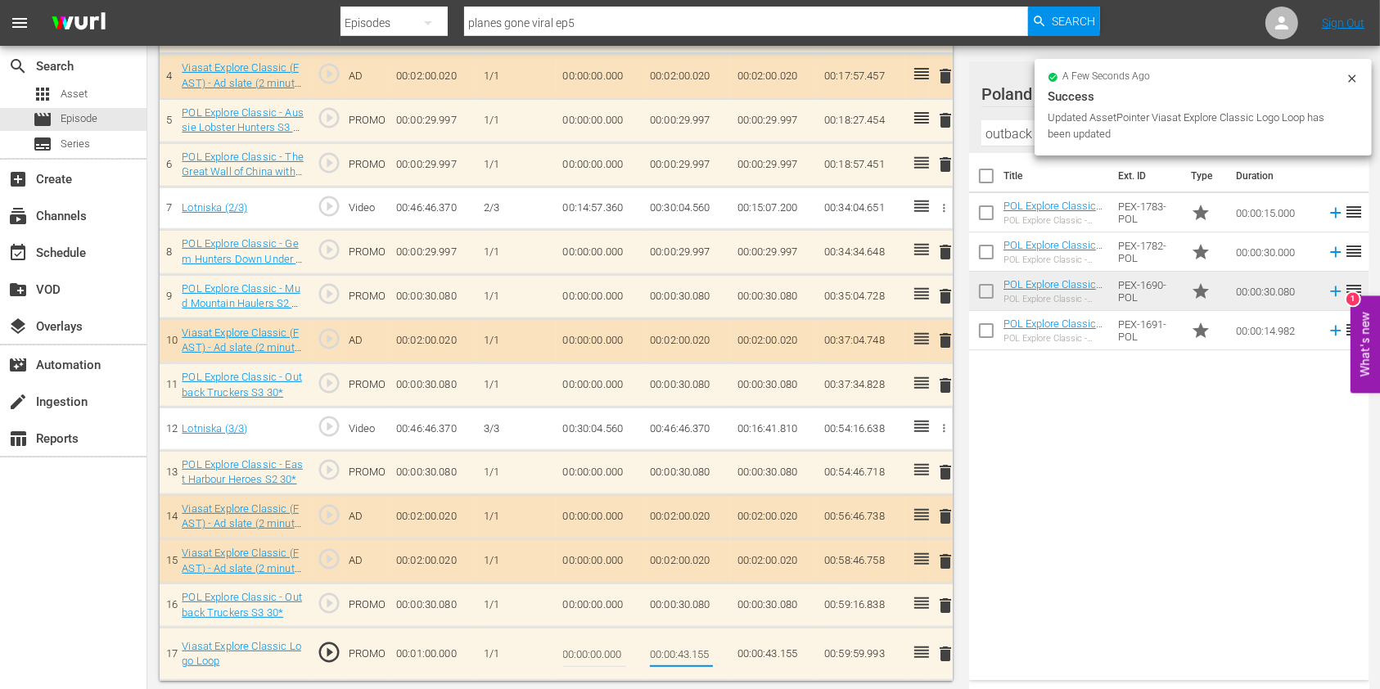
drag, startPoint x: 701, startPoint y: 651, endPoint x: 715, endPoint y: 651, distance: 13.9
click at [715, 651] on td "00:00:43.155" at bounding box center [687, 654] width 88 height 53
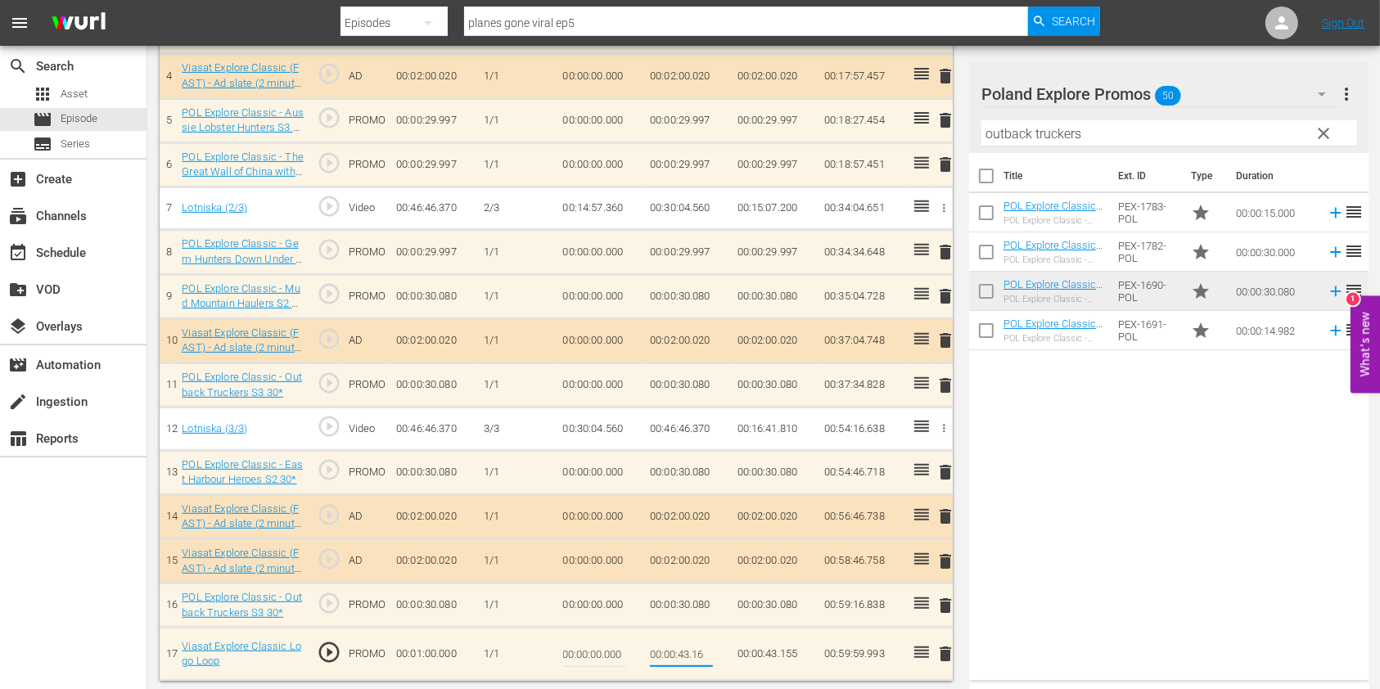
type input "00:00:43.162"
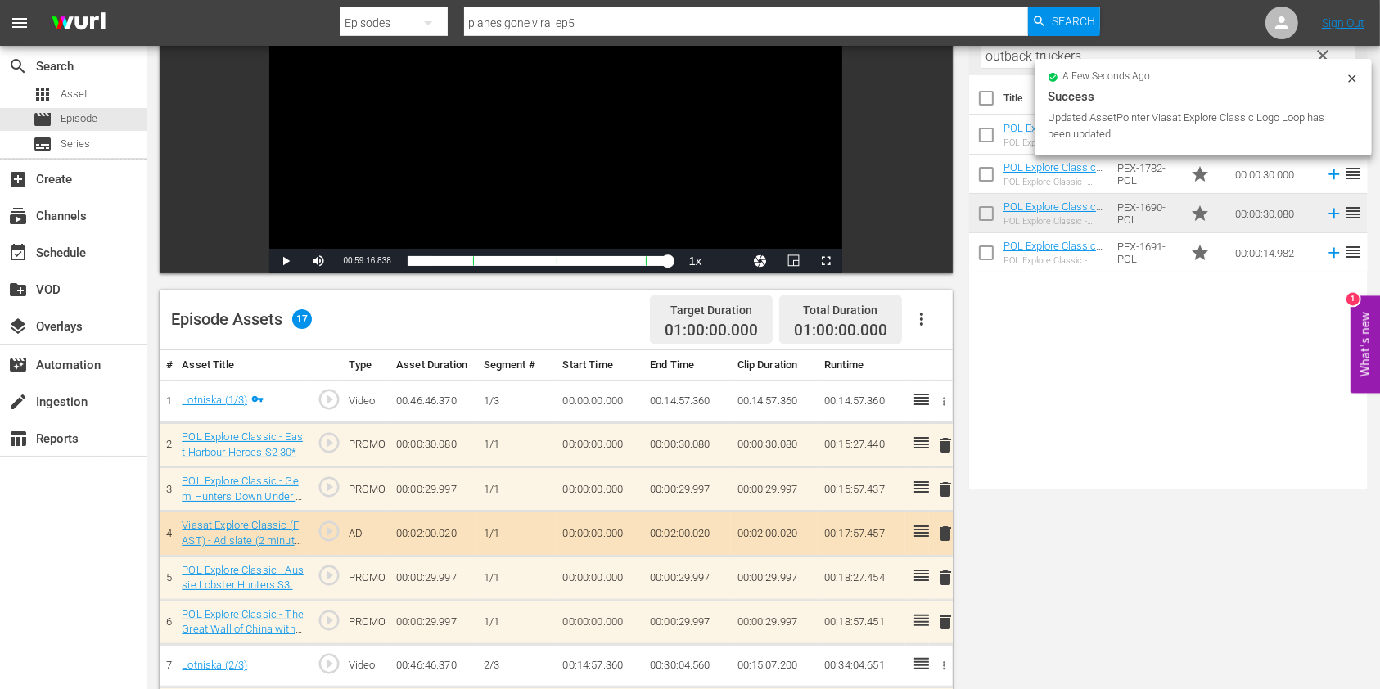
scroll to position [0, 0]
